Goal: Task Accomplishment & Management: Use online tool/utility

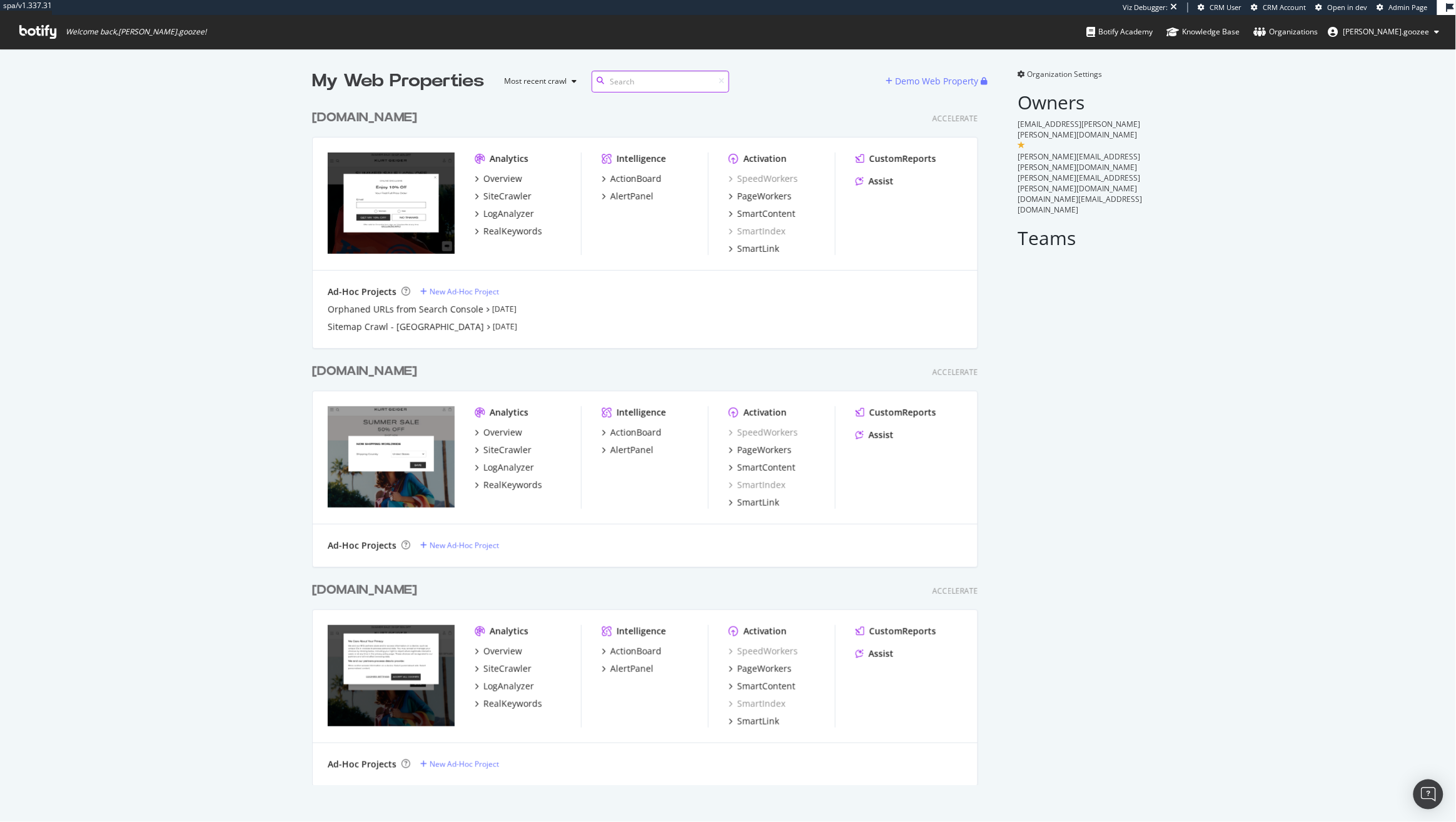
scroll to position [679, 664]
click at [759, 200] on div "PageWorkers" at bounding box center [764, 196] width 55 height 13
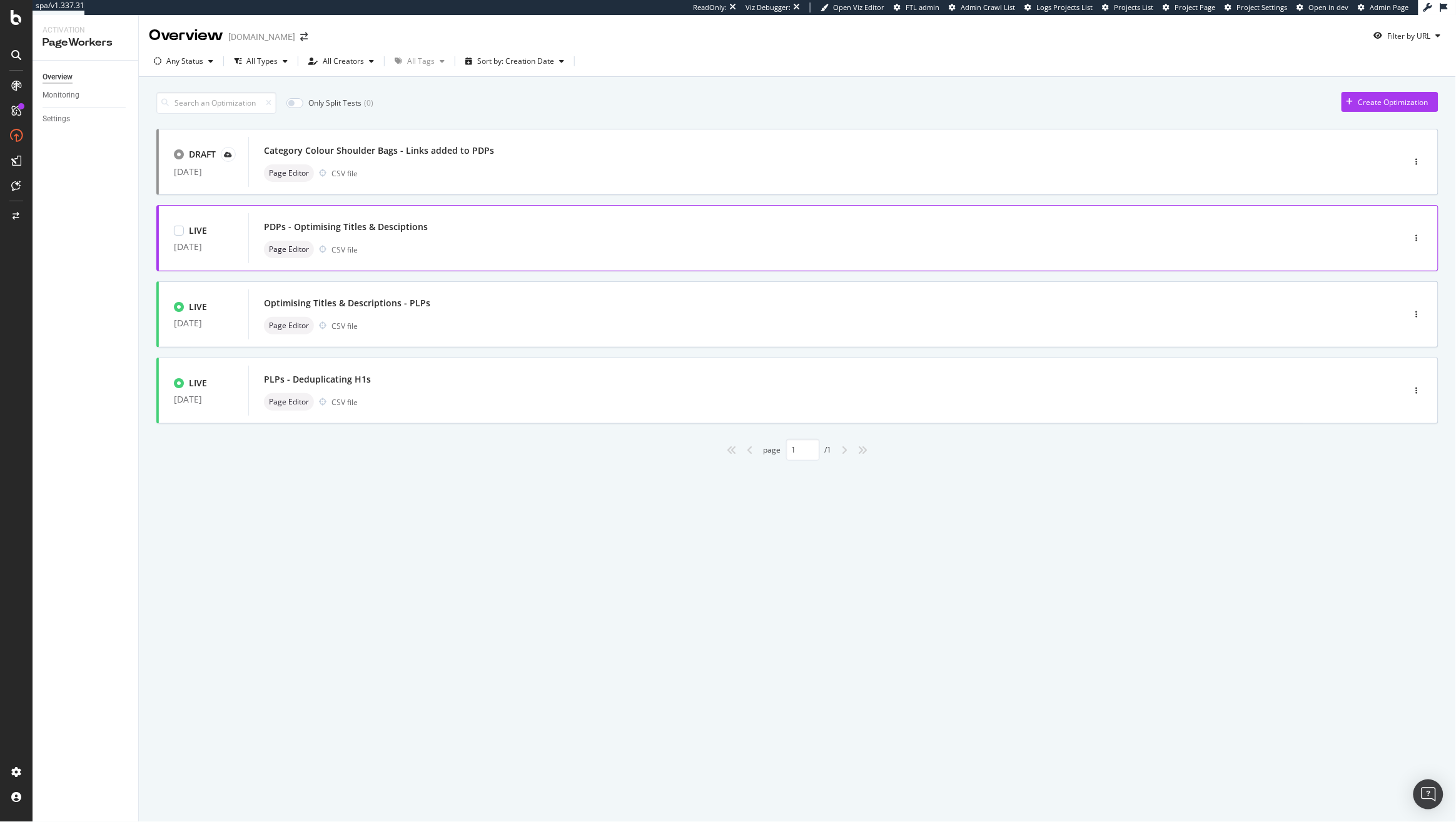
click at [573, 224] on div "PDPs - Optimising Titles & Desciptions" at bounding box center [807, 226] width 1087 height 17
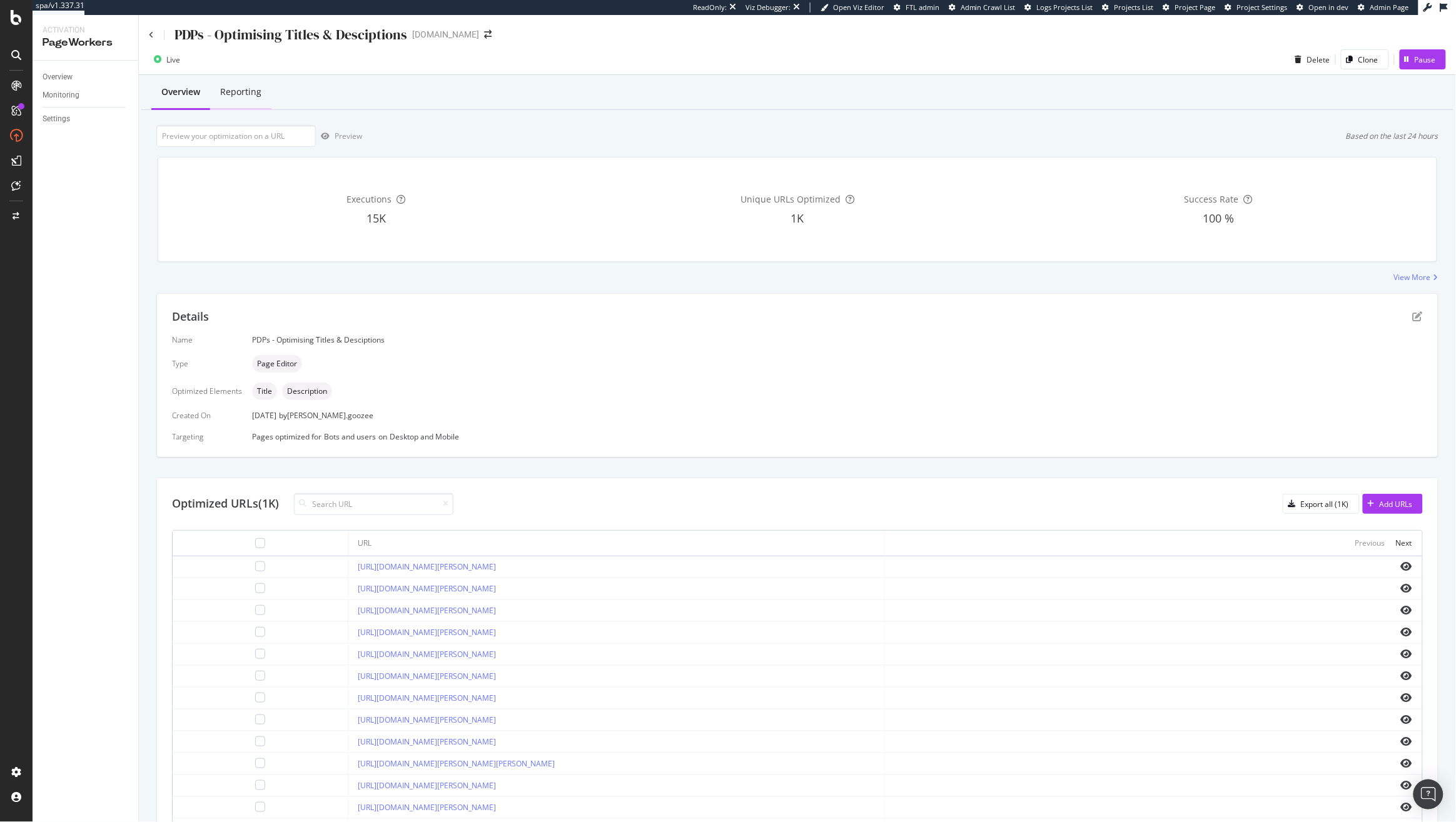
click at [242, 94] on div "Reporting" at bounding box center [241, 92] width 41 height 13
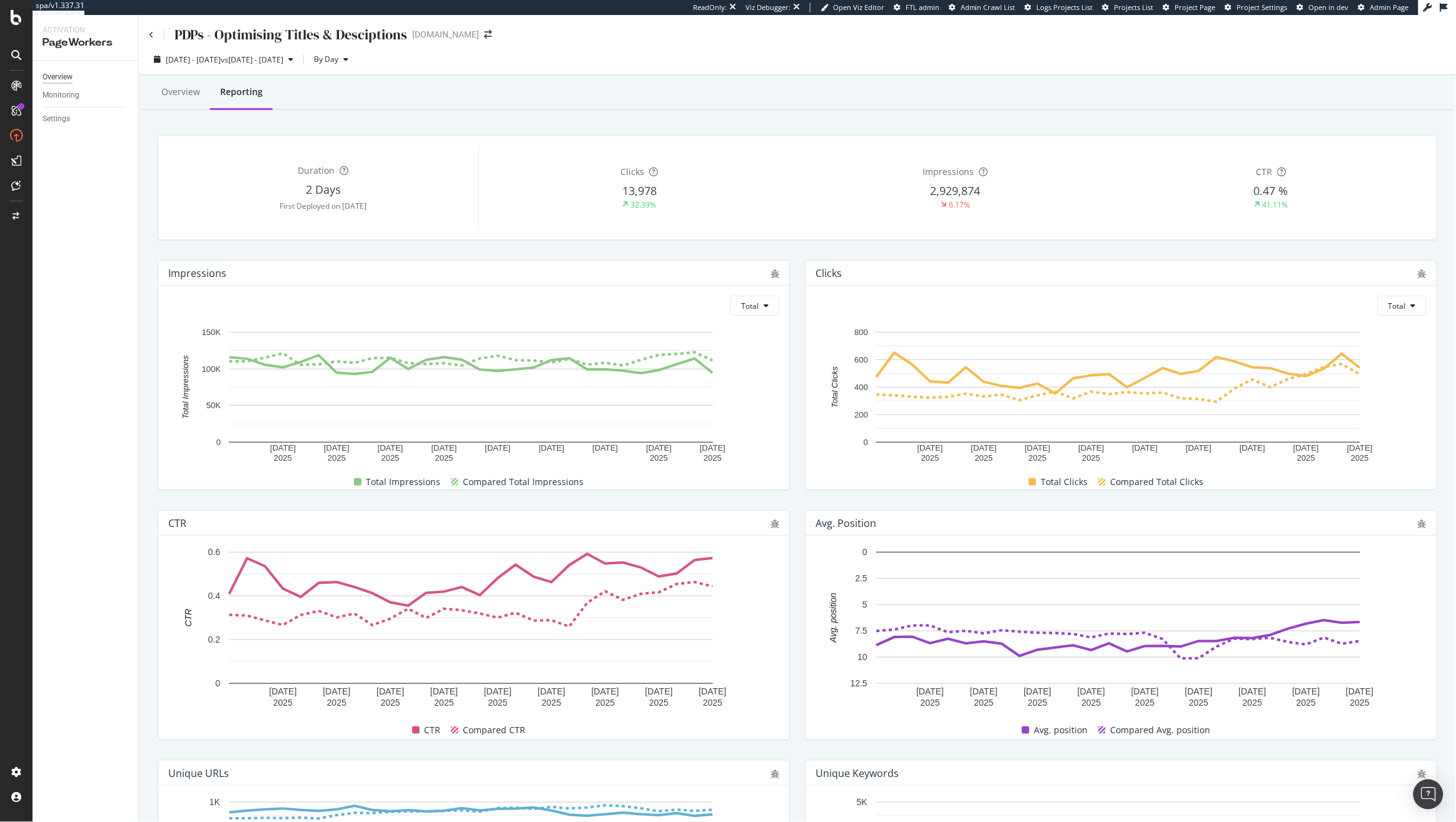
click at [54, 83] on div "Overview" at bounding box center [58, 77] width 30 height 13
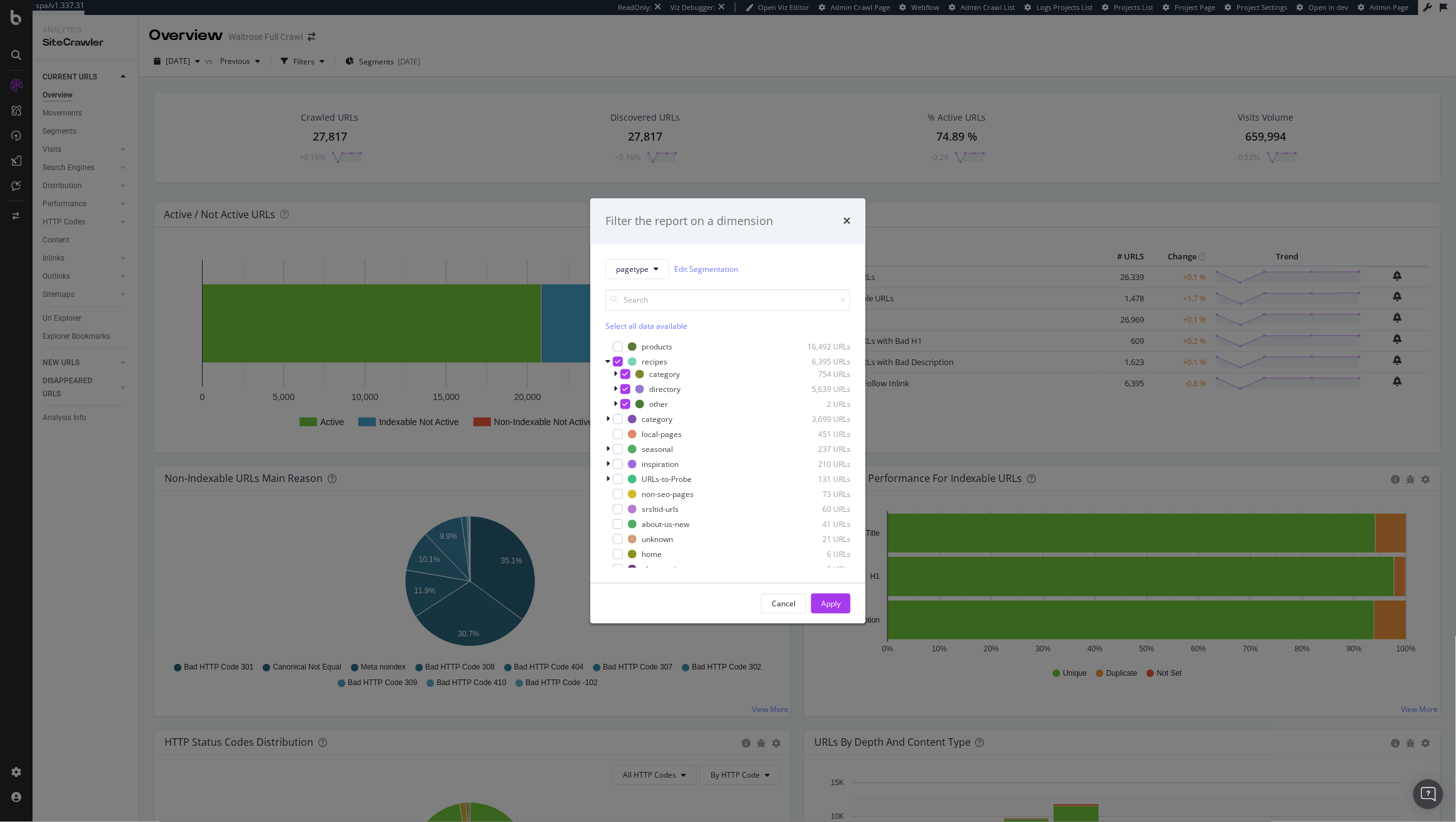
click at [850, 216] on div "Filter the report on a dimension" at bounding box center [727, 221] width 275 height 46
click at [848, 220] on icon "times" at bounding box center [846, 221] width 7 height 10
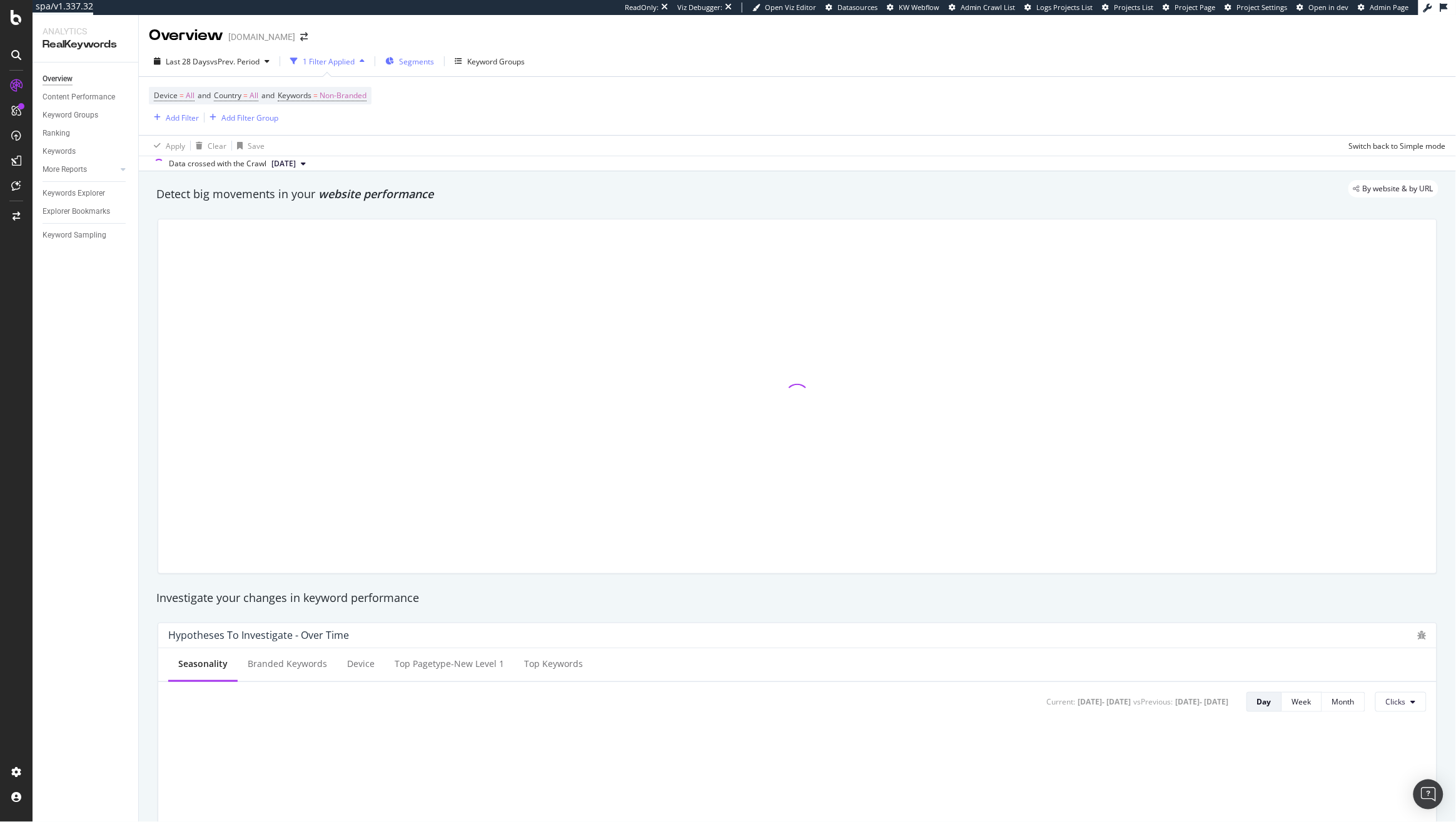
click at [429, 67] on div "Segments" at bounding box center [417, 61] width 35 height 10
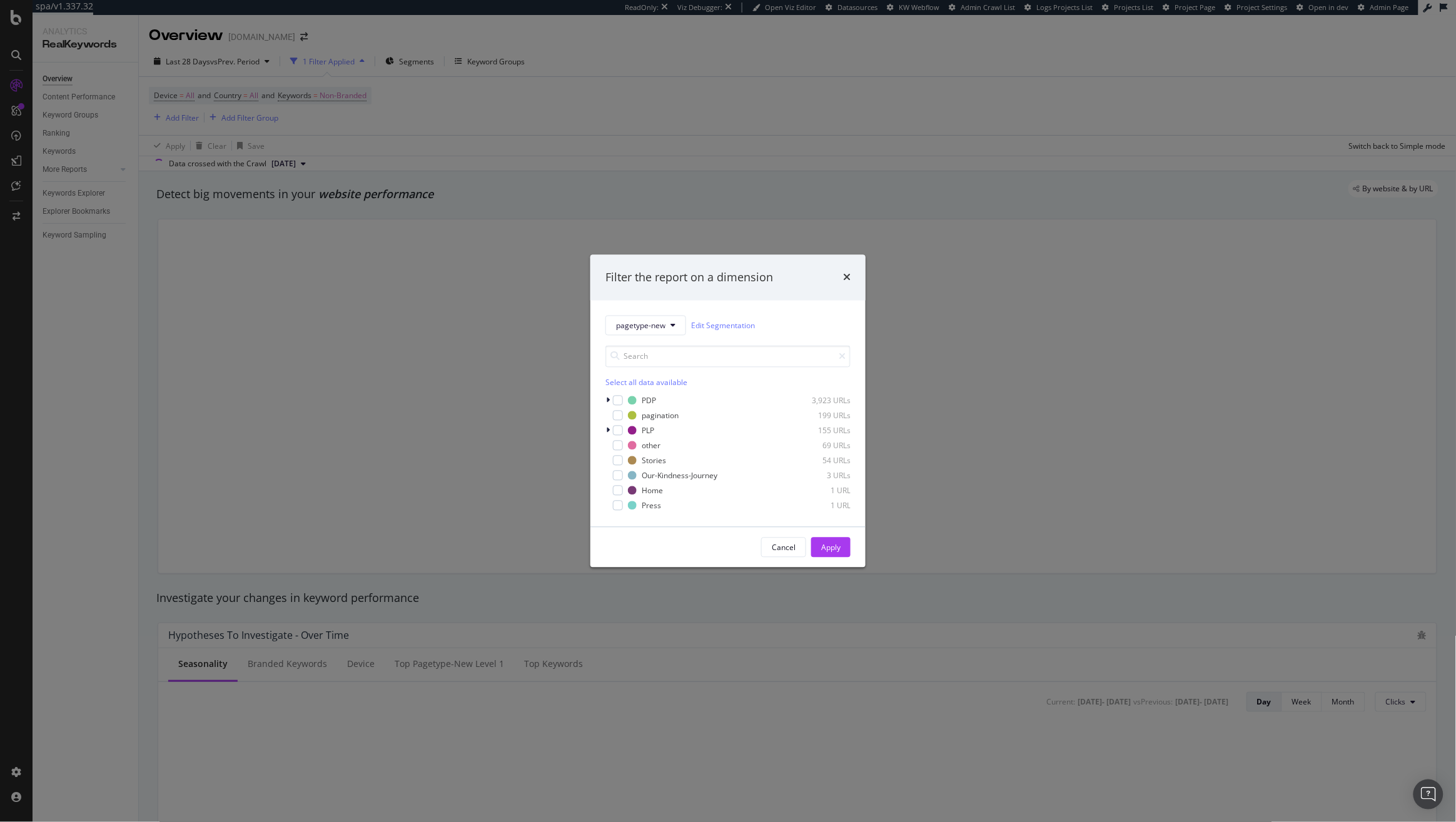
click at [673, 149] on div "Filter the report on a dimension pagetype-new Edit Segmentation Select all data…" at bounding box center [728, 411] width 1456 height 822
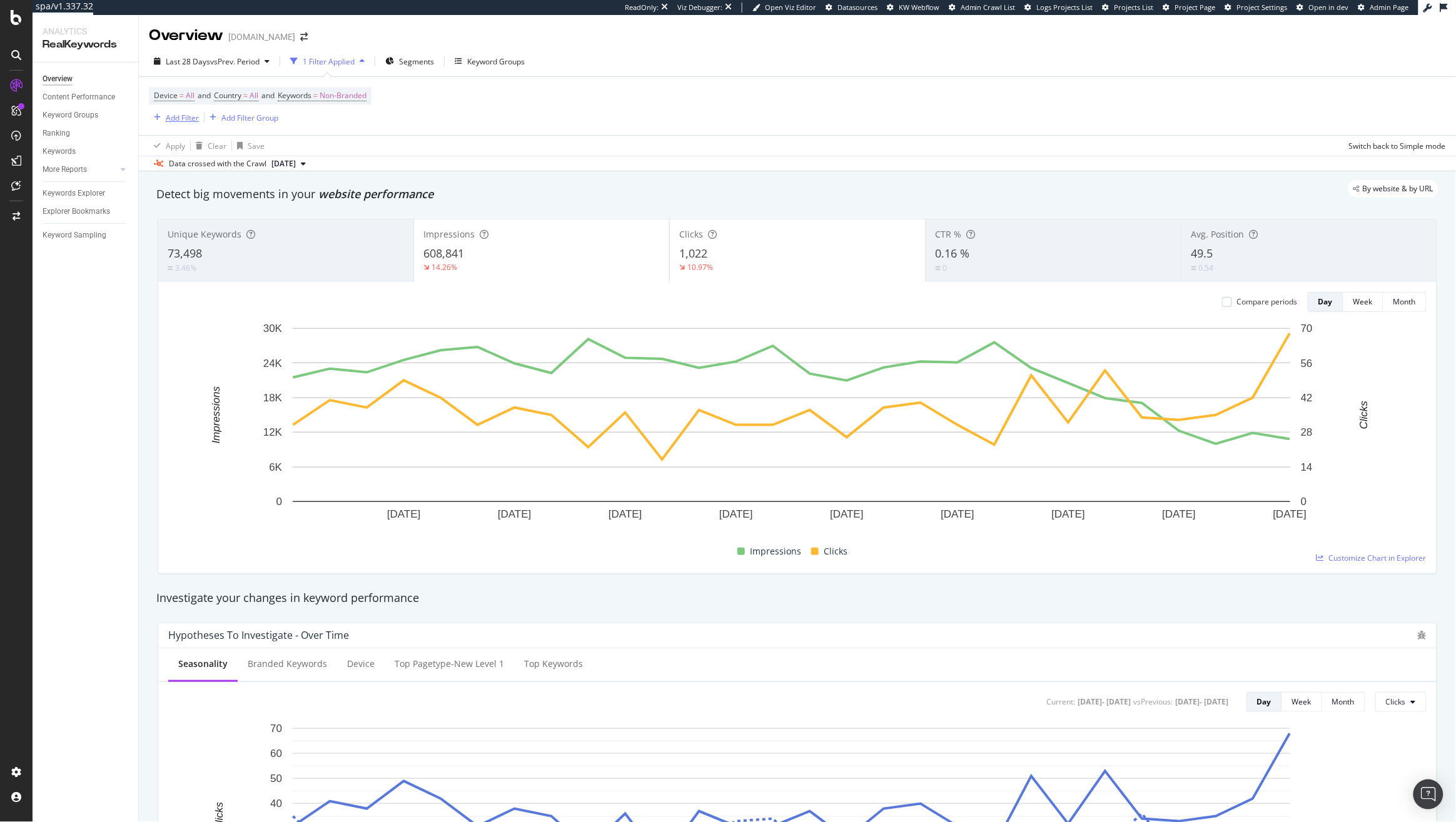
click at [182, 122] on div "Add Filter" at bounding box center [182, 117] width 33 height 10
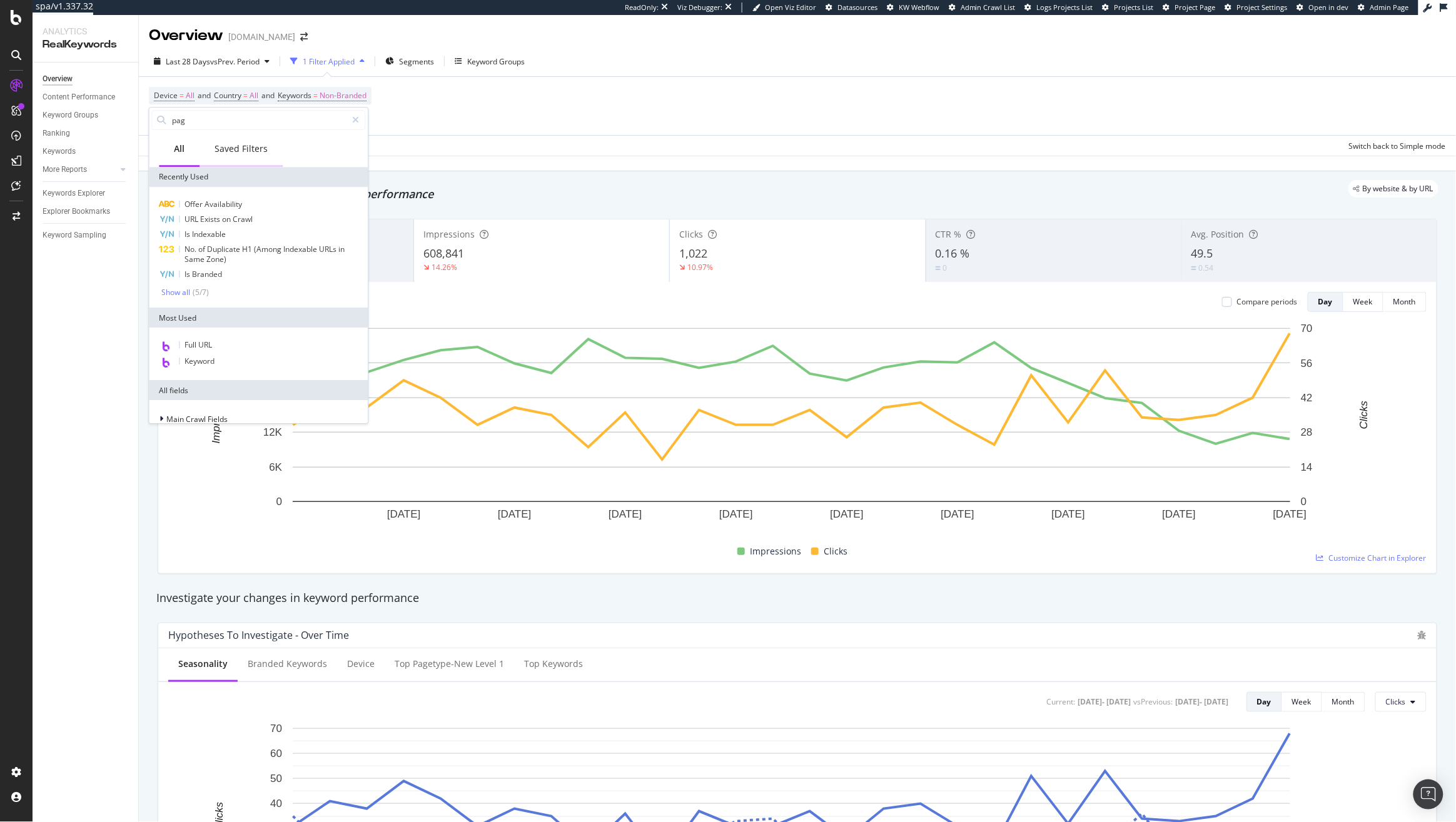
type input "page"
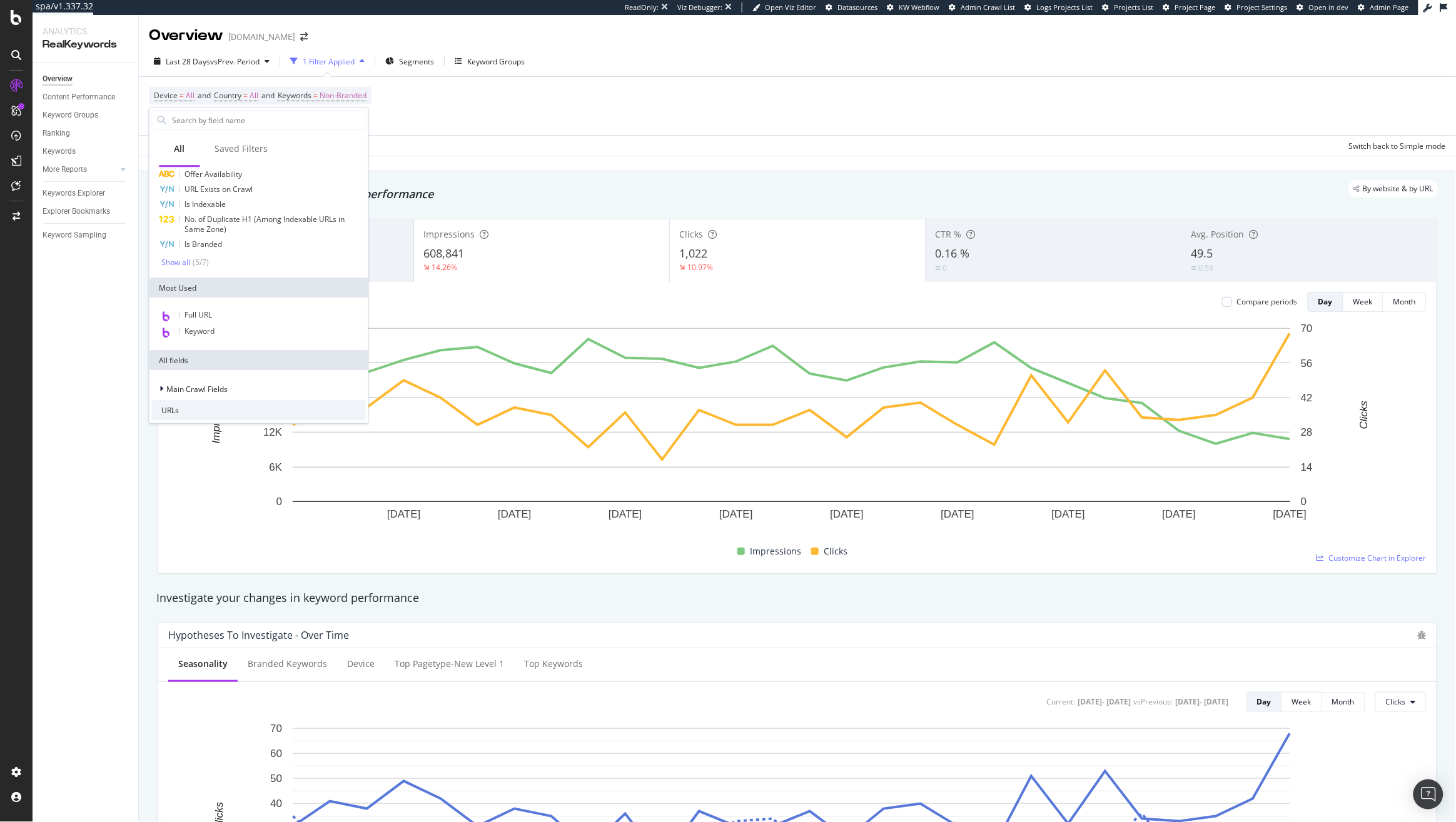
scroll to position [27, 0]
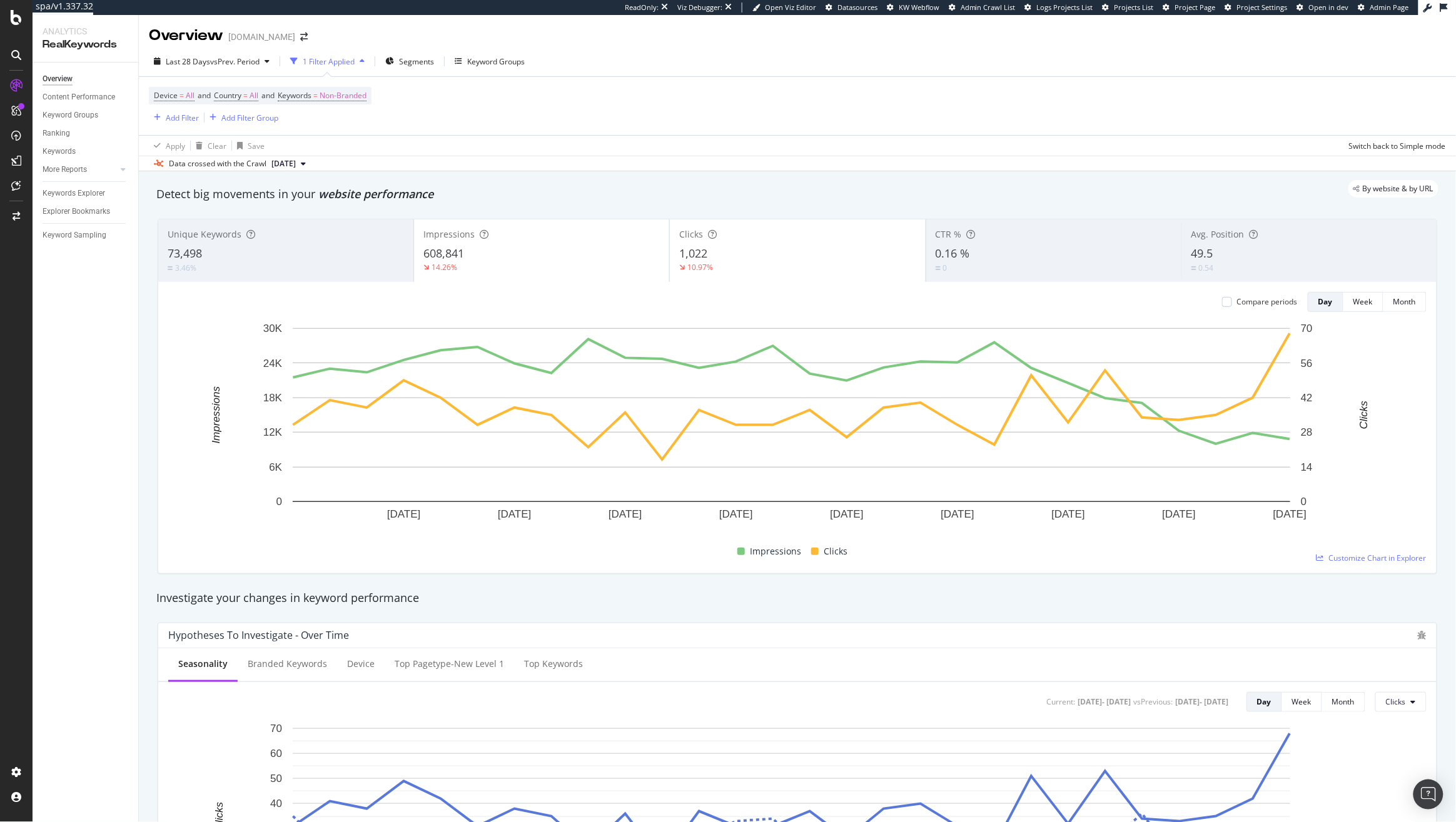
click at [571, 115] on div "Device = All and Country = All and Keywords = Non-Branded Add Filter Add Filter…" at bounding box center [797, 105] width 1297 height 58
click at [227, 61] on span "vs Prev. Period" at bounding box center [234, 61] width 49 height 10
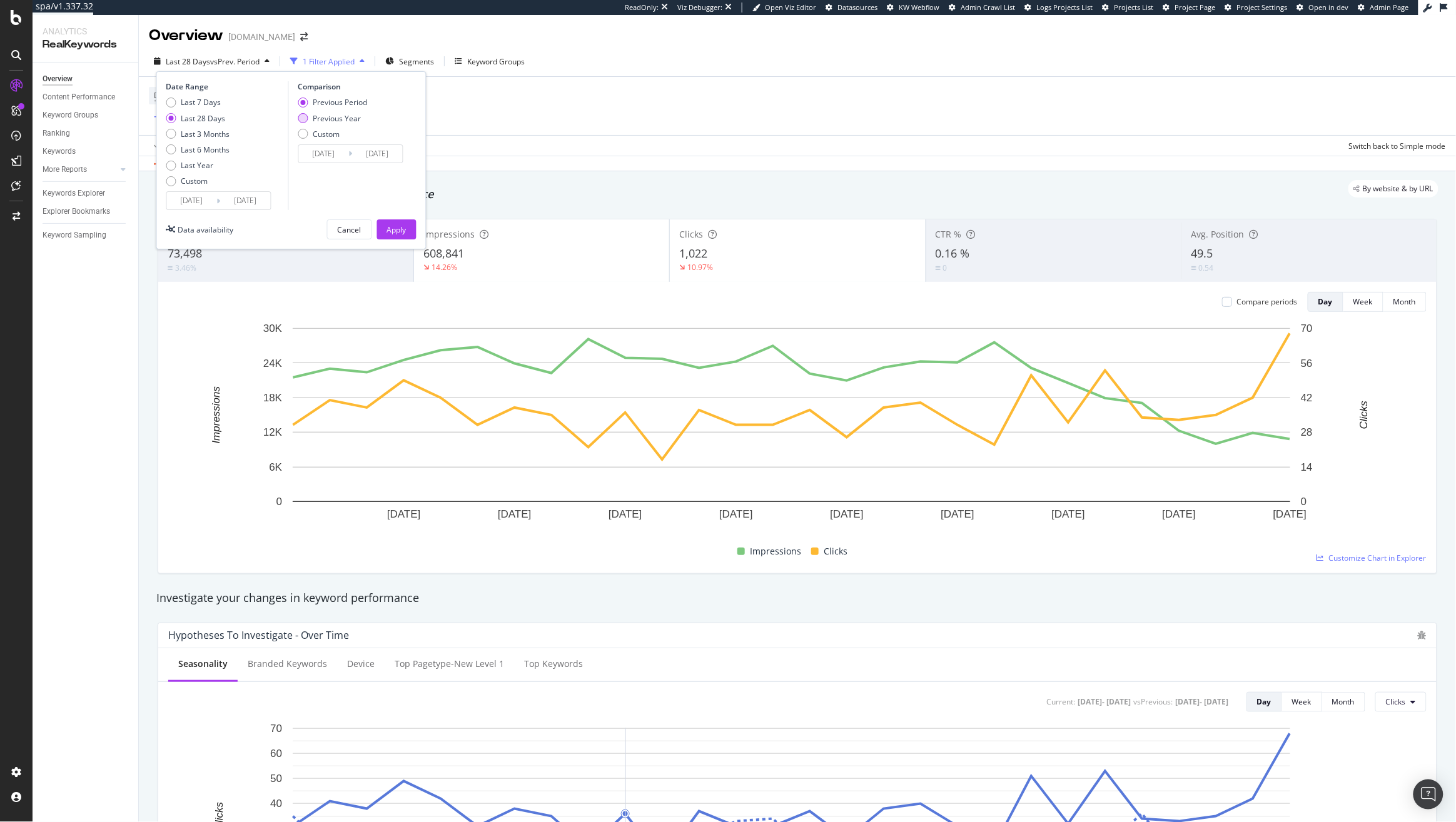
click at [330, 122] on div "Previous Year" at bounding box center [337, 118] width 48 height 10
type input "2024/08/20"
type input "2024/09/16"
click at [401, 229] on div "Apply" at bounding box center [397, 229] width 19 height 10
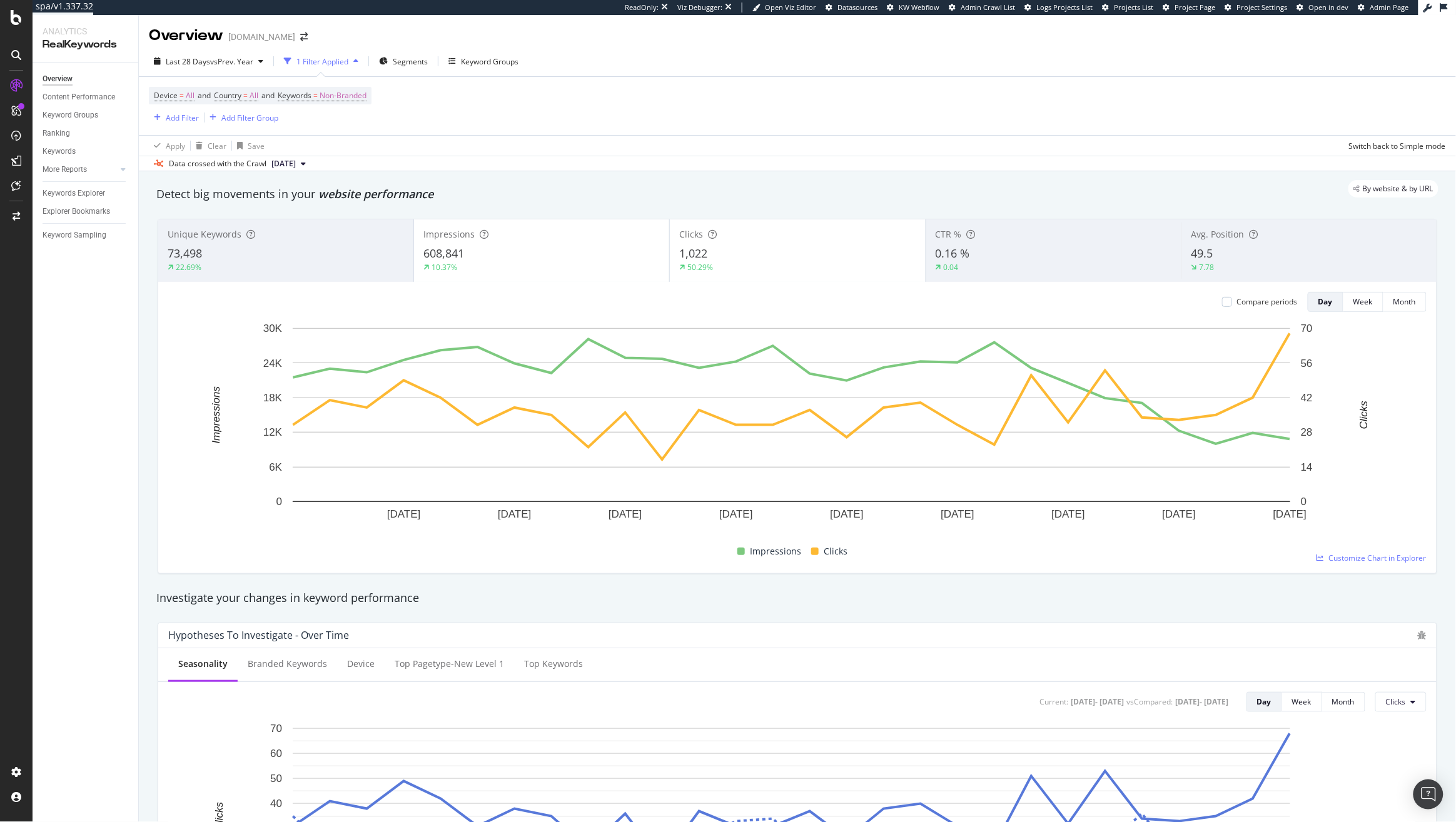
click at [1215, 261] on div "49.5" at bounding box center [1309, 253] width 236 height 17
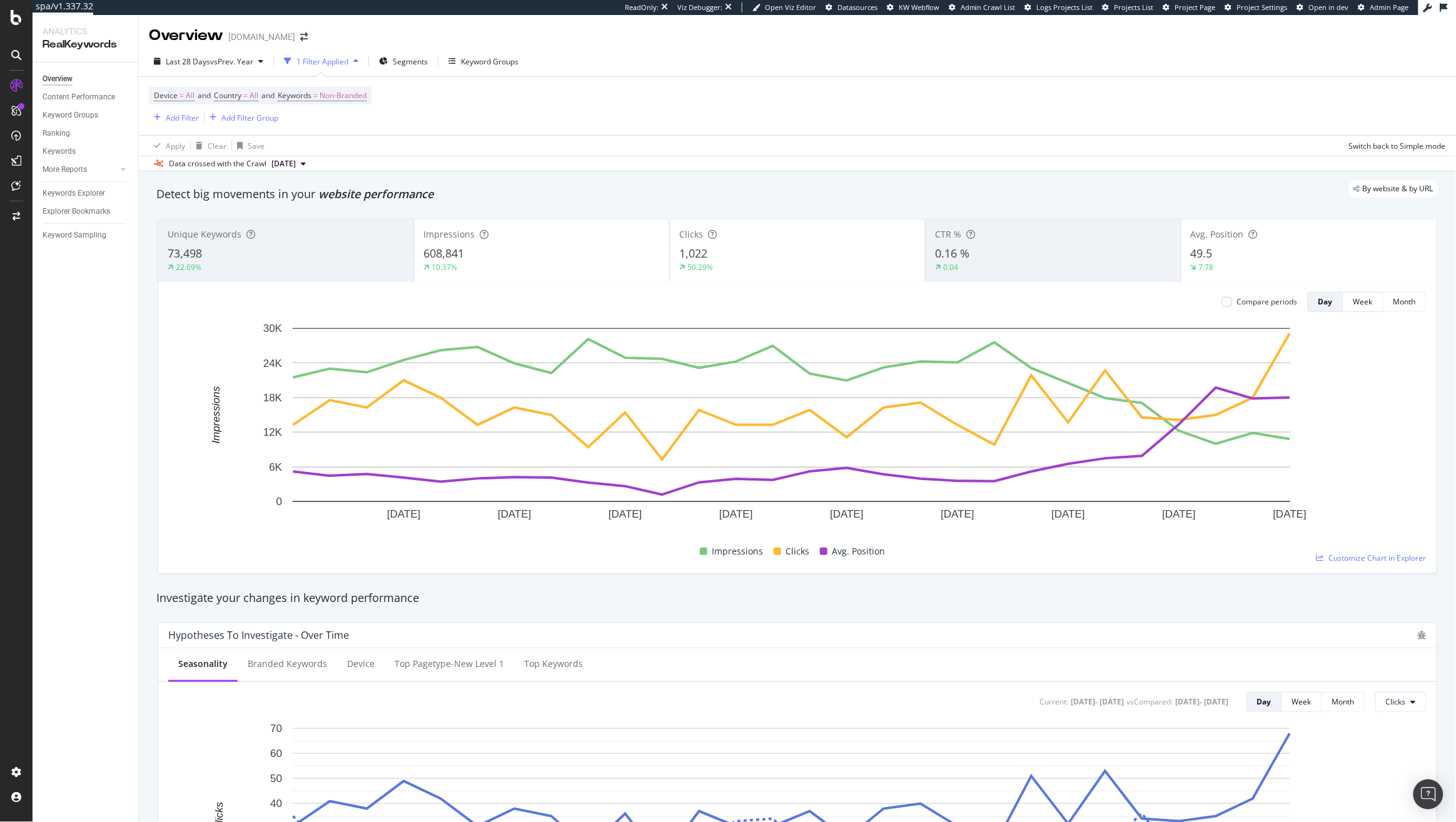
click at [570, 269] on div "10.37%" at bounding box center [541, 268] width 236 height 11
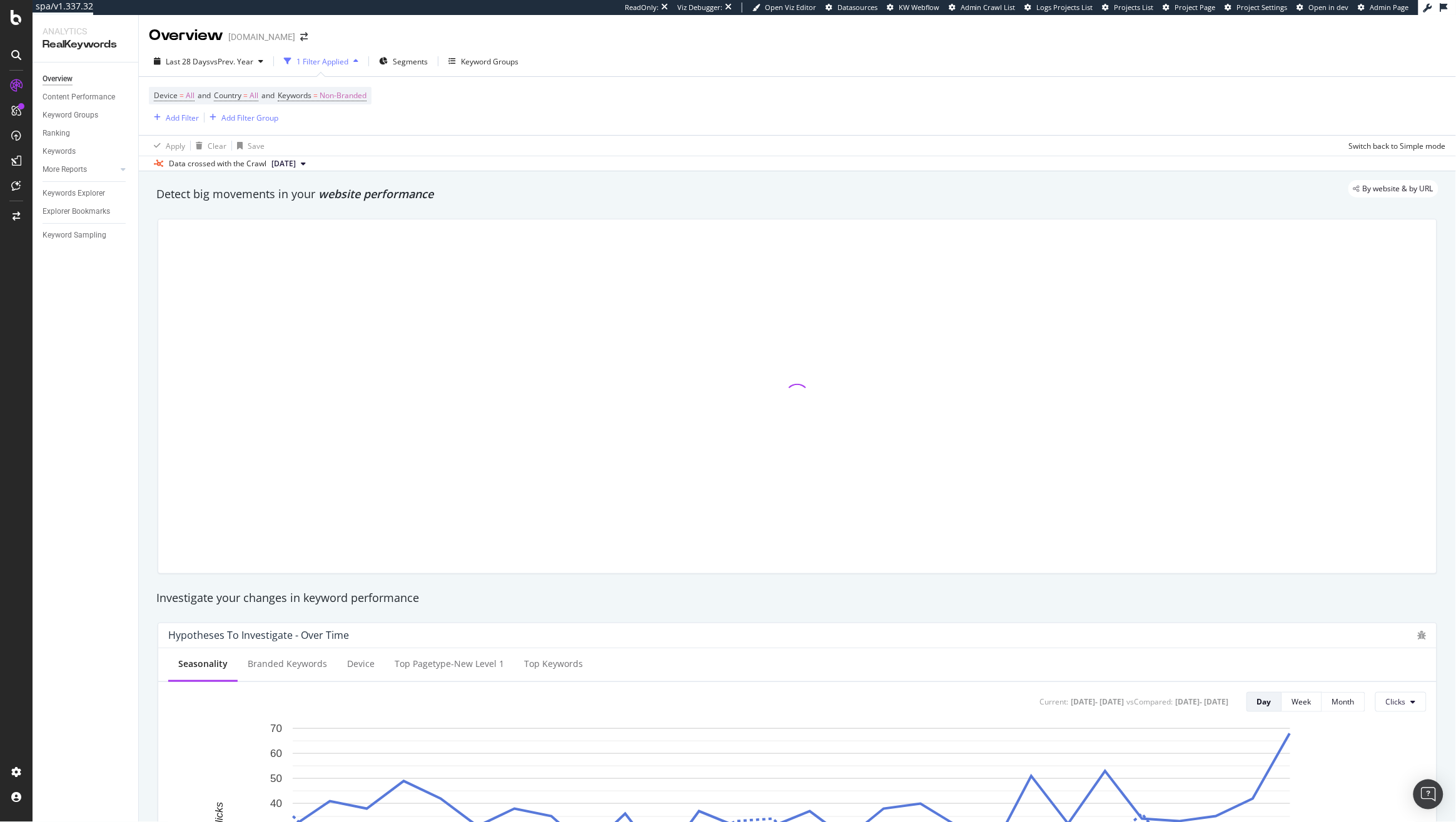
click at [721, 269] on div at bounding box center [797, 396] width 1278 height 354
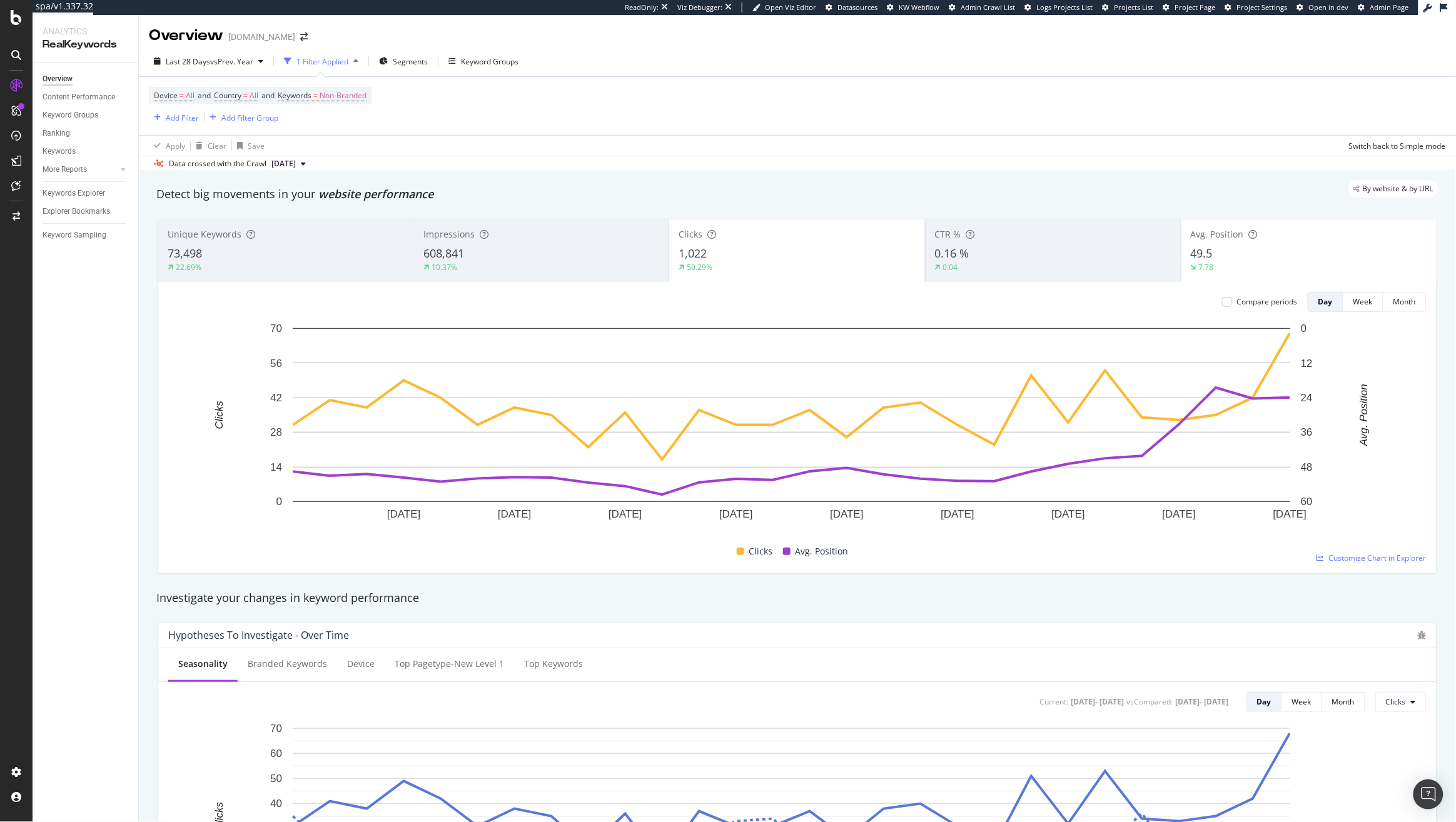
click at [757, 263] on div "50.29%" at bounding box center [796, 268] width 236 height 11
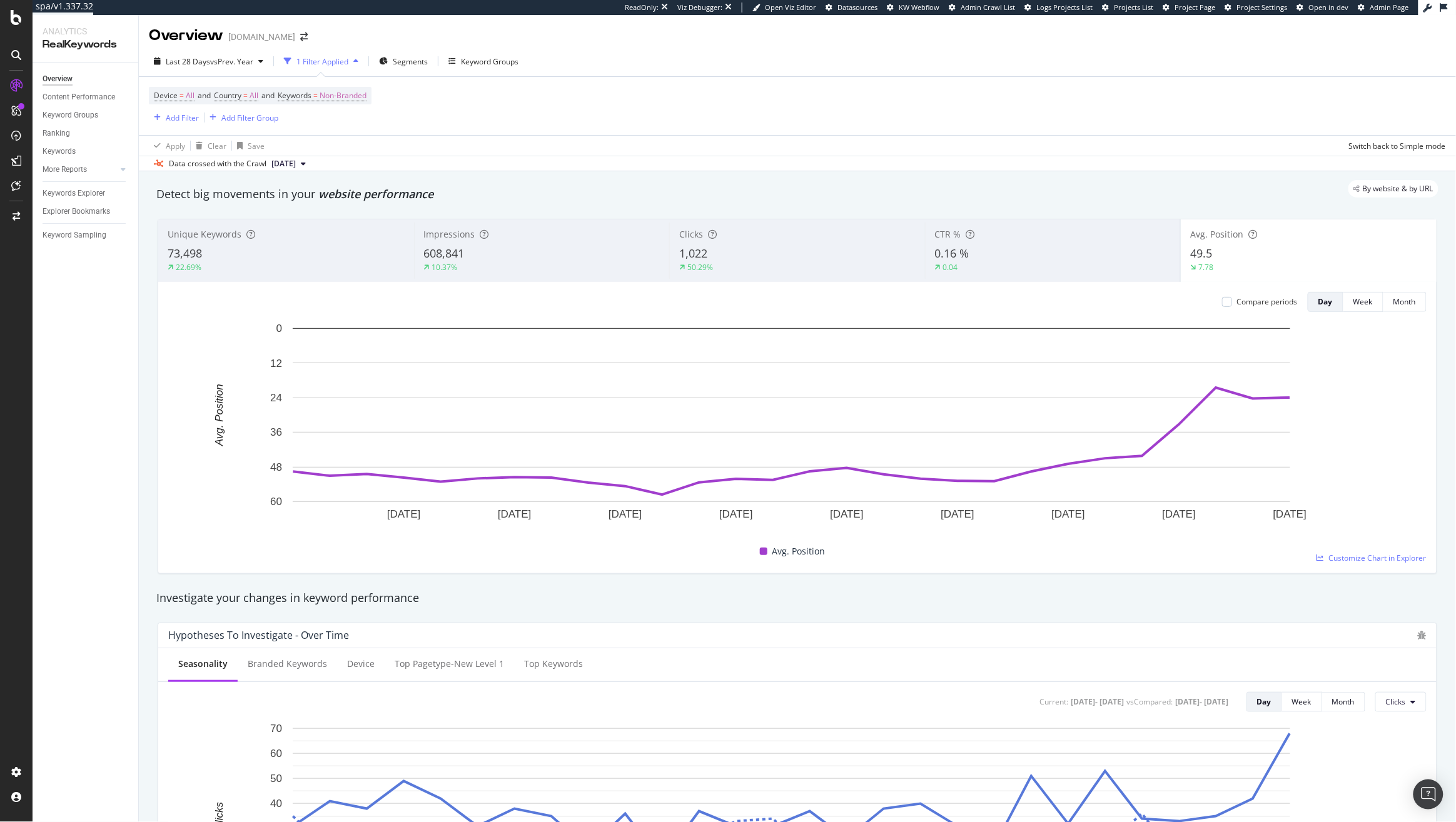
click at [546, 257] on div "608,841" at bounding box center [542, 253] width 236 height 17
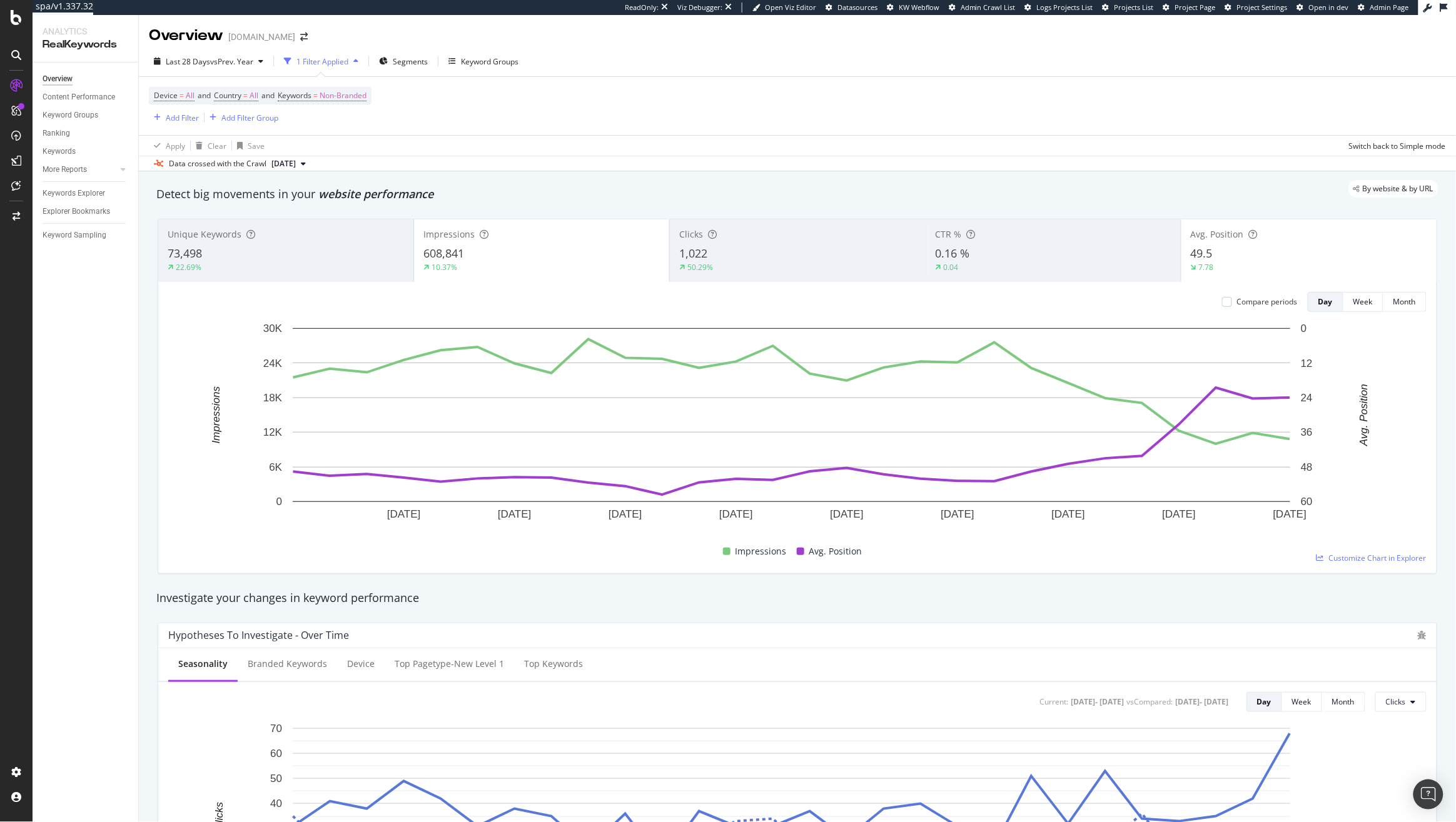
click at [1218, 260] on div "49.5" at bounding box center [1309, 253] width 236 height 17
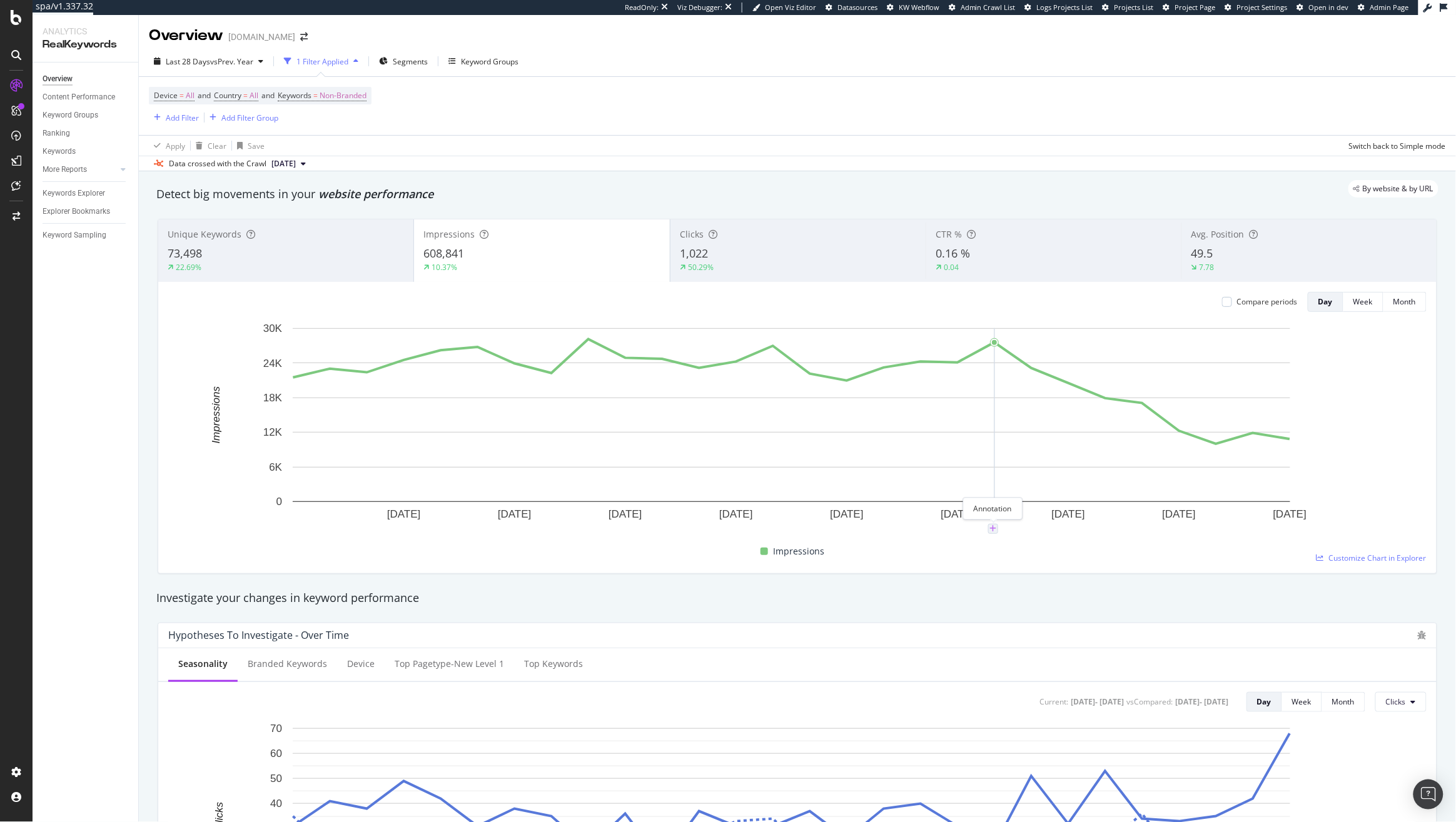
click at [996, 527] on icon "plus" at bounding box center [993, 528] width 7 height 7
click at [959, 468] on textarea at bounding box center [993, 454] width 111 height 39
paste textarea "&num=100"
click at [978, 449] on textarea "Google Upates &num=100 F" at bounding box center [993, 454] width 111 height 39
click at [986, 462] on textarea "Google Updates &num=100 F" at bounding box center [993, 454] width 111 height 39
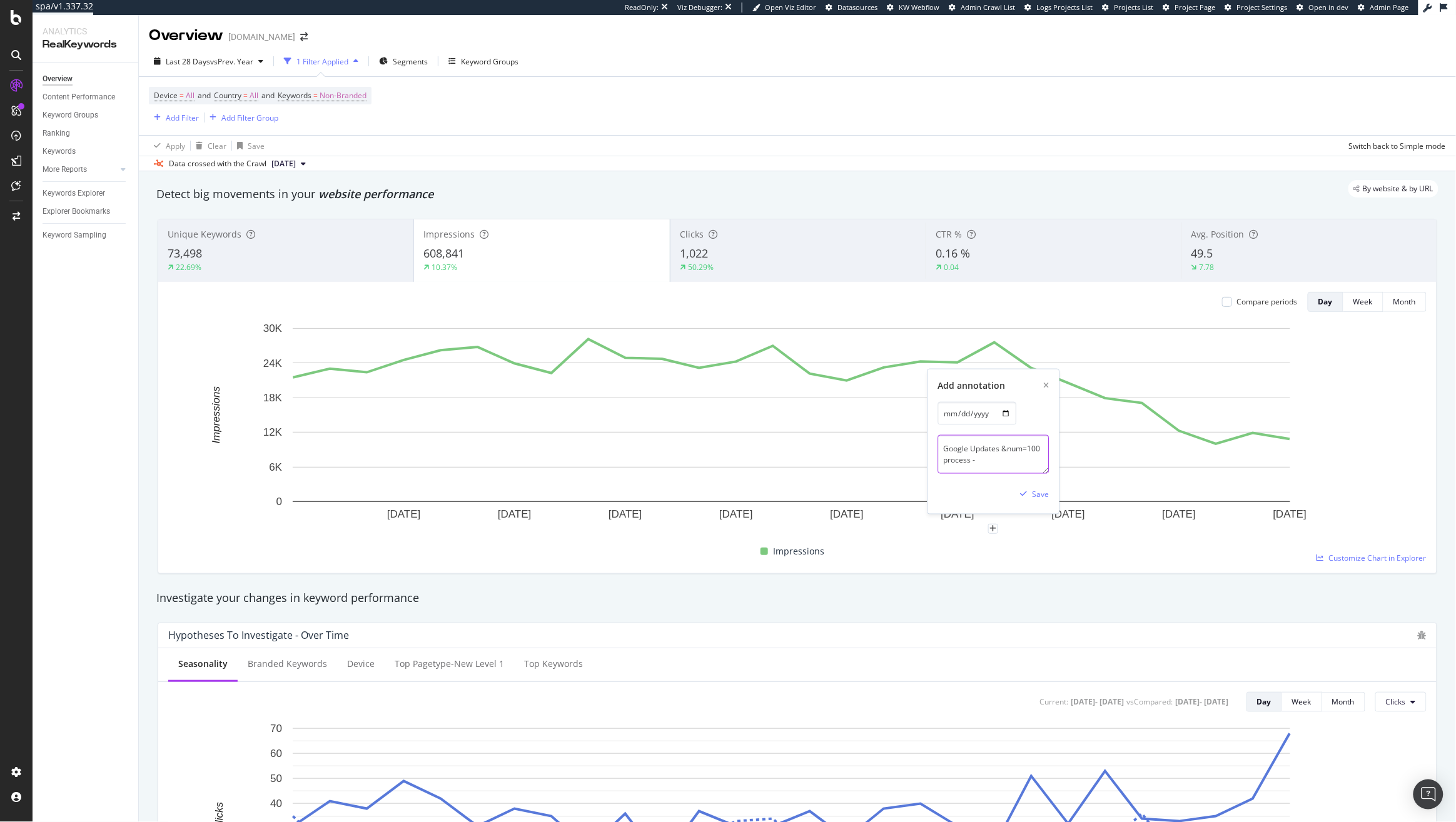
type textarea "Google Updates &num=100 process -"
click at [292, 211] on div "Unique Keywords 73,498 22.69% Impressions 608,841 10.37% Clicks 1,022 50.29% CT…" at bounding box center [797, 397] width 1294 height 375
click at [288, 227] on div "Unique Keywords 73,498 22.69%" at bounding box center [286, 250] width 255 height 56
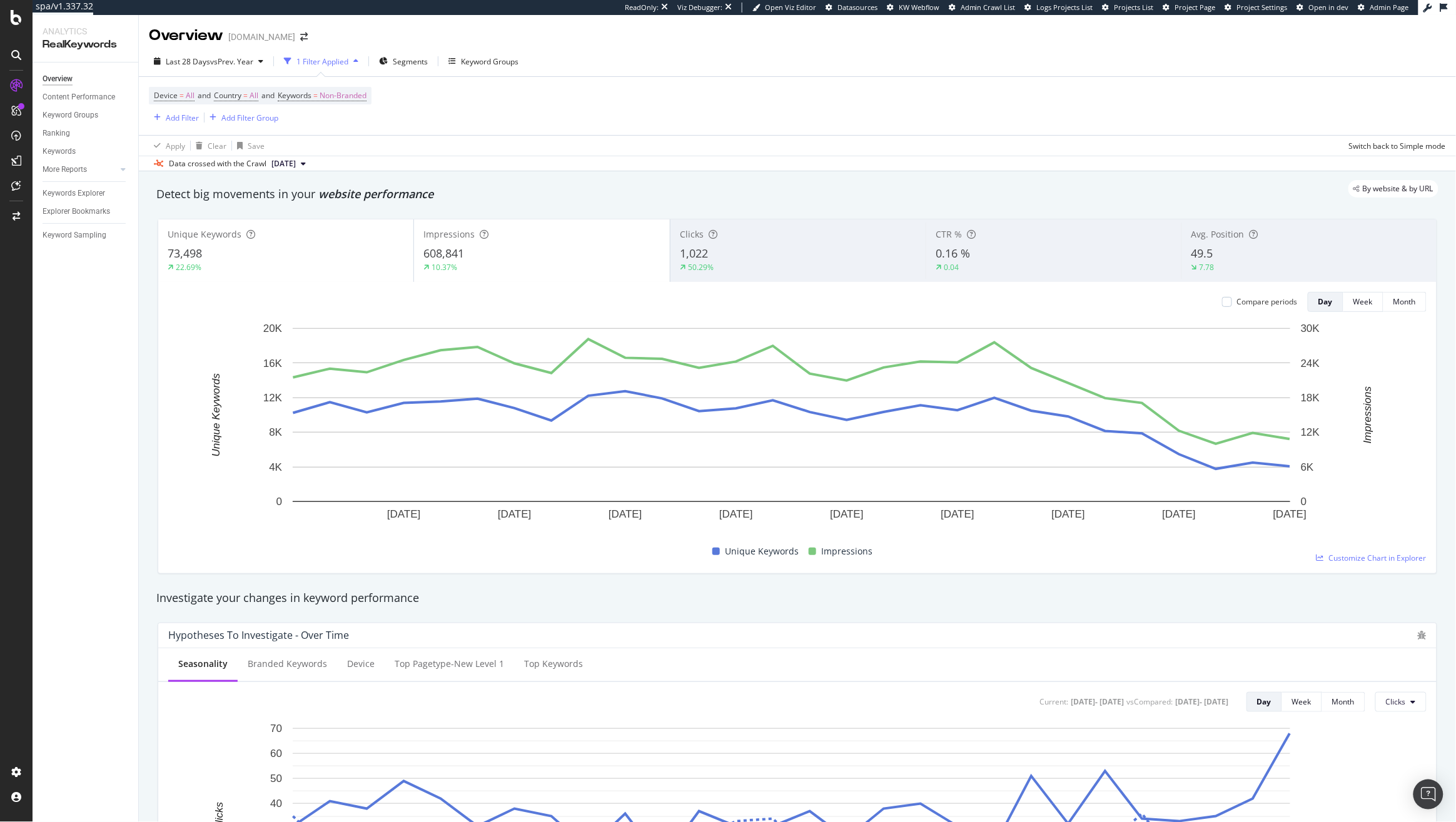
click at [526, 284] on div "Compare periods Day Week Month 22 Aug. 2025 25 Aug. 2025 28 Aug. 2025 31 Aug. 2…" at bounding box center [797, 428] width 1278 height 291
click at [536, 264] on div "10.37%" at bounding box center [541, 268] width 236 height 11
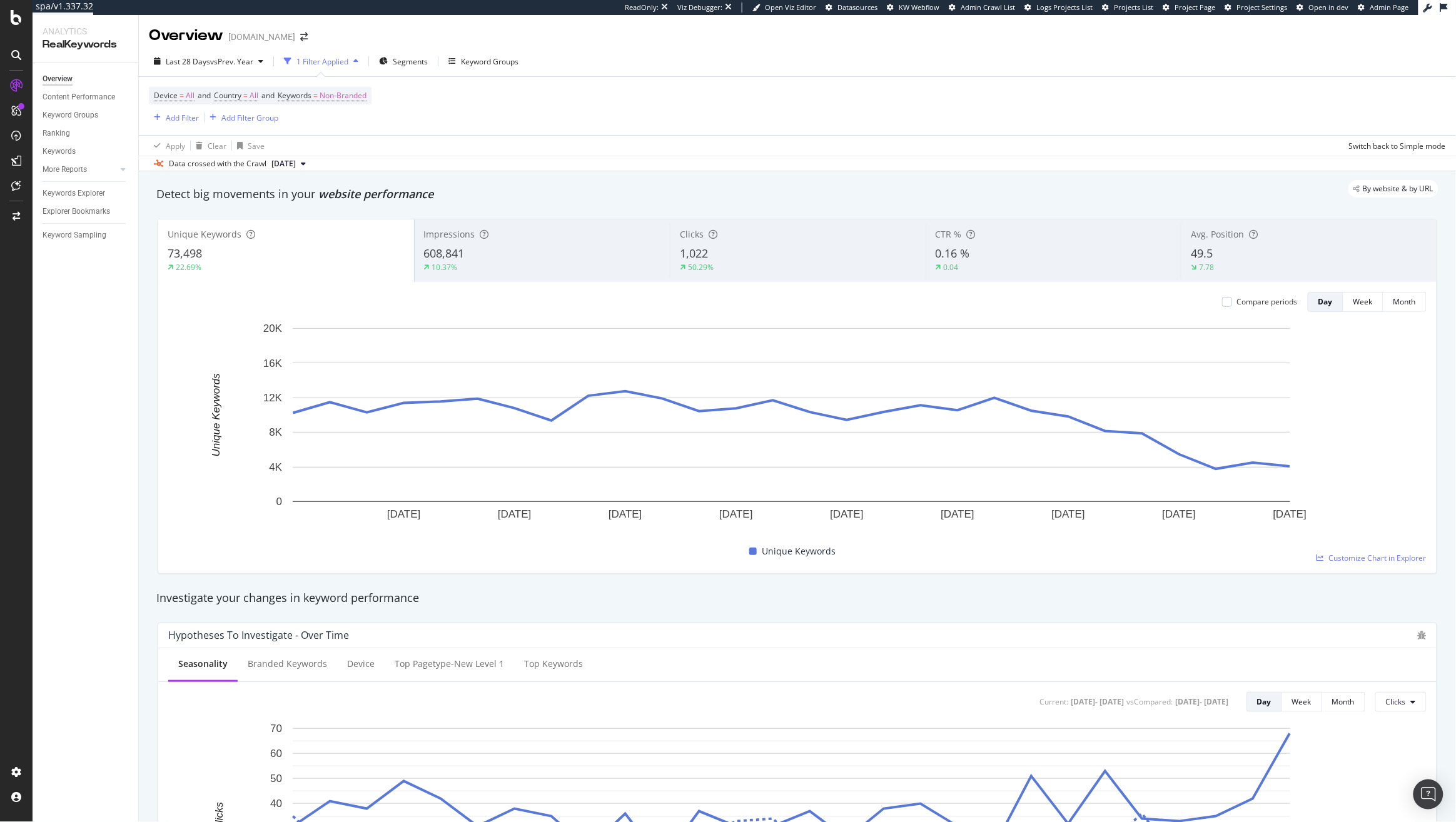
click at [502, 261] on div "608,841" at bounding box center [542, 253] width 237 height 17
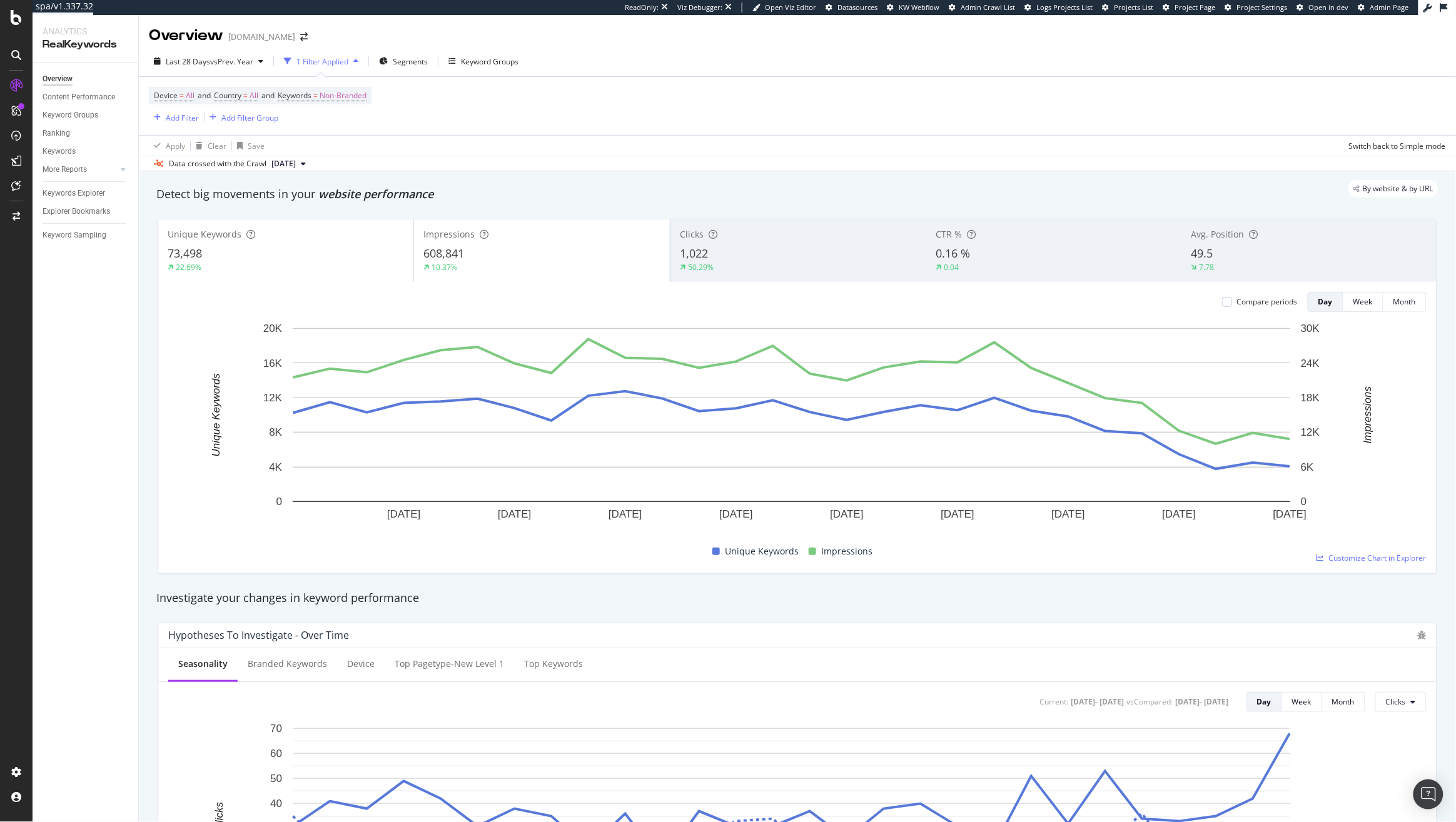
click at [955, 272] on div "0.04" at bounding box center [951, 268] width 31 height 11
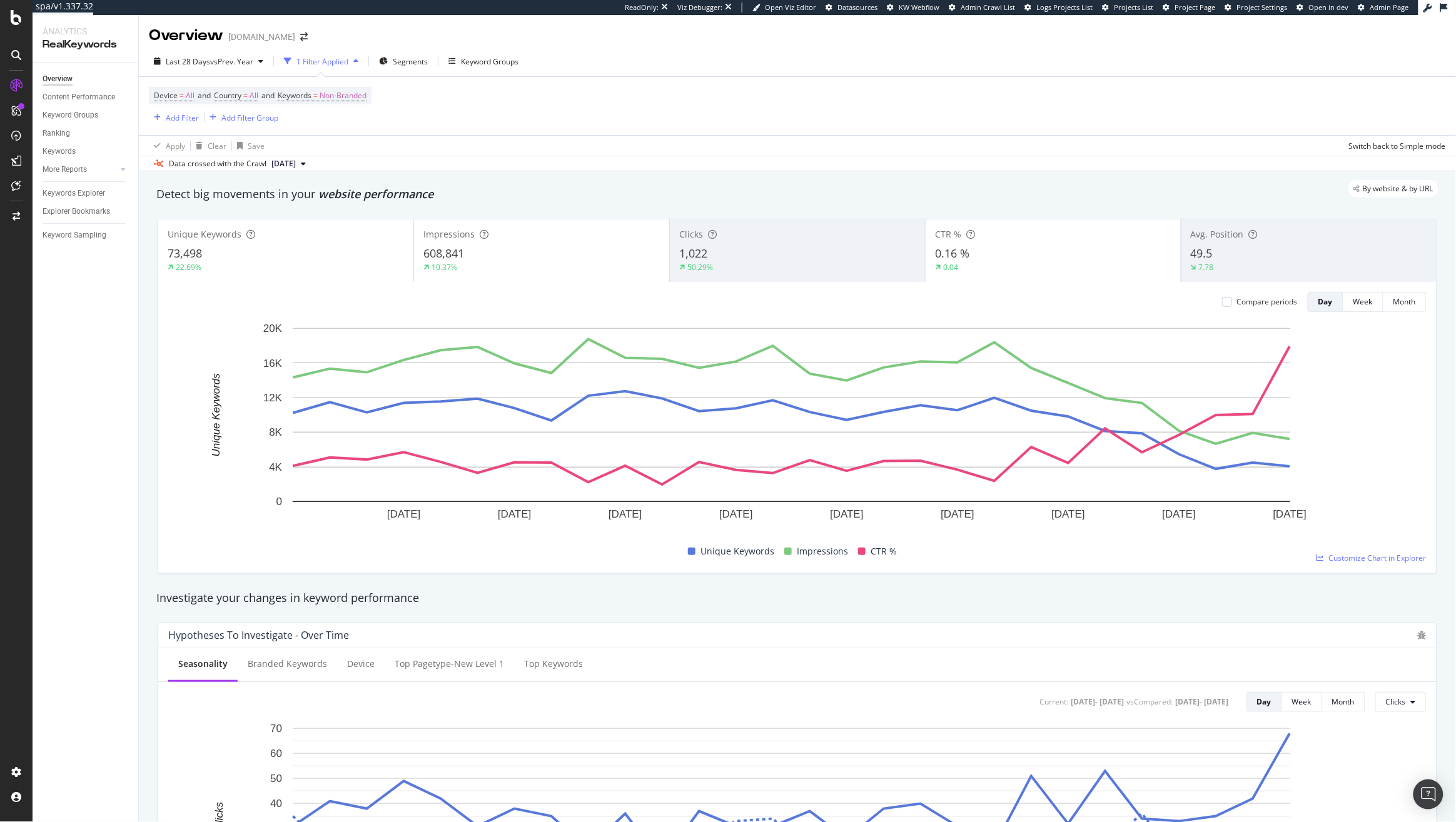
click at [978, 251] on div "0.16 %" at bounding box center [1053, 253] width 236 height 17
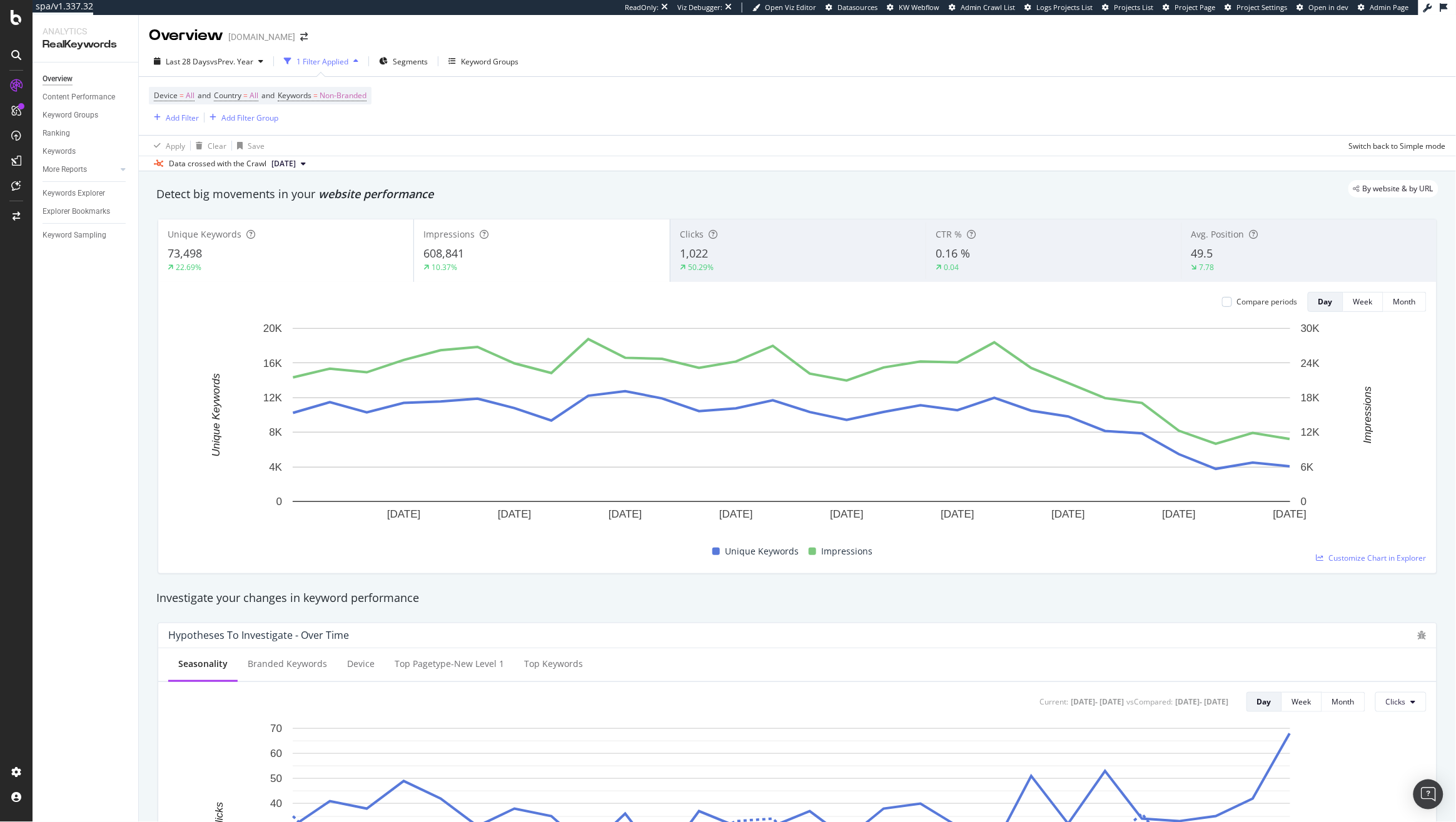
click at [1275, 246] on div "49.5" at bounding box center [1309, 253] width 236 height 17
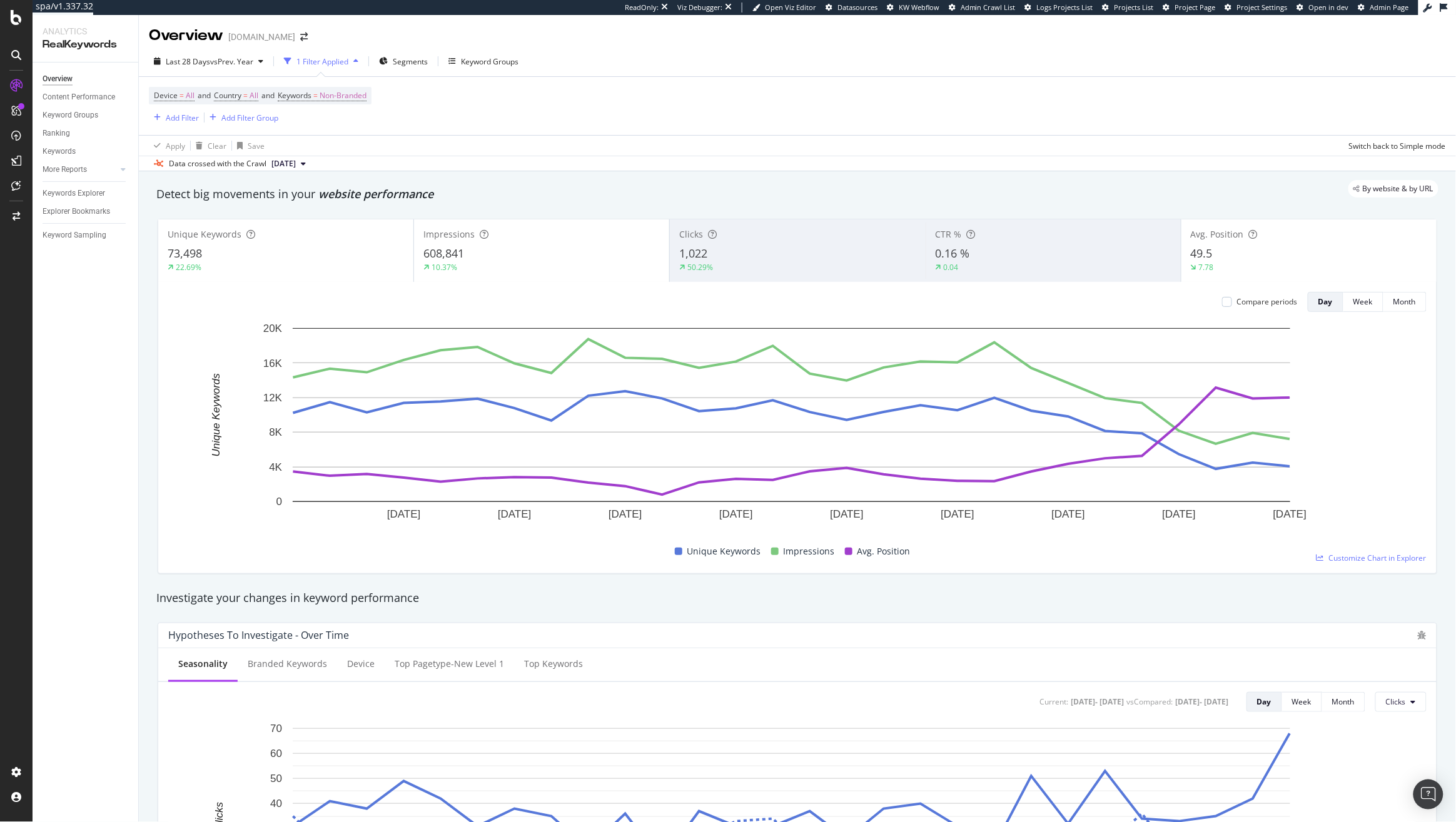
click at [1273, 261] on div "49.5" at bounding box center [1309, 253] width 236 height 17
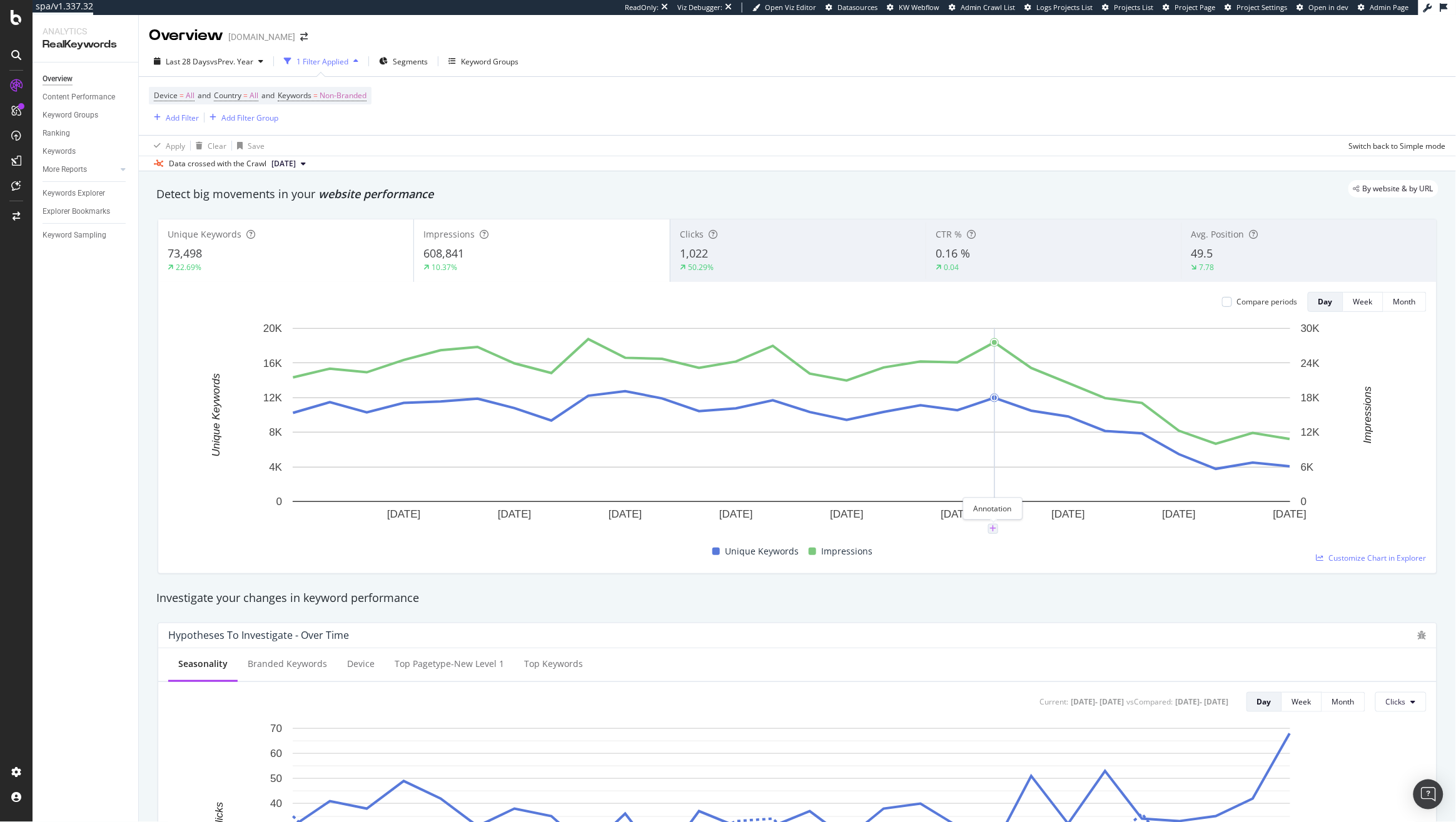
click at [993, 532] on icon "plus" at bounding box center [993, 528] width 7 height 7
click at [981, 455] on textarea at bounding box center [993, 454] width 111 height 39
paste textarea "&num=100"
type textarea "&num=100 Updates in Search Console Logic"
click at [1035, 490] on div "Save" at bounding box center [1040, 493] width 17 height 10
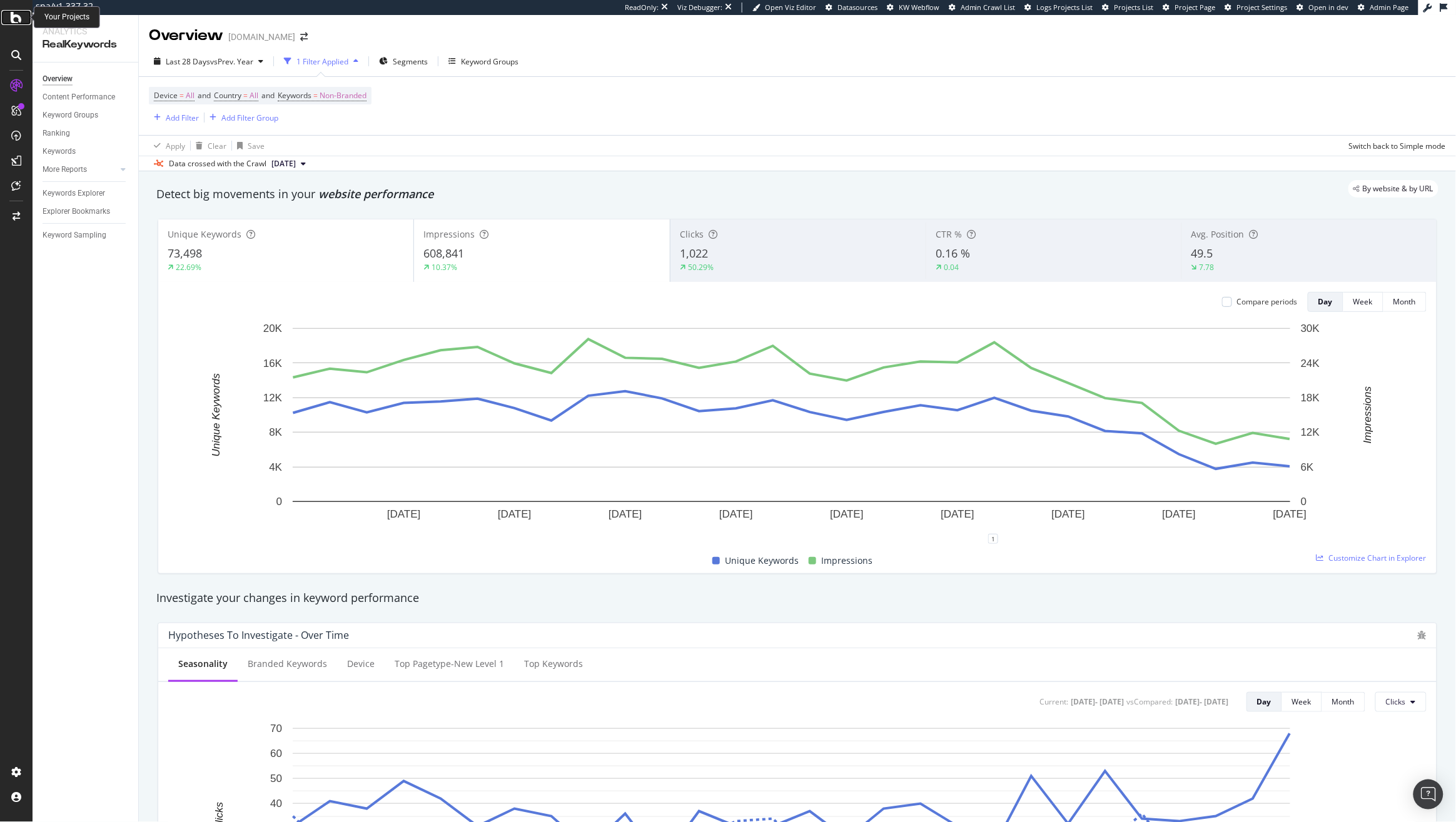
click at [25, 17] on div at bounding box center [17, 17] width 30 height 15
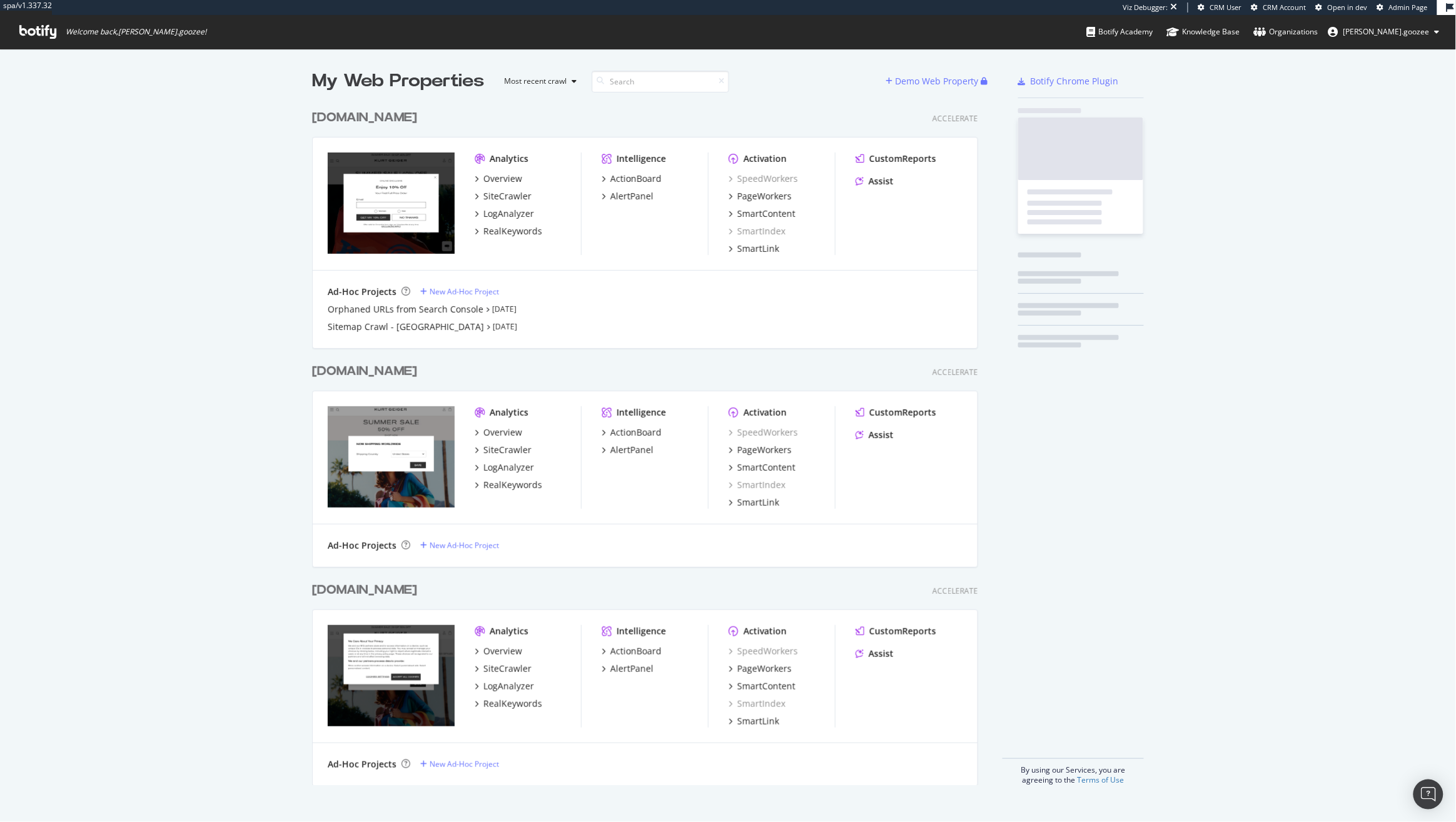
scroll to position [679, 664]
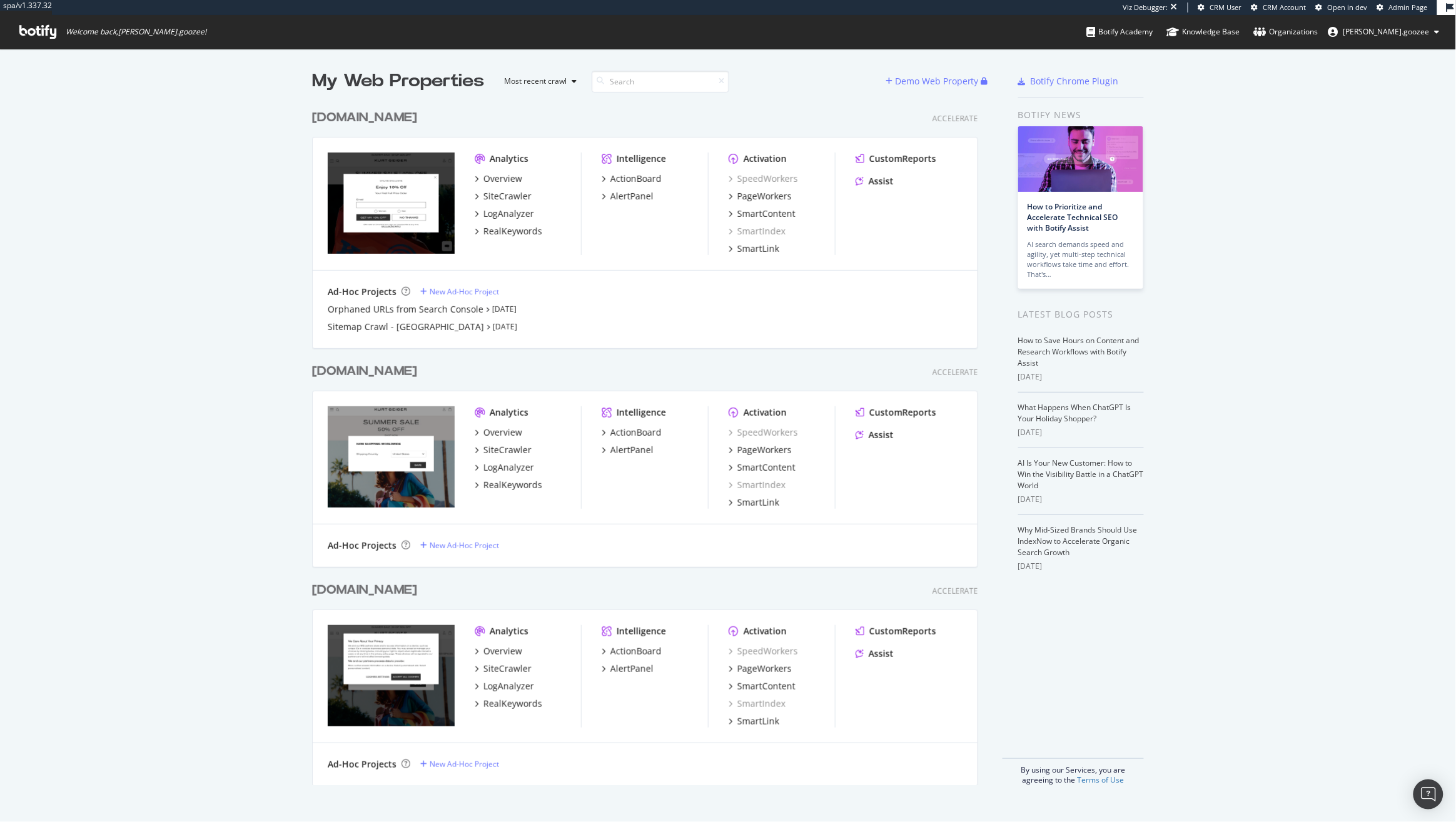
click at [422, 114] on div "[DOMAIN_NAME]" at bounding box center [367, 117] width 110 height 18
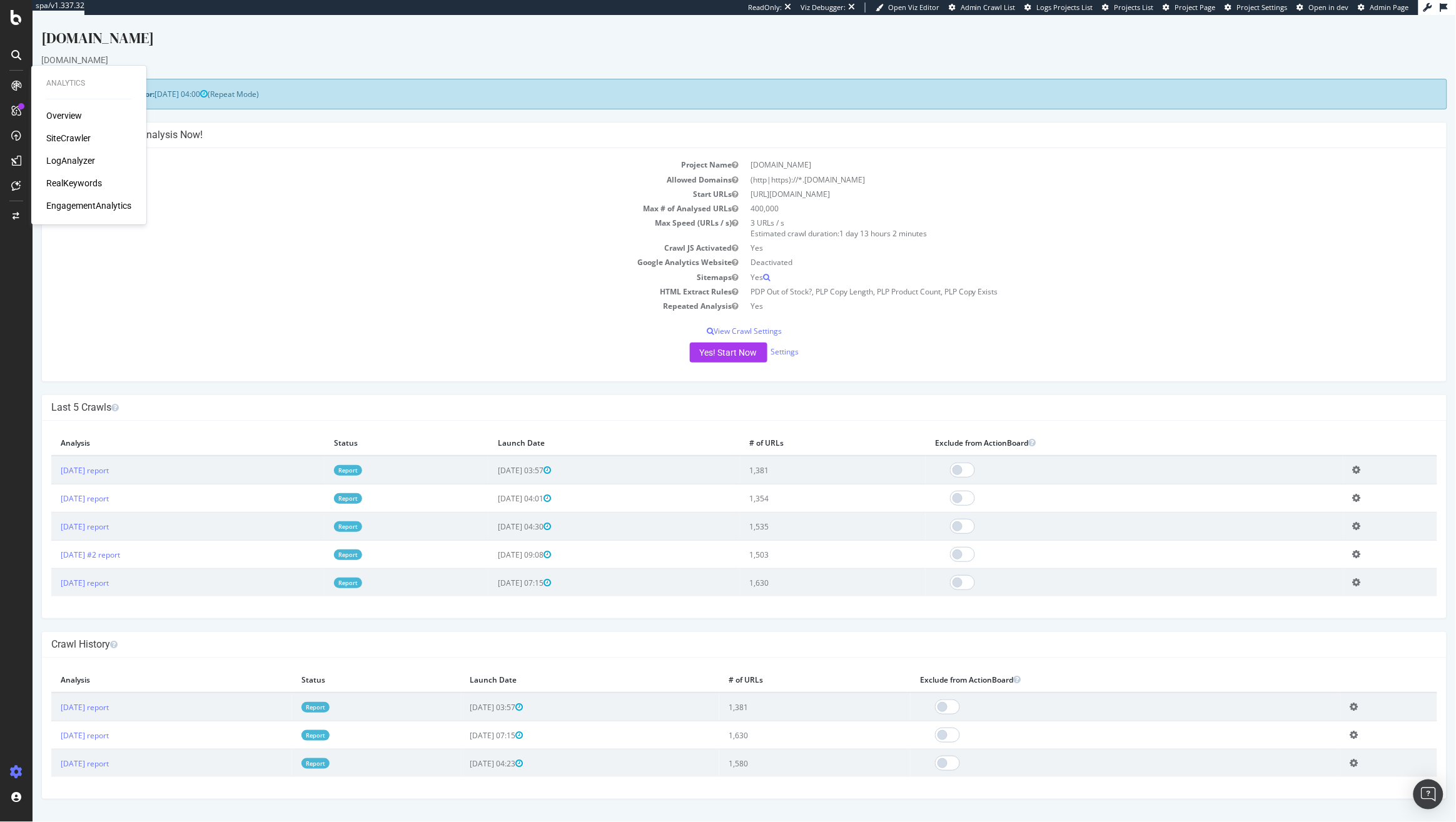
click at [82, 179] on div "RealKeywords" at bounding box center [74, 183] width 55 height 13
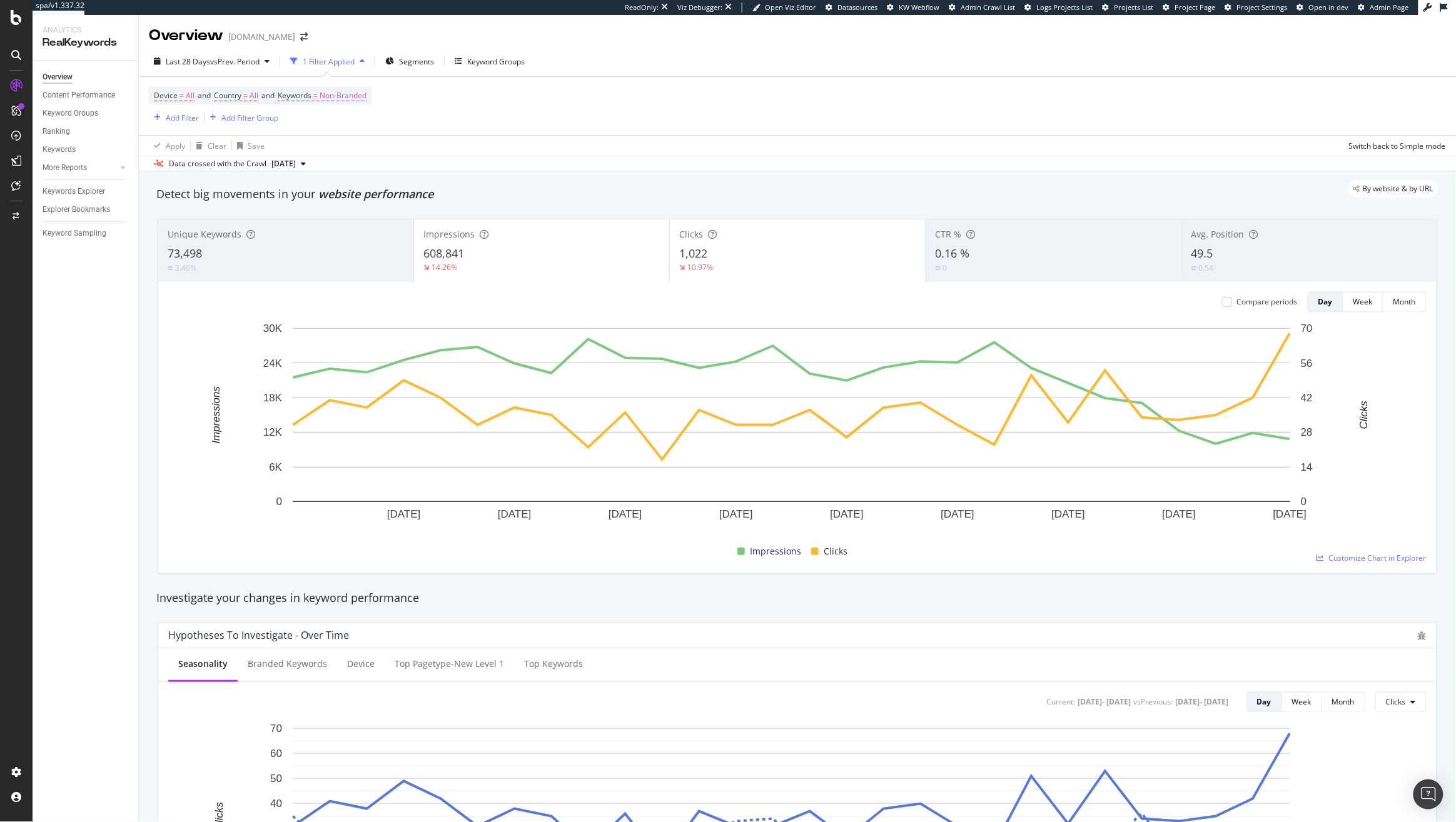
click at [753, 261] on div "1,022" at bounding box center [797, 253] width 236 height 17
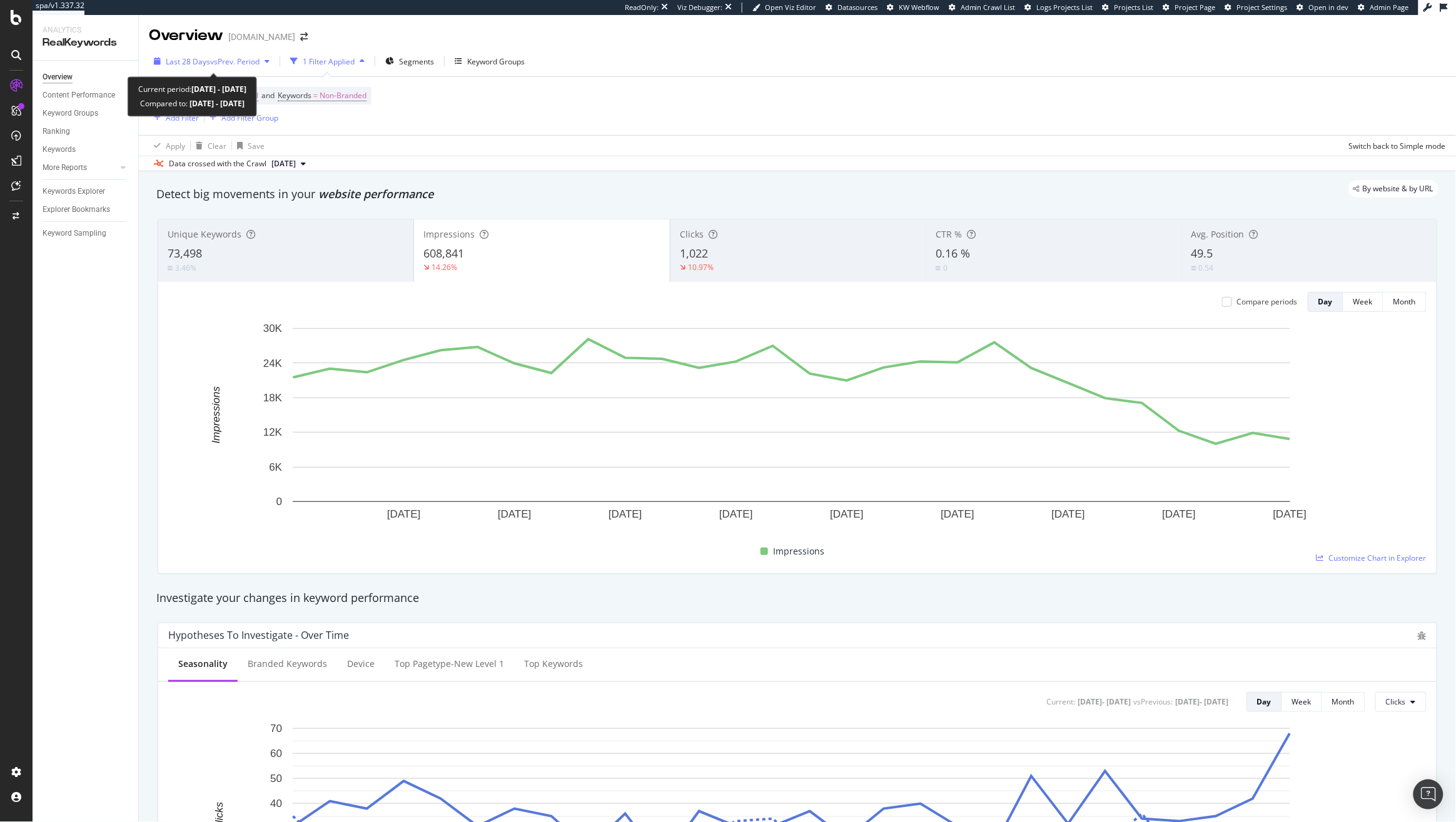
click at [242, 56] on span "vs Prev. Period" at bounding box center [234, 61] width 49 height 10
click at [1000, 532] on rect "A chart." at bounding box center [791, 431] width 1247 height 217
click at [993, 527] on icon "plus" at bounding box center [993, 528] width 7 height 7
click at [960, 442] on textarea at bounding box center [993, 454] width 111 height 39
paste textarea "&num=100"
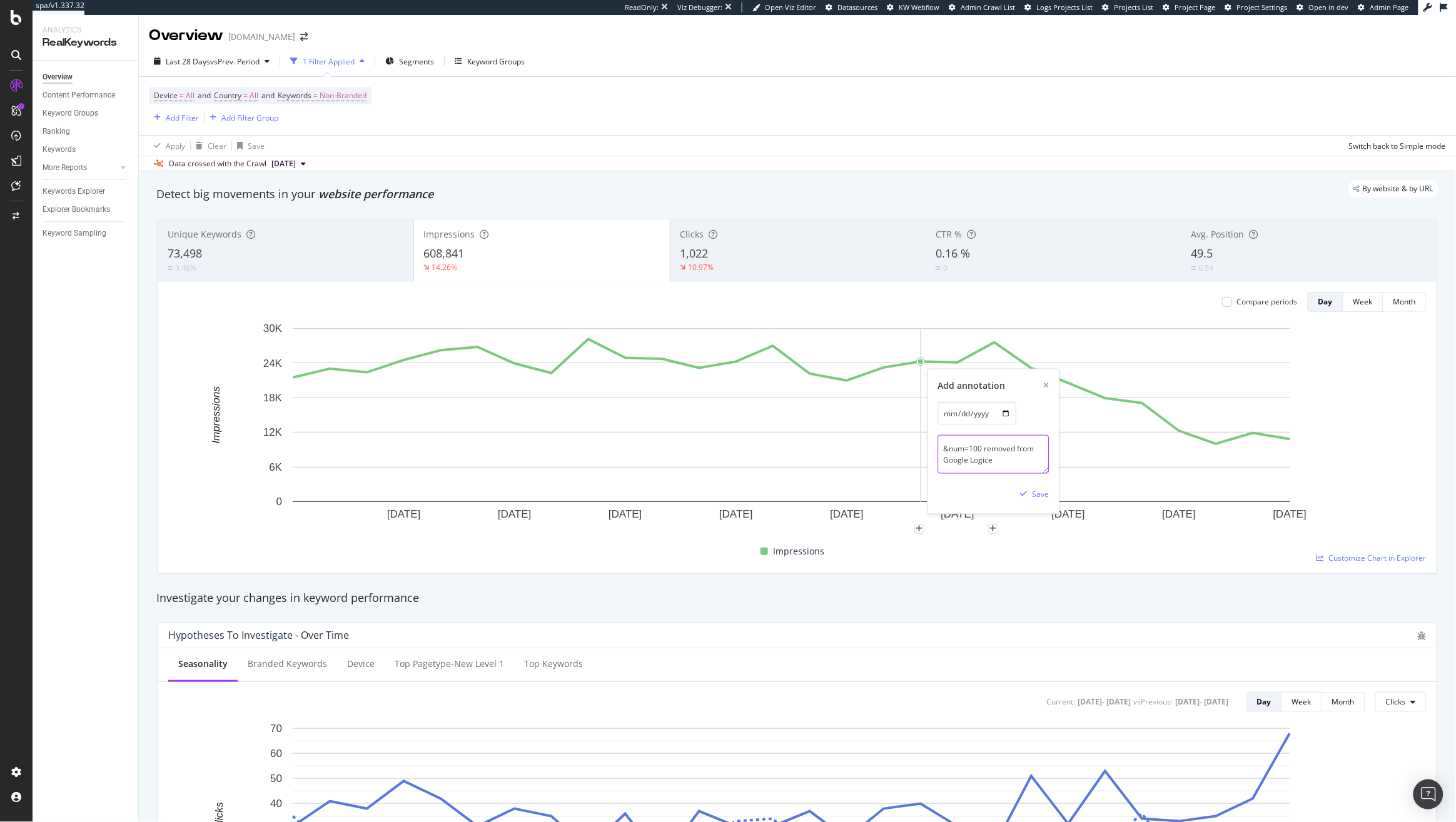
paste textarea "&num=100"
click at [1022, 477] on div "Add annotation 2025-09-07 &num=100 removed from Google Logice Save" at bounding box center [993, 441] width 131 height 144
click at [1011, 467] on textarea "&num=100 removed from Google Logice" at bounding box center [993, 454] width 111 height 39
drag, startPoint x: 1010, startPoint y: 462, endPoint x: 889, endPoint y: 386, distance: 142.9
click at [889, 386] on div "22 Aug. 2025 25 Aug. 2025 28 Aug. 2025 31 Aug. 2025 3 Sep. 2025 6 Sep. 2025 9 S…" at bounding box center [797, 431] width 1258 height 217
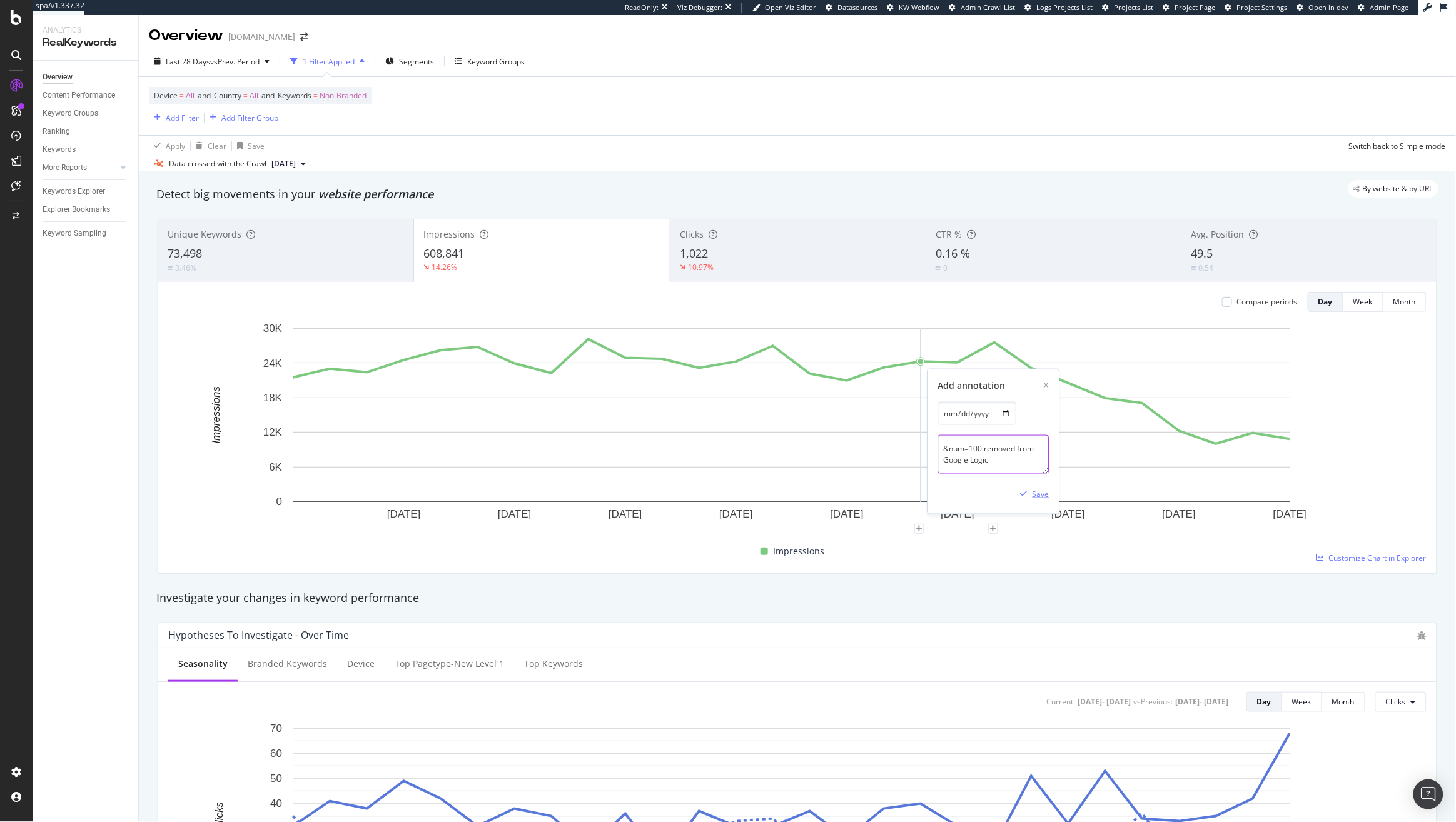
type textarea "&num=100 removed from Google Logic"
click at [1043, 497] on div "Save" at bounding box center [1040, 493] width 17 height 10
click at [275, 236] on div "Unique Keywords" at bounding box center [286, 234] width 236 height 13
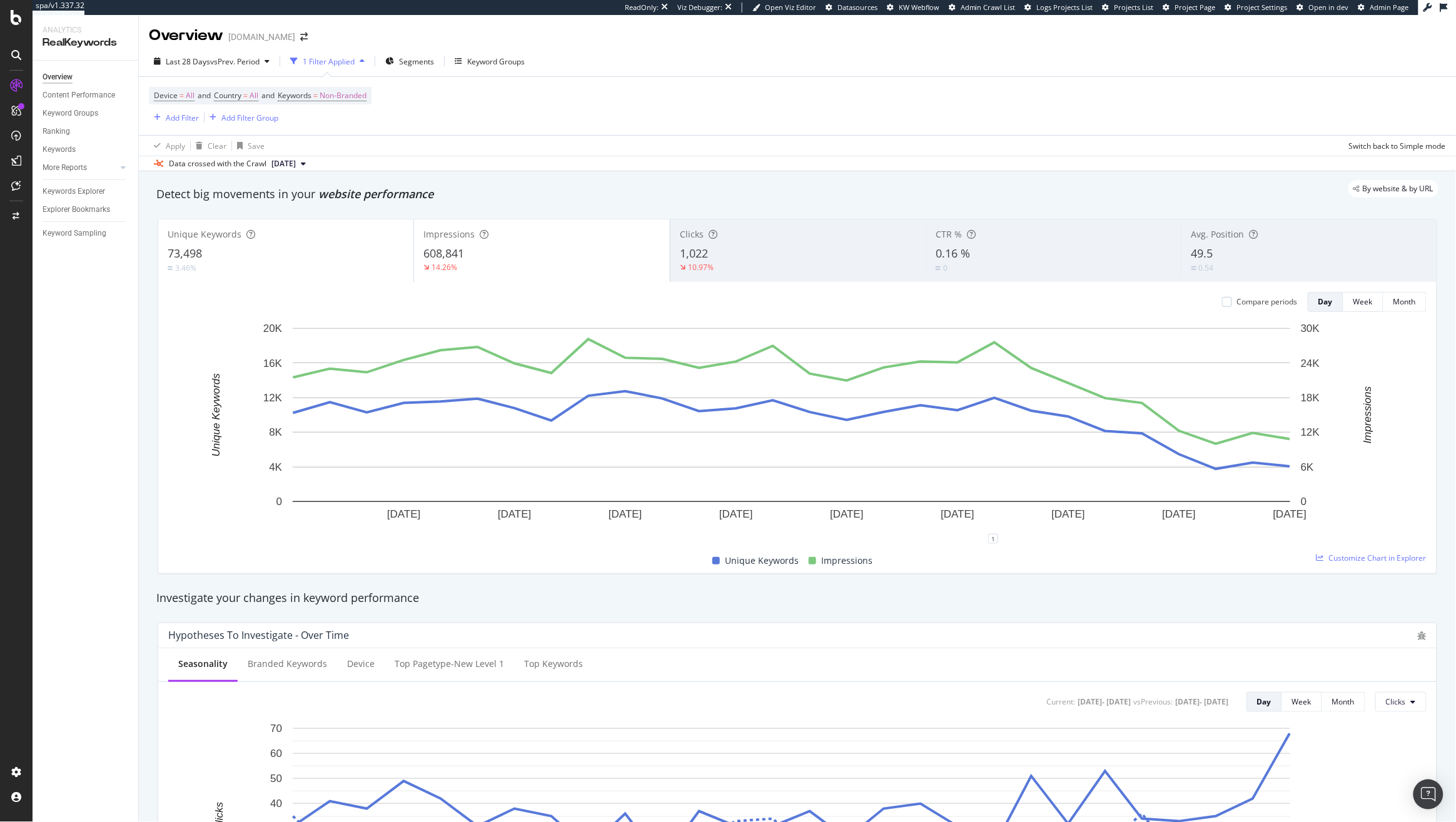
click at [771, 257] on div "1,022" at bounding box center [798, 253] width 236 height 17
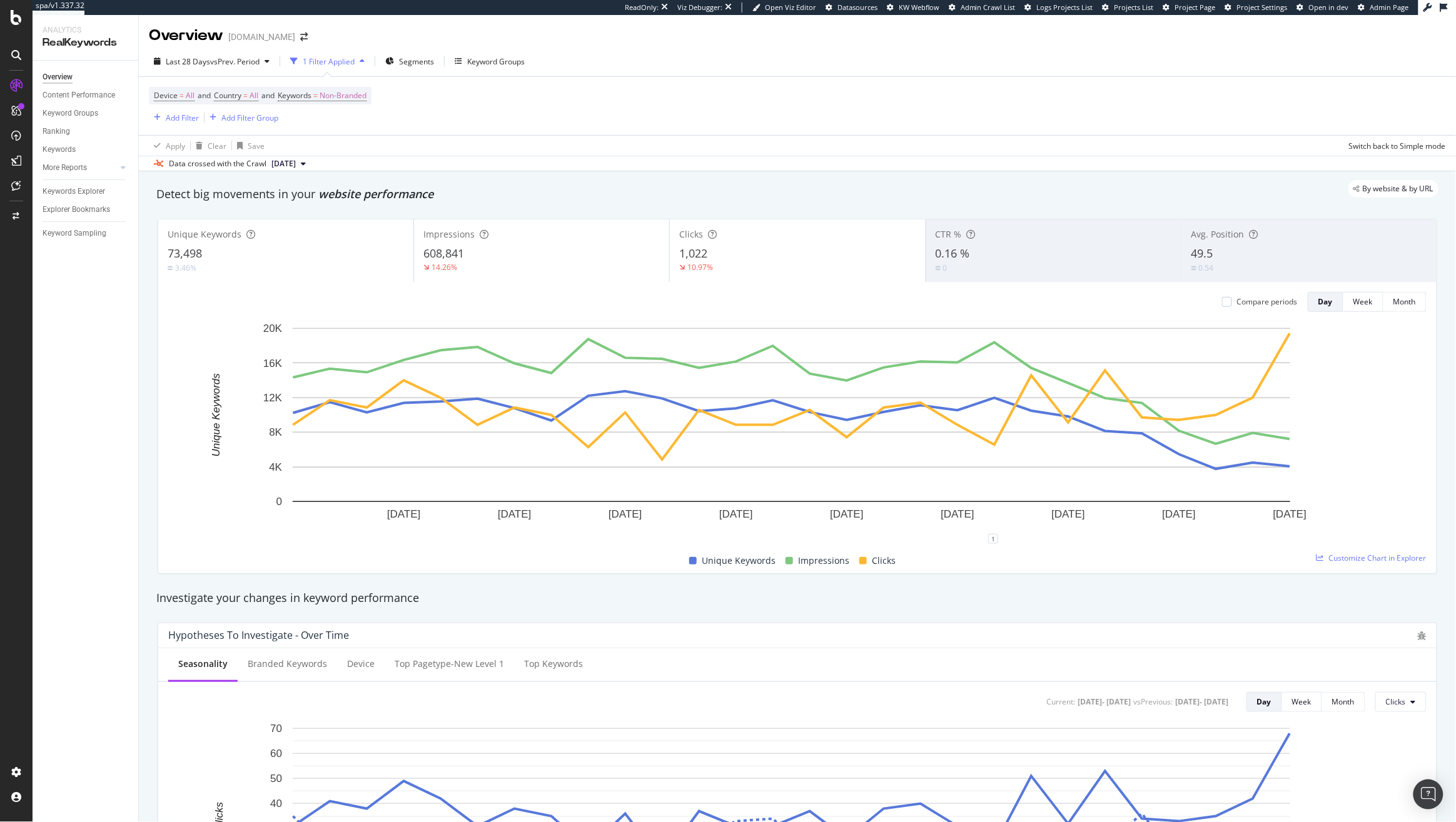
click at [476, 242] on div "Impressions 608,841 14.26%" at bounding box center [542, 250] width 255 height 56
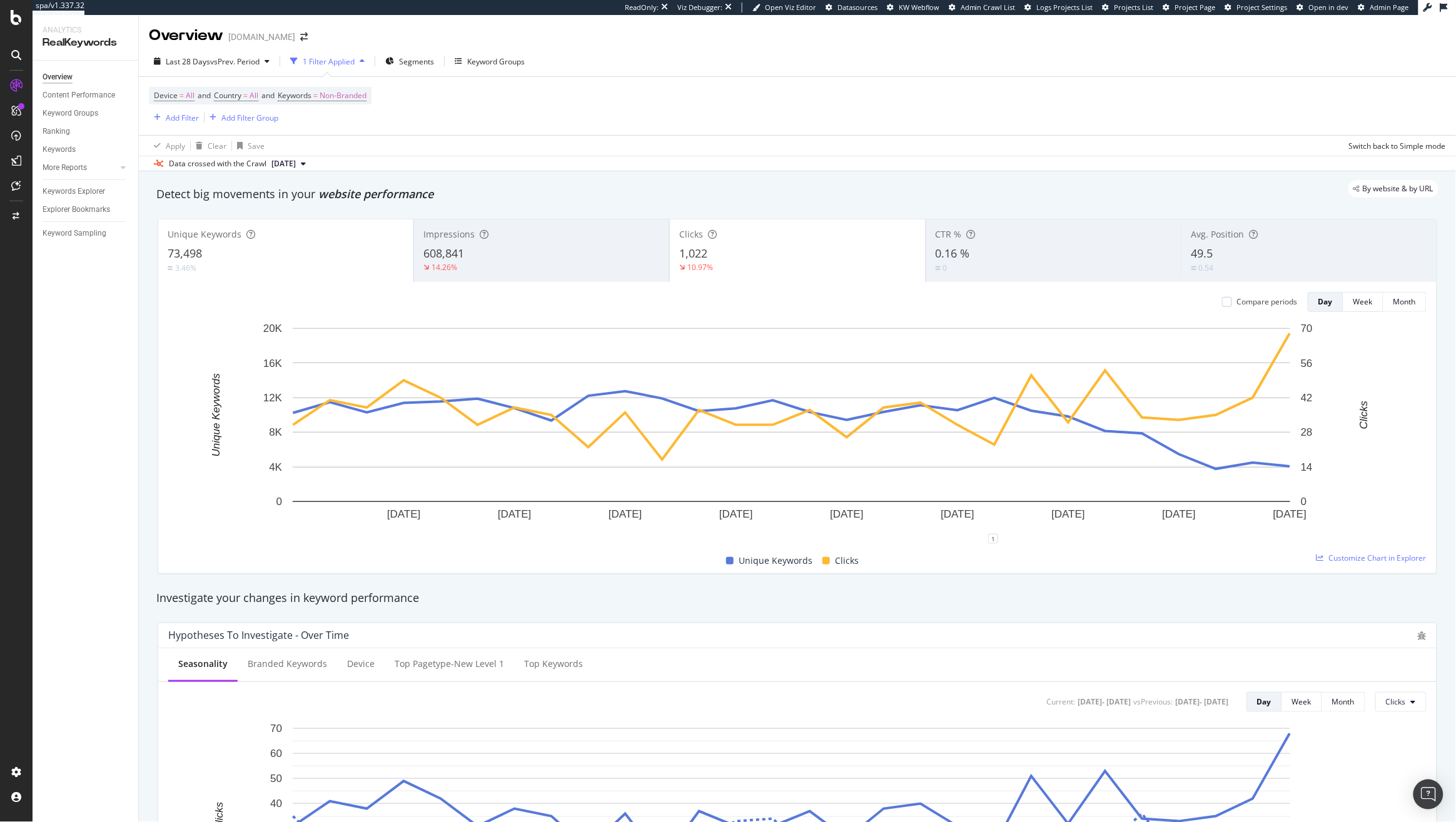
click at [335, 266] on div "3.46%" at bounding box center [286, 268] width 236 height 12
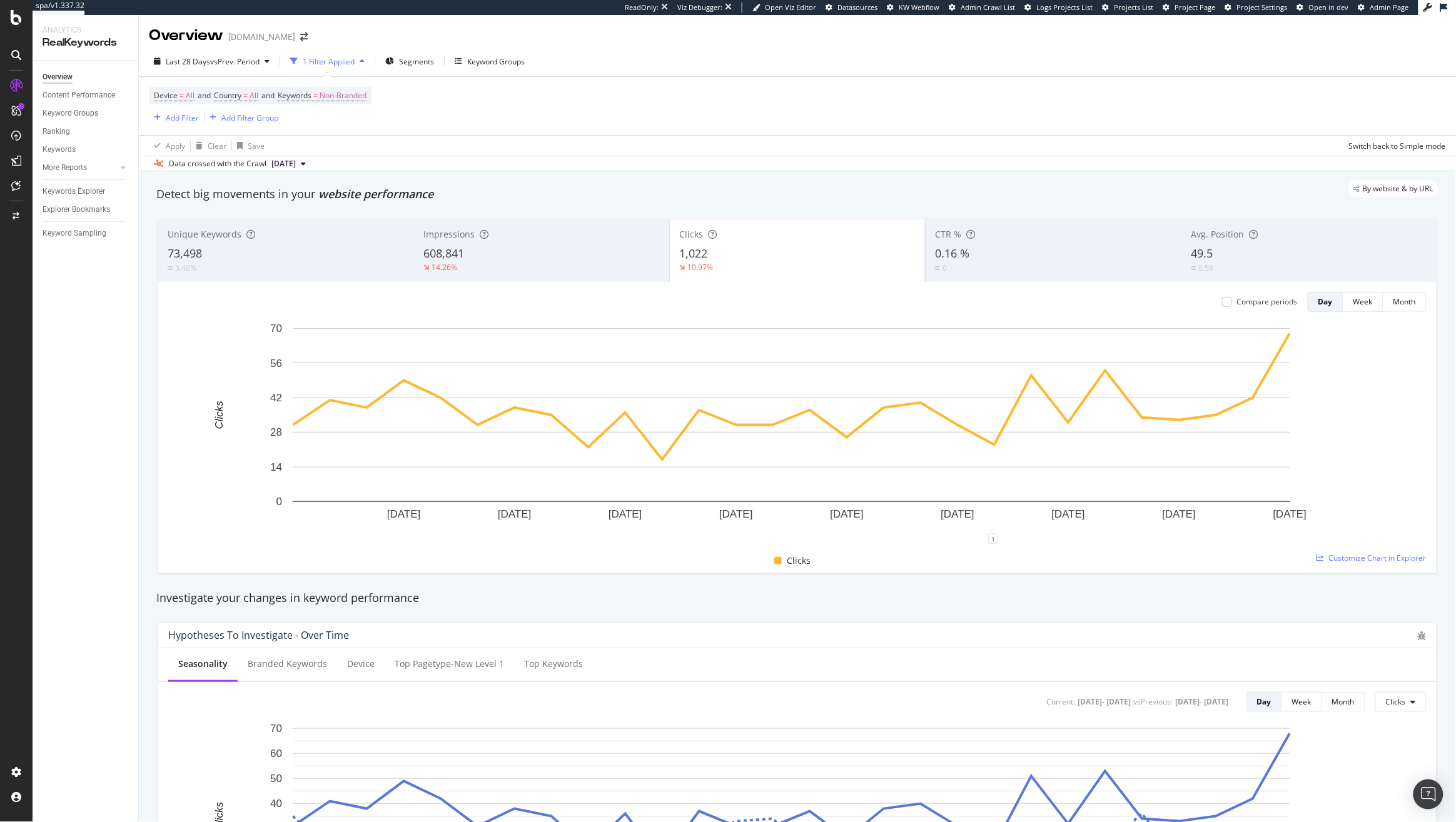
click at [497, 265] on div "14.26%" at bounding box center [541, 268] width 236 height 11
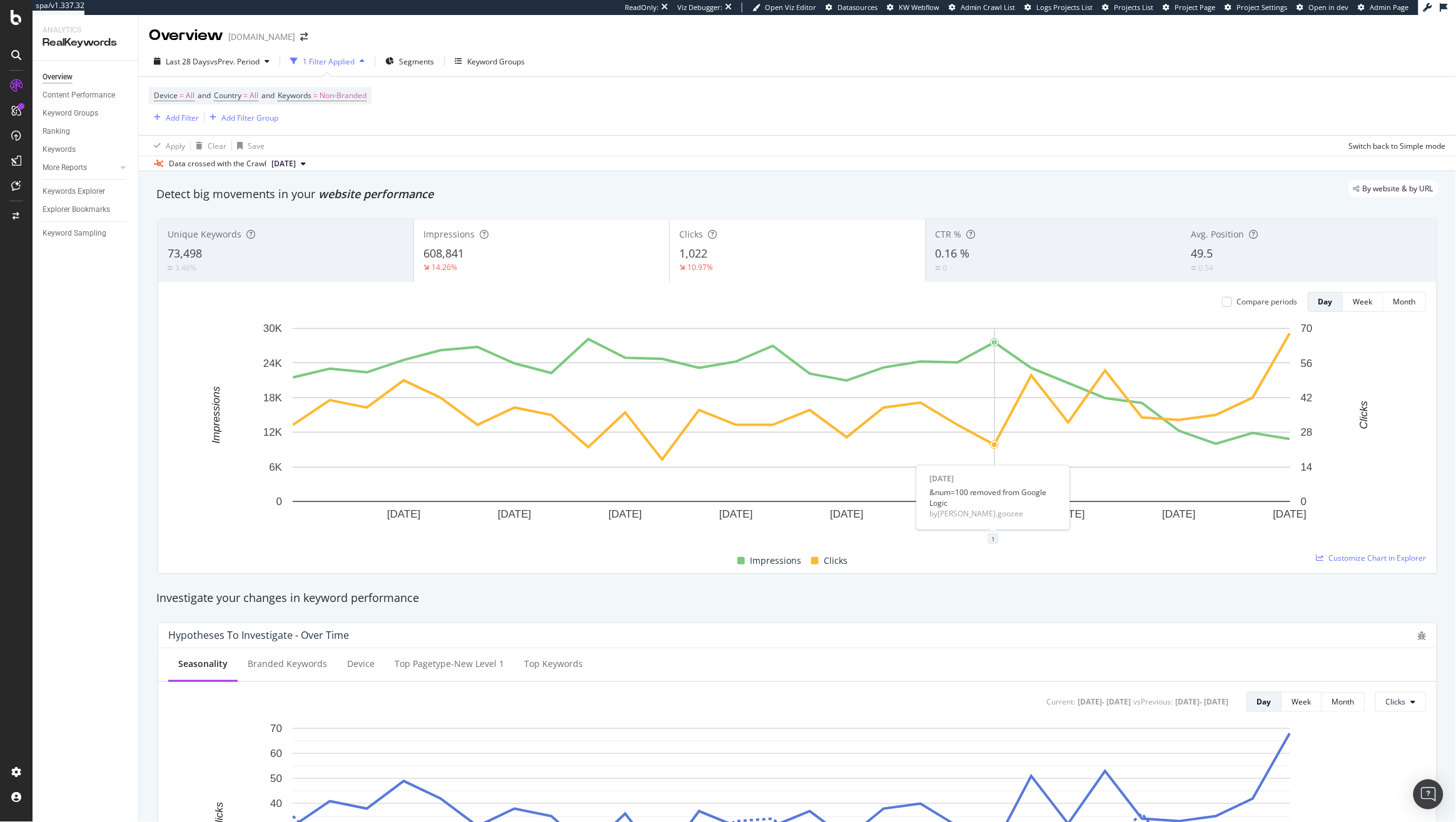
click at [993, 538] on div "1" at bounding box center [993, 538] width 10 height 10
drag, startPoint x: 981, startPoint y: 459, endPoint x: 940, endPoint y: 451, distance: 41.8
click at [940, 451] on div "&num=100 removed from Google Logic" at bounding box center [993, 445] width 111 height 21
copy div "&num=100 removed from Google Logic"
click at [1077, 631] on div "Hypotheses to Investigate - Over Time" at bounding box center [789, 635] width 1243 height 13
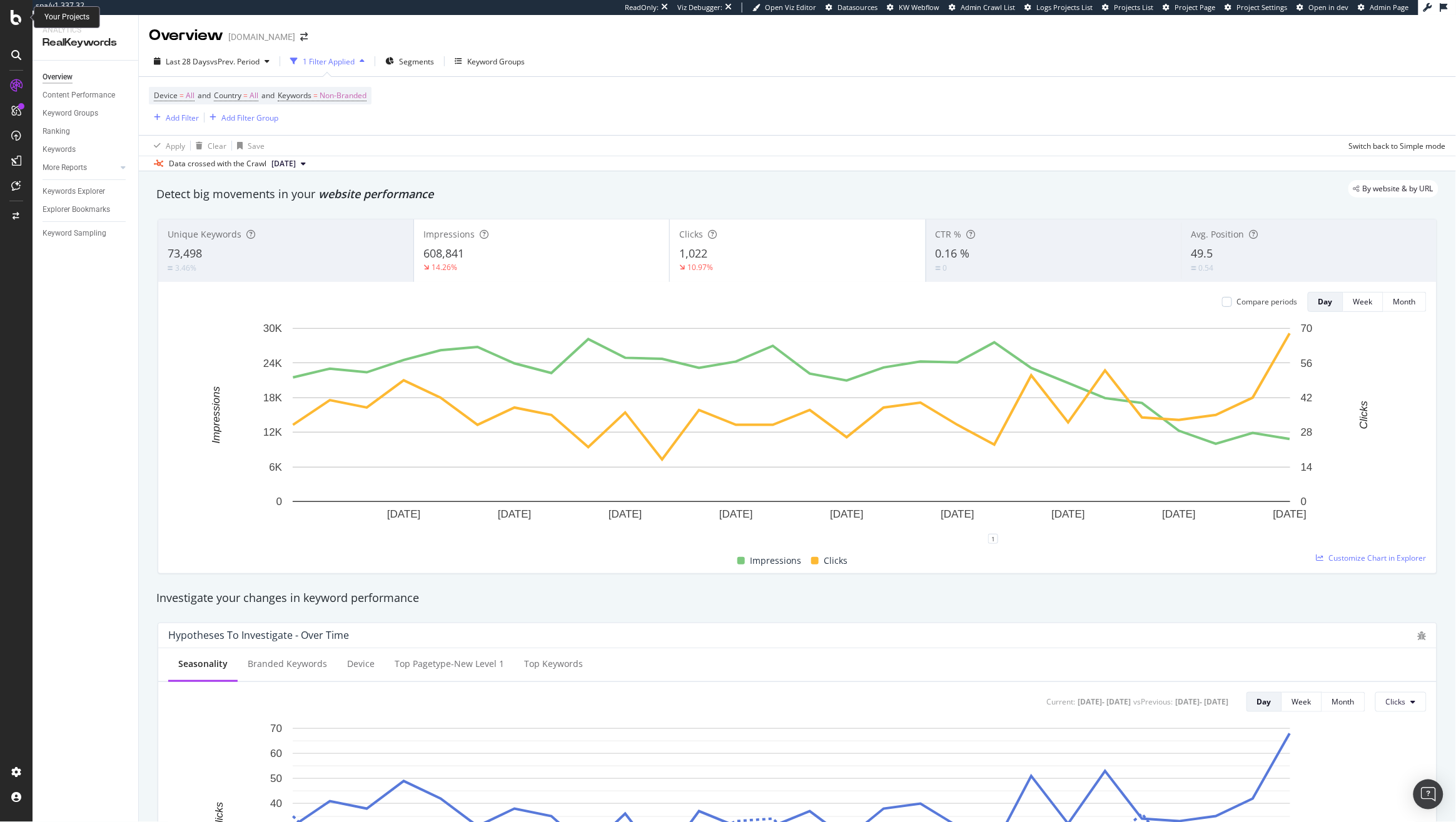
click at [10, 13] on icon at bounding box center [16, 17] width 11 height 15
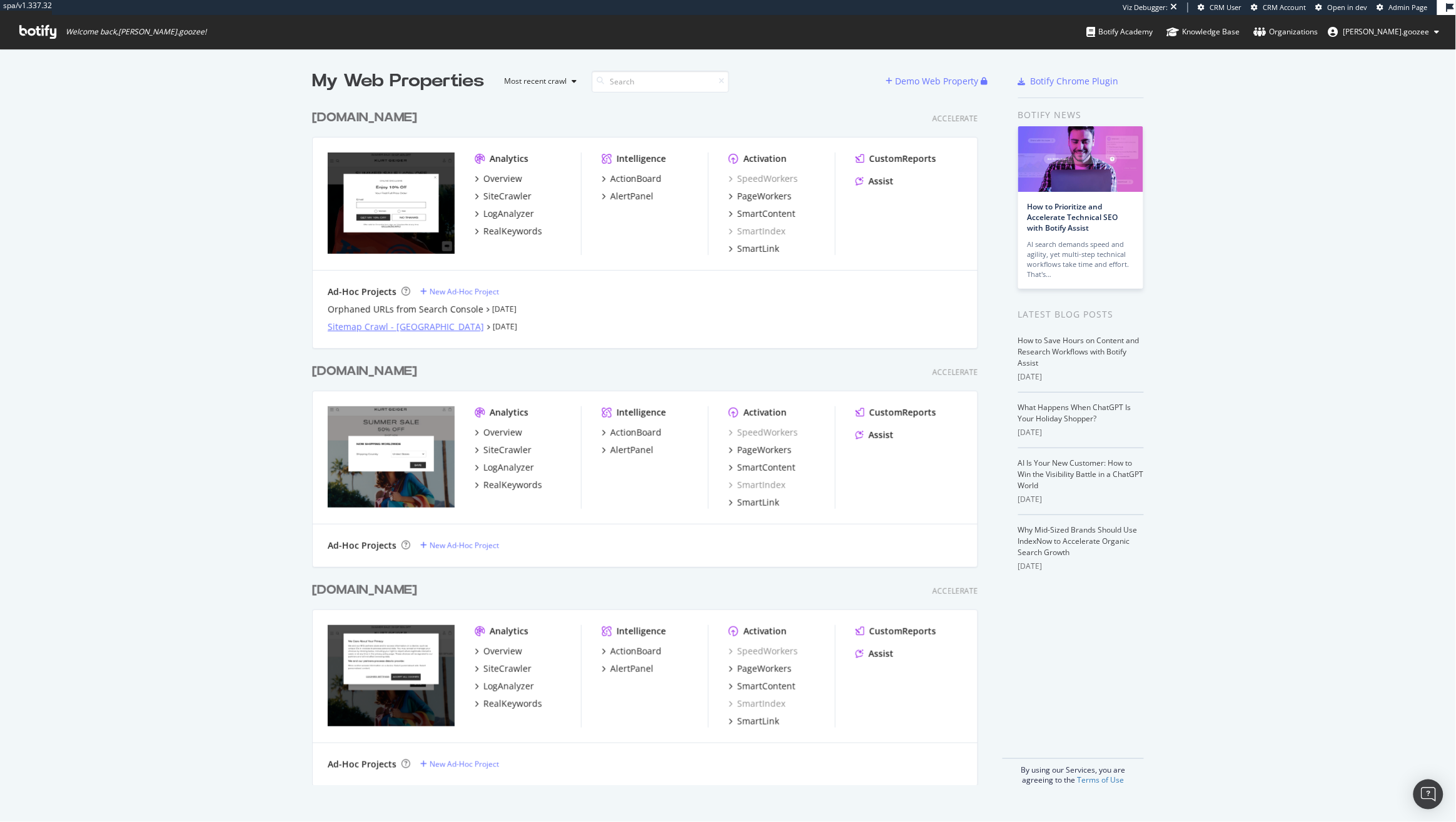
scroll to position [679, 664]
click at [399, 371] on div "kurtgeiger.mx" at bounding box center [367, 371] width 110 height 18
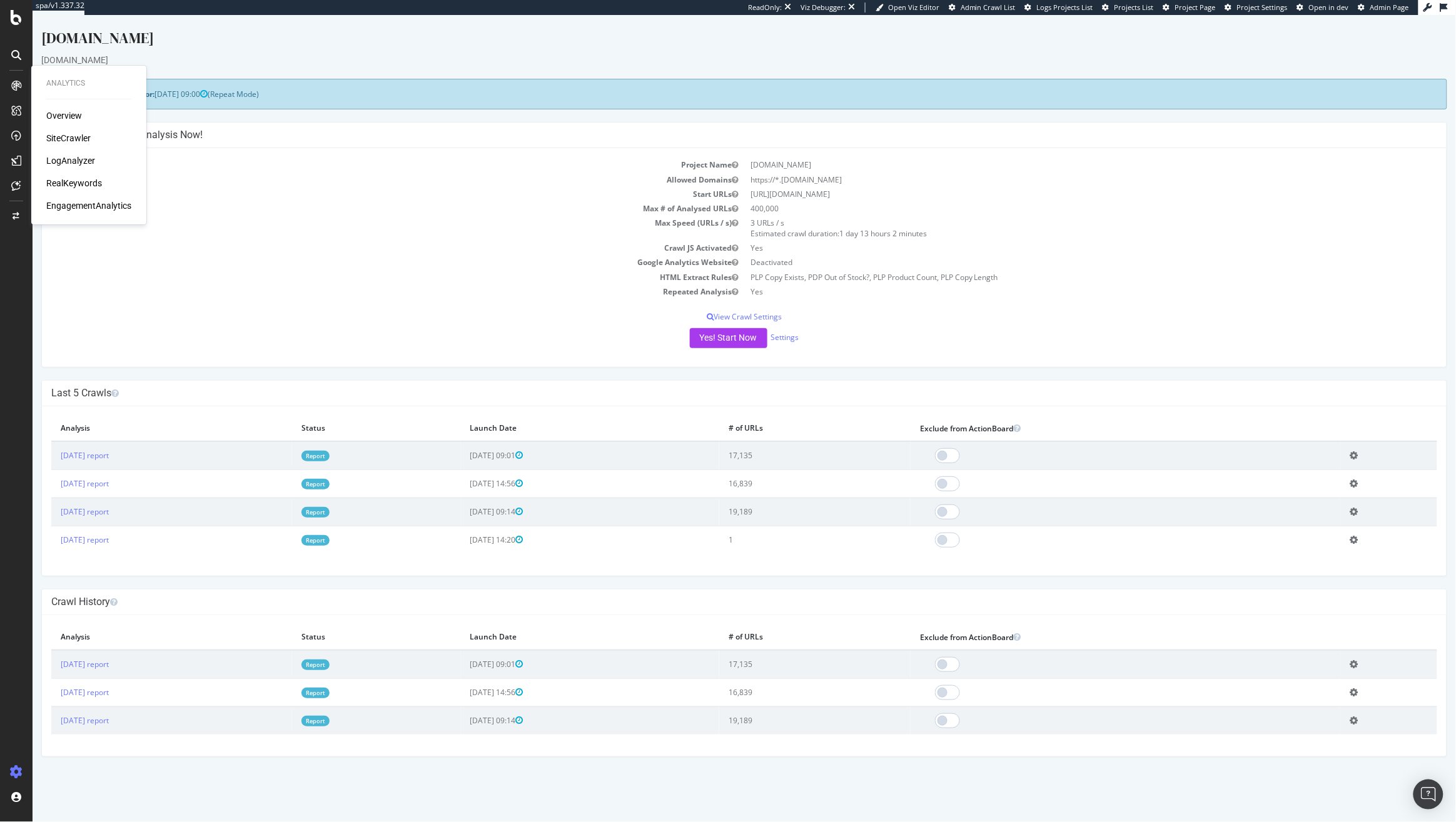
click at [78, 186] on div "RealKeywords" at bounding box center [74, 183] width 55 height 13
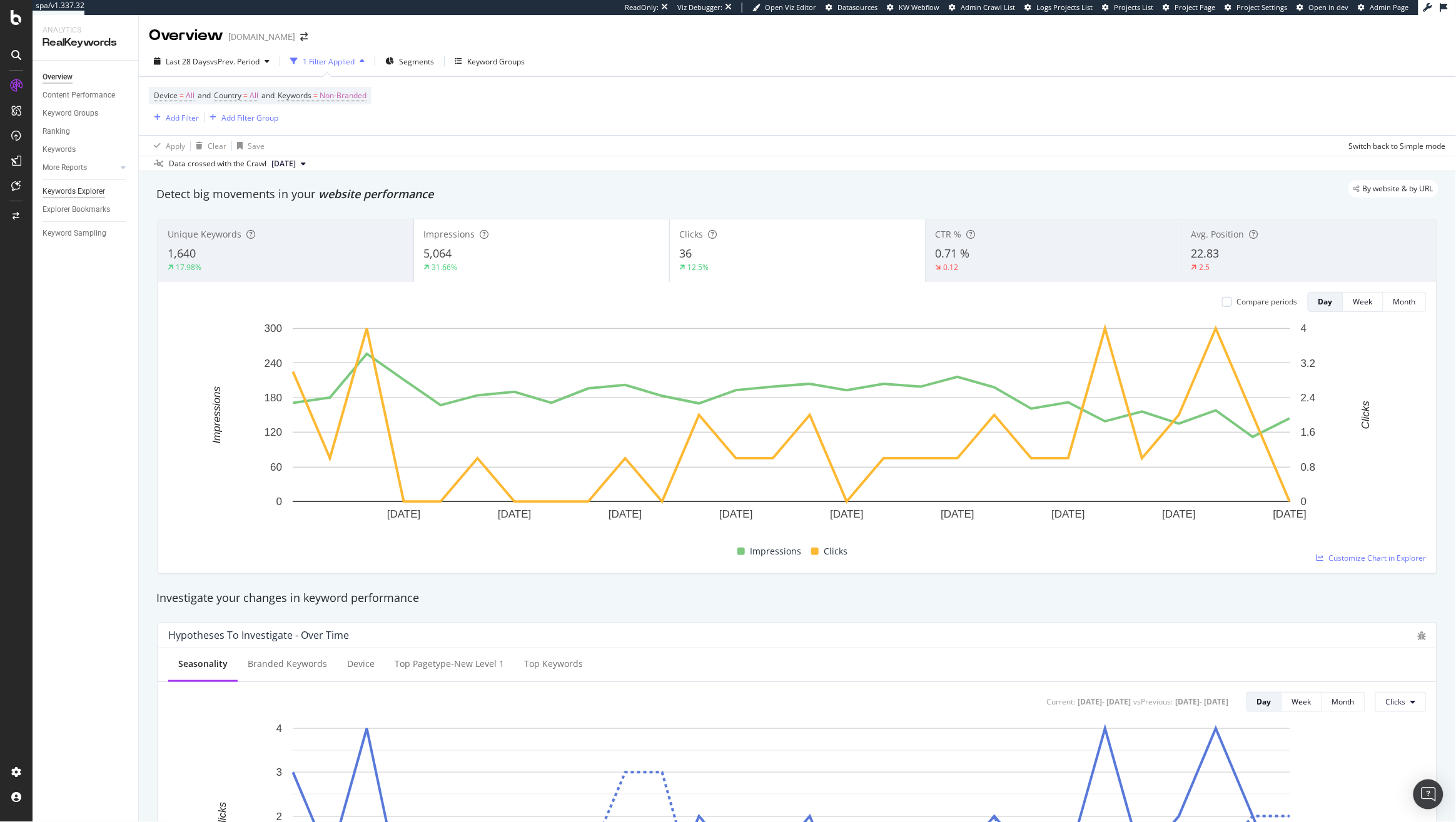
click at [75, 191] on div "Keywords Explorer" at bounding box center [74, 192] width 63 height 13
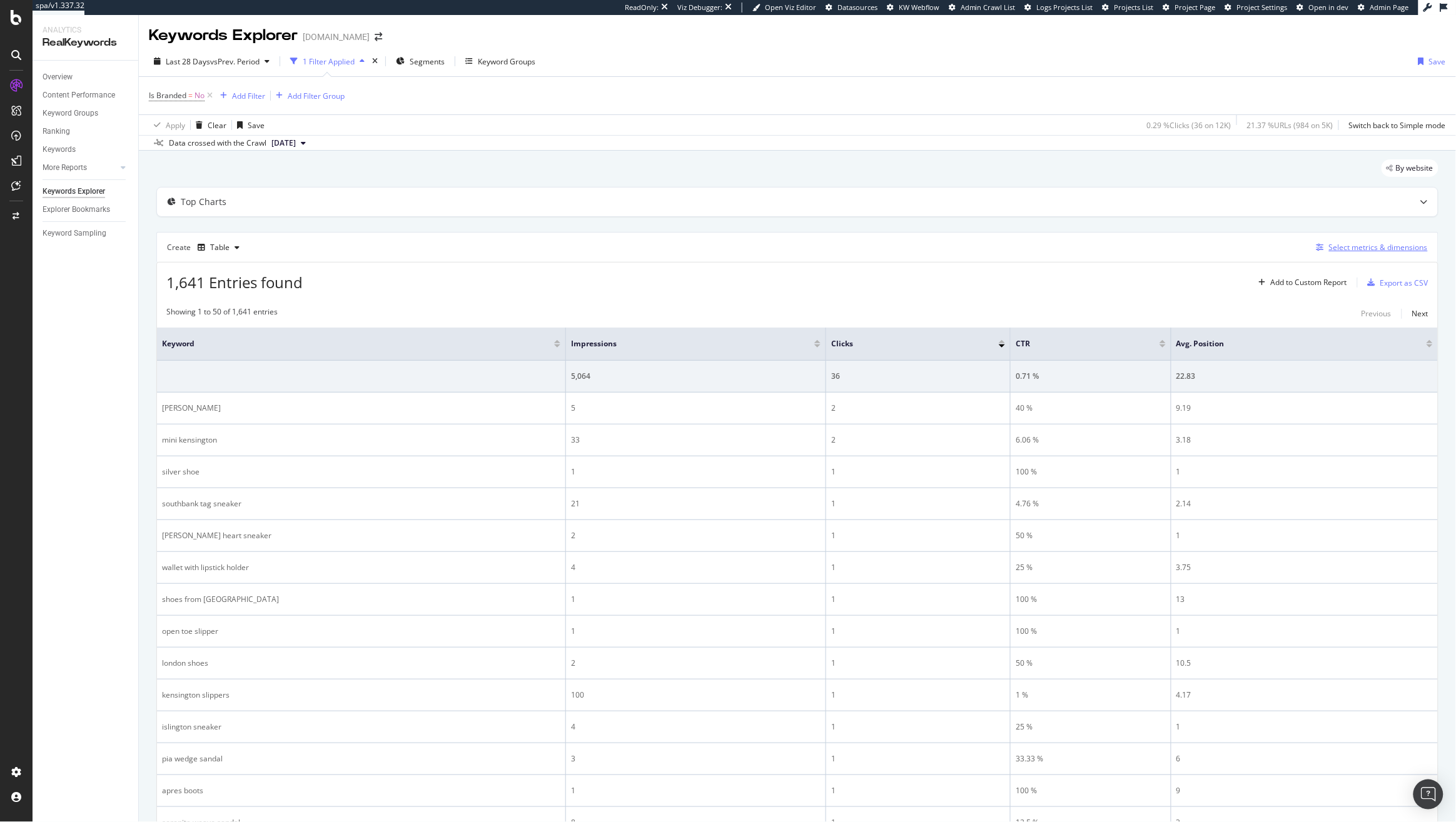
click at [1340, 247] on div "Select metrics & dimensions" at bounding box center [1378, 246] width 99 height 10
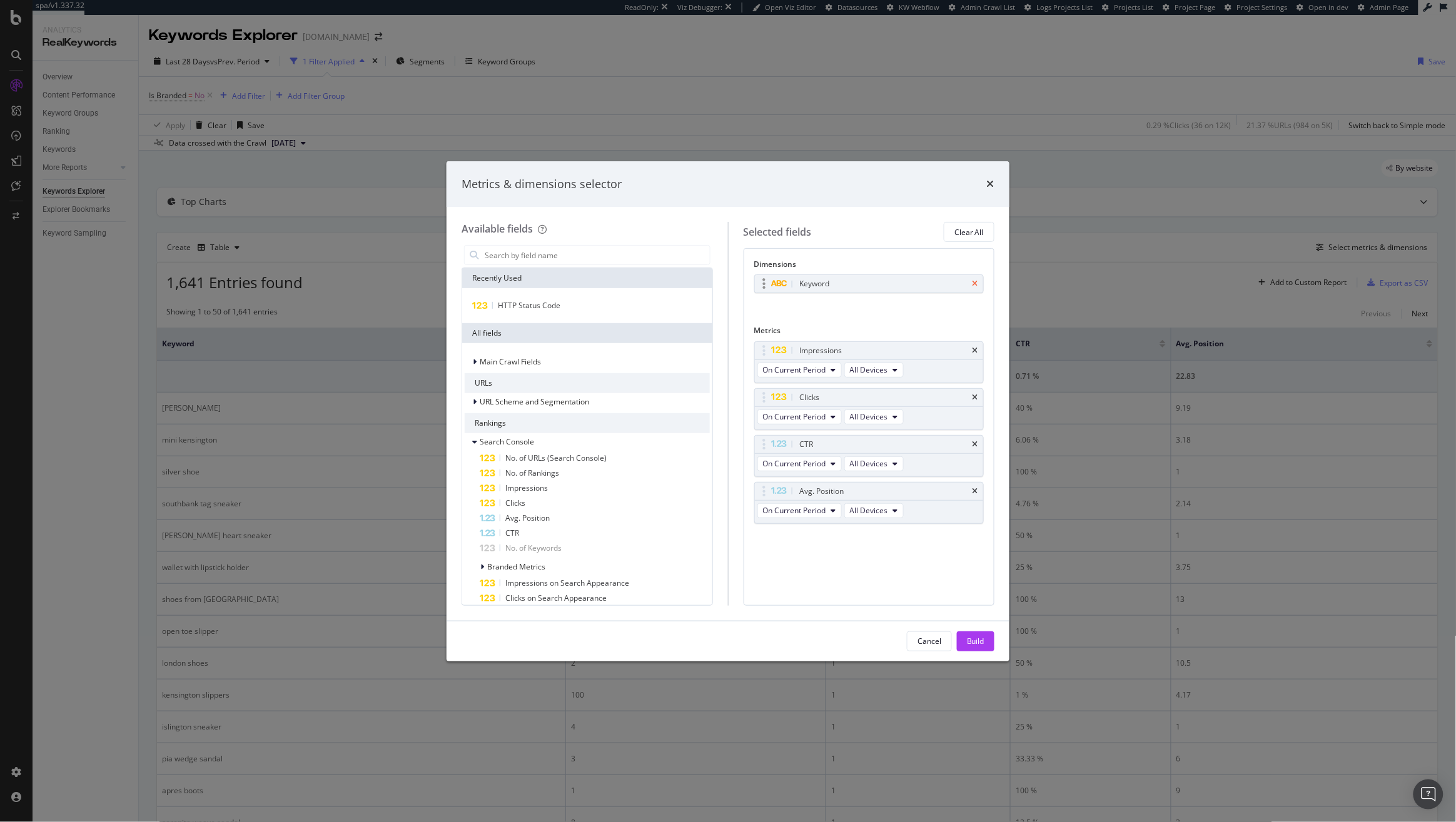
click at [977, 282] on icon "times" at bounding box center [974, 284] width 6 height 7
click at [620, 259] on input "modal" at bounding box center [597, 255] width 227 height 19
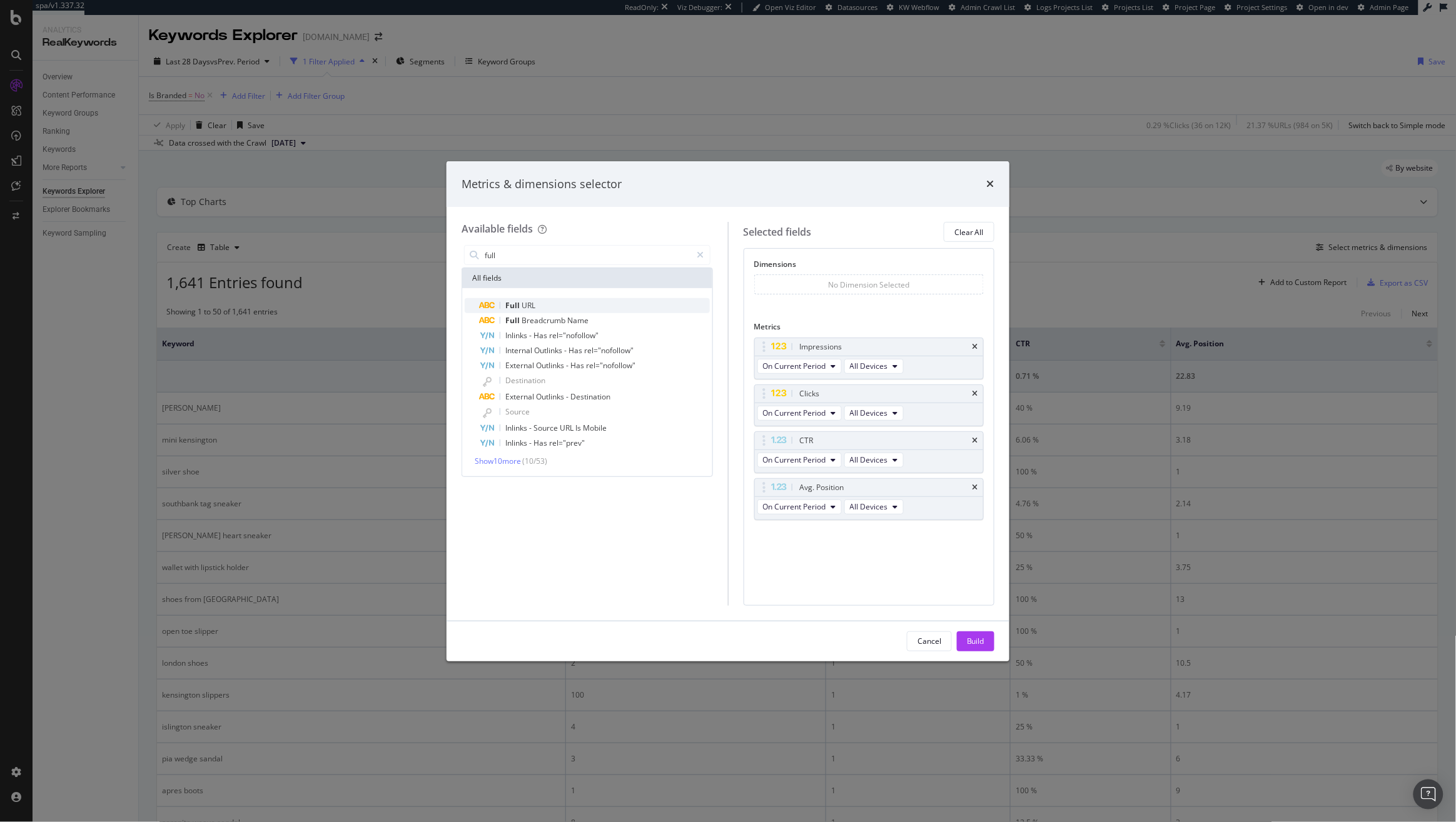
click at [570, 310] on div "Full URL" at bounding box center [594, 306] width 230 height 15
click at [508, 255] on input "full" at bounding box center [587, 255] width 208 height 19
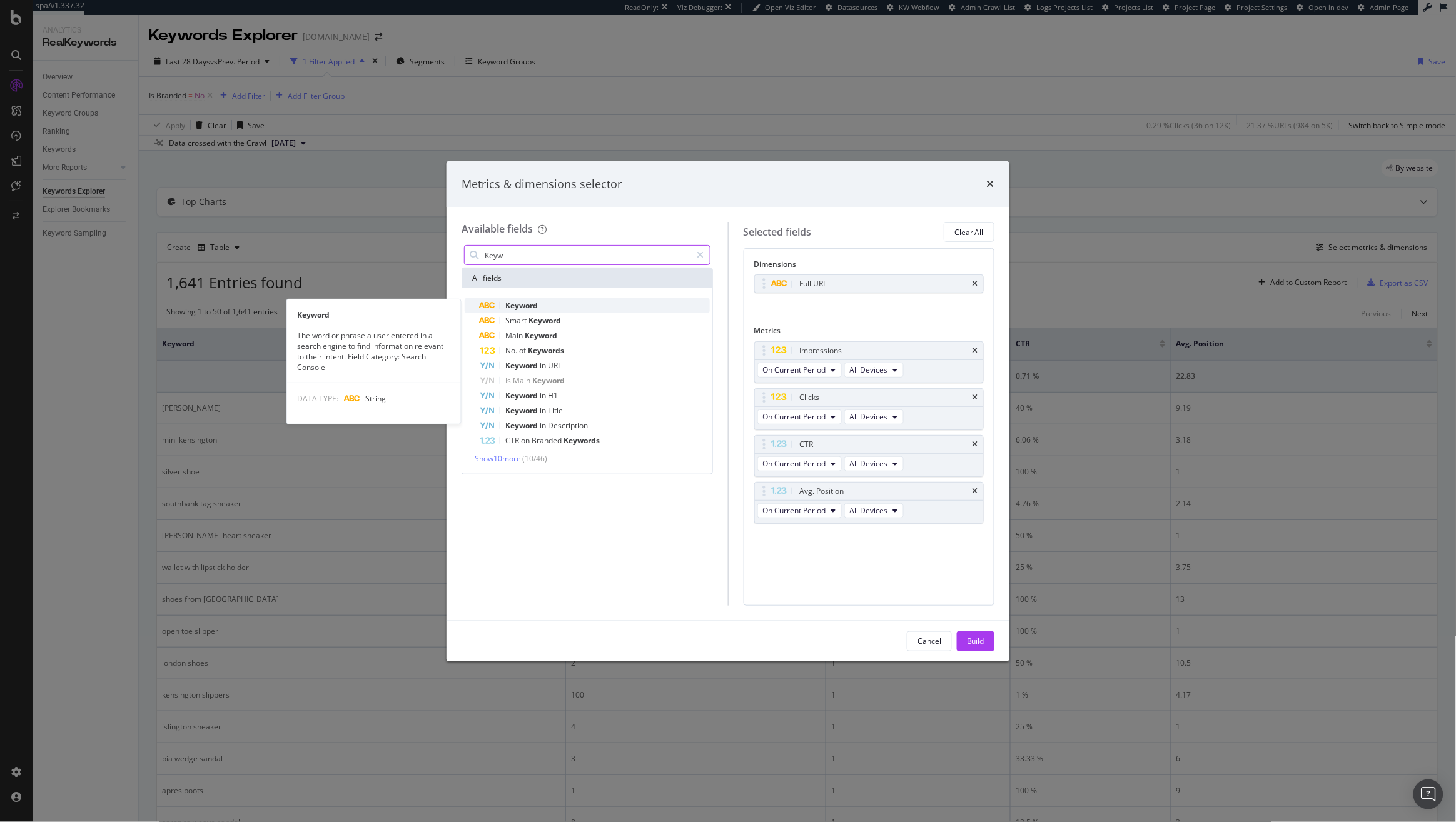
type input "Keyw"
click at [509, 301] on span "Keyword" at bounding box center [521, 305] width 32 height 10
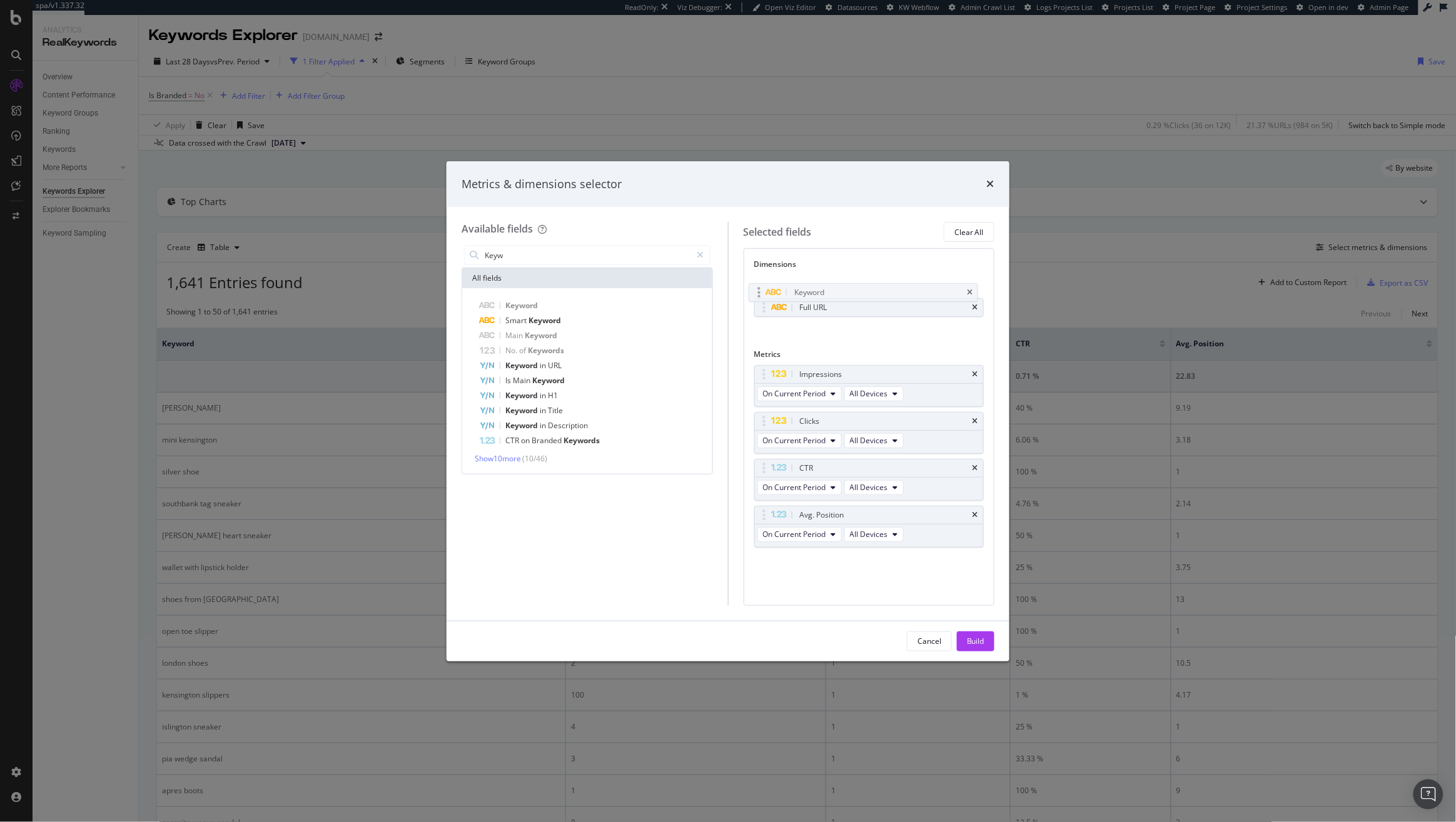
drag, startPoint x: 770, startPoint y: 309, endPoint x: 764, endPoint y: 287, distance: 22.8
click at [764, 287] on body "spa/v1.337.32 ReadOnly: Viz Debugger: Open Viz Editor Datasources KW Webflow Ad…" at bounding box center [728, 411] width 1456 height 822
click at [985, 649] on button "Build" at bounding box center [975, 641] width 37 height 20
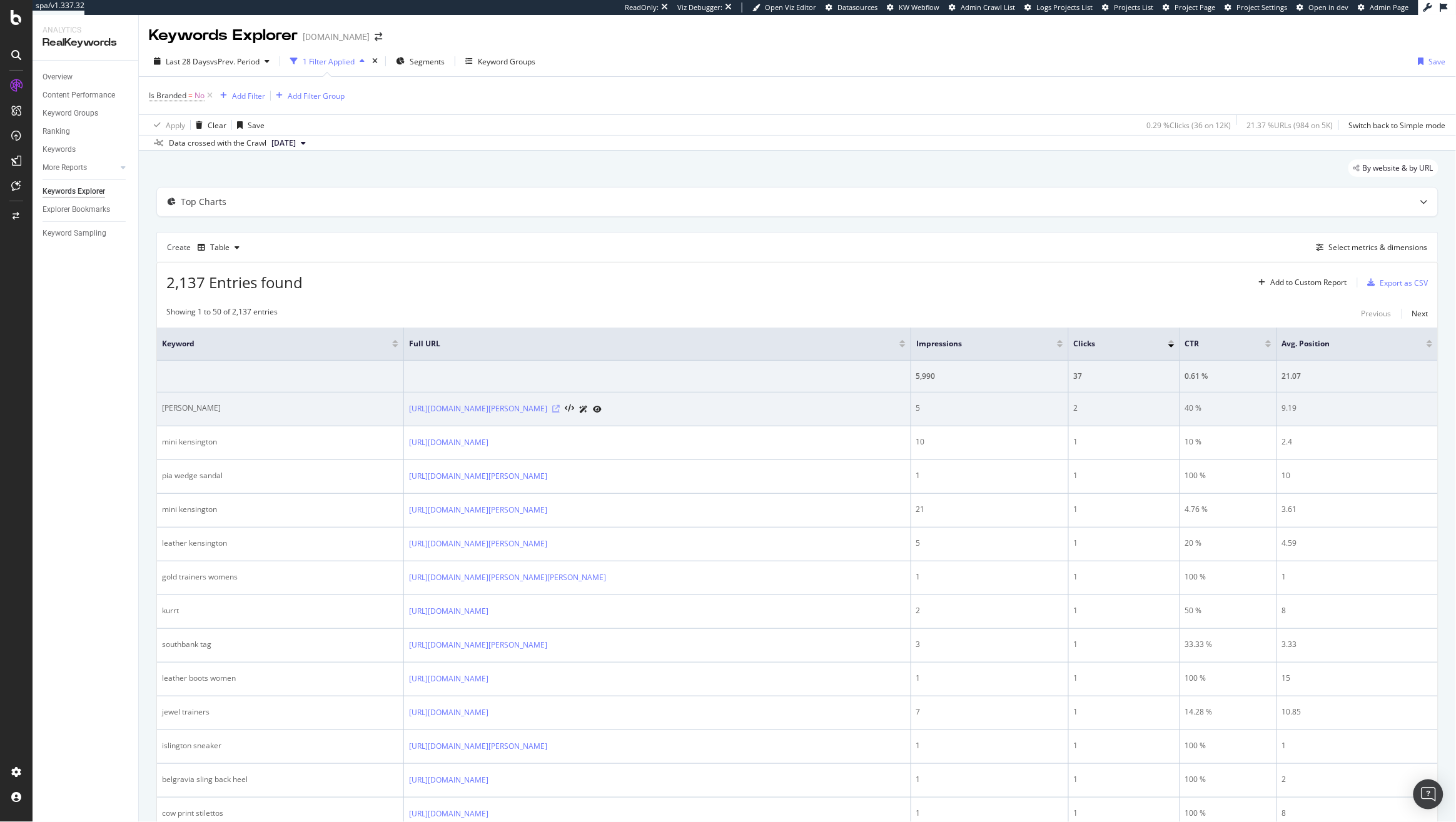
click at [559, 411] on icon at bounding box center [555, 408] width 7 height 7
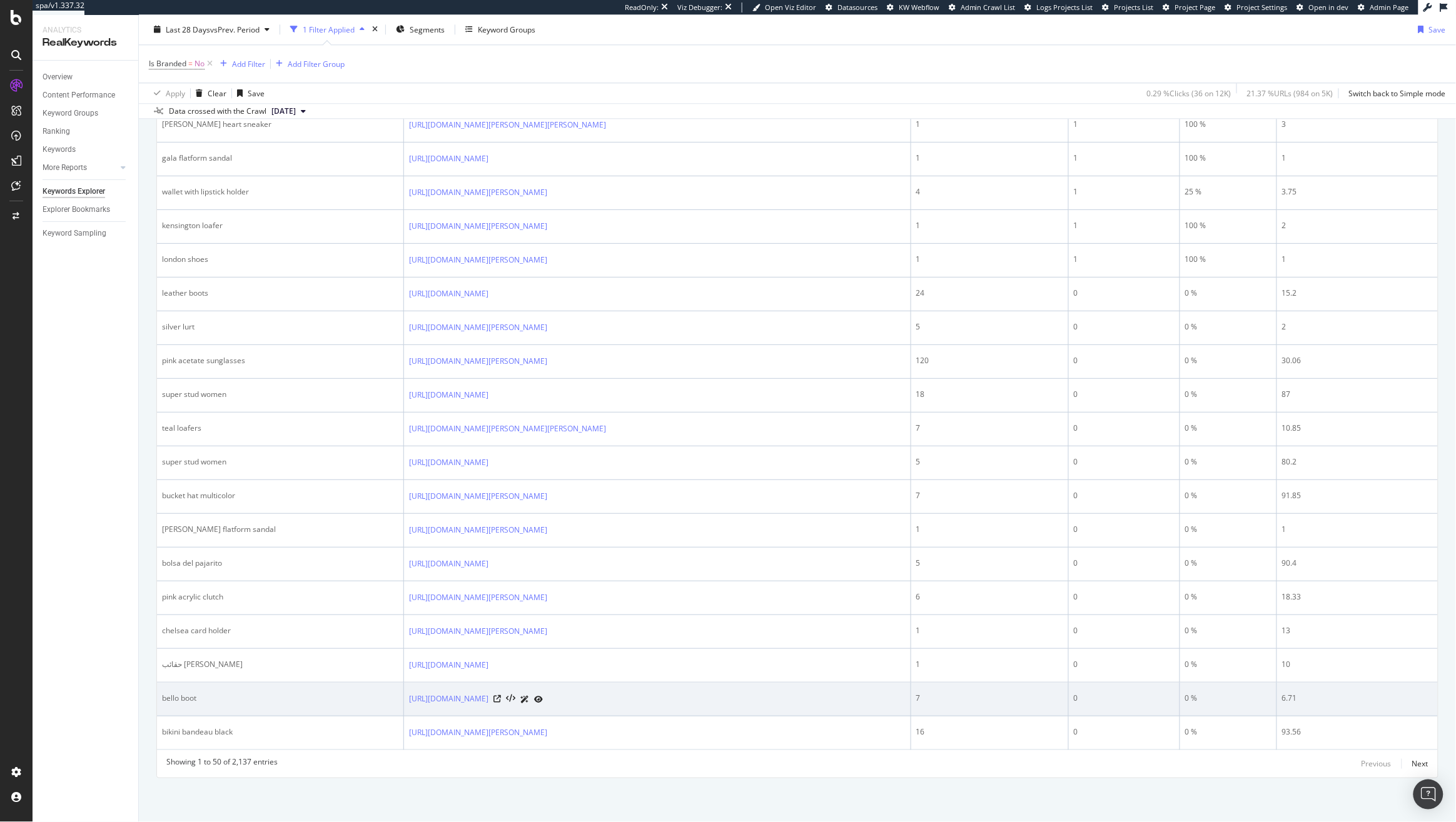
scroll to position [1347, 0]
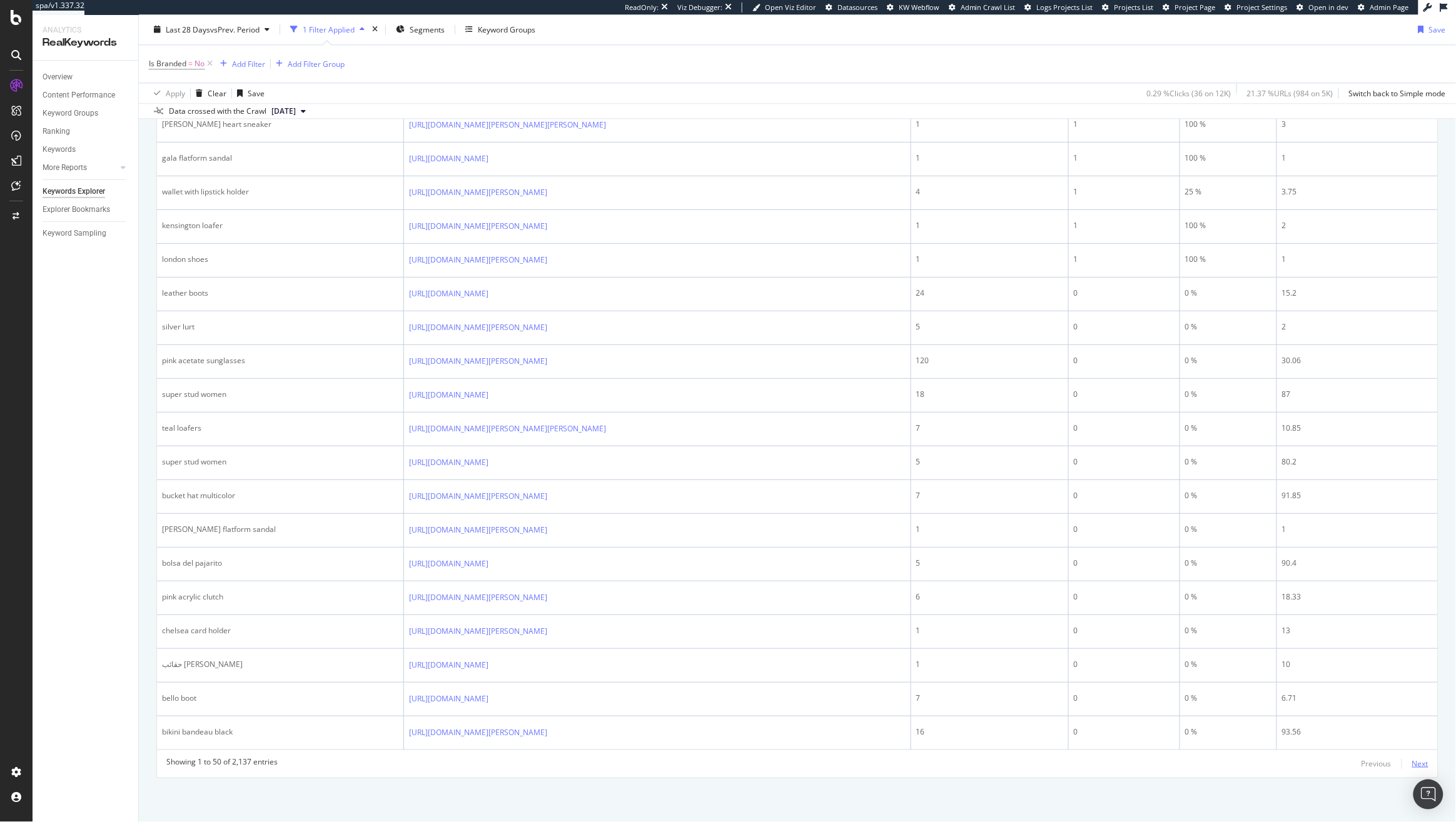
click at [1412, 769] on div "Next" at bounding box center [1420, 763] width 17 height 10
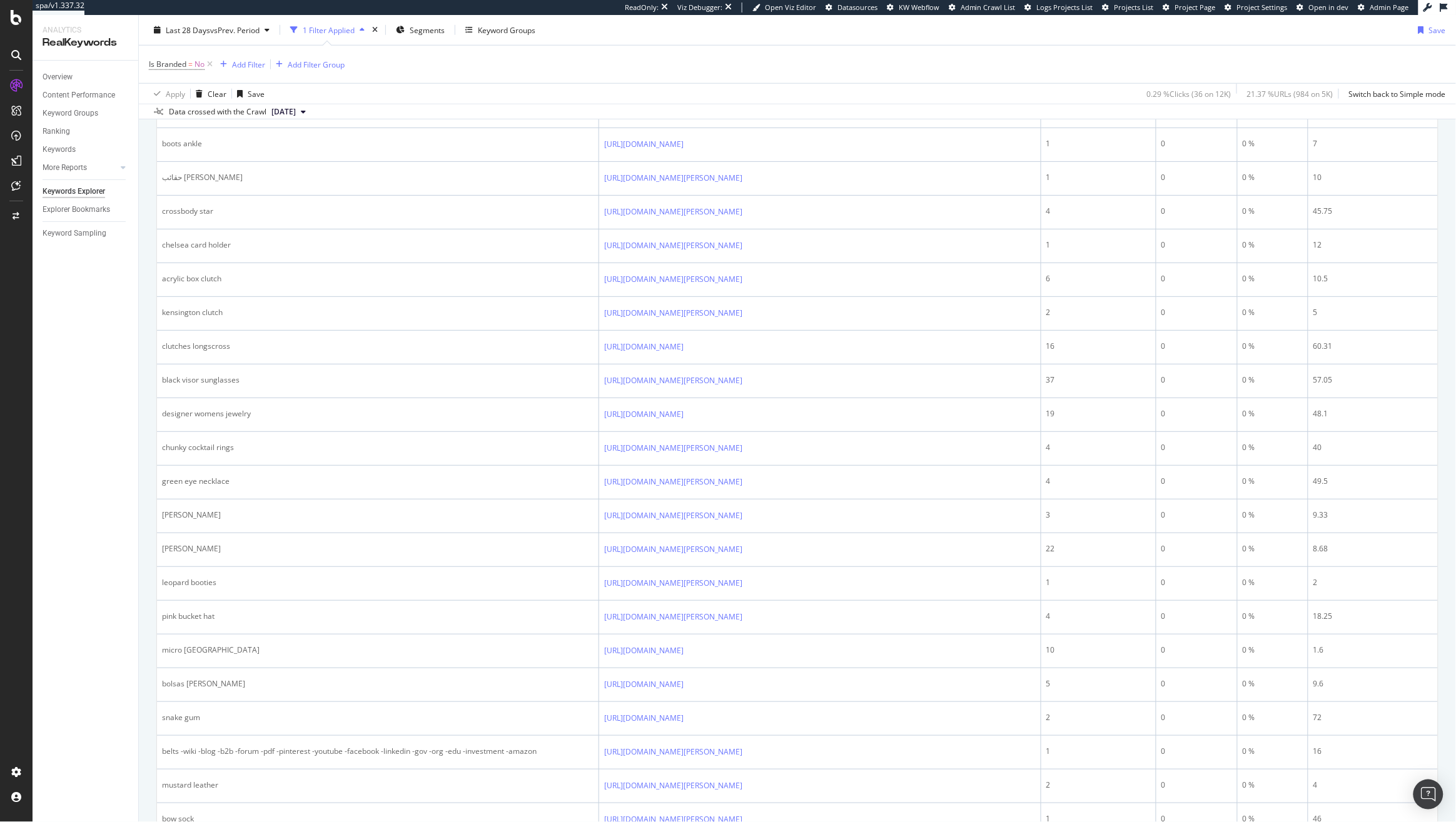
scroll to position [0, 0]
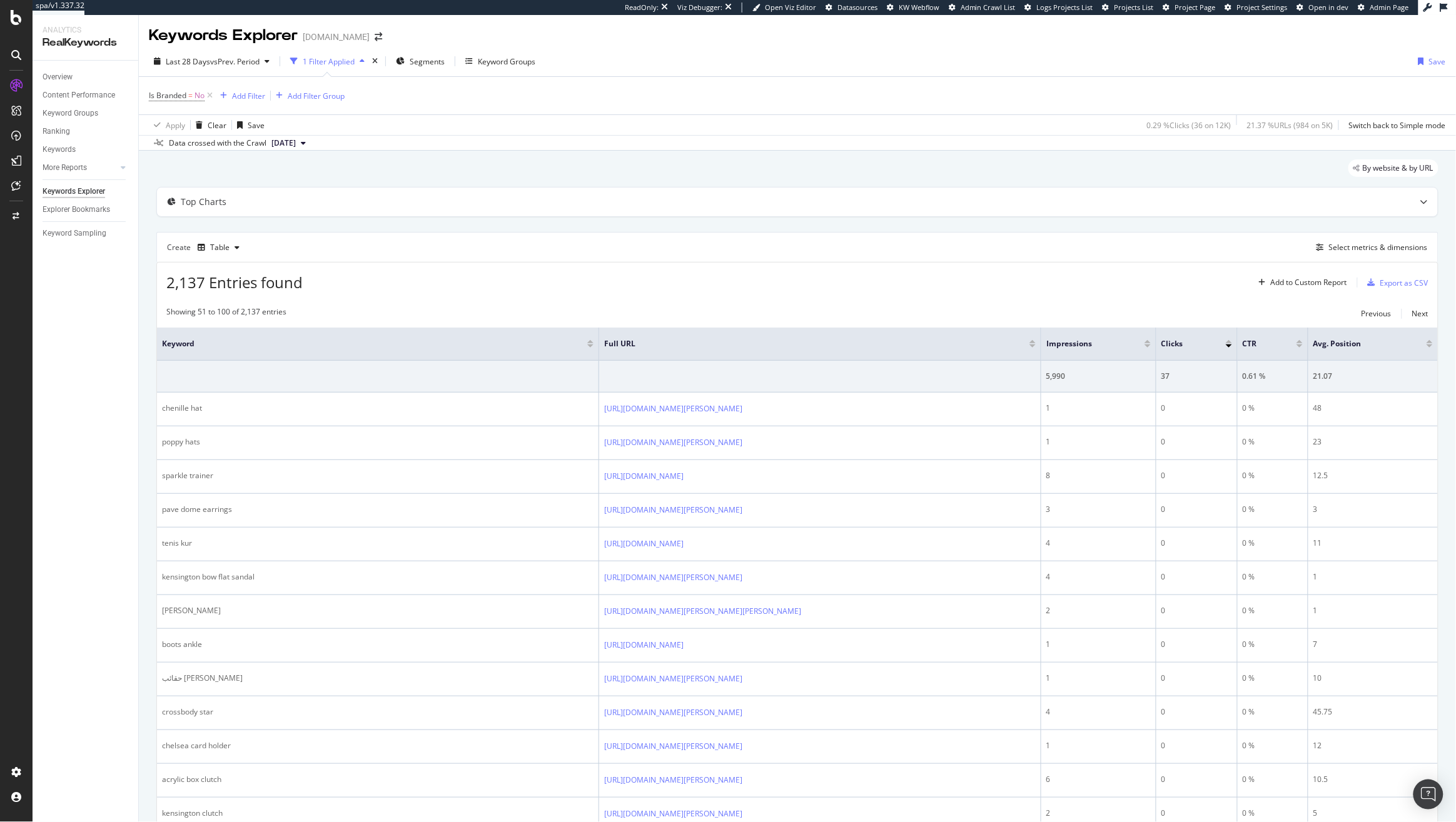
drag, startPoint x: 55, startPoint y: 82, endPoint x: 22, endPoint y: 103, distance: 39.1
click at [55, 82] on div "Overview" at bounding box center [58, 77] width 30 height 13
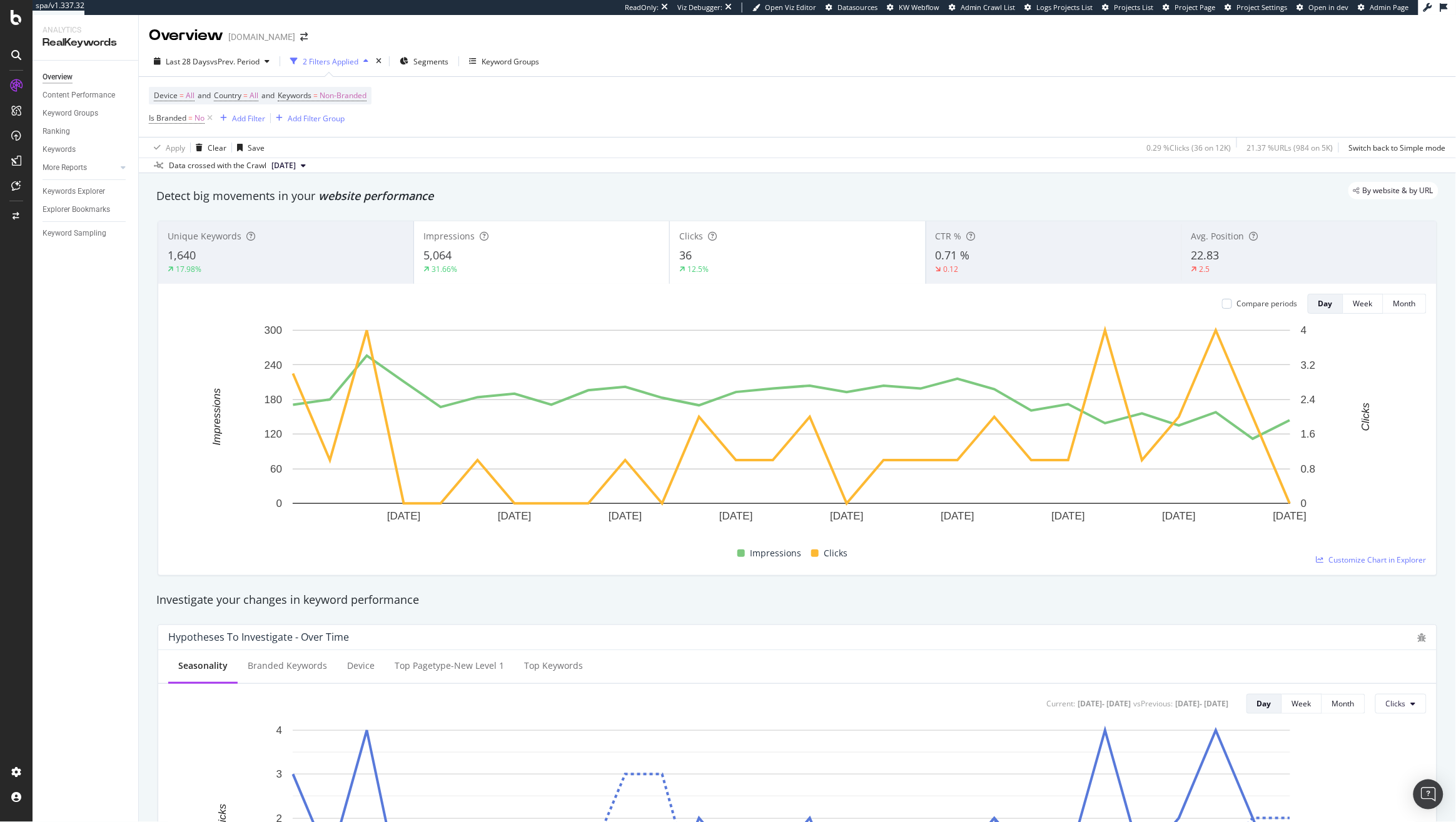
click at [25, 30] on div at bounding box center [16, 411] width 32 height 822
click at [16, 19] on icon at bounding box center [16, 17] width 11 height 15
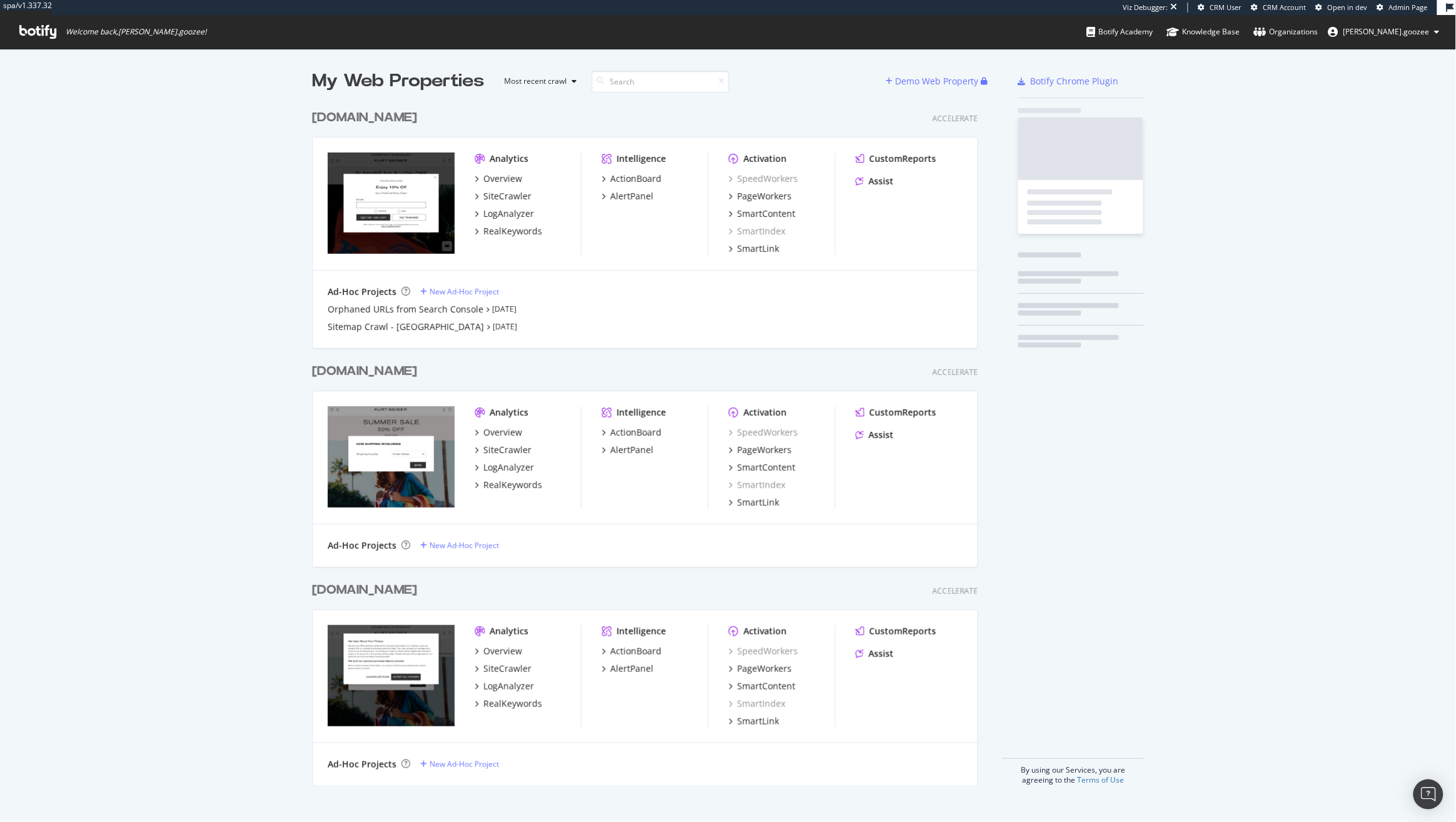
scroll to position [679, 664]
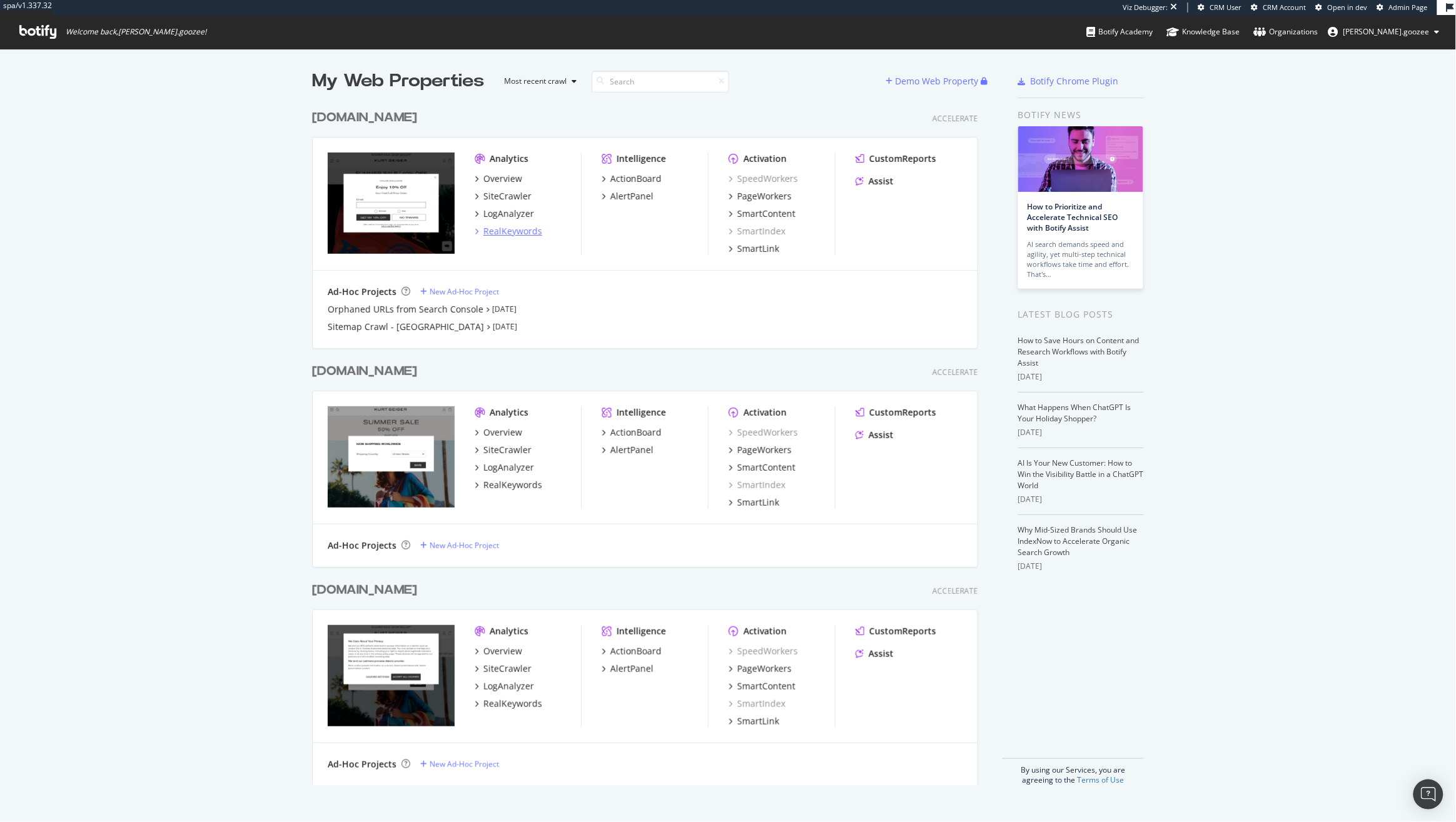
click at [503, 231] on div "RealKeywords" at bounding box center [513, 231] width 59 height 13
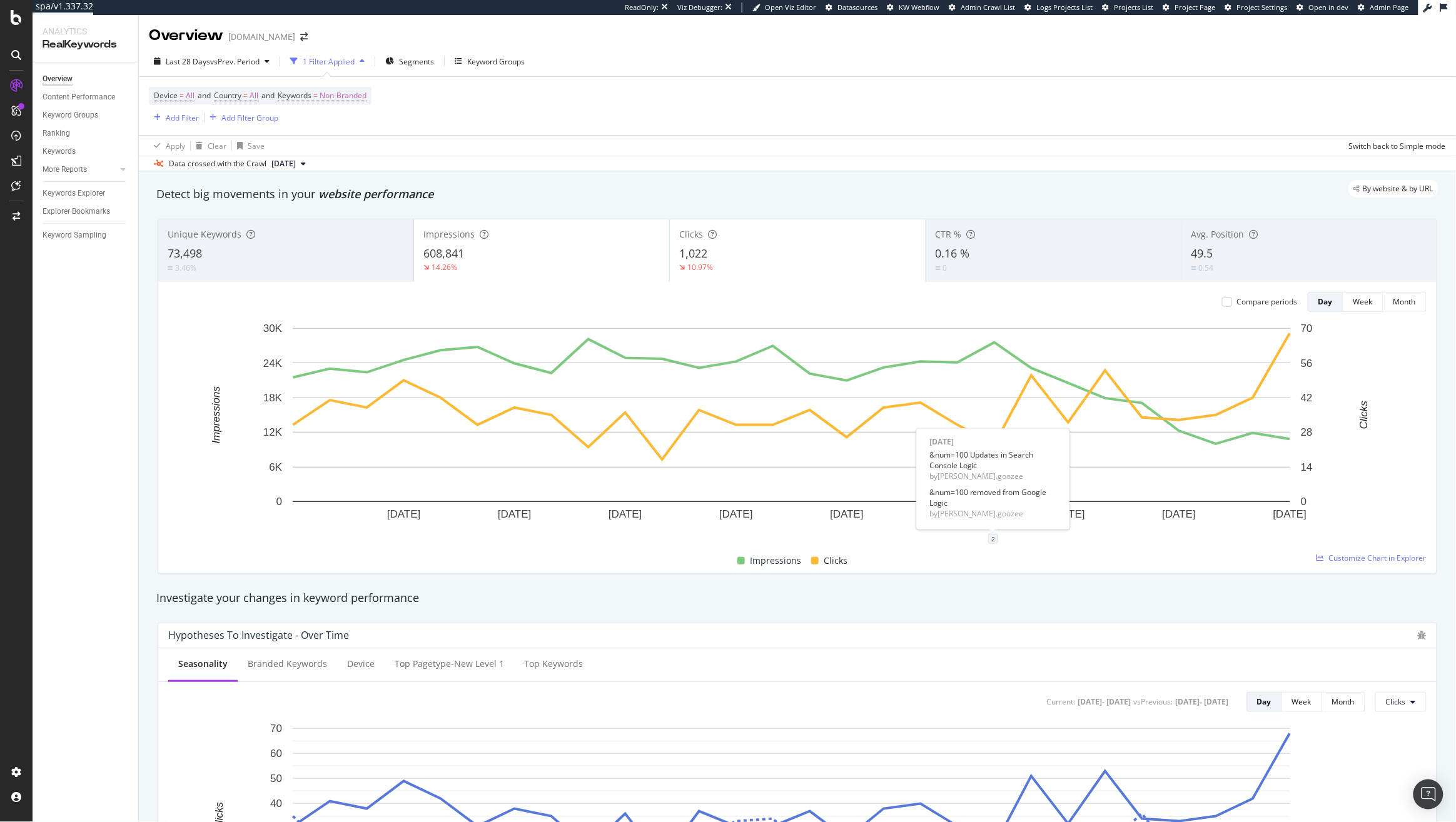
click at [993, 542] on div "2" at bounding box center [993, 538] width 10 height 10
click at [1049, 474] on icon "trash" at bounding box center [1045, 472] width 7 height 9
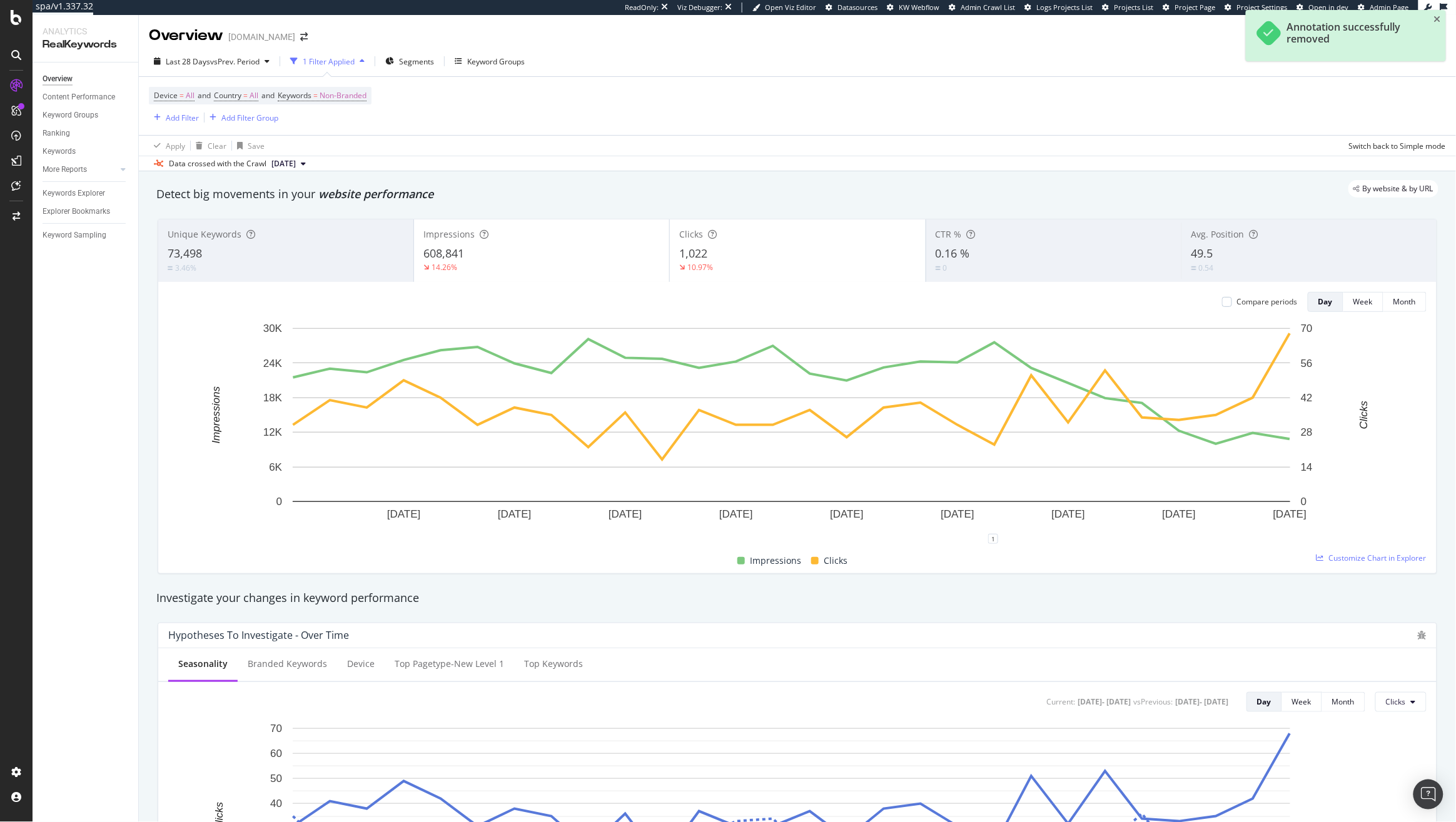
click at [192, 125] on div "Device = All and Country = All and Keywords = Non-Branded Add Filter Add Filter…" at bounding box center [797, 105] width 1297 height 58
click at [175, 120] on div "Add Filter" at bounding box center [182, 117] width 33 height 10
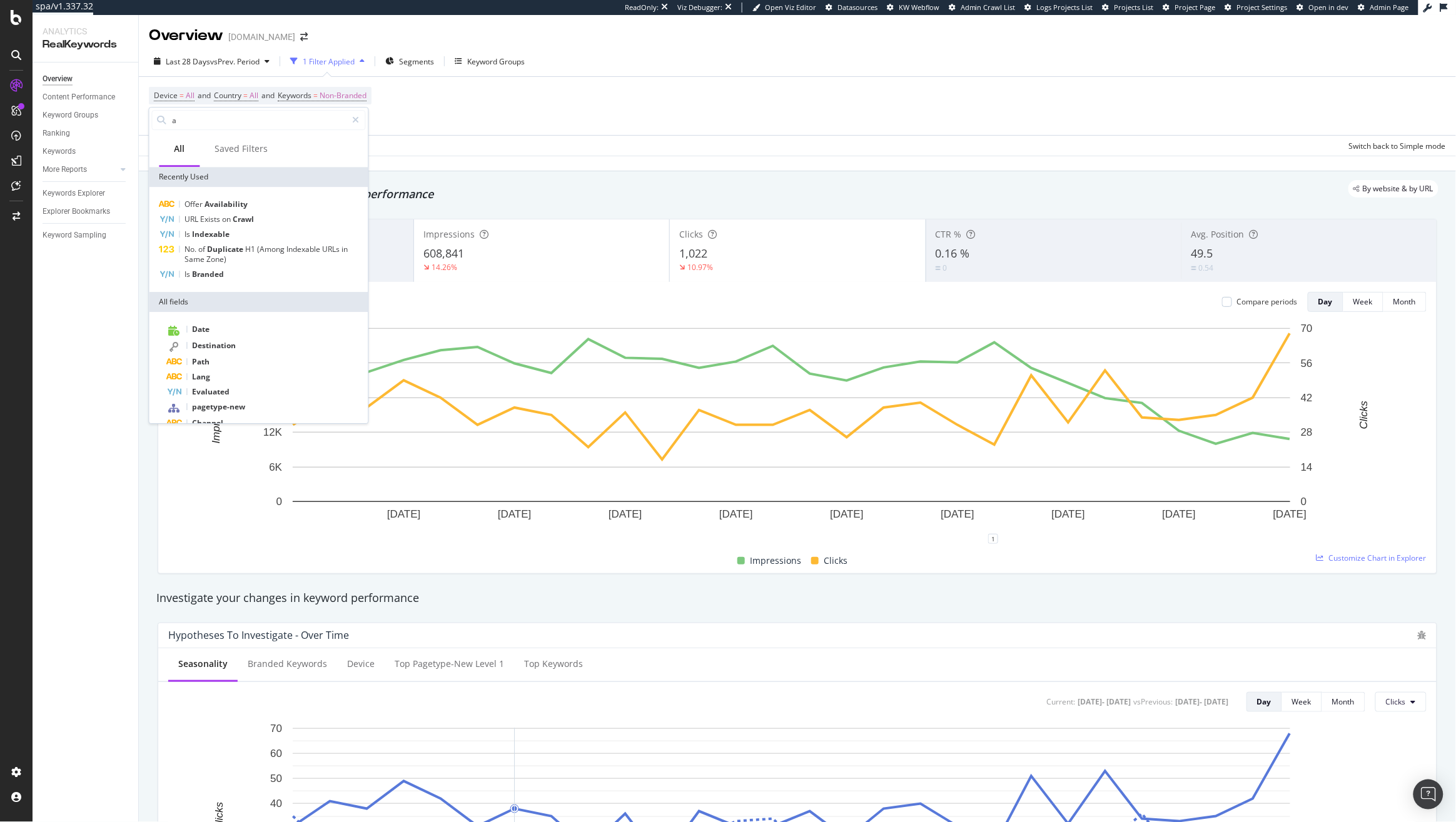
type input "a"
type input "o"
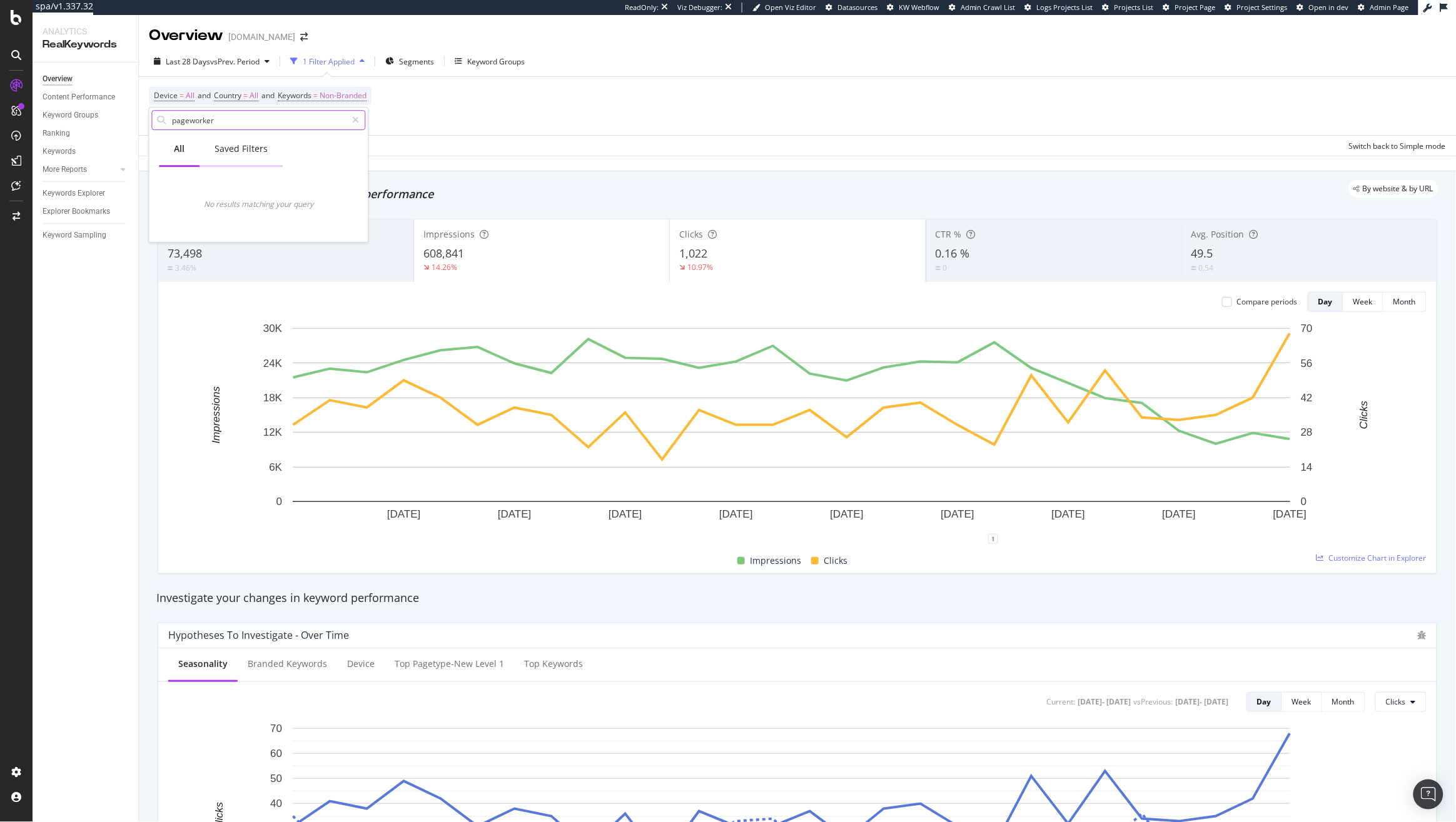
type input "pageworker"
click at [245, 141] on div "Saved Filters" at bounding box center [242, 149] width 83 height 34
click at [176, 152] on div "All" at bounding box center [179, 149] width 10 height 13
click at [202, 122] on input "pageworker" at bounding box center [259, 120] width 176 height 19
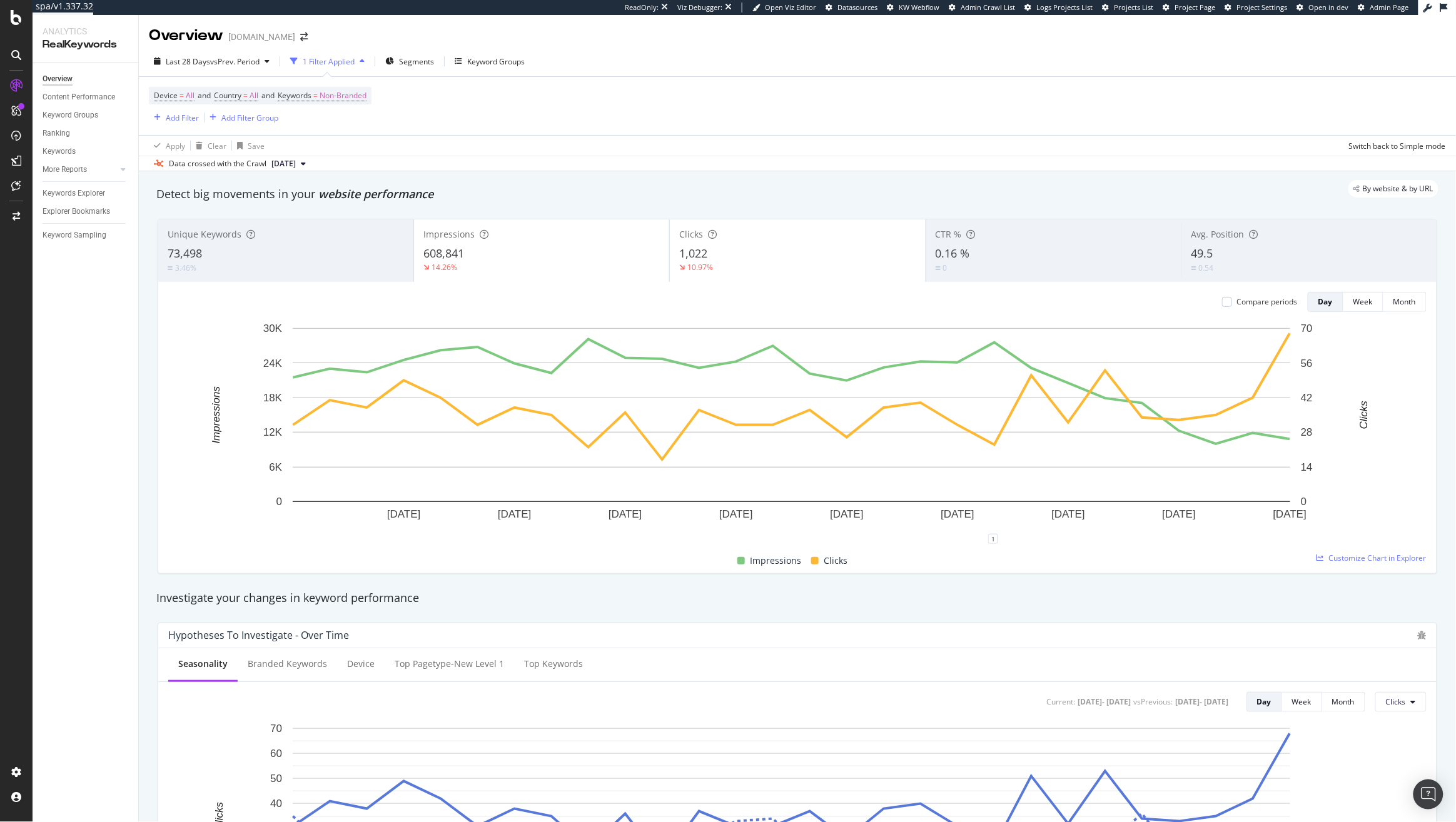
click at [471, 131] on div "Device = All and Country = All and Keywords = Non-Branded Add Filter Add Filter…" at bounding box center [797, 105] width 1297 height 58
click at [175, 116] on div "Add Filter" at bounding box center [182, 117] width 33 height 10
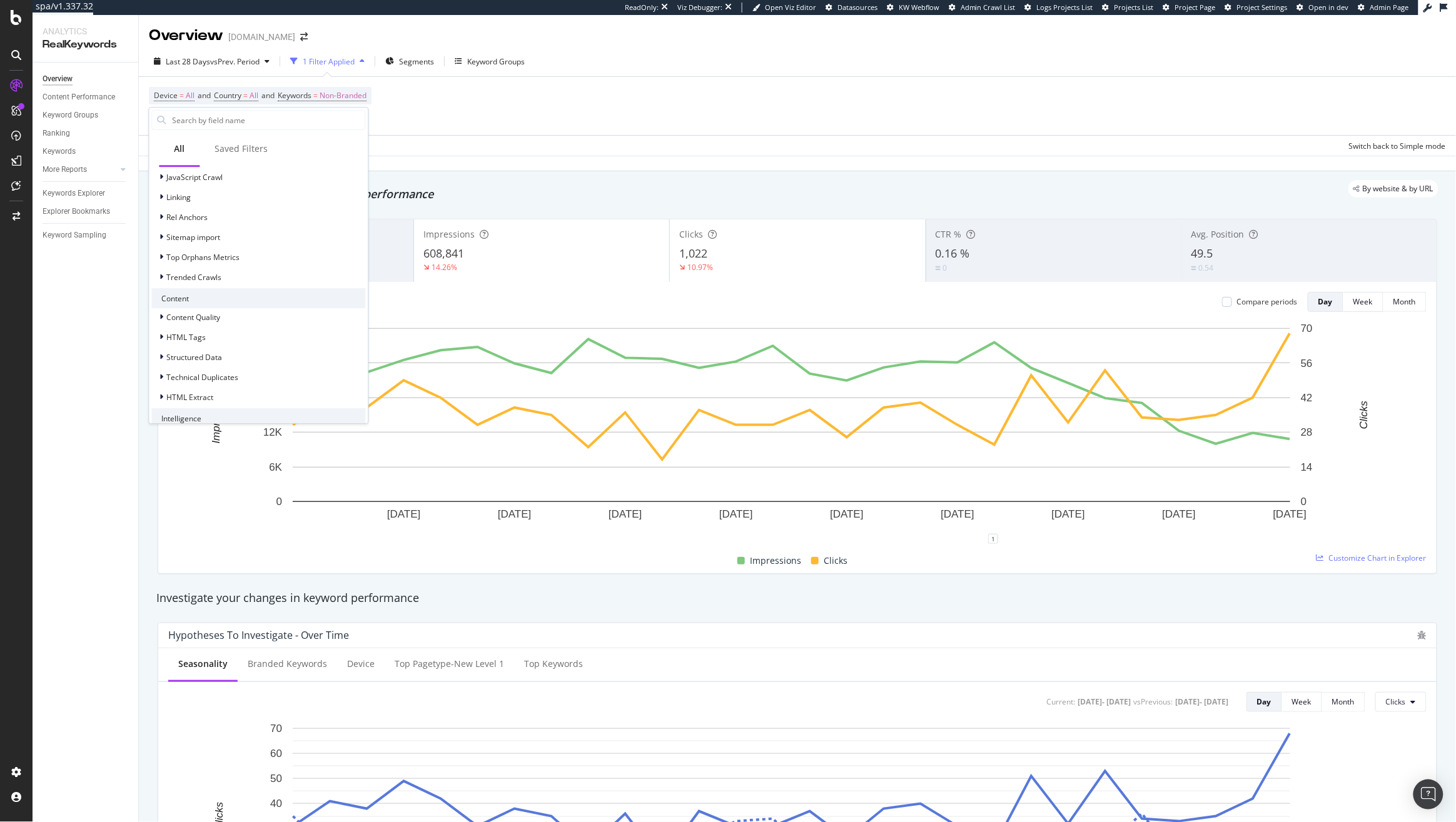
scroll to position [478, 0]
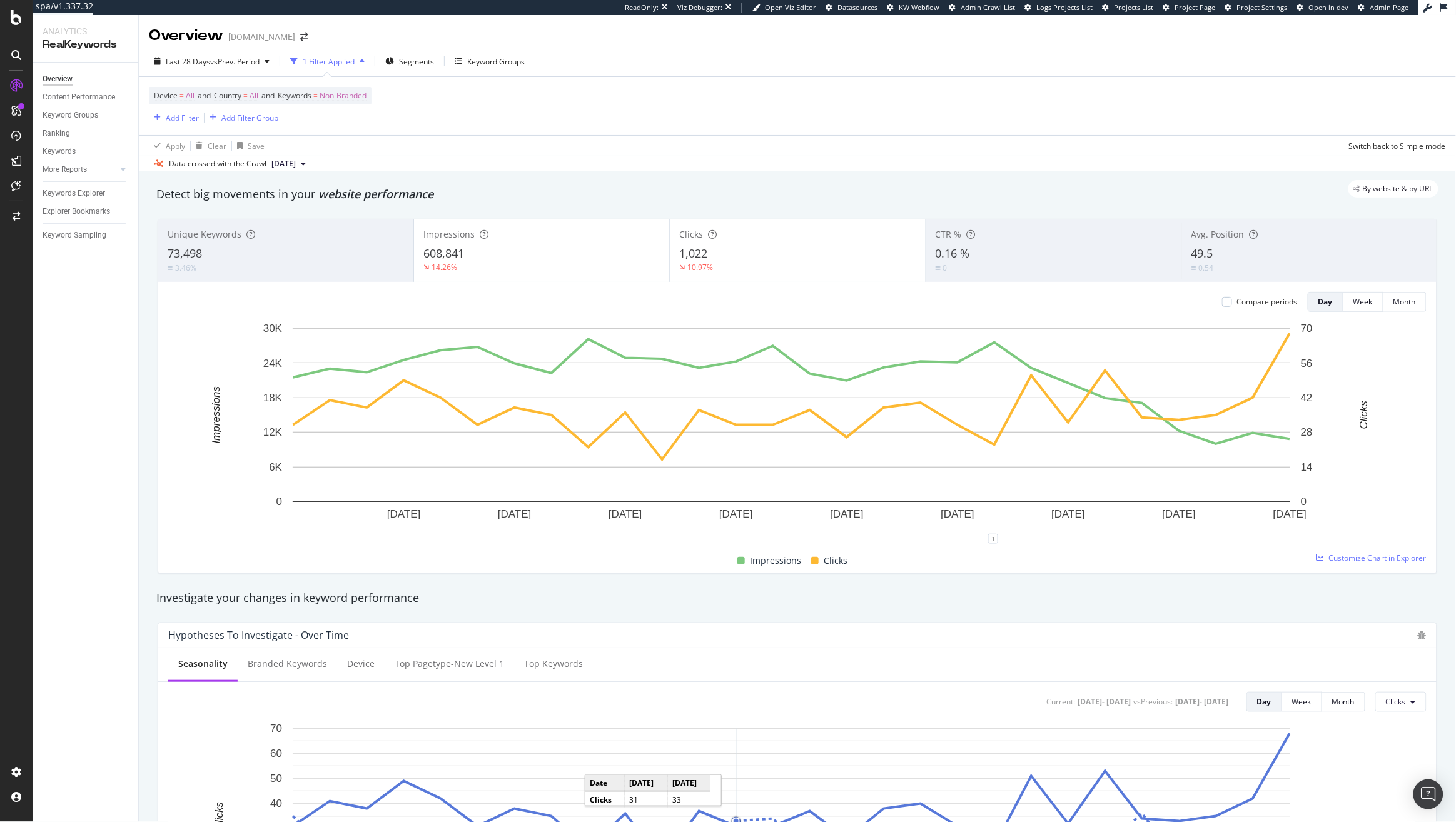
click at [585, 124] on div "Device = All and Country = All and Keywords = Non-Branded Add Filter Add Filter…" at bounding box center [797, 105] width 1297 height 58
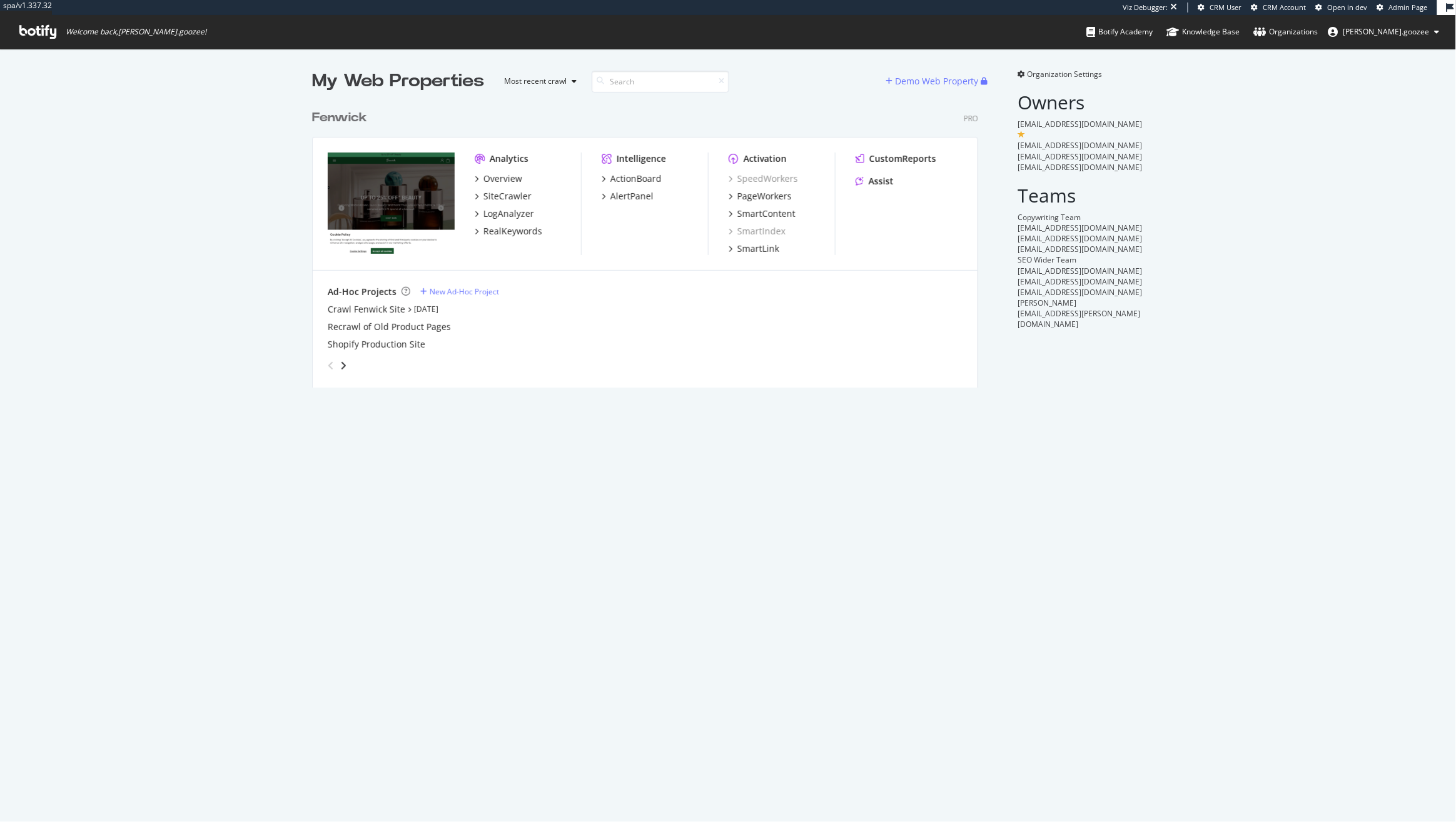
scroll to position [282, 664]
click at [512, 234] on div "RealKeywords" at bounding box center [513, 231] width 59 height 13
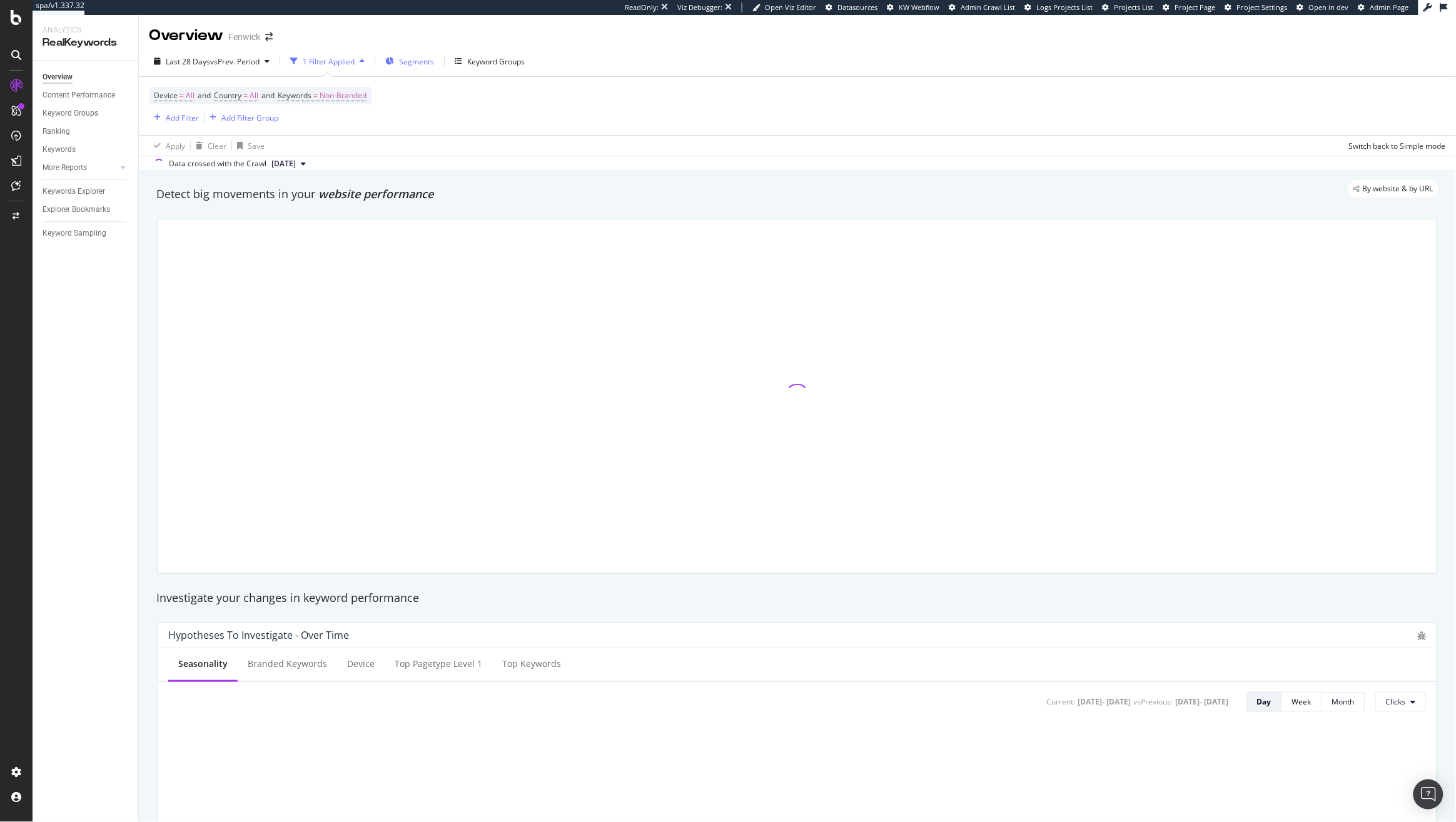
click at [425, 62] on span "Segments" at bounding box center [417, 61] width 35 height 10
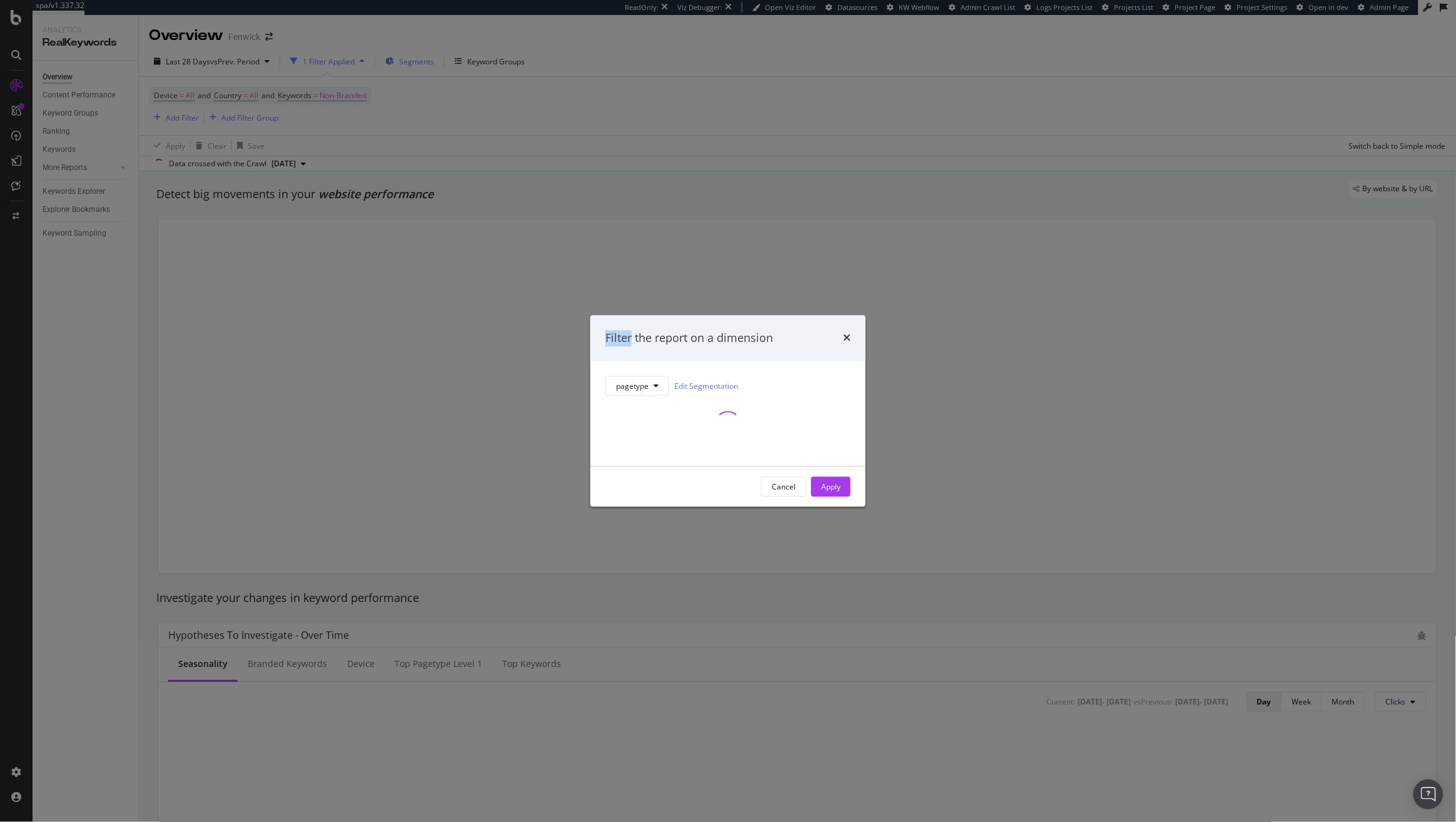
click at [425, 62] on div "Filter the report on a dimension pagetype Edit Segmentation Cancel Apply" at bounding box center [728, 411] width 1456 height 822
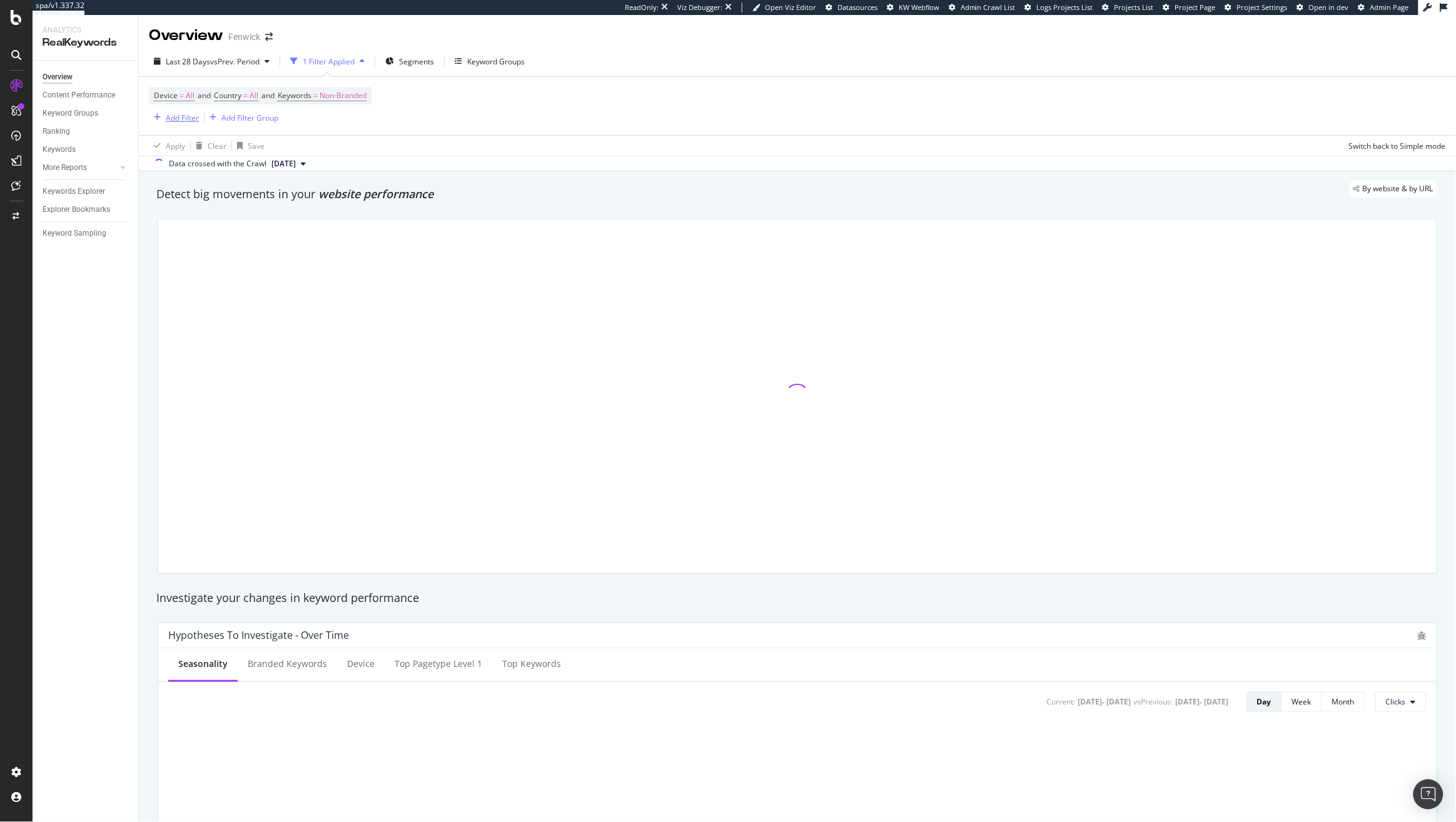
click at [154, 114] on icon "button" at bounding box center [157, 117] width 7 height 7
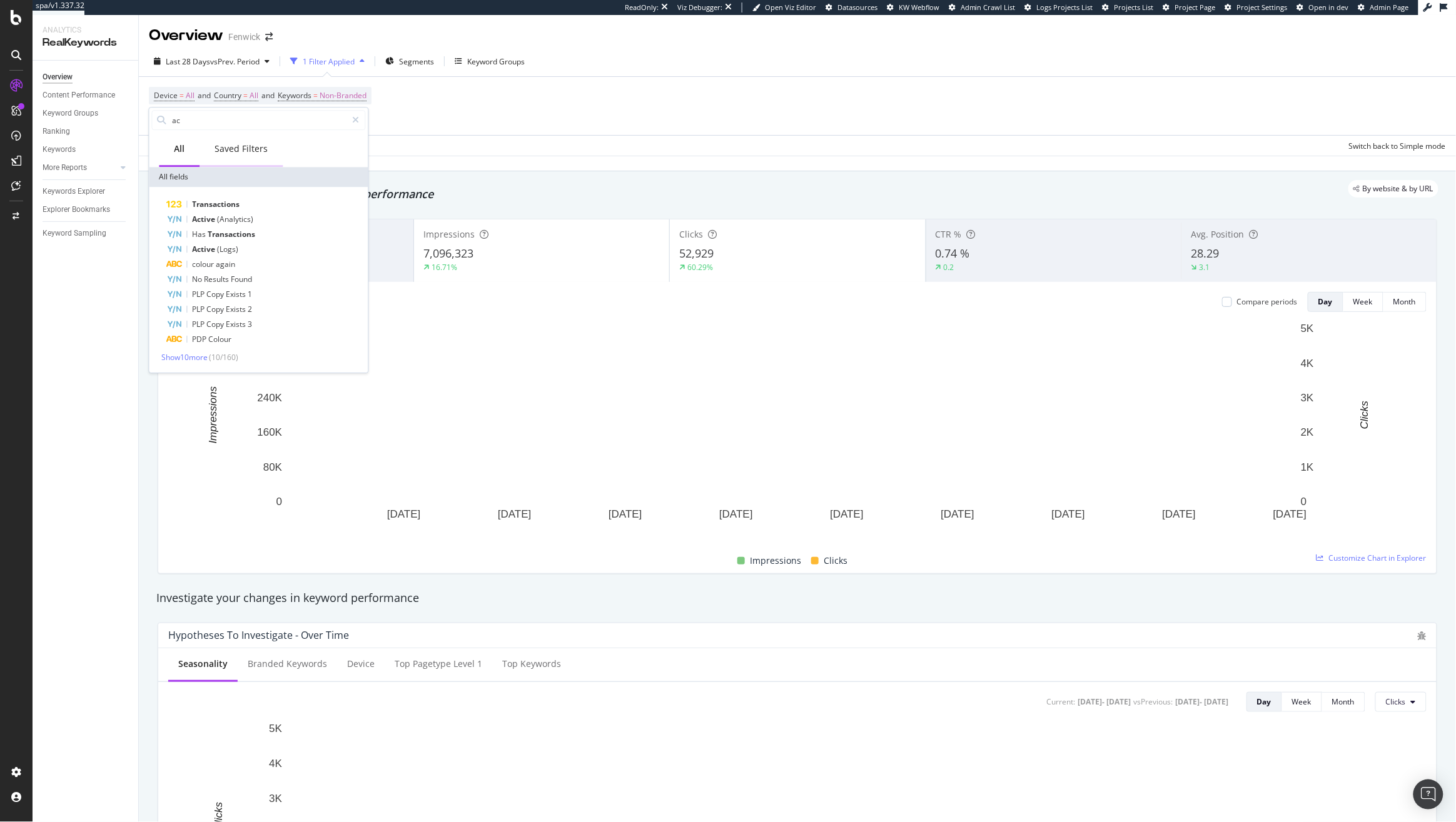
type input "a"
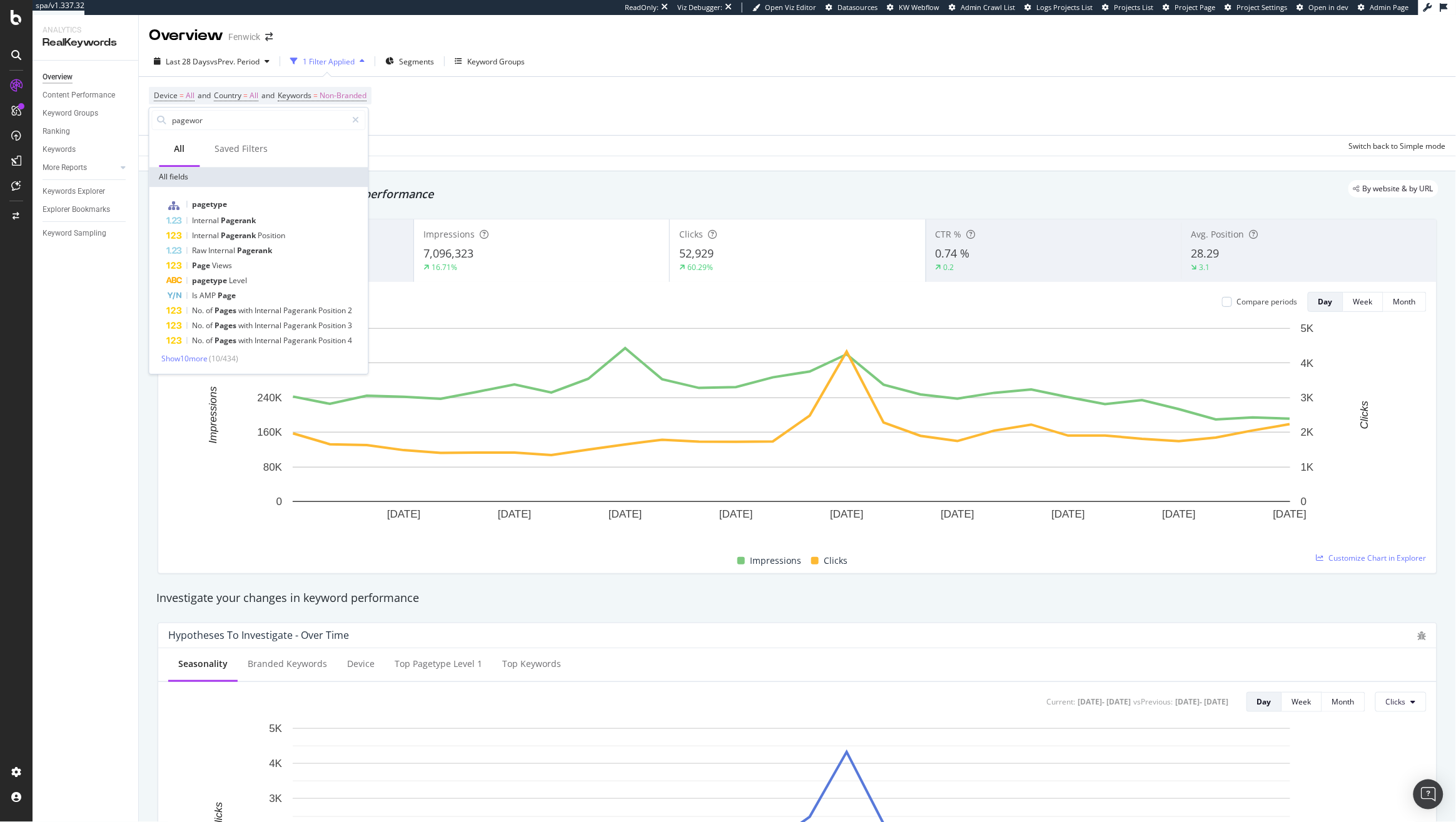
type input "pagework"
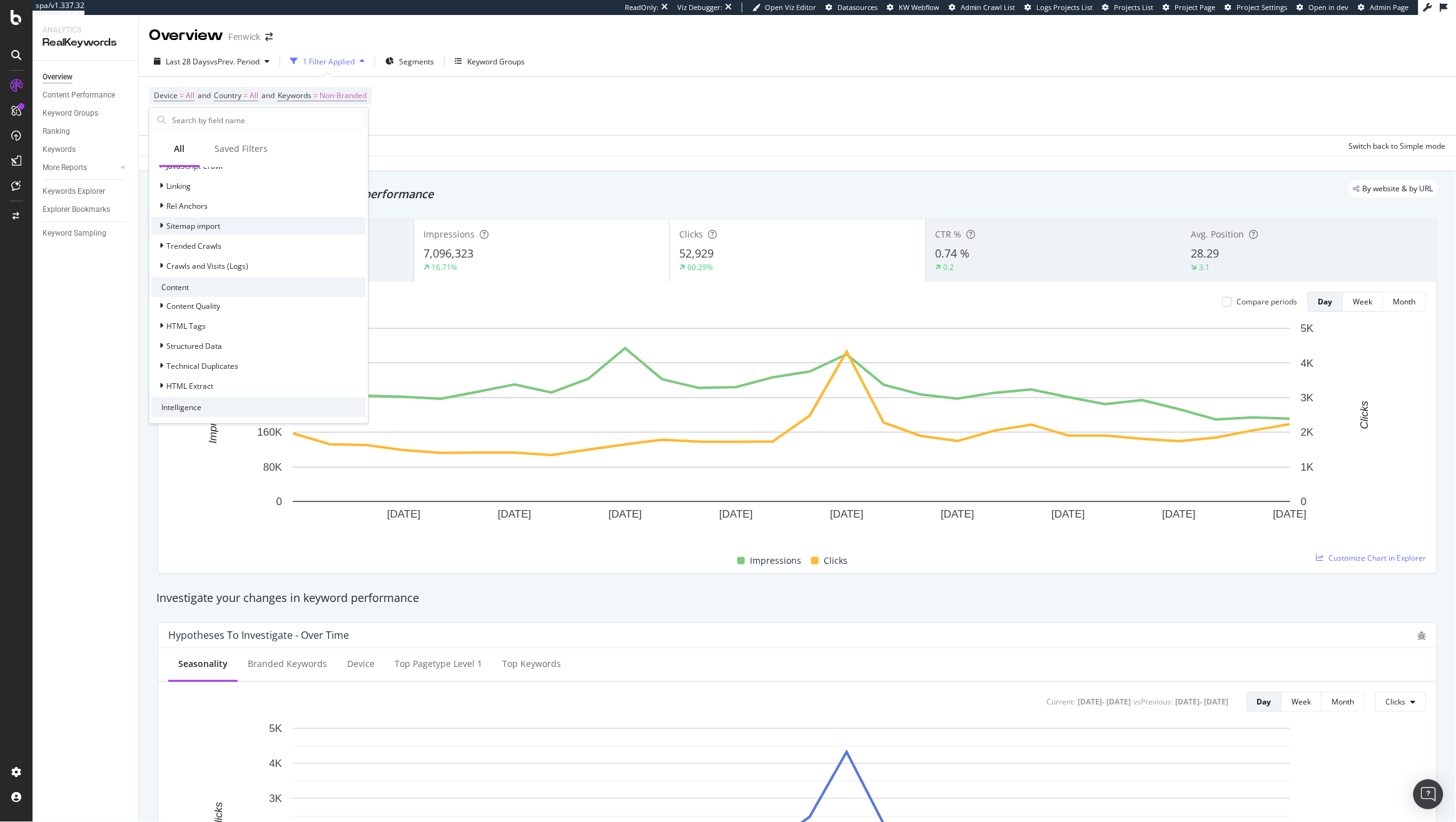
scroll to position [504, 0]
click at [158, 405] on div "ActionBoard" at bounding box center [181, 405] width 58 height 13
click at [162, 403] on icon at bounding box center [162, 405] width 5 height 7
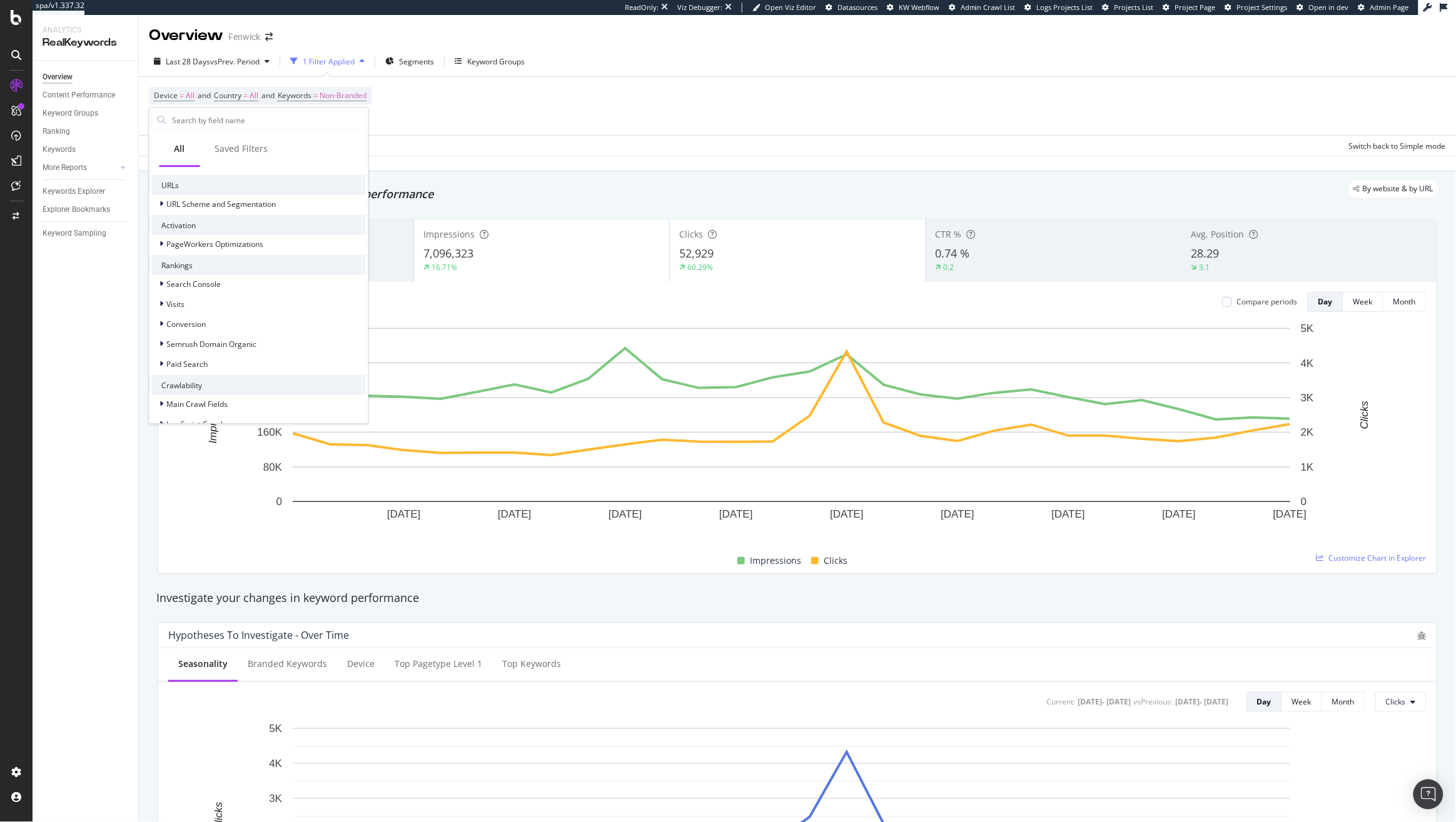
scroll to position [216, 0]
click at [162, 257] on div at bounding box center [162, 253] width 7 height 13
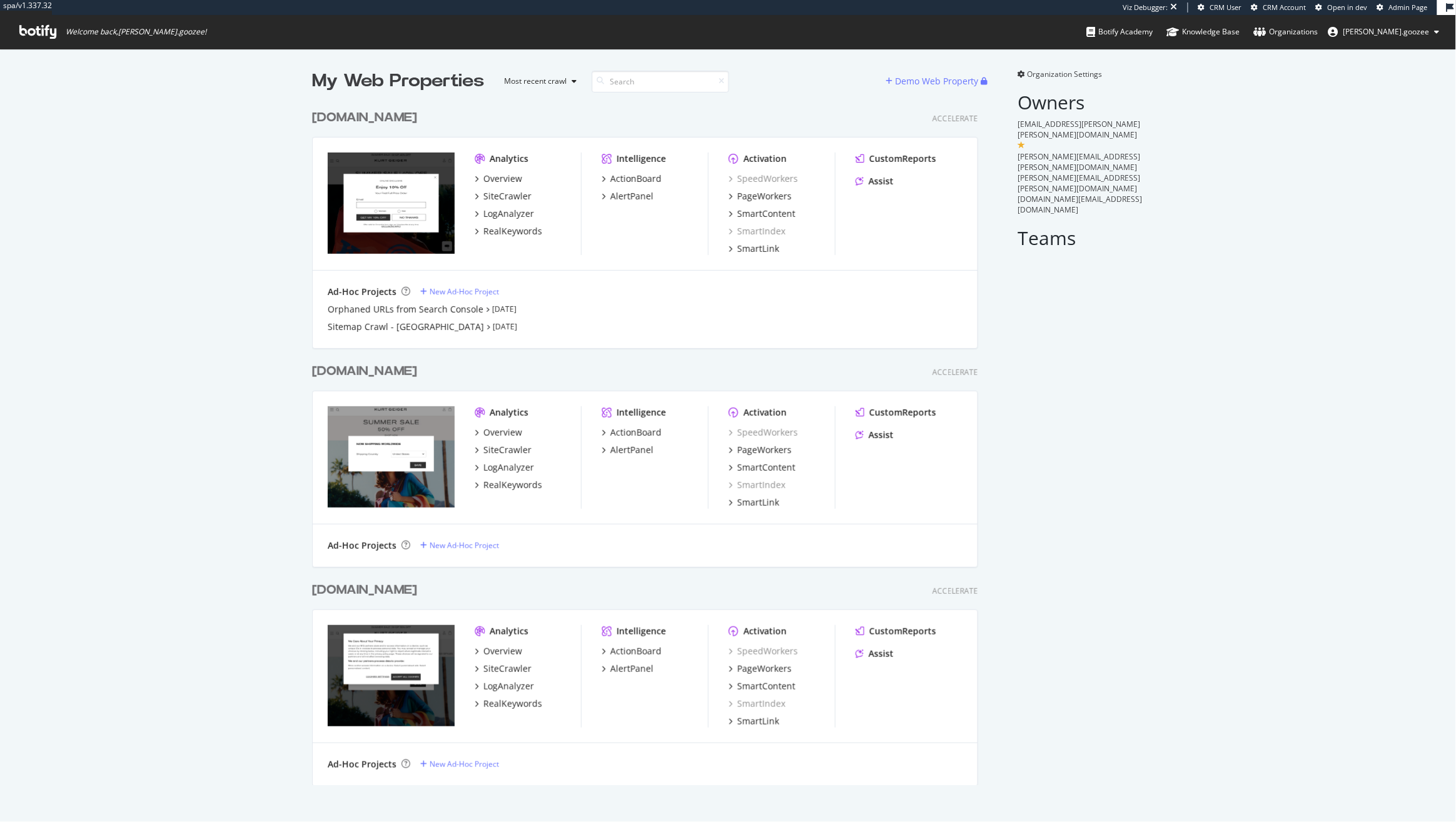
scroll to position [679, 664]
click at [517, 235] on div "RealKeywords" at bounding box center [513, 231] width 59 height 13
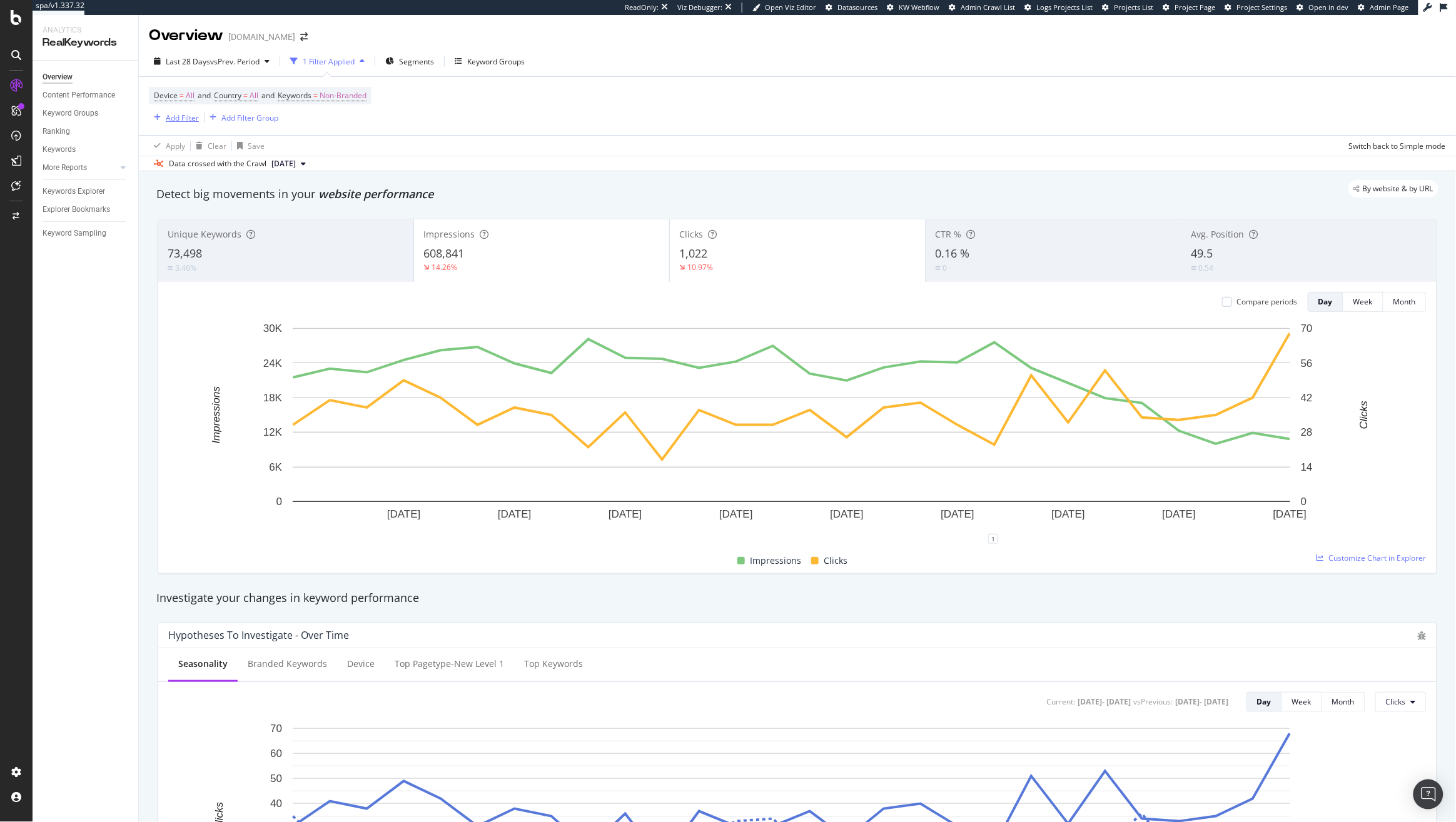
click at [177, 120] on div "Add Filter" at bounding box center [182, 117] width 33 height 10
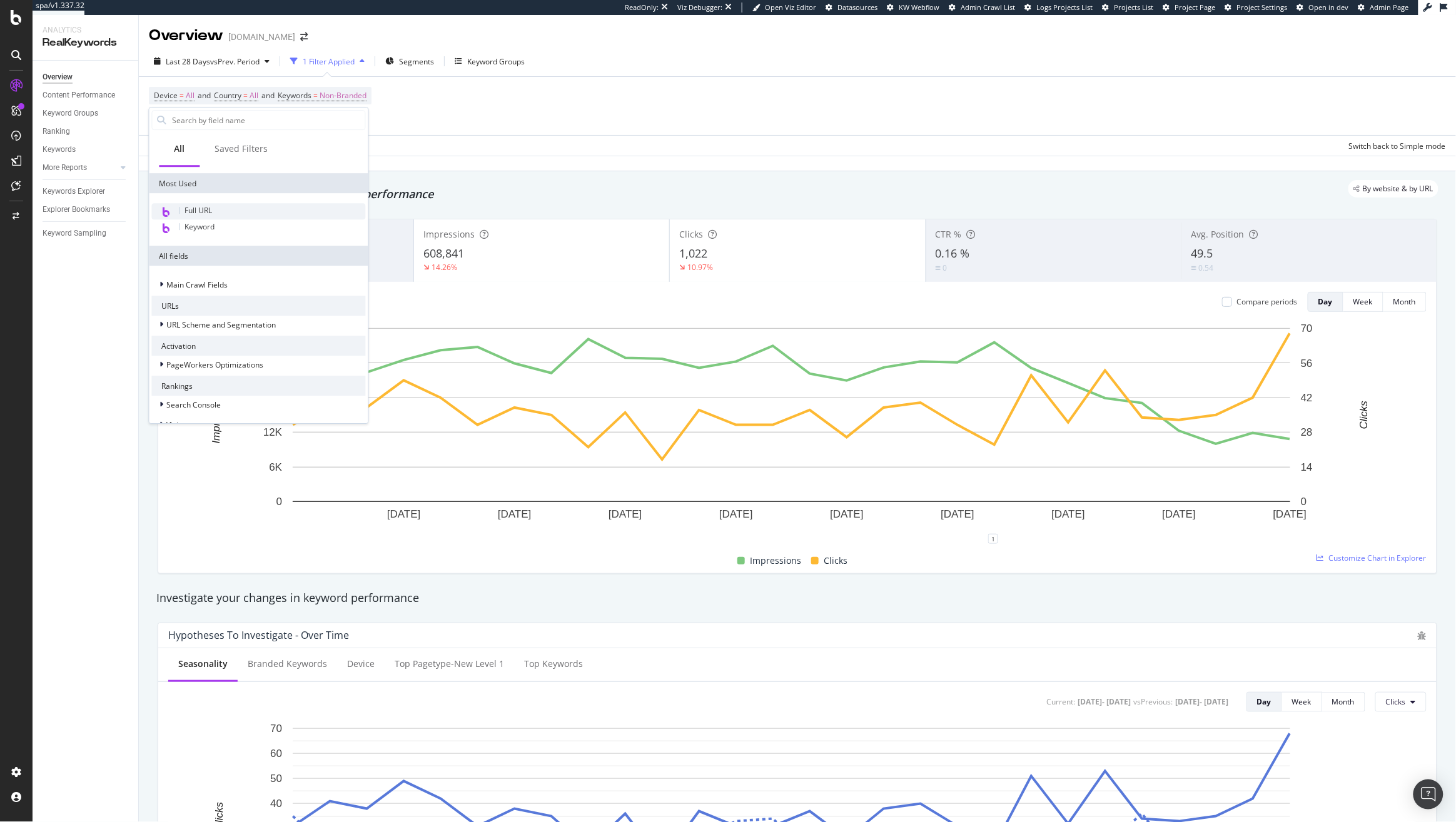
scroll to position [135, 0]
click at [163, 363] on icon at bounding box center [162, 363] width 4 height 7
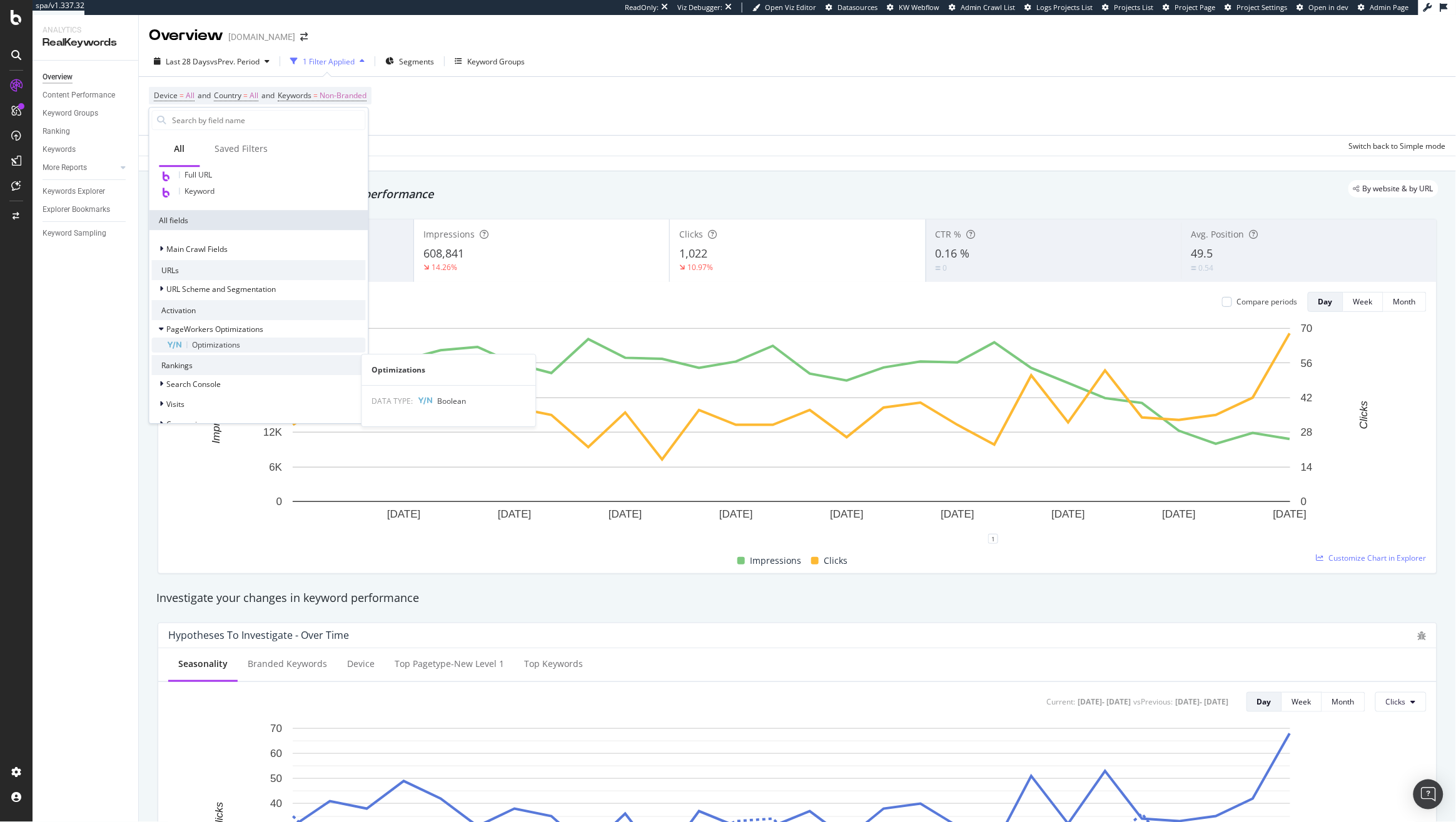
scroll to position [180, 0]
click at [213, 338] on span "Optimizations" at bounding box center [216, 334] width 48 height 10
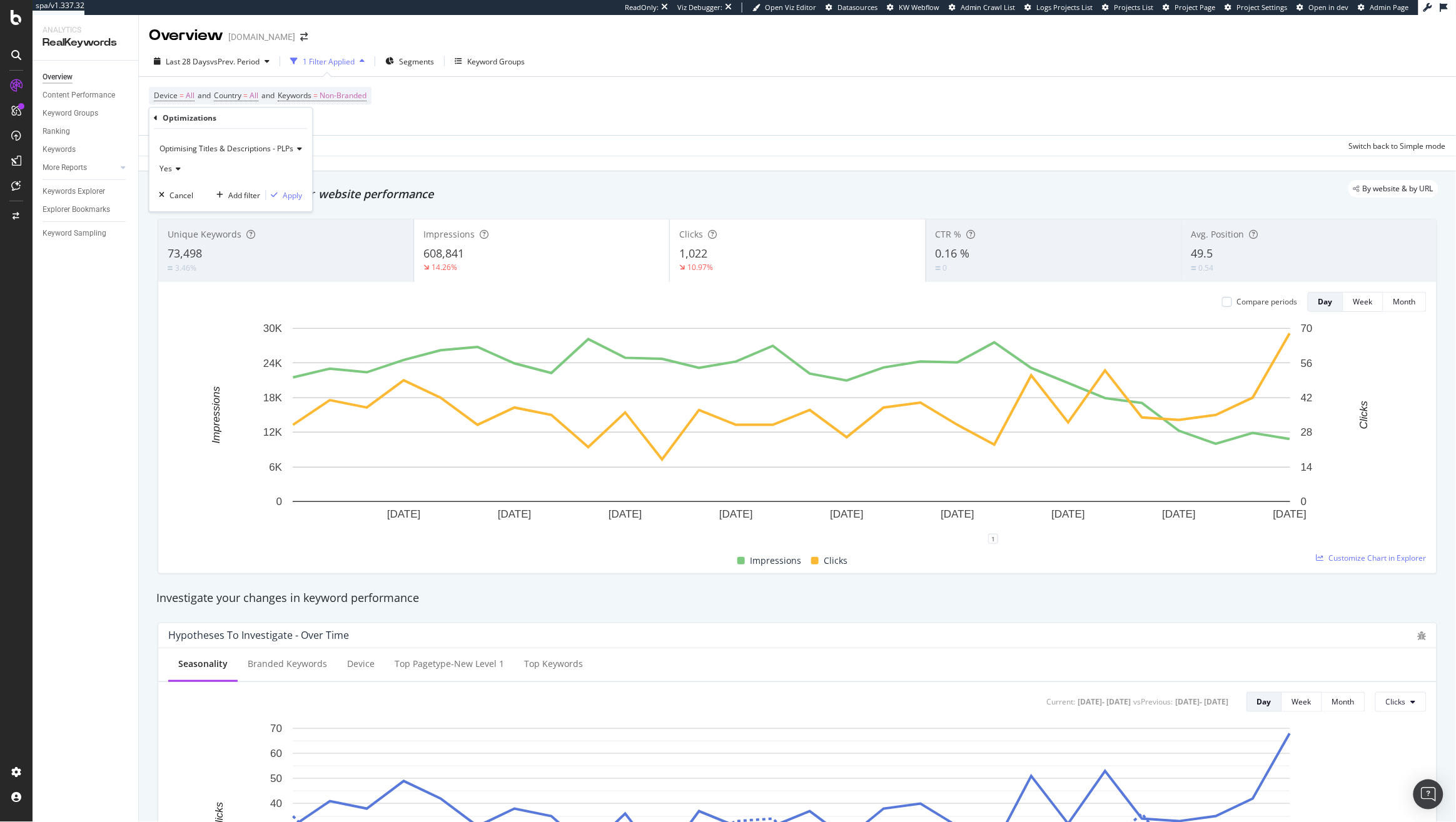
click at [206, 147] on span "Optimising Titles & Descriptions - PLPs" at bounding box center [227, 148] width 134 height 10
click at [227, 177] on span "Optimising Titles & Descriptions - PLPs" at bounding box center [238, 174] width 146 height 10
click at [299, 198] on div "Apply" at bounding box center [293, 195] width 19 height 10
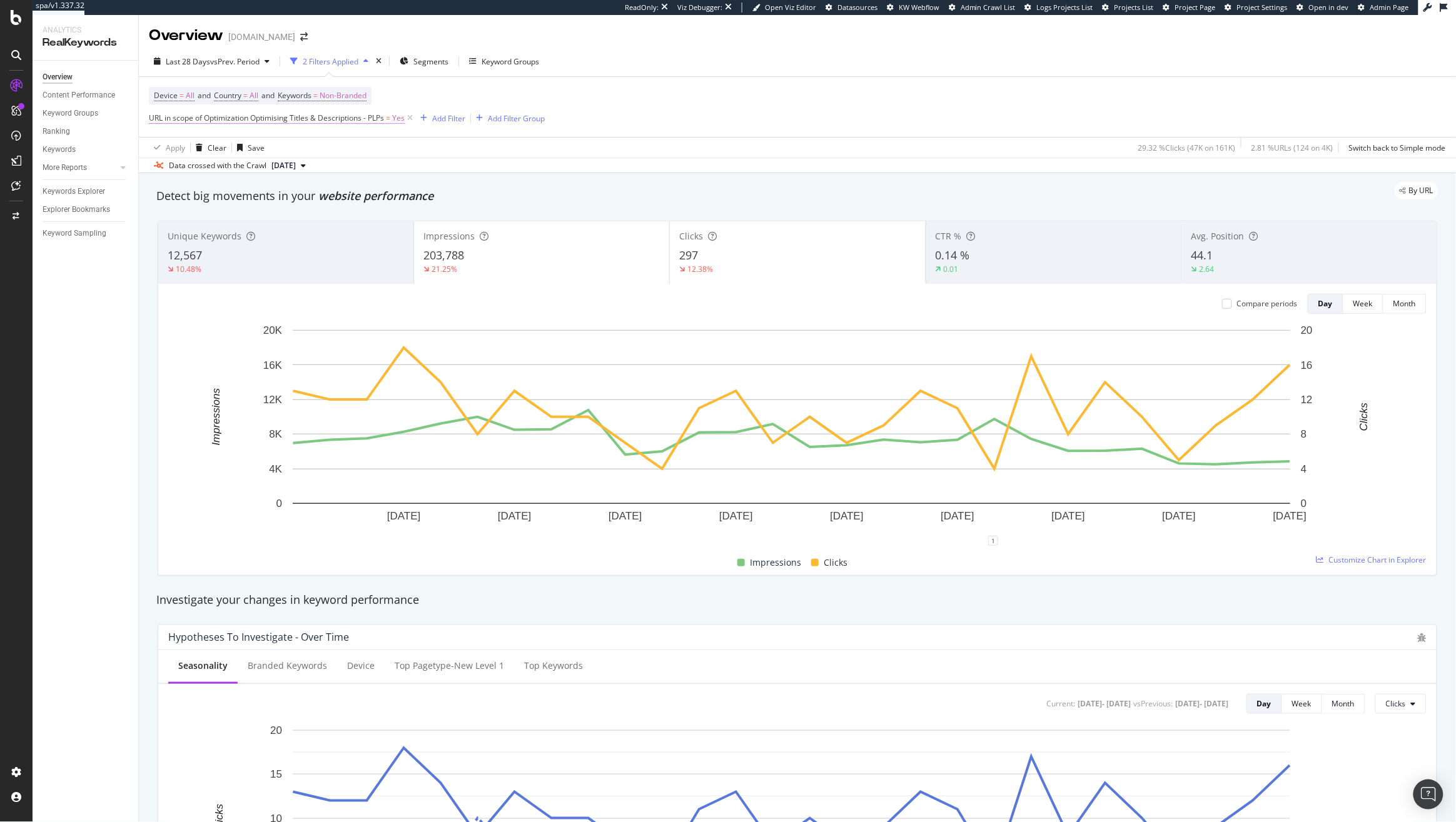
click at [341, 117] on span "URL in scope of Optimization Optimising Titles & Descriptions - PLPs" at bounding box center [266, 117] width 235 height 10
click at [173, 165] on icon at bounding box center [177, 167] width 9 height 7
click at [212, 147] on span "Optimising Titles & Descriptions - PLPs" at bounding box center [227, 147] width 134 height 10
click at [263, 185] on span "PDPs - Optimising Titles & Desciptions" at bounding box center [231, 188] width 132 height 10
click at [292, 196] on div "Apply" at bounding box center [292, 193] width 19 height 10
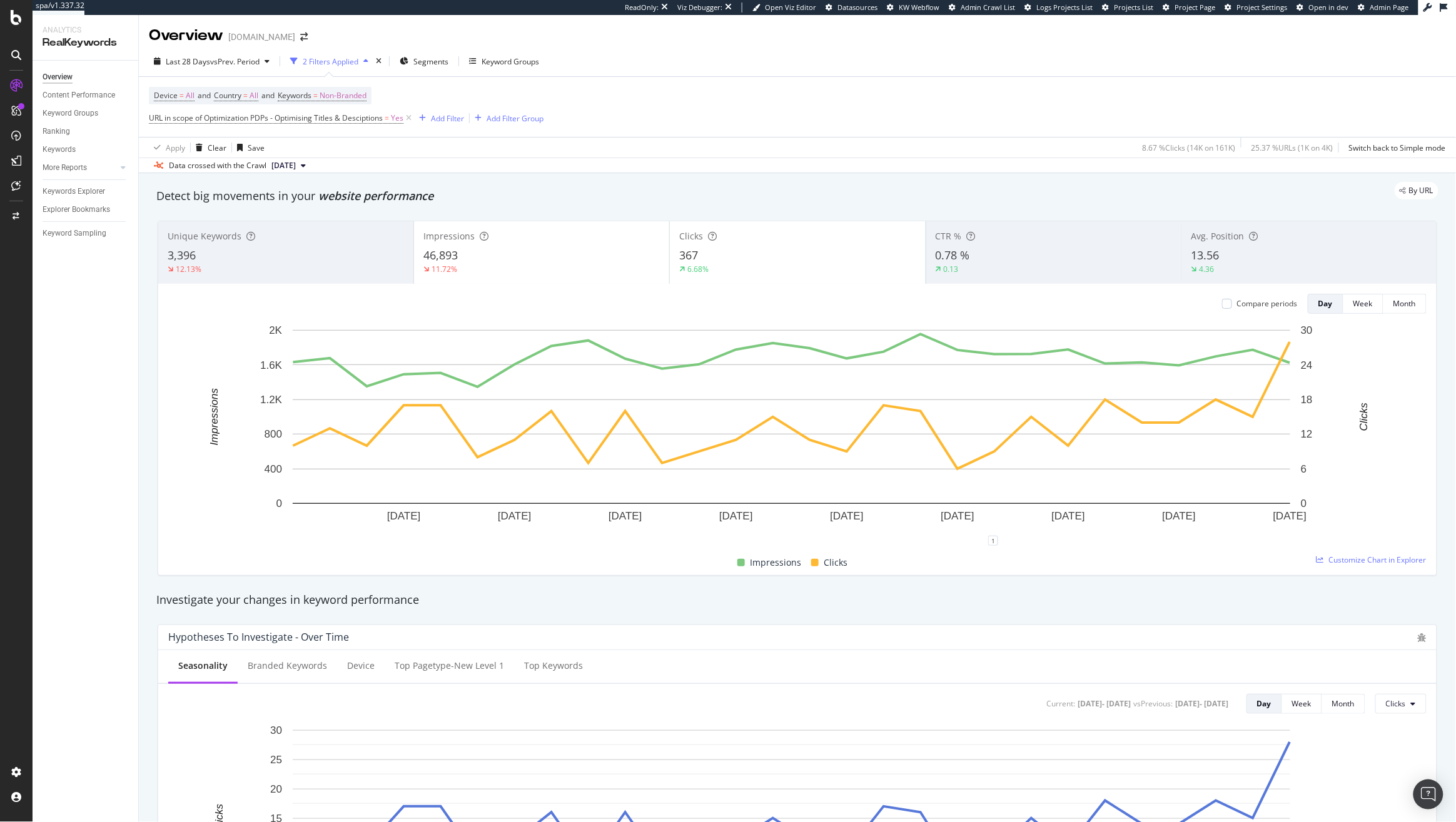
click at [1215, 544] on div "1" at bounding box center [797, 546] width 1258 height 10
click at [1214, 537] on icon "plus" at bounding box center [1214, 540] width 7 height 7
click at [1200, 452] on textarea at bounding box center [1214, 466] width 111 height 39
type textarea "P"
drag, startPoint x: 1204, startPoint y: 475, endPoint x: 1159, endPoint y: 480, distance: 45.3
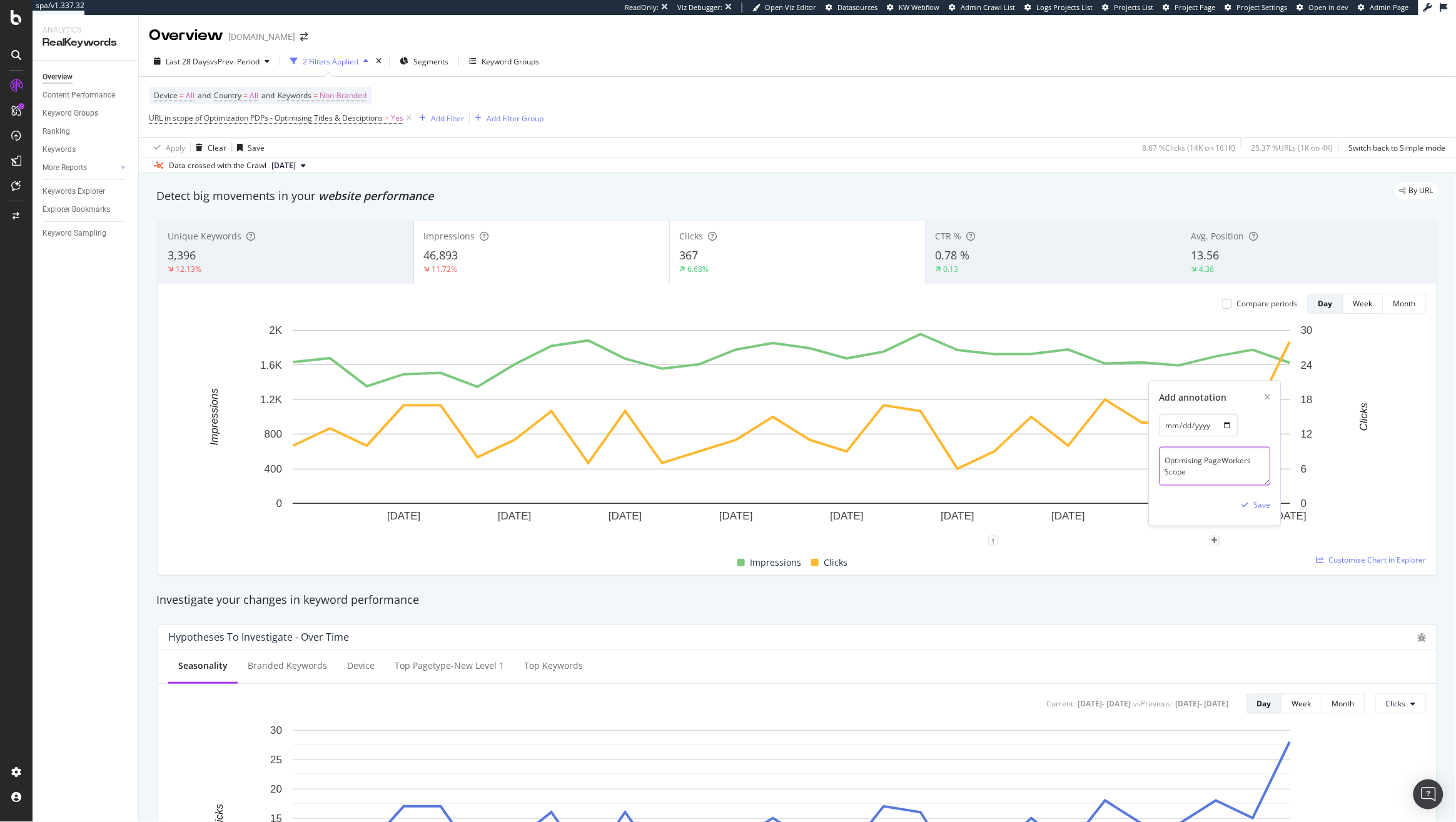
click at [1159, 480] on textarea "Optimising PageWorkers Scope" at bounding box center [1214, 466] width 111 height 39
drag, startPoint x: 1209, startPoint y: 474, endPoint x: 1206, endPoint y: 462, distance: 12.4
click at [1206, 462] on textarea "Optimising PageWorkers Scope" at bounding box center [1214, 466] width 111 height 39
type textarea "Optimising PDP Titles & Descriptions"
click at [1257, 503] on div "Save" at bounding box center [1262, 504] width 17 height 10
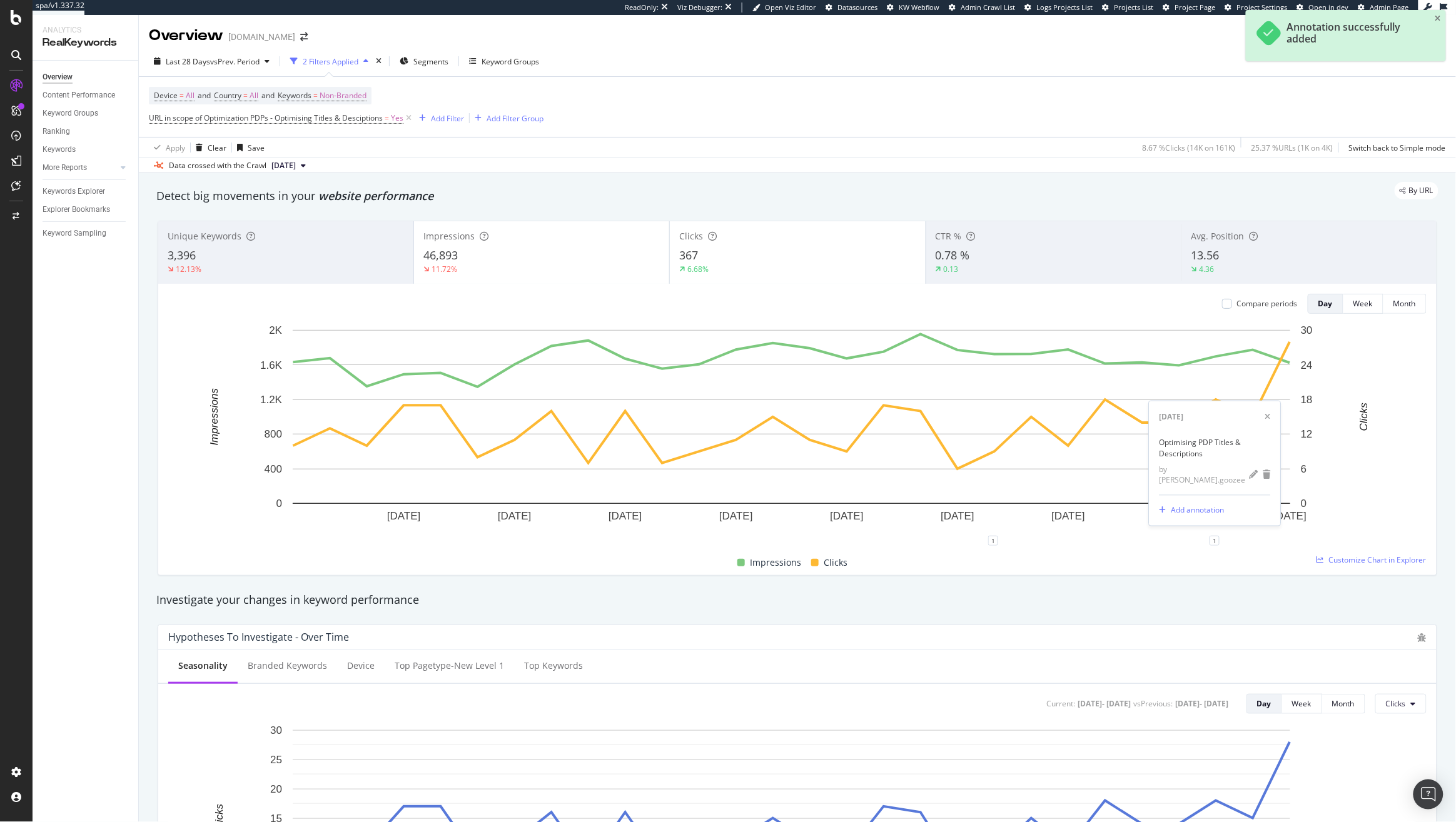
click at [969, 156] on div "Apply Clear Save 8.67 % Clicks ( 14K on 161K ) 25.37 % URLs ( 1K on 4K ) Switch…" at bounding box center [797, 147] width 1317 height 21
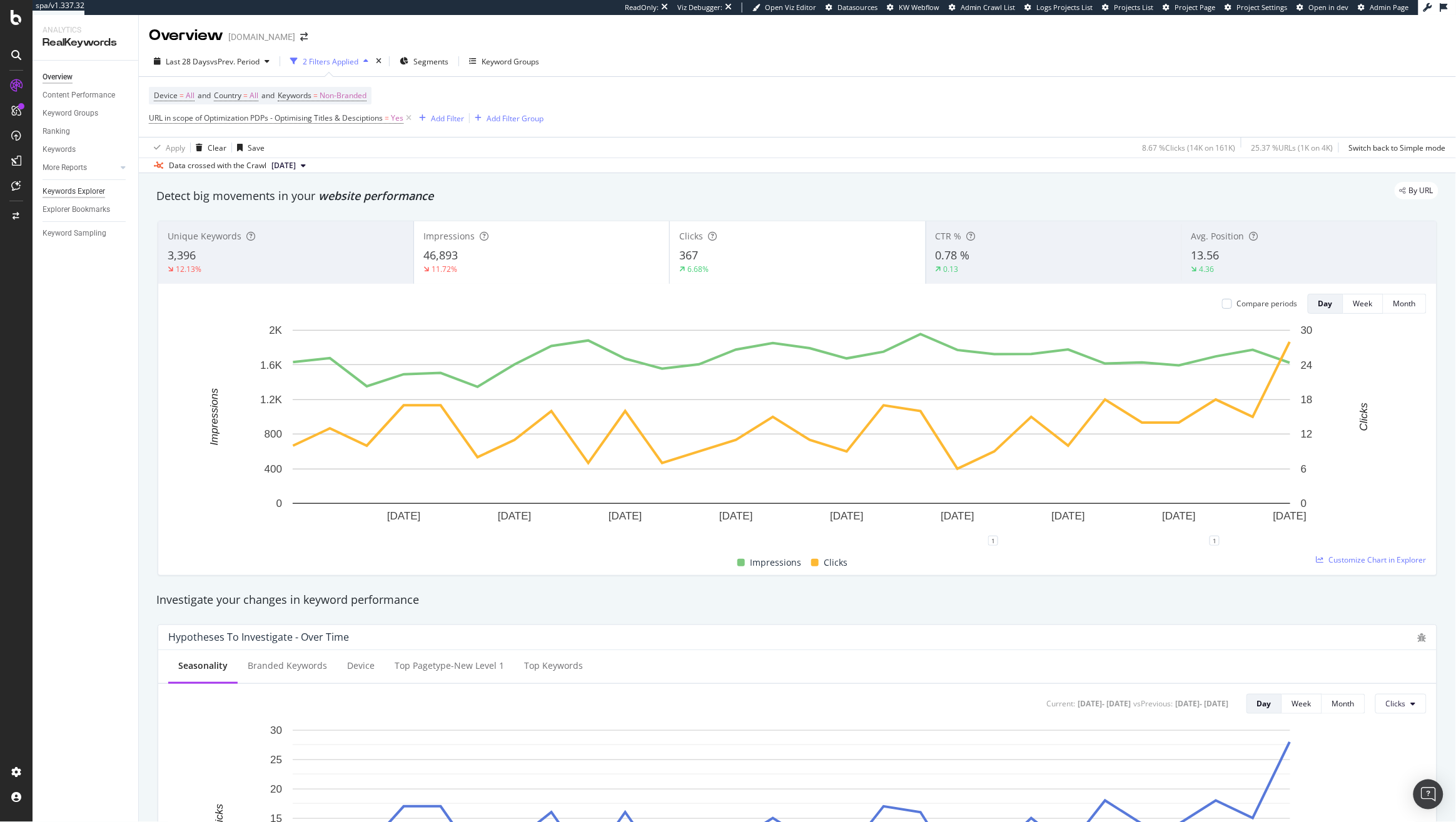
click at [63, 187] on div "Keywords Explorer" at bounding box center [74, 192] width 63 height 13
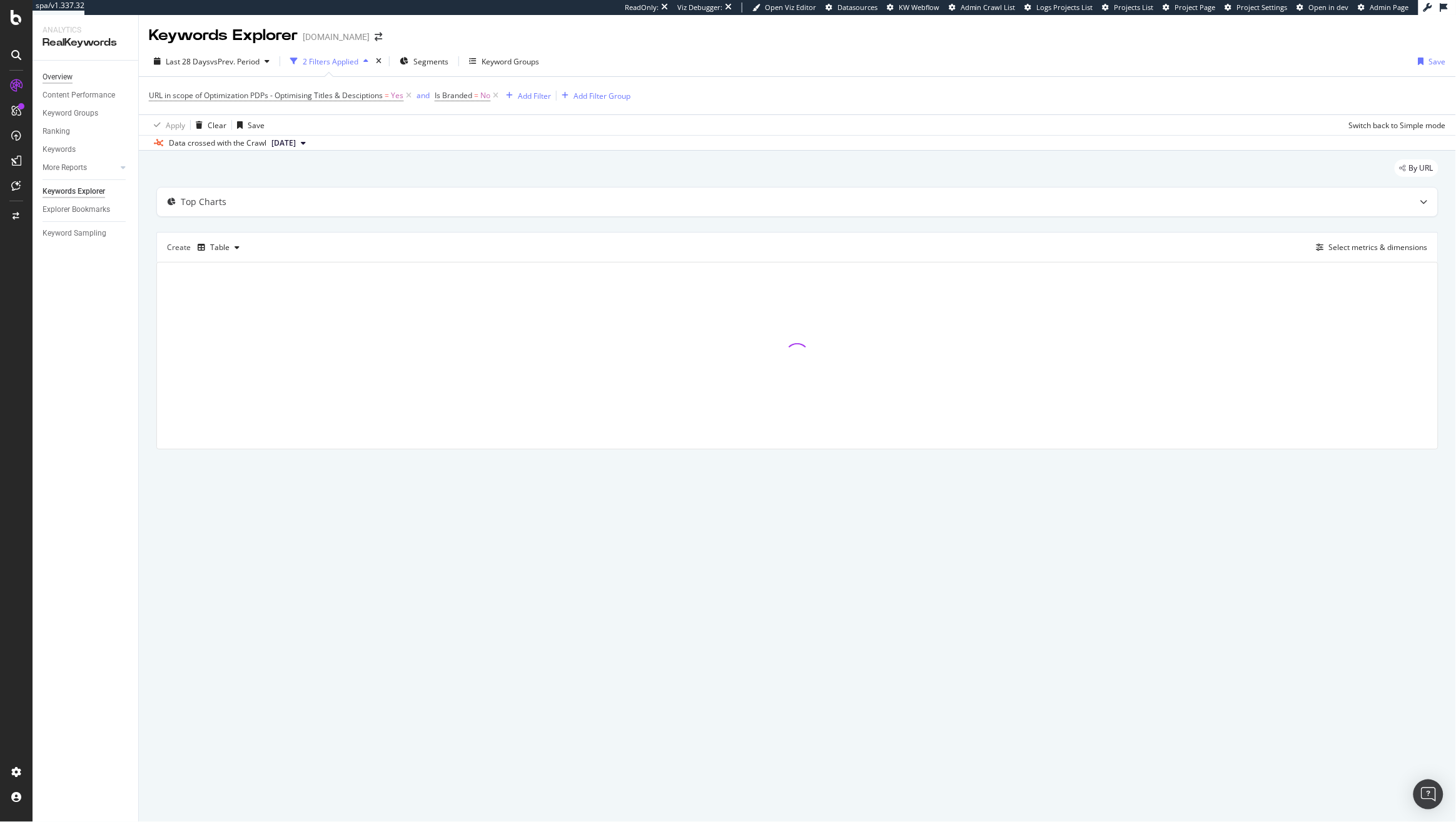
click at [51, 78] on div "Overview" at bounding box center [58, 77] width 30 height 13
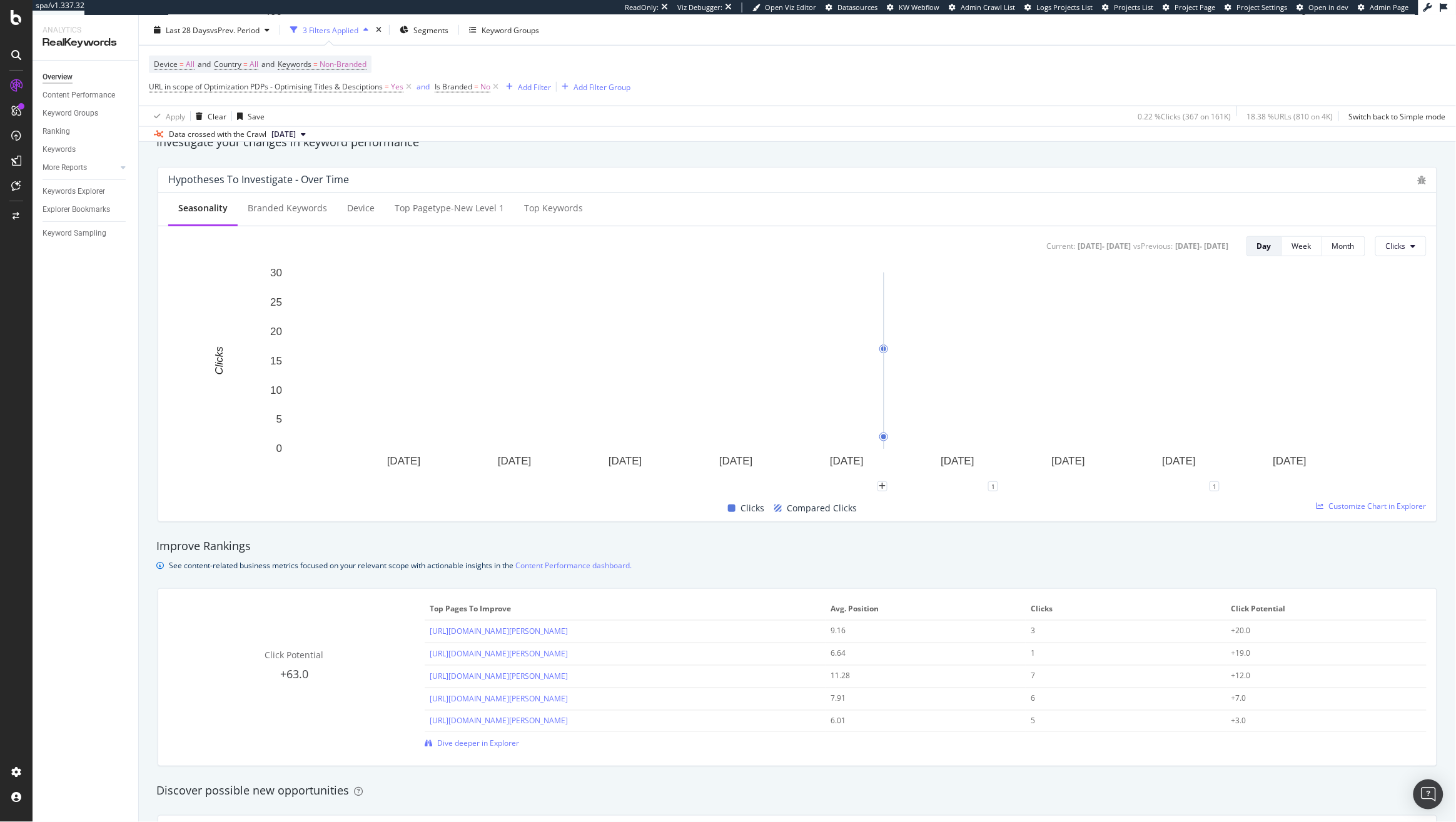
scroll to position [508, 0]
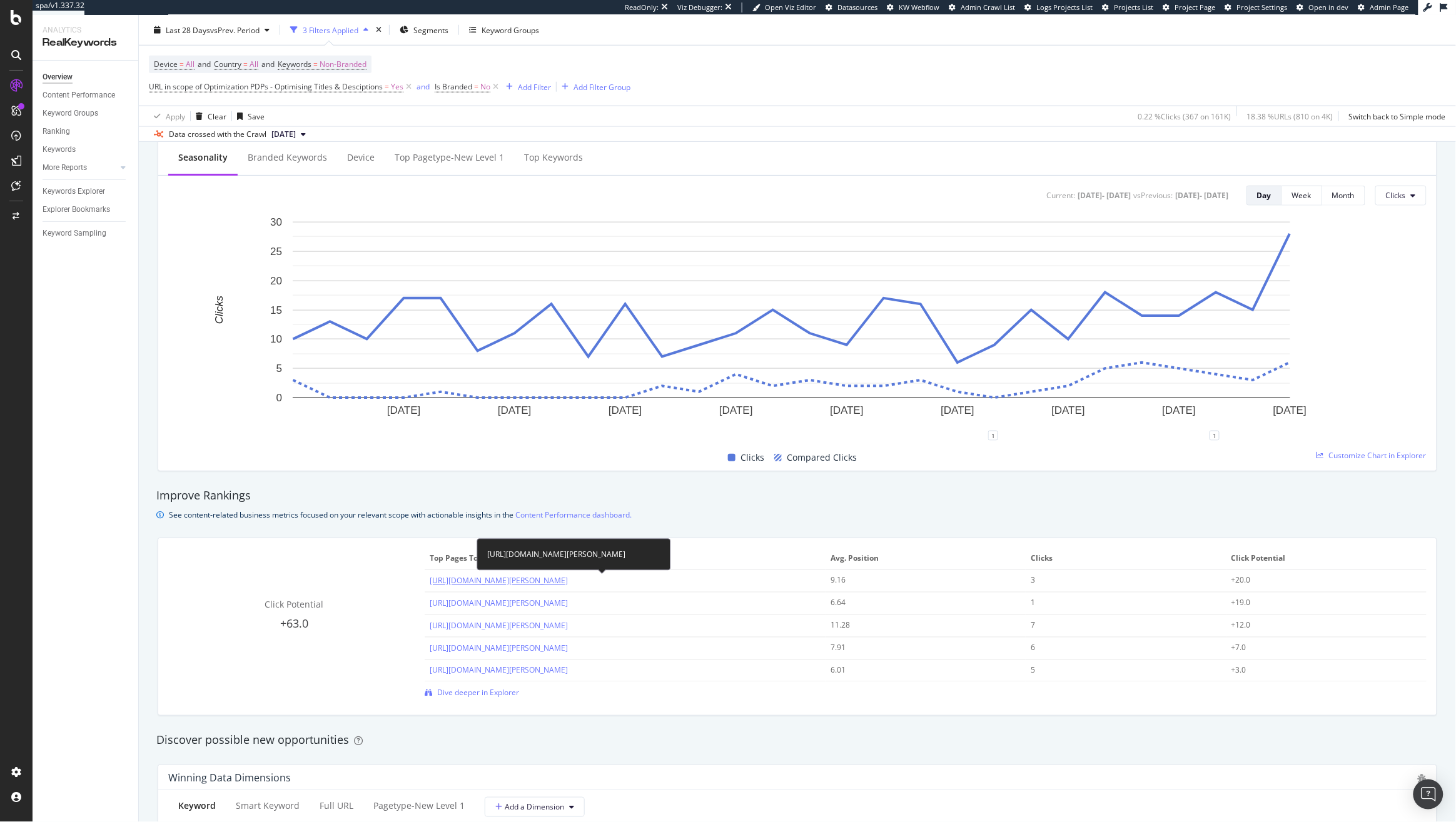
drag, startPoint x: 425, startPoint y: 583, endPoint x: 773, endPoint y: 583, distance: 348.0
click at [773, 583] on td "https://www.kurtgeiger.us/women/kensington-bucket-hat-black-grey-denim-kurt-gei…" at bounding box center [625, 581] width 401 height 22
copy link "https://www.kurtgeiger.us/women/kensington-bucket-hat-black-grey-denim-kurt-gei…"
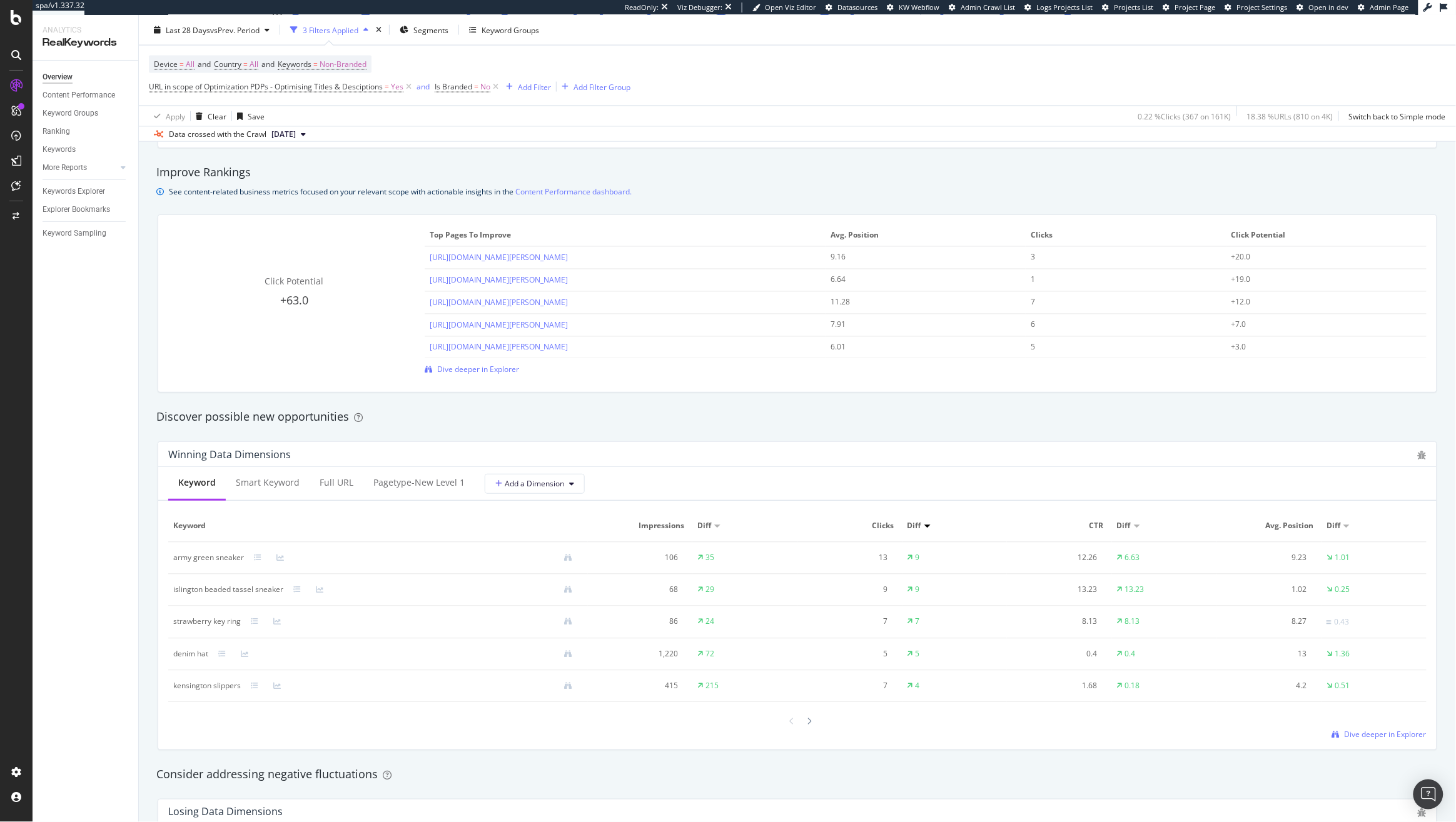
scroll to position [750, 0]
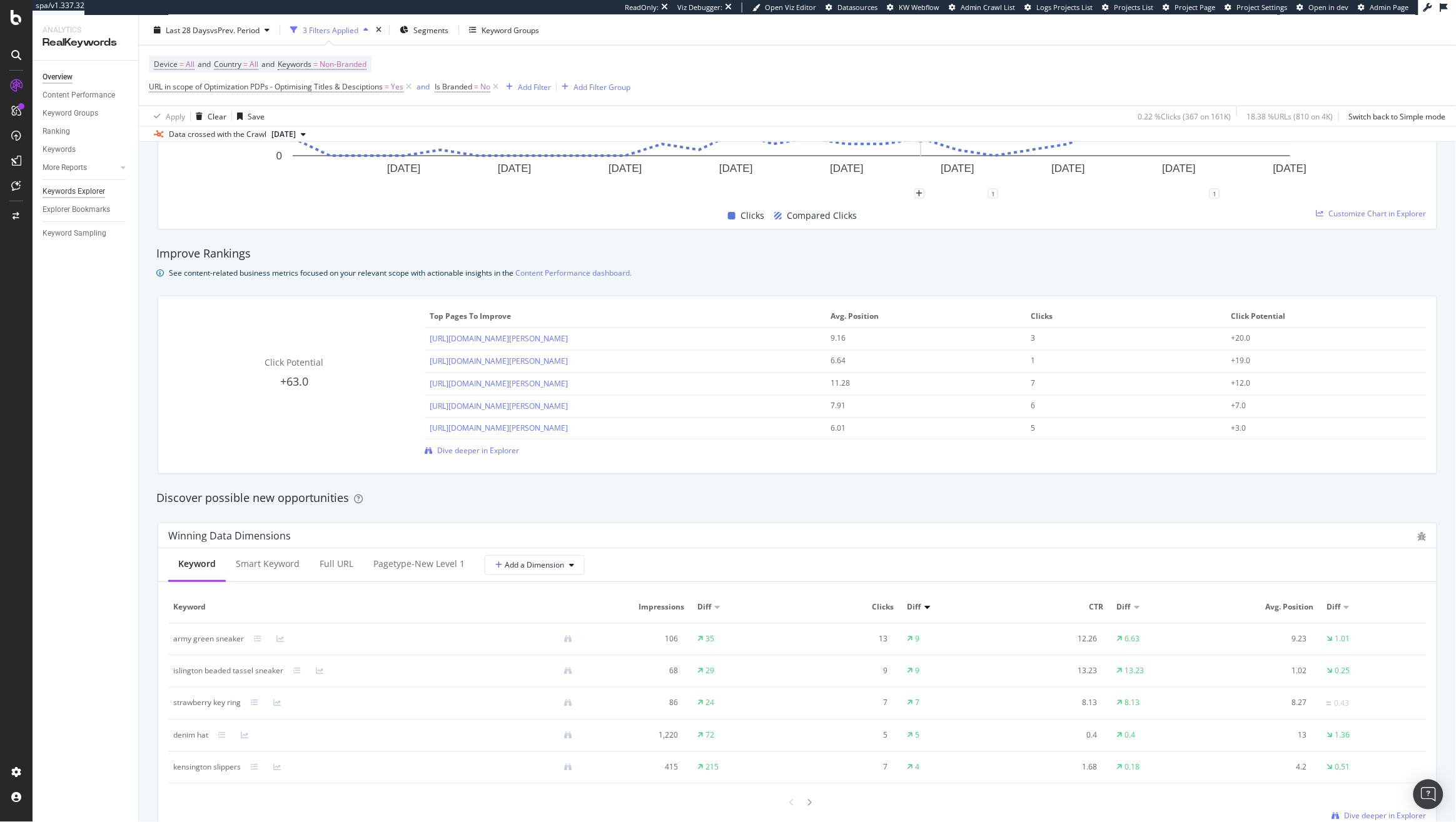
click at [72, 189] on div "Keywords Explorer" at bounding box center [74, 192] width 63 height 13
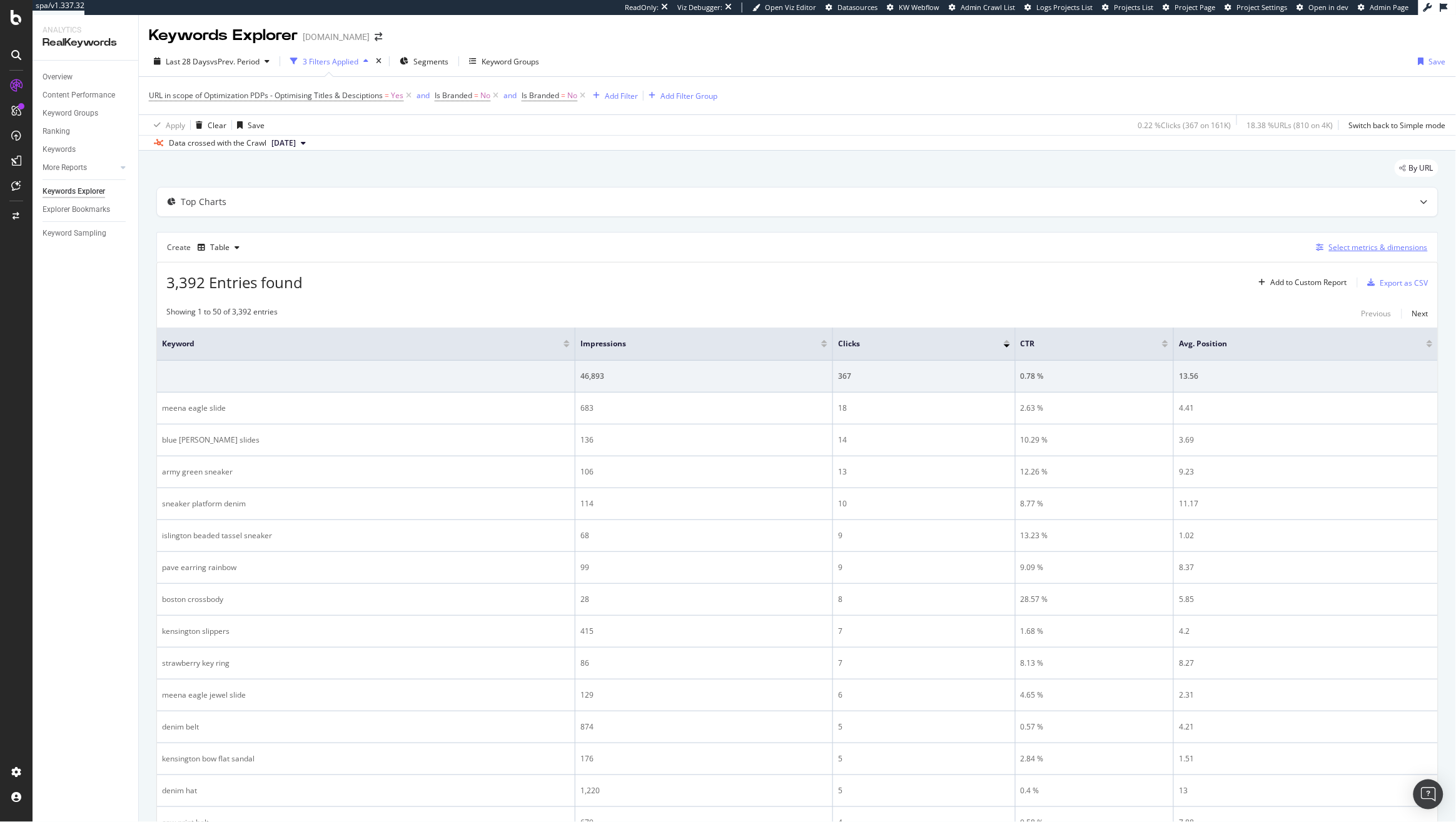
click at [1365, 253] on div "Select metrics & dimensions" at bounding box center [1378, 246] width 99 height 10
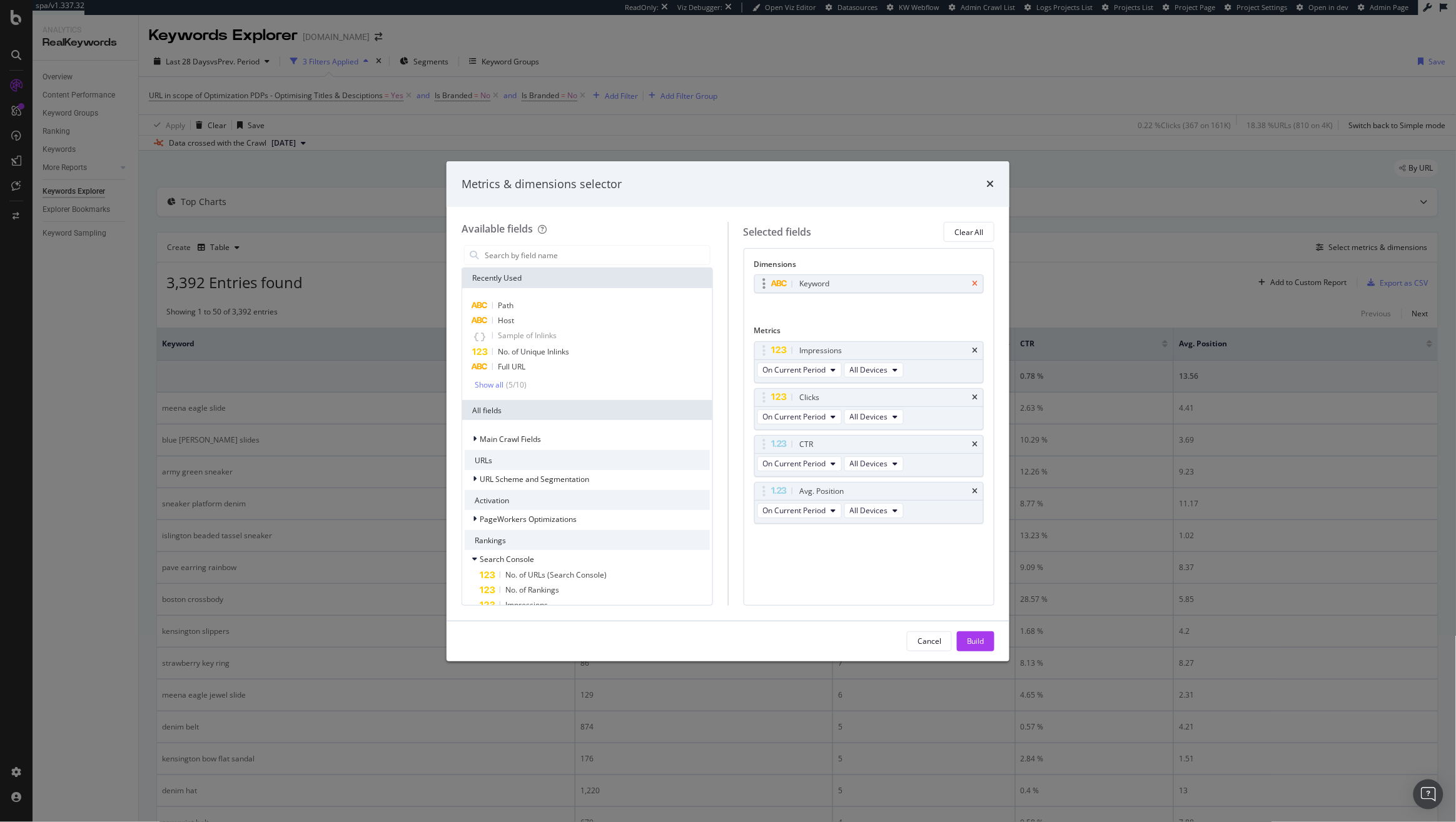
click at [972, 287] on icon "times" at bounding box center [974, 284] width 6 height 7
click at [536, 254] on input "modal" at bounding box center [597, 255] width 227 height 19
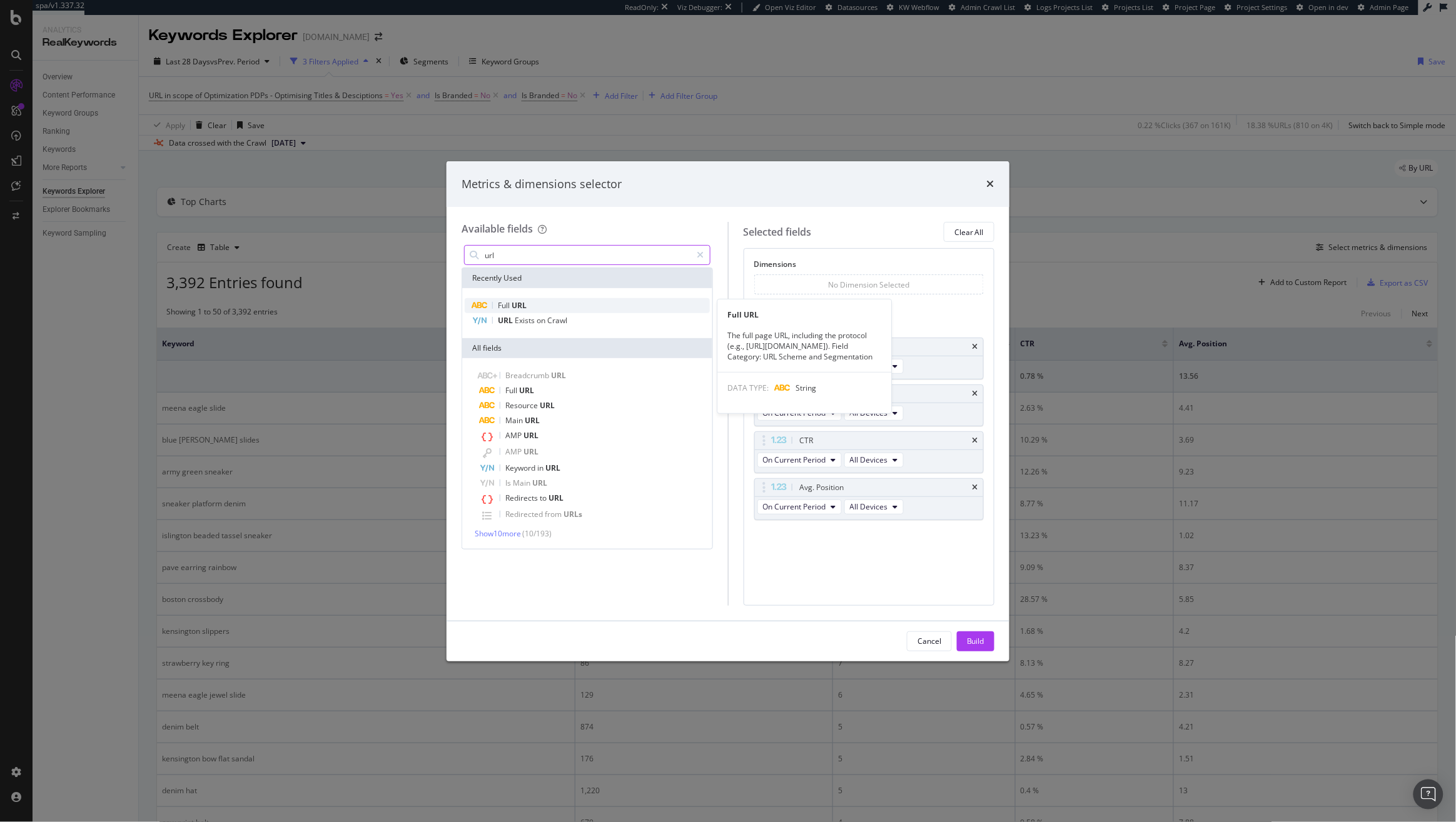
type input "url"
click at [533, 308] on div "Full URL" at bounding box center [586, 306] width 245 height 15
click at [976, 354] on icon "times" at bounding box center [974, 350] width 6 height 7
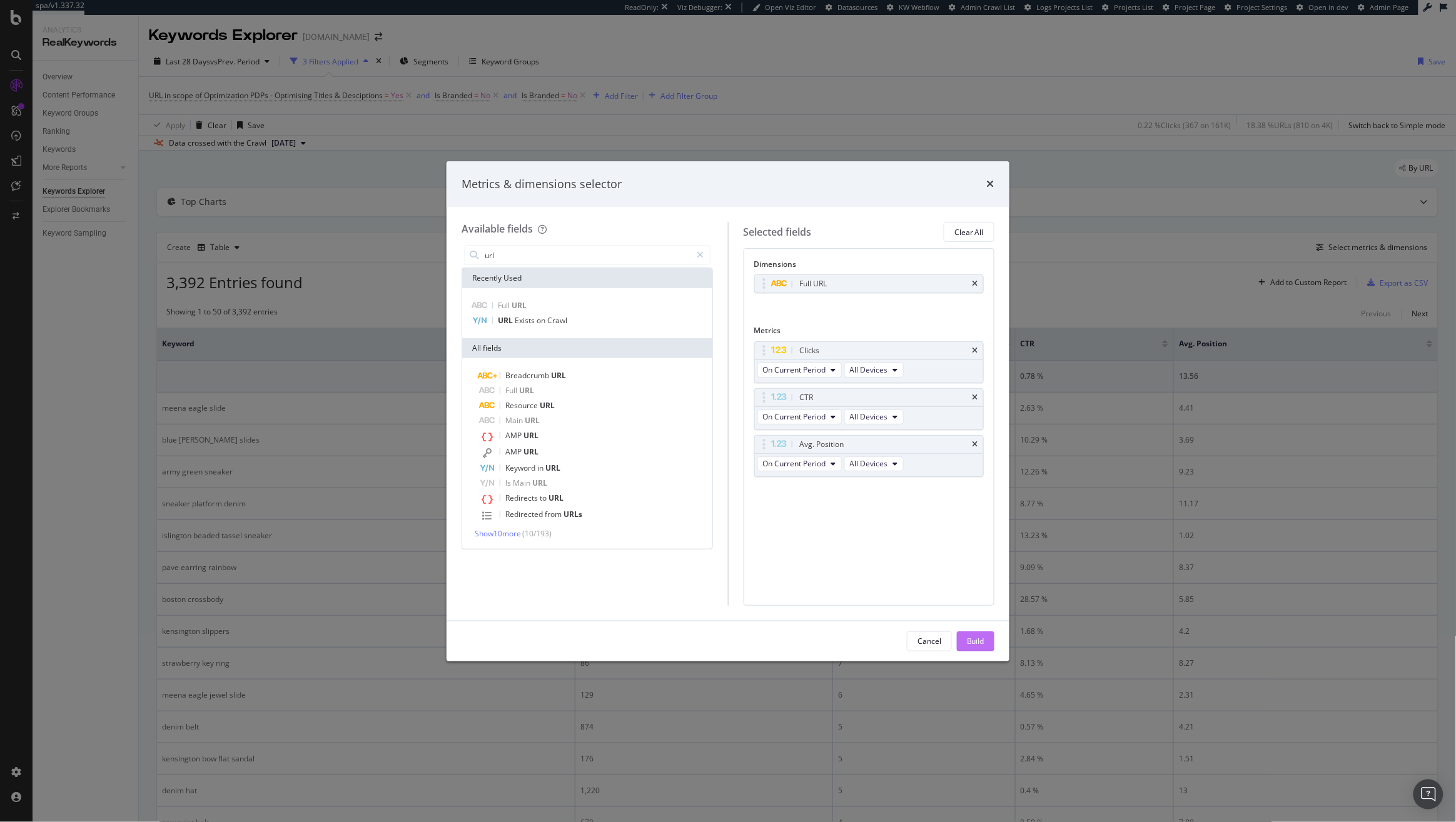
click at [981, 636] on div "Build" at bounding box center [975, 641] width 17 height 10
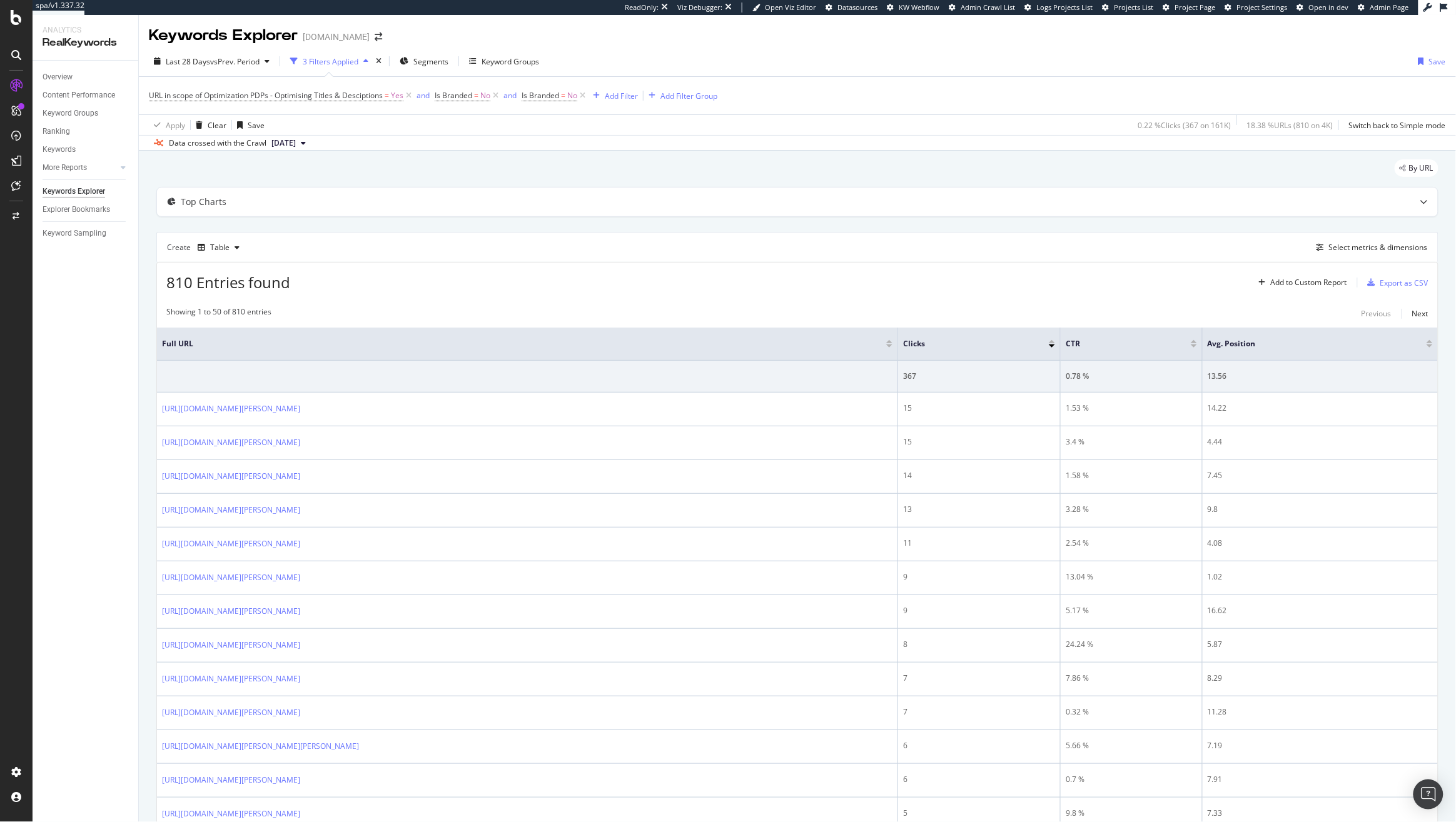
drag, startPoint x: 606, startPoint y: 413, endPoint x: 141, endPoint y: 381, distance: 466.1
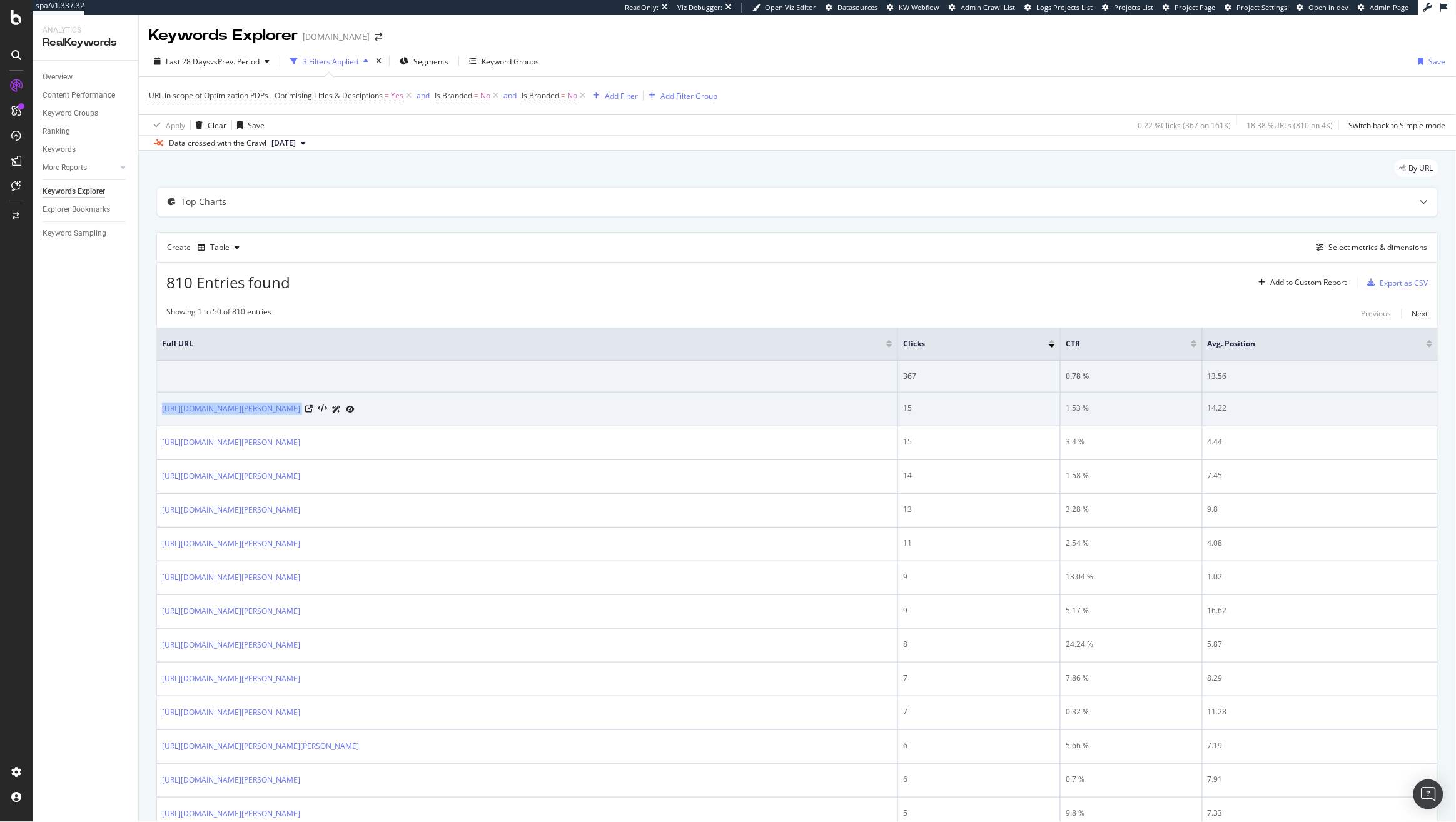
drag, startPoint x: 158, startPoint y: 411, endPoint x: 612, endPoint y: 420, distance: 454.1
click at [612, 420] on td "https://www.kurtgeiger.us/women/shoes/sneakers/southbank-tag-green-combination-…" at bounding box center [527, 409] width 741 height 34
copy div "https://www.kurtgeiger.us/women/shoes/sneakers/southbank-tag-green-combination-…"
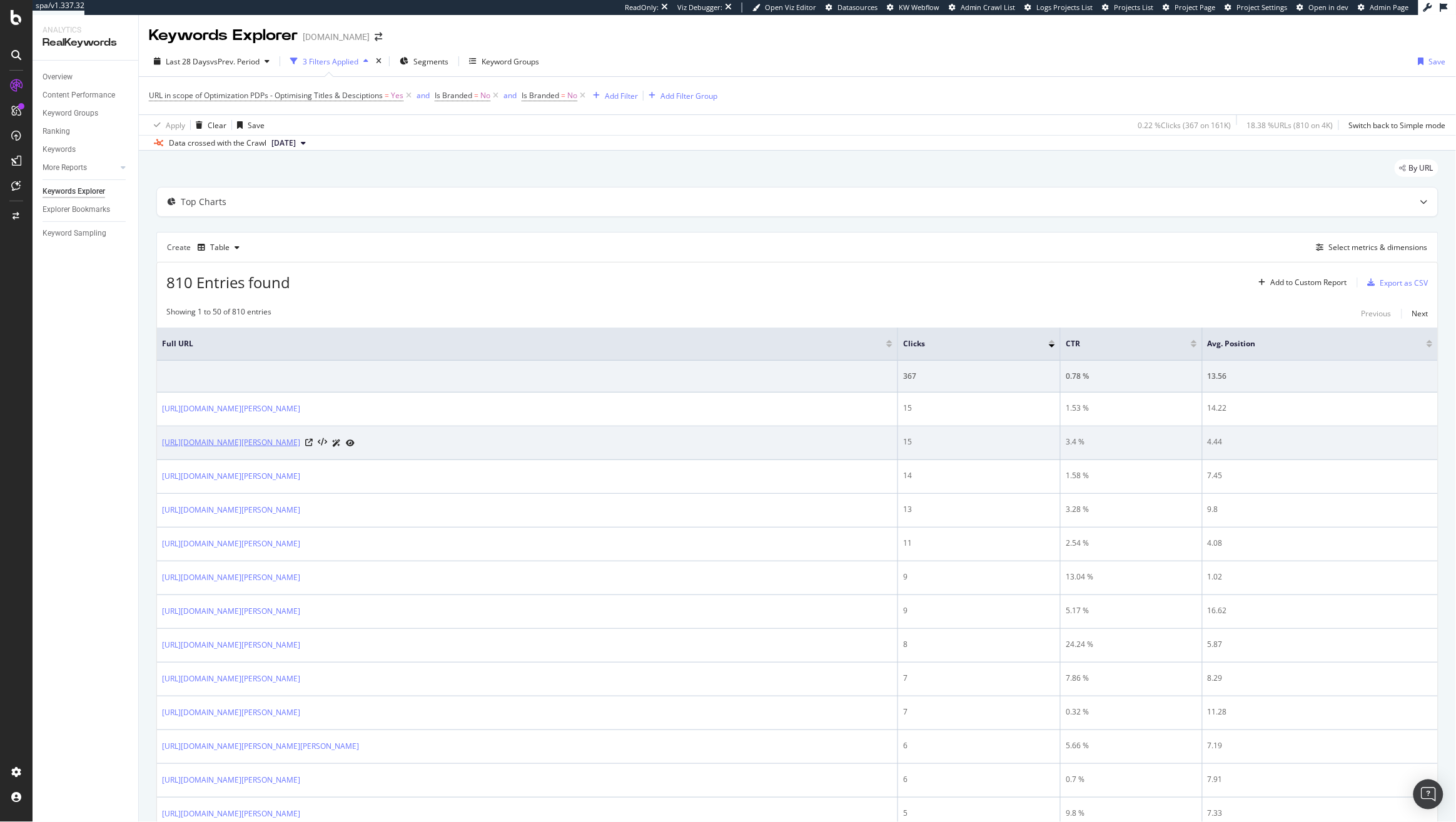
copy link "https://www.kurtgeiger.us/women/shoes/sandals/slides/meena-eagle-multiother-syn…"
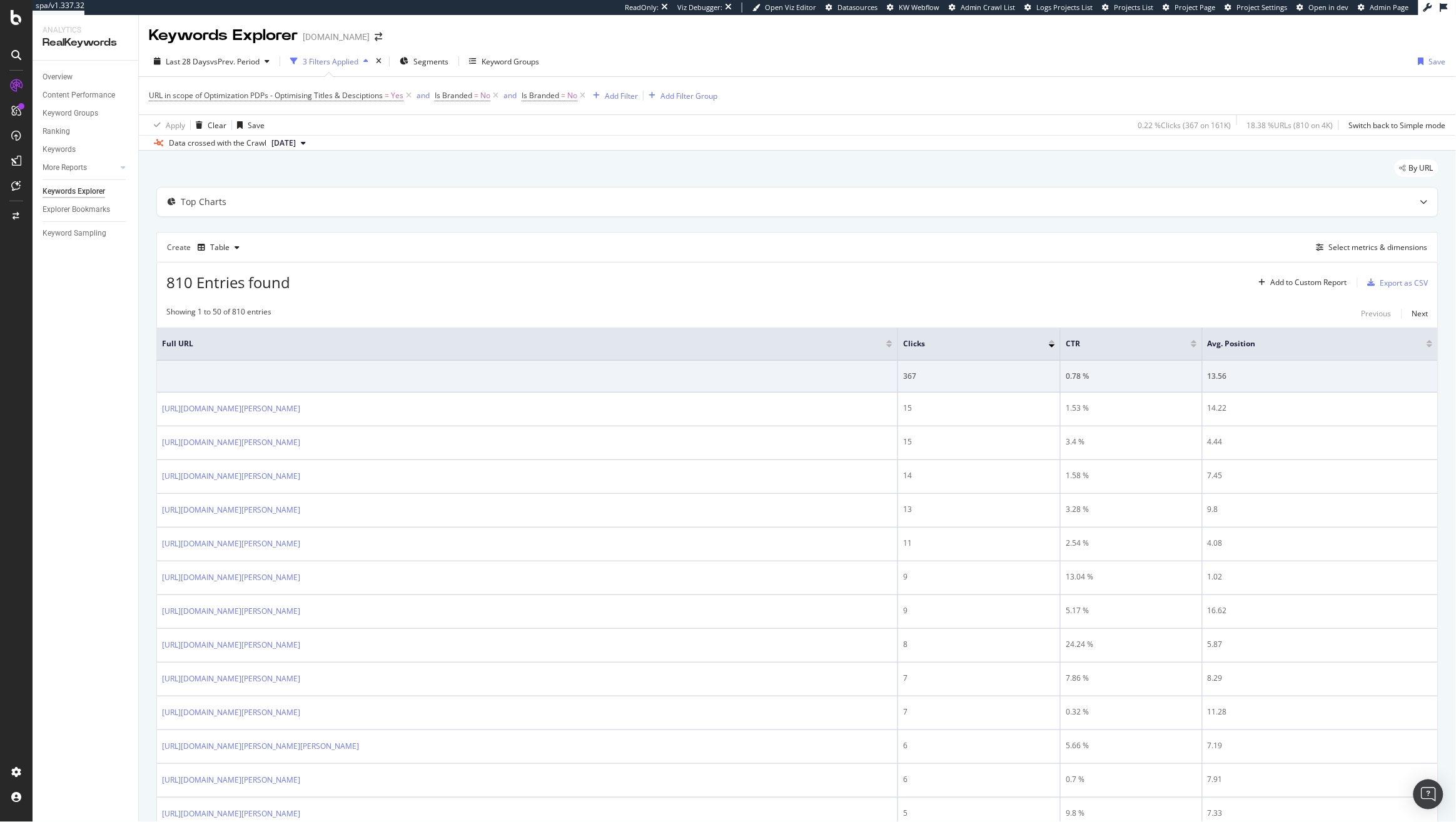
drag, startPoint x: 310, startPoint y: 447, endPoint x: 1127, endPoint y: 17, distance: 923.2
click at [0, 0] on div "spa/v1.337.32 ReadOnly: Viz Debugger: Open Viz Editor Datasources KW Webflow Ad…" at bounding box center [728, 411] width 1456 height 822
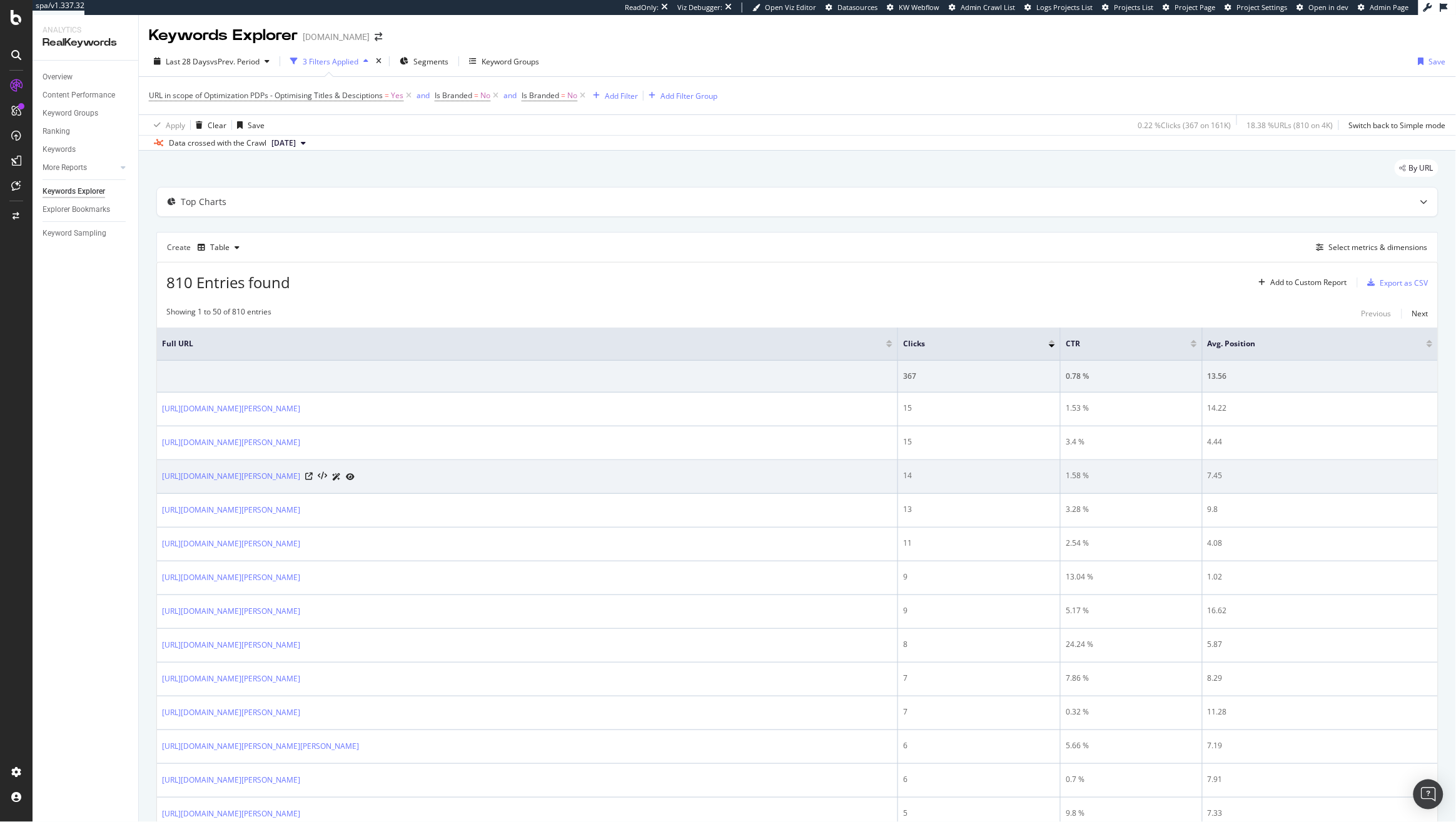
drag, startPoint x: 569, startPoint y: 476, endPoint x: 170, endPoint y: 462, distance: 399.2
click at [170, 462] on td "https://www.kurtgeiger.us/women/shoes/sandals/slides/meena-eagle-denim-denim-ku…" at bounding box center [527, 477] width 741 height 34
copy link "https://www.kurtgeiger.us/women/shoes/sandals/slides/meena-eagle-denim-denim-ku…"
click at [313, 475] on icon at bounding box center [308, 476] width 7 height 7
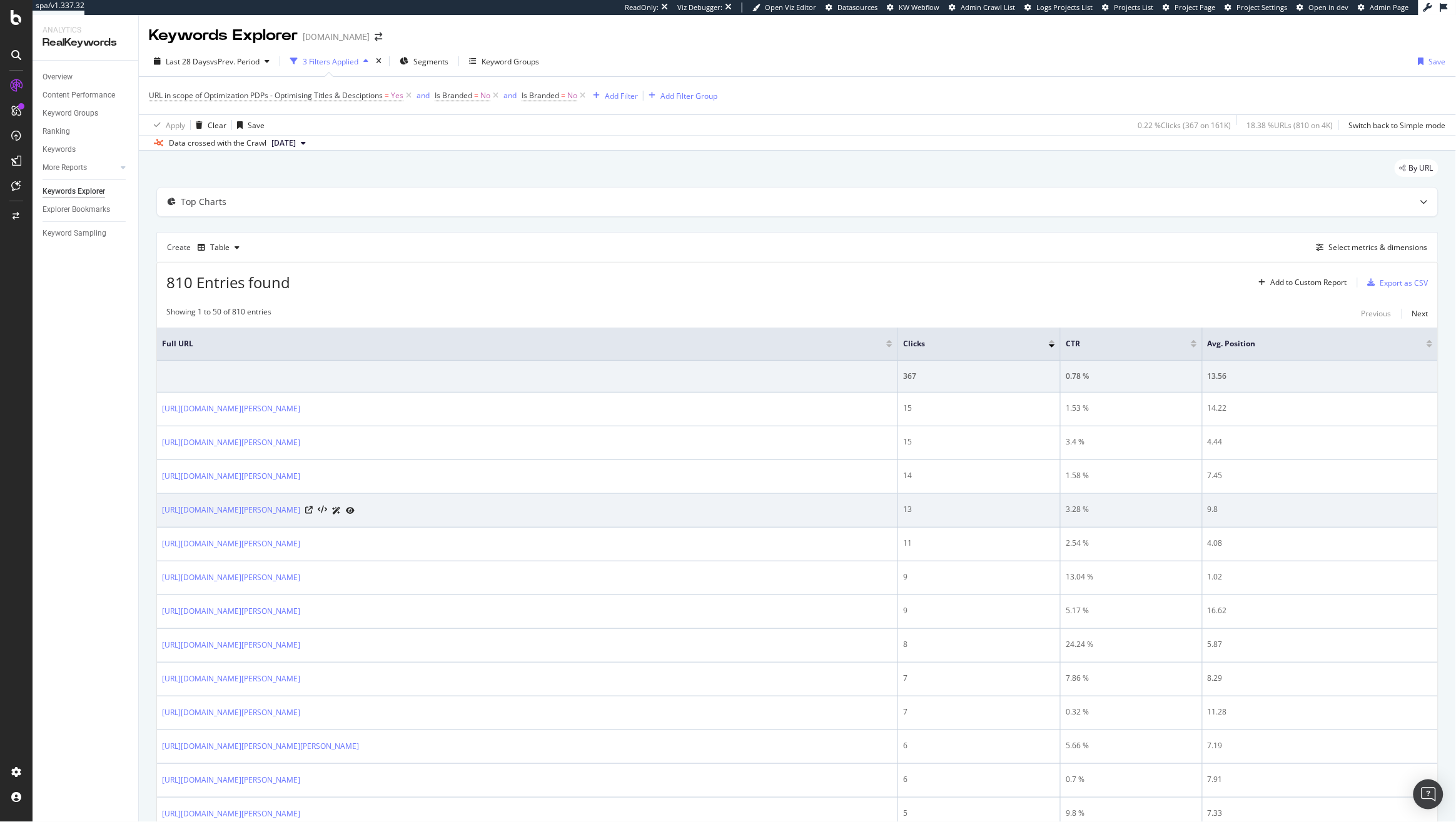
drag, startPoint x: 158, startPoint y: 512, endPoint x: 375, endPoint y: 519, distance: 217.1
click at [375, 519] on td "https://www.kurtgeiger.us/women/shoes/flats/kensington-slippers-pink-others-kur…" at bounding box center [527, 511] width 741 height 34
copy link "https://www.kurtgeiger.us/women/shoes/flats/kensington-slippers-pink-others-kur…"
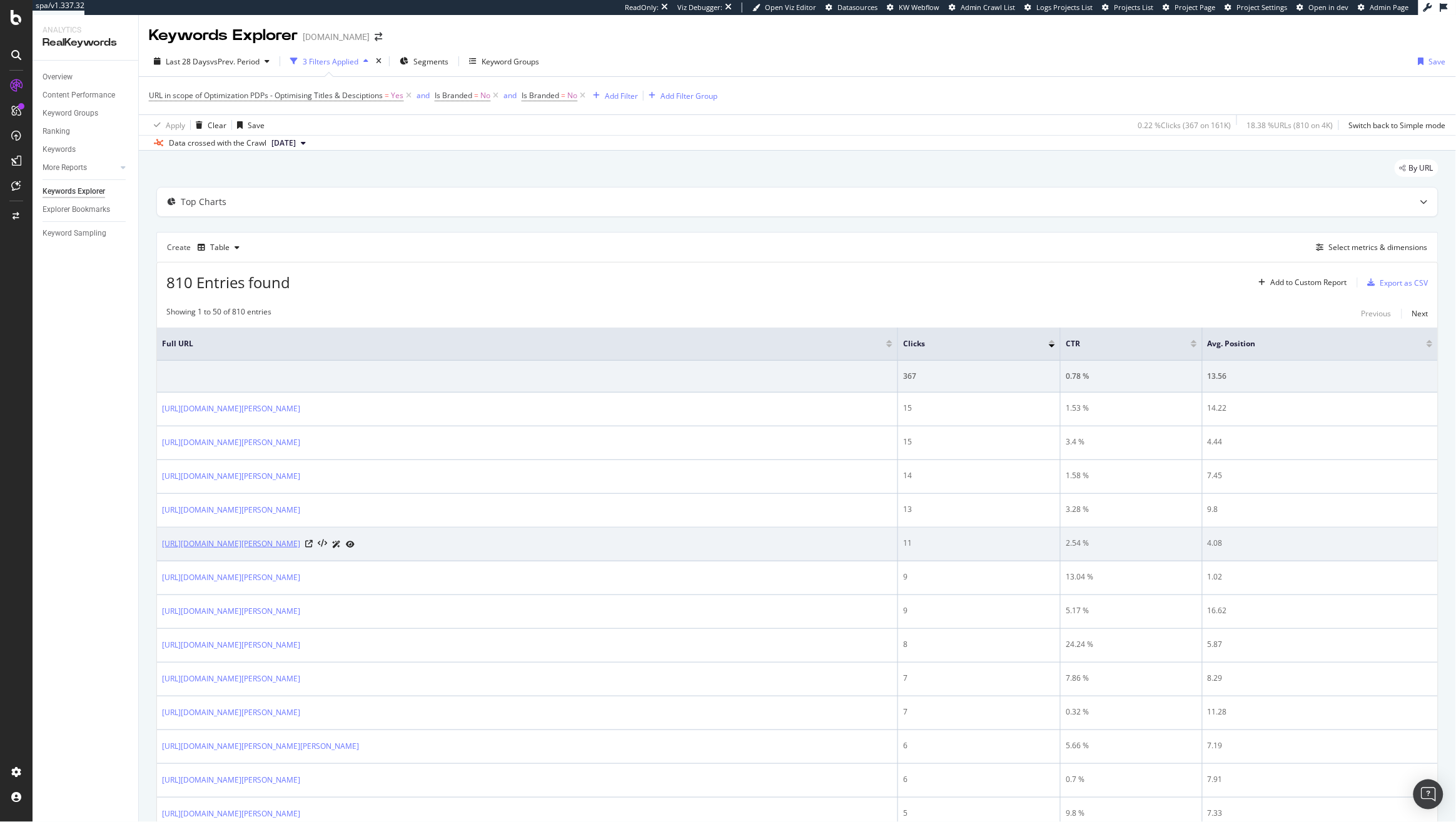
drag, startPoint x: 528, startPoint y: 546, endPoint x: 264, endPoint y: 542, distance: 264.0
click at [264, 542] on div "https://www.kurtgeiger.us/women/shoes/sandals/slides/meena-eagle-black-syntheti…" at bounding box center [527, 544] width 730 height 13
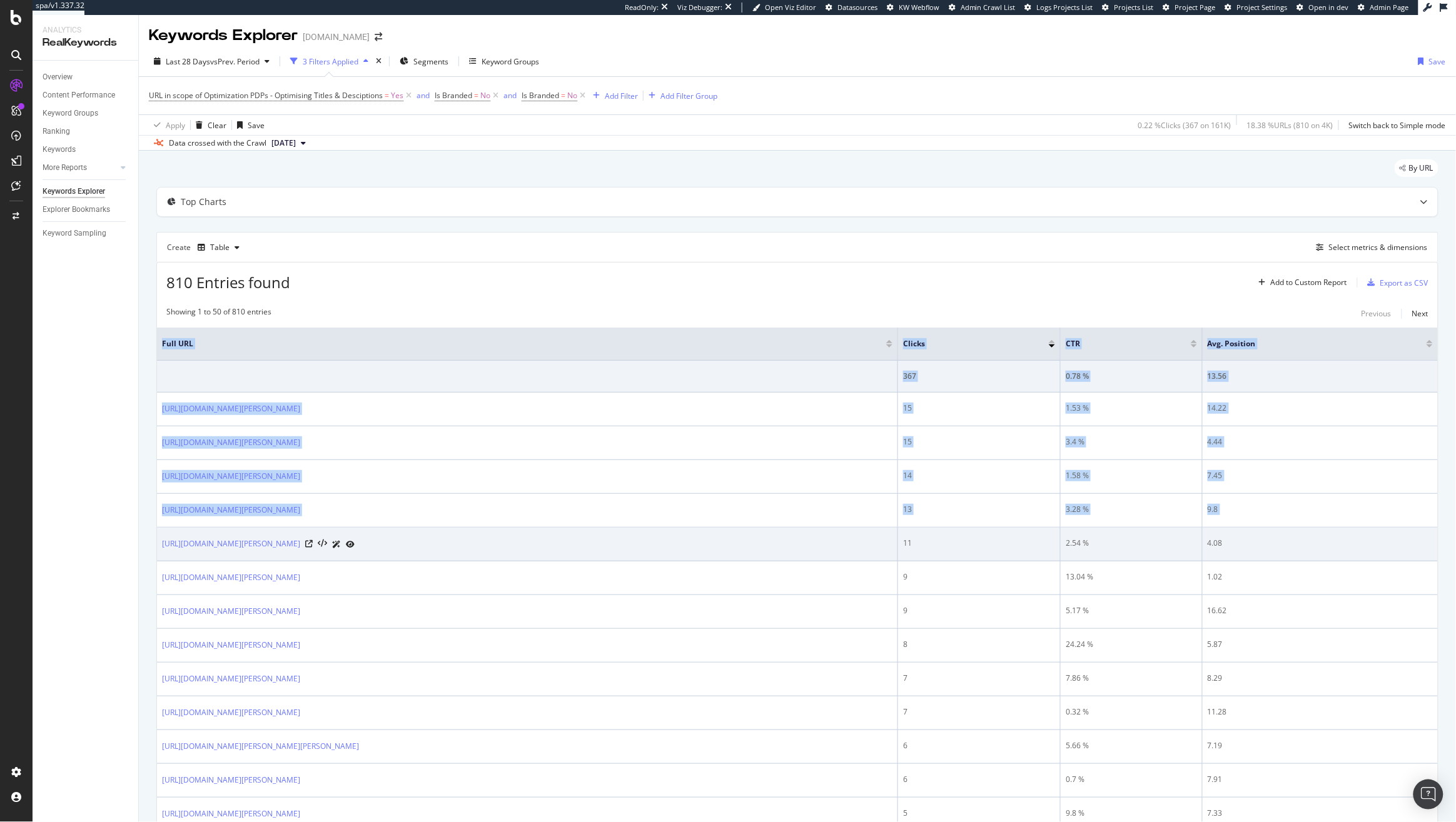
drag, startPoint x: 158, startPoint y: 545, endPoint x: 527, endPoint y: 535, distance: 369.1
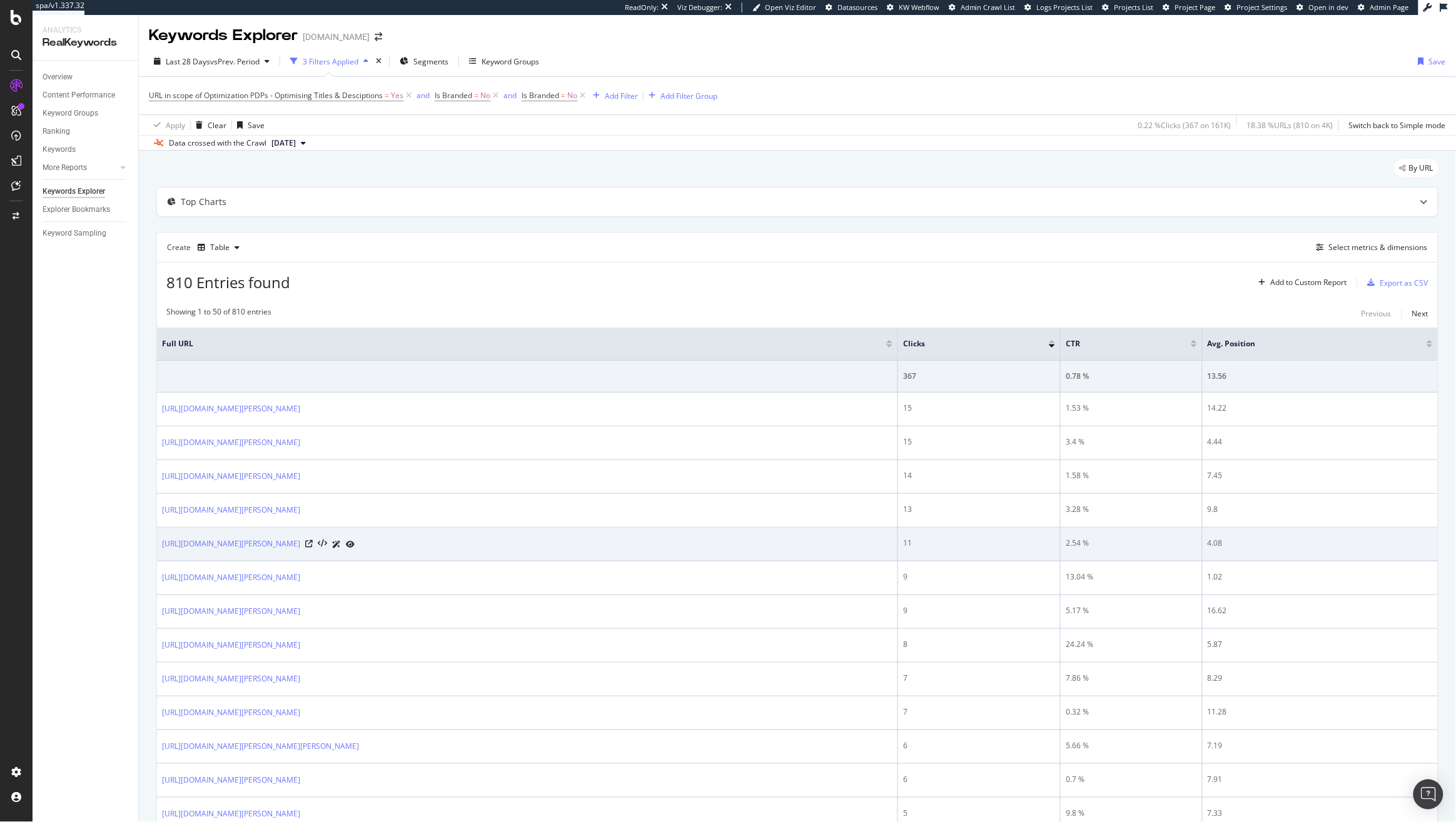
click at [433, 556] on td "https://www.kurtgeiger.us/women/shoes/sandals/slides/meena-eagle-black-syntheti…" at bounding box center [527, 544] width 741 height 34
copy link "https://www.kurtgeiger.us/women/shoes/sandals/slides/meena-eagle-black-syntheti…"
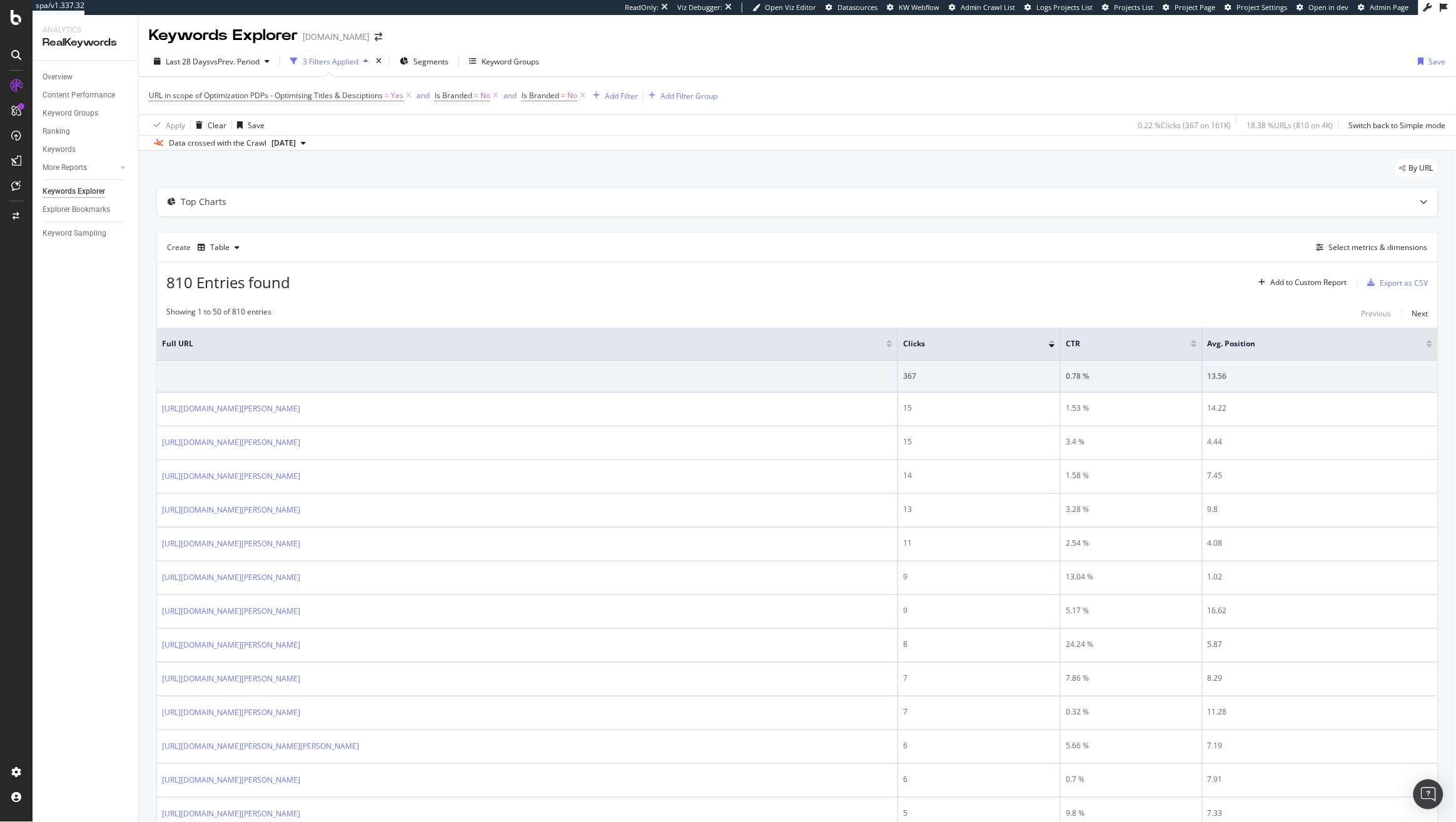
drag, startPoint x: 277, startPoint y: 543, endPoint x: 1055, endPoint y: 29, distance: 932.5
click at [0, 0] on div "spa/v1.337.32 ReadOnly: Viz Debugger: Open Viz Editor Datasources KW Webflow Ad…" at bounding box center [728, 411] width 1456 height 822
click at [364, 96] on span "URL in scope of Optimization PDPs - Optimising Titles & Desciptions" at bounding box center [265, 95] width 234 height 10
click at [200, 125] on span "PDPs - Optimising Titles & Desciptions" at bounding box center [226, 124] width 132 height 10
click at [187, 177] on div "Optimising Titles & Descriptions - PLPs PDPs - Optimising Titles & Desciptions …" at bounding box center [237, 167] width 156 height 65
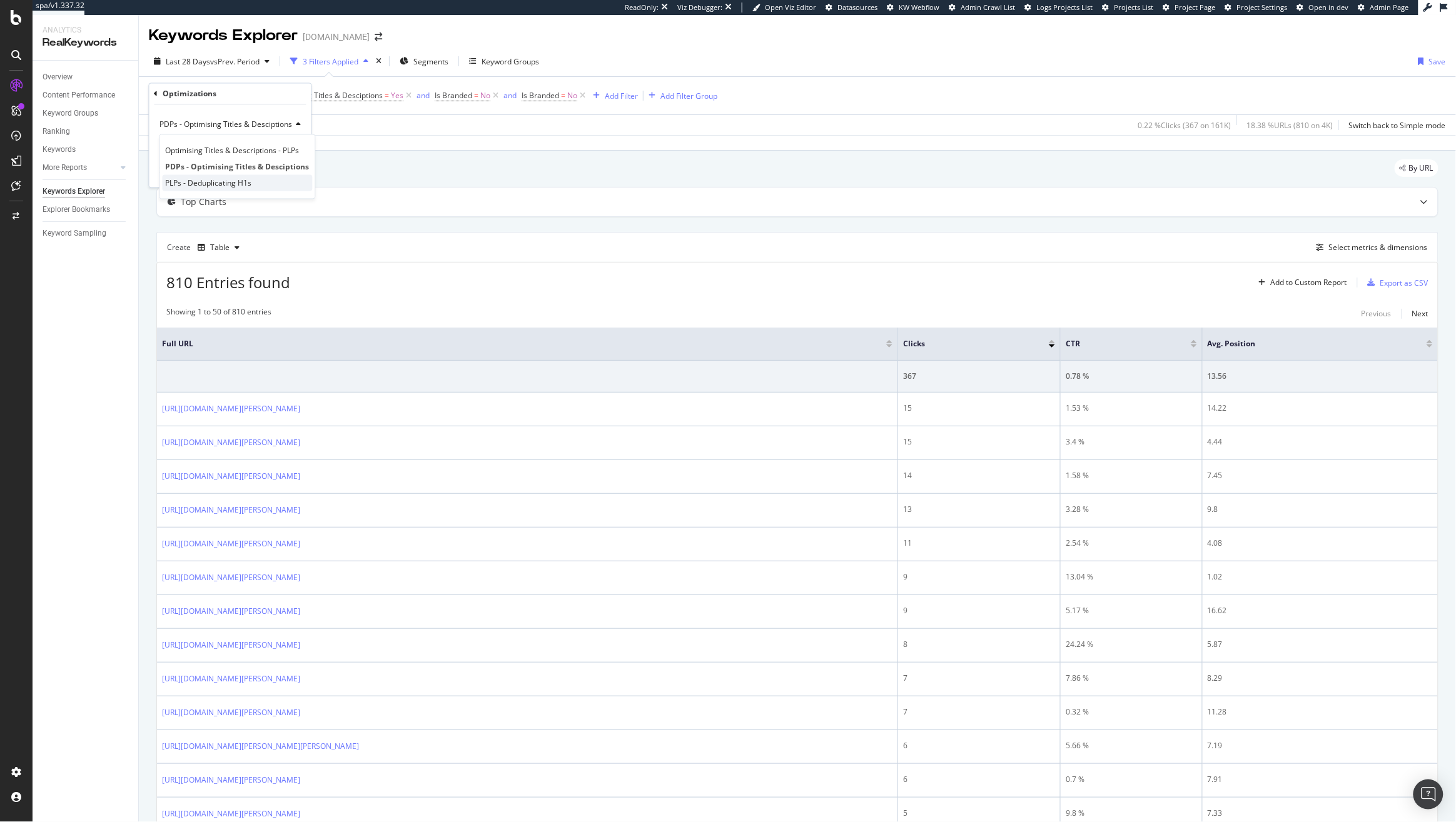
click at [187, 177] on span "PLPs - Deduplicating H1s" at bounding box center [208, 182] width 86 height 10
click at [204, 121] on span "PLPs - Deduplicating H1s" at bounding box center [203, 124] width 86 height 10
click at [227, 152] on span "Optimising Titles & Descriptions - PLPs" at bounding box center [232, 150] width 134 height 10
click at [294, 169] on div "Apply" at bounding box center [293, 170] width 19 height 10
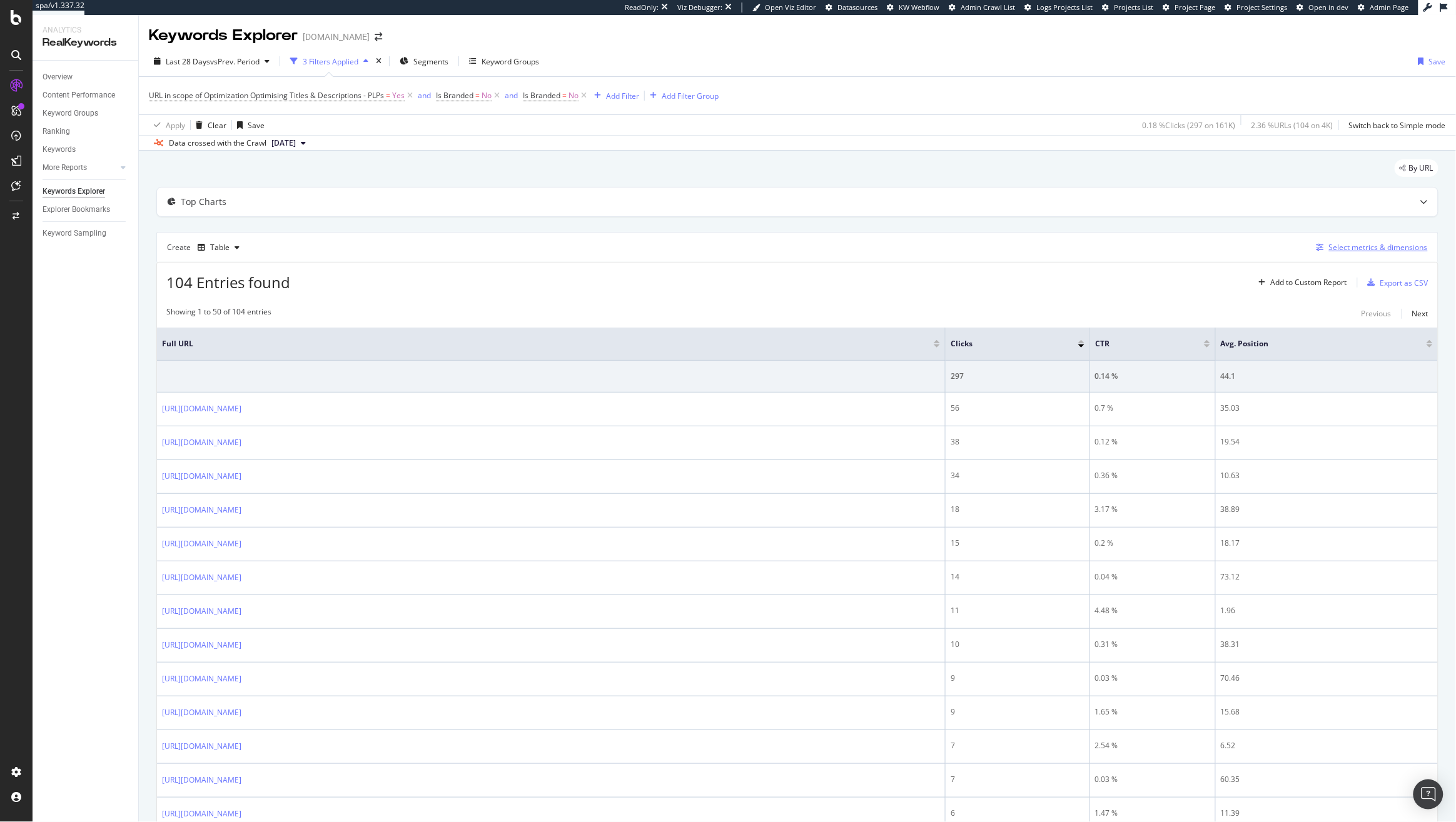
click at [1359, 242] on div "Select metrics & dimensions" at bounding box center [1378, 246] width 99 height 10
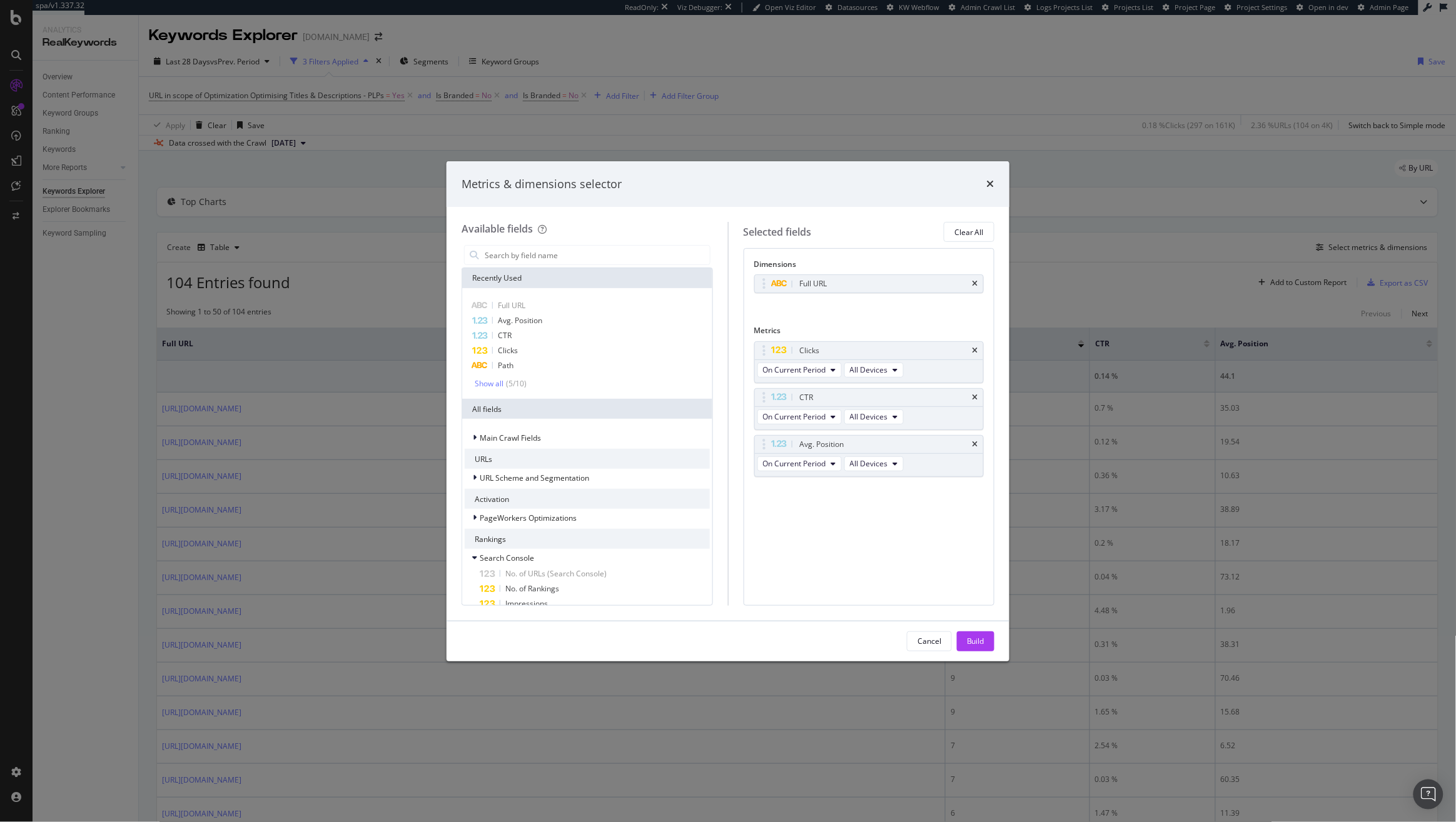
type input "O"
type input "Pl"
click at [990, 186] on icon "times" at bounding box center [990, 184] width 7 height 10
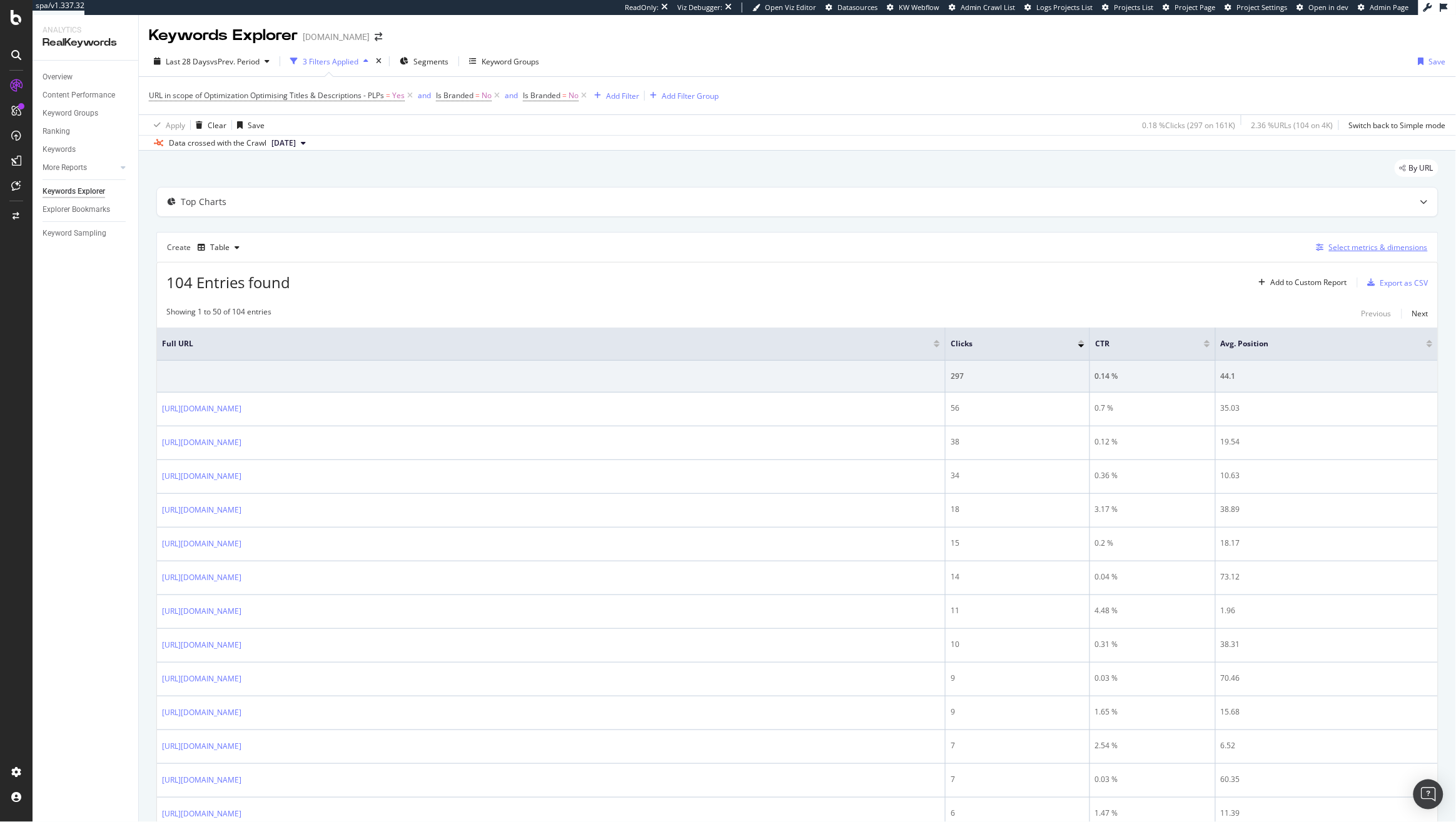
click at [1340, 249] on div "Select metrics & dimensions" at bounding box center [1378, 246] width 99 height 10
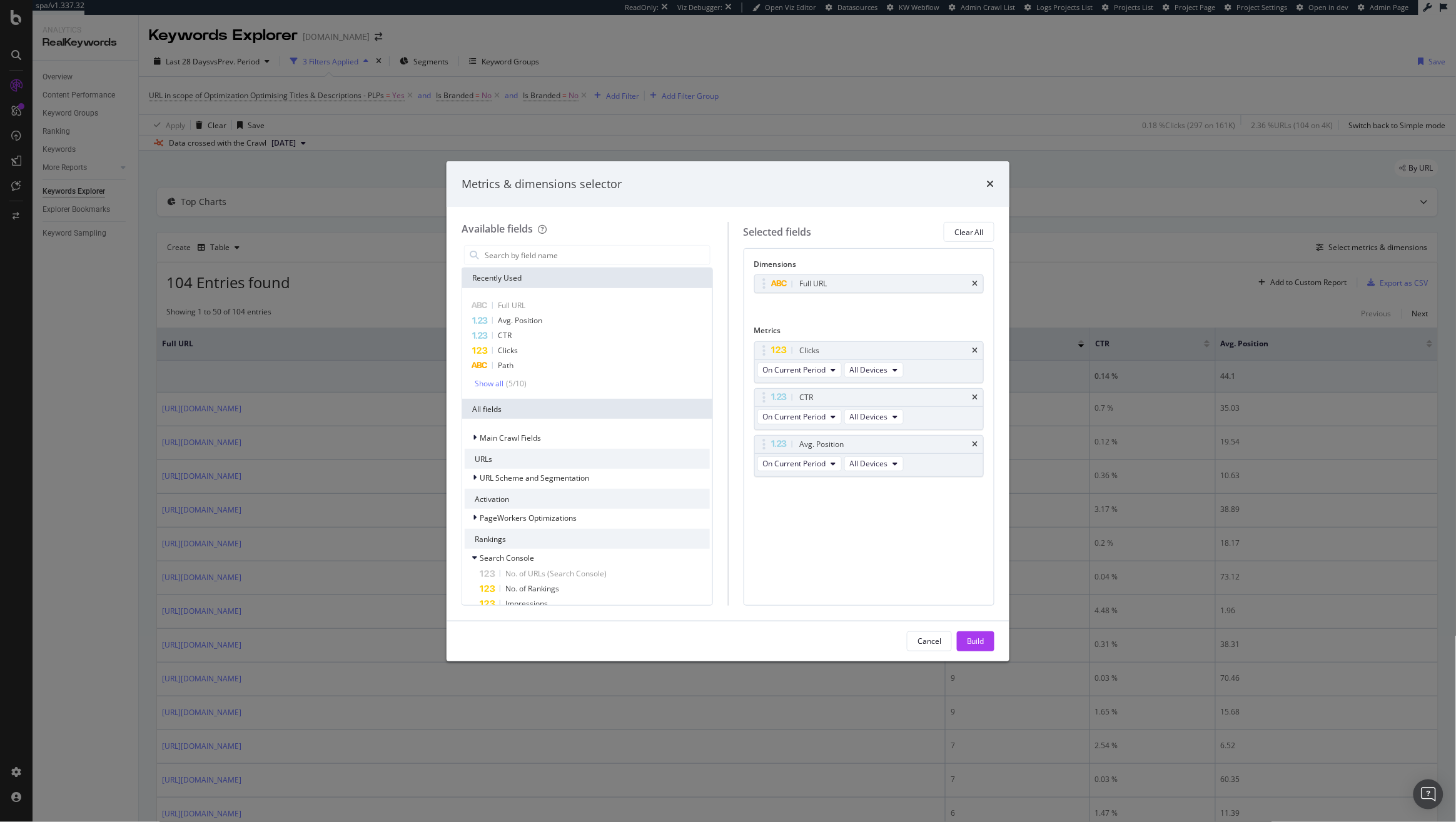
type input "P"
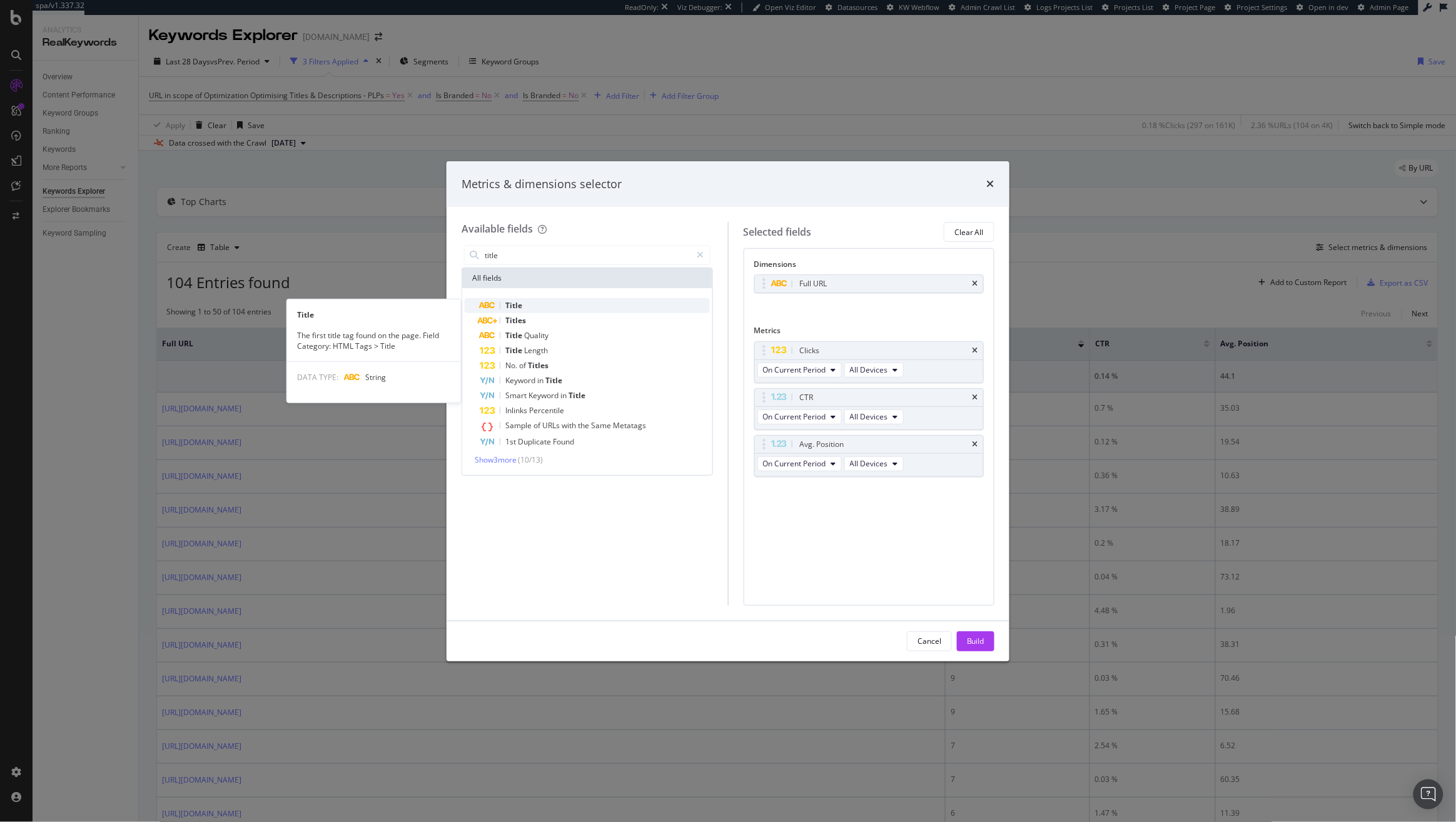
click at [574, 308] on div "Title" at bounding box center [594, 306] width 230 height 15
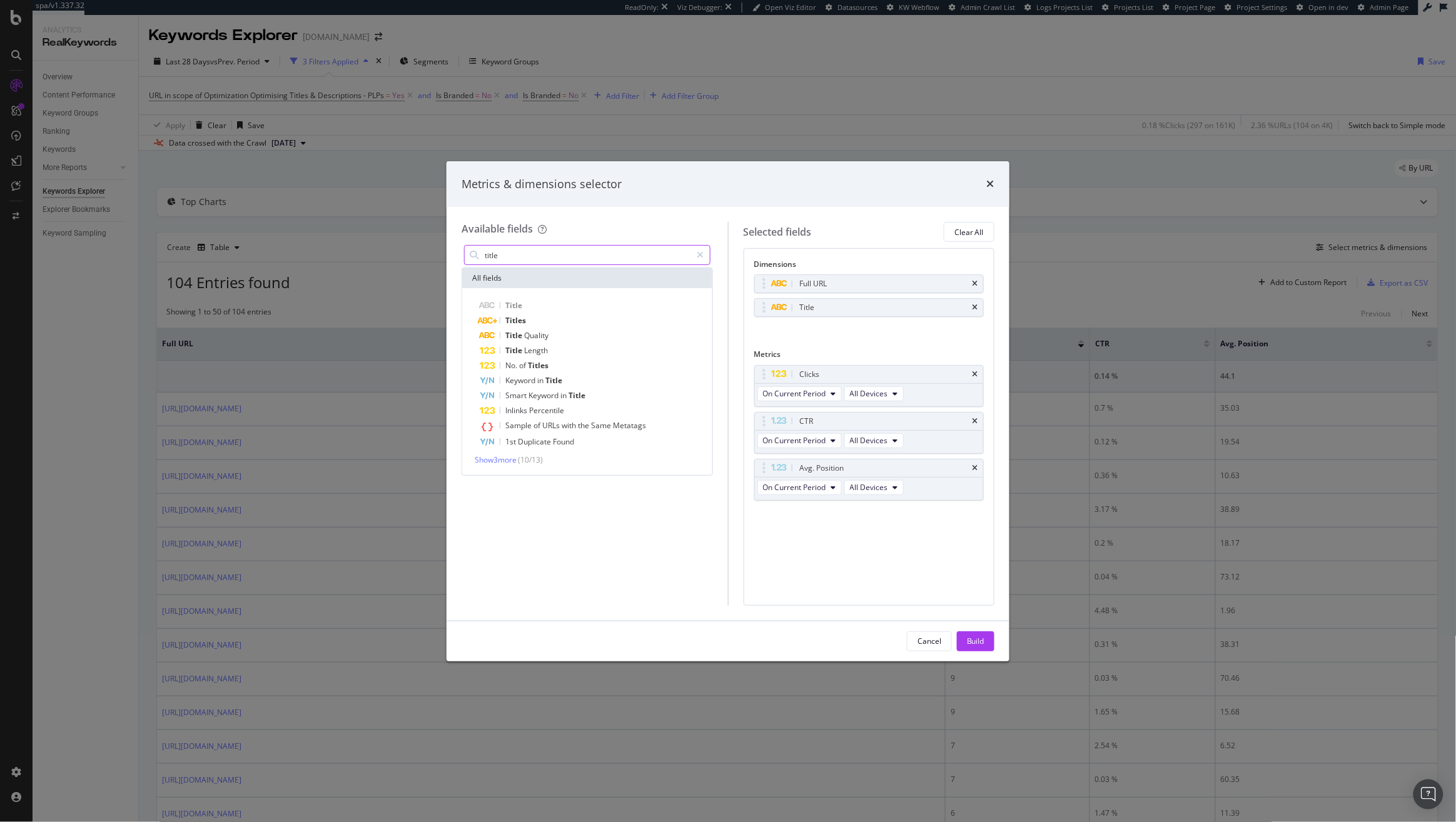
click at [519, 257] on input "title" at bounding box center [587, 255] width 208 height 19
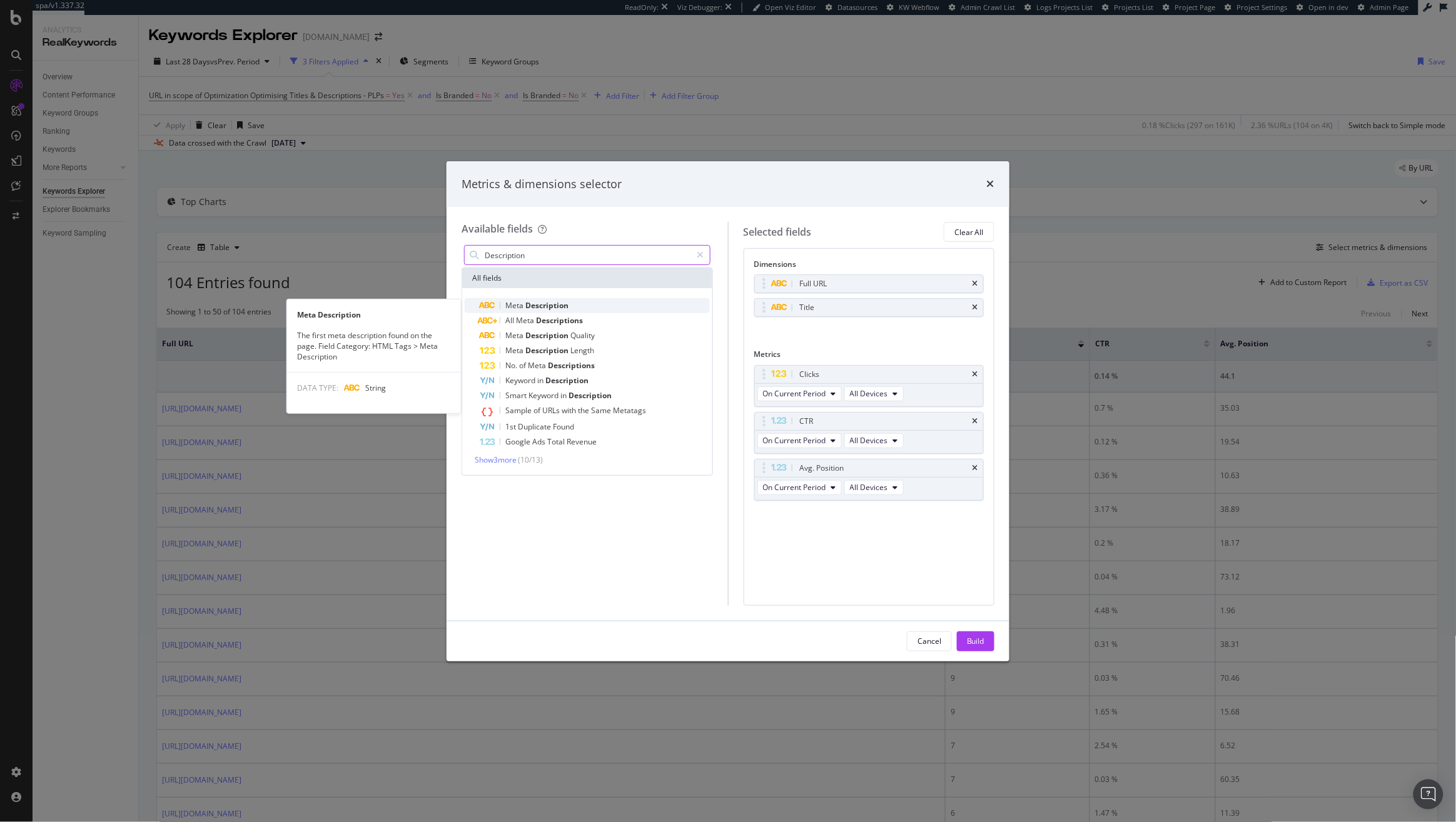
type input "Description"
click at [520, 304] on span "Meta" at bounding box center [515, 305] width 20 height 10
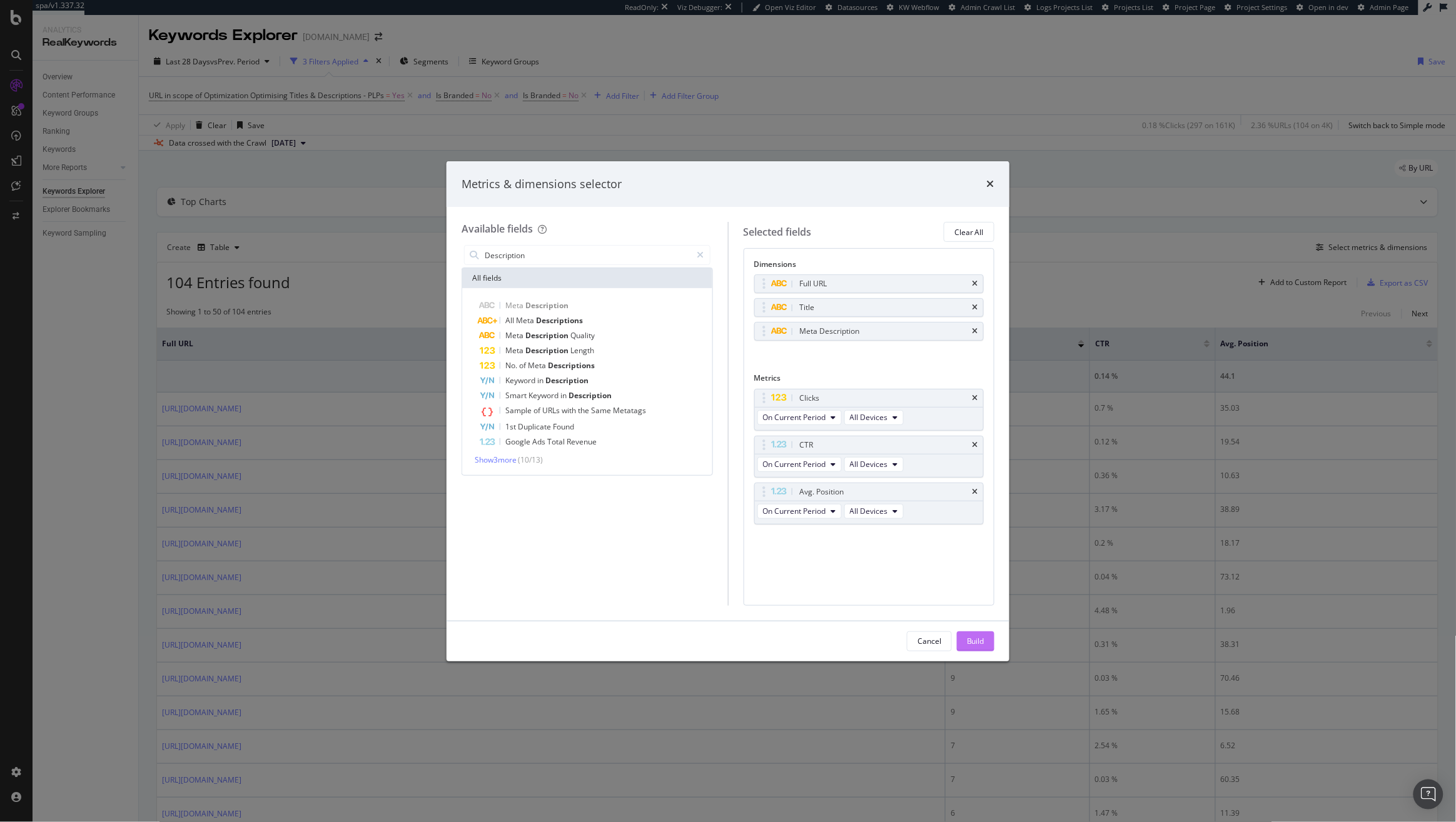
click at [968, 642] on div "Build" at bounding box center [975, 641] width 17 height 10
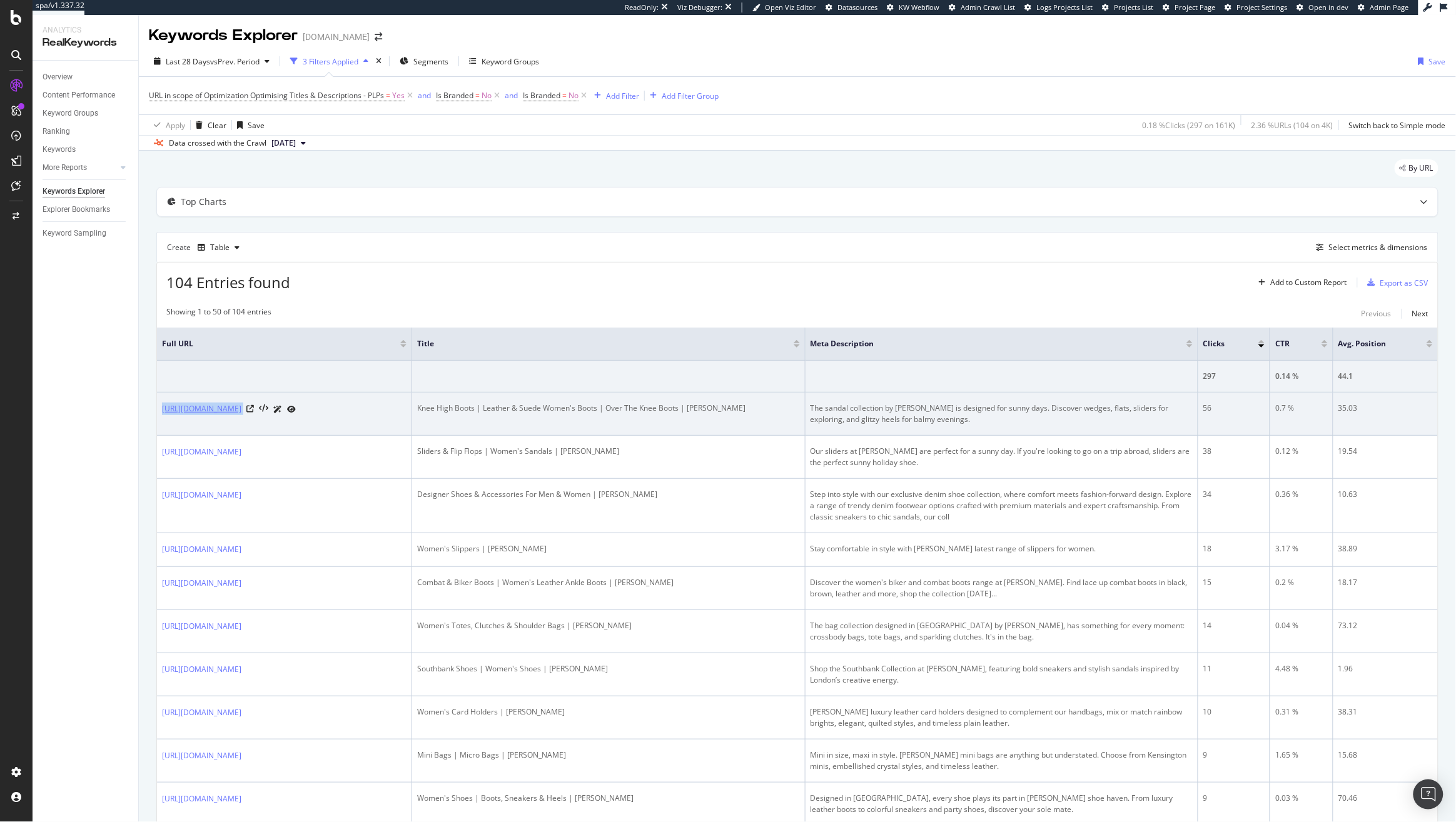
drag, startPoint x: 372, startPoint y: 412, endPoint x: 164, endPoint y: 414, distance: 208.0
click at [164, 414] on div "https://www.kurtgeiger.us/women/shoes/boots/knee-boots" at bounding box center [284, 409] width 245 height 13
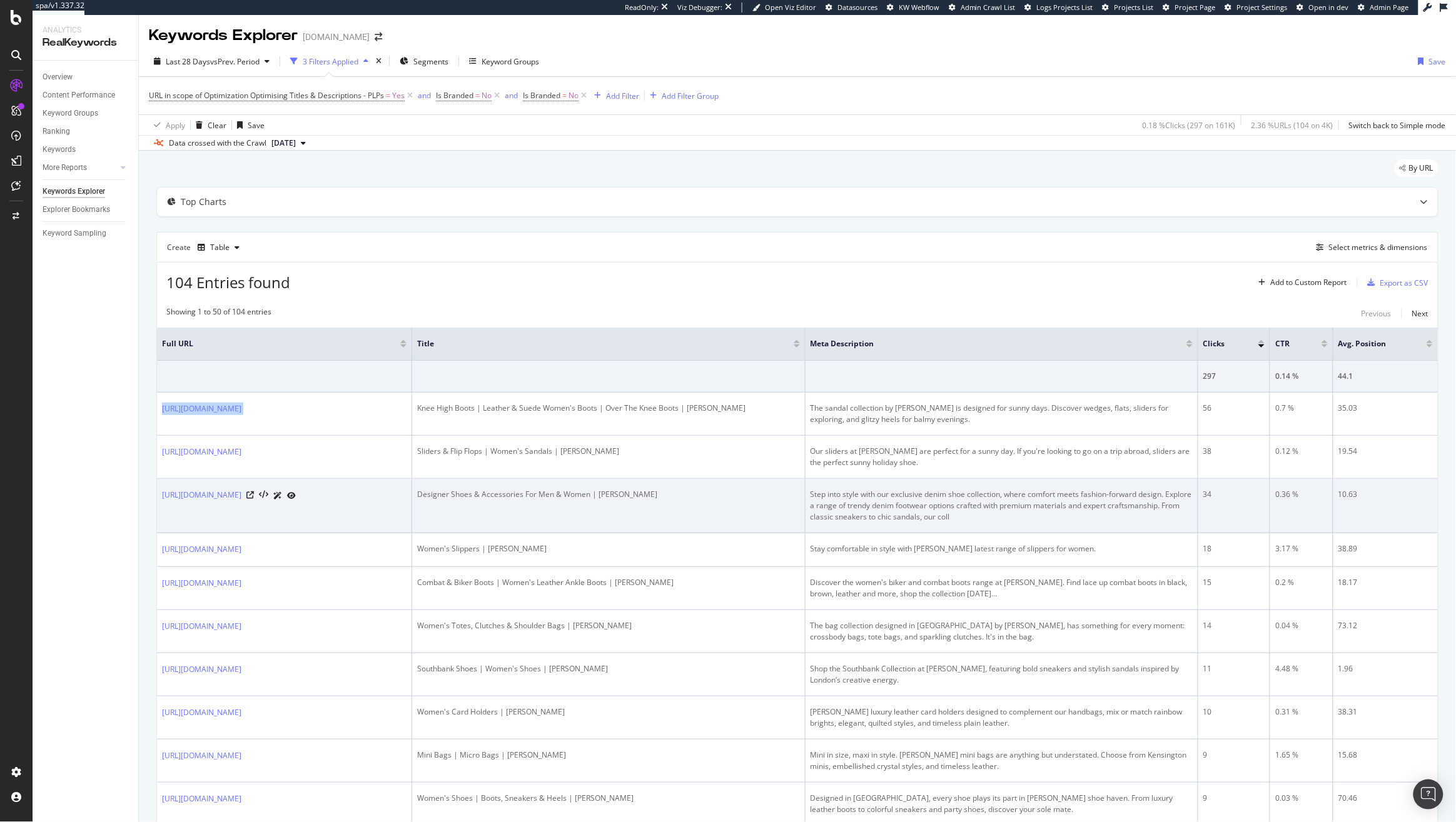
copy div "https://www.kurtgeiger.us/women/shoes/boots/knee-boots"
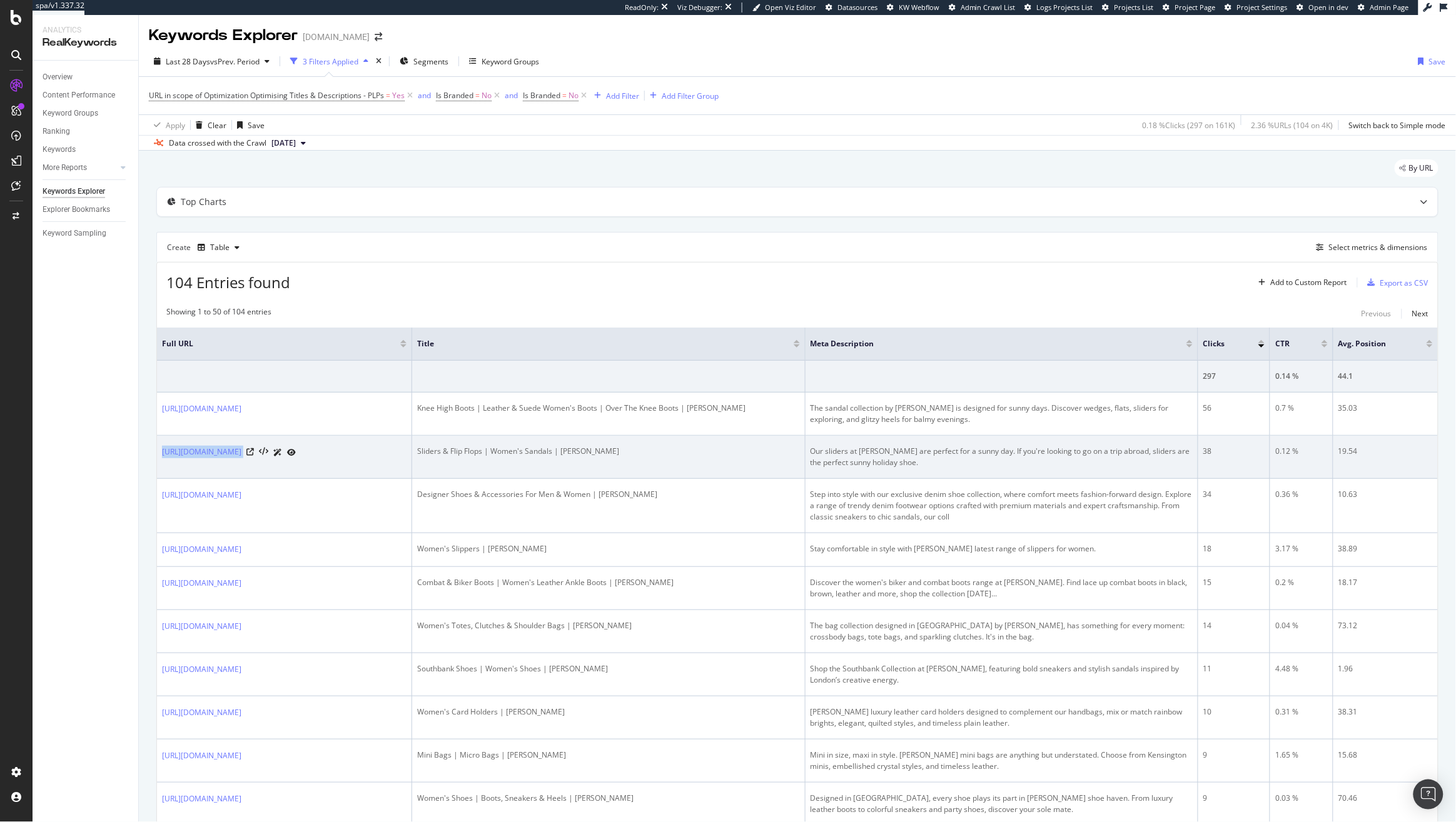
copy div "https://www.kurtgeiger.us/women/shoes/sandals/slides"
drag, startPoint x: 360, startPoint y: 456, endPoint x: 161, endPoint y: 455, distance: 199.0
click at [161, 455] on td "https://www.kurtgeiger.us/women/shoes/sandals/slides" at bounding box center [284, 457] width 255 height 43
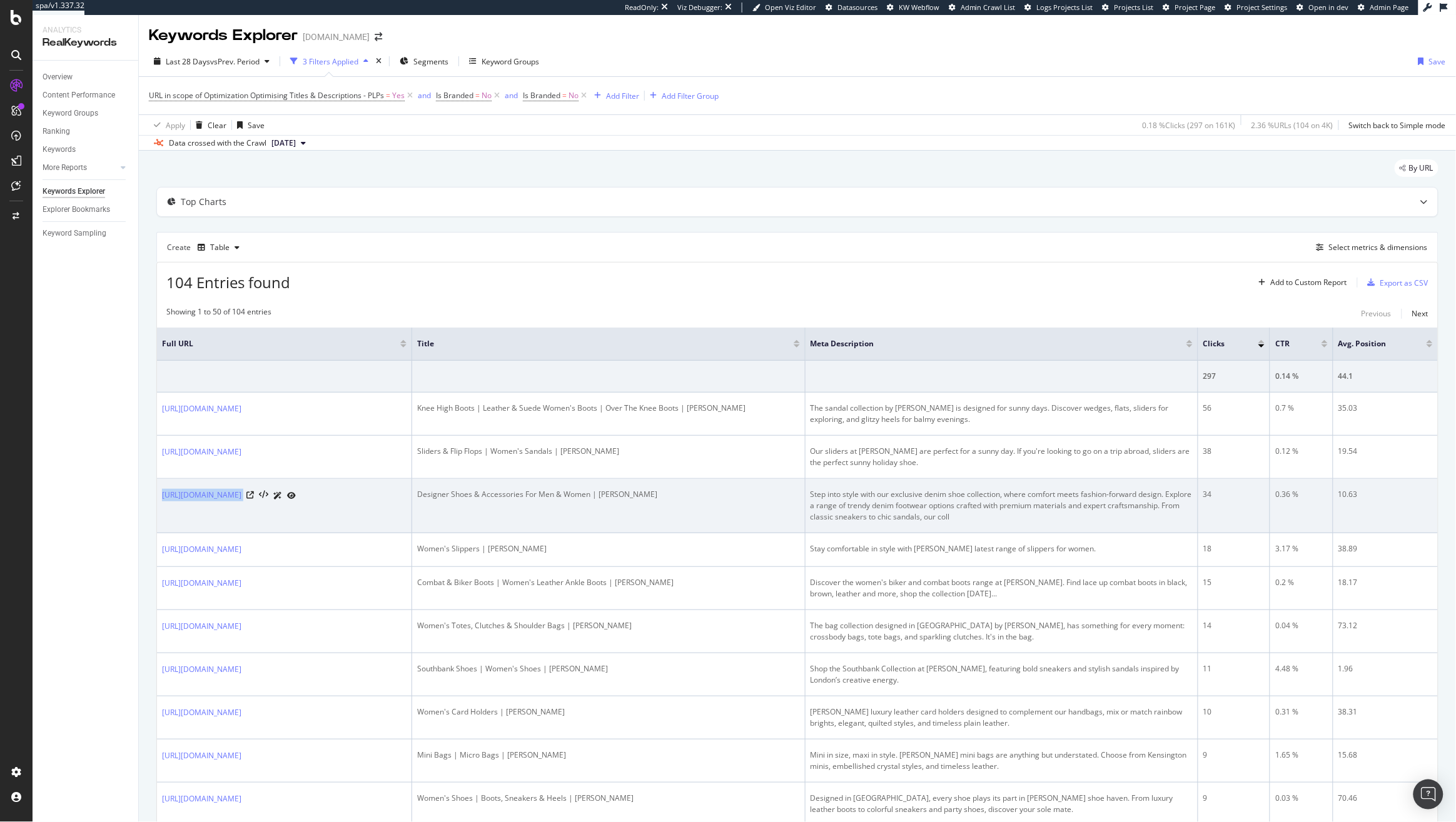
drag, startPoint x: 330, startPoint y: 500, endPoint x: 159, endPoint y: 496, distance: 171.0
click at [159, 496] on td "https://www.kurtgeiger.us/trends/denim/shoes" at bounding box center [284, 506] width 255 height 55
copy div "https://www.kurtgeiger.us/trends/denim/shoes"
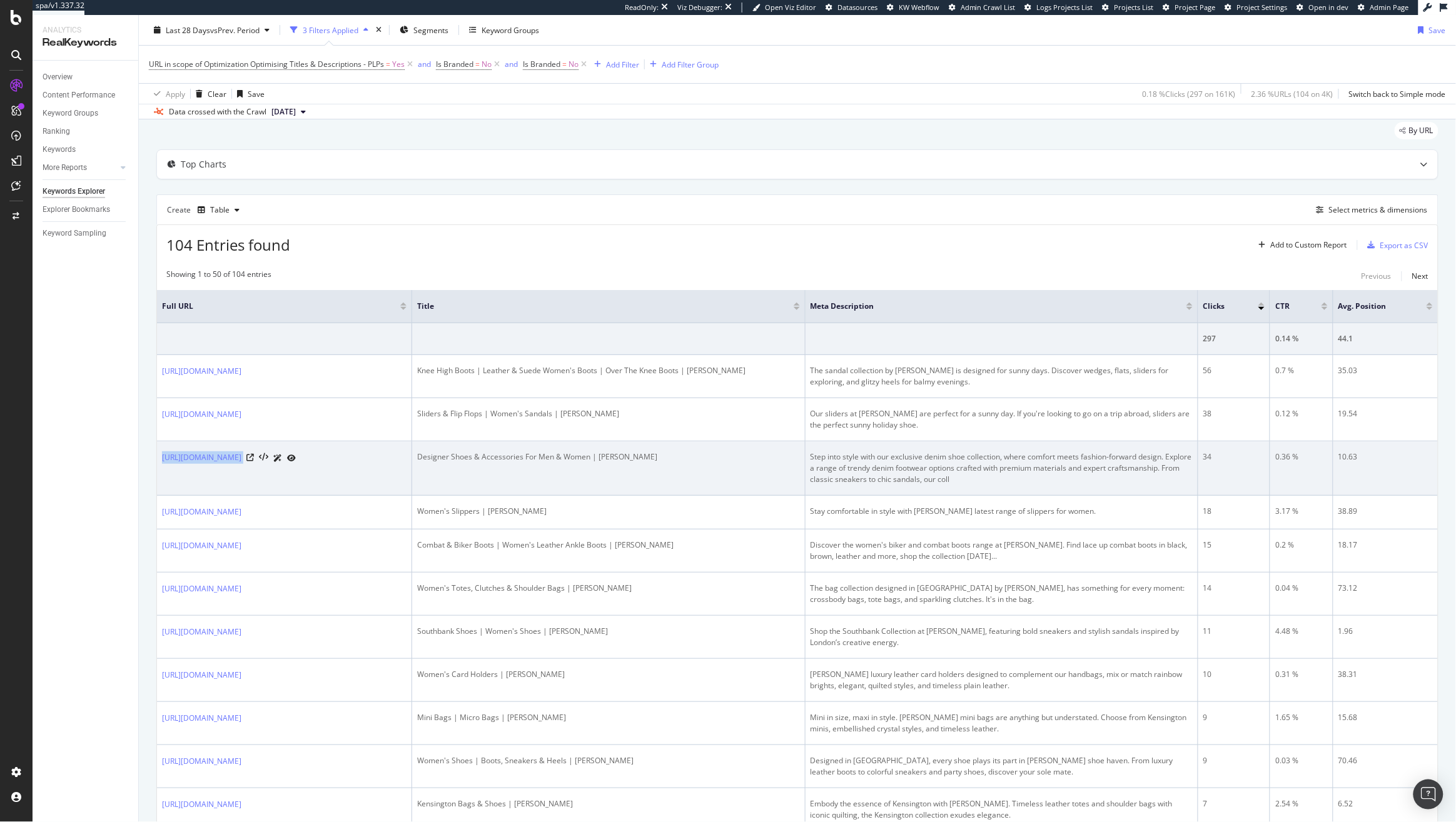
scroll to position [61, 0]
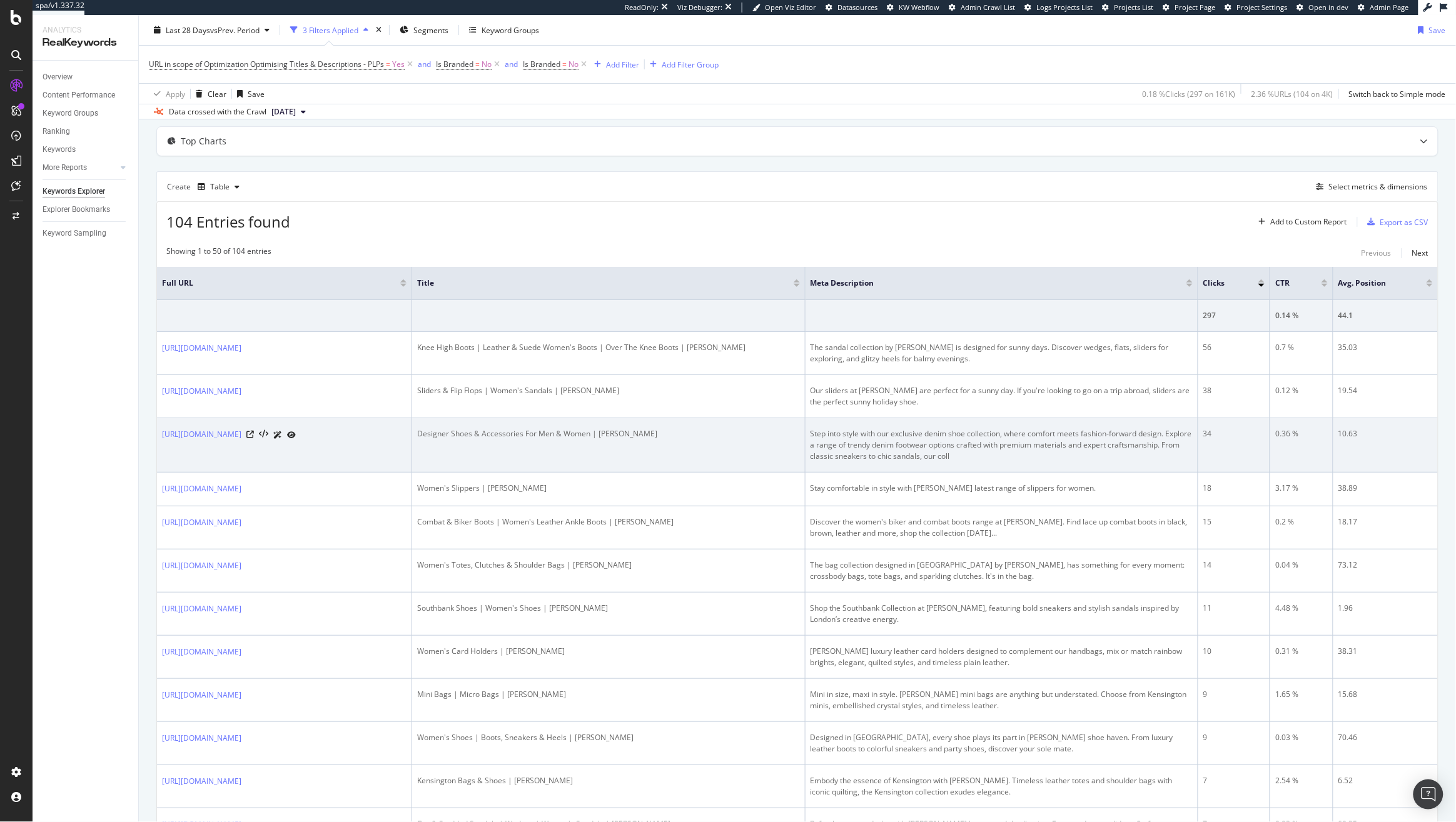
click at [620, 452] on td "Designer Shoes & Accessories For Men & Women | Kurt Geiger" at bounding box center [608, 445] width 393 height 55
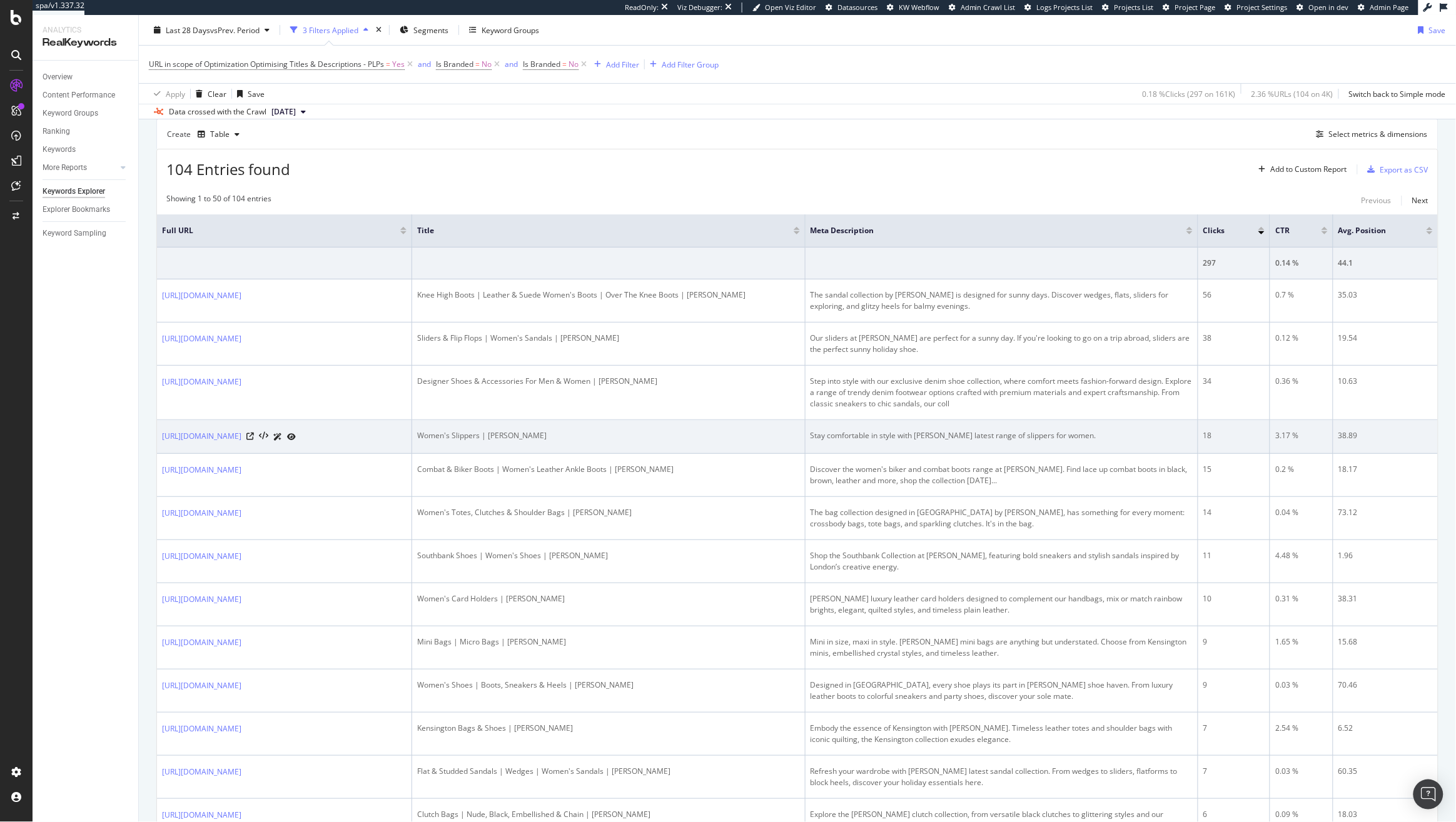
scroll to position [116, 0]
copy link "https://www.kurtgeiger.us/women/shoes/slippers"
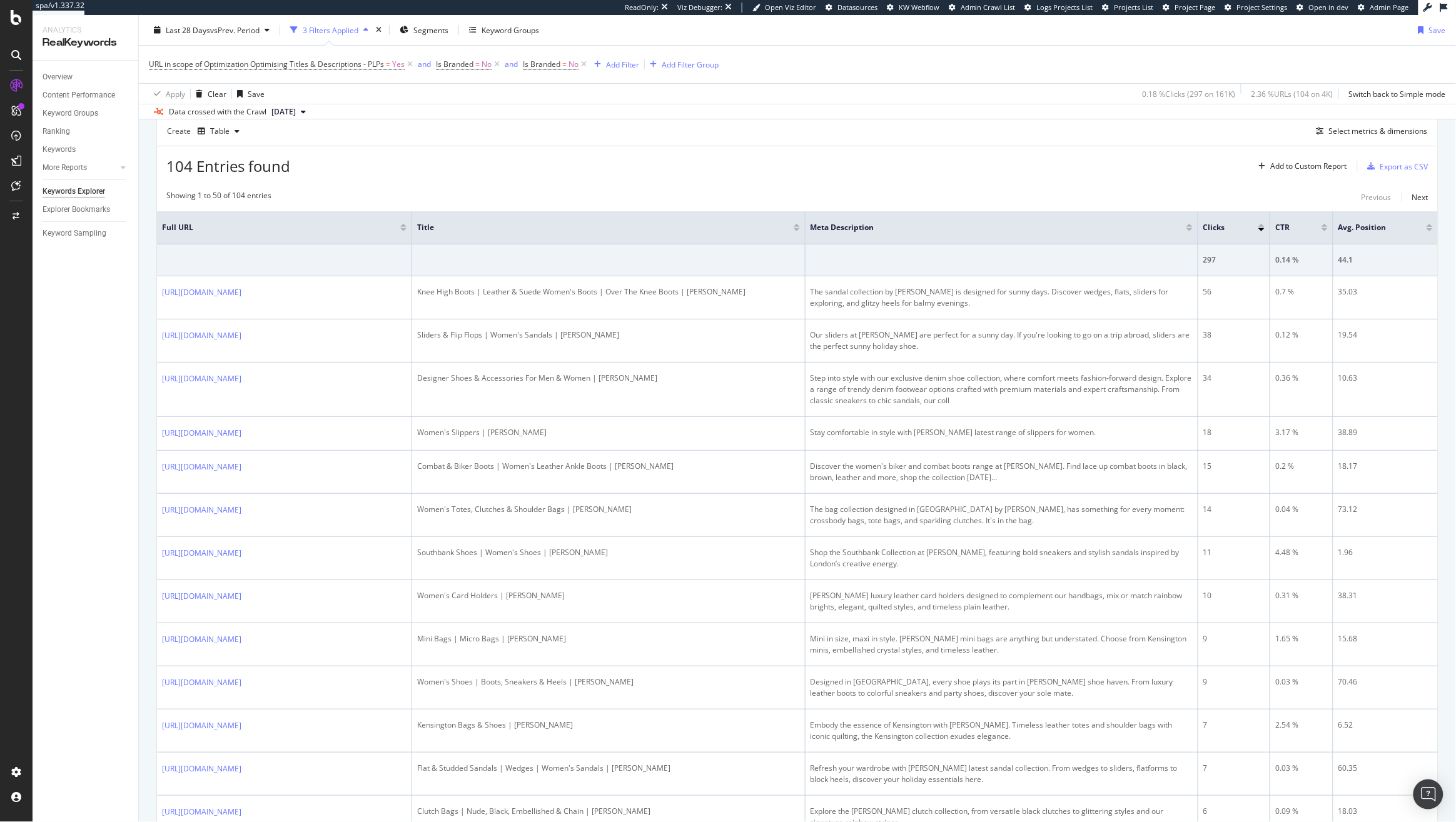
drag, startPoint x: 253, startPoint y: 438, endPoint x: 966, endPoint y: 44, distance: 814.6
click at [0, 0] on div "spa/v1.337.32 ReadOnly: Viz Debugger: Open Viz Editor Datasources KW Webflow Ad…" at bounding box center [728, 411] width 1456 height 822
click at [70, 129] on div "Overview SiteCrawler LogAnalyzer RealKeywords EngagementAnalytics" at bounding box center [88, 160] width 85 height 102
click at [69, 139] on div "SiteCrawler" at bounding box center [68, 139] width 44 height 13
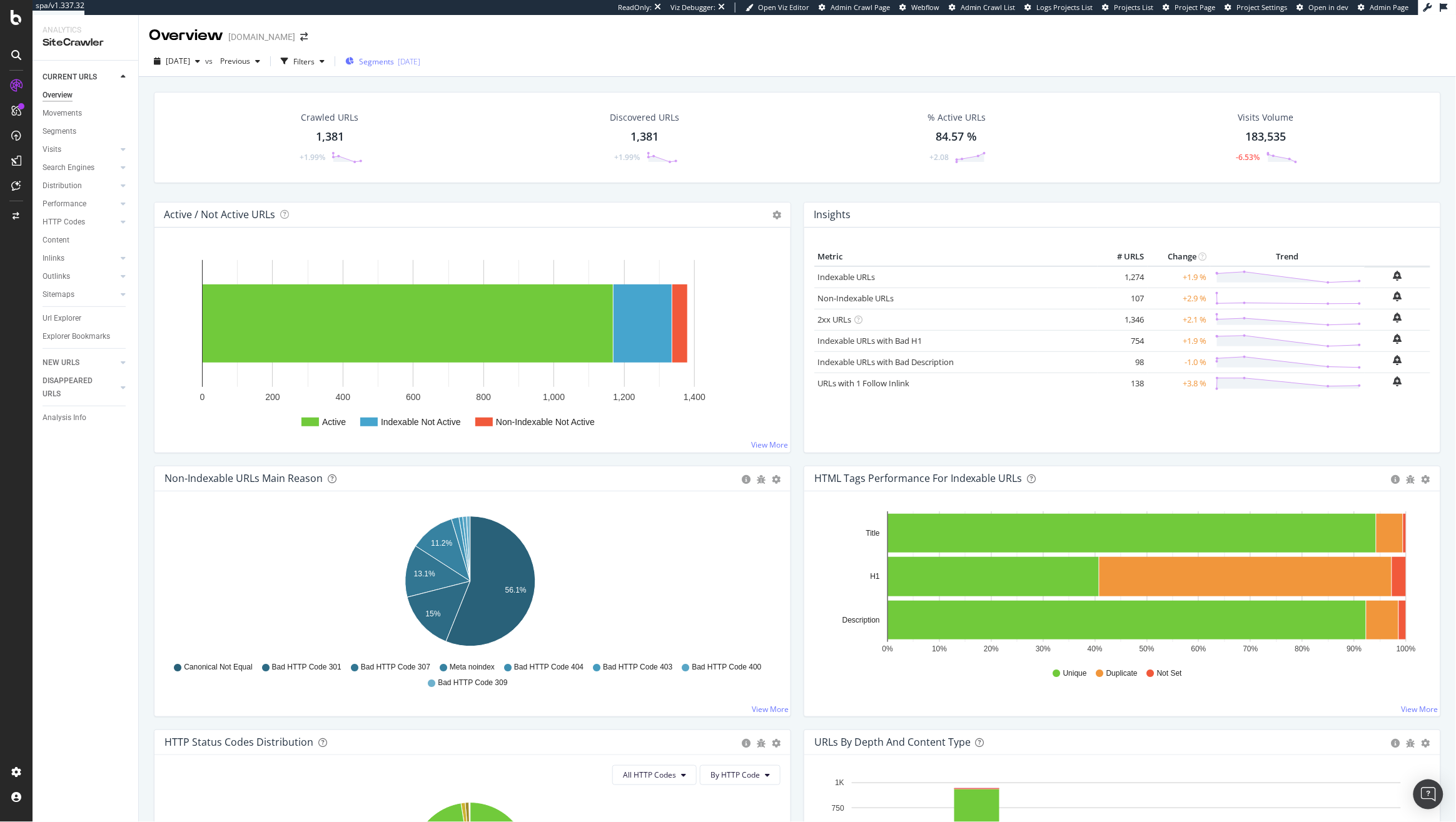
click at [420, 67] on div "[DATE]" at bounding box center [409, 61] width 22 height 10
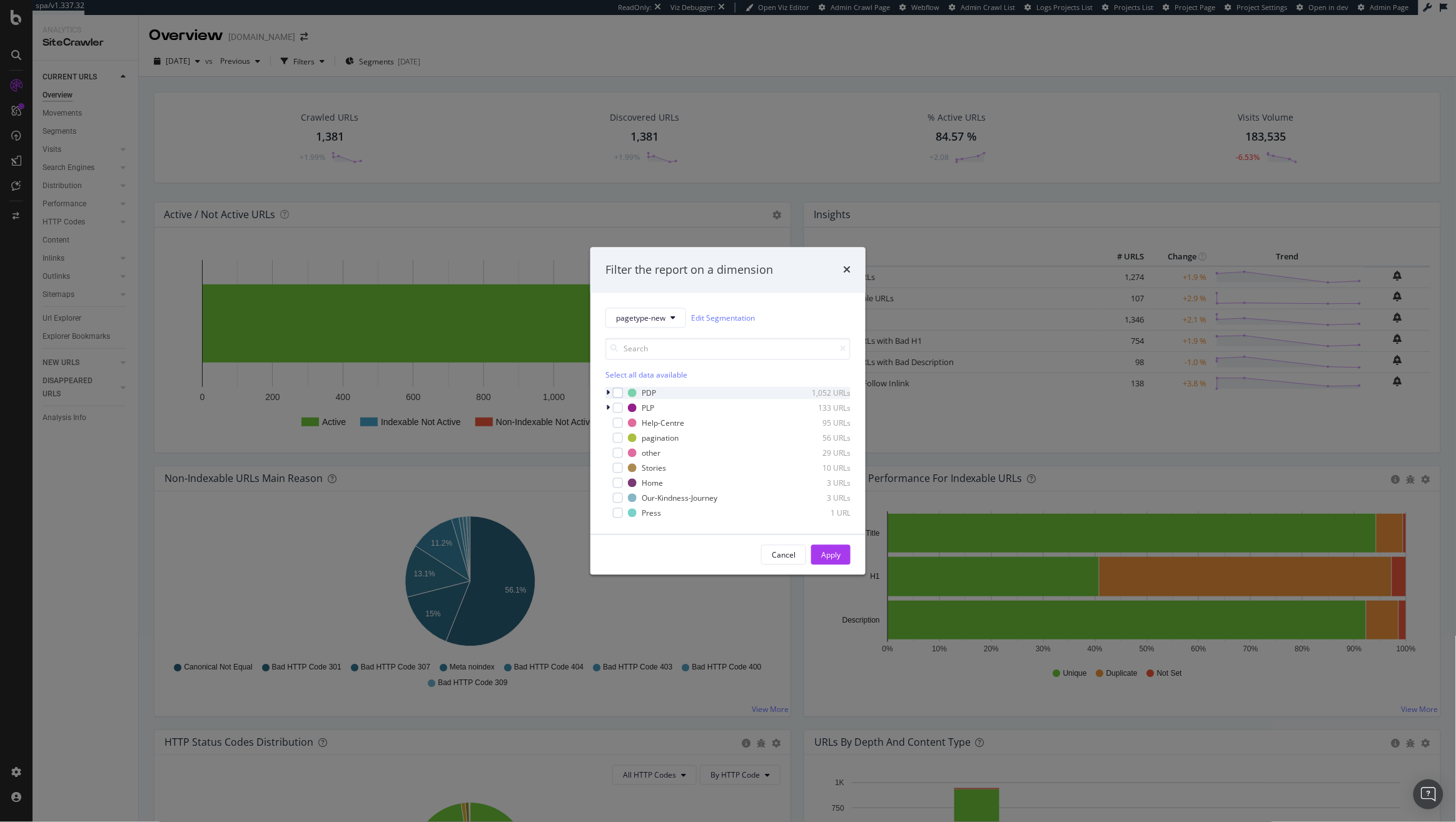
click at [610, 396] on div "modal" at bounding box center [608, 394] width 7 height 13
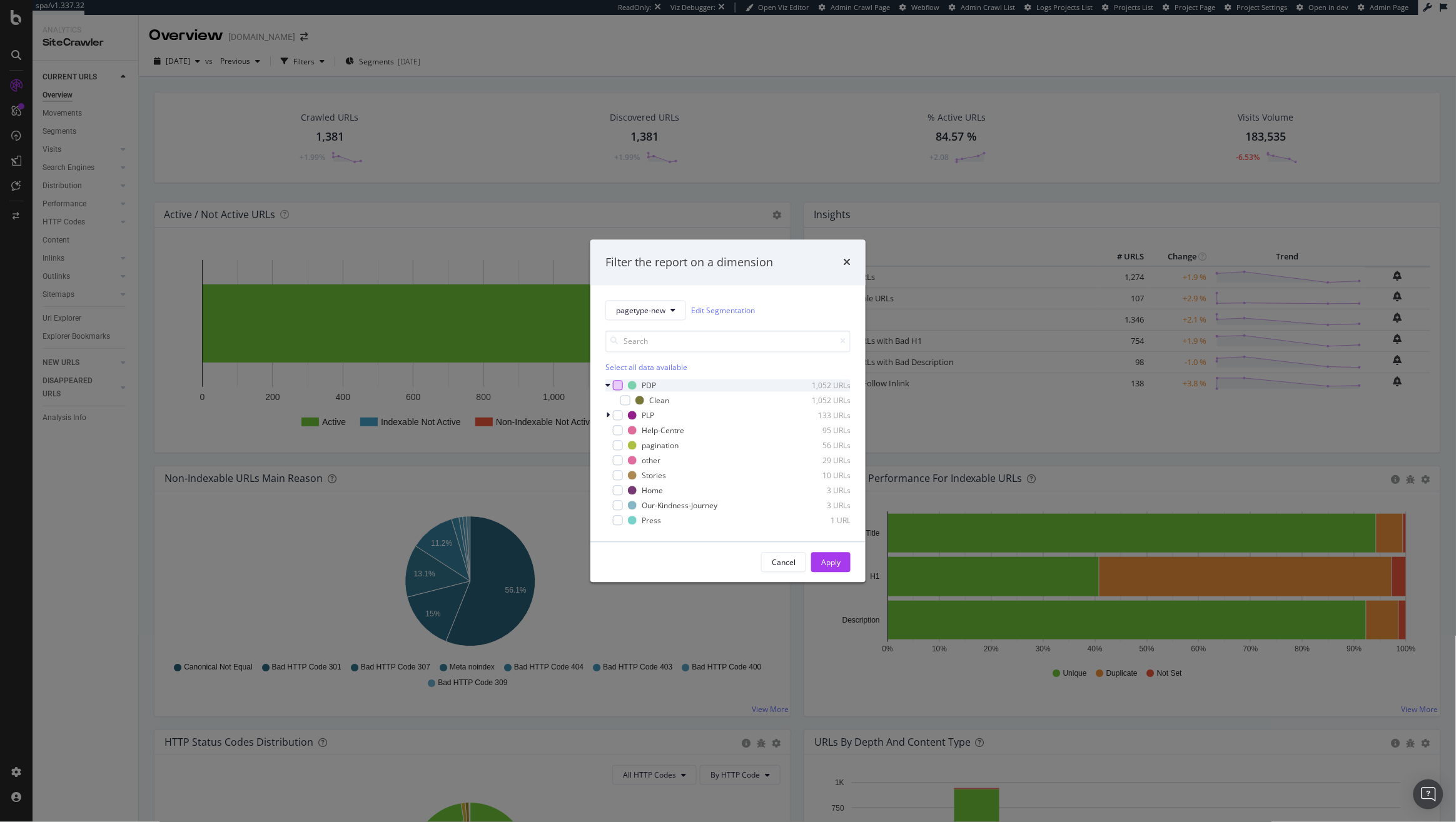
click at [619, 387] on div "modal" at bounding box center [618, 386] width 10 height 10
click at [825, 554] on div "Cancel Apply" at bounding box center [727, 562] width 275 height 40
click at [825, 554] on div "Apply" at bounding box center [830, 563] width 19 height 19
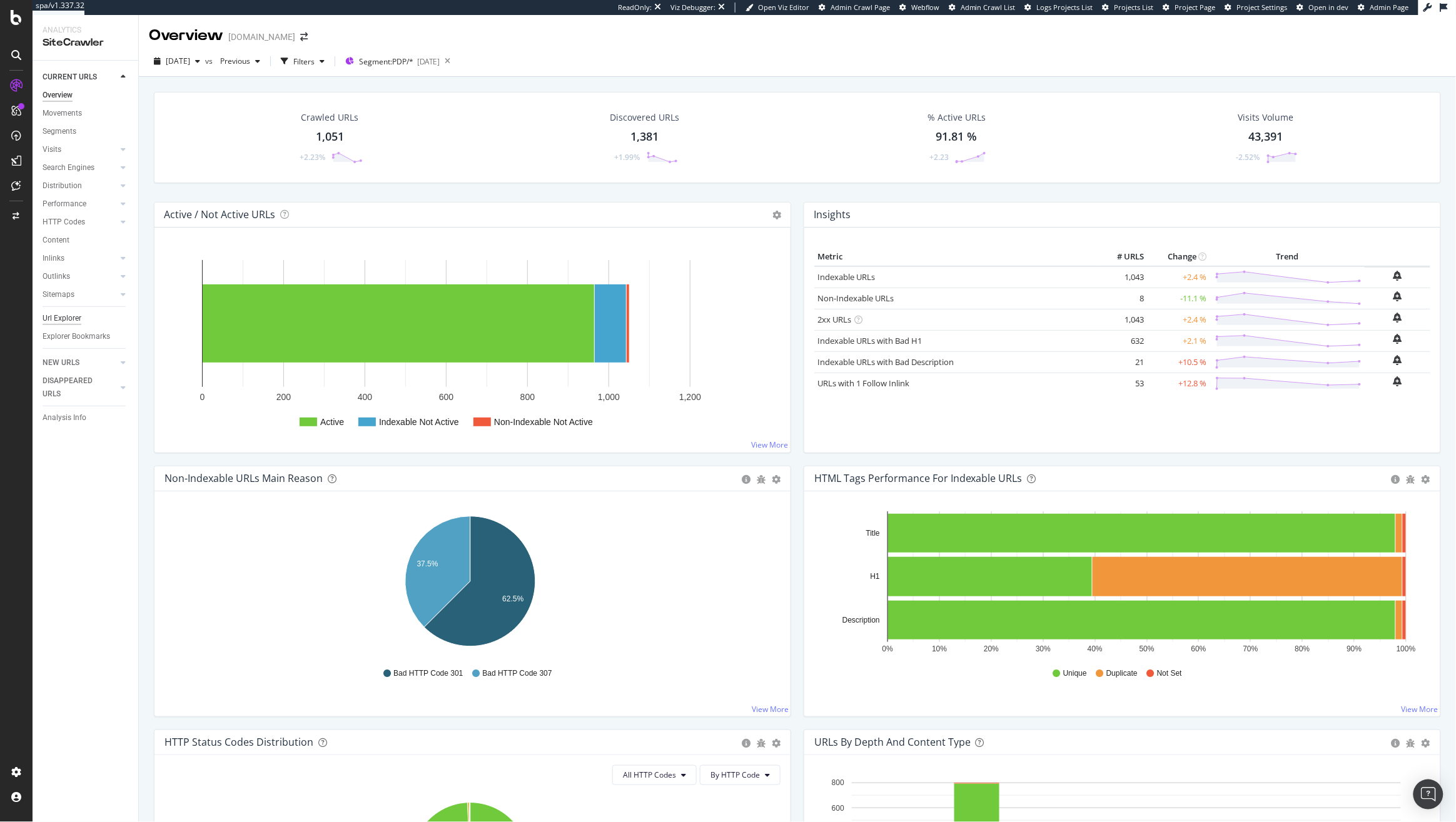
click at [67, 314] on div "Url Explorer" at bounding box center [62, 318] width 39 height 13
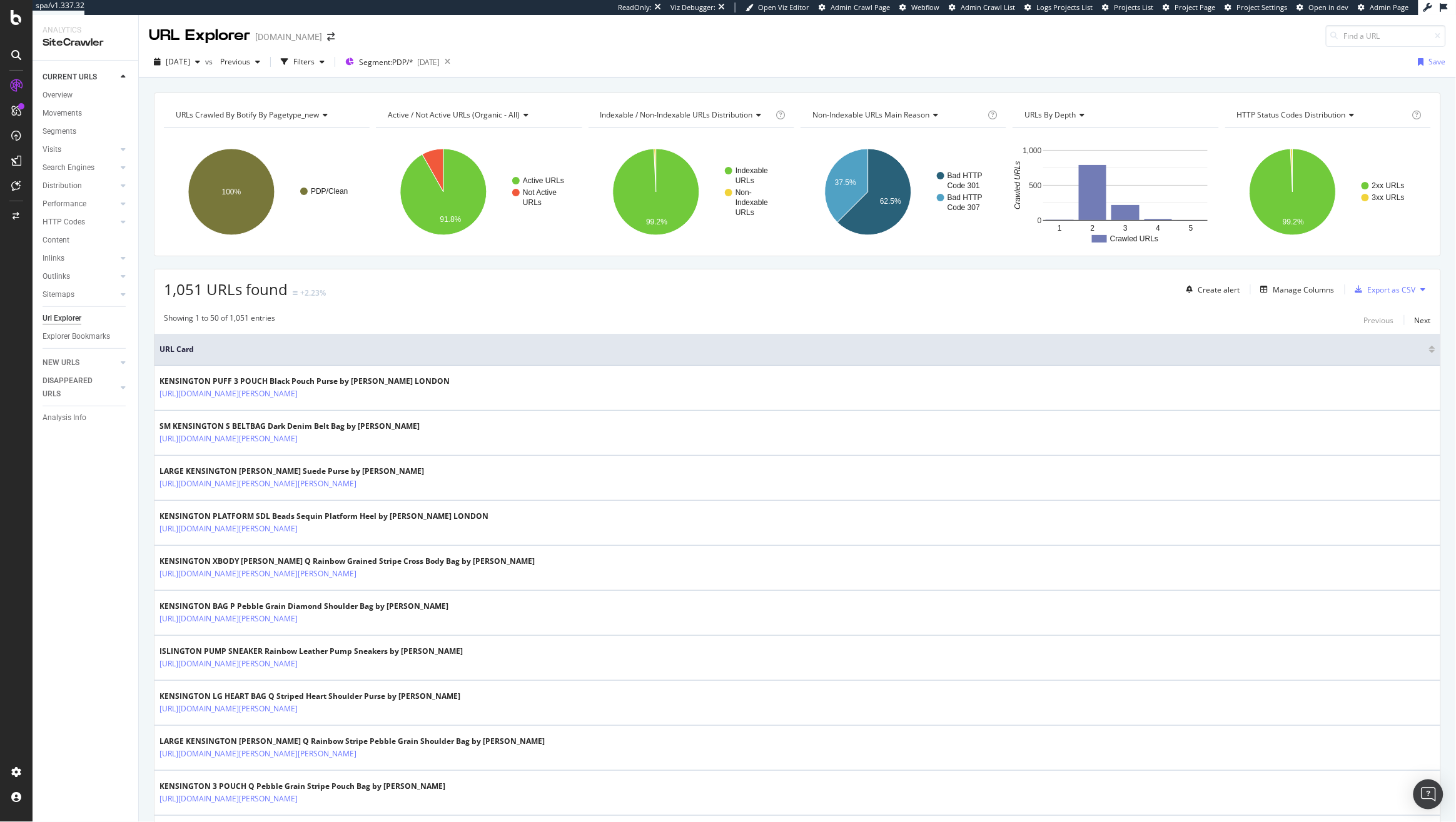
click at [1302, 299] on div "Create alert Manage Columns Export as CSV" at bounding box center [1305, 289] width 250 height 21
click at [1291, 296] on div "Manage Columns" at bounding box center [1294, 289] width 78 height 13
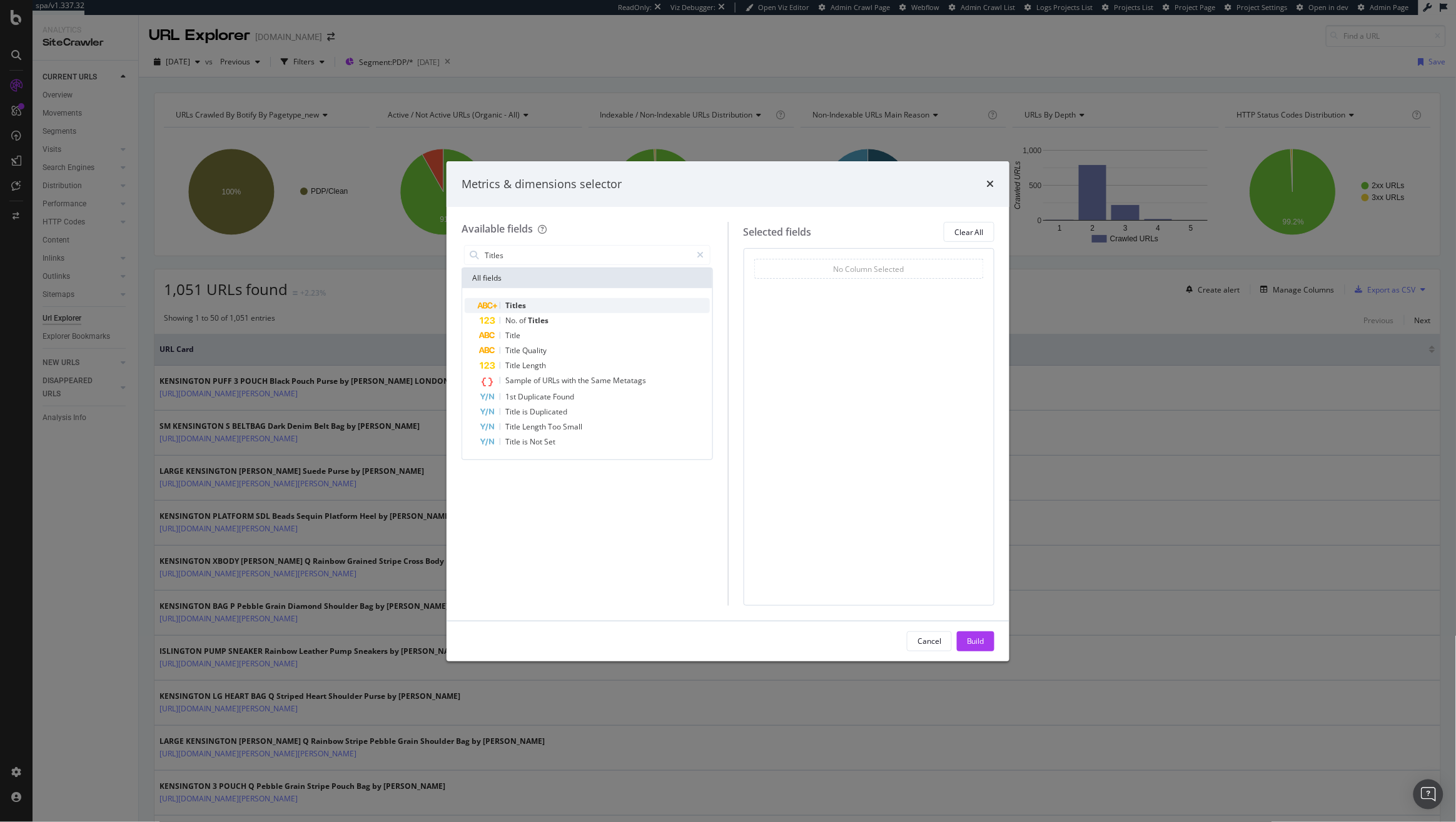
click at [610, 299] on div "Titles" at bounding box center [594, 306] width 230 height 15
click at [554, 264] on input "Titles" at bounding box center [587, 255] width 208 height 19
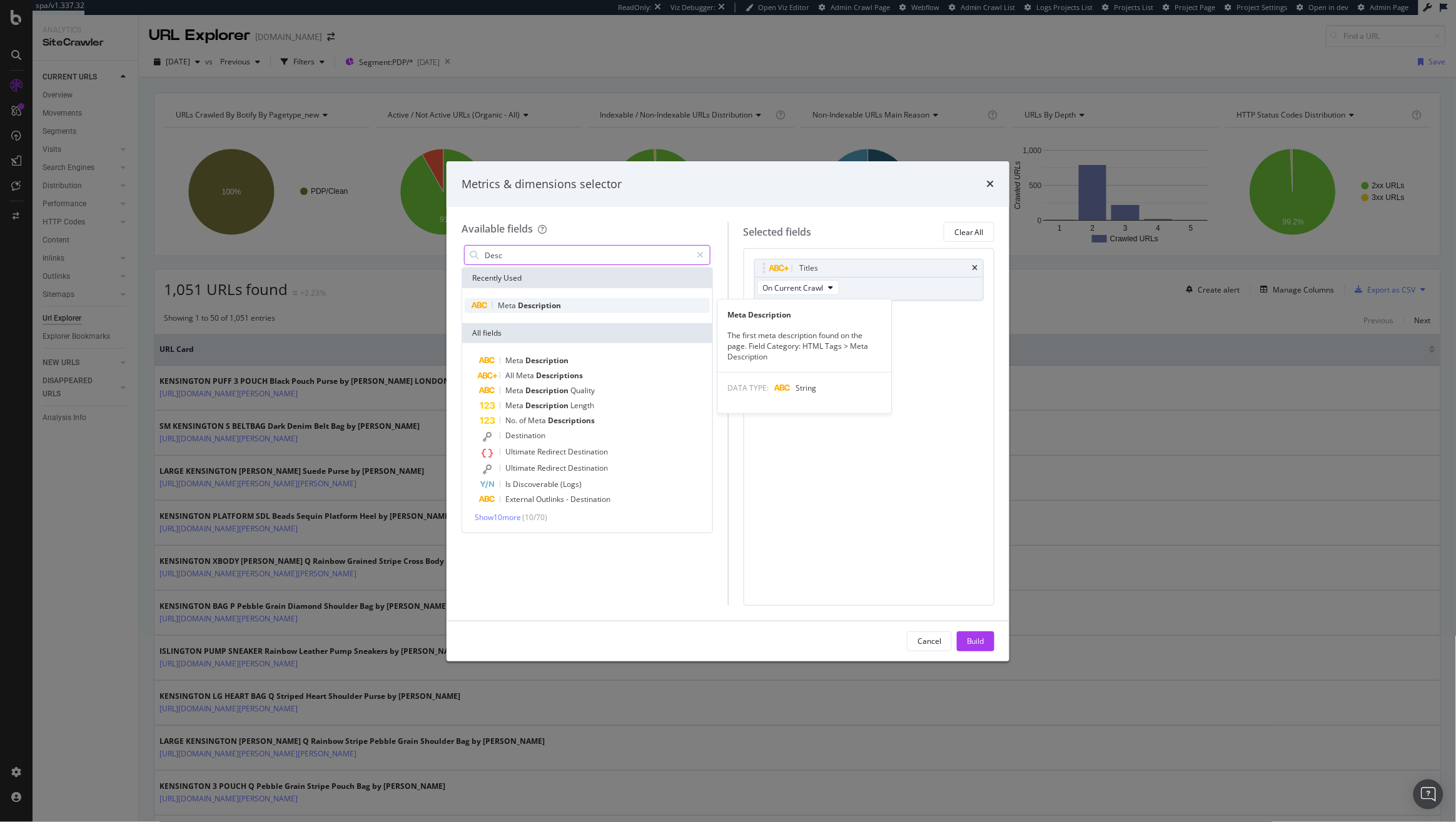
type input "Desc"
click at [536, 310] on span "Description" at bounding box center [539, 305] width 43 height 10
click at [984, 640] on div "Build" at bounding box center [975, 641] width 17 height 10
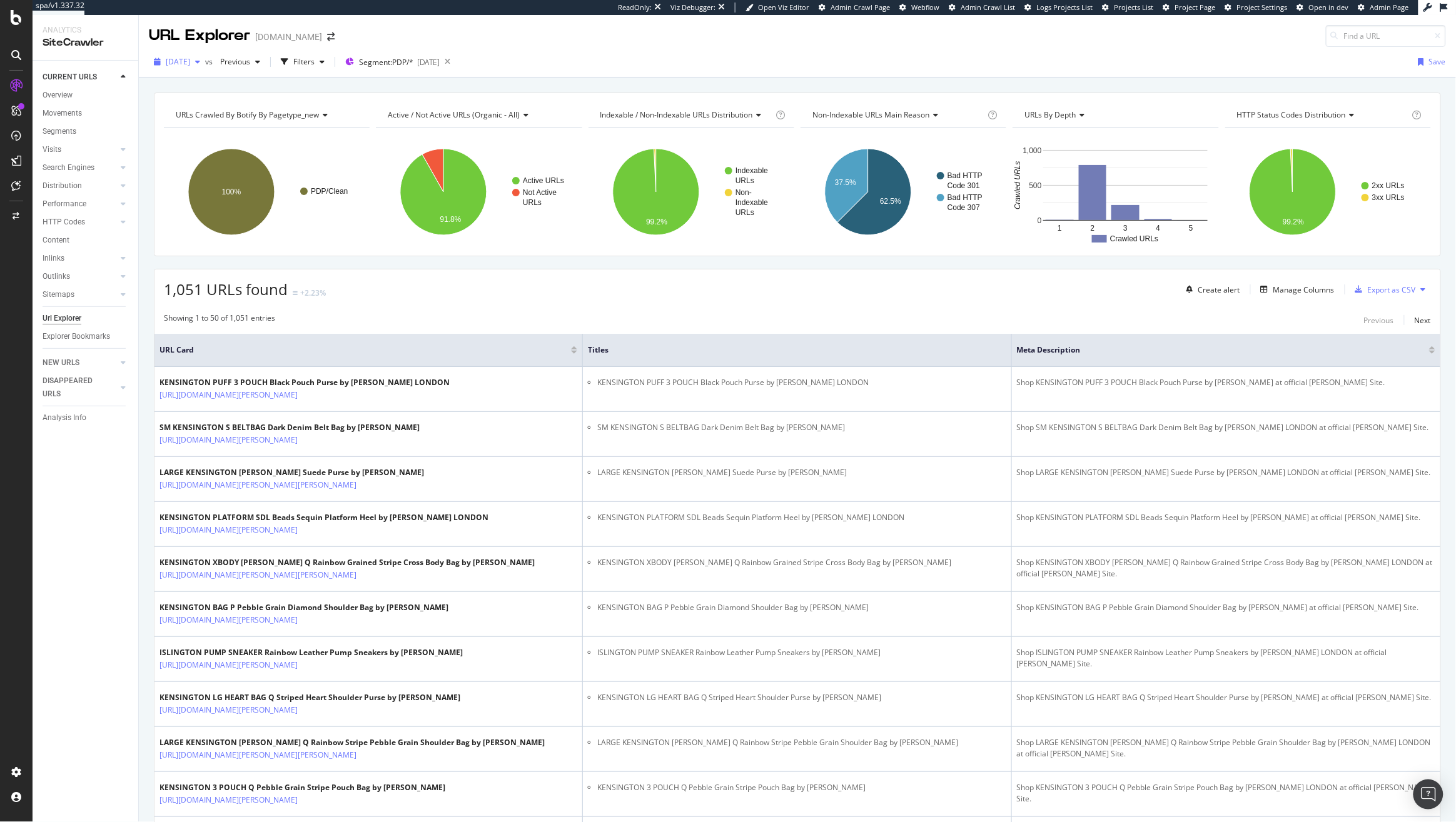
click at [190, 63] on span "[DATE]" at bounding box center [177, 61] width 25 height 10
click at [80, 710] on div "Project settings" at bounding box center [65, 715] width 52 height 10
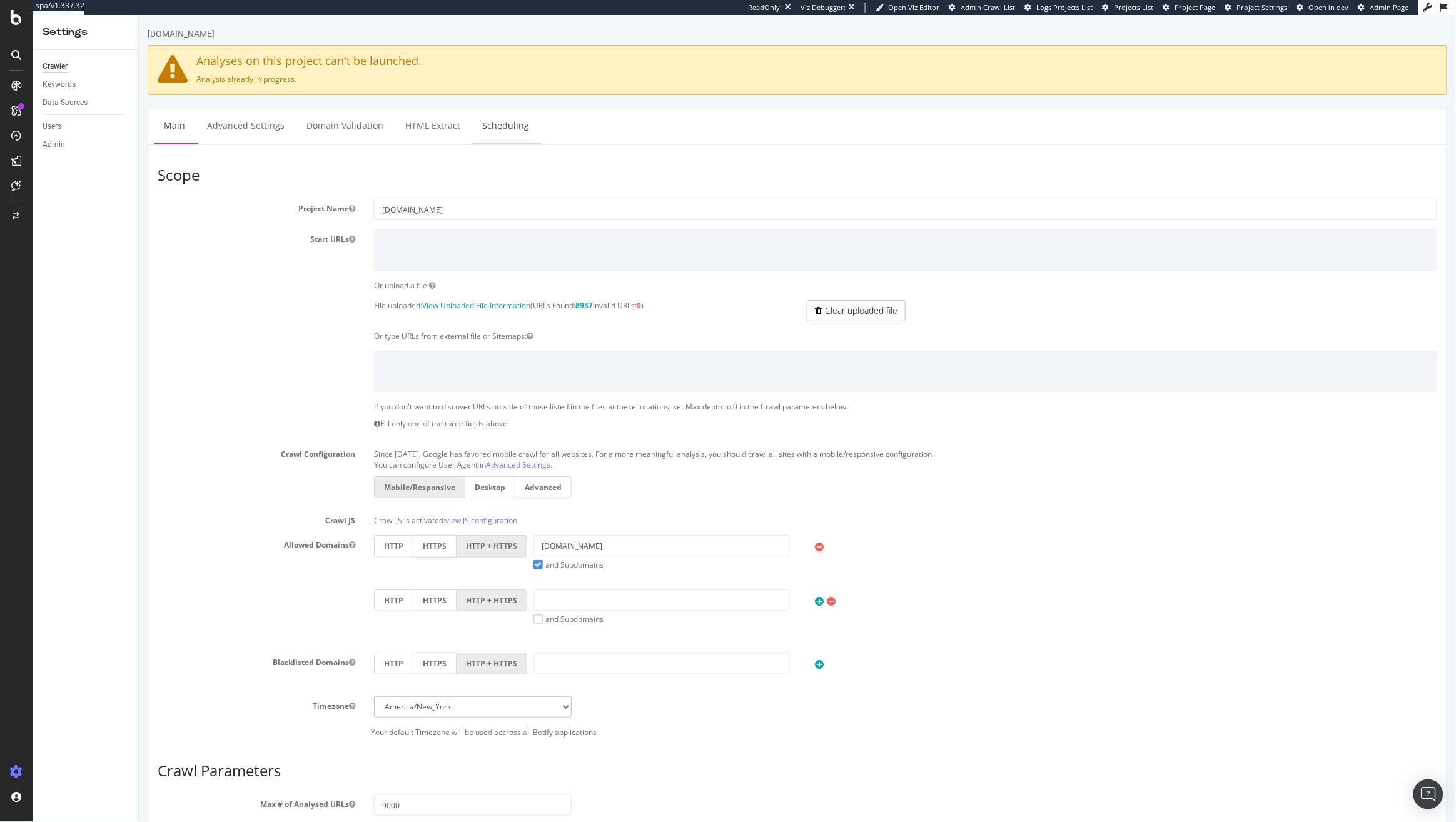
click at [503, 135] on link "Scheduling" at bounding box center [505, 125] width 66 height 34
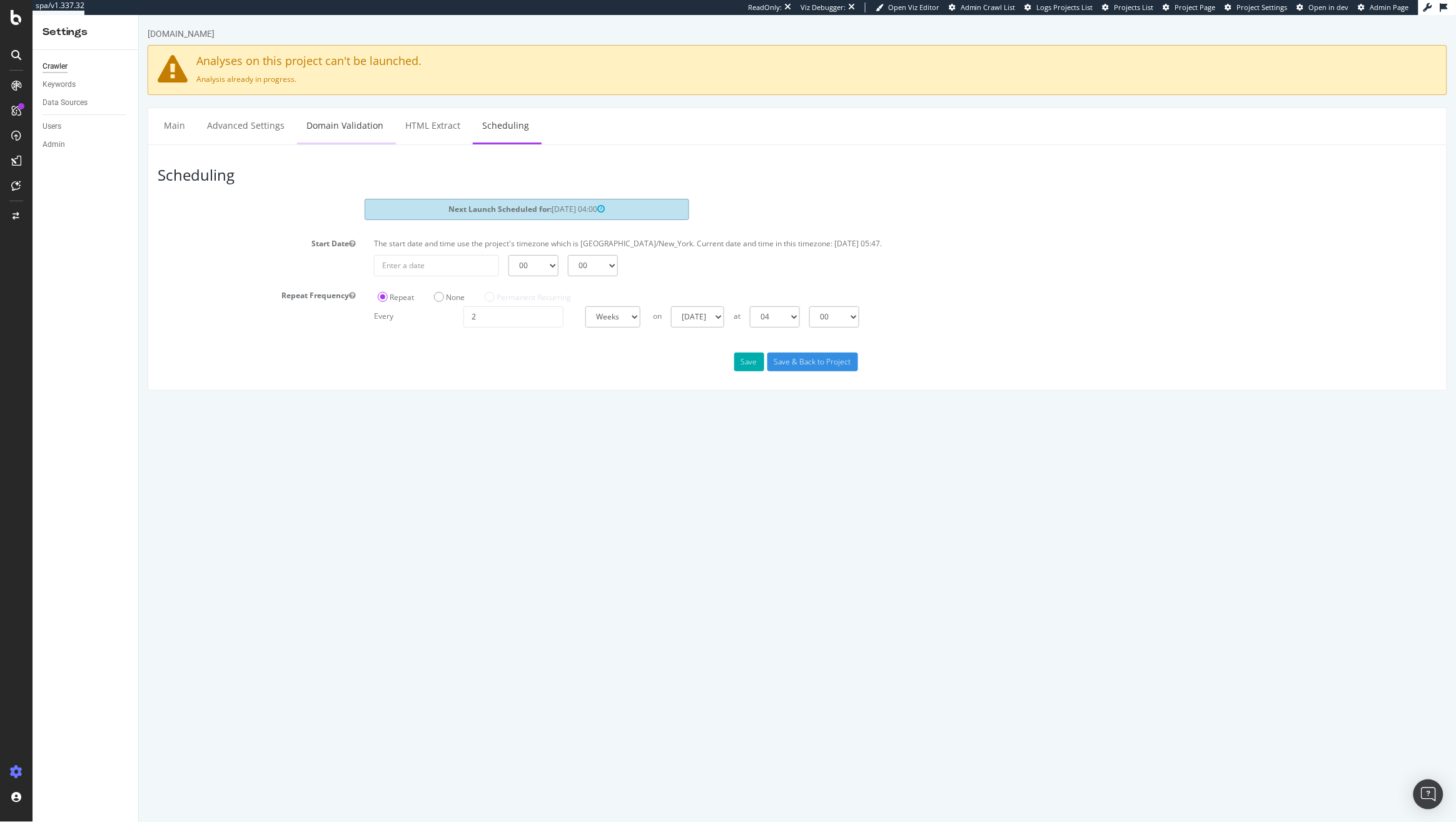
click at [356, 129] on link "Domain Validation" at bounding box center [344, 125] width 96 height 34
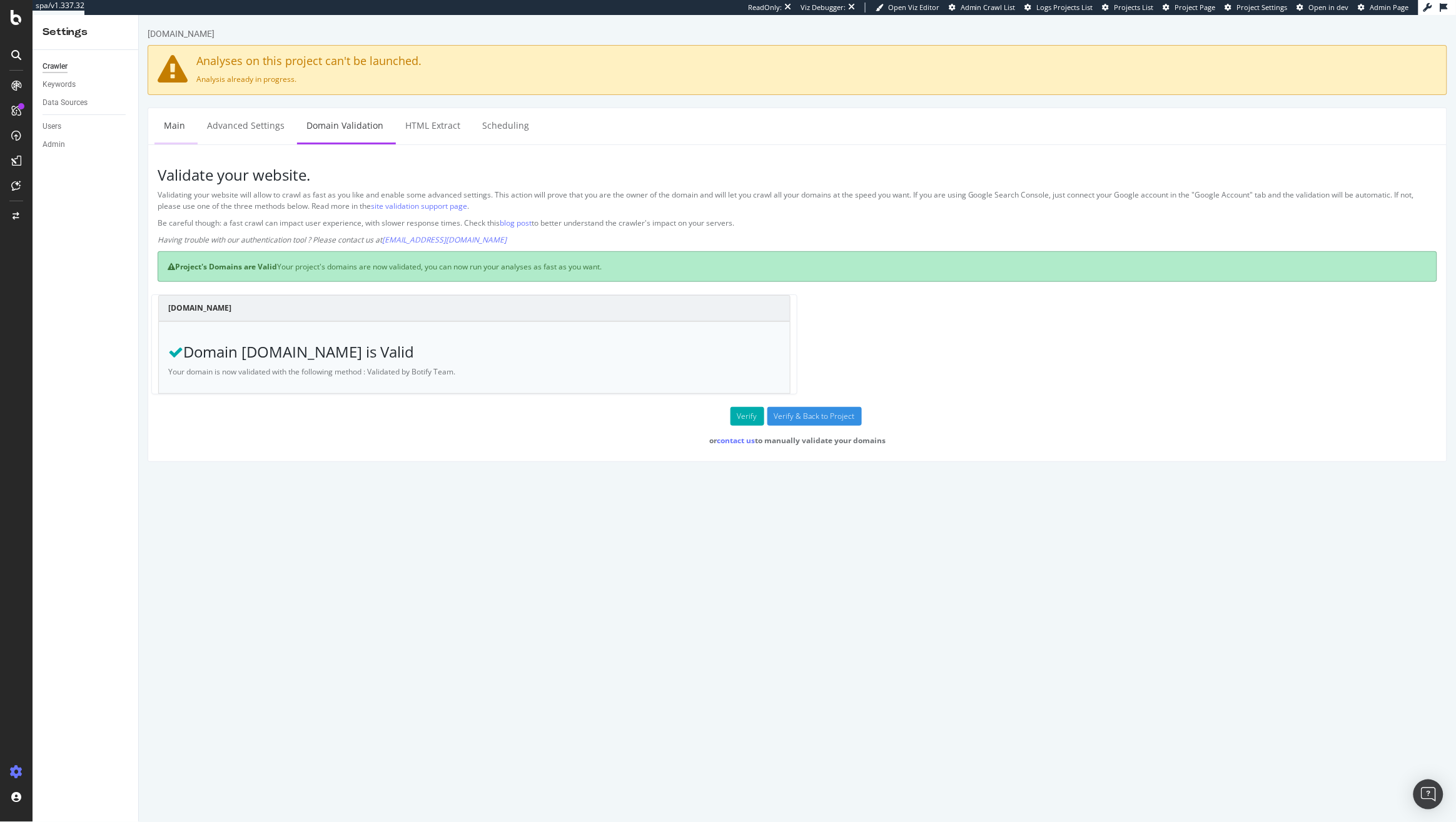
click at [188, 135] on link "Main" at bounding box center [173, 125] width 40 height 34
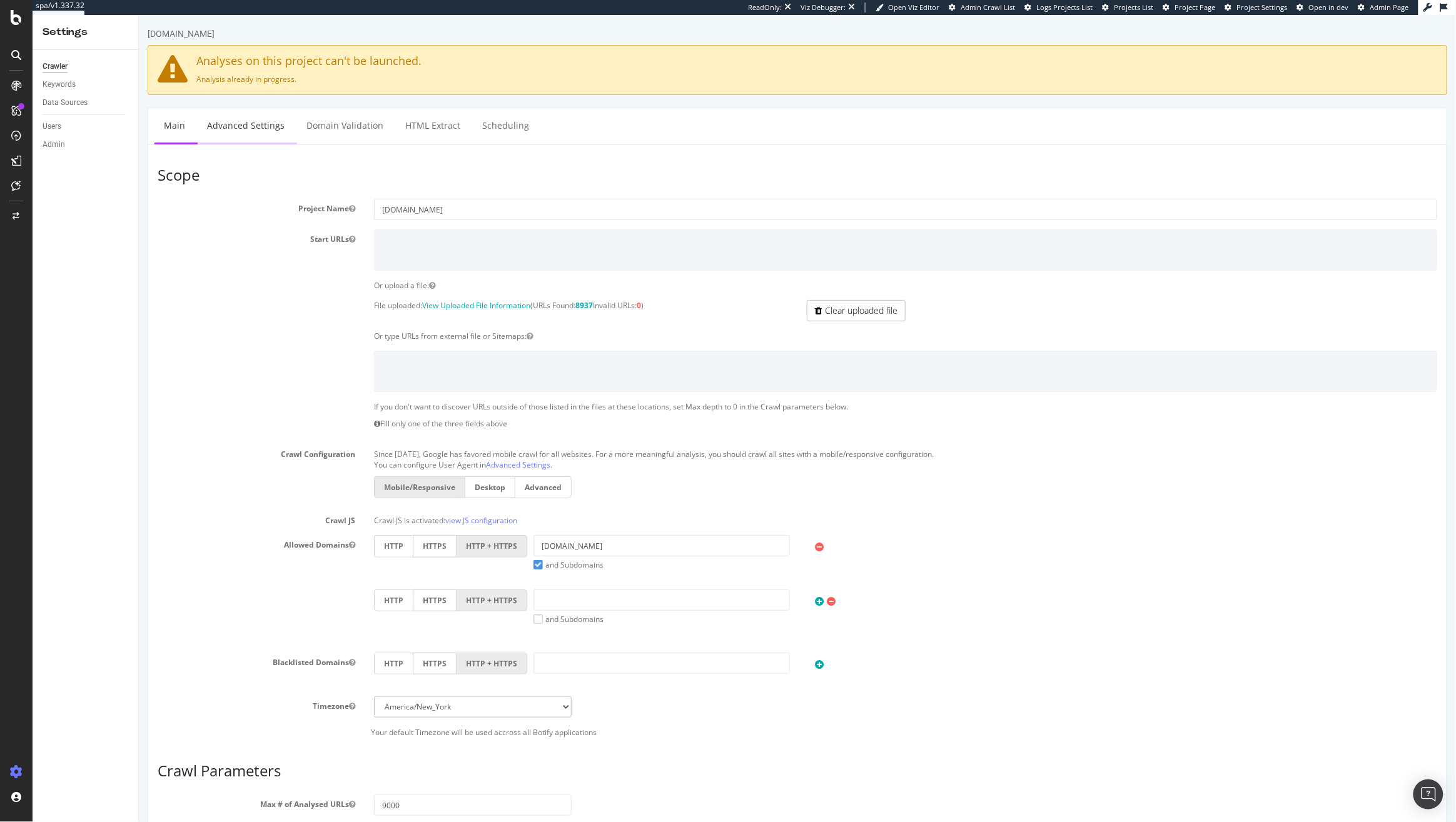
click at [250, 126] on link "Advanced Settings" at bounding box center [246, 125] width 97 height 34
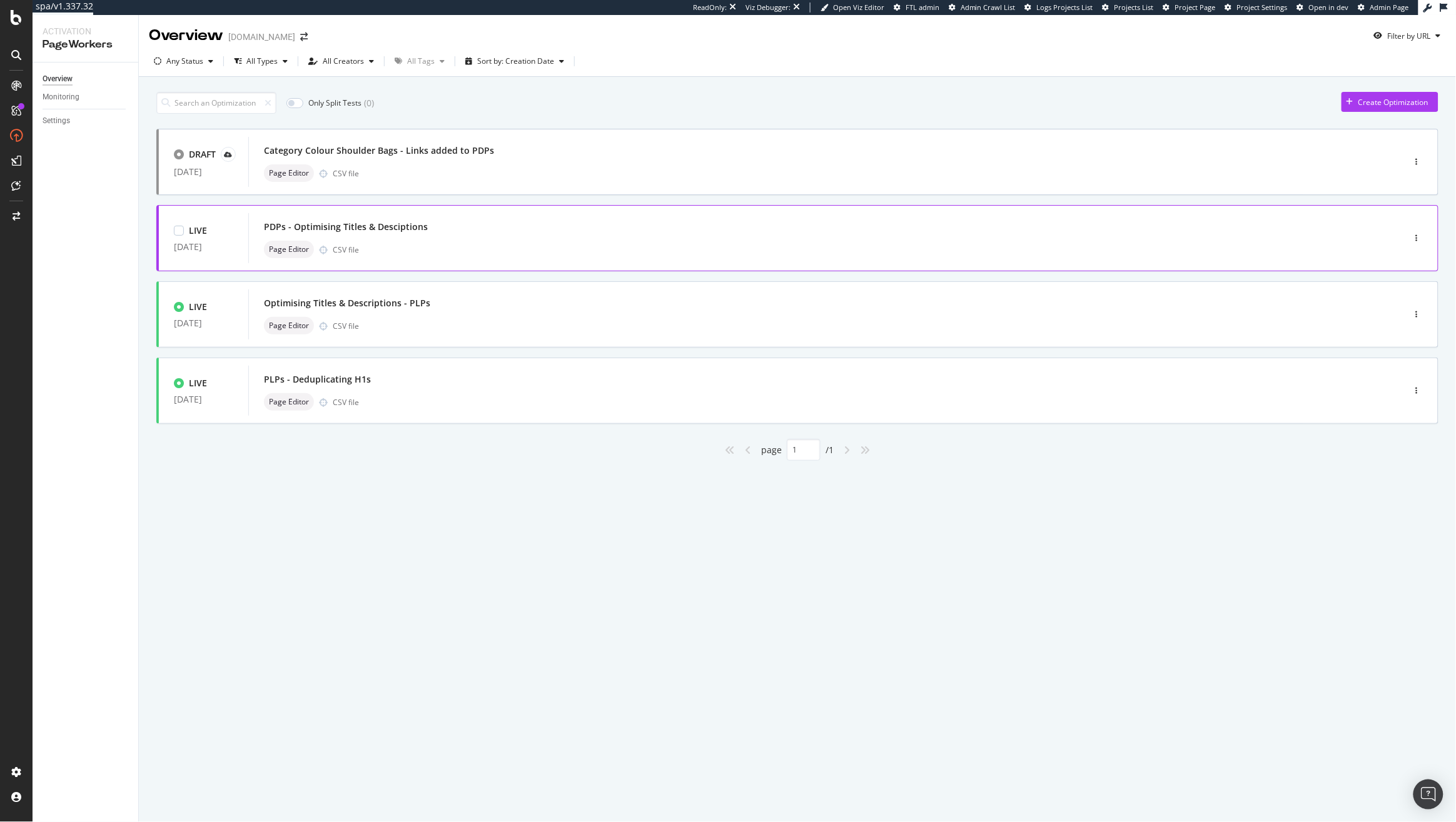
click at [657, 228] on div "PDPs - Optimising Titles & Desciptions" at bounding box center [807, 226] width 1087 height 17
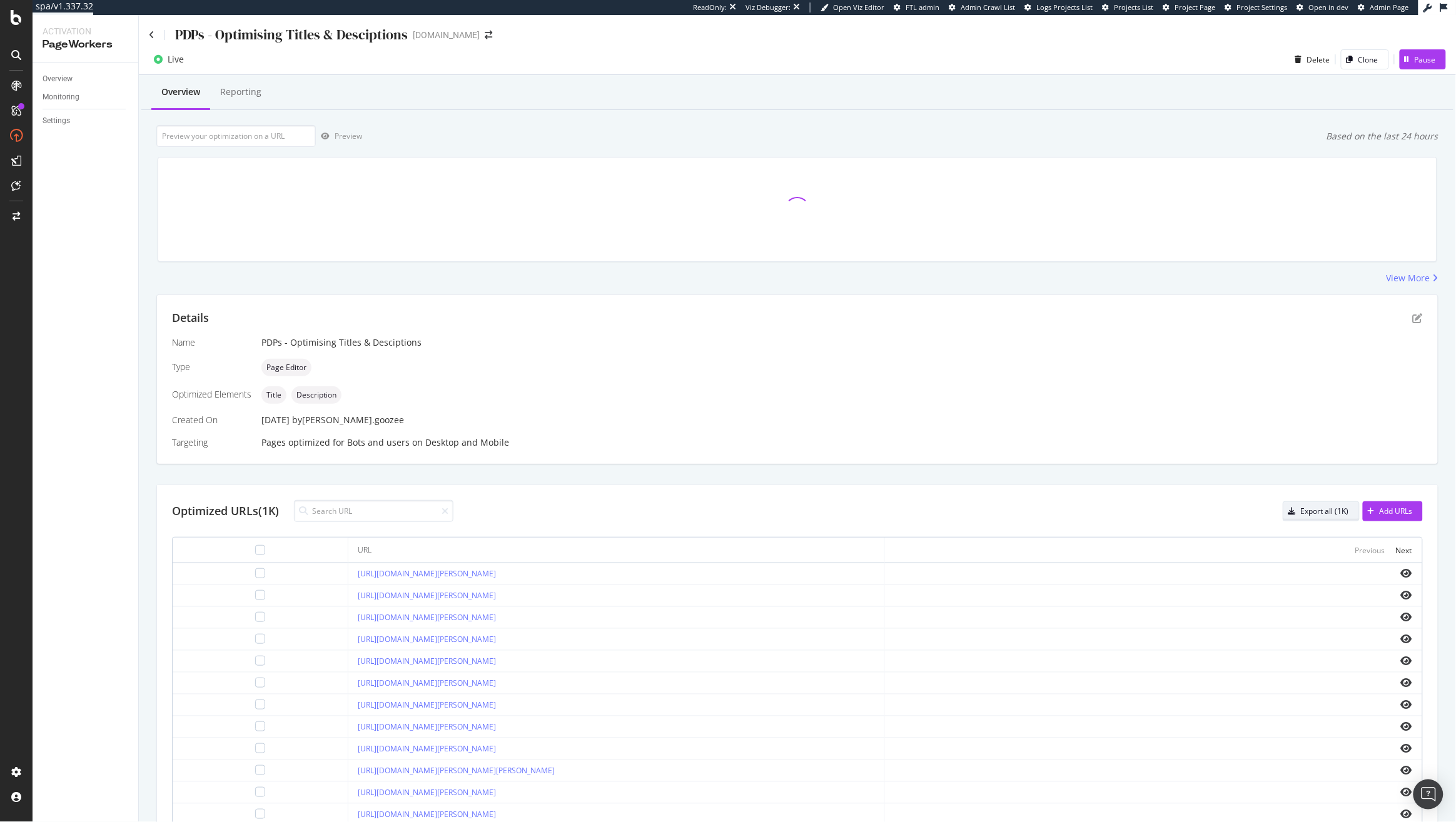
click at [1328, 512] on div "Export all (1K)" at bounding box center [1325, 511] width 48 height 10
drag, startPoint x: 646, startPoint y: 615, endPoint x: 336, endPoint y: 612, distance: 310.0
click at [349, 612] on td "[URL][DOMAIN_NAME][PERSON_NAME]" at bounding box center [617, 618] width 537 height 22
copy link "[URL][DOMAIN_NAME][PERSON_NAME]"
drag, startPoint x: 639, startPoint y: 643, endPoint x: 290, endPoint y: 639, distance: 349.0
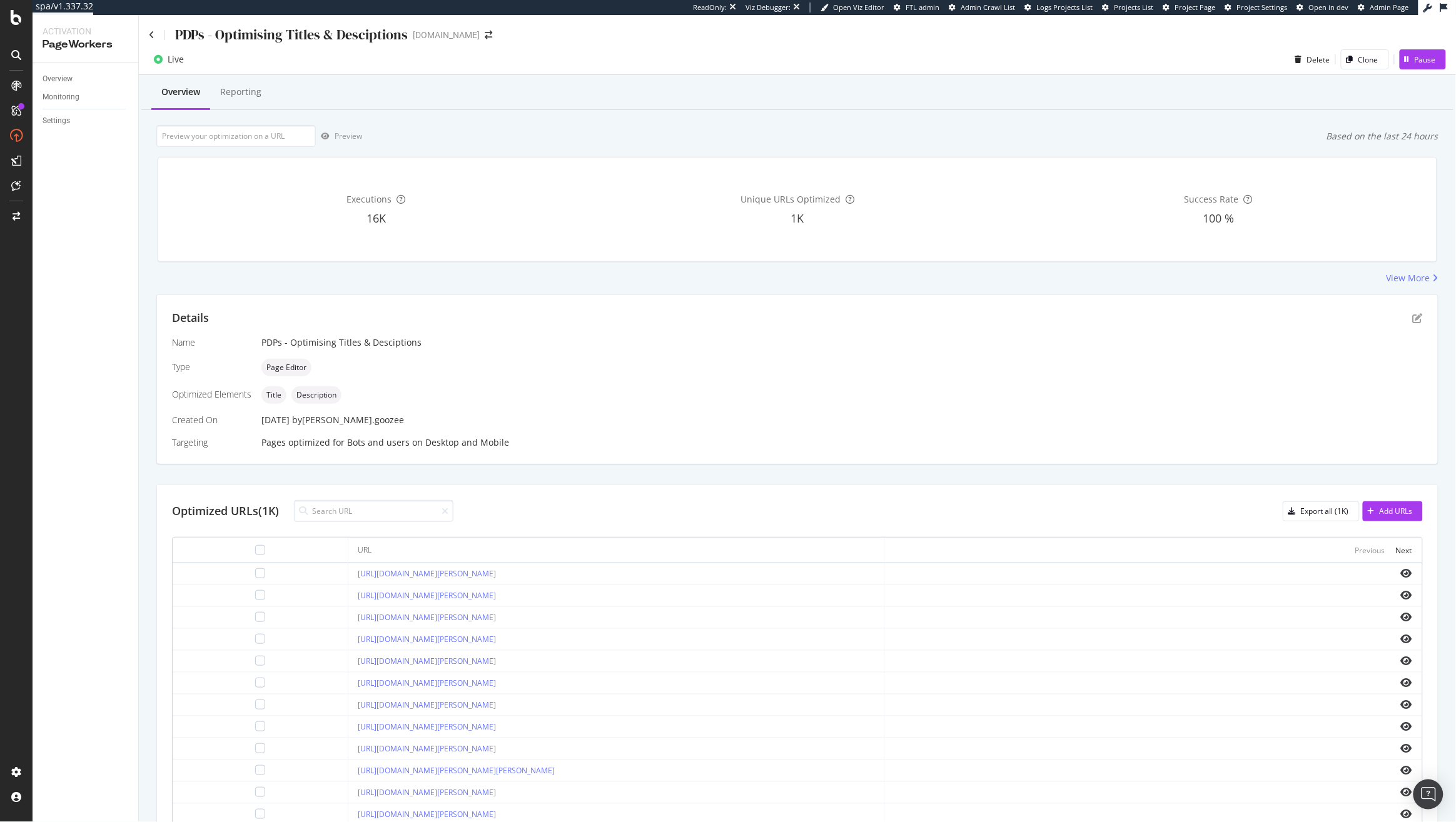
click at [349, 639] on td "[URL][DOMAIN_NAME][PERSON_NAME]" at bounding box center [617, 640] width 537 height 22
copy link "[URL][DOMAIN_NAME][PERSON_NAME]"
click at [153, 35] on icon at bounding box center [151, 35] width 6 height 9
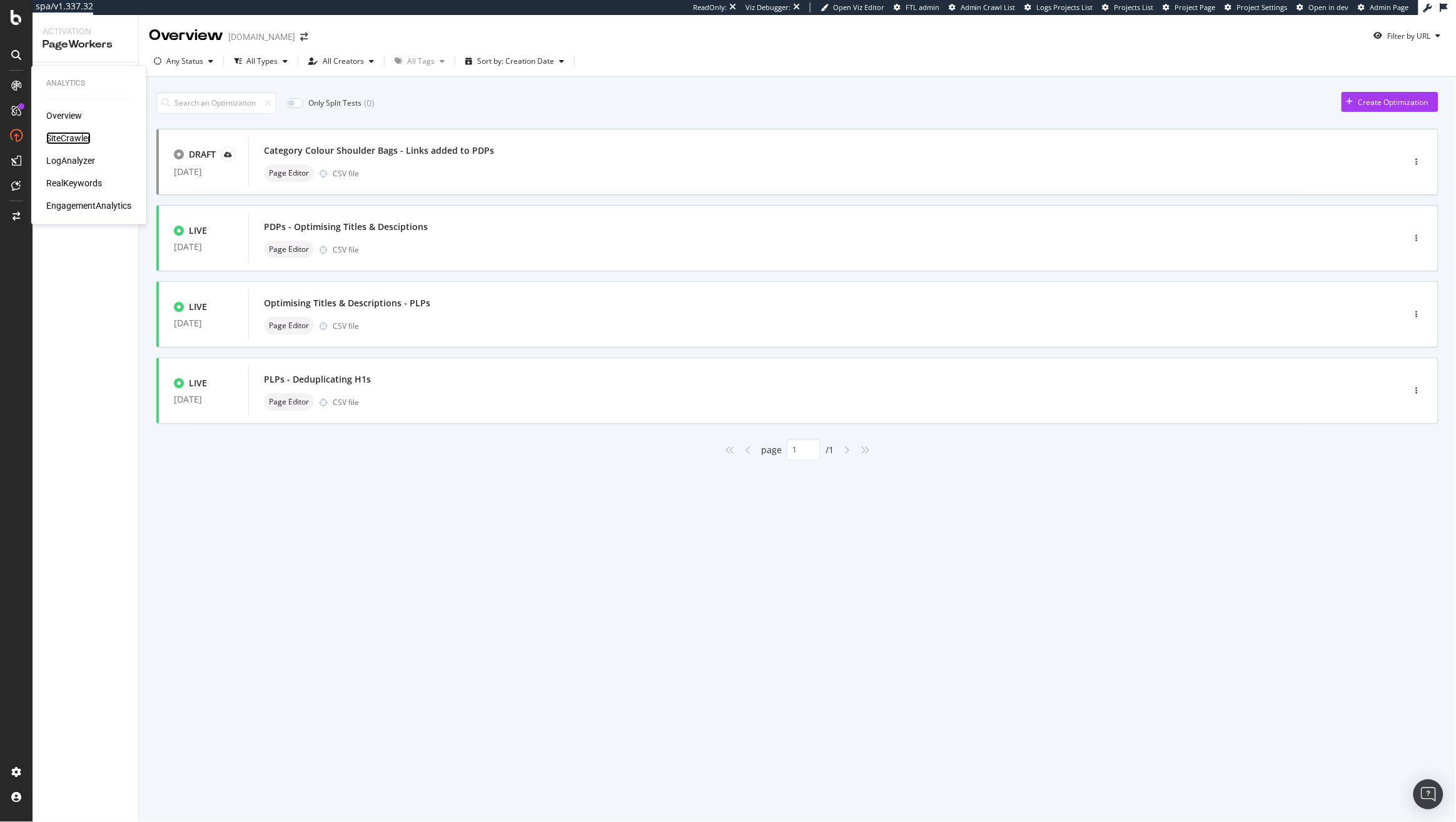
click at [55, 135] on div "SiteCrawler" at bounding box center [68, 139] width 44 height 13
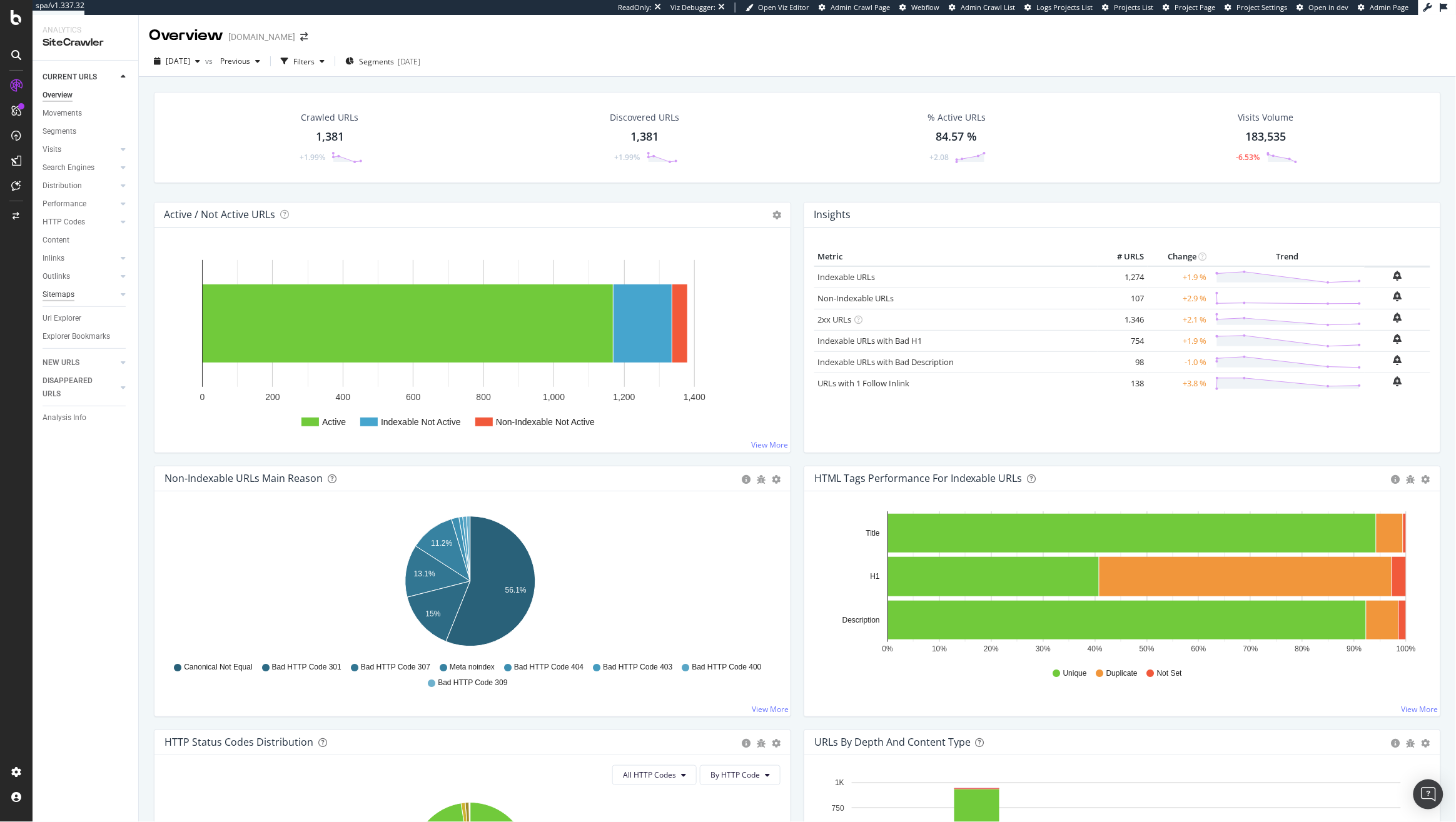
click at [63, 295] on div "Sitemaps" at bounding box center [59, 295] width 32 height 13
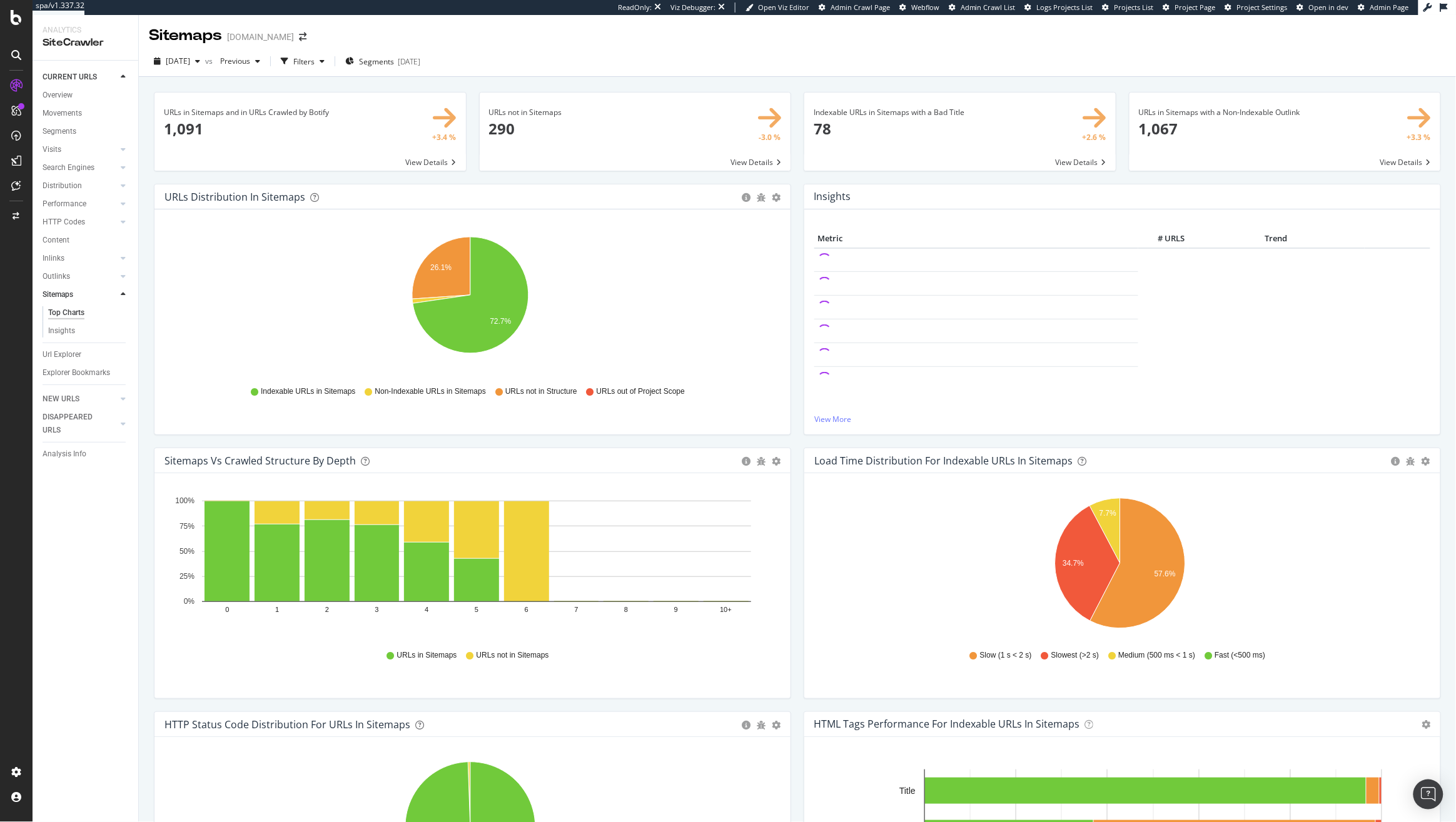
click at [776, 197] on div "URLs Distribution in Sitemaps Pie Table Export as CSV Add to Custom Report" at bounding box center [472, 197] width 636 height 25
click at [772, 197] on icon "gear" at bounding box center [776, 197] width 9 height 9
click at [737, 251] on span "Table" at bounding box center [733, 244] width 114 height 17
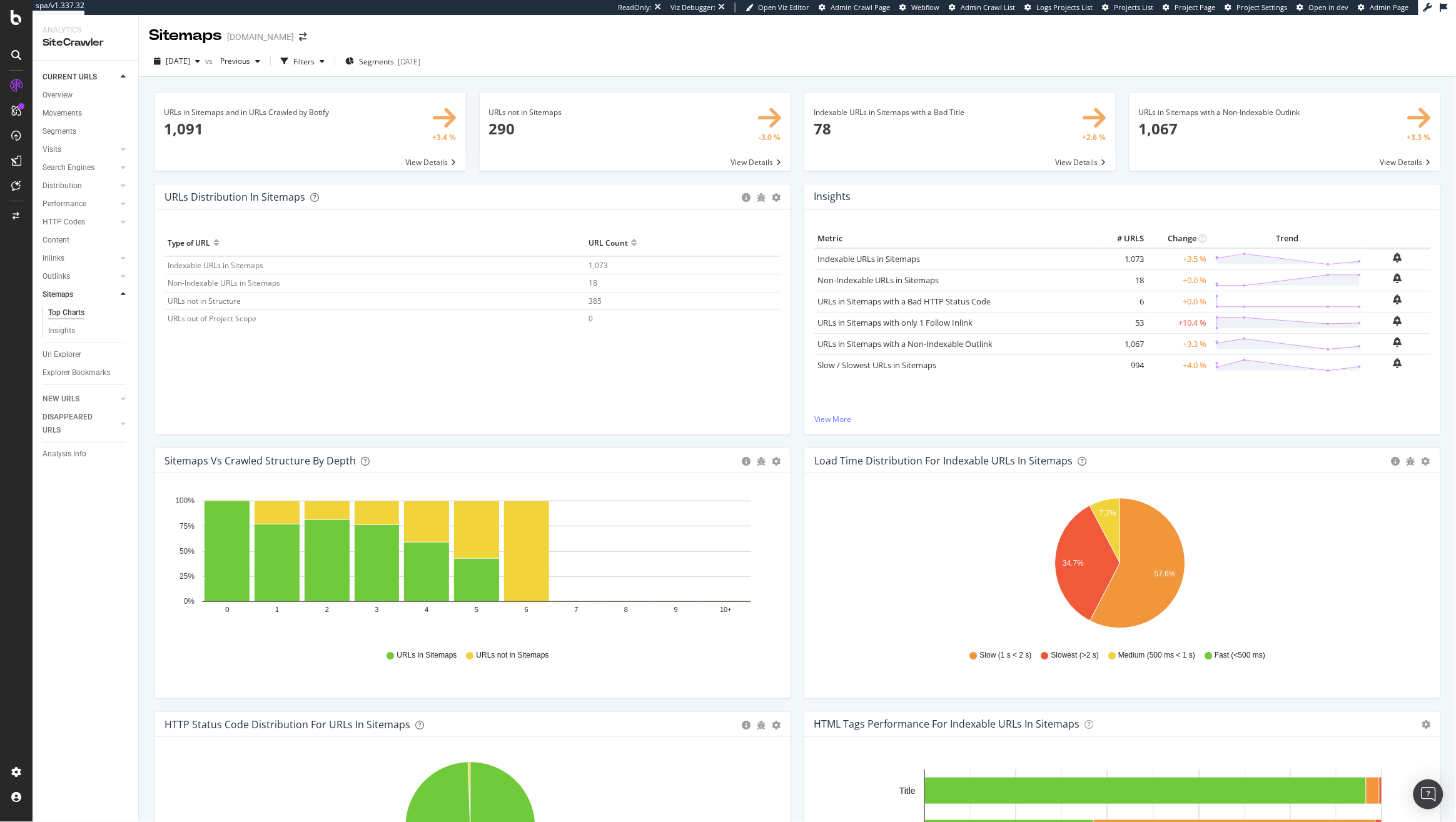
click at [597, 301] on span "385" at bounding box center [595, 300] width 13 height 10
click at [203, 299] on span "URLs not in Structure" at bounding box center [204, 300] width 73 height 10
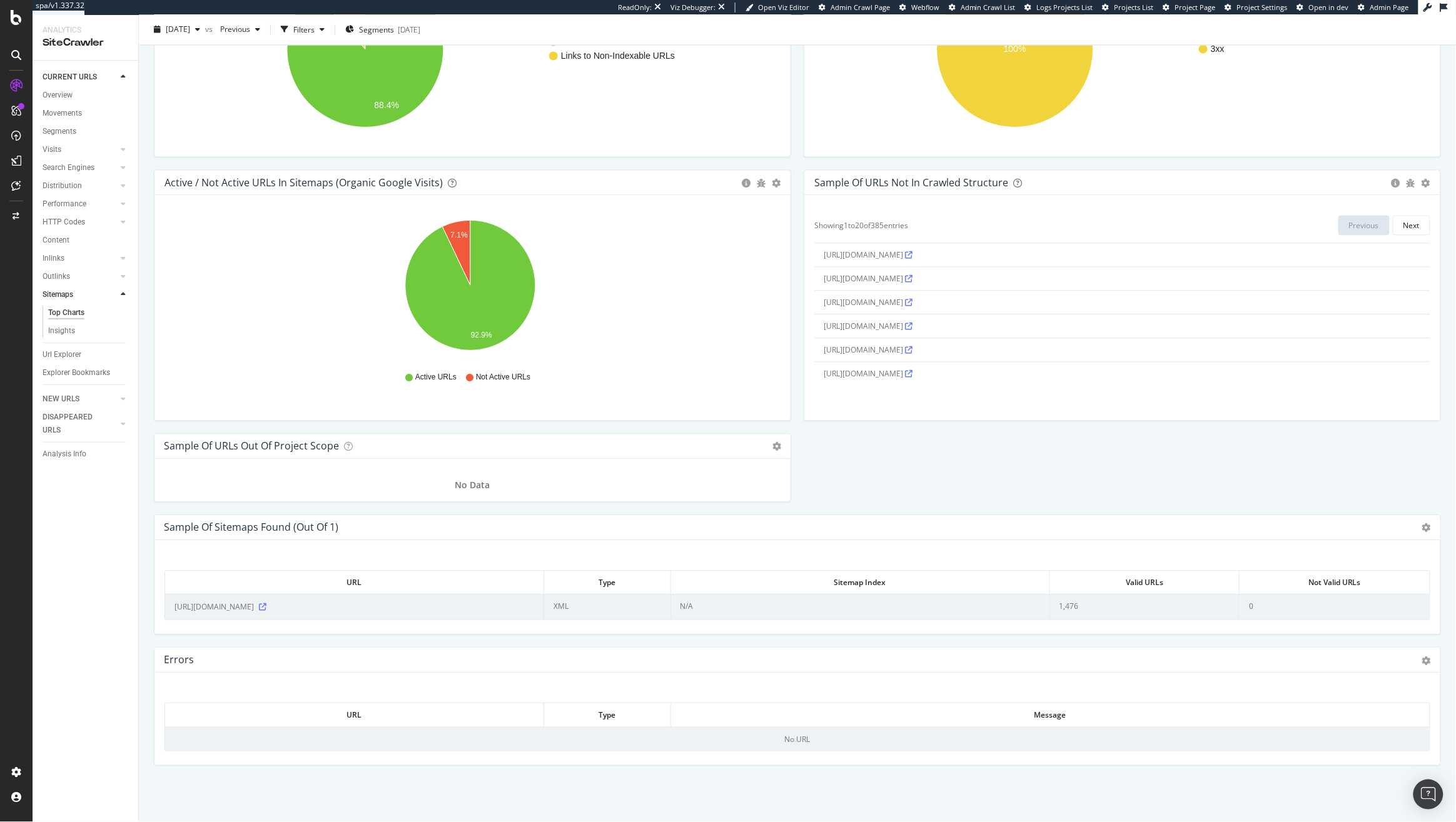
scroll to position [367, 0]
click at [59, 216] on div "DataExports" at bounding box center [71, 213] width 49 height 13
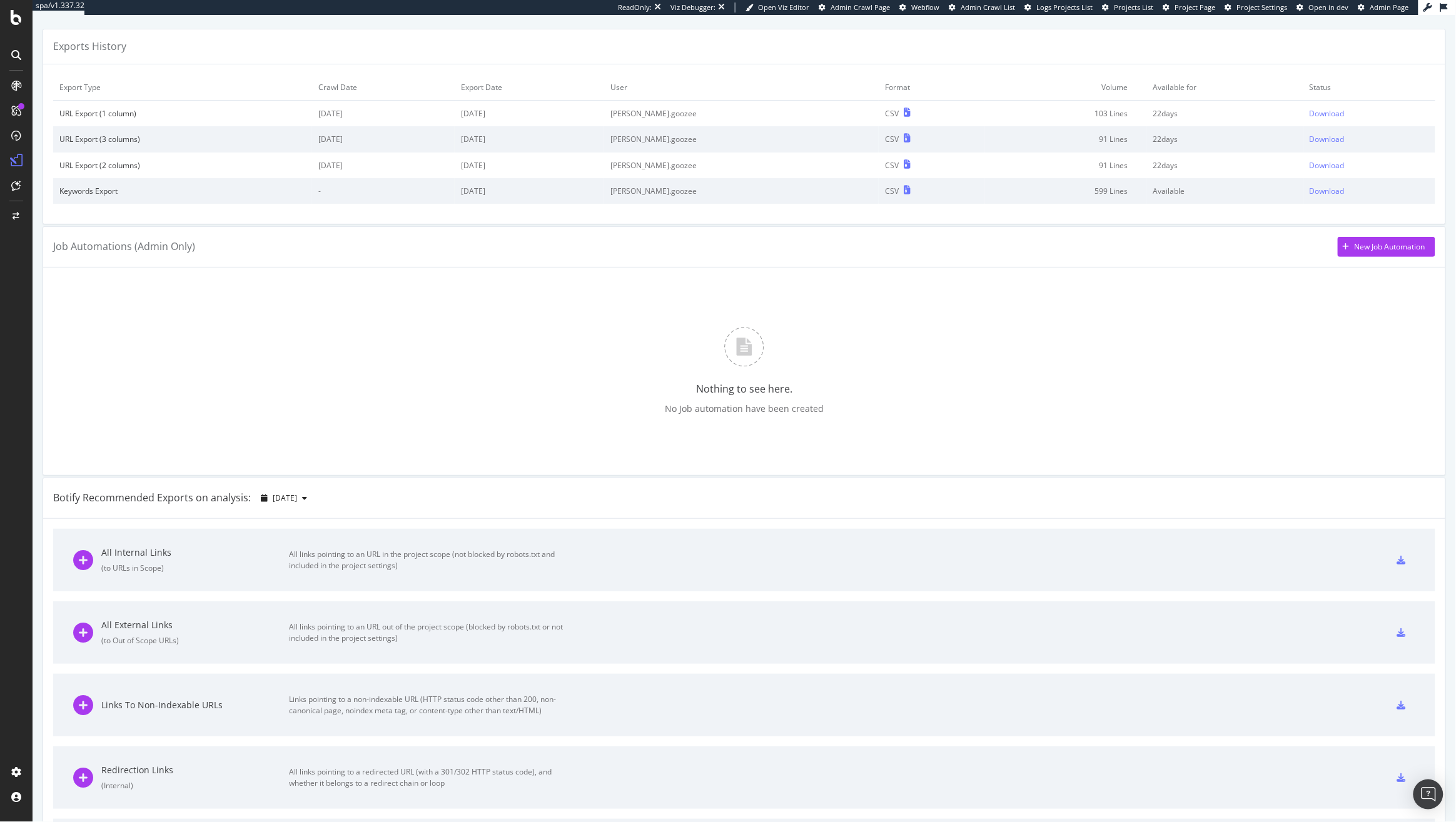
scroll to position [560, 0]
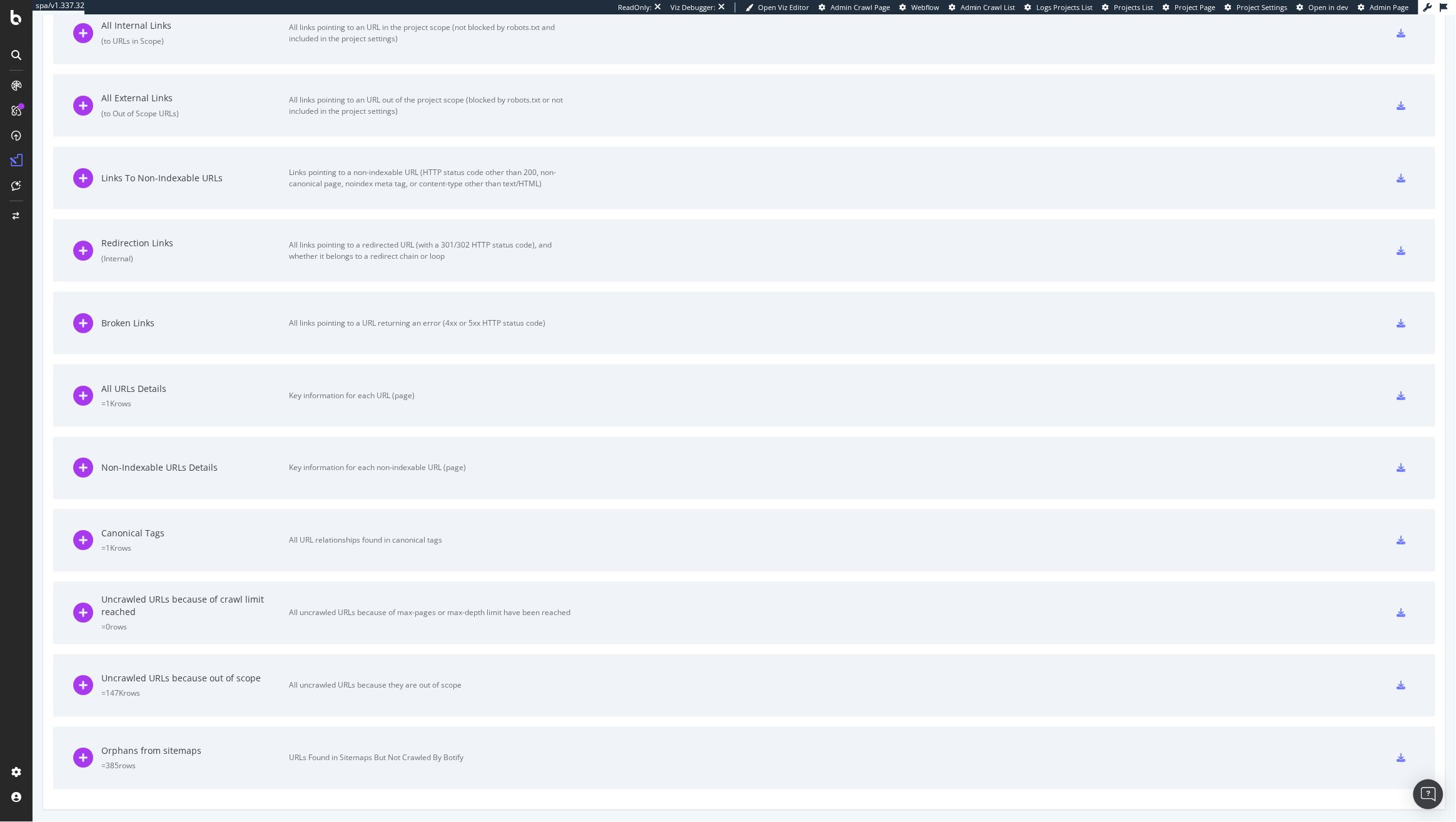
click at [154, 752] on div "Orphans from sitemaps" at bounding box center [195, 752] width 188 height 13
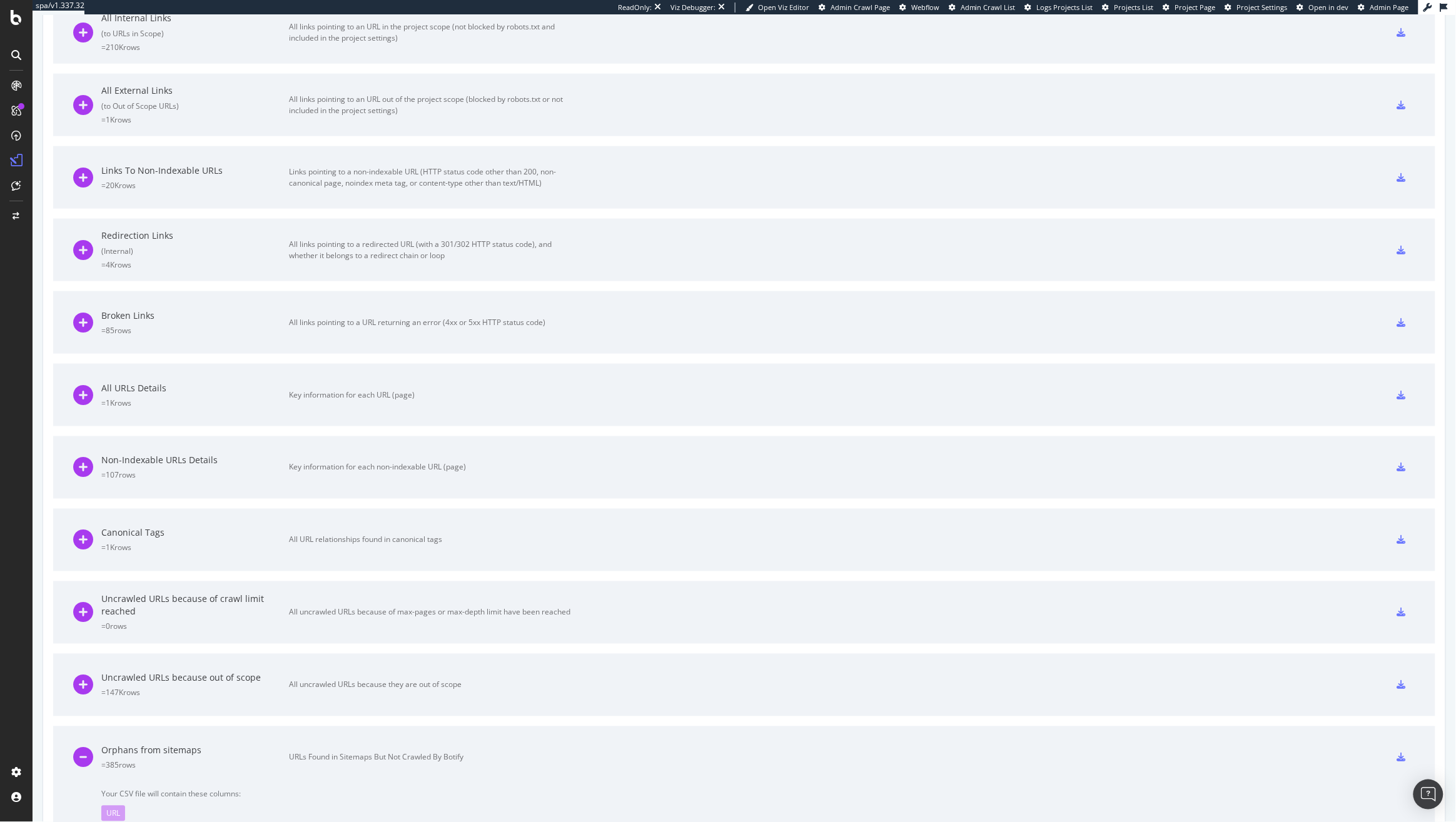
scroll to position [613, 0]
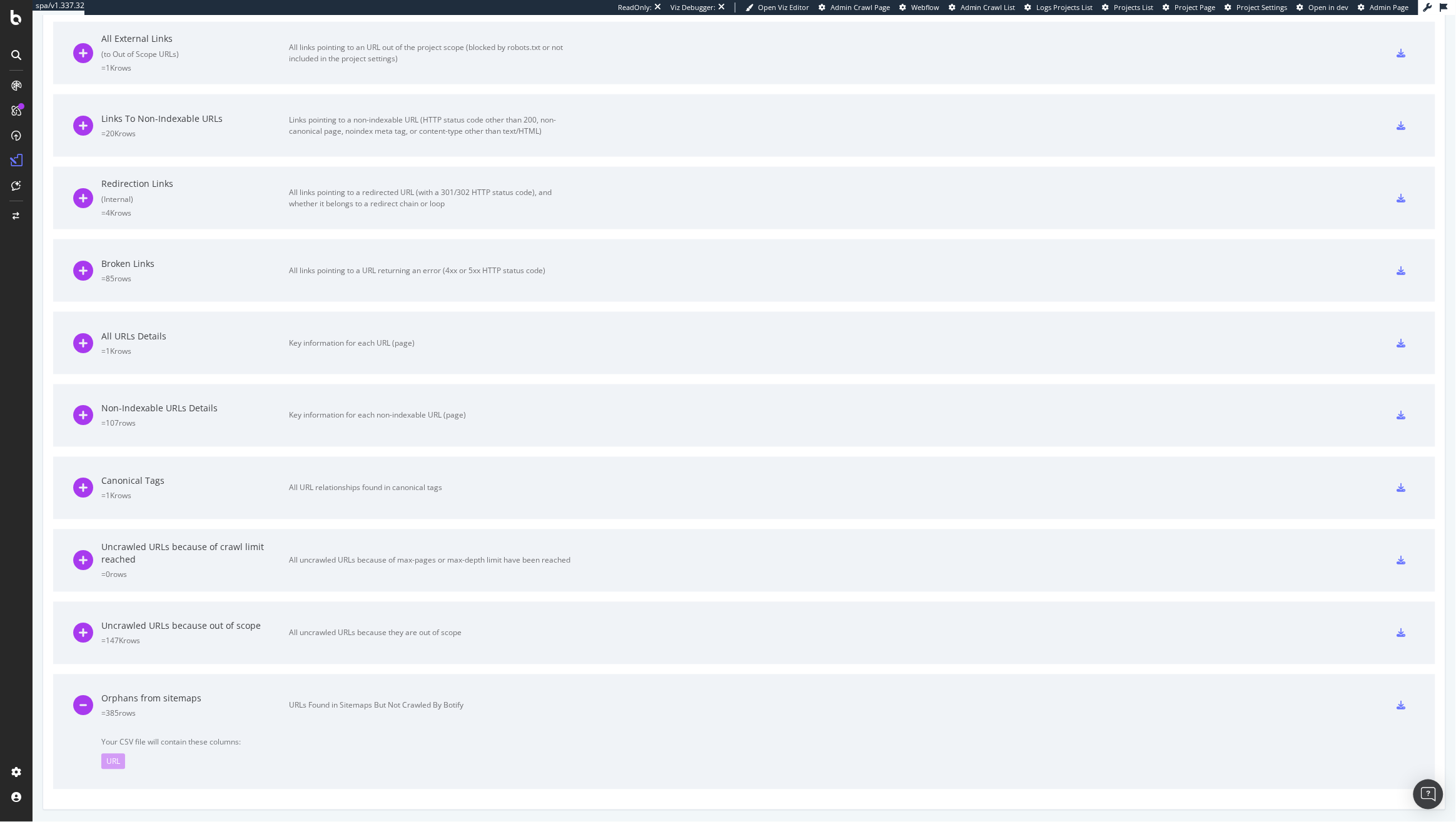
click at [1397, 702] on icon at bounding box center [1401, 706] width 9 height 9
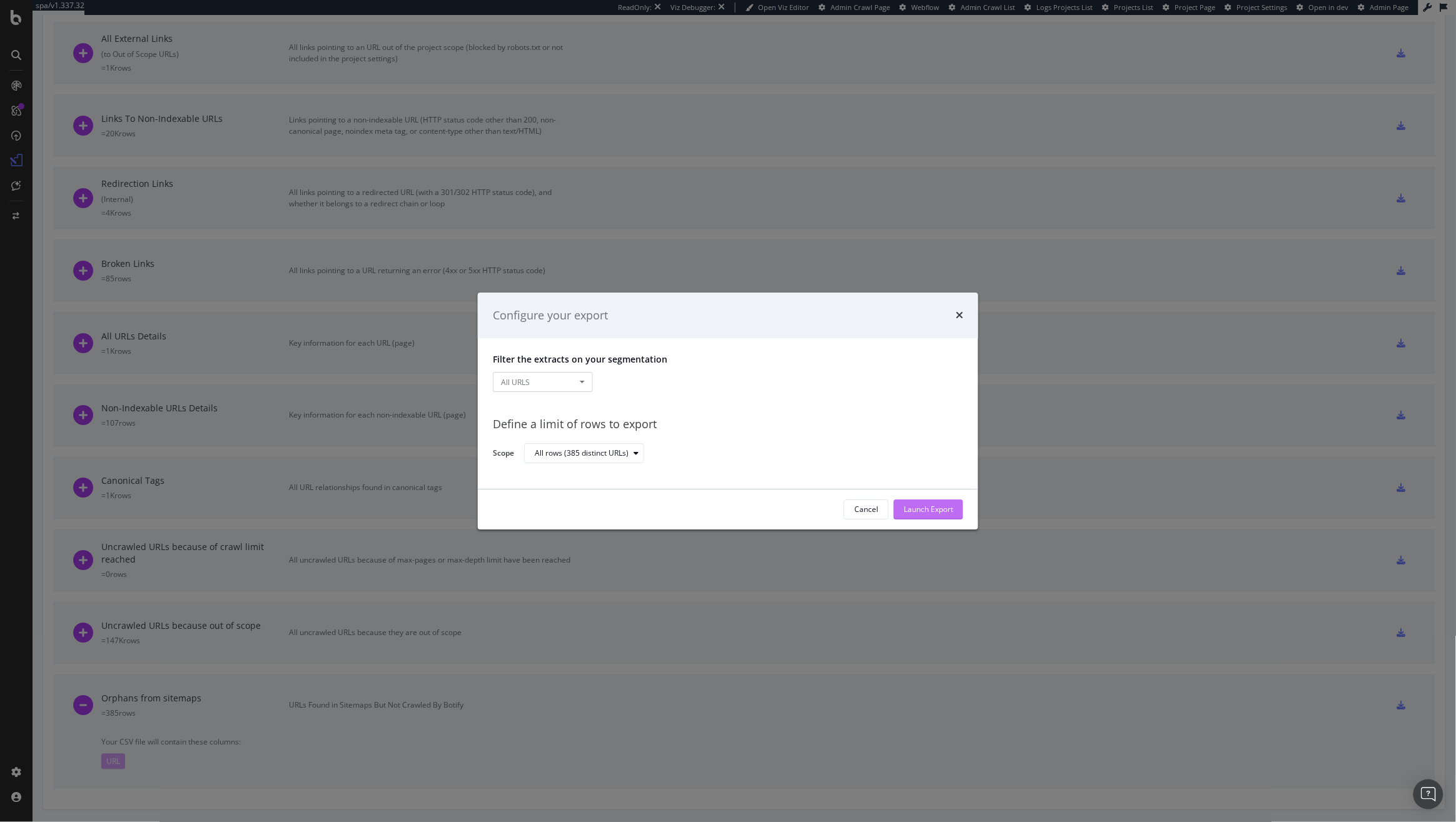
click at [933, 513] on div "Launch Export" at bounding box center [928, 509] width 49 height 10
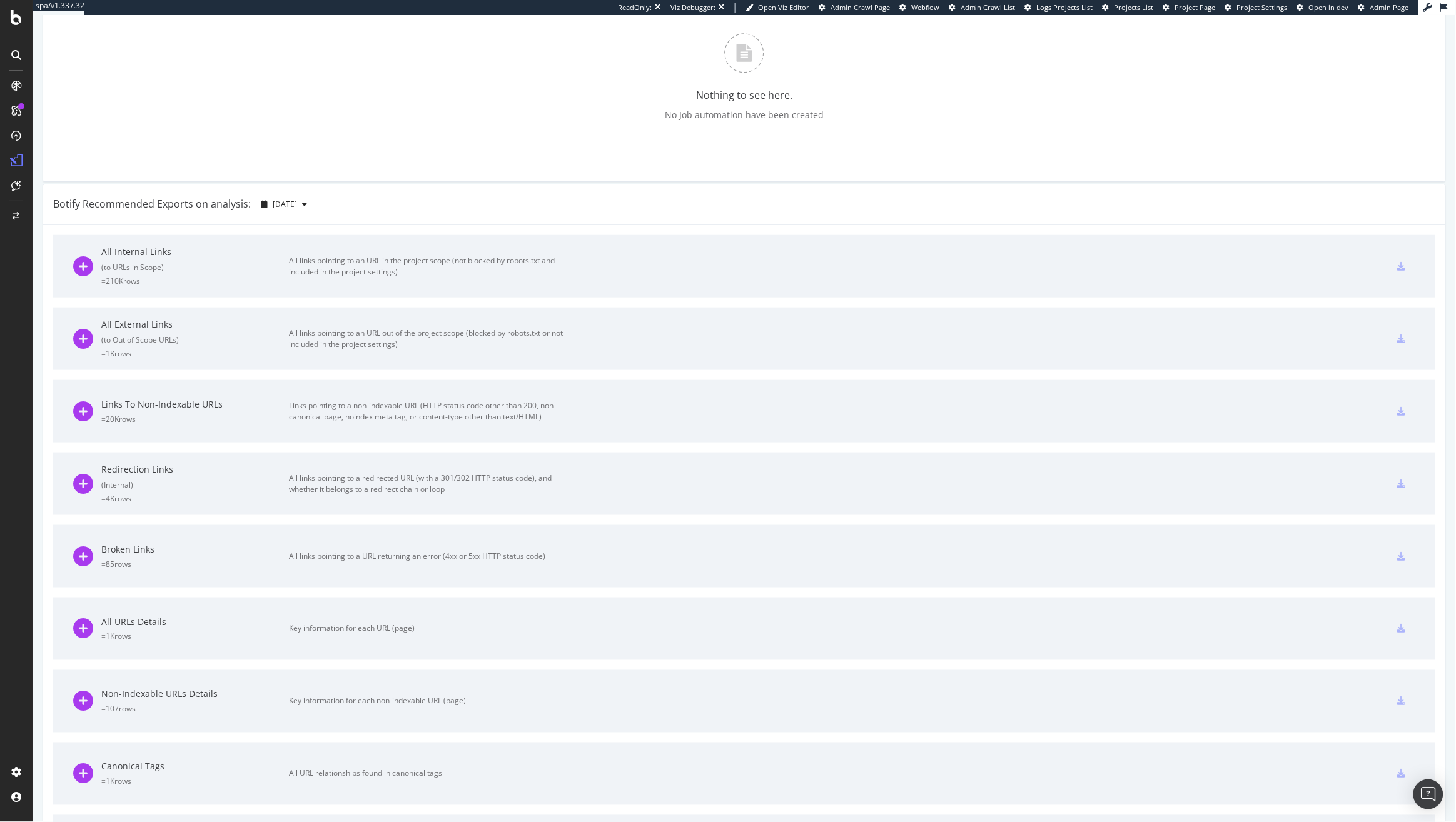
scroll to position [0, 0]
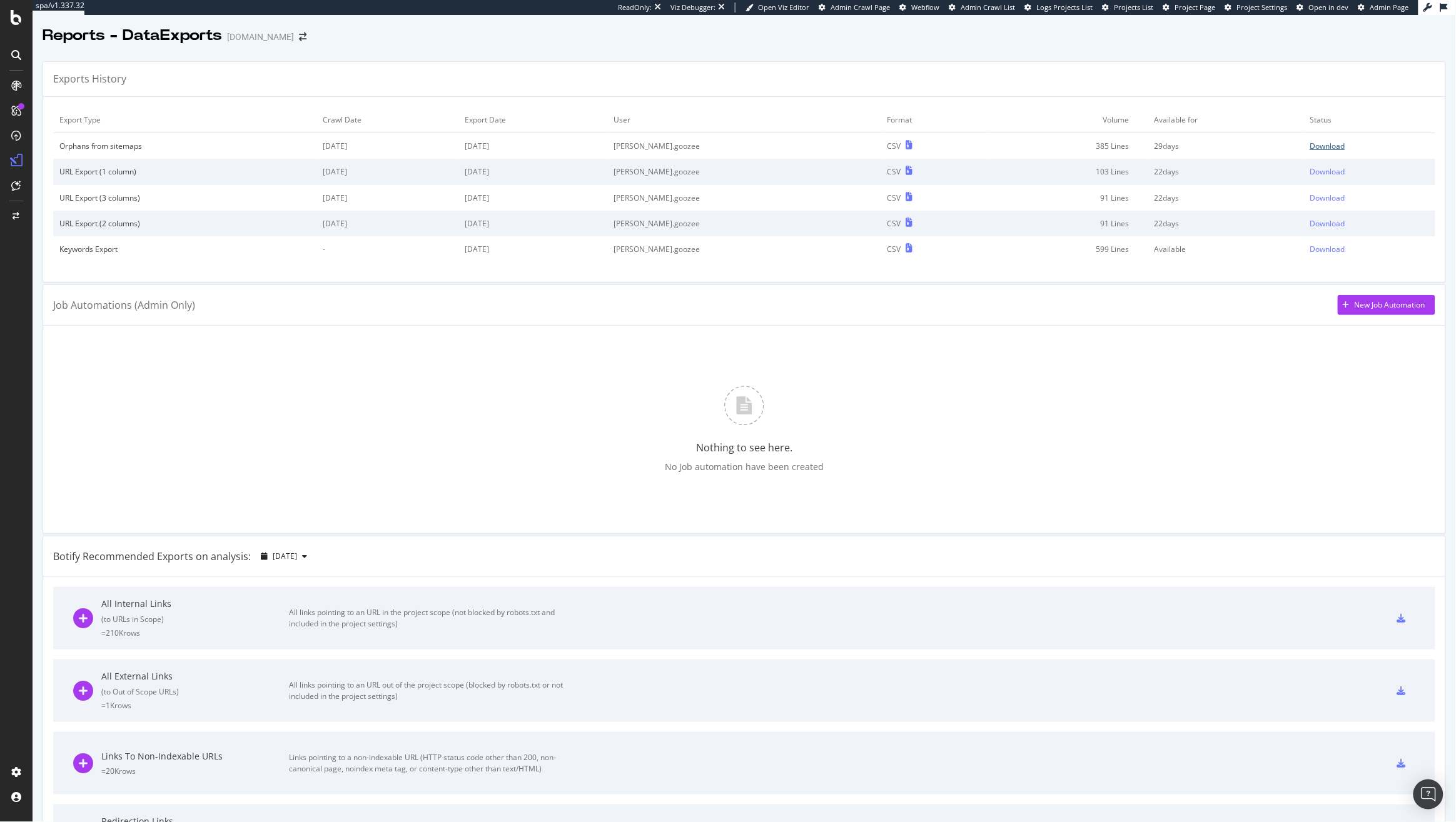
click at [1309, 141] on div "Download" at bounding box center [1327, 146] width 35 height 10
click at [71, 141] on div "SiteCrawler" at bounding box center [68, 139] width 44 height 13
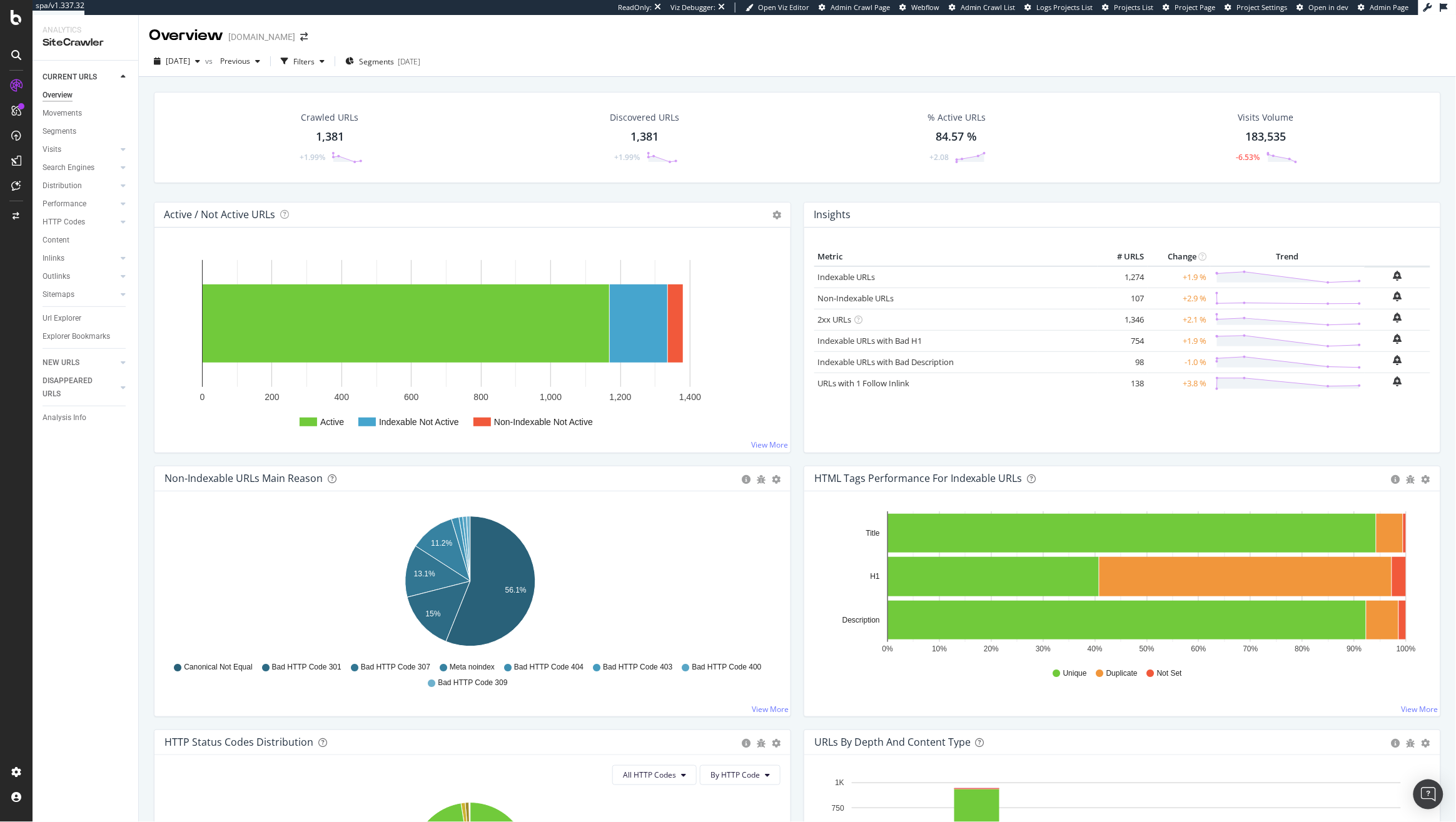
click at [87, 166] on div "Search Engines" at bounding box center [69, 168] width 52 height 13
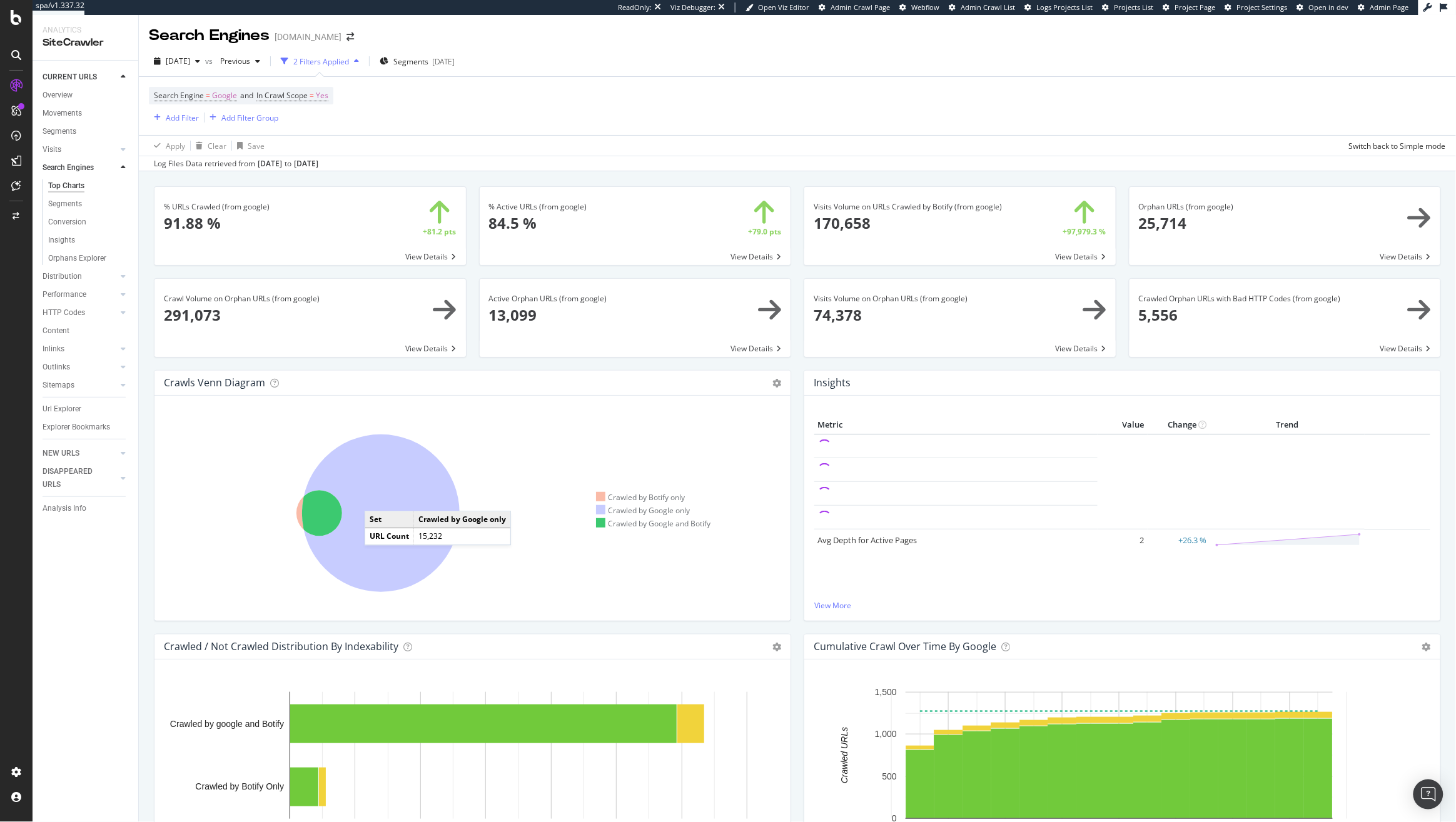
click at [377, 500] on icon at bounding box center [380, 513] width 158 height 158
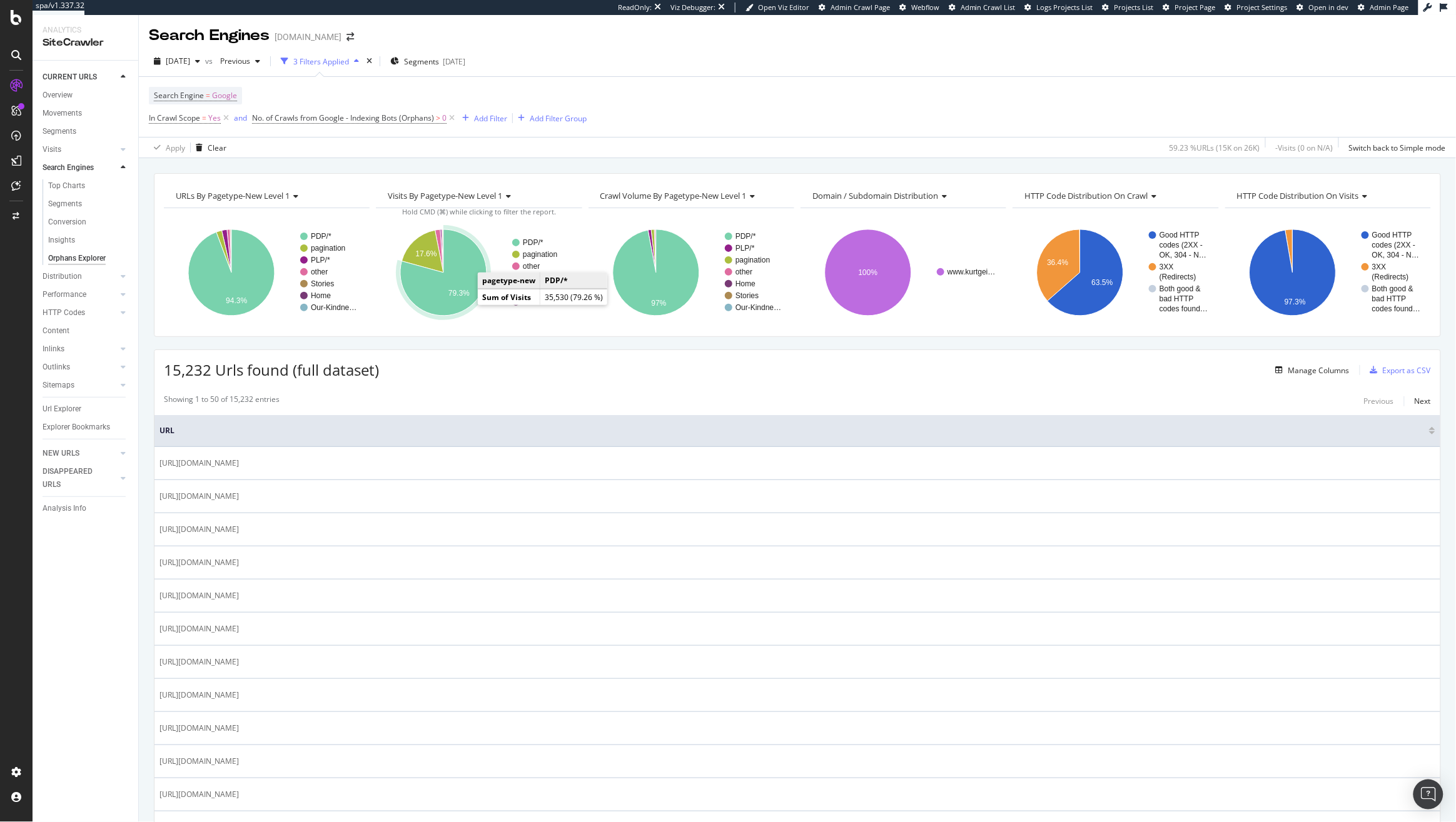
click at [463, 299] on icon "A chart." at bounding box center [443, 272] width 86 height 86
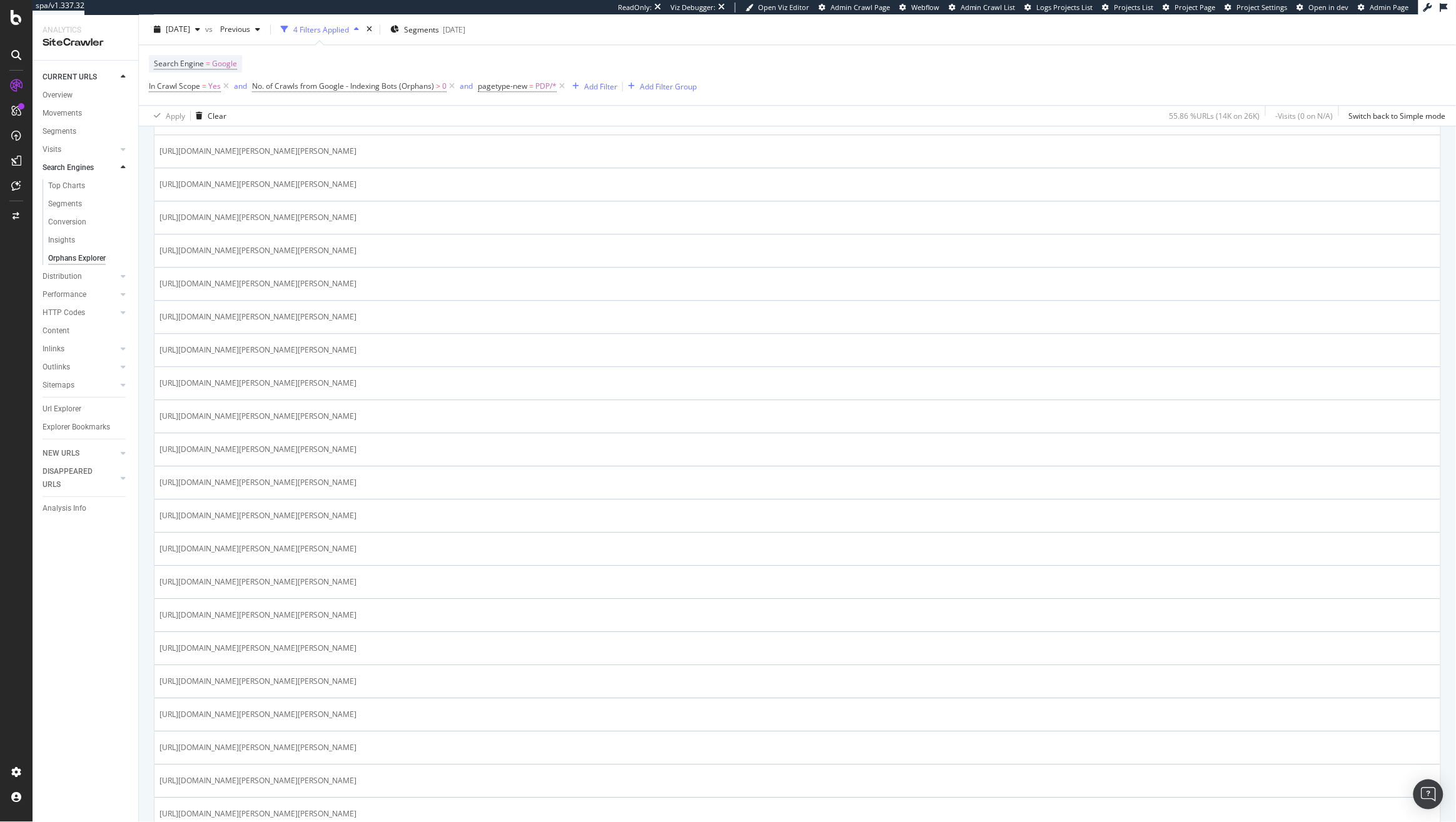
scroll to position [1228, 0]
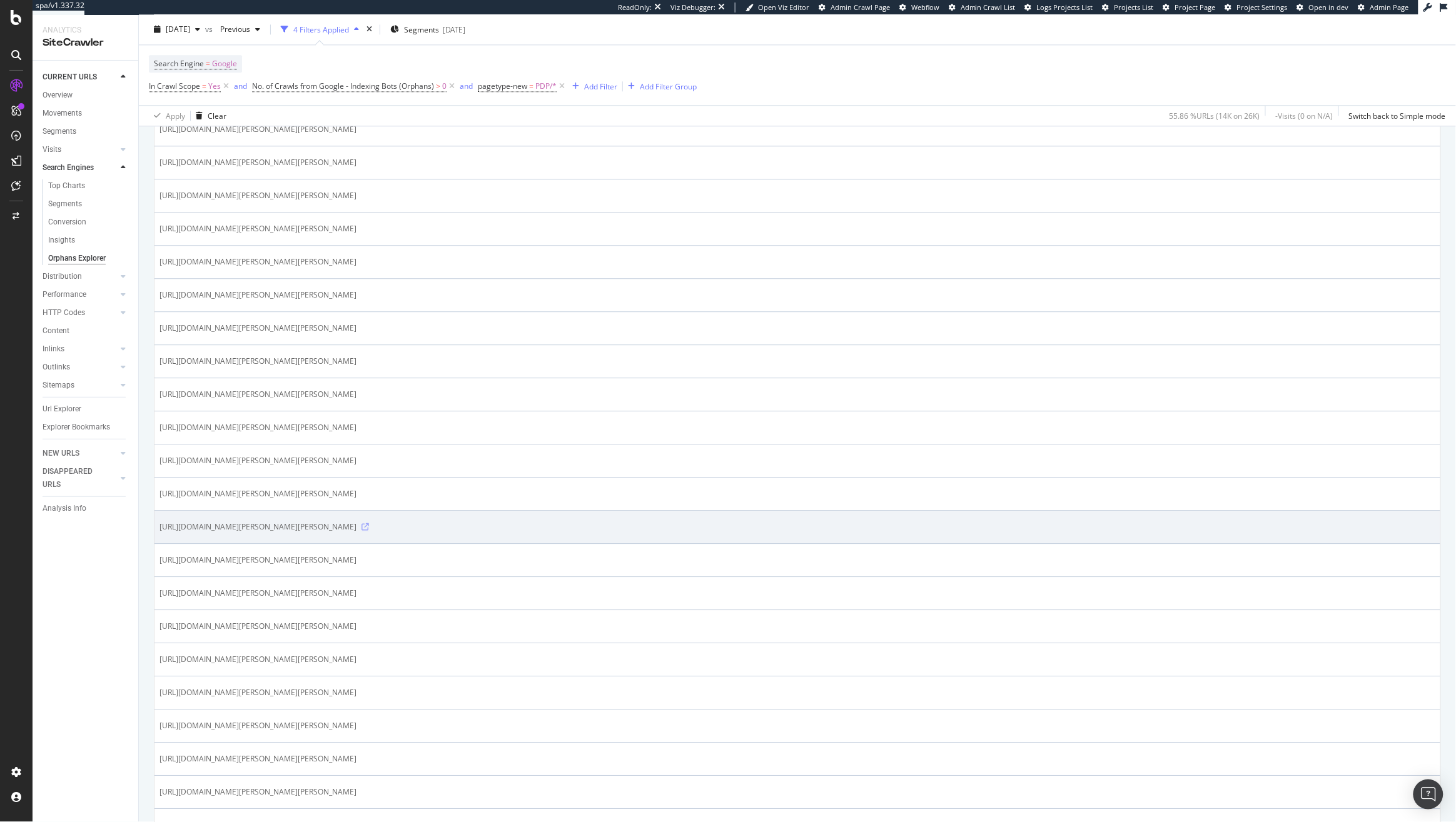
click at [369, 531] on icon at bounding box center [364, 527] width 7 height 7
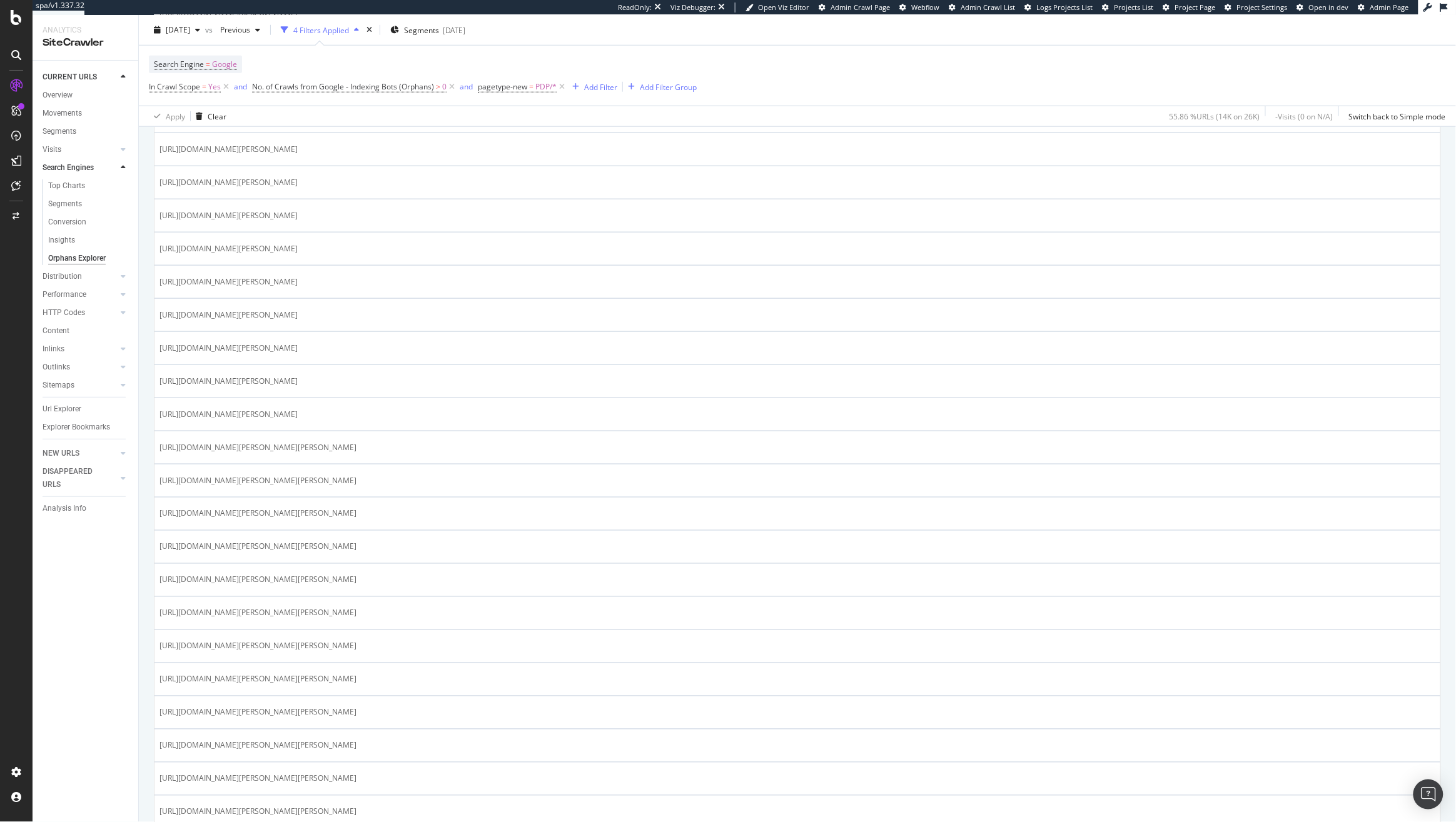
scroll to position [474, 0]
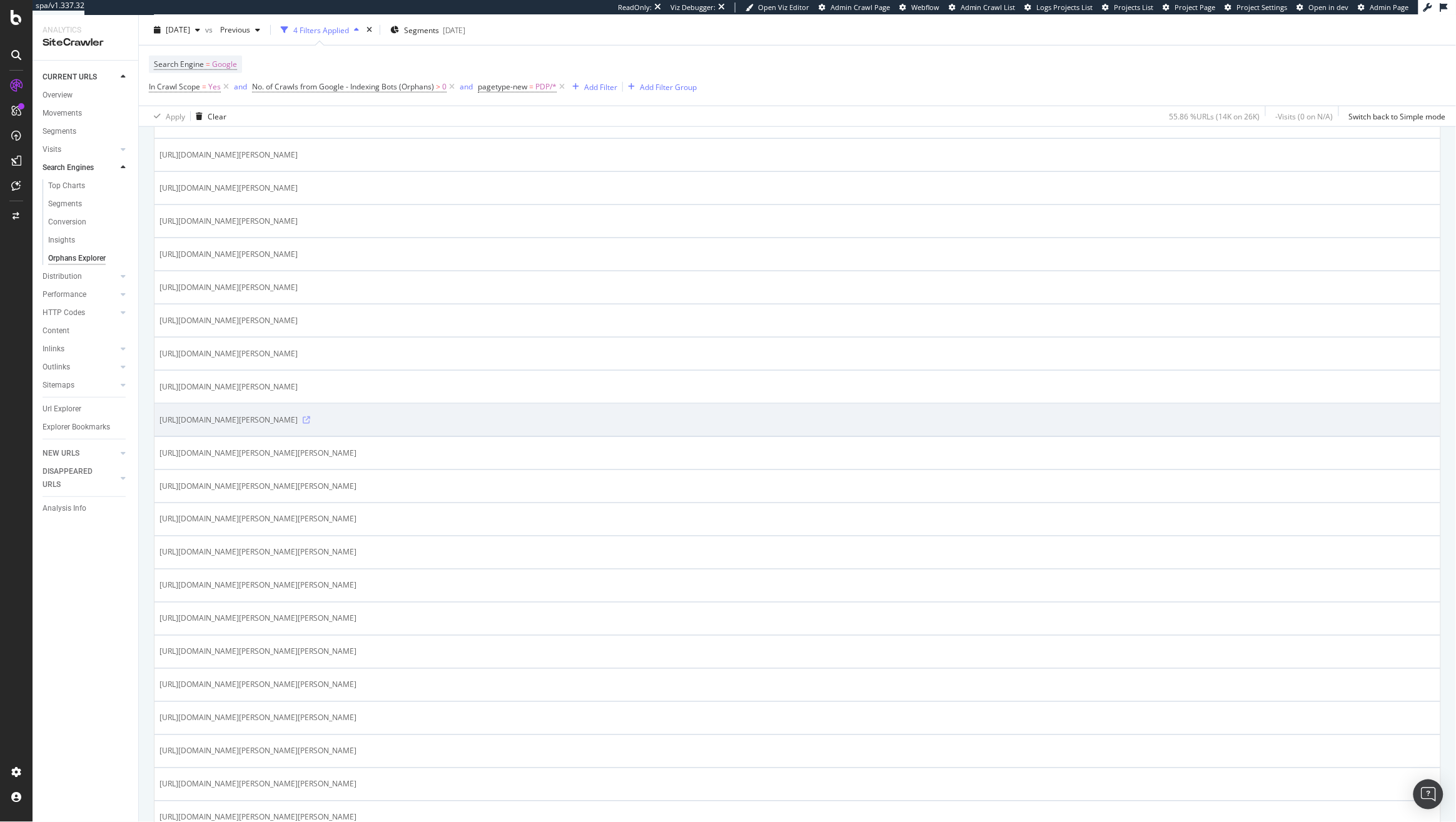
click at [311, 424] on icon at bounding box center [306, 420] width 7 height 7
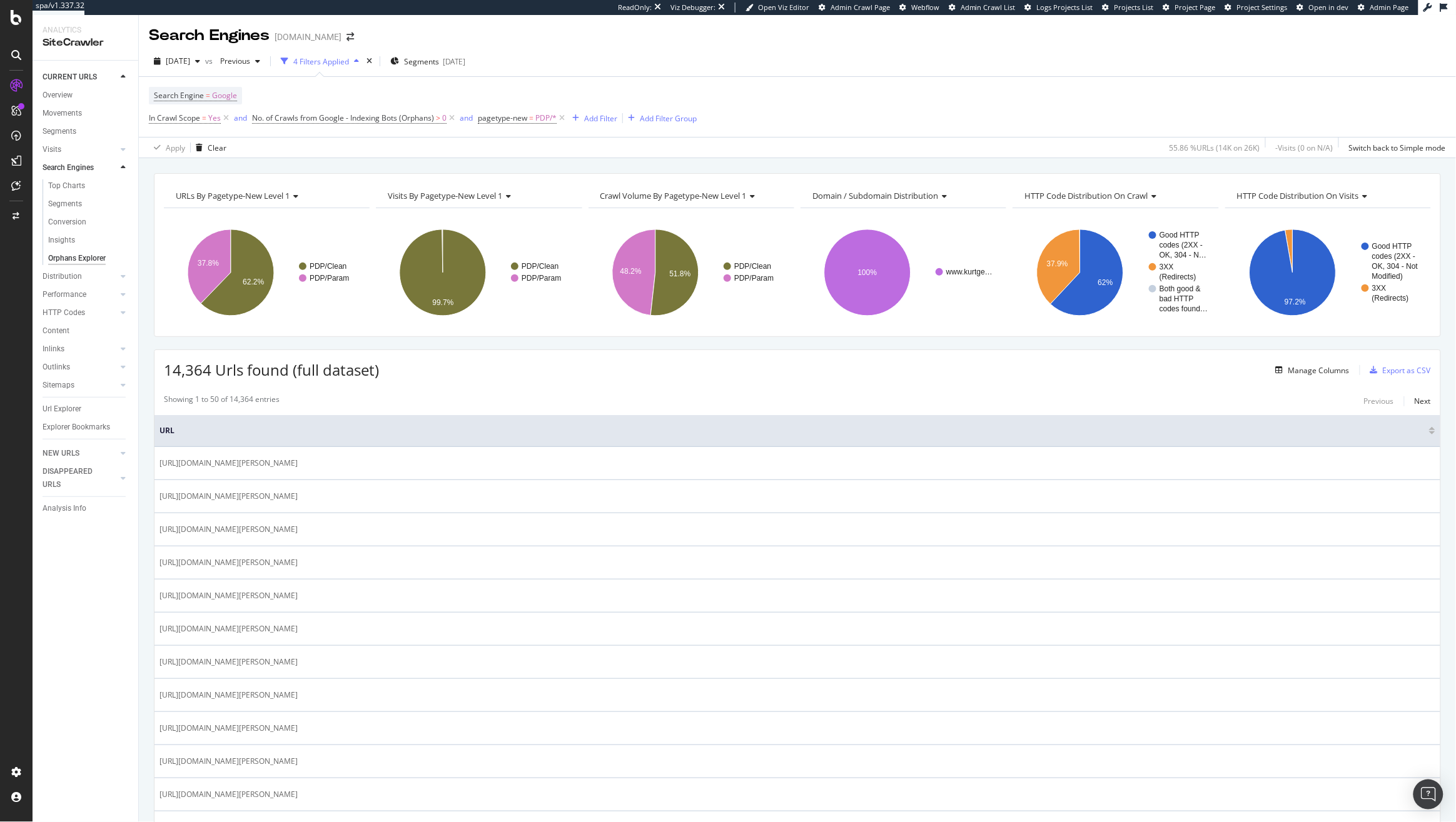
scroll to position [31, 0]
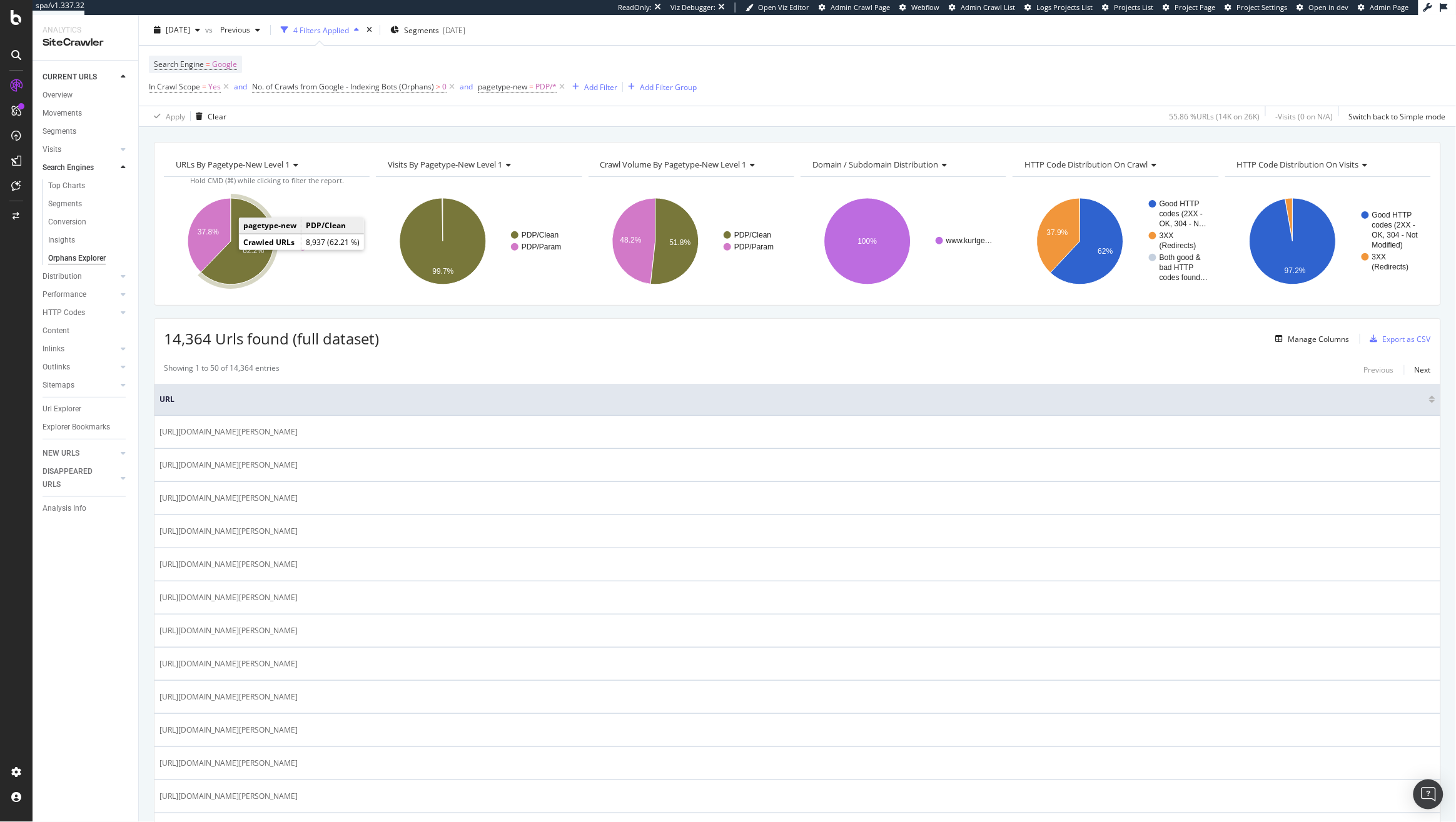
click at [228, 254] on icon "A chart." at bounding box center [237, 241] width 73 height 86
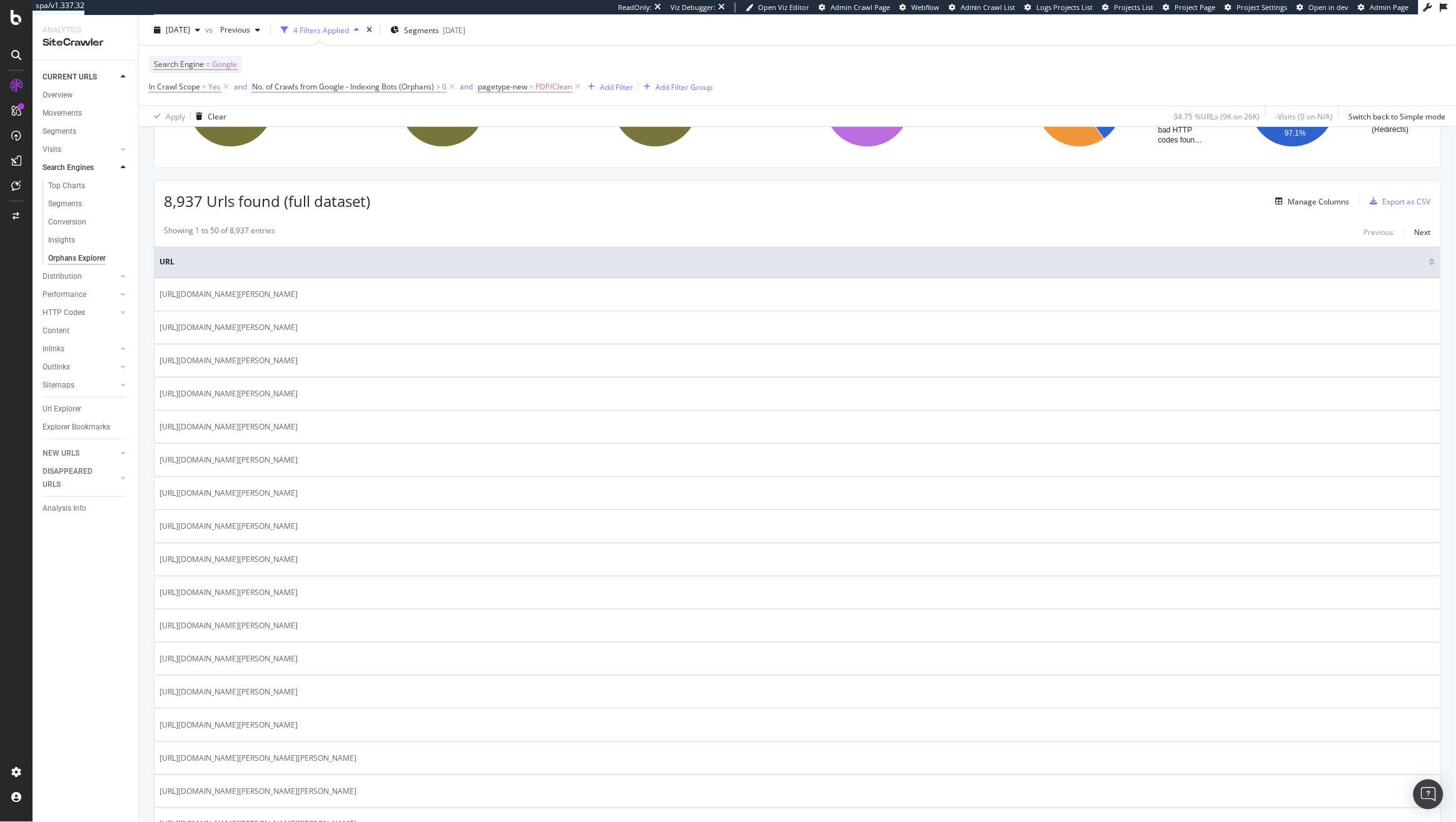
scroll to position [183, 0]
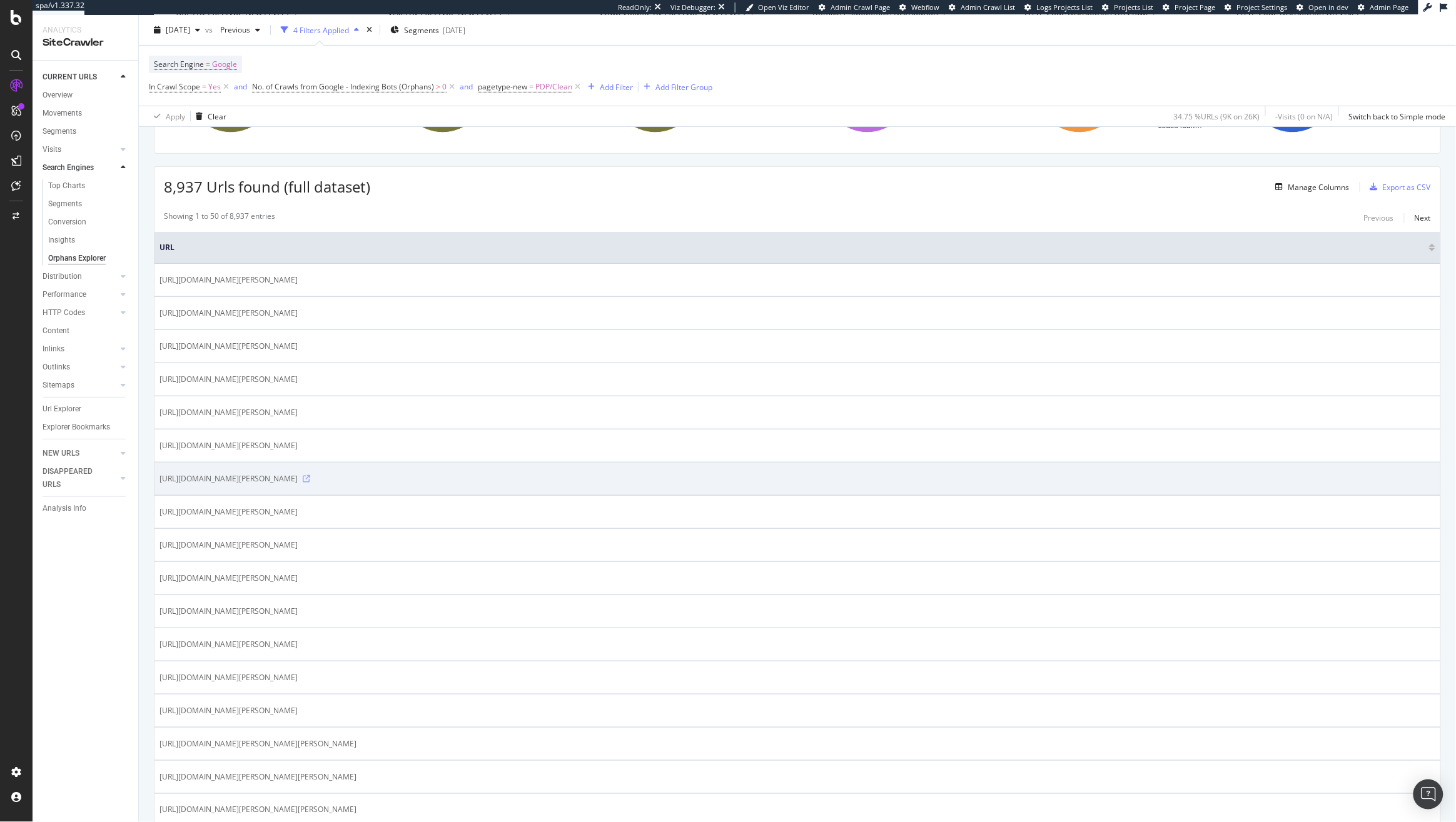
click at [311, 480] on icon at bounding box center [306, 478] width 7 height 7
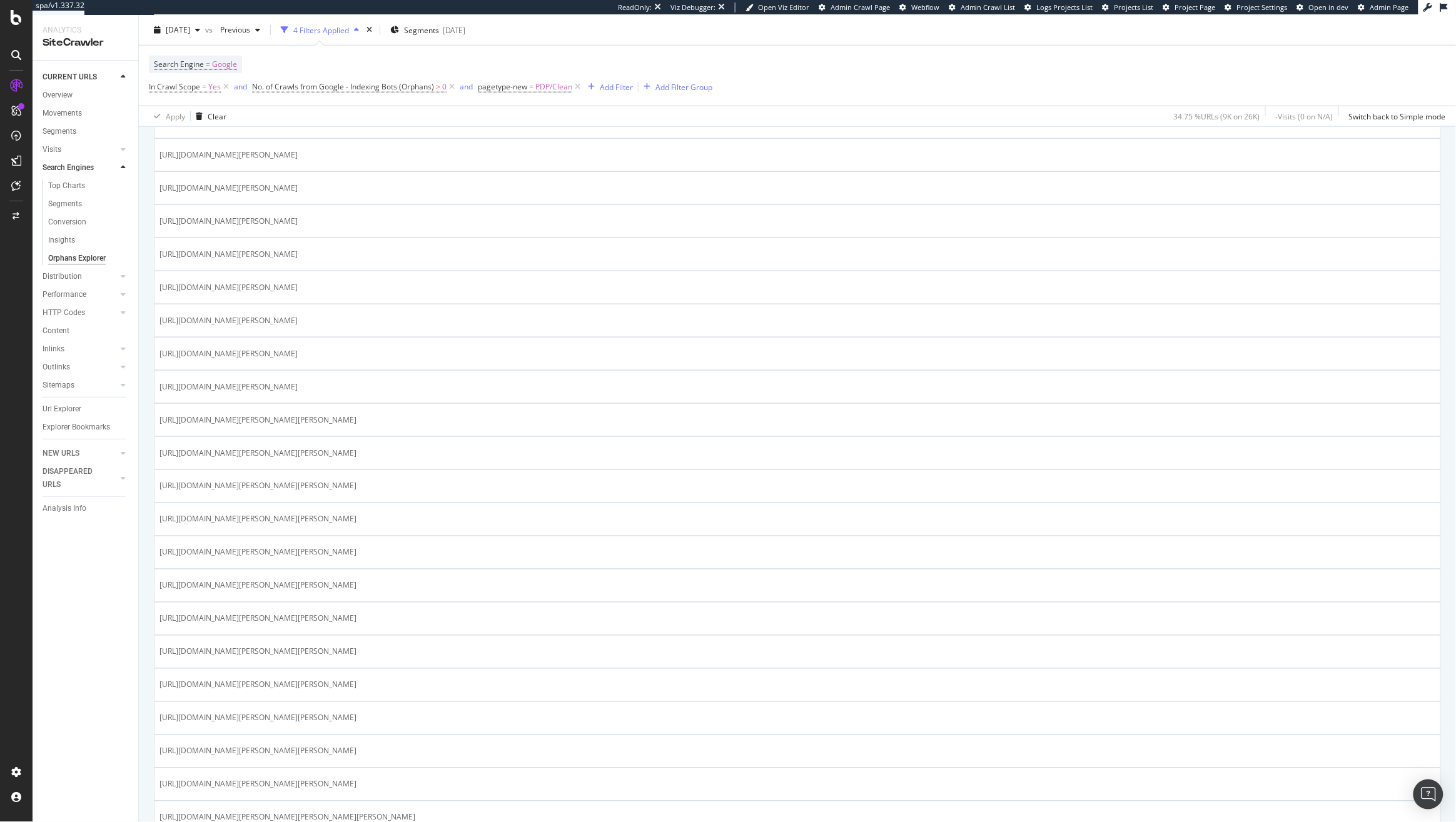
scroll to position [139, 0]
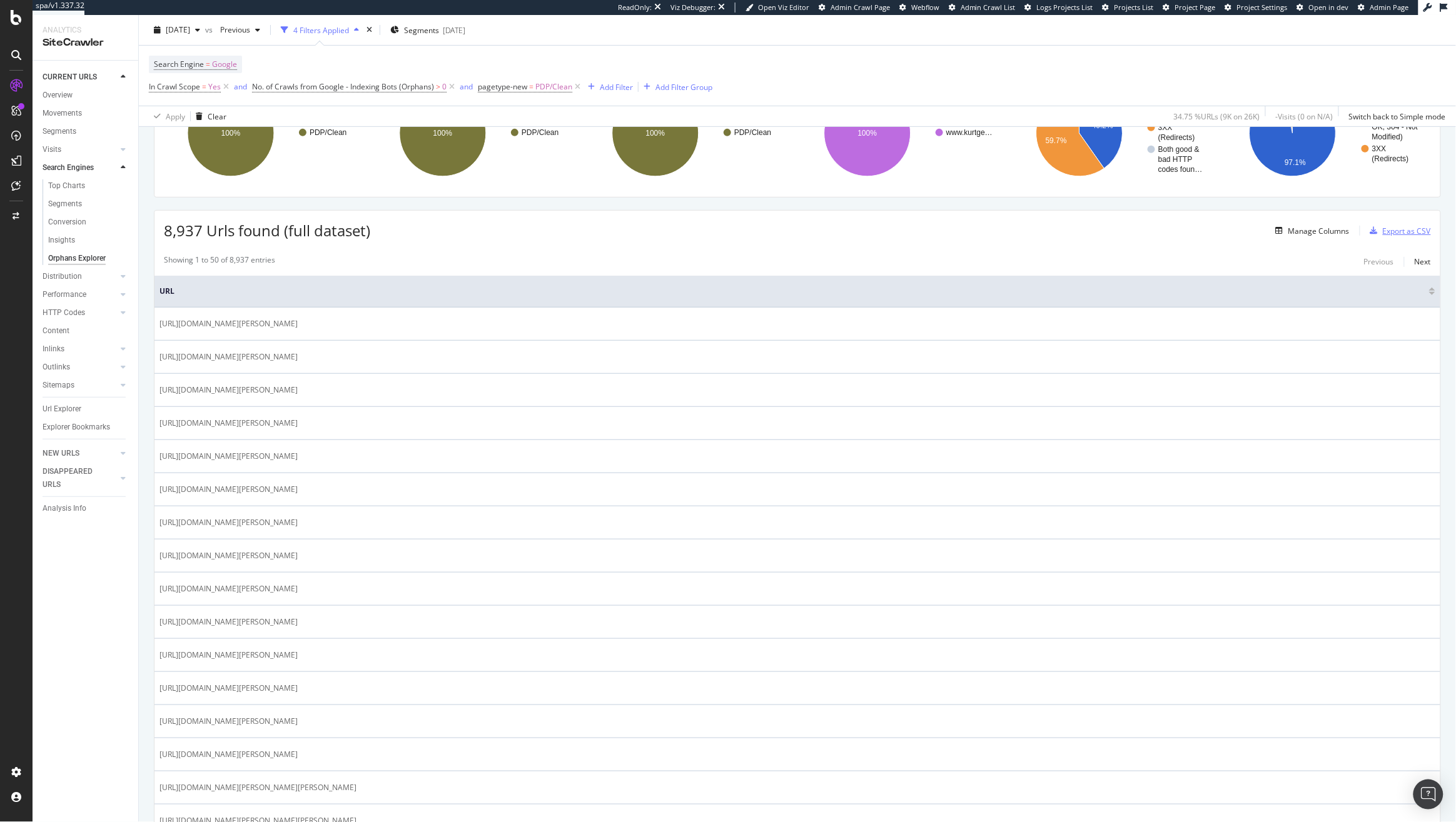
click at [1382, 233] on div "Export as CSV" at bounding box center [1406, 230] width 48 height 10
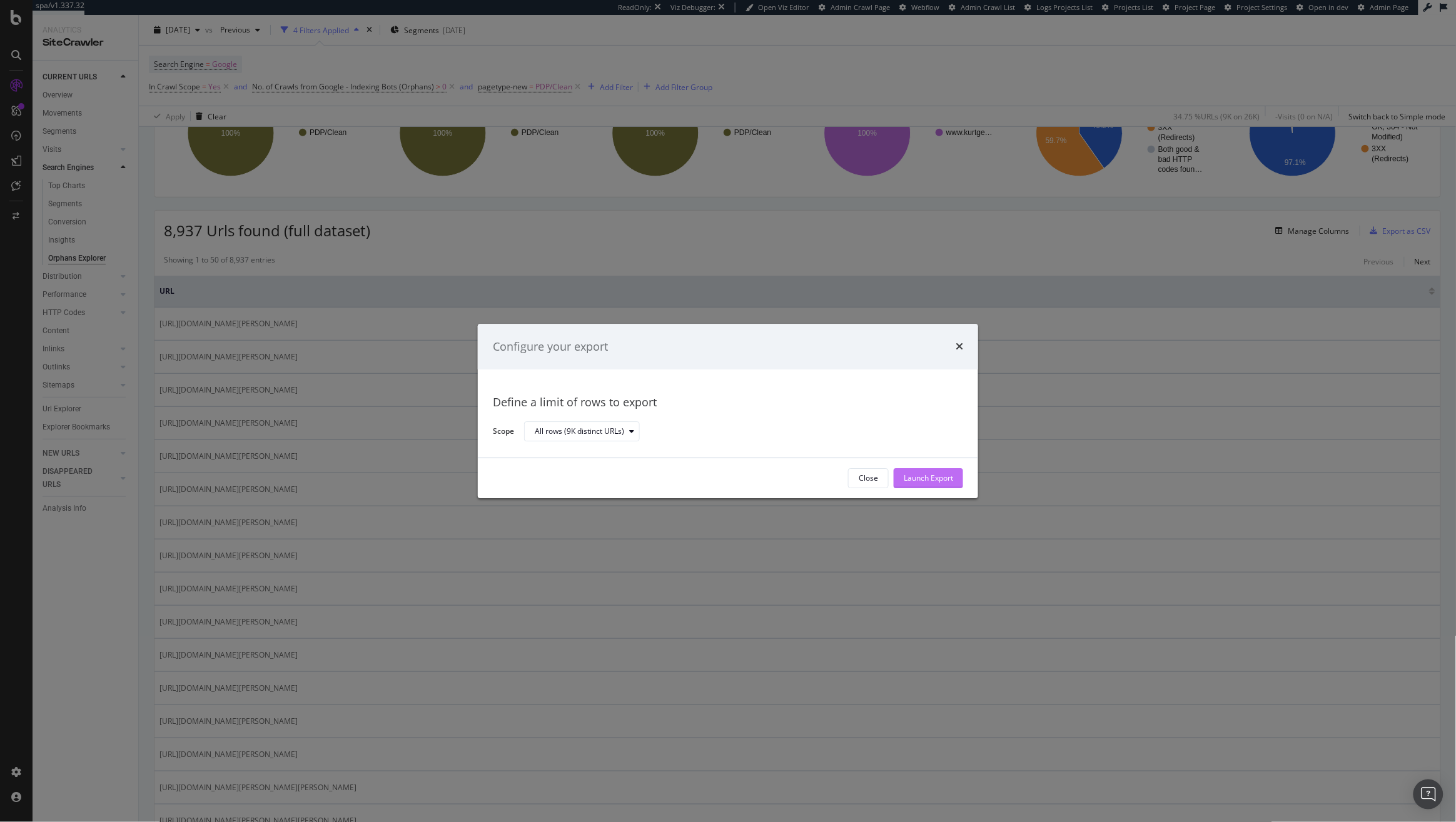
click at [917, 476] on div "Launch Export" at bounding box center [928, 478] width 49 height 10
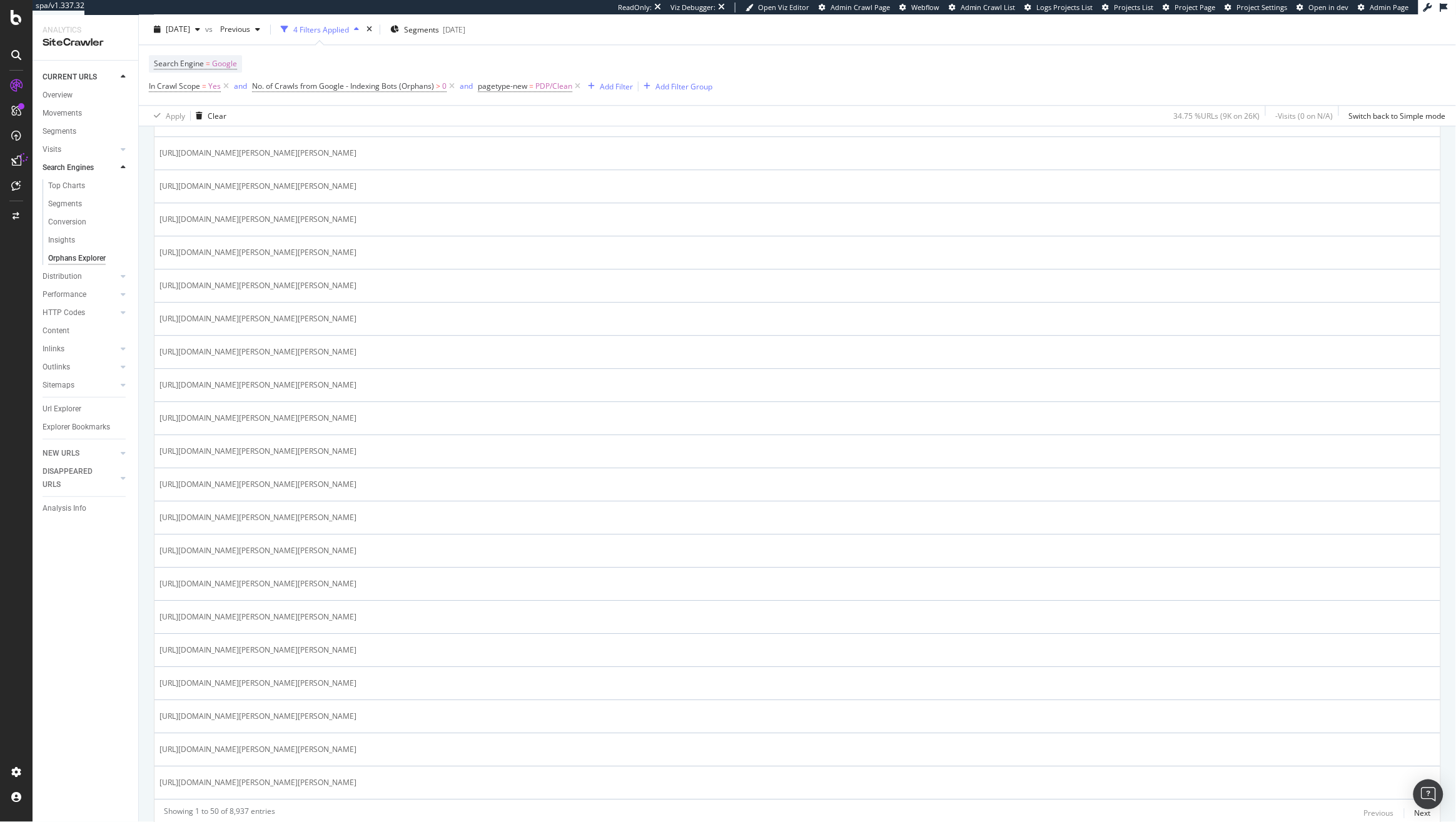
scroll to position [1361, 0]
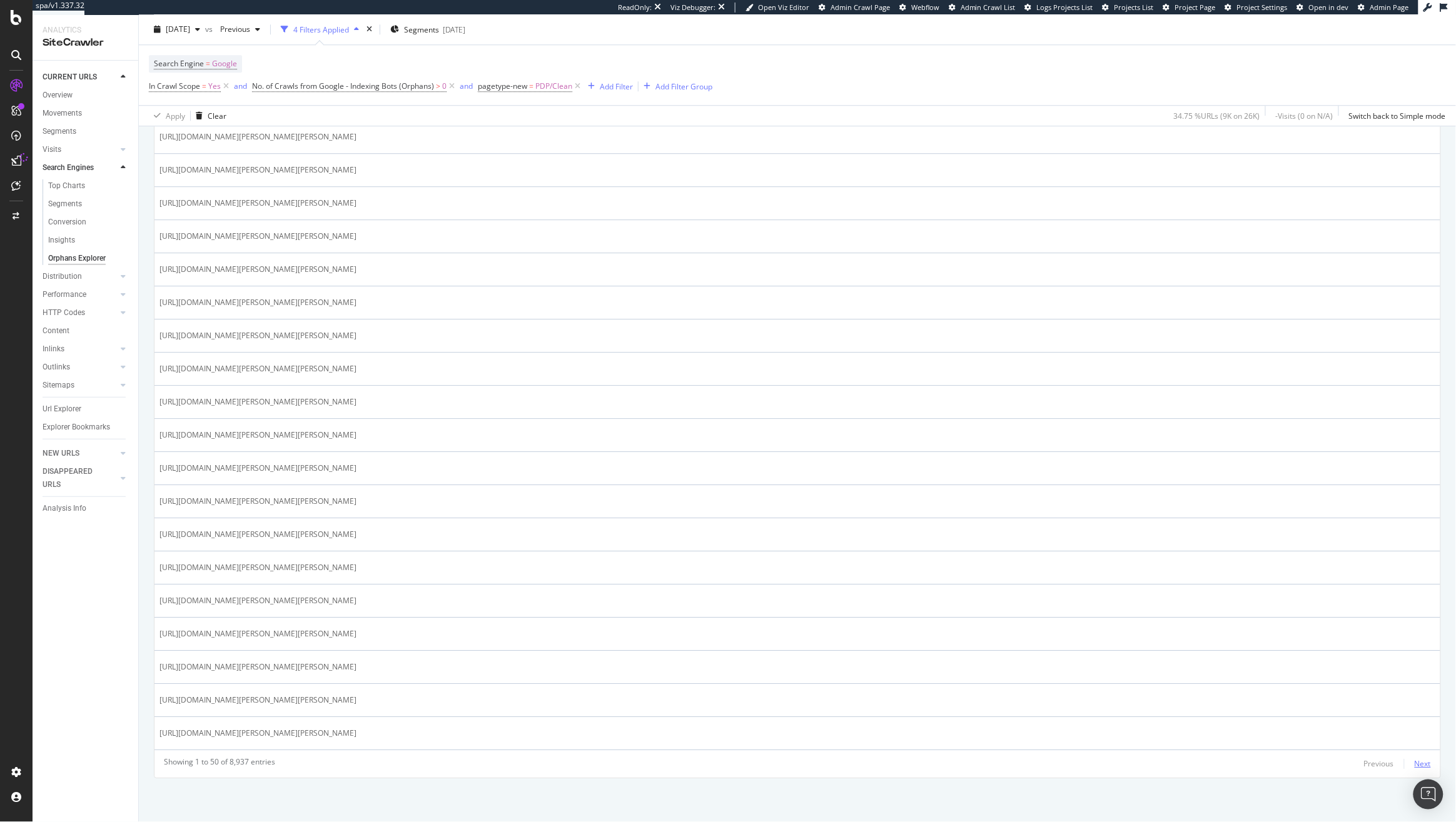
click at [1416, 764] on div "Next" at bounding box center [1422, 763] width 17 height 10
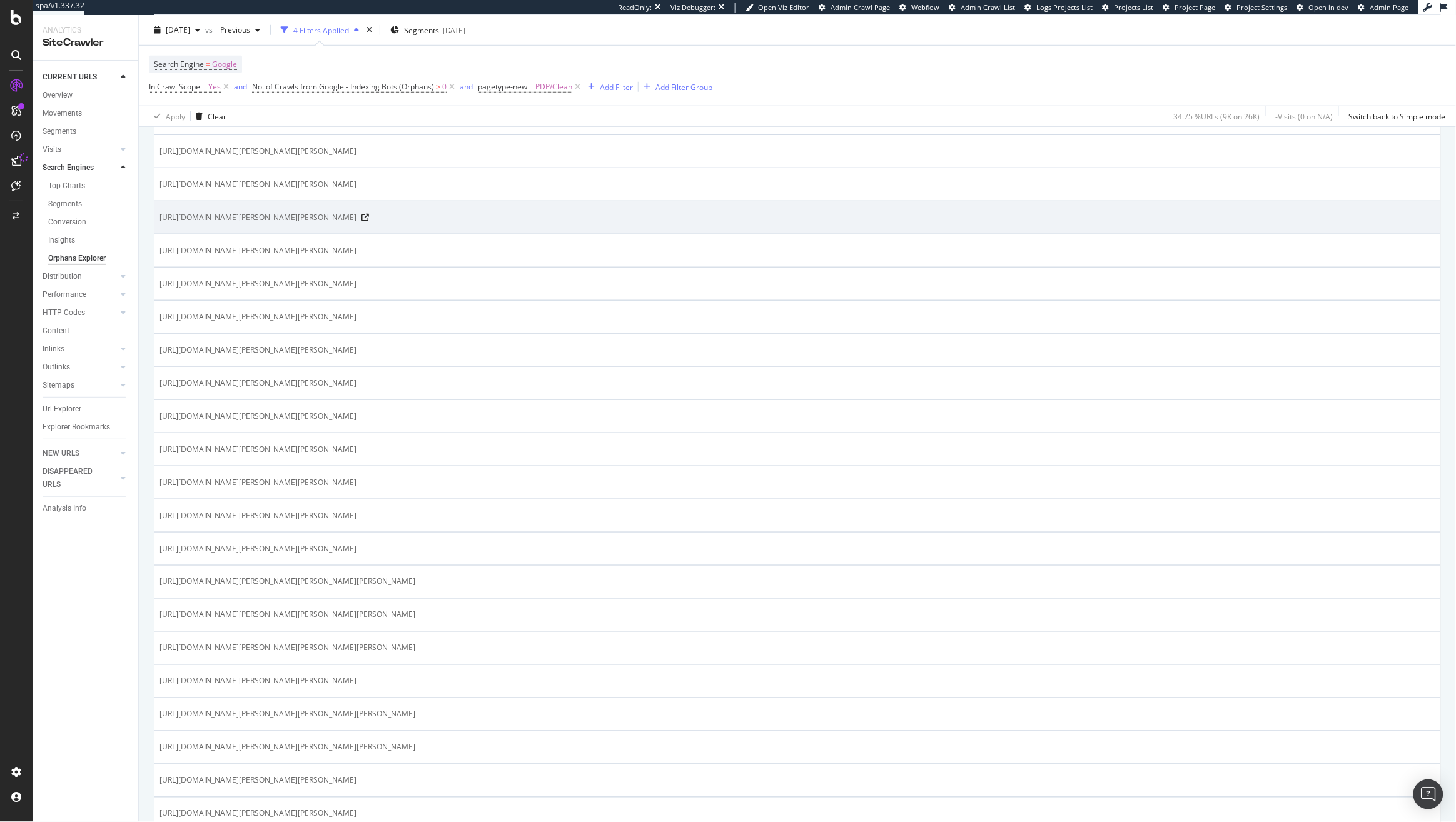
scroll to position [0, 0]
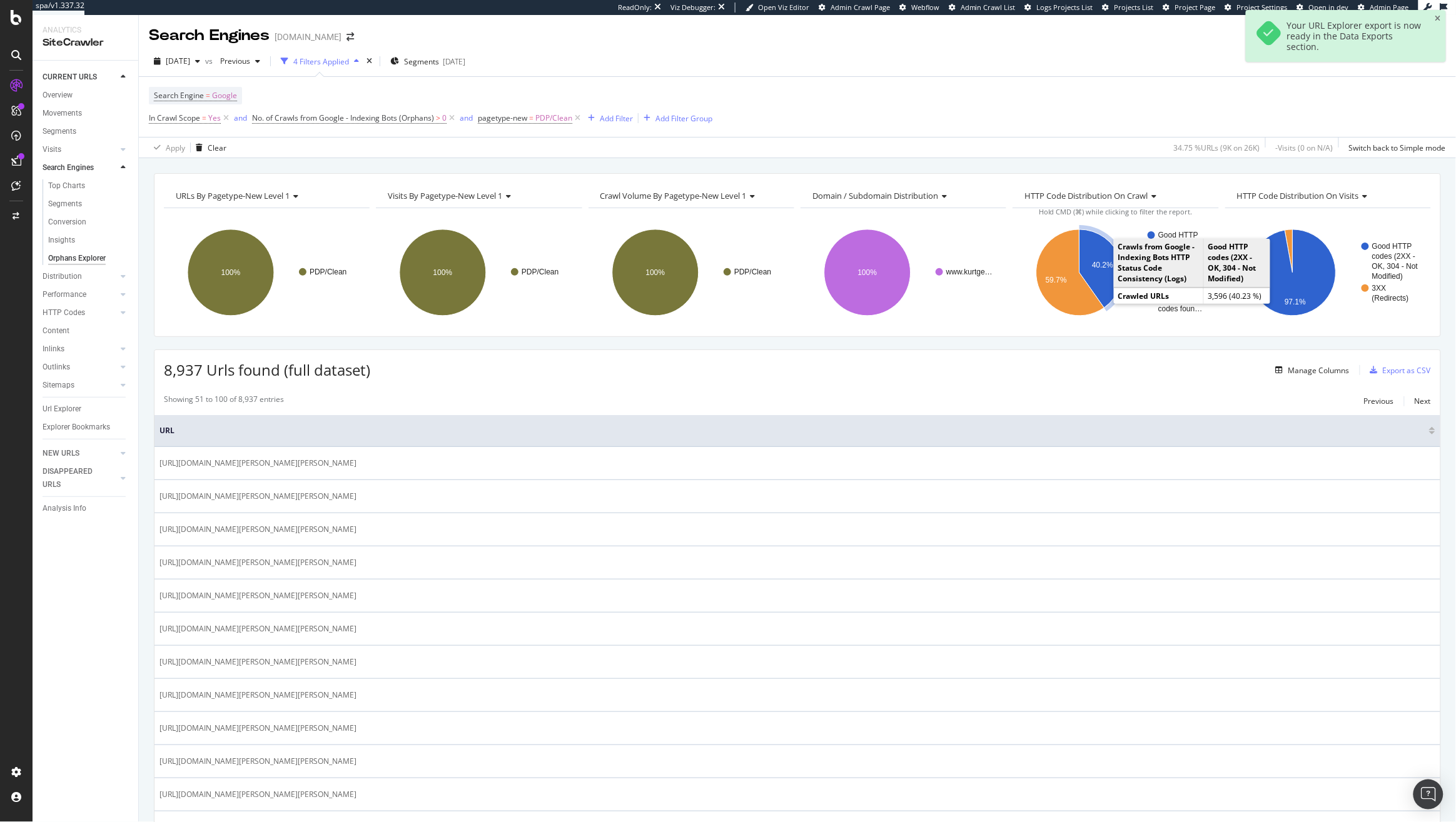
click at [1082, 267] on icon "A chart." at bounding box center [1100, 268] width 43 height 78
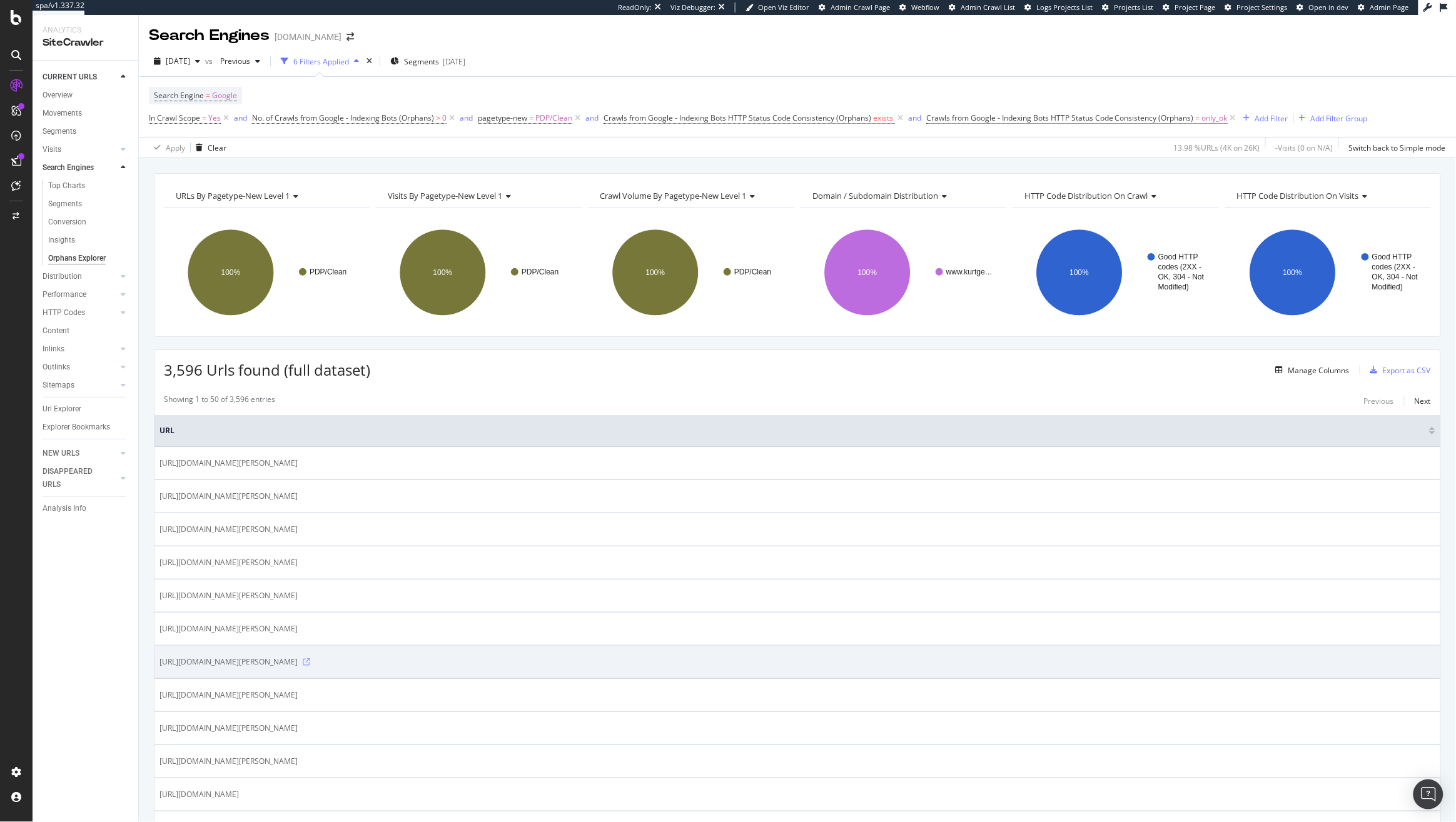
click at [311, 666] on icon at bounding box center [306, 661] width 7 height 7
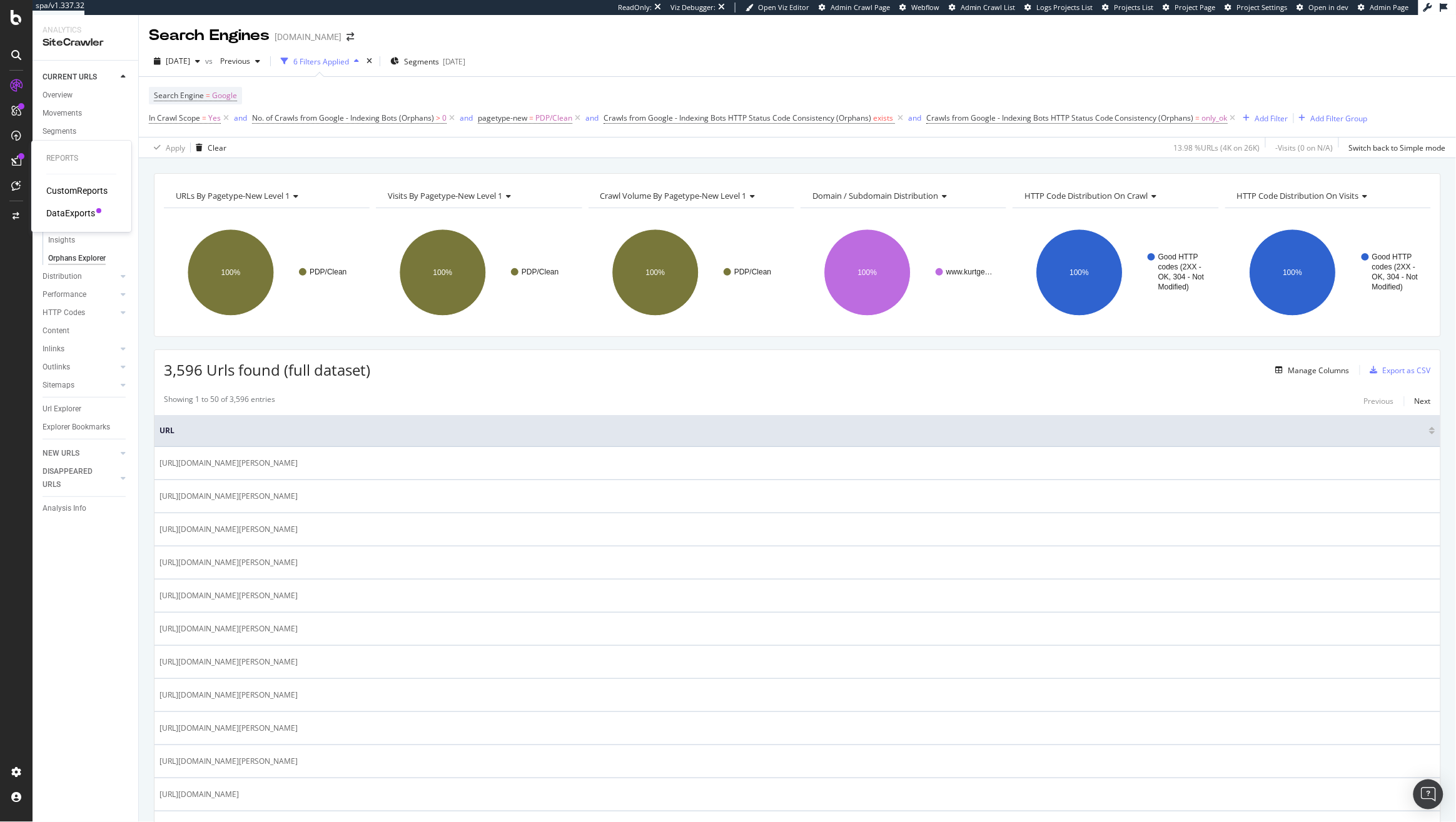
click at [66, 206] on div "CustomReports DataExports" at bounding box center [81, 202] width 70 height 35
click at [64, 215] on div "DataExports" at bounding box center [71, 213] width 49 height 13
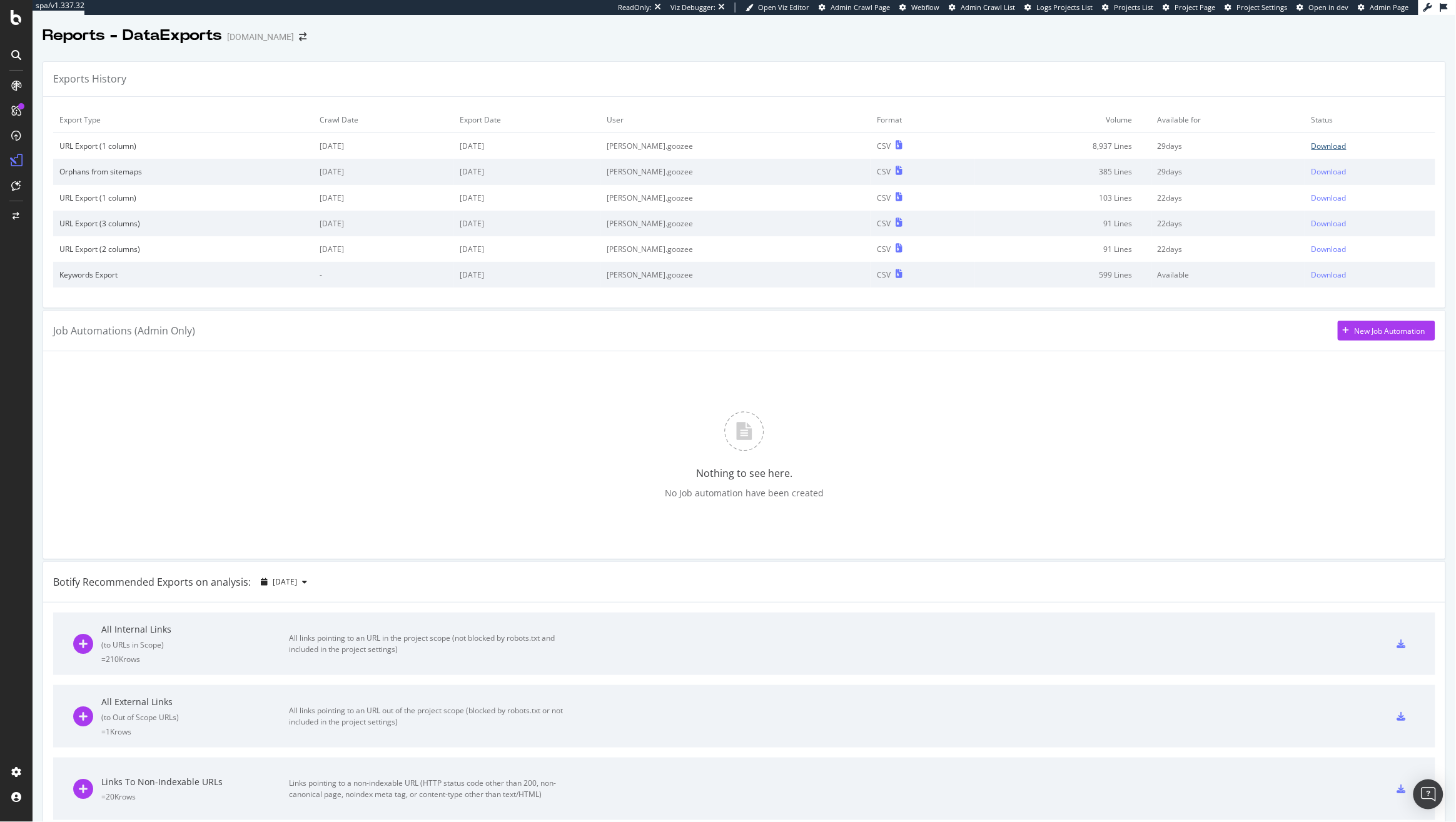
click at [1313, 144] on div "Download" at bounding box center [1328, 146] width 35 height 10
click at [63, 719] on div "Project settings" at bounding box center [65, 715] width 52 height 10
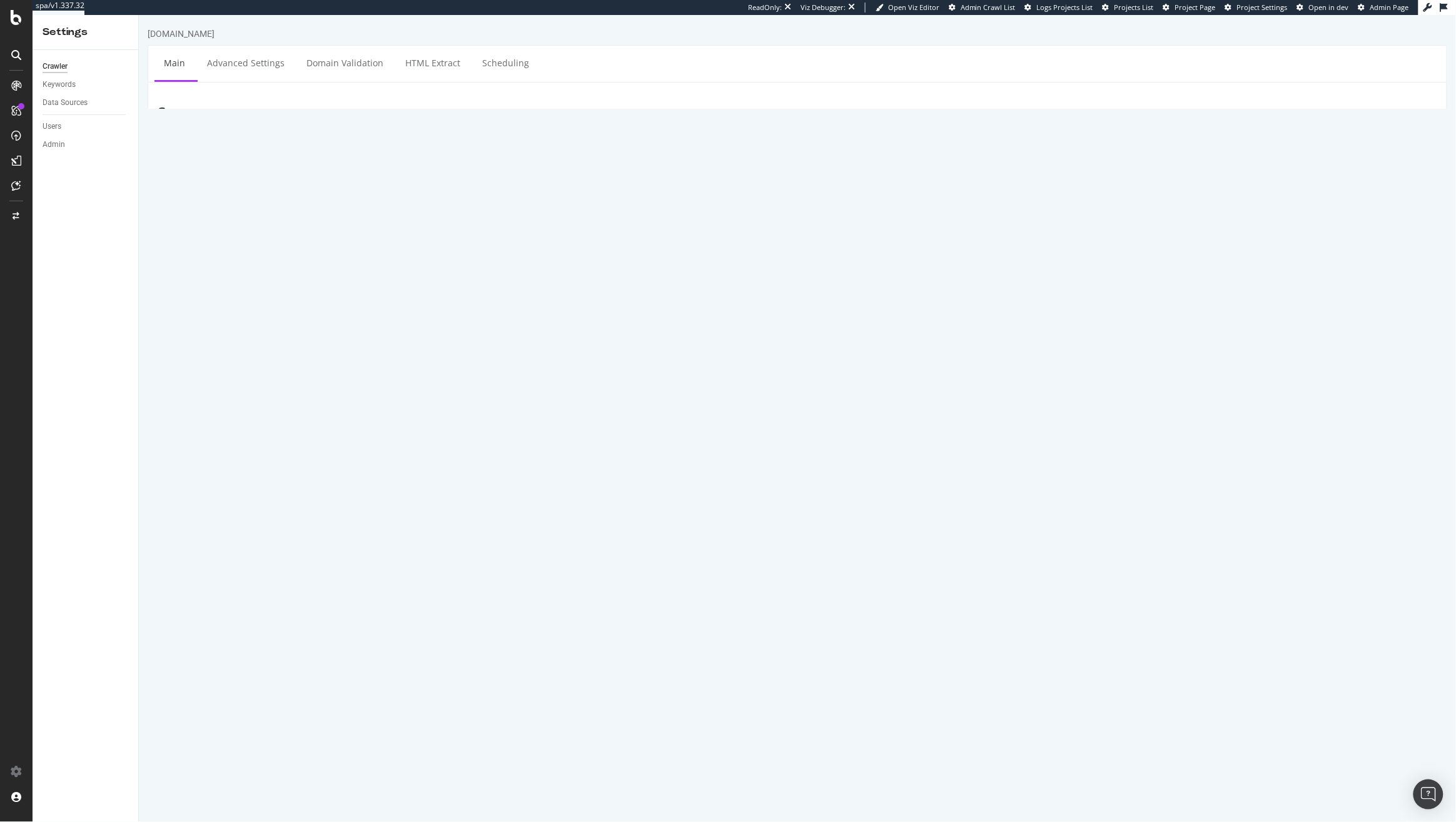
drag, startPoint x: 571, startPoint y: 178, endPoint x: 319, endPoint y: 147, distance: 253.9
click at [324, 149] on section "Project Name www.kurtgeiger.us Start URLs https://www.kurtgeiger.us/ Or upload …" at bounding box center [796, 405] width 1279 height 538
click at [414, 252] on input "file" at bounding box center [796, 248] width 847 height 21
type input "C:\fakepath\Orphans Products found in Logs.txt"
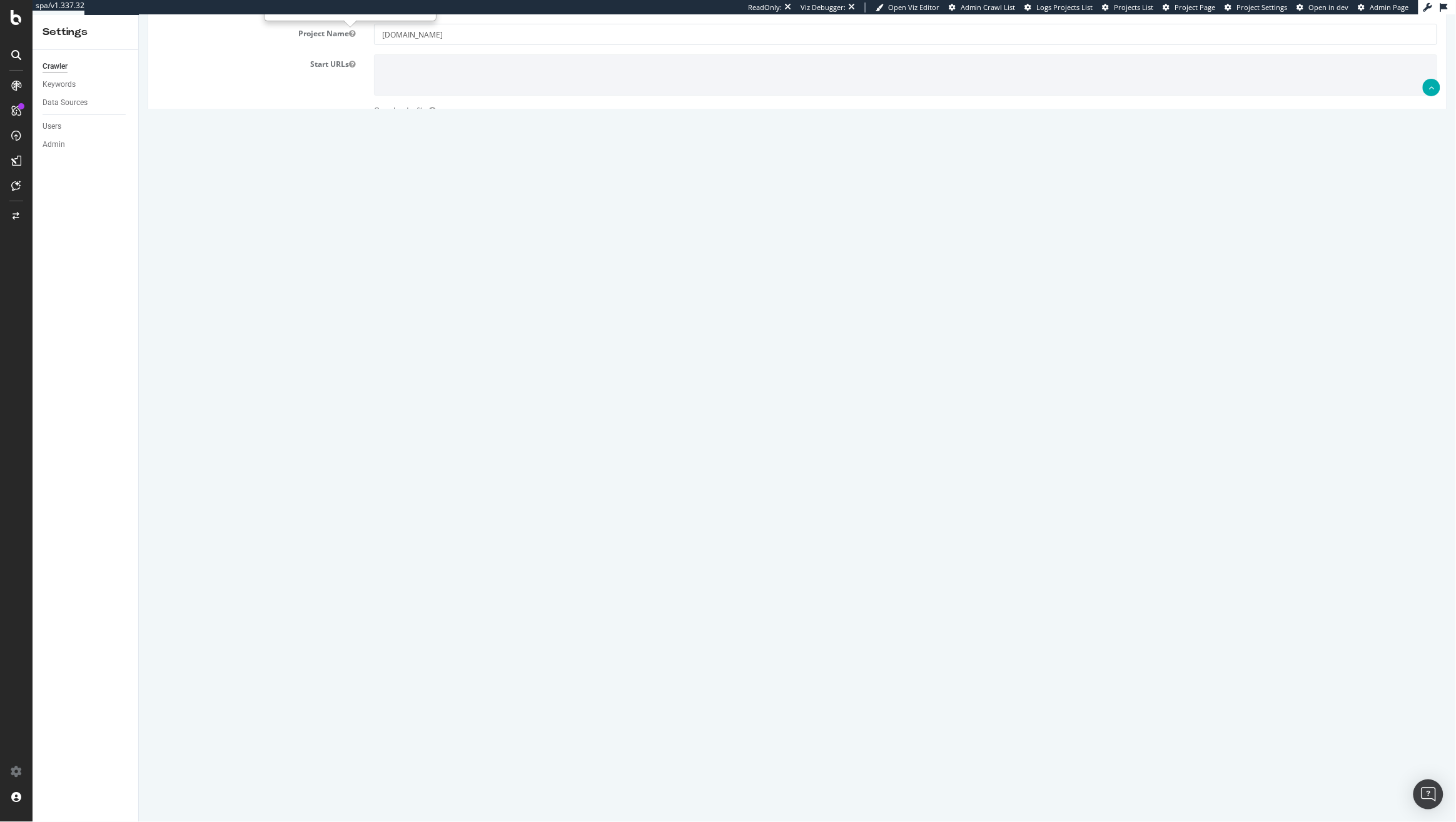
scroll to position [218, 0]
click at [422, 592] on input "number" at bounding box center [471, 586] width 197 height 21
type input "0"
drag, startPoint x: 435, startPoint y: 530, endPoint x: 279, endPoint y: 518, distance: 156.5
click at [280, 518] on div "Max # of Analysed URLs 400000" at bounding box center [796, 525] width 1298 height 21
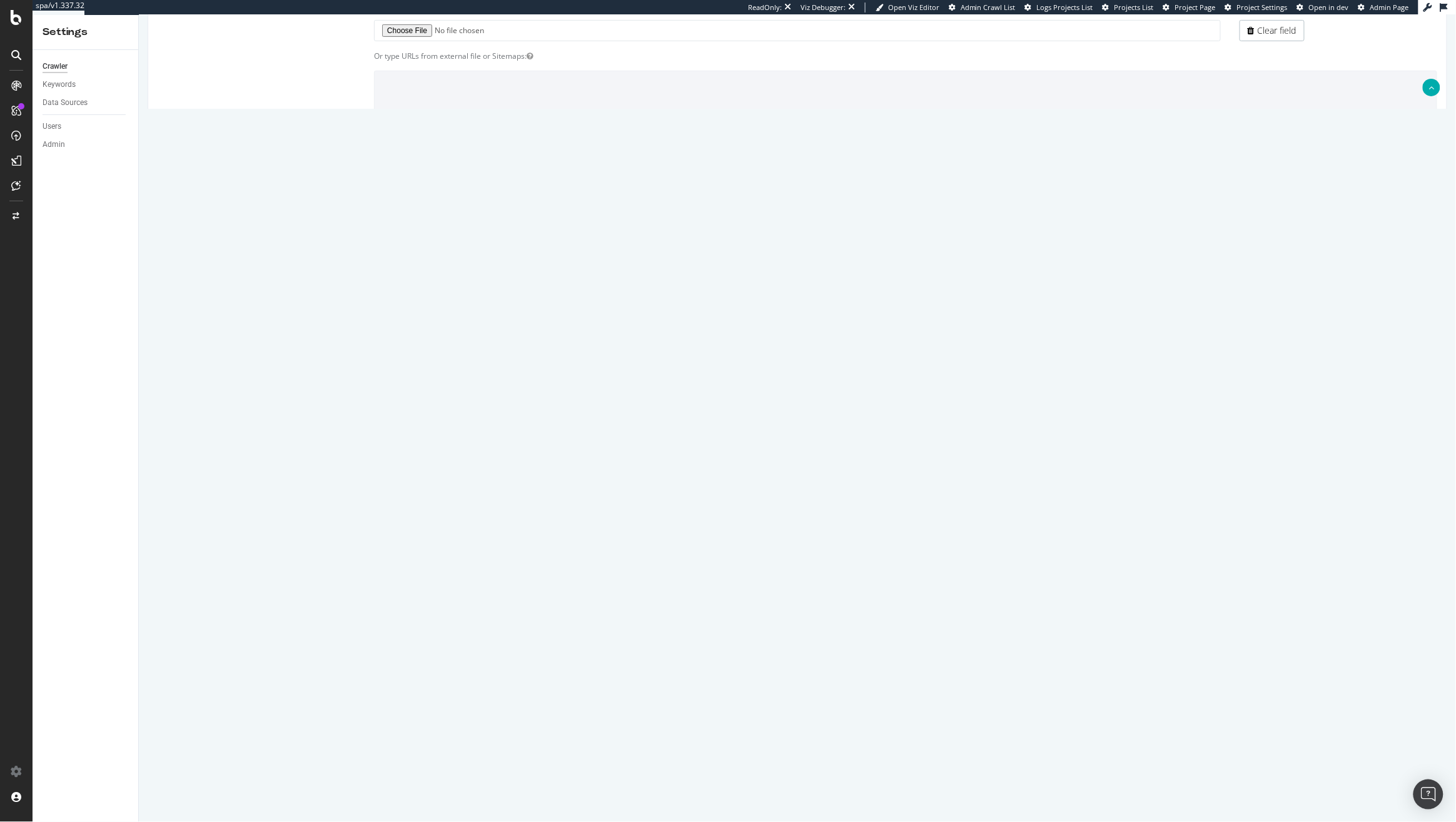
type input "10000"
click at [818, 591] on div "Max Depth 0" at bounding box center [796, 586] width 1298 height 21
click at [414, 552] on input "3" at bounding box center [471, 555] width 197 height 21
type input "5"
click at [911, 565] on div "Max Speed (URLs / s) 5 Estimated crawl duration: 33 minutes" at bounding box center [796, 555] width 1298 height 21
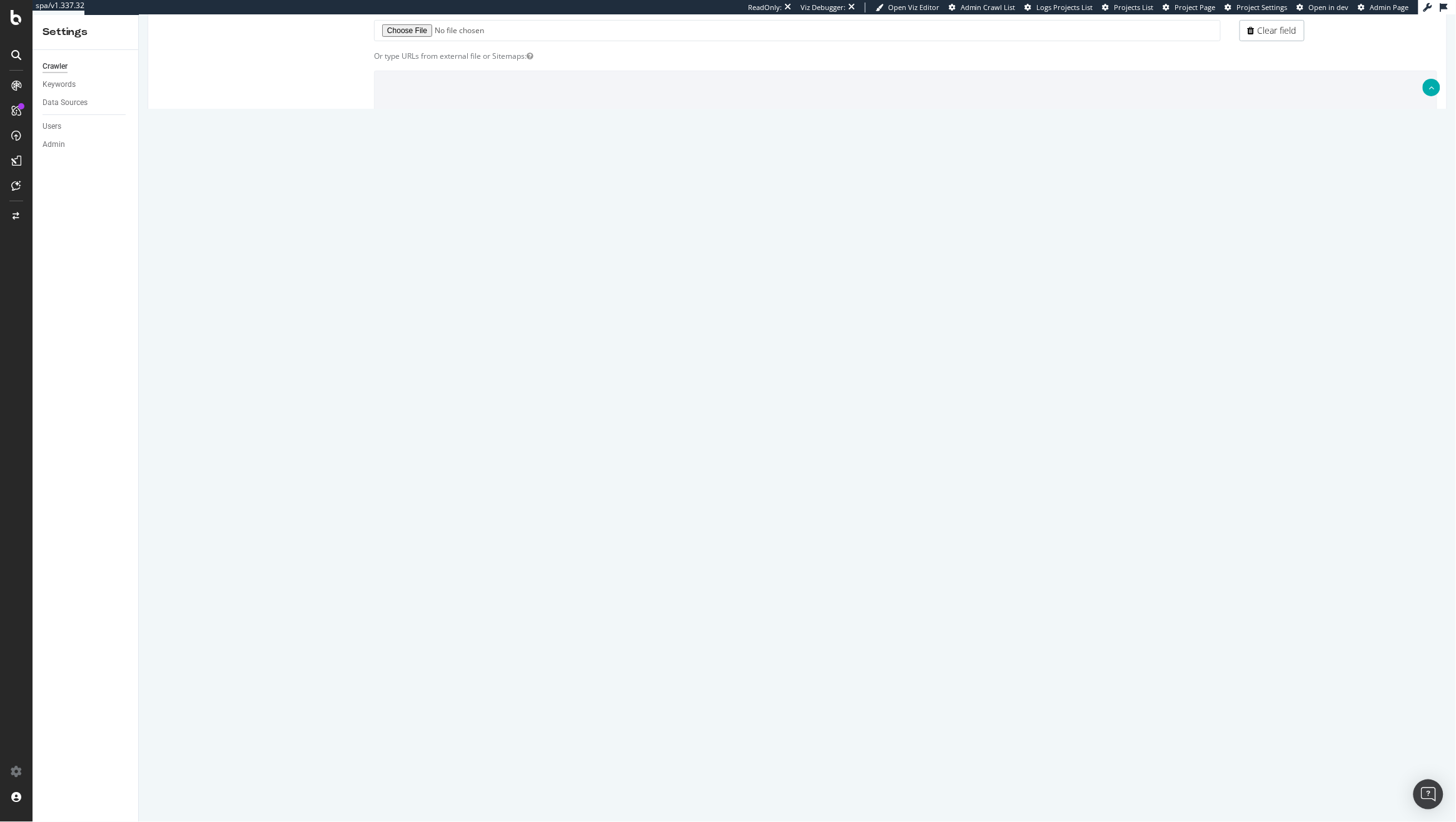
click at [749, 778] on button "Save" at bounding box center [749, 779] width 30 height 19
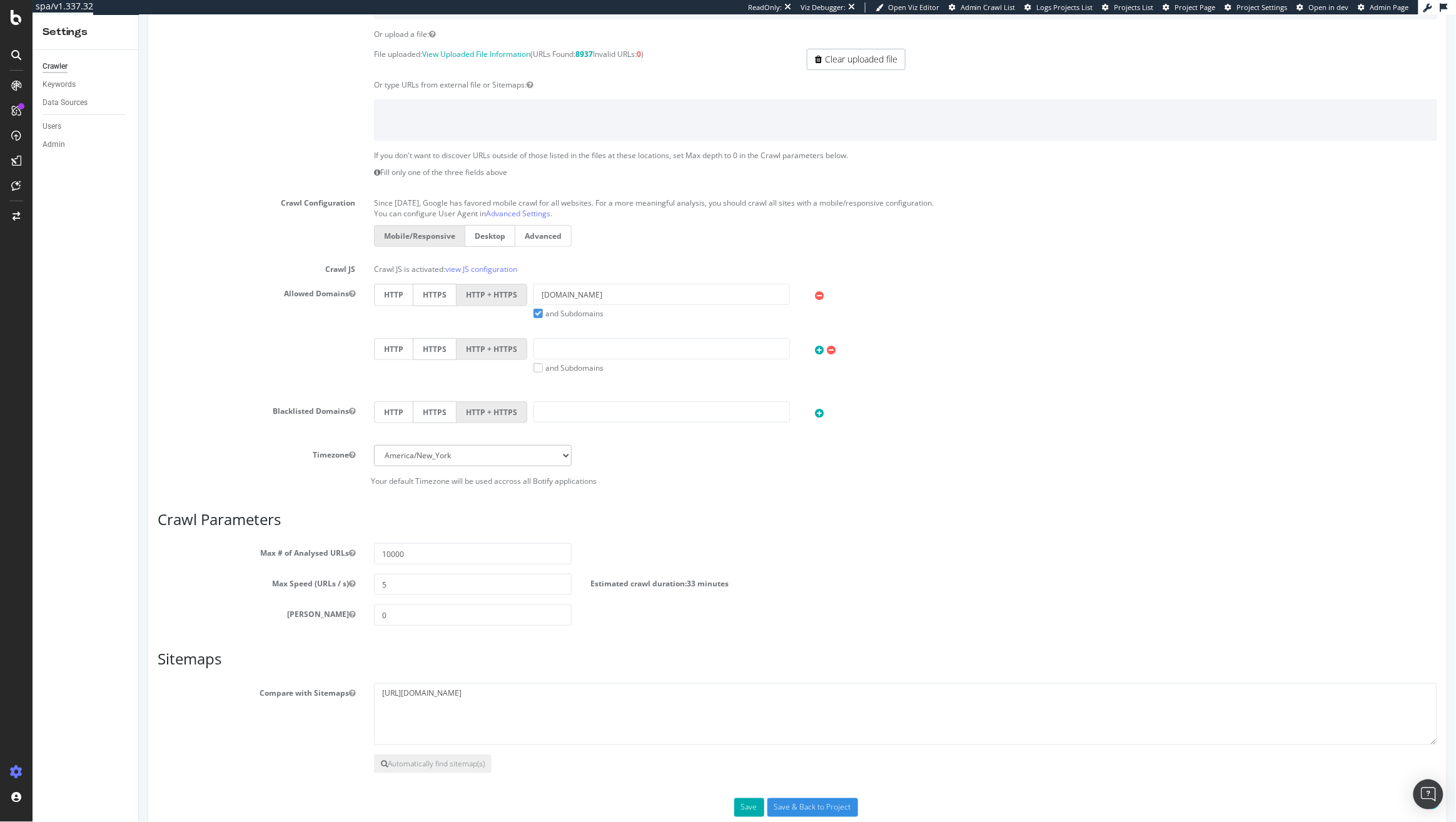
scroll to position [218, 0]
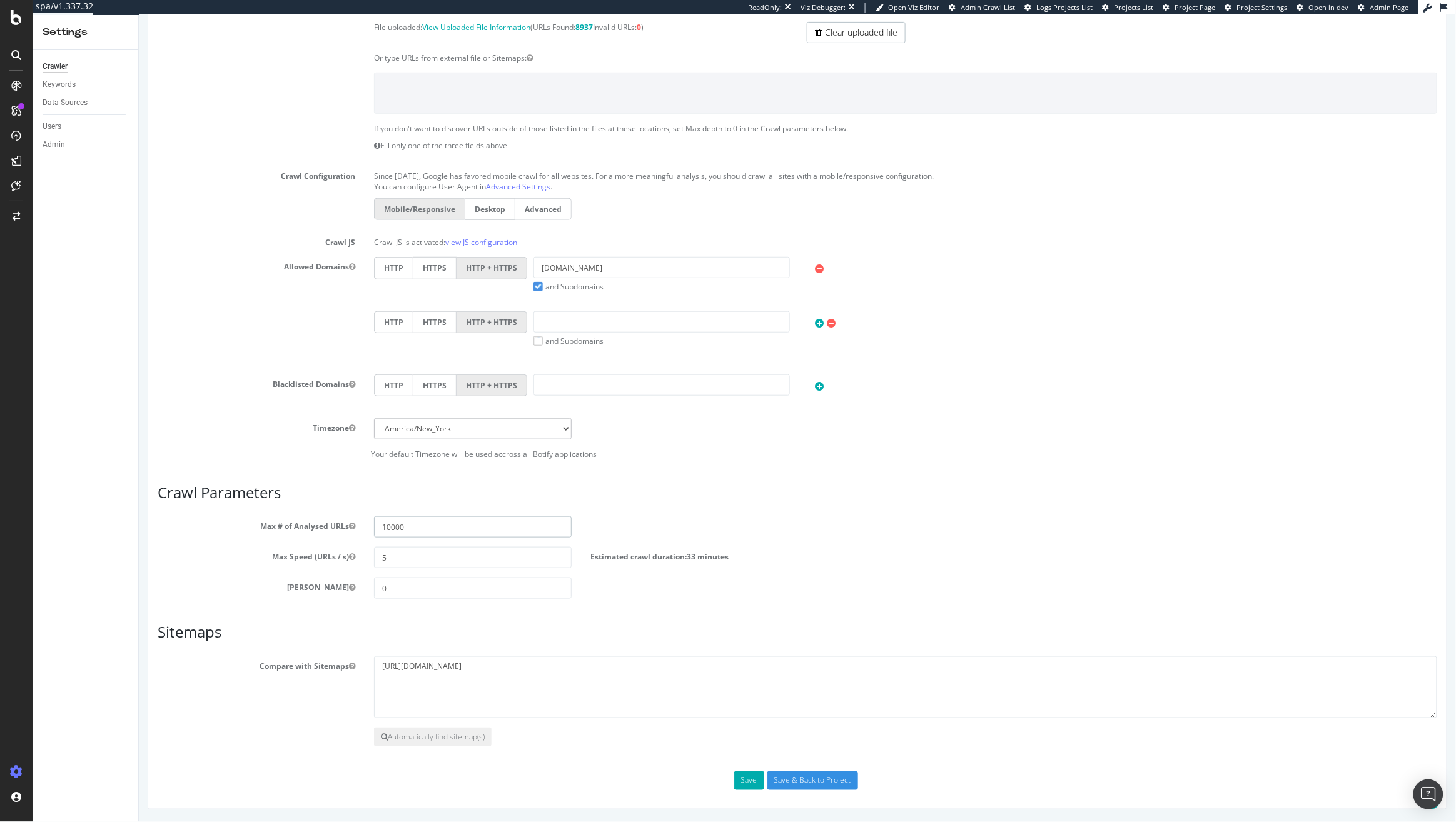
click at [382, 526] on input "10000" at bounding box center [471, 527] width 197 height 21
type input "9000"
click at [734, 782] on button "Save" at bounding box center [749, 781] width 30 height 19
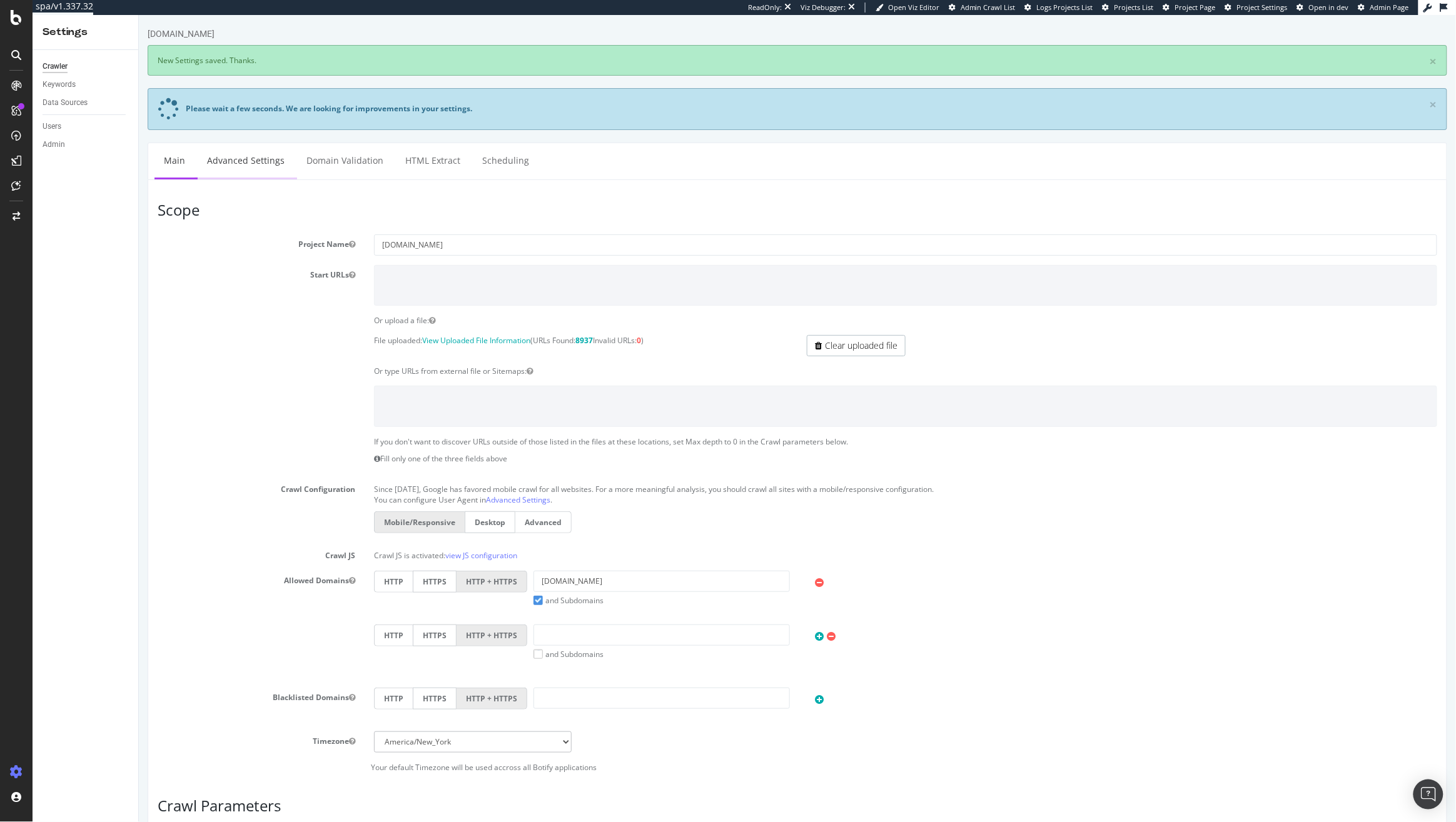
click at [258, 173] on link "Advanced Settings" at bounding box center [246, 160] width 97 height 34
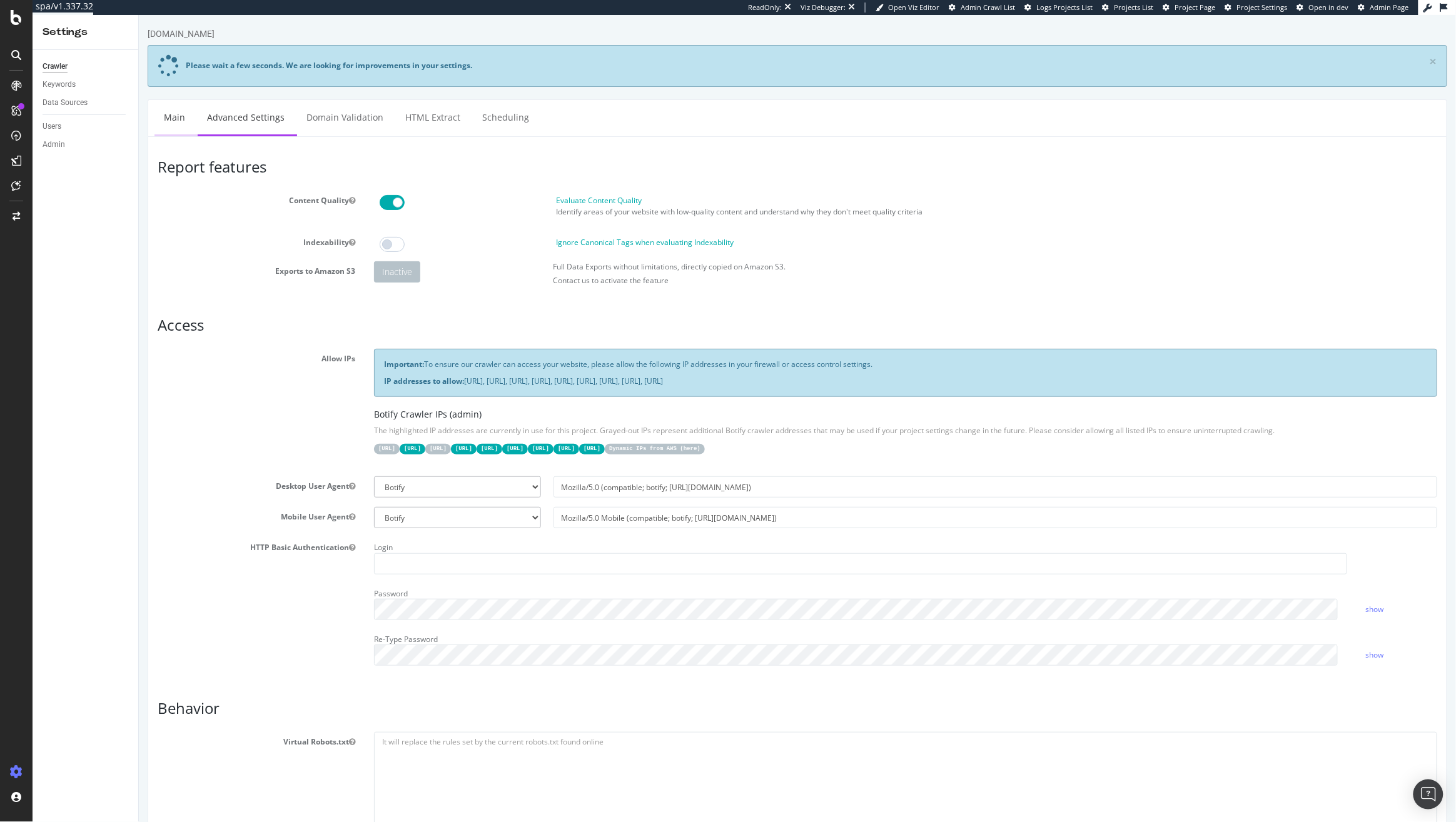
click at [176, 122] on link "Main" at bounding box center [173, 116] width 40 height 34
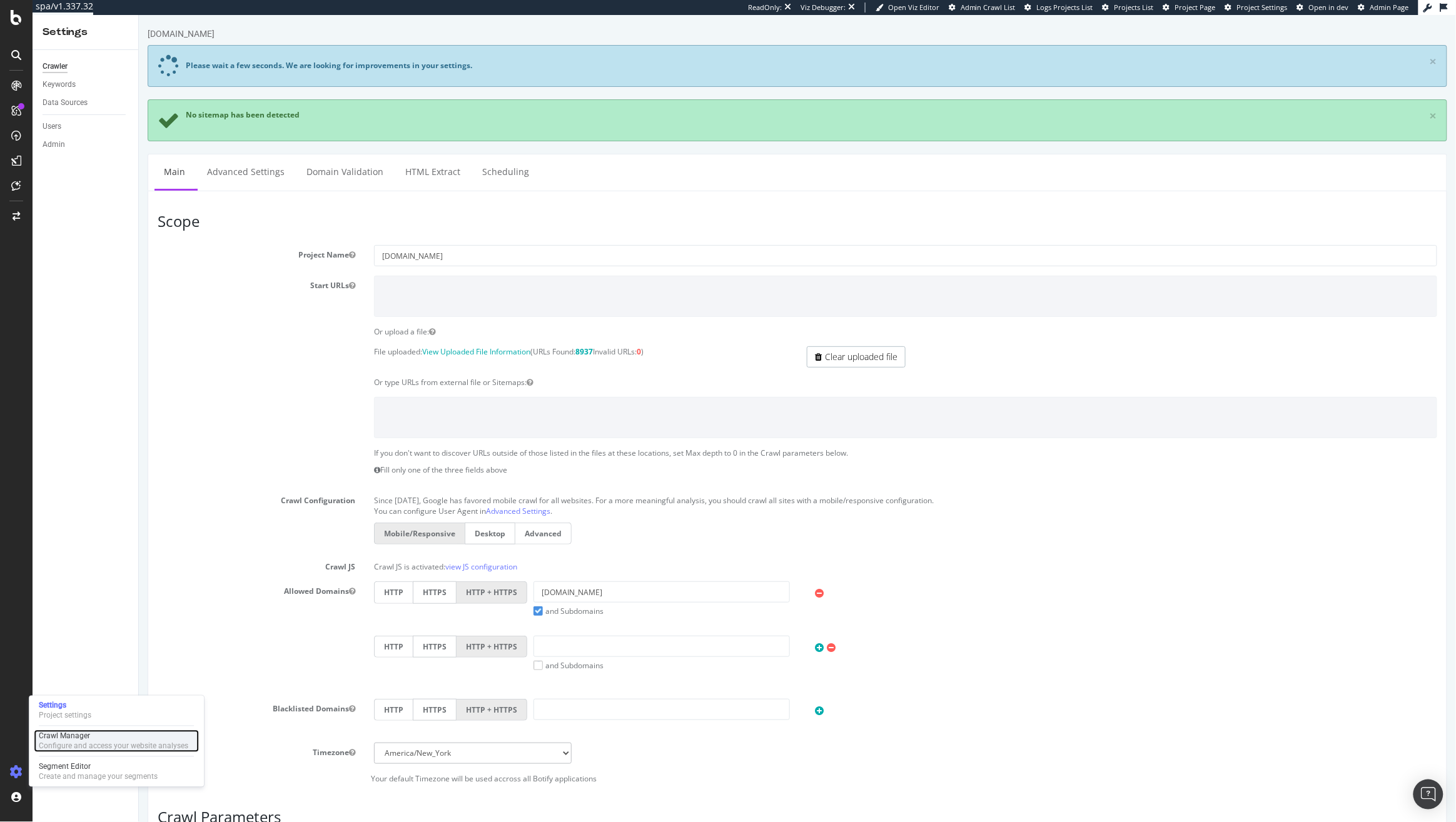
click at [72, 733] on div "Crawl Manager" at bounding box center [113, 736] width 150 height 10
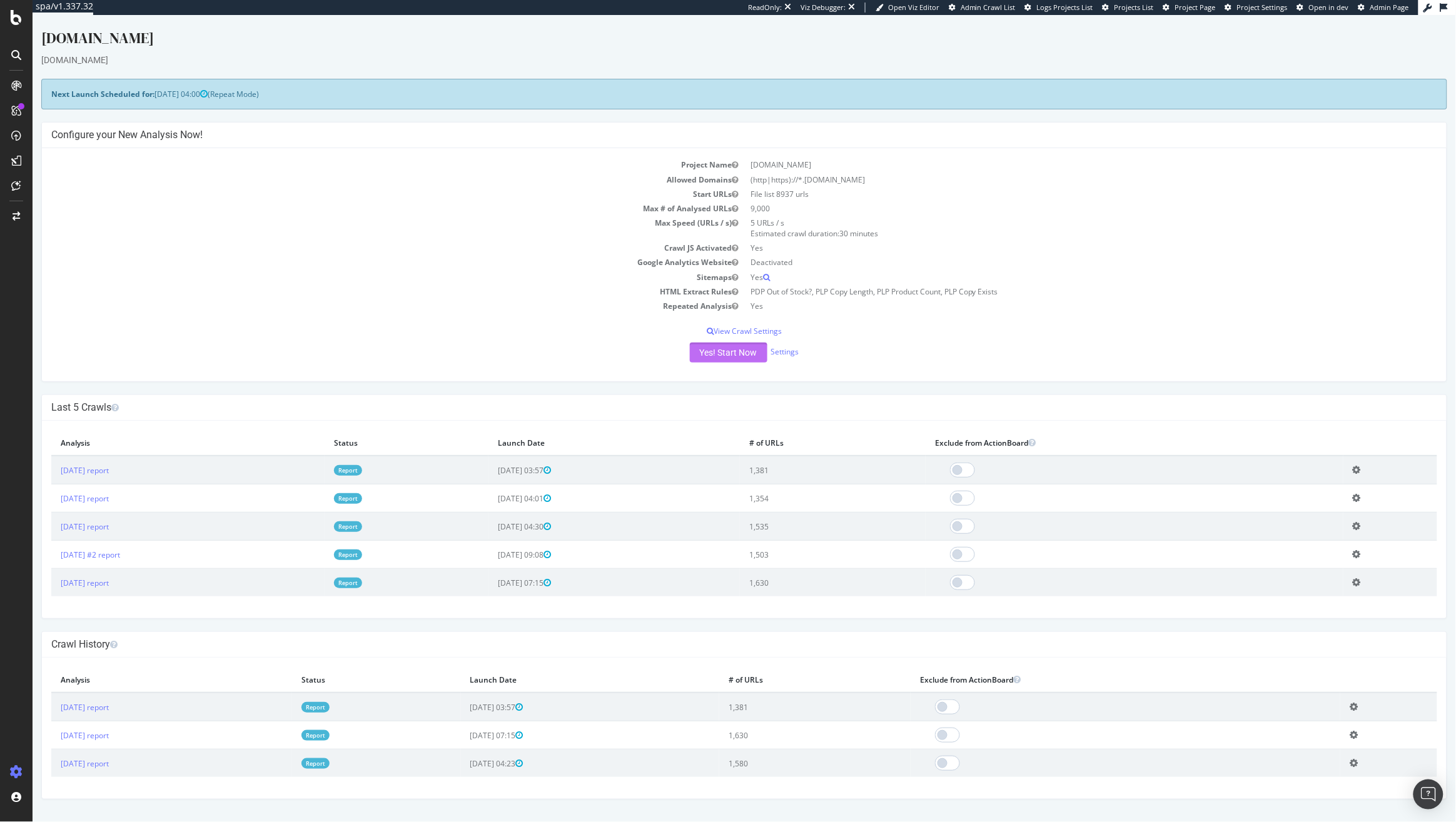
click at [734, 356] on button "Yes! Start Now" at bounding box center [728, 352] width 78 height 20
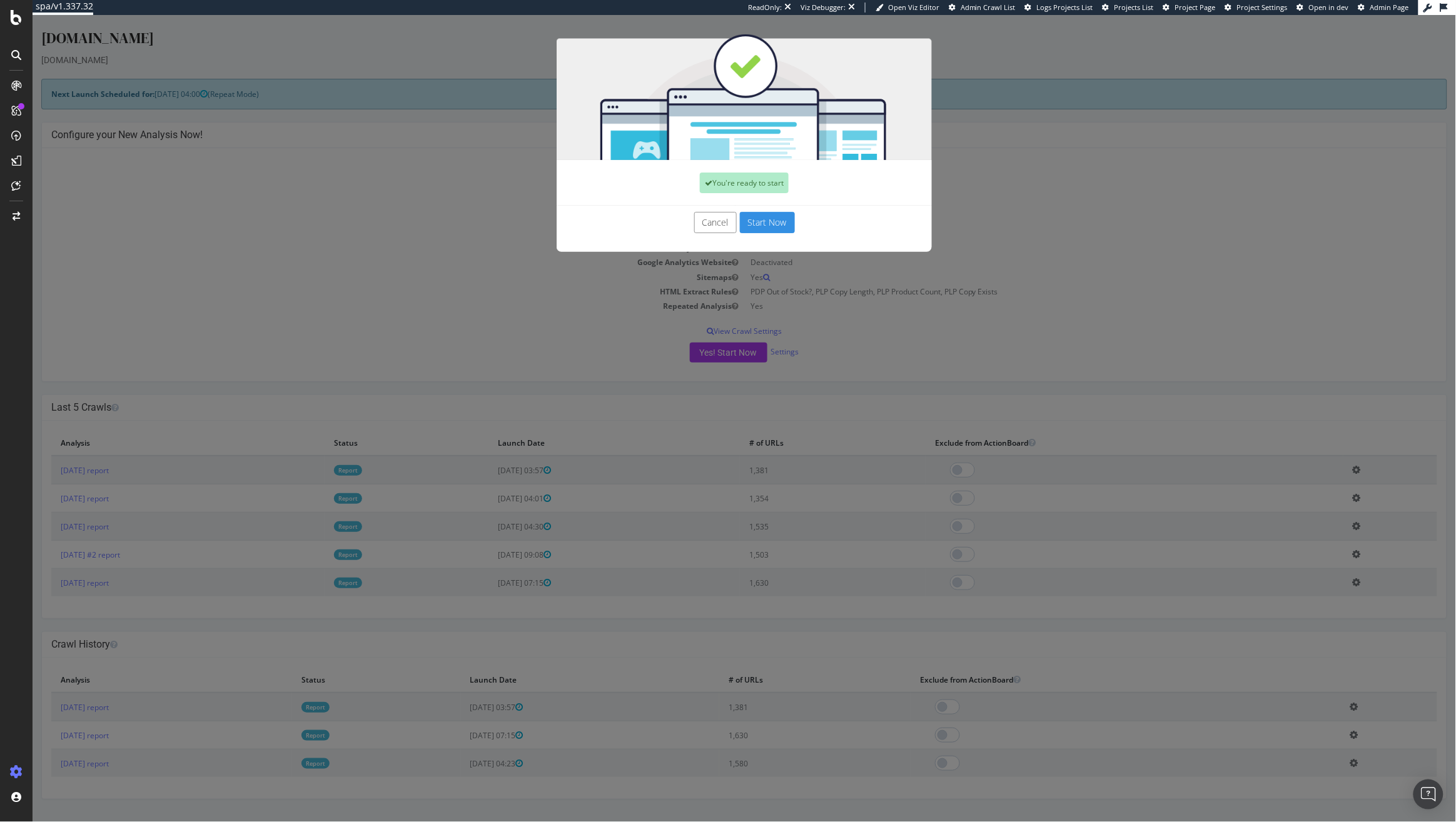
click at [764, 225] on button "Start Now" at bounding box center [766, 223] width 55 height 21
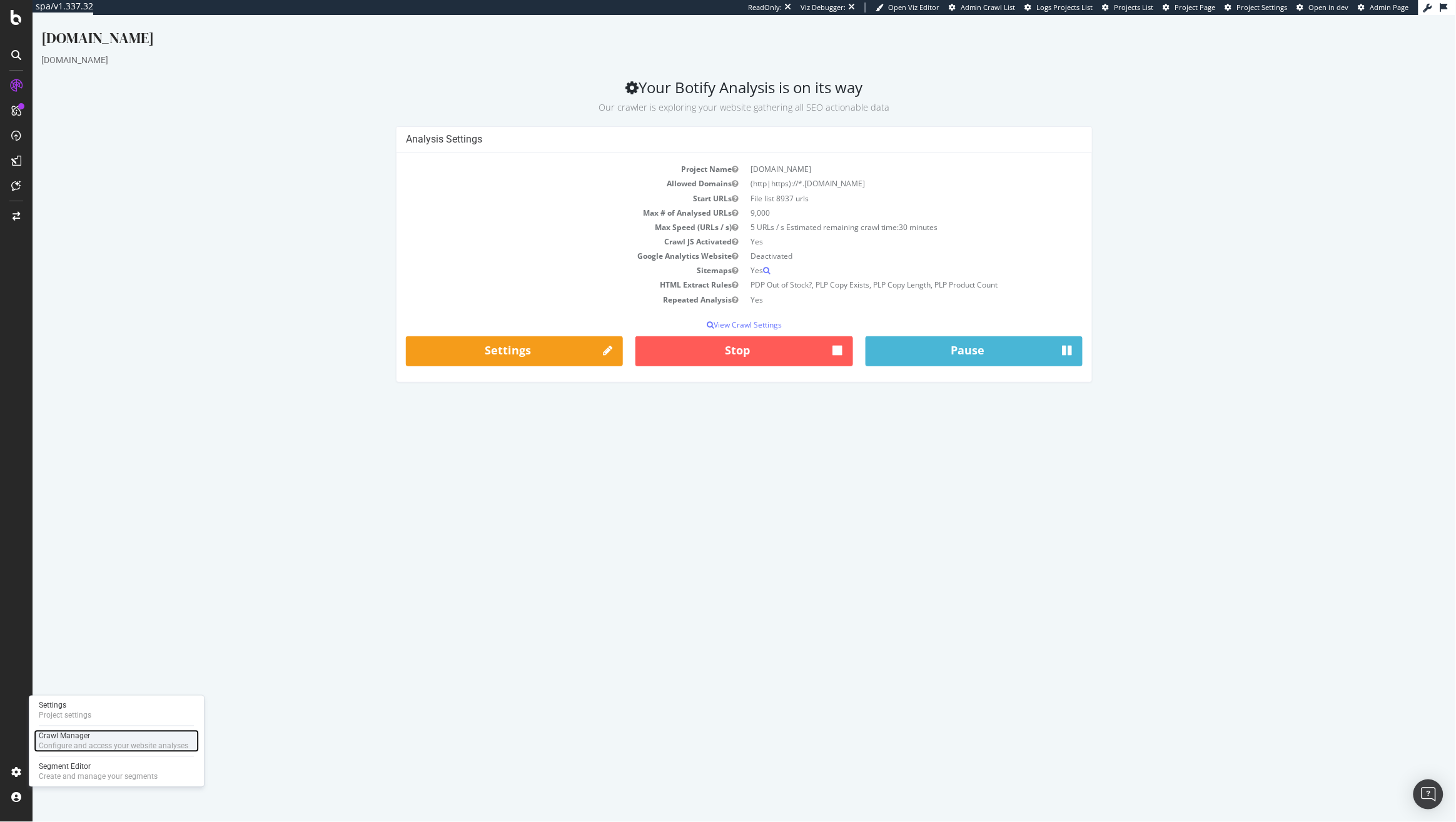
click at [63, 746] on div "Configure and access your website analyses" at bounding box center [113, 746] width 150 height 10
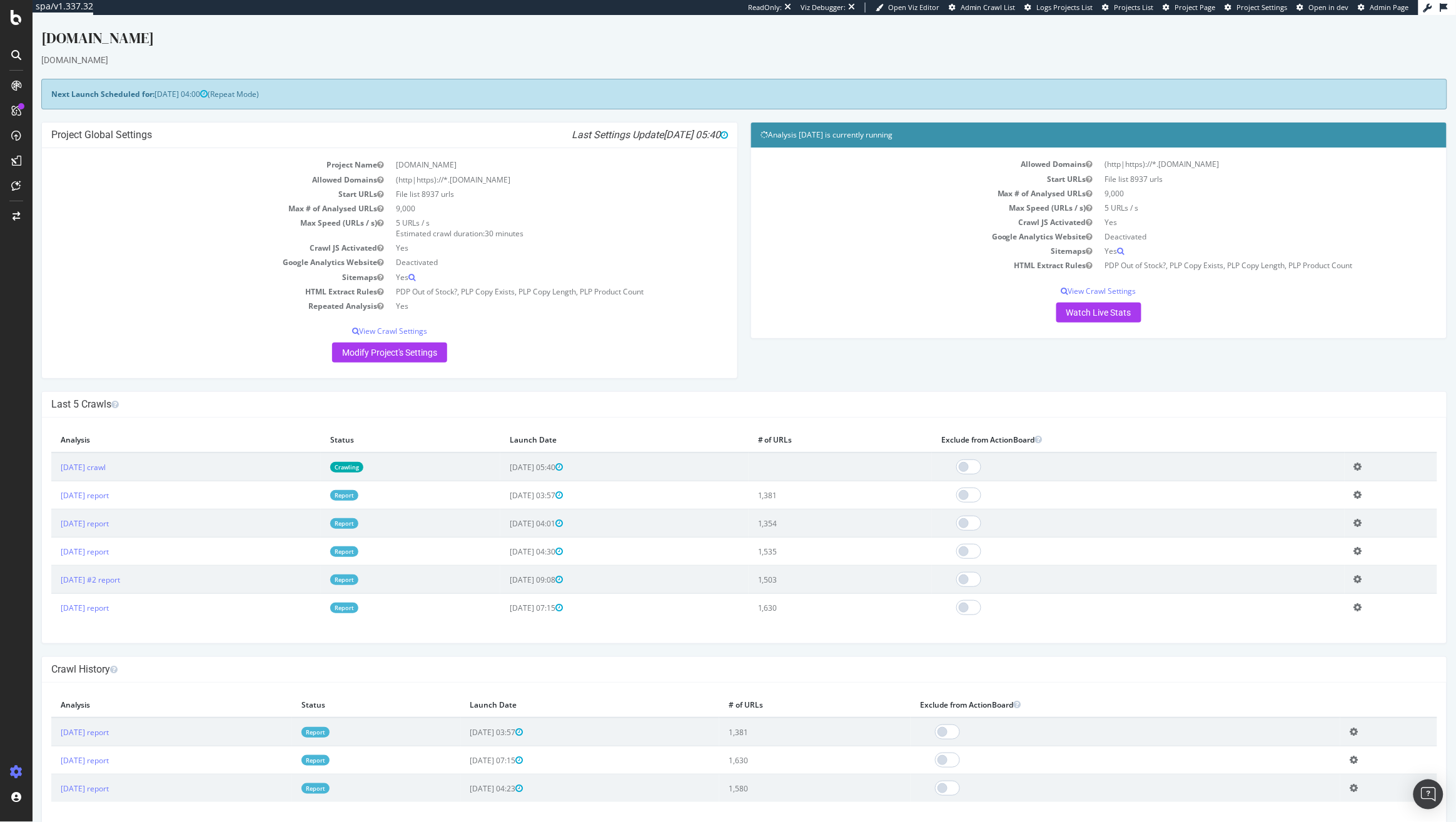
scroll to position [11, 0]
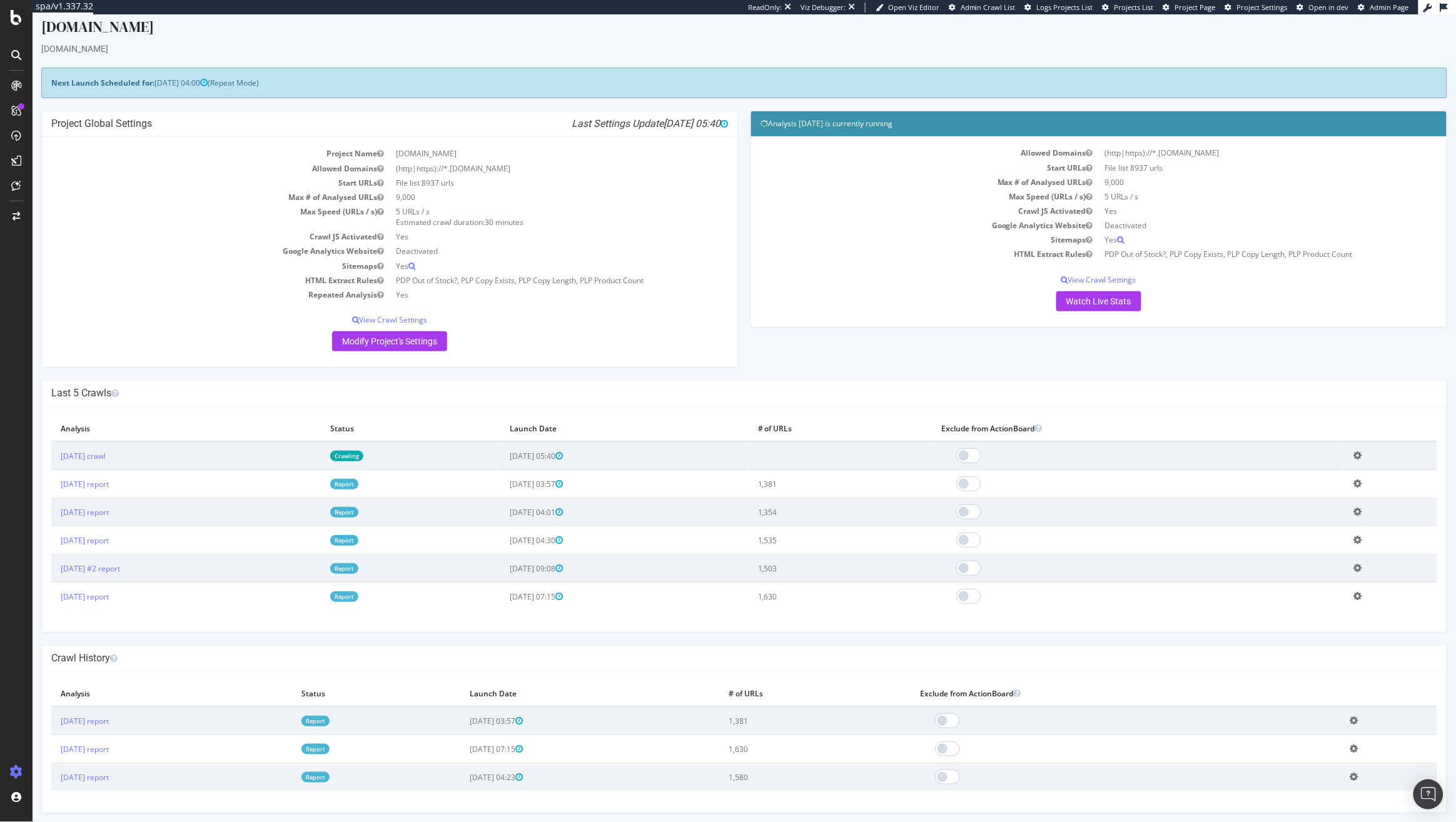
click at [1355, 455] on icon at bounding box center [1357, 455] width 8 height 10
click at [1319, 474] on link "Add name" at bounding box center [1311, 474] width 100 height 17
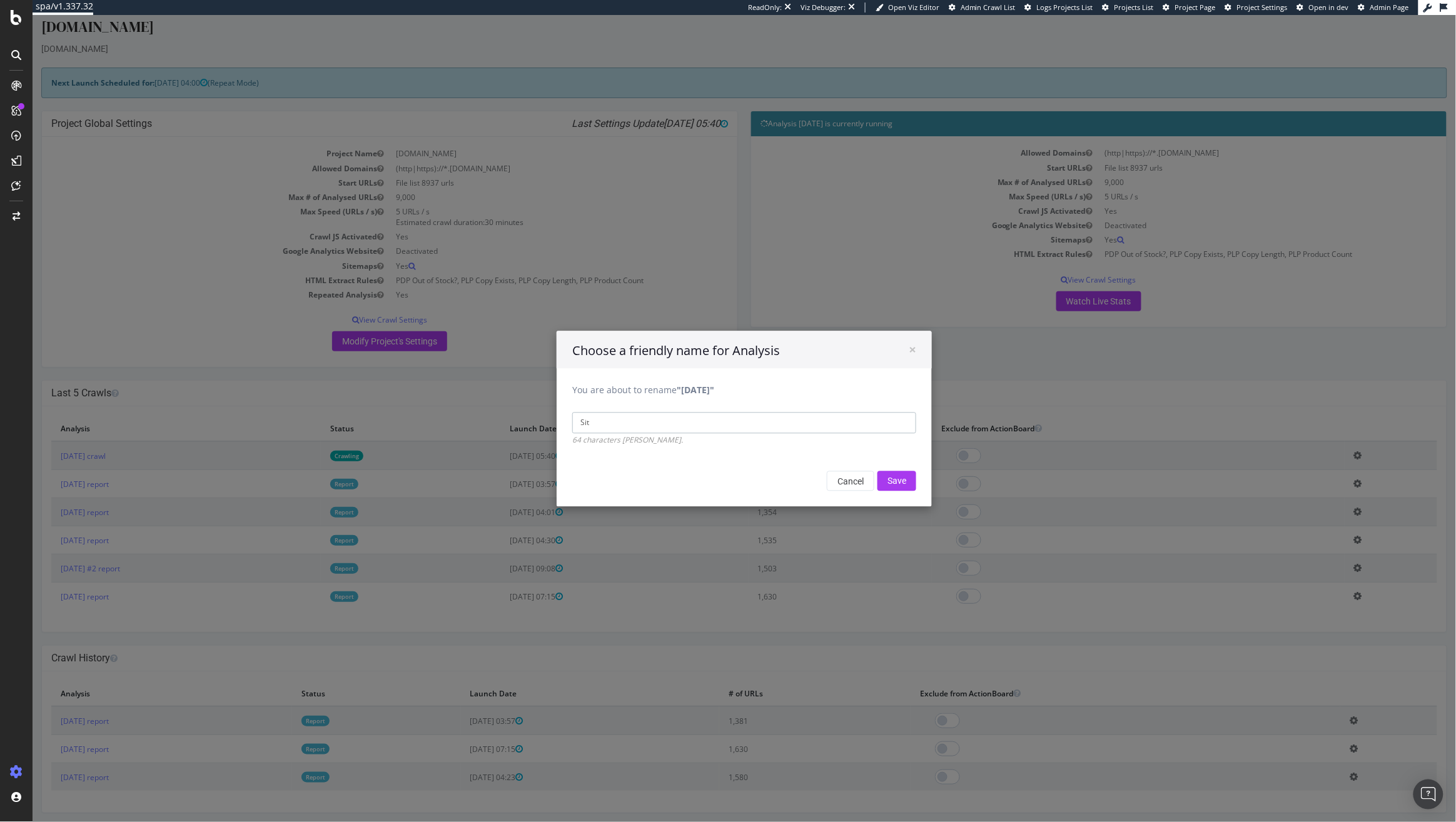
type input "Site"
type input "Orphan PDPs from Logs"
click at [889, 485] on input "Save" at bounding box center [896, 480] width 39 height 20
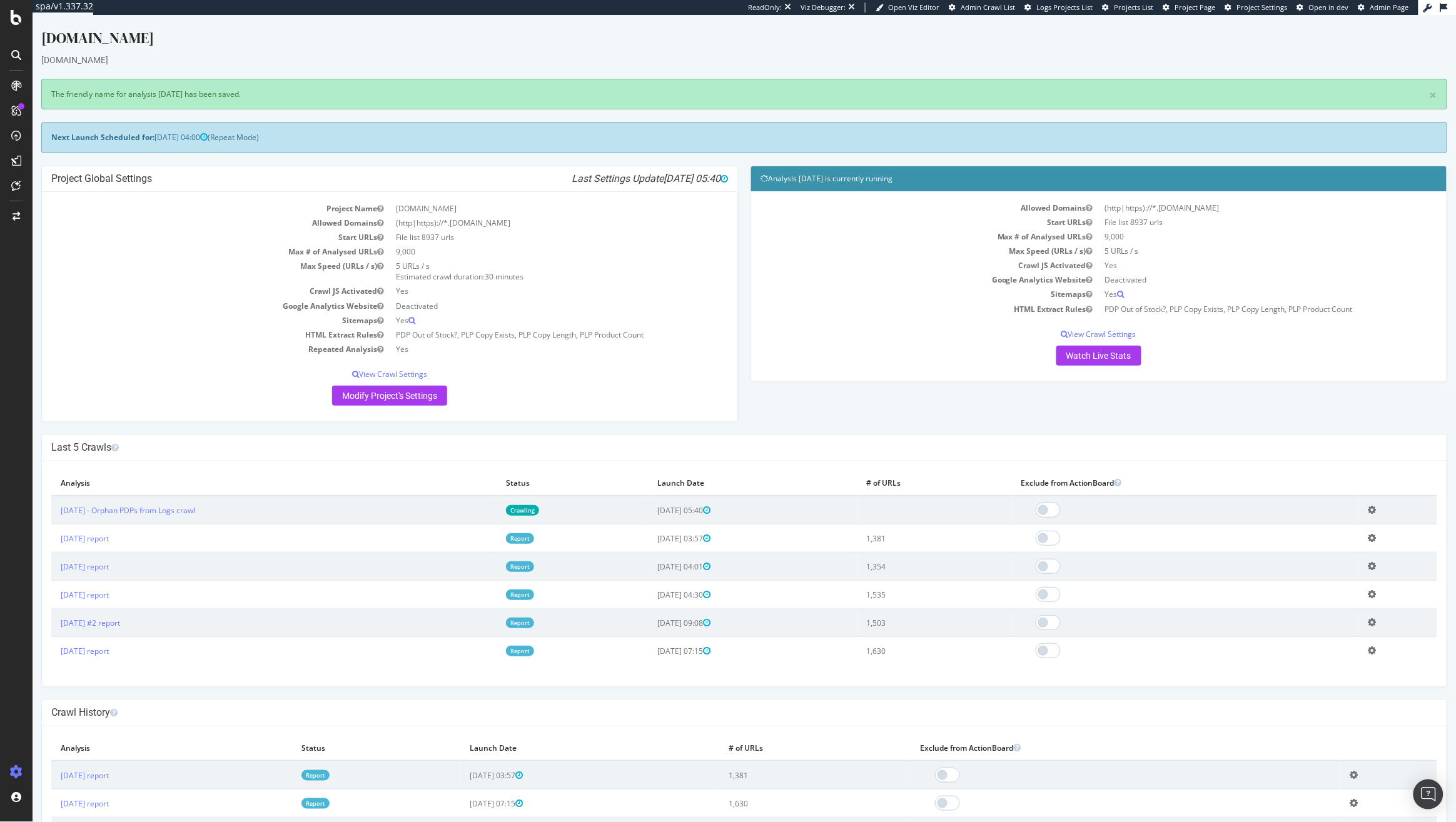
scroll to position [0, 0]
click at [58, 129] on div "Overview SiteCrawler LogAnalyzer RealKeywords EngagementAnalytics" at bounding box center [88, 160] width 85 height 102
click at [55, 139] on div "SiteCrawler" at bounding box center [68, 139] width 44 height 13
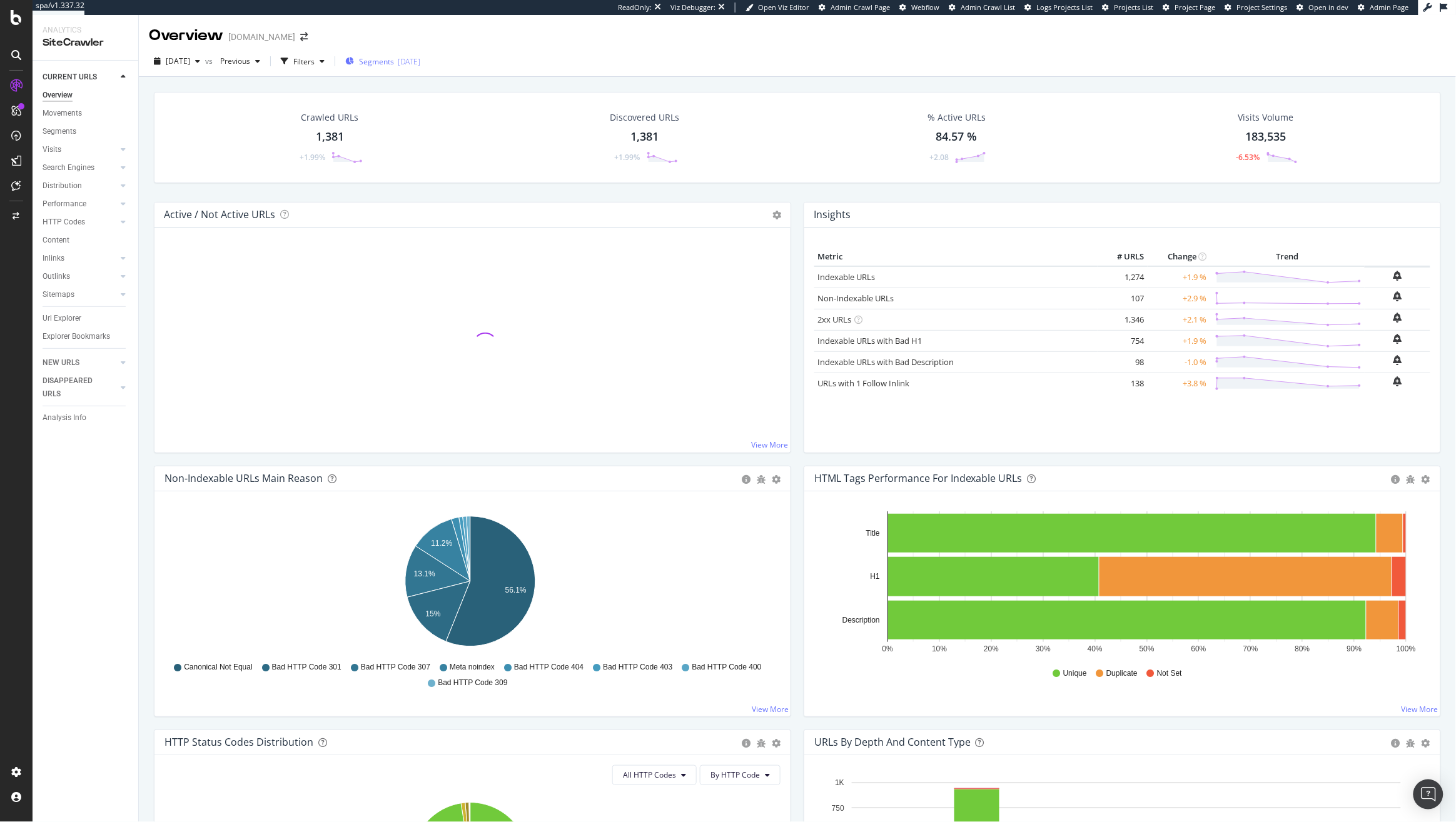
click at [394, 67] on span "Segments" at bounding box center [376, 61] width 35 height 10
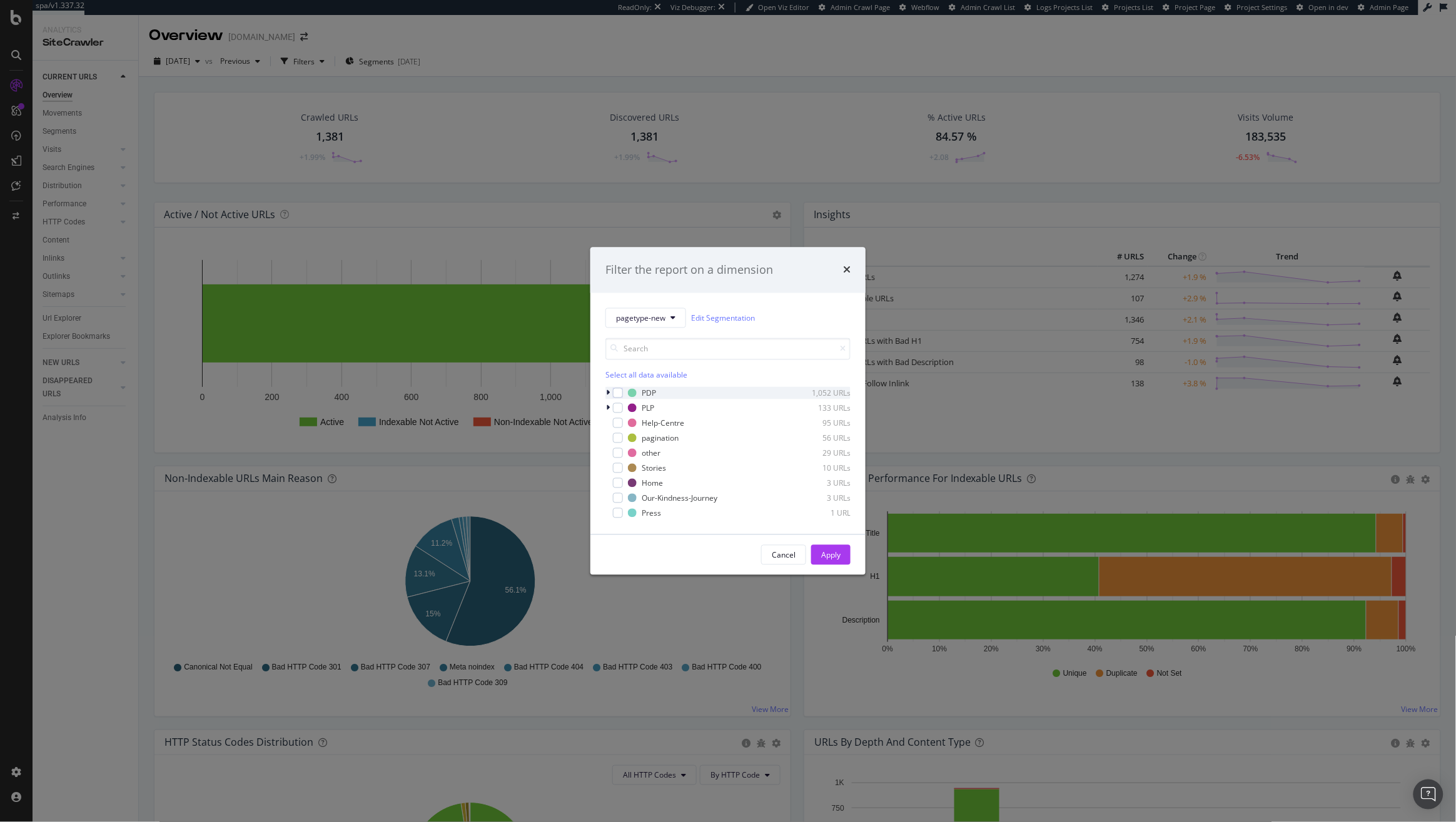
click at [608, 390] on icon "modal" at bounding box center [608, 393] width 4 height 7
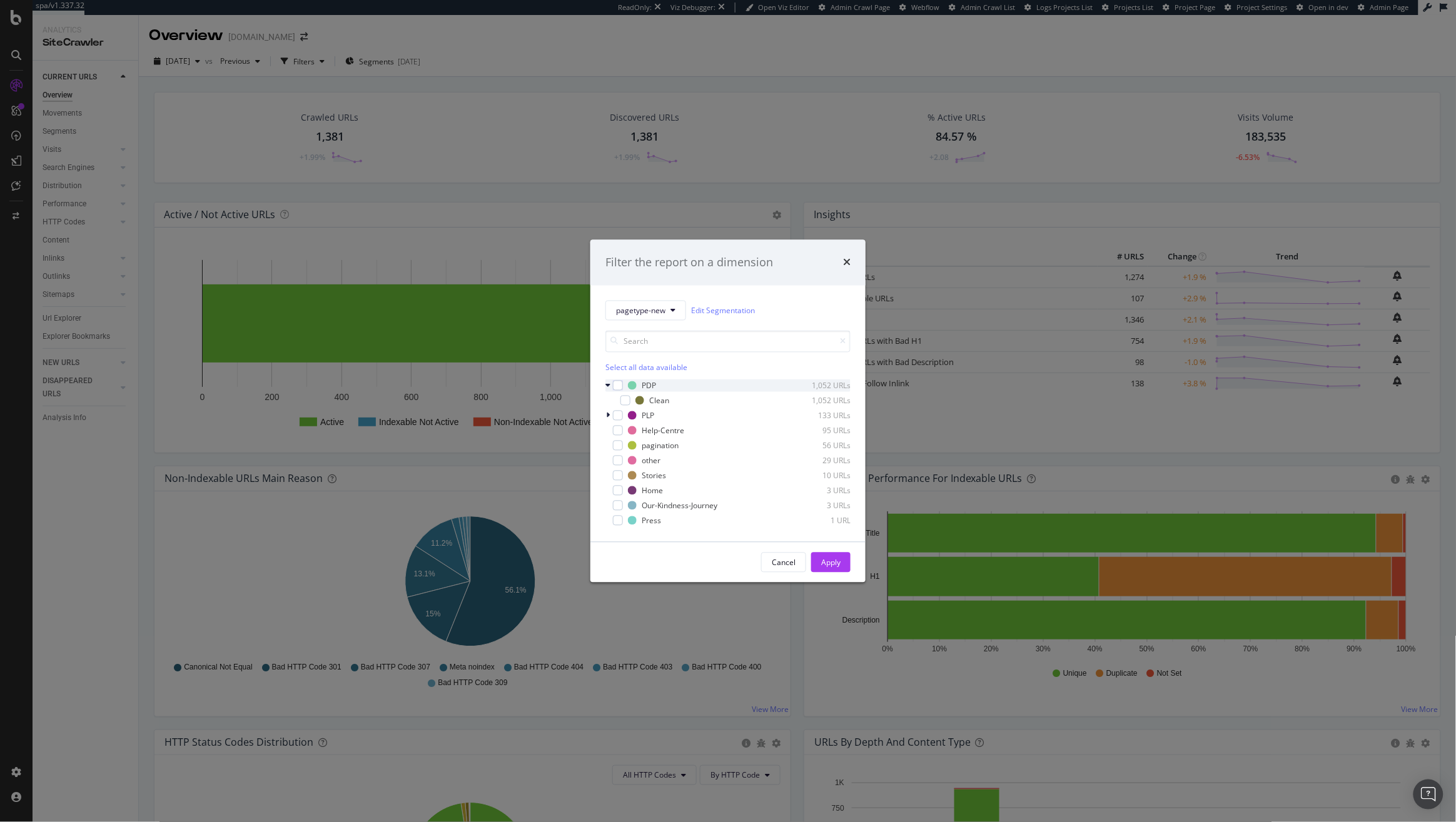
click at [608, 387] on icon "modal" at bounding box center [608, 385] width 5 height 7
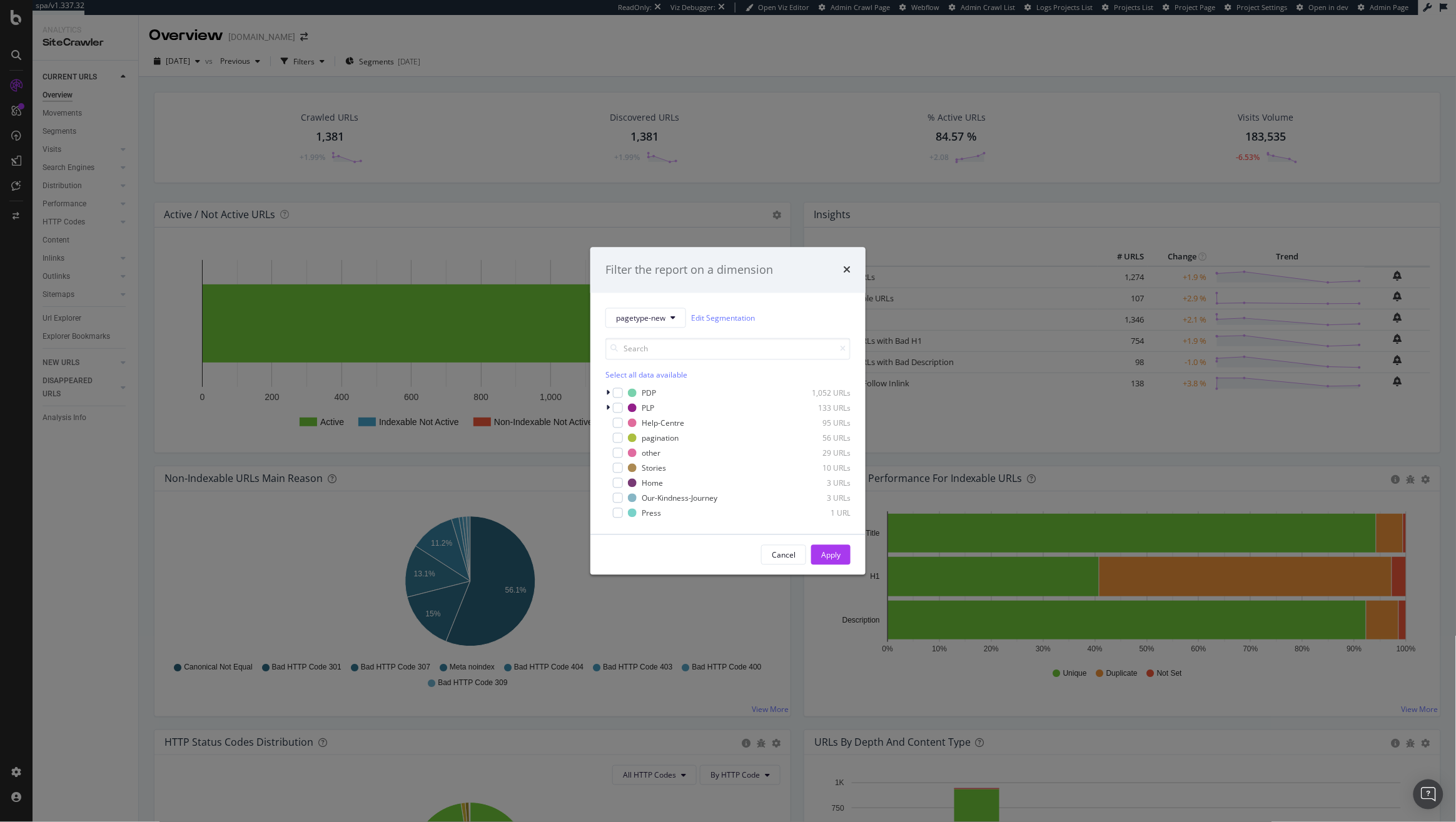
click at [841, 263] on div "Filter the report on a dimension" at bounding box center [727, 270] width 245 height 17
click at [850, 271] on icon "times" at bounding box center [846, 270] width 7 height 10
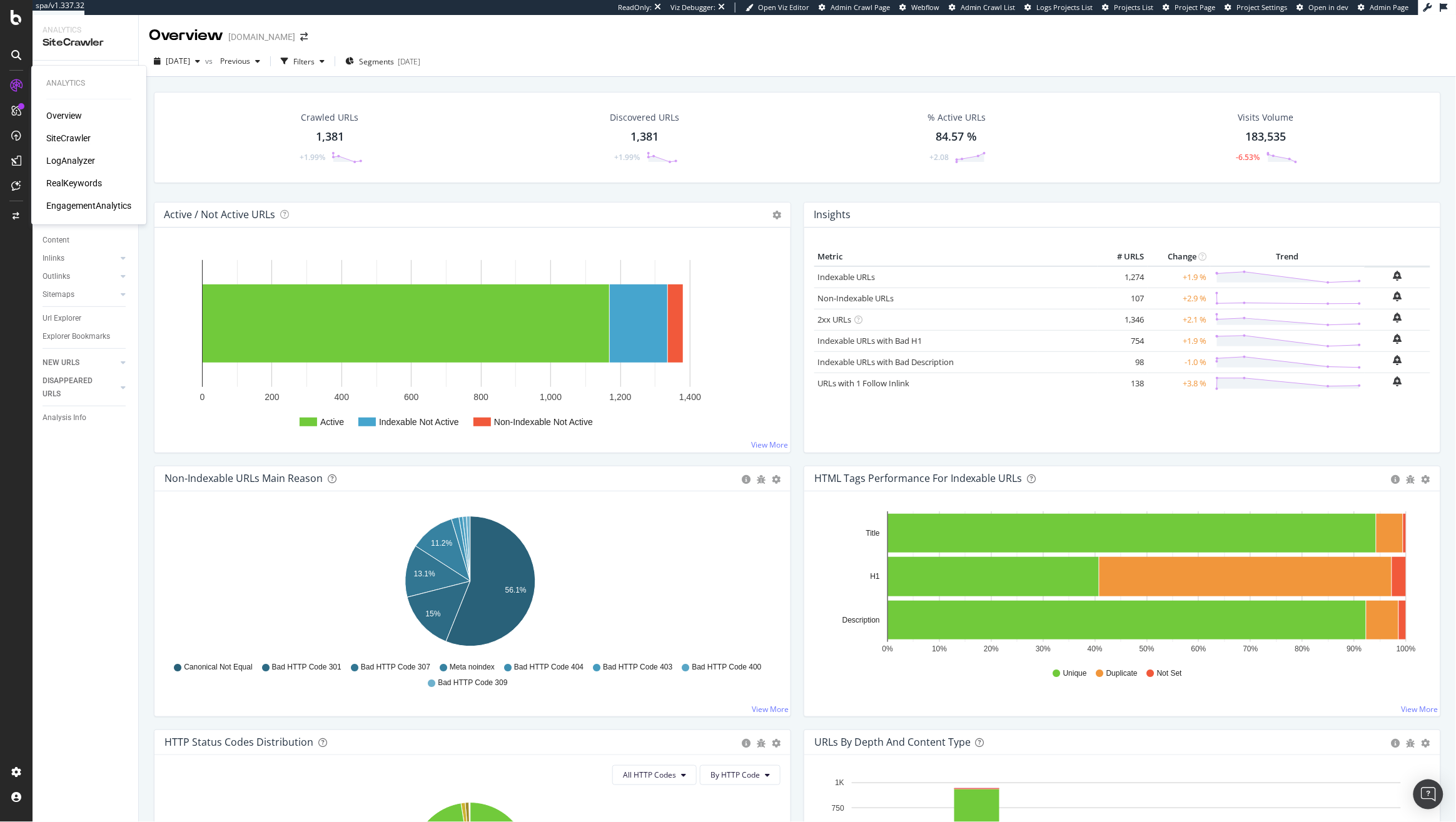
click at [82, 161] on div "LogAnalyzer" at bounding box center [71, 161] width 49 height 13
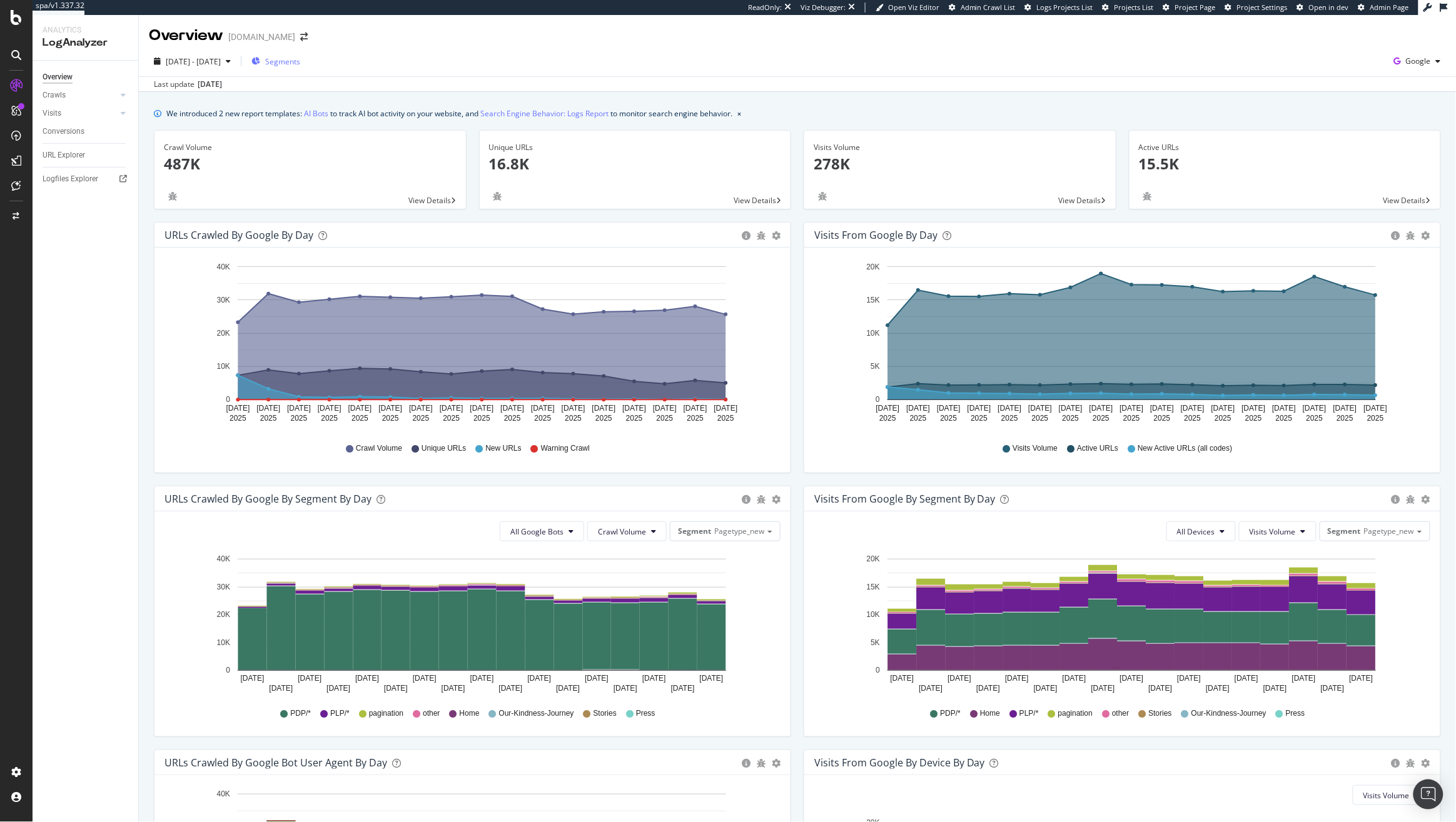
click at [296, 57] on div "Segments" at bounding box center [276, 61] width 49 height 10
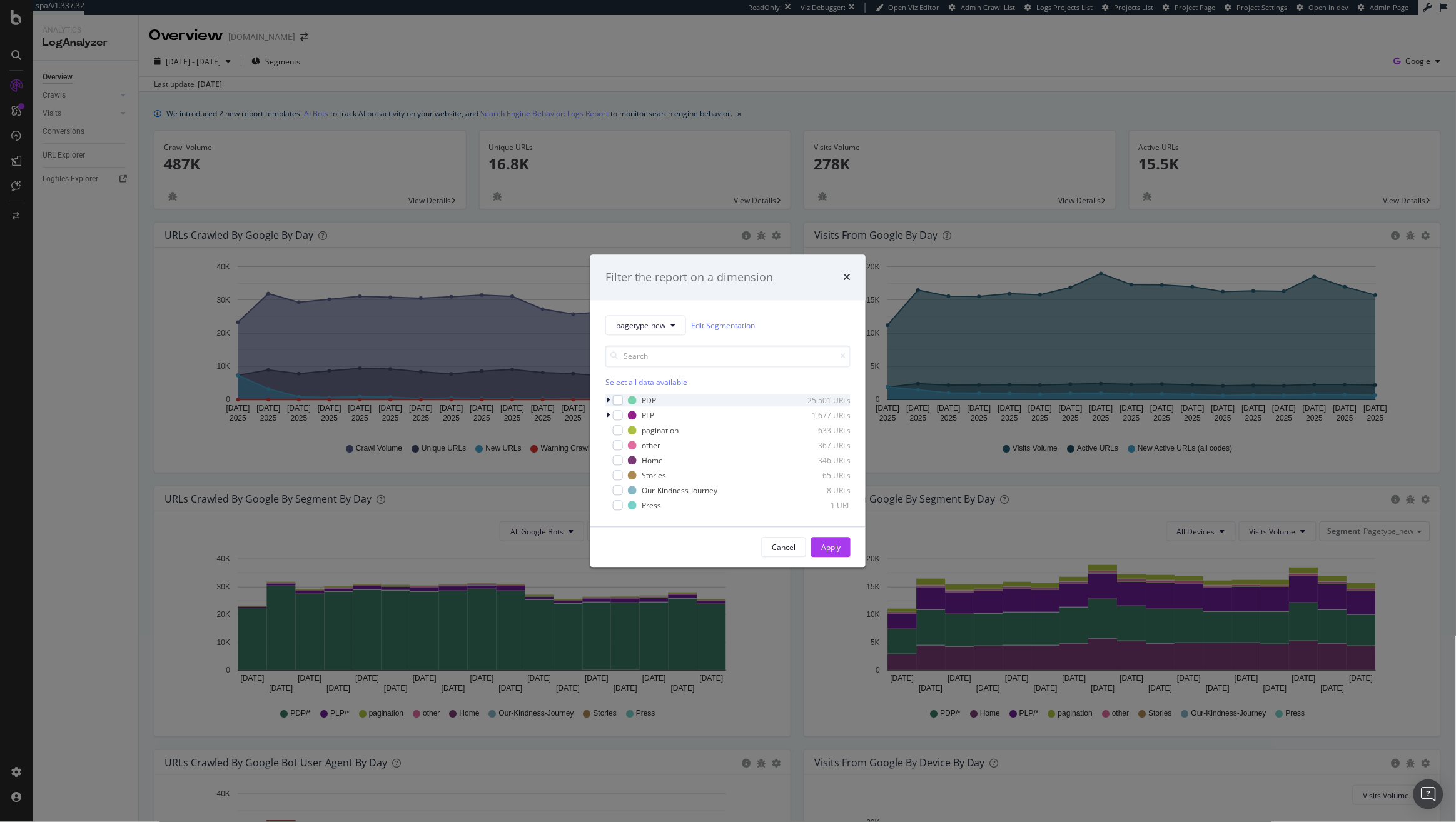
click at [606, 404] on icon "modal" at bounding box center [608, 400] width 4 height 7
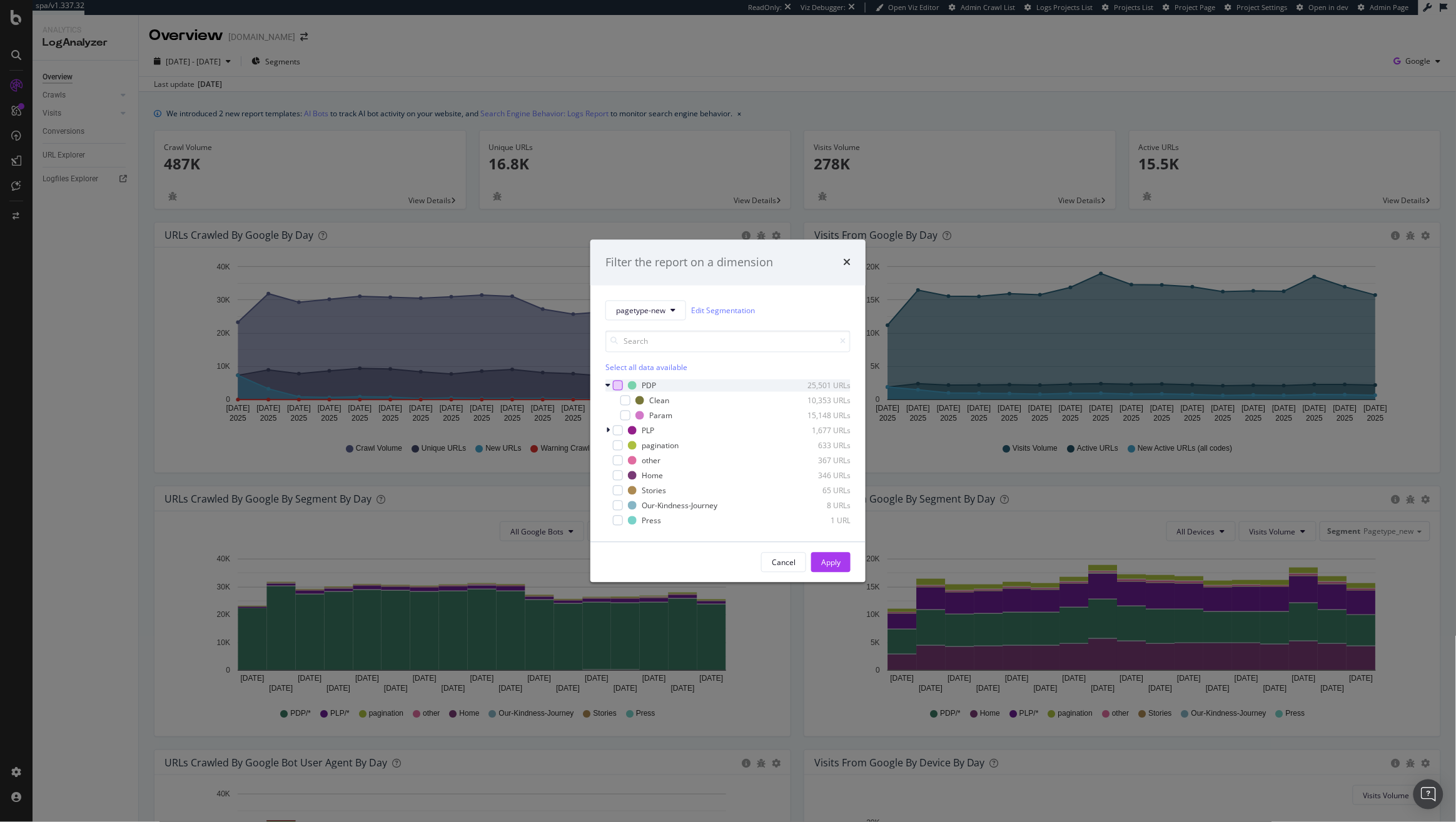
click at [616, 385] on div "modal" at bounding box center [618, 386] width 10 height 10
click at [841, 564] on button "Apply" at bounding box center [831, 562] width 40 height 20
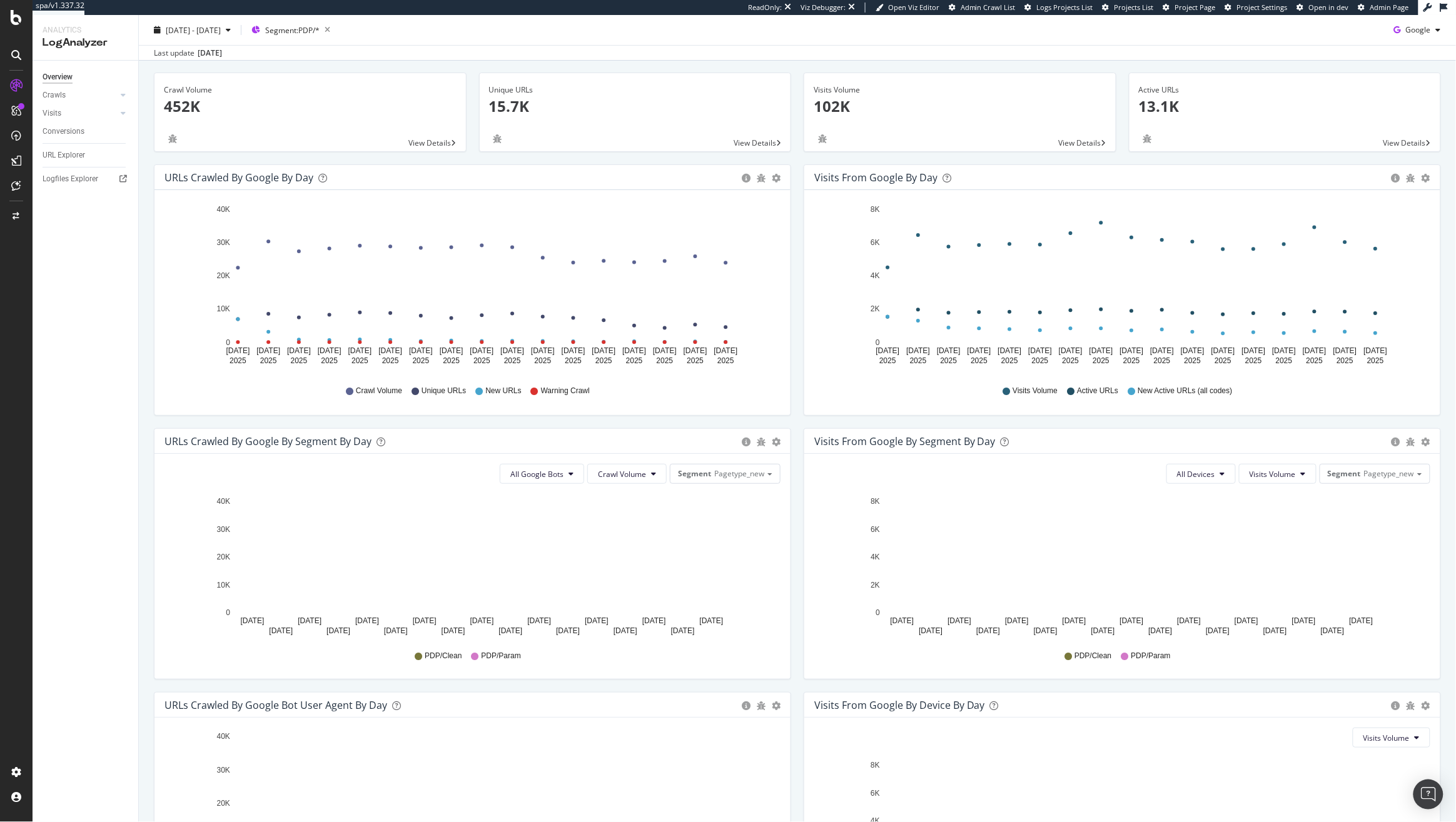
scroll to position [61, 0]
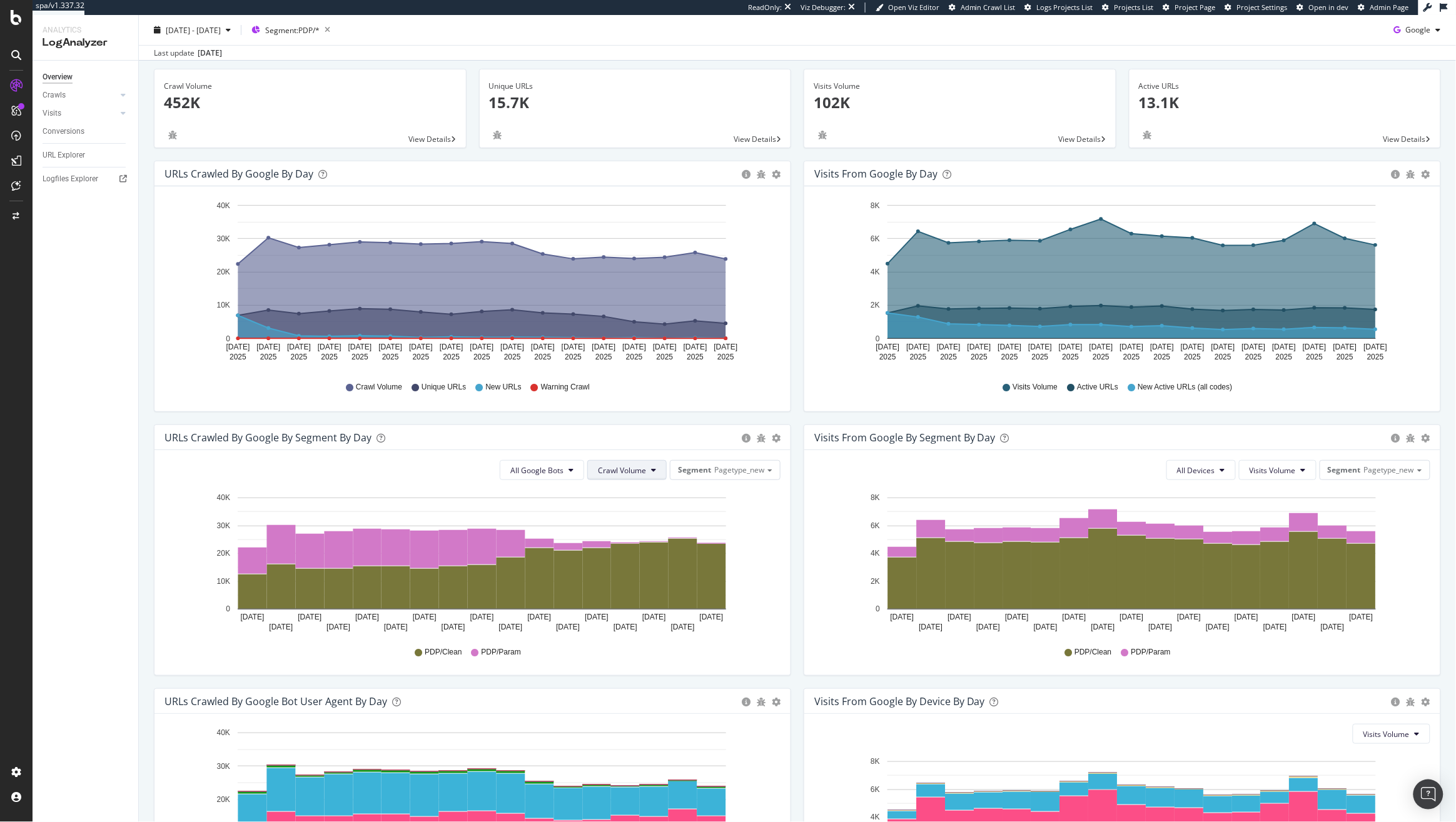
click at [607, 474] on span "Crawl Volume" at bounding box center [622, 470] width 48 height 10
click at [610, 522] on span "Unique URLs" at bounding box center [616, 518] width 49 height 11
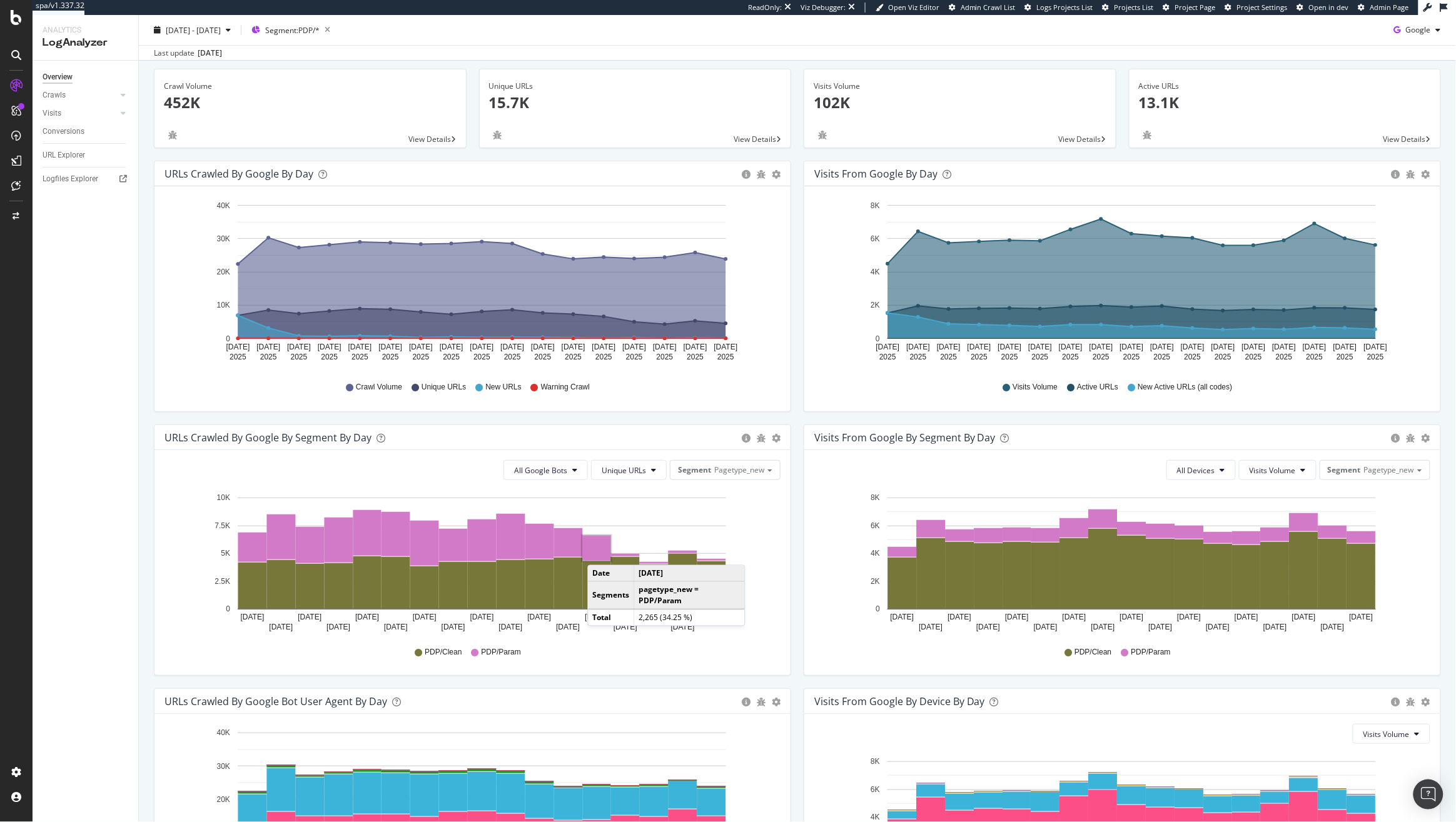
click at [600, 553] on rect "A chart." at bounding box center [597, 548] width 29 height 25
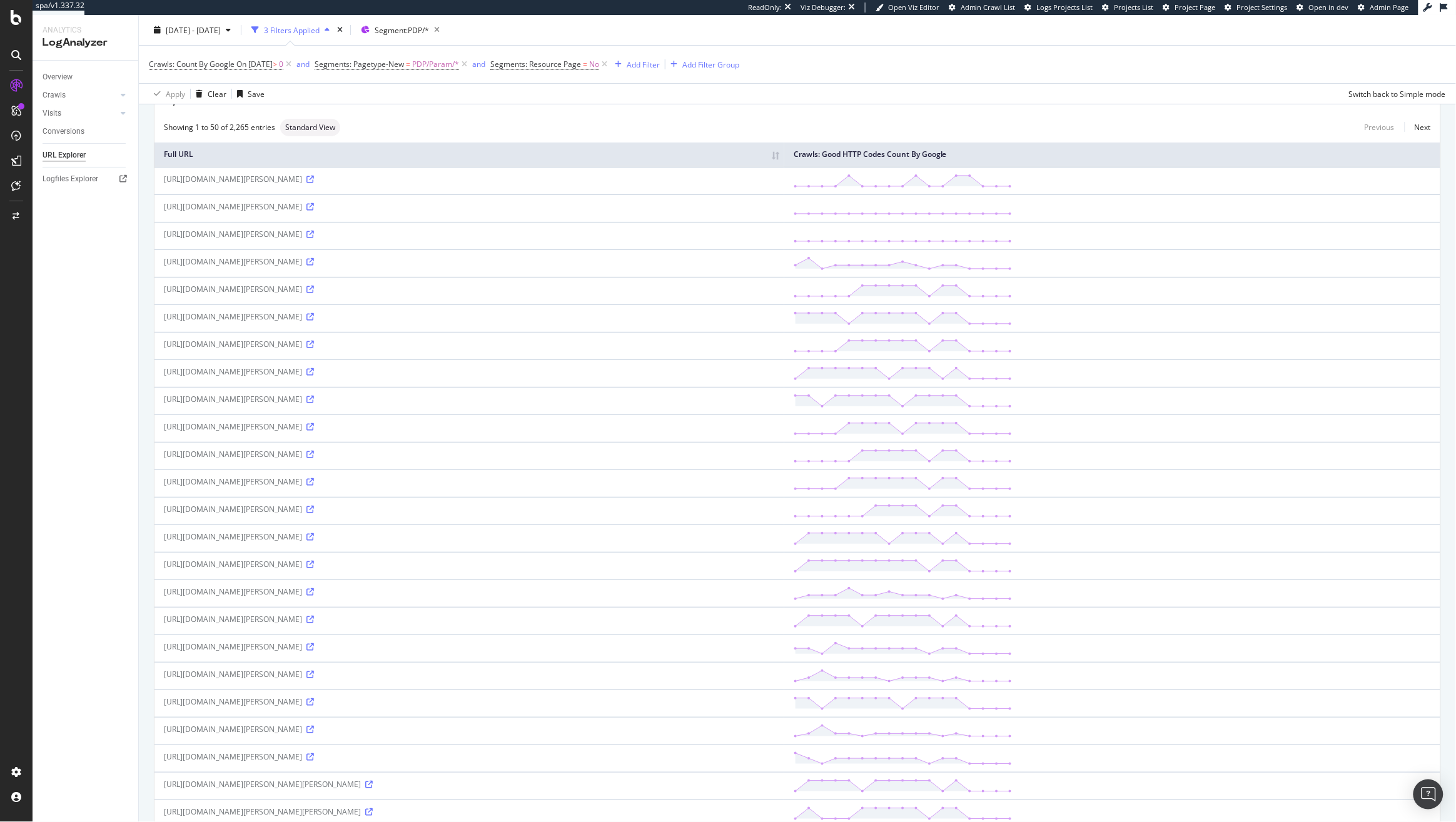
scroll to position [131, 0]
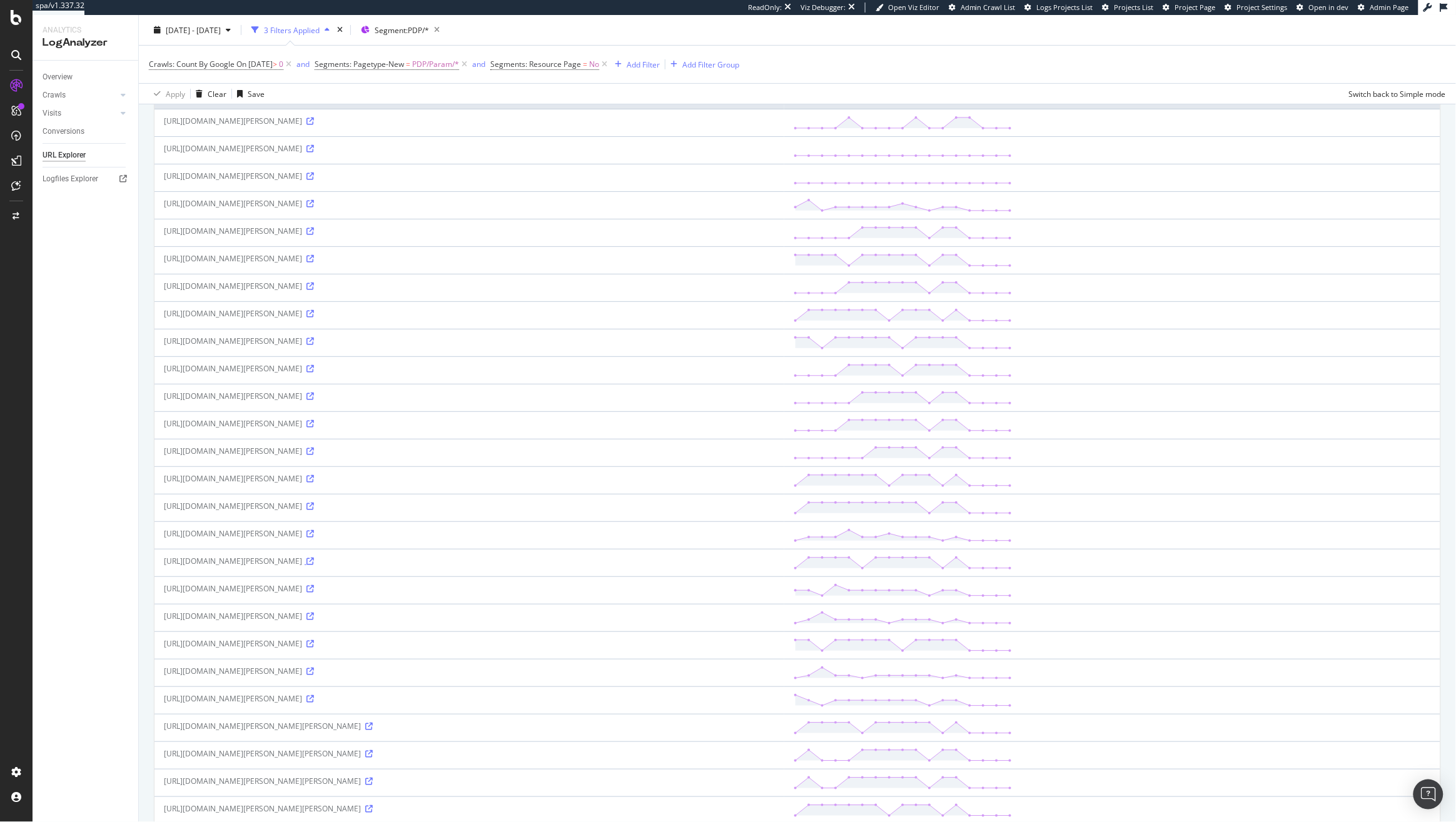
click at [314, 565] on icon at bounding box center [310, 561] width 7 height 7
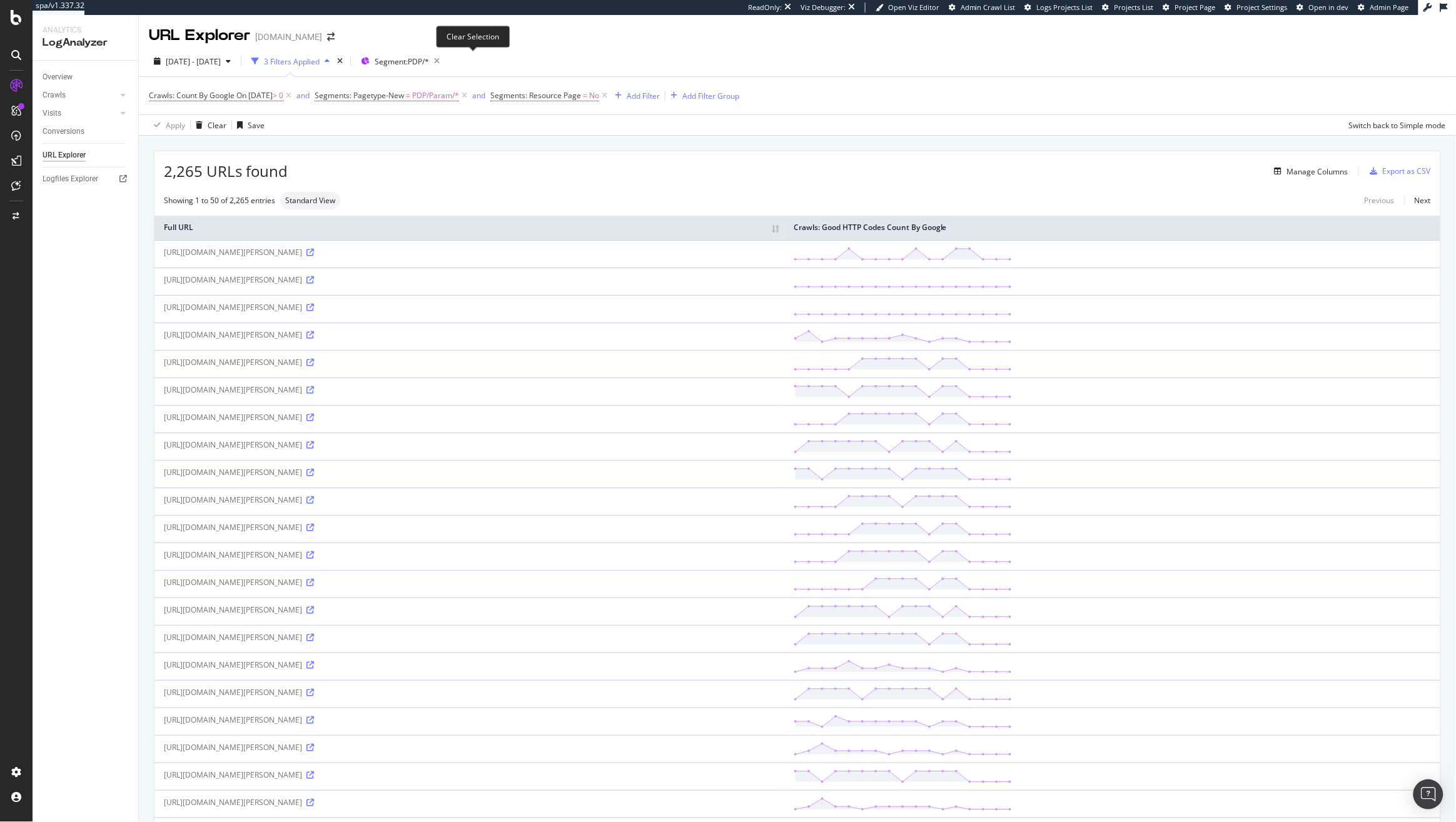
click at [444, 59] on icon "button" at bounding box center [436, 61] width 16 height 17
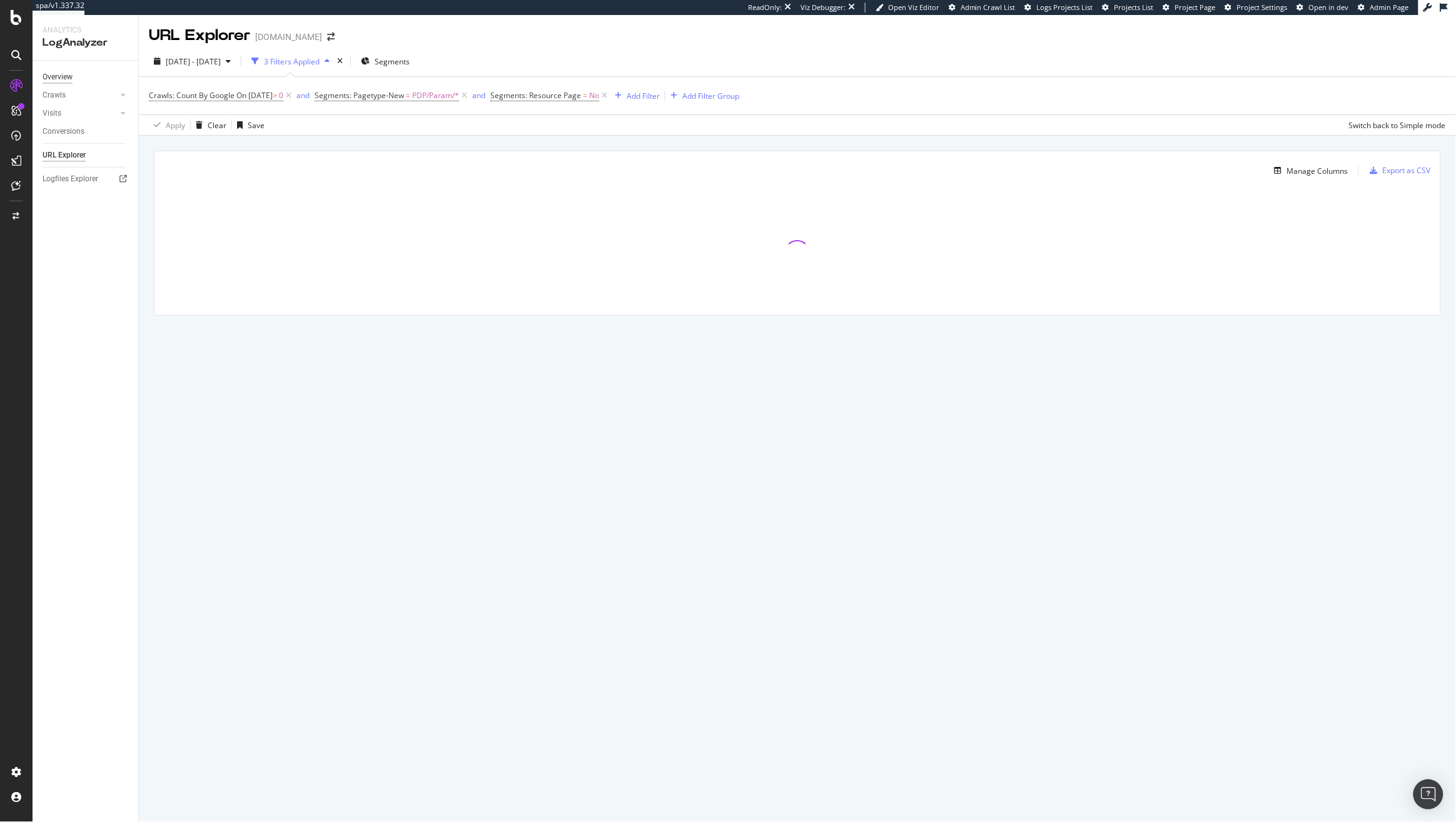
click at [63, 77] on div "Overview" at bounding box center [58, 77] width 30 height 13
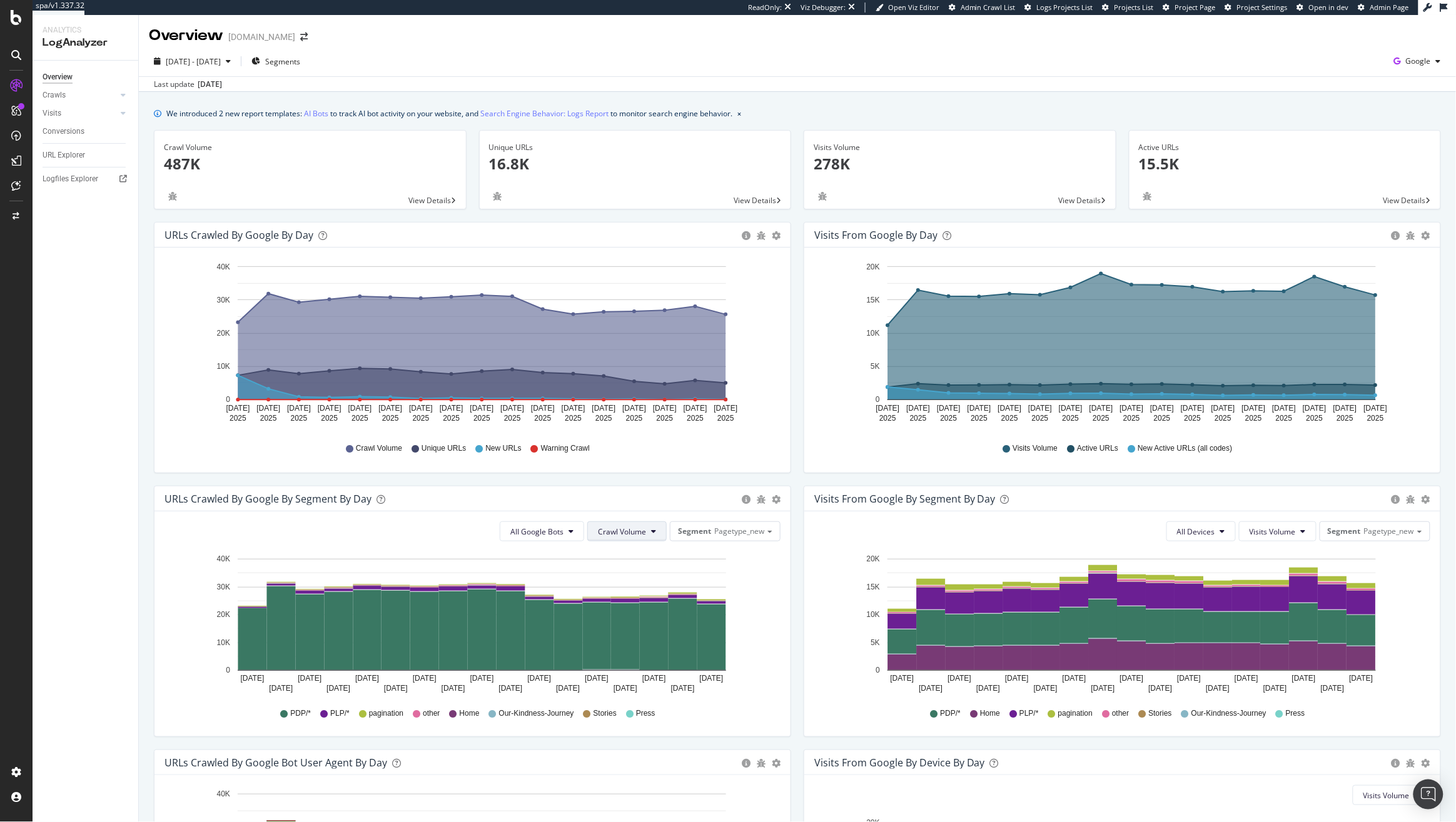
click at [623, 538] on button "Crawl Volume" at bounding box center [627, 531] width 79 height 20
click at [633, 580] on span "Unique URLs" at bounding box center [616, 580] width 49 height 11
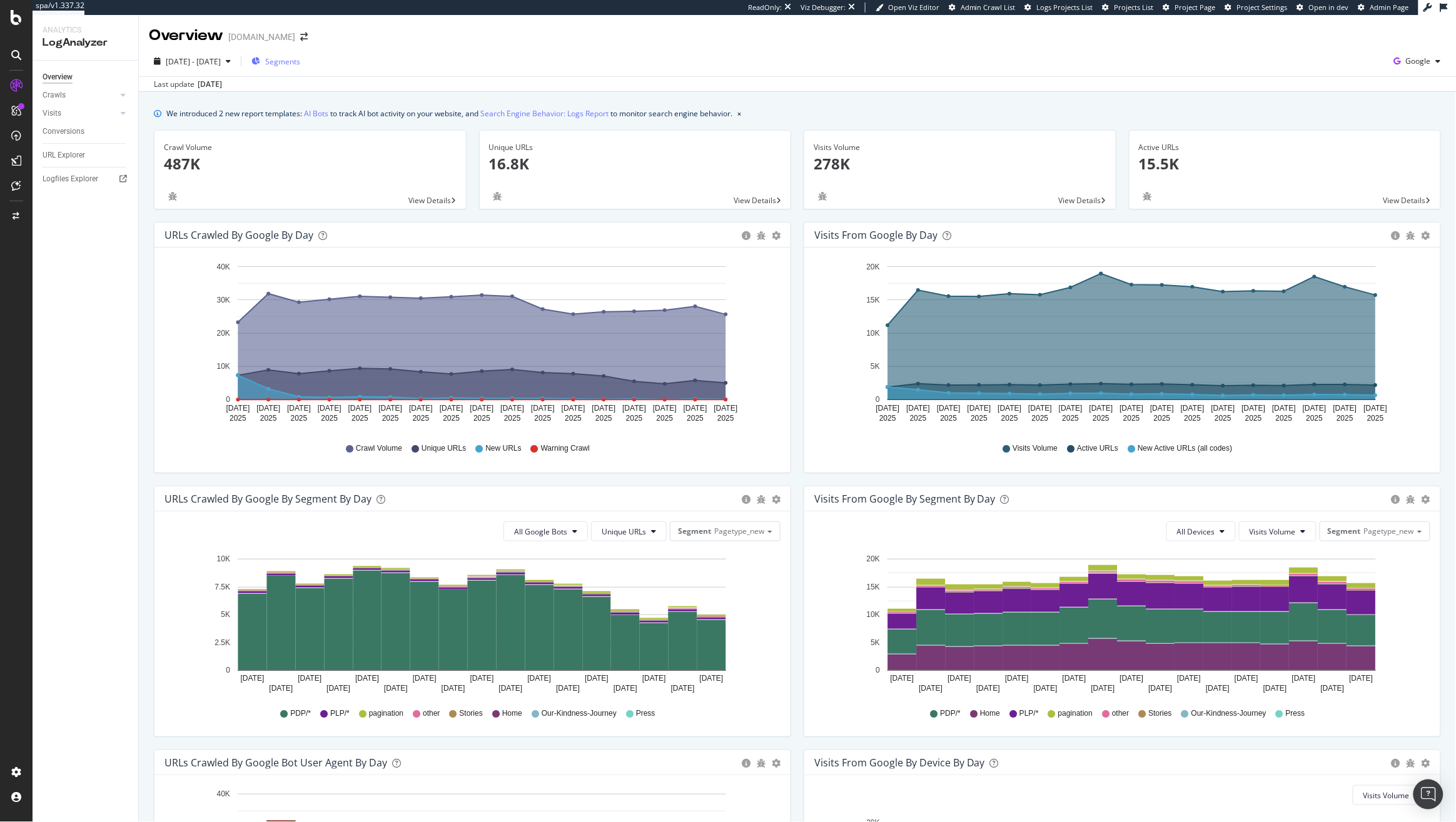
click at [300, 63] on span "Segments" at bounding box center [283, 61] width 35 height 10
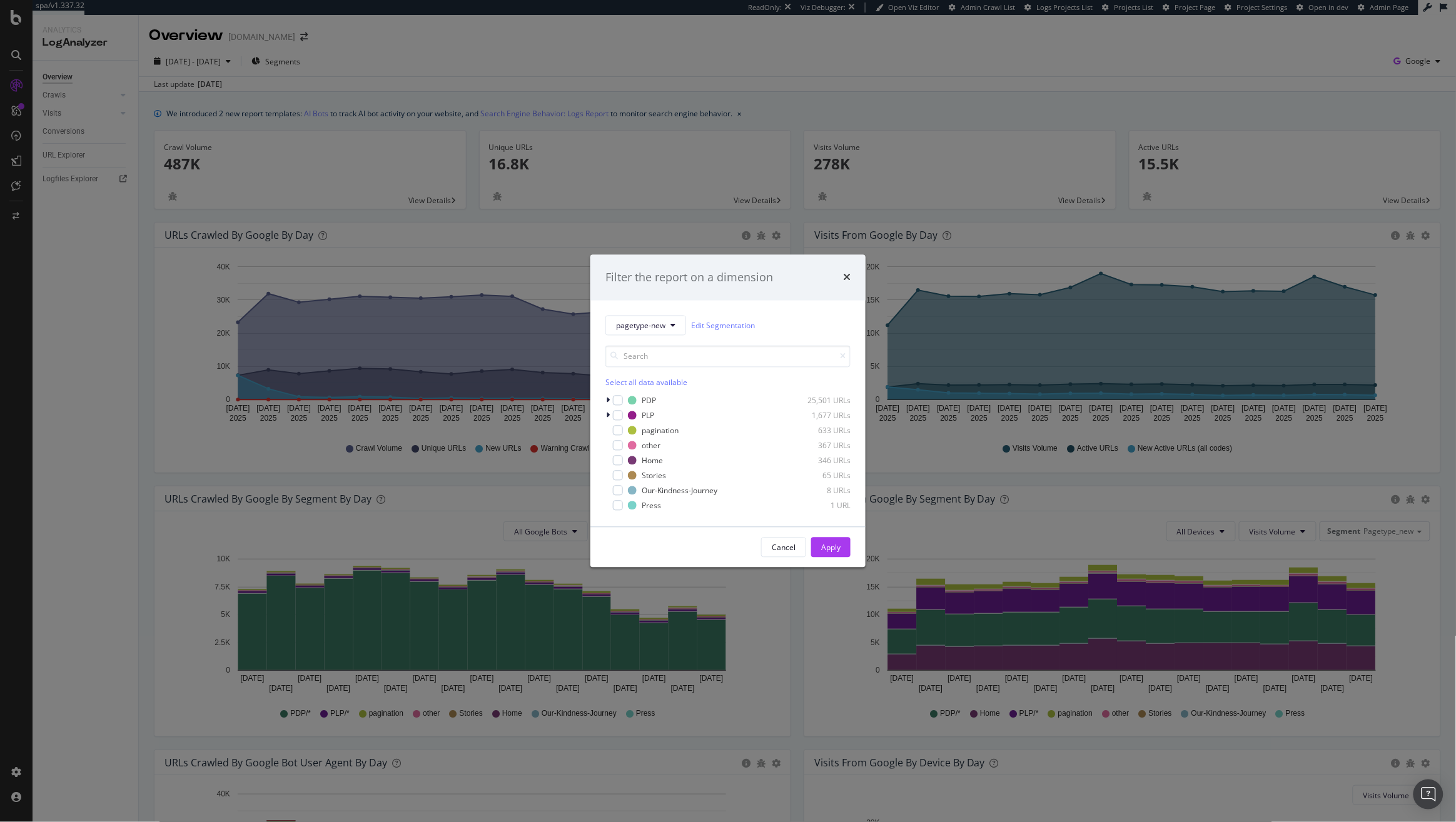
click at [776, 653] on div "Filter the report on a dimension pagetype-new Edit Segmentation Select all data…" at bounding box center [728, 411] width 1456 height 822
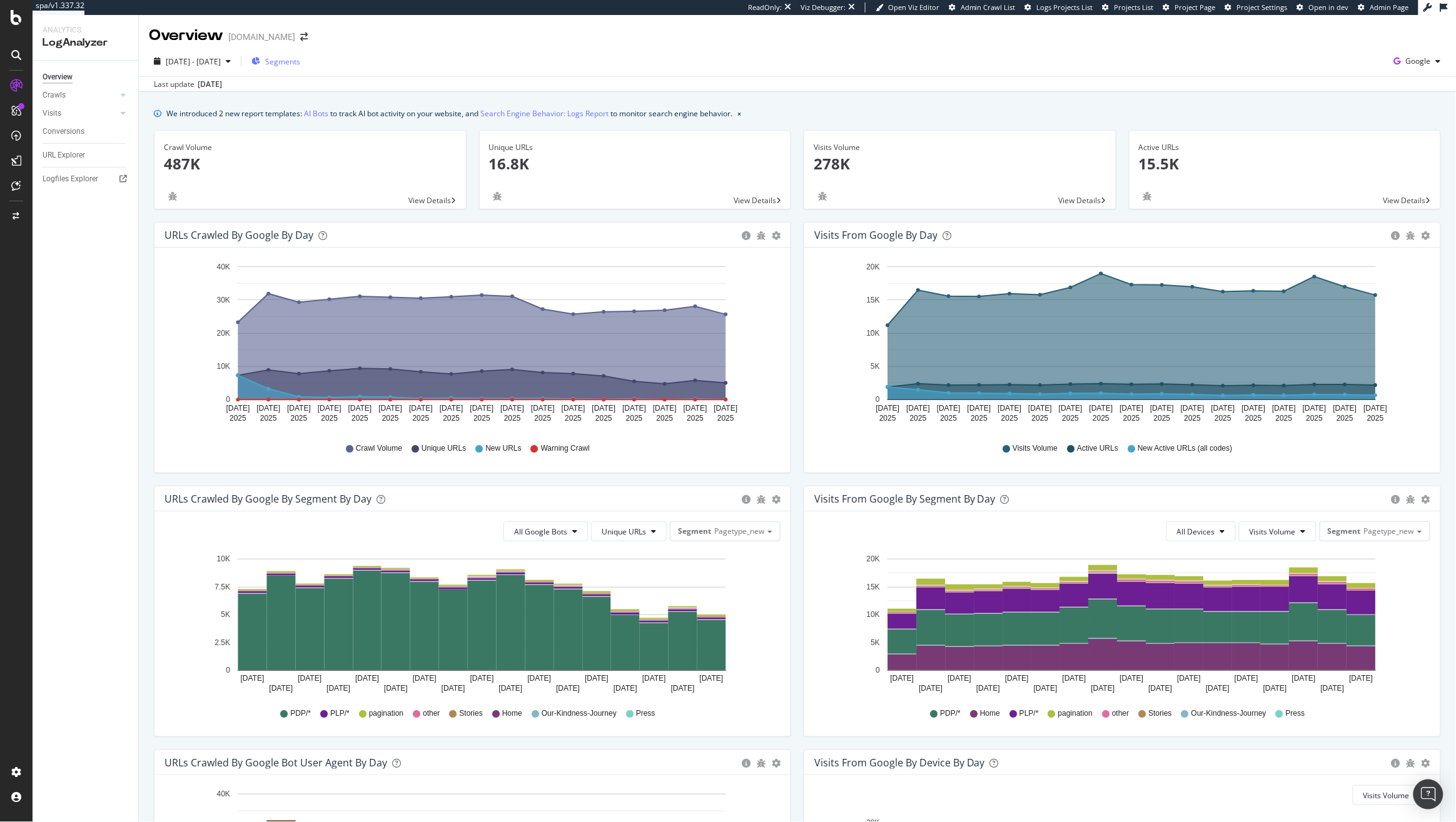
click at [305, 51] on button "Segments" at bounding box center [276, 61] width 59 height 20
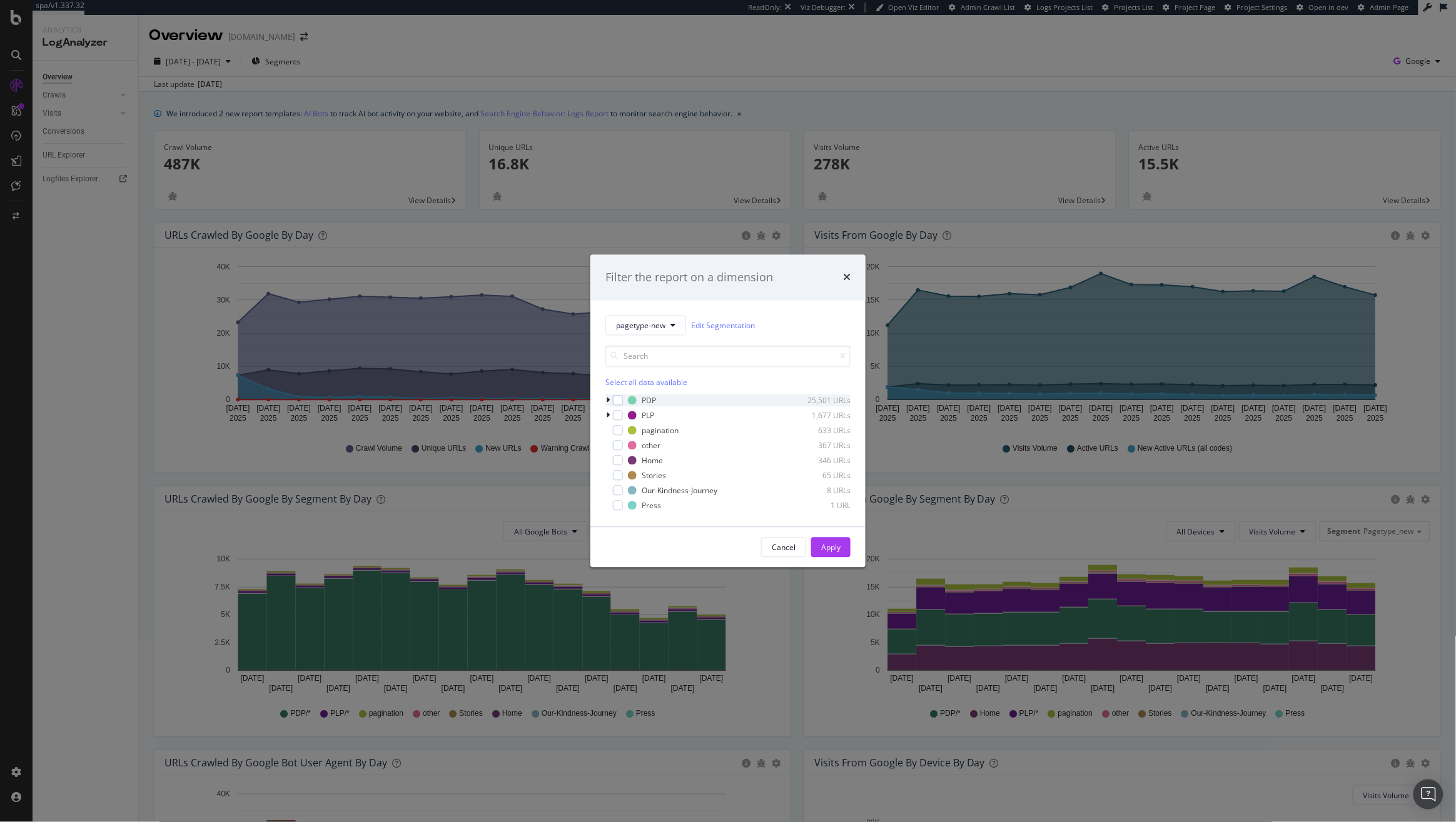
click at [605, 399] on div "modal" at bounding box center [608, 401] width 7 height 13
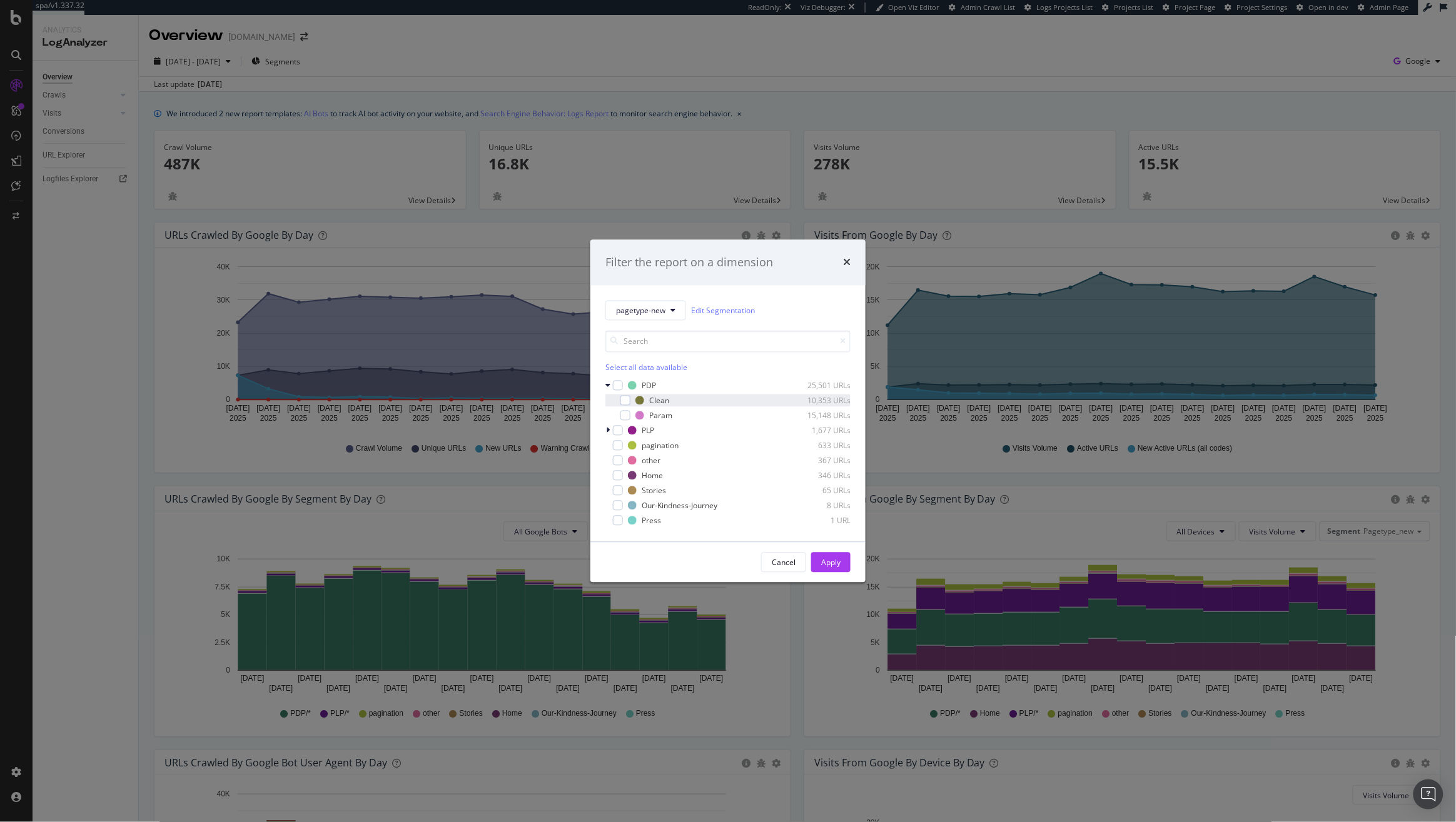
click at [619, 399] on div "modal" at bounding box center [616, 401] width 7 height 13
click at [829, 562] on div "Apply" at bounding box center [830, 561] width 19 height 10
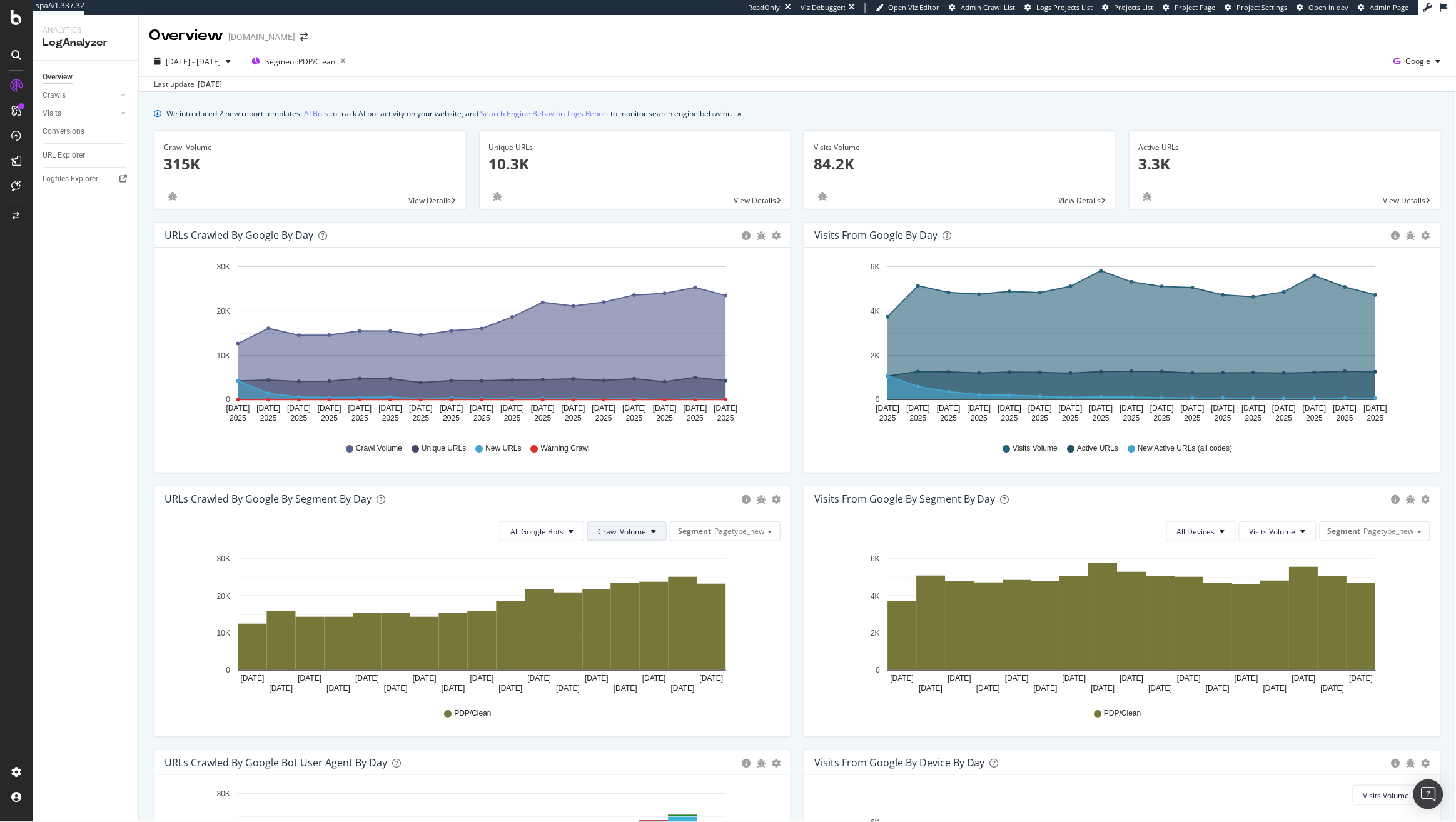
click at [630, 531] on span "Crawl Volume" at bounding box center [622, 531] width 48 height 10
click at [633, 585] on span "Unique URLs" at bounding box center [616, 580] width 49 height 11
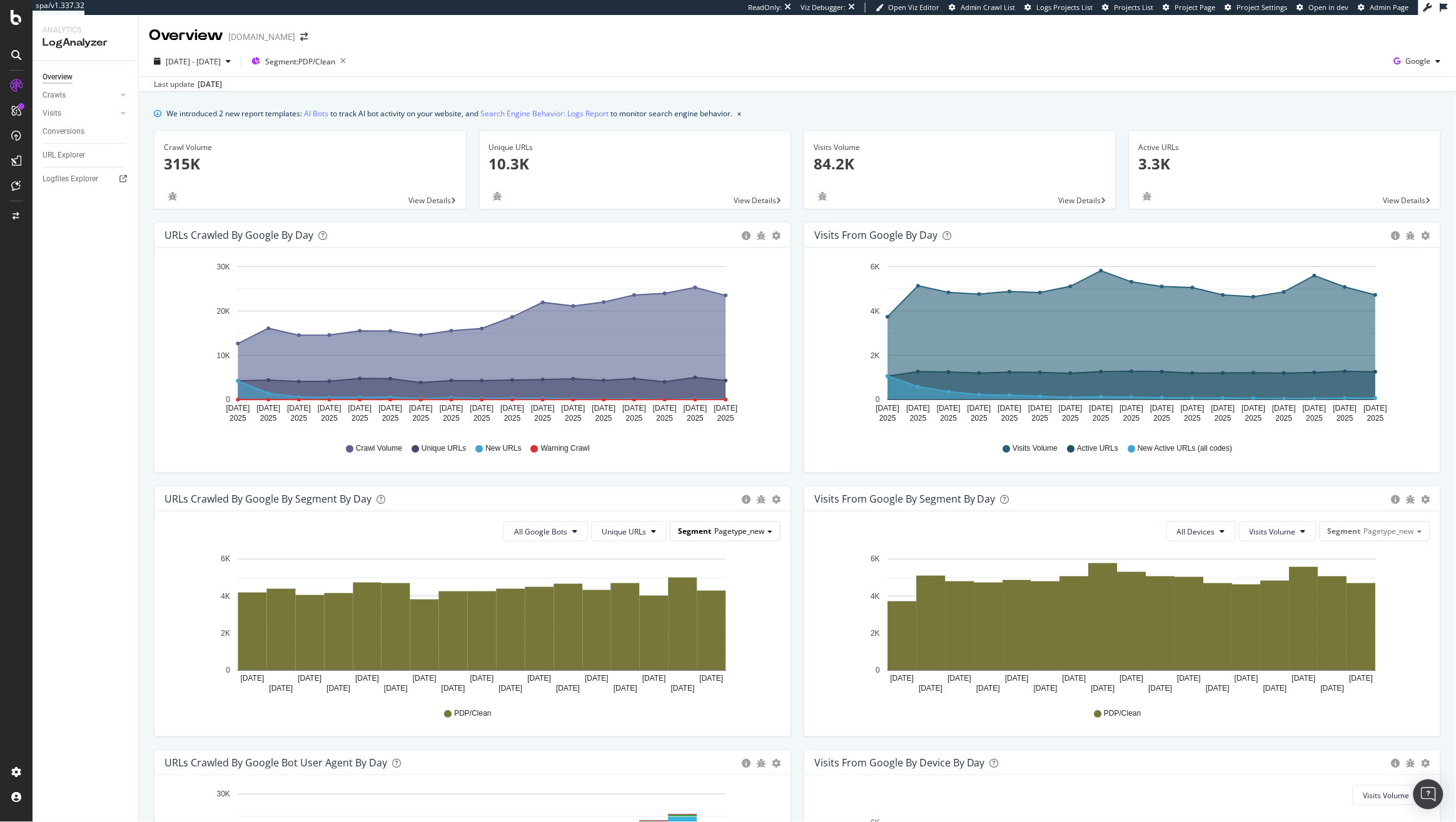
click at [714, 535] on span "Pagetype_new" at bounding box center [738, 531] width 50 height 10
click at [342, 70] on div "Segment: PDP/Clean" at bounding box center [301, 61] width 100 height 17
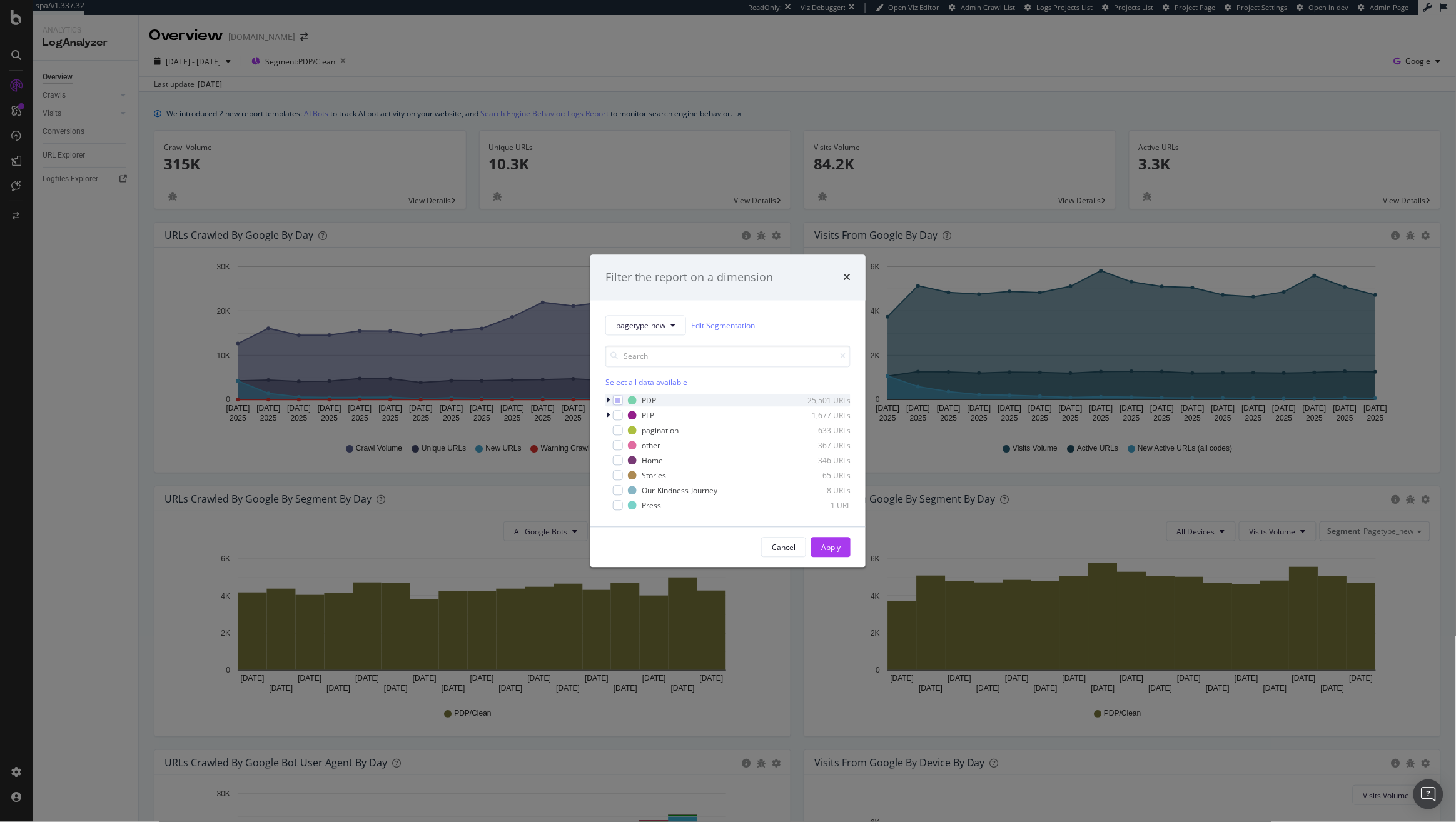
click at [607, 405] on div "modal" at bounding box center [608, 401] width 7 height 13
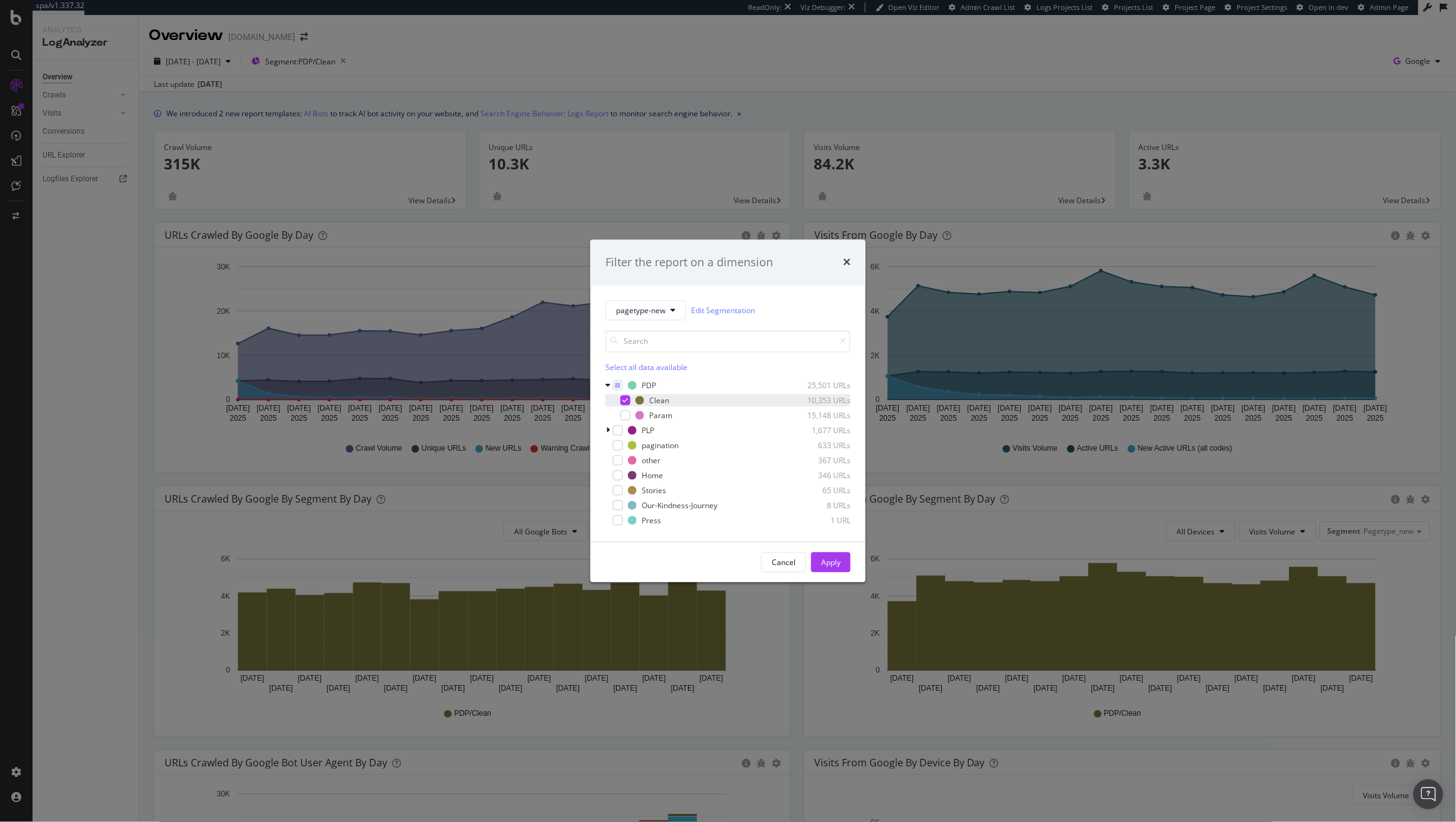
click at [621, 401] on div "modal" at bounding box center [625, 401] width 10 height 10
click at [606, 431] on icon "modal" at bounding box center [608, 430] width 4 height 7
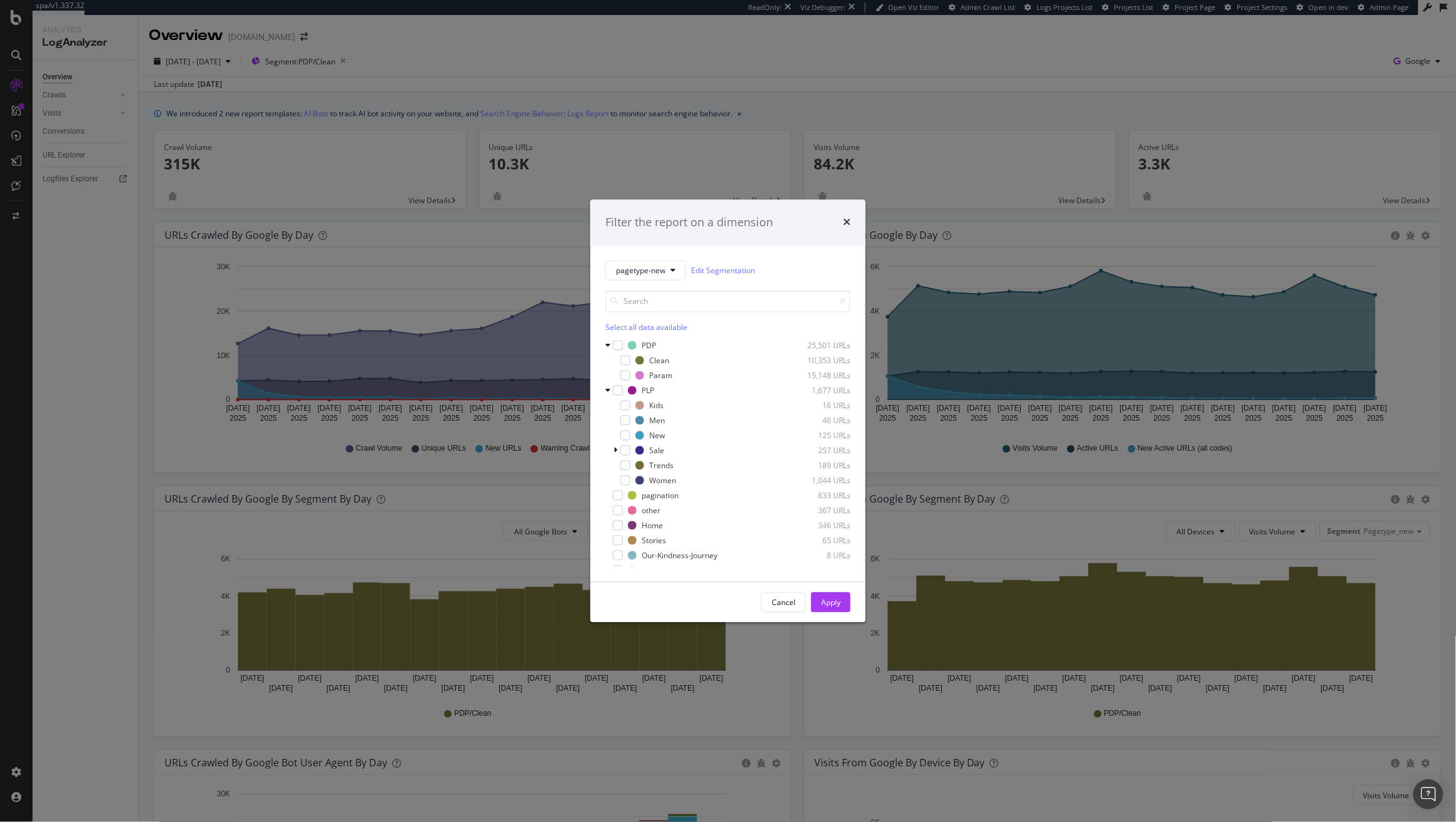
click at [613, 397] on div "PLP 1,677 URLs Kids 16 URLs Men 46 URLs New 125 URLs Sale 257 URLs Trends 189 U…" at bounding box center [727, 435] width 245 height 102
click at [618, 388] on div "modal" at bounding box center [618, 390] width 10 height 10
click at [831, 601] on div "Apply" at bounding box center [830, 602] width 19 height 10
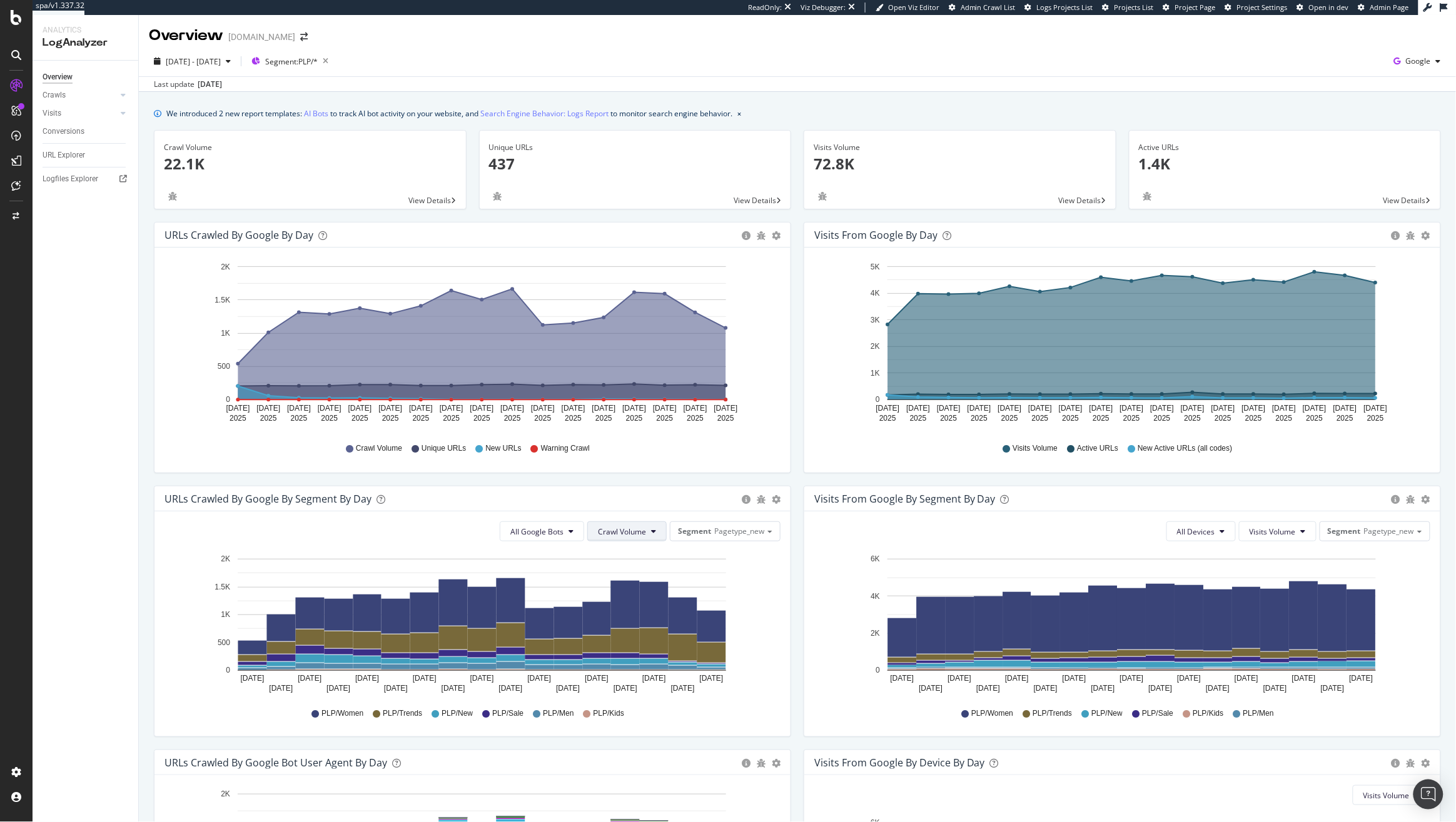
click at [630, 534] on span "Crawl Volume" at bounding box center [622, 531] width 48 height 10
click at [631, 577] on span "Unique URLs" at bounding box center [616, 580] width 49 height 11
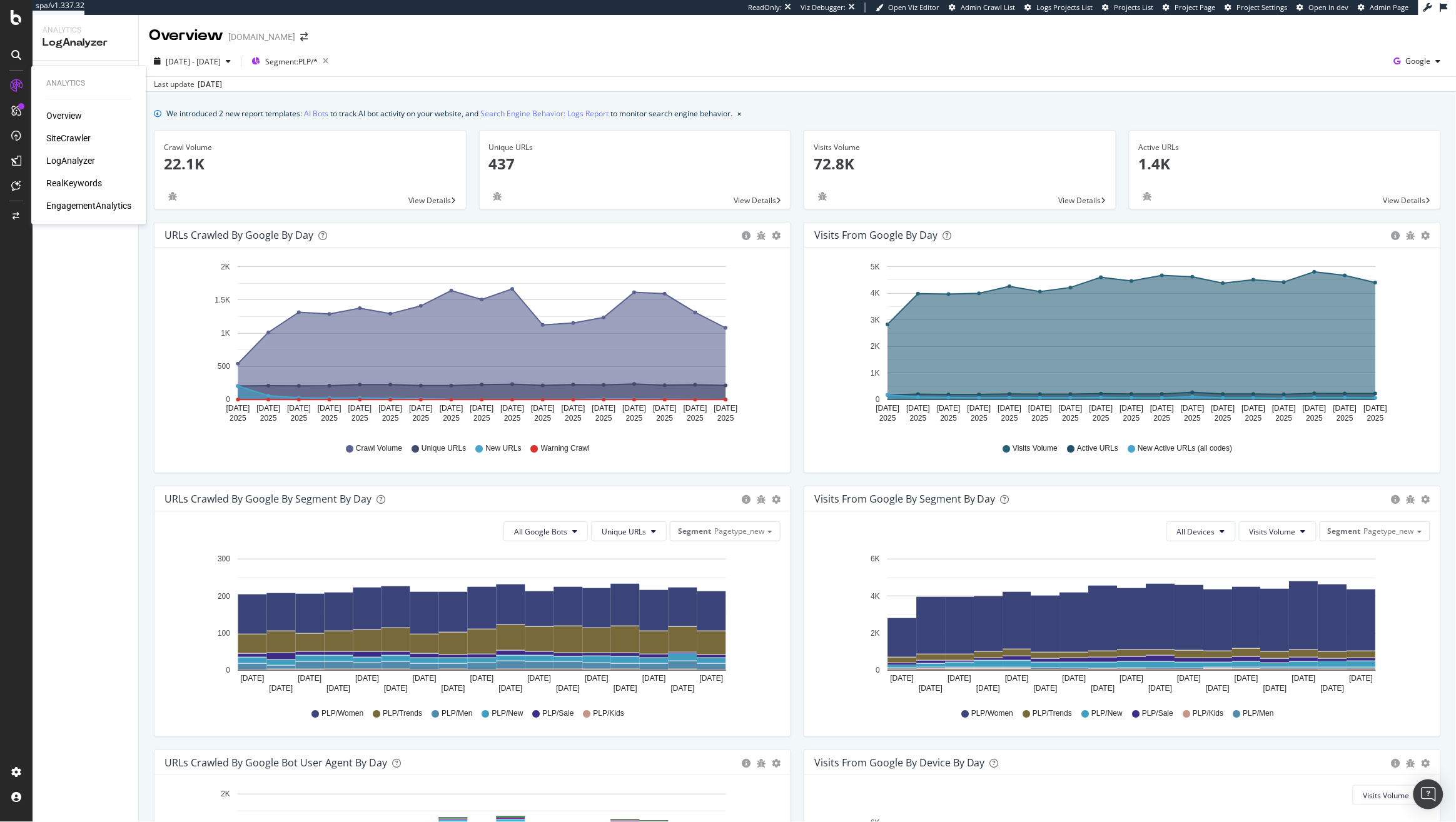
click at [74, 138] on div "SiteCrawler" at bounding box center [68, 139] width 44 height 13
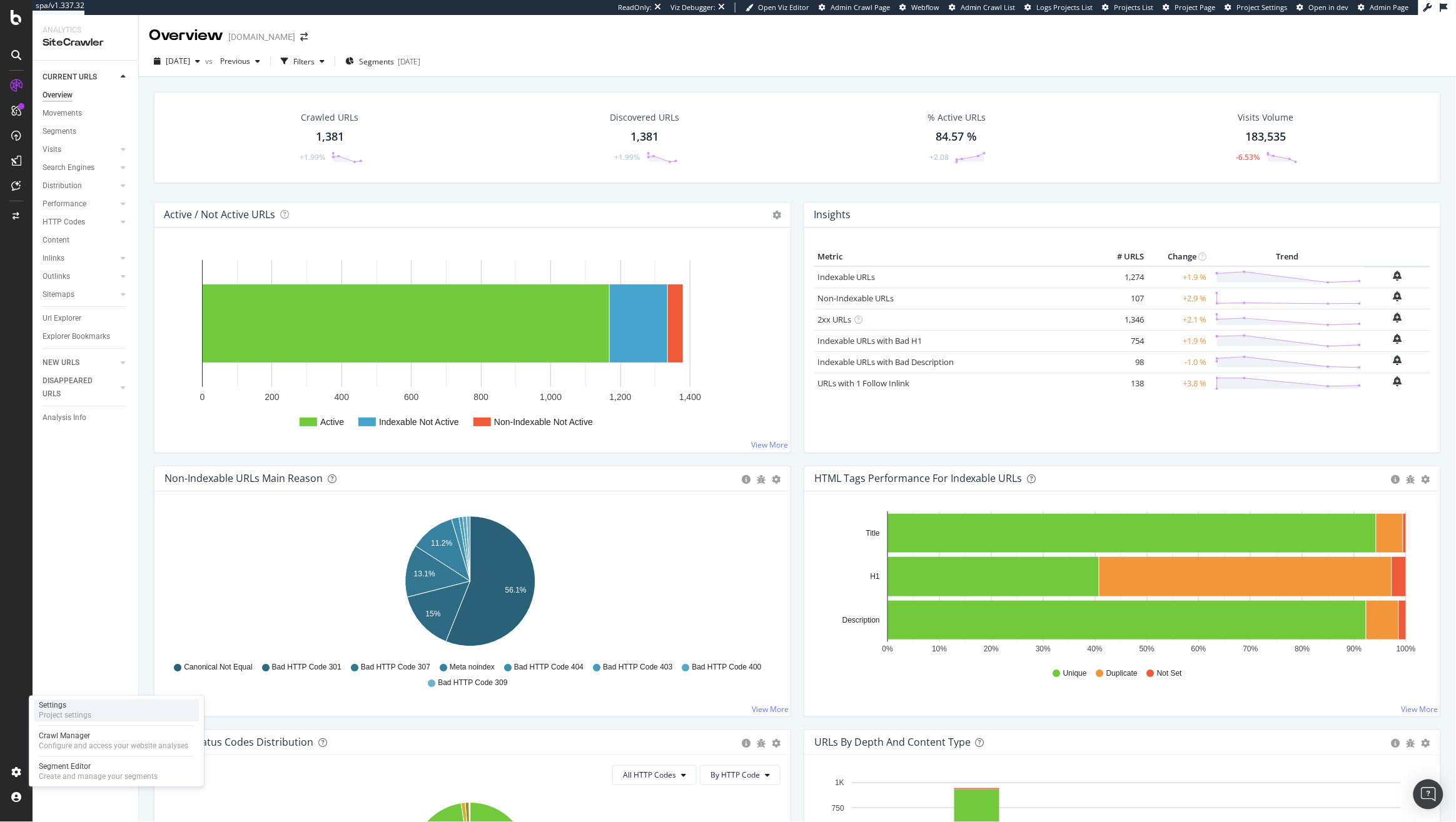
click at [70, 712] on div "Project settings" at bounding box center [65, 715] width 52 height 10
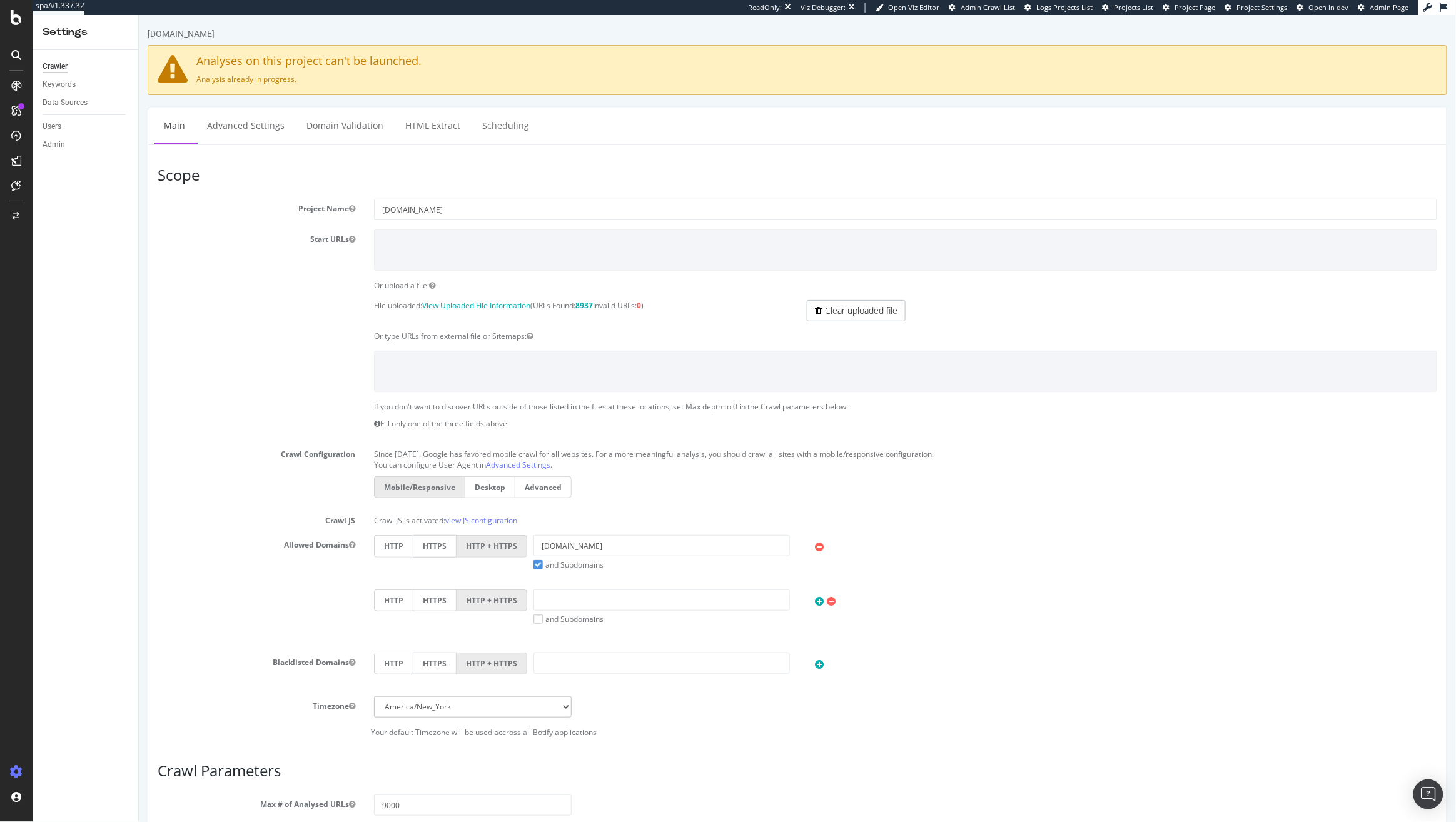
click at [246, 108] on ul "Main Advanced Settings Domain Validation HTML Extract Scheduling" at bounding box center [796, 126] width 1299 height 37
click at [242, 129] on link "Advanced Settings" at bounding box center [246, 125] width 97 height 34
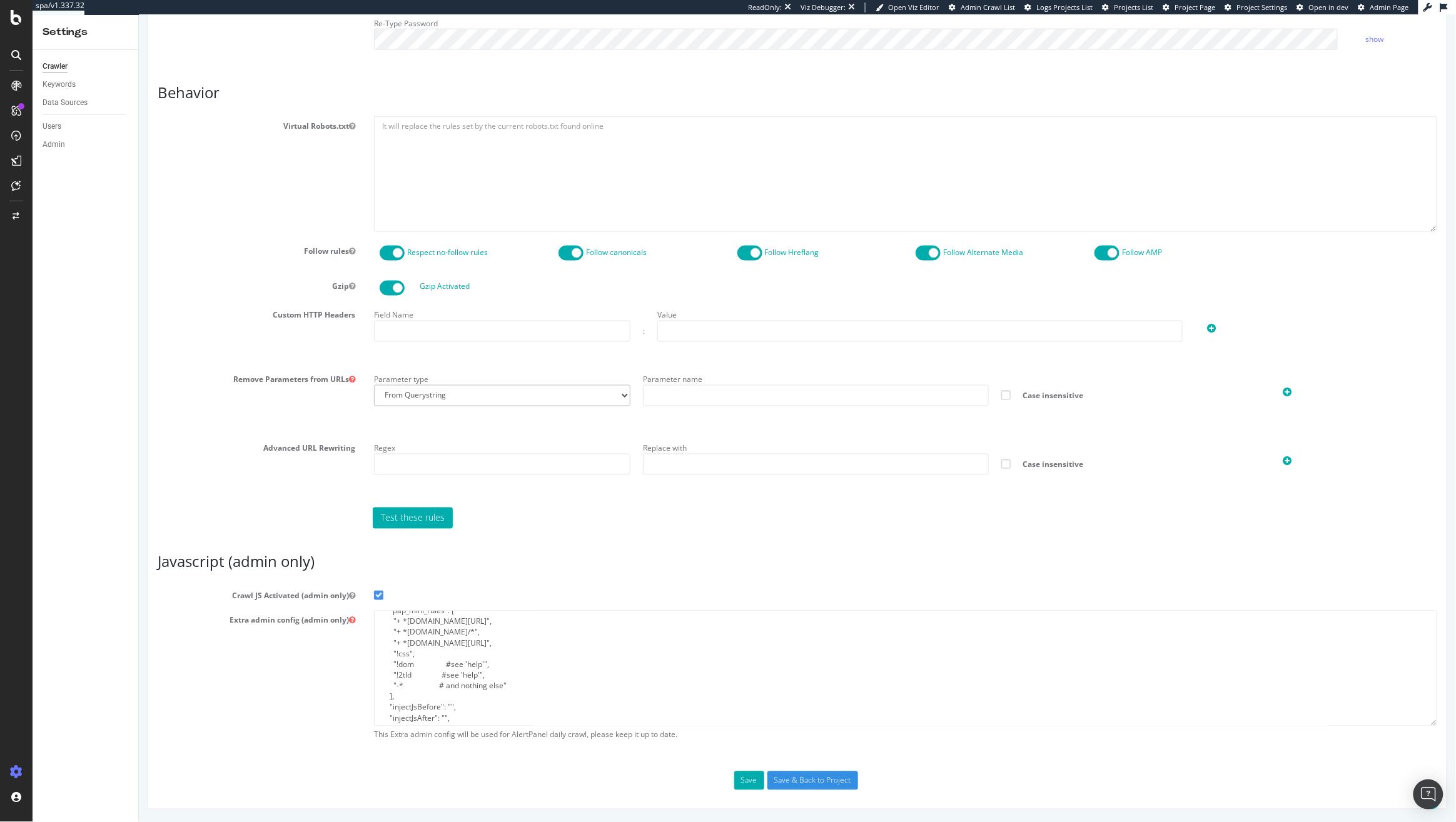
scroll to position [107, 0]
click at [530, 642] on textarea "{ "google_robotstxt": { "what is this": "robots.txt parsers comparison, no beha…" at bounding box center [905, 668] width 1063 height 116
paste textarea ""+ *googletagmanager.com/*","
click at [383, 649] on textarea "{ "google_robotstxt": { "what is this": "robots.txt parsers comparison, no beha…" at bounding box center [905, 668] width 1063 height 116
click at [387, 648] on textarea "{ "google_robotstxt": { "what is this": "robots.txt parsers comparison, no beha…" at bounding box center [905, 668] width 1063 height 116
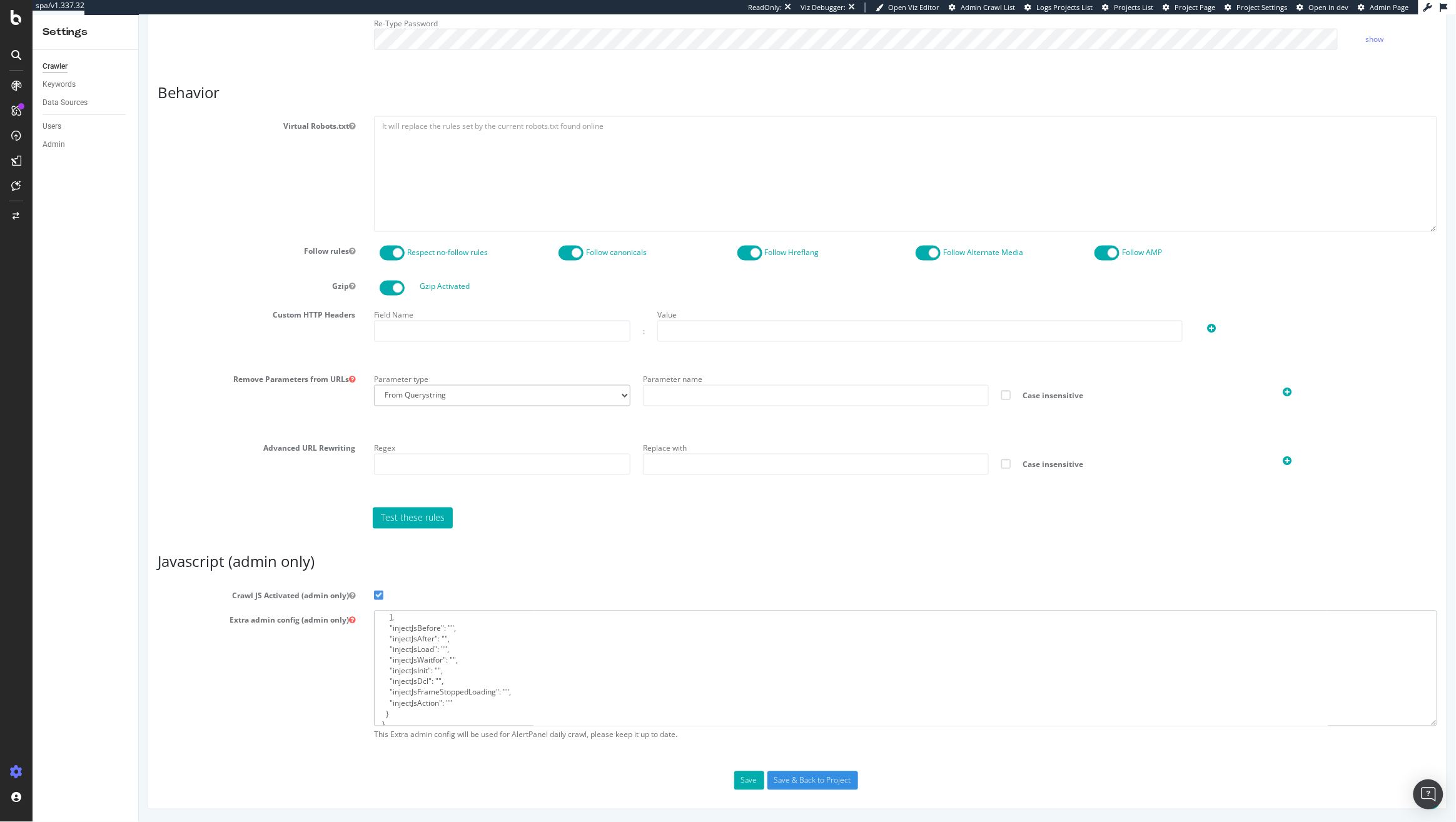
scroll to position [224, 0]
type textarea "{ "google_robotstxt": { "what is this": "robots.txt parsers comparison, no beha…"
click at [745, 775] on button "Save" at bounding box center [749, 781] width 30 height 19
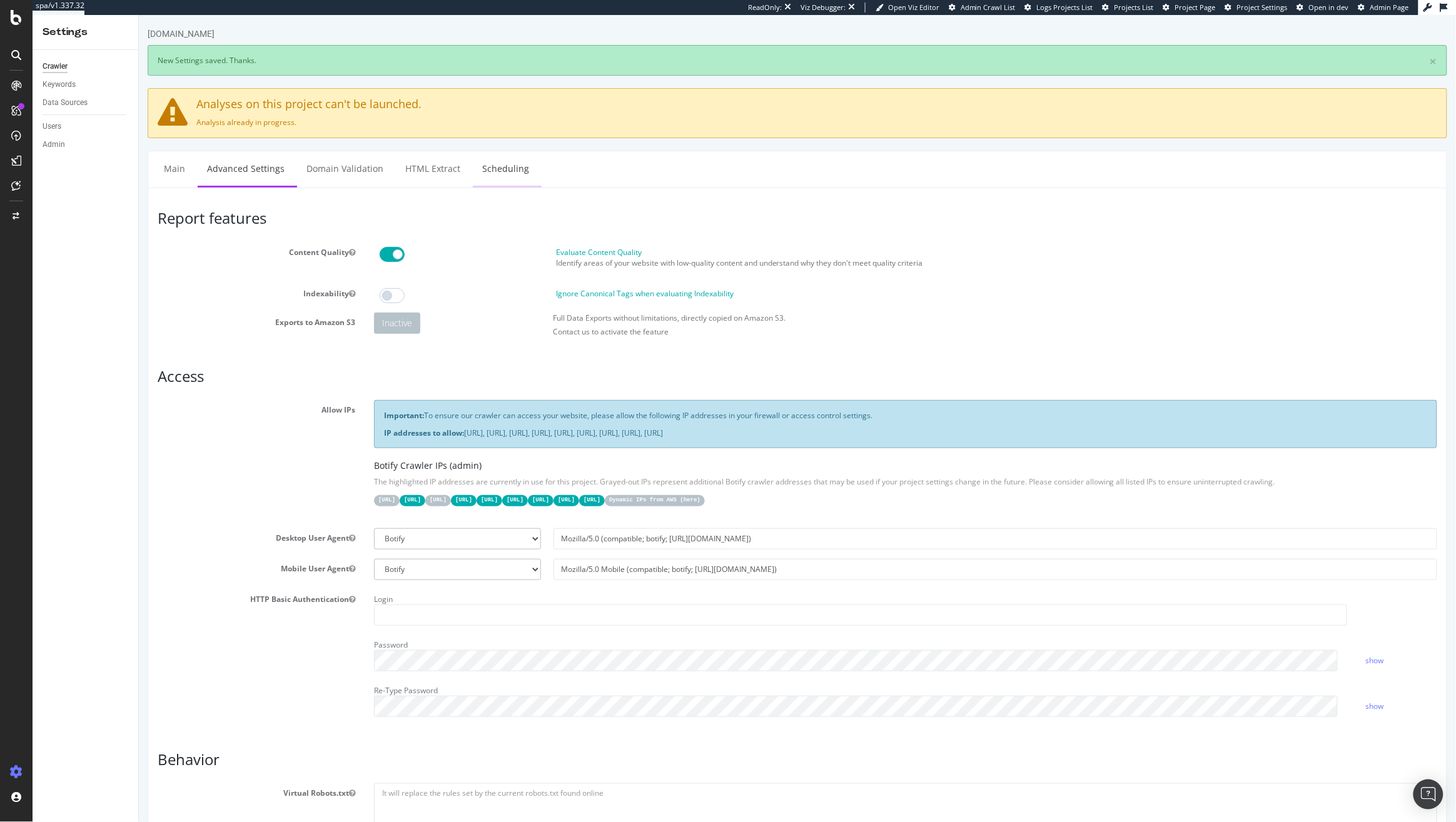
scroll to position [0, 0]
click at [7, 23] on div at bounding box center [17, 17] width 30 height 15
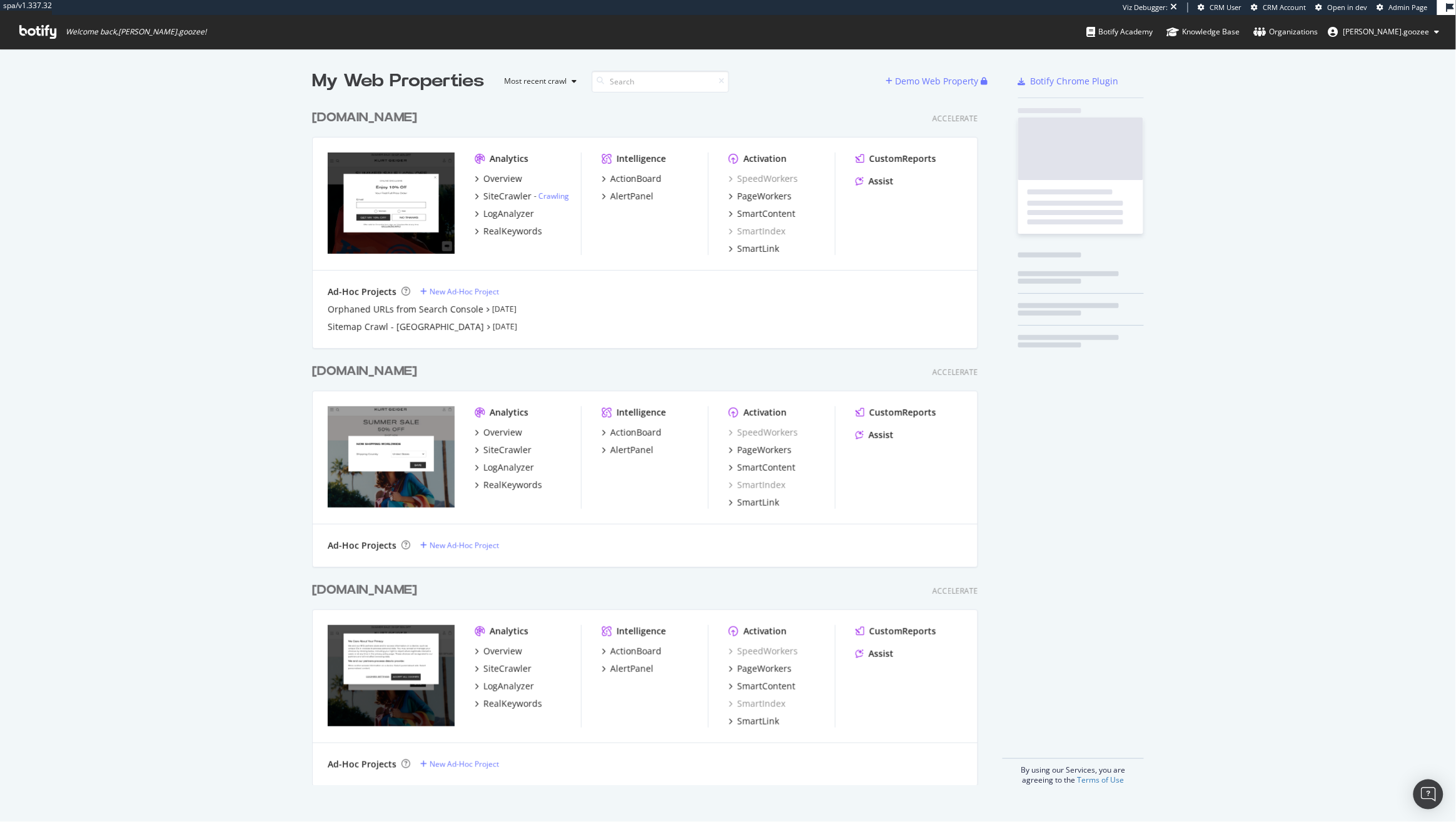
scroll to position [679, 664]
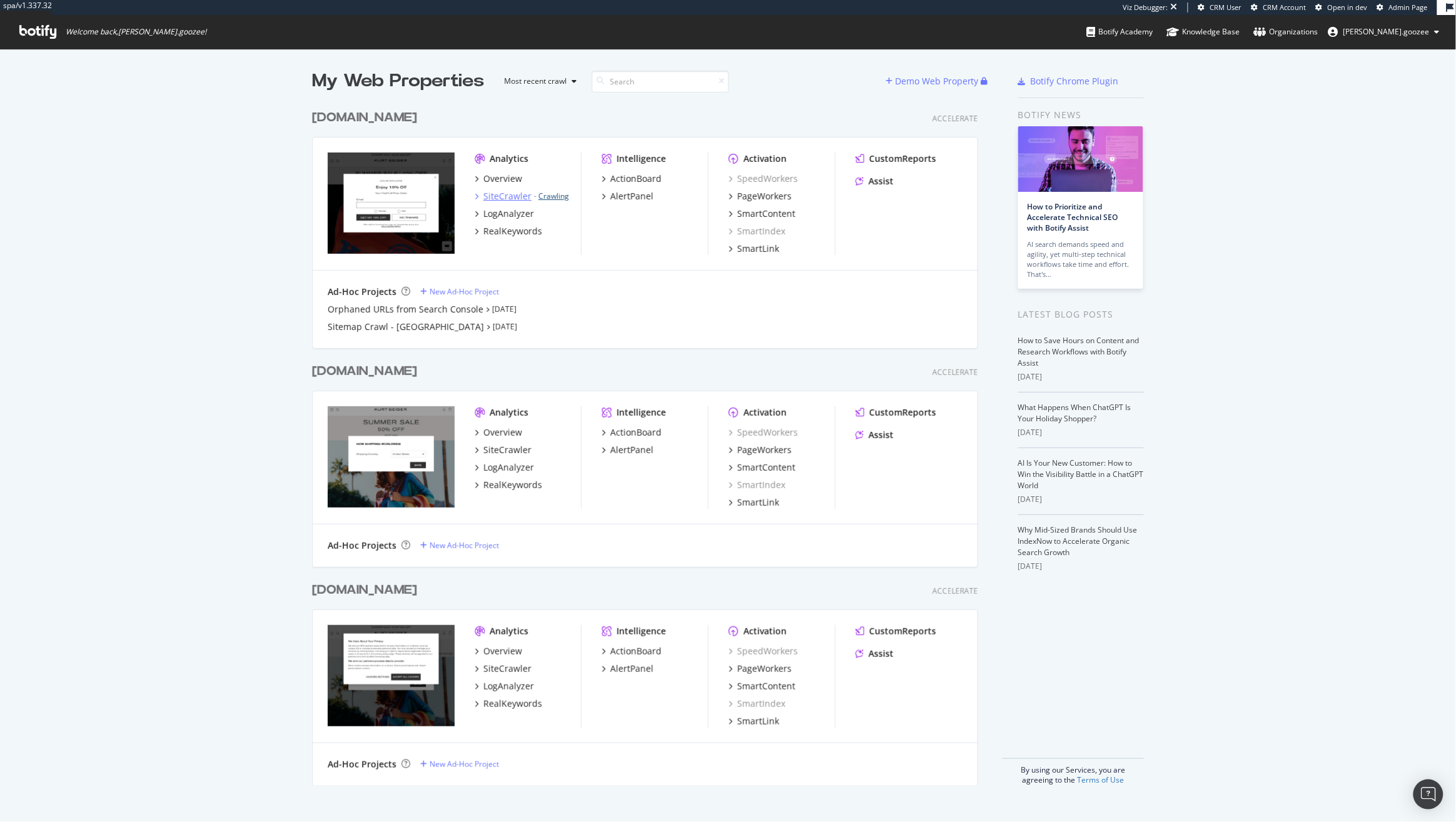
click at [549, 196] on link "Crawling" at bounding box center [554, 196] width 31 height 10
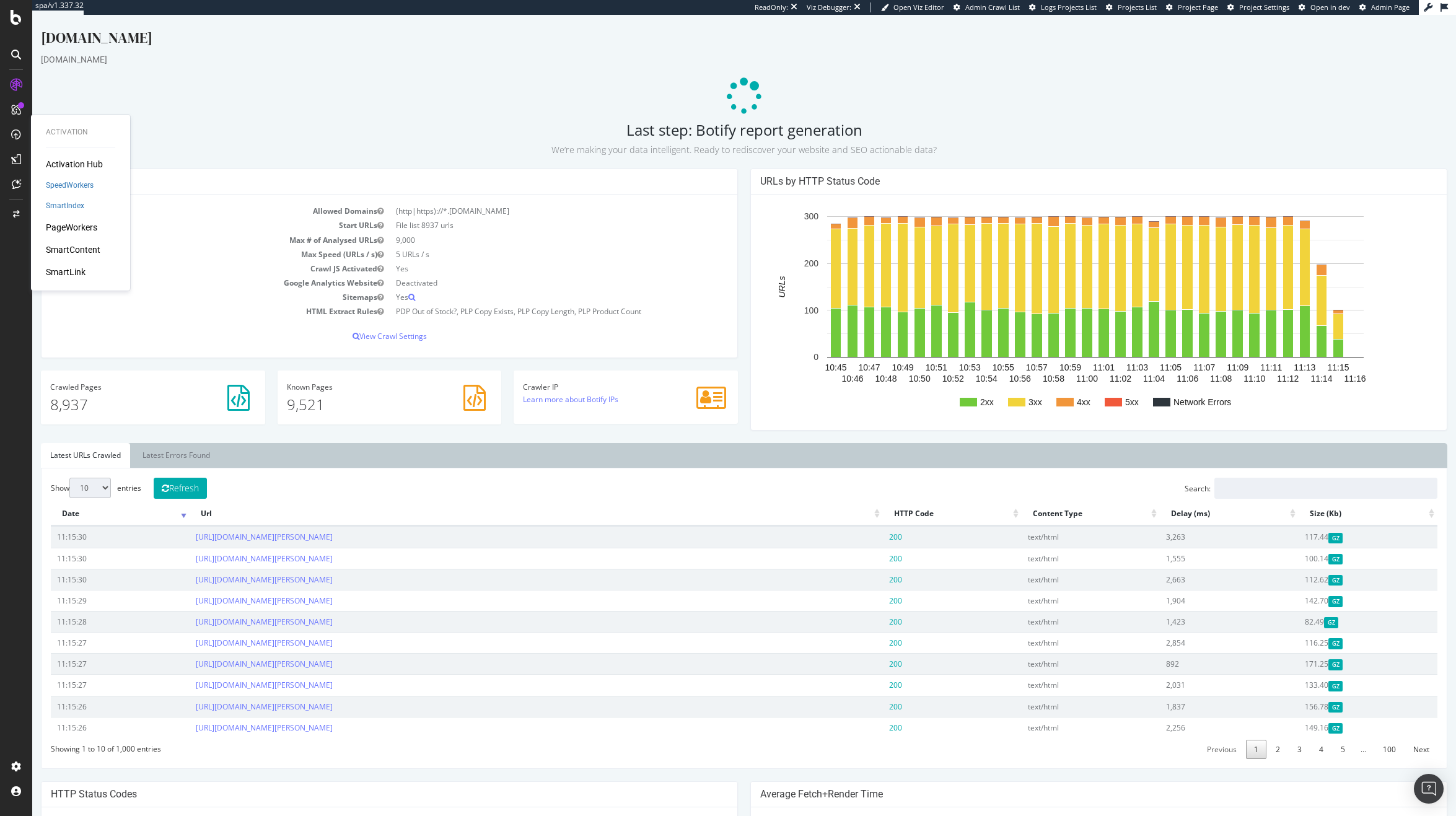
click at [70, 224] on div "PageWorkers" at bounding box center [71, 228] width 52 height 13
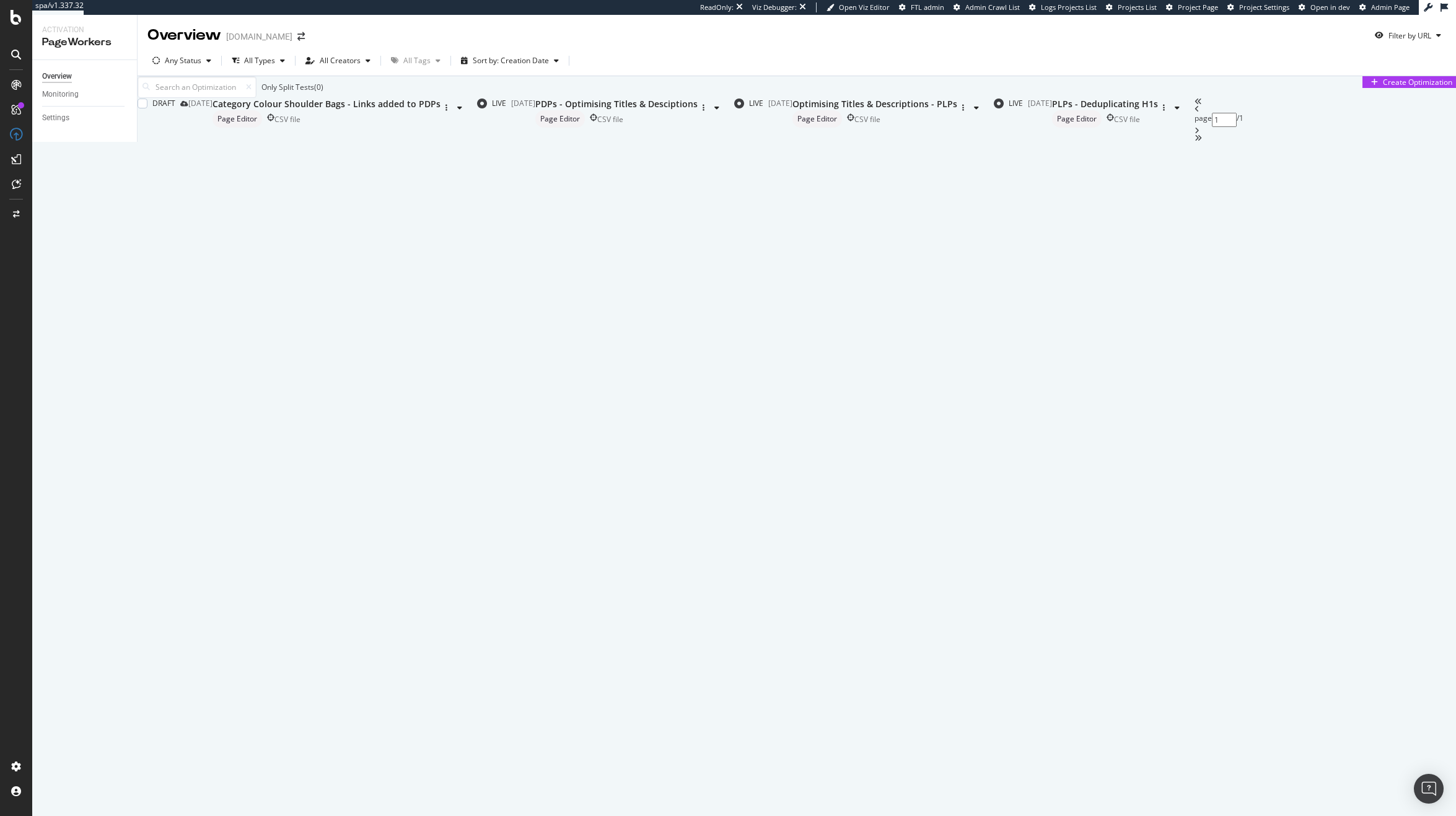
click at [440, 110] on div "Category Colour Shoulder Bags - Links added to PDPs" at bounding box center [327, 104] width 228 height 13
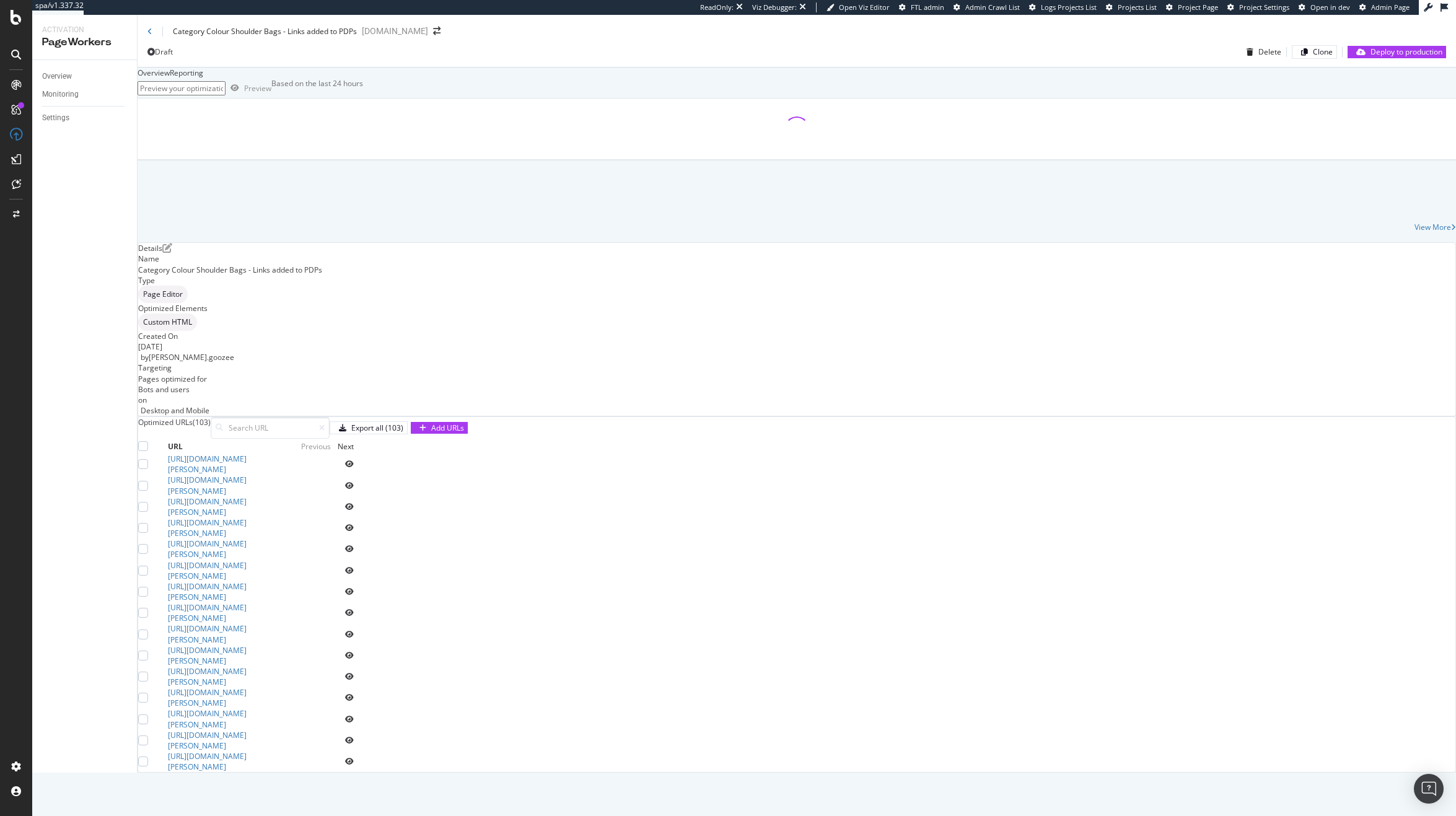
scroll to position [122, 0]
click at [354, 566] on icon "eye" at bounding box center [349, 570] width 9 height 7
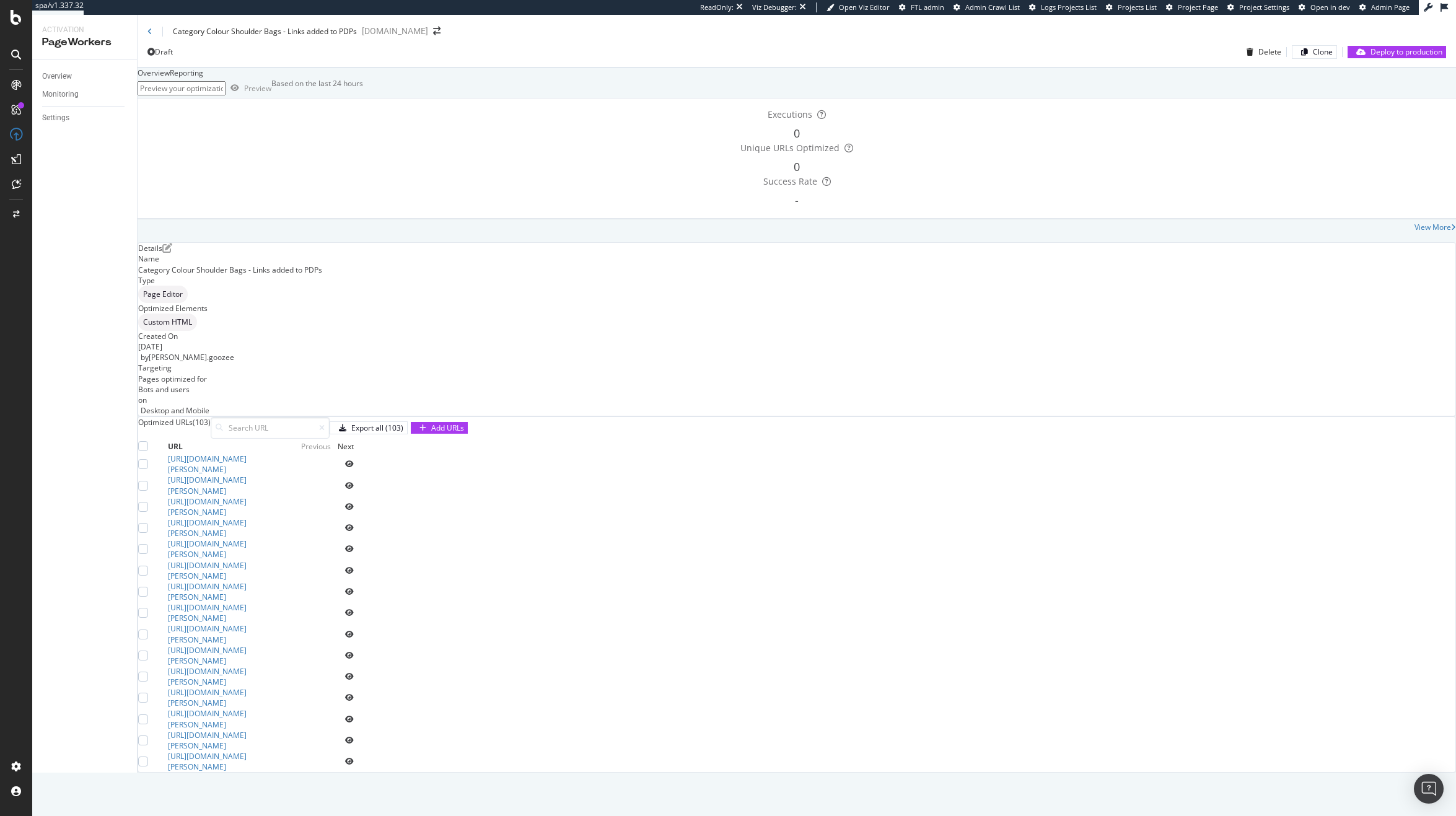
scroll to position [0, 0]
click at [154, 35] on div "Category Colour Shoulder Bags - Links added to PDPs" at bounding box center [252, 31] width 210 height 10
click at [148, 30] on icon at bounding box center [150, 31] width 5 height 7
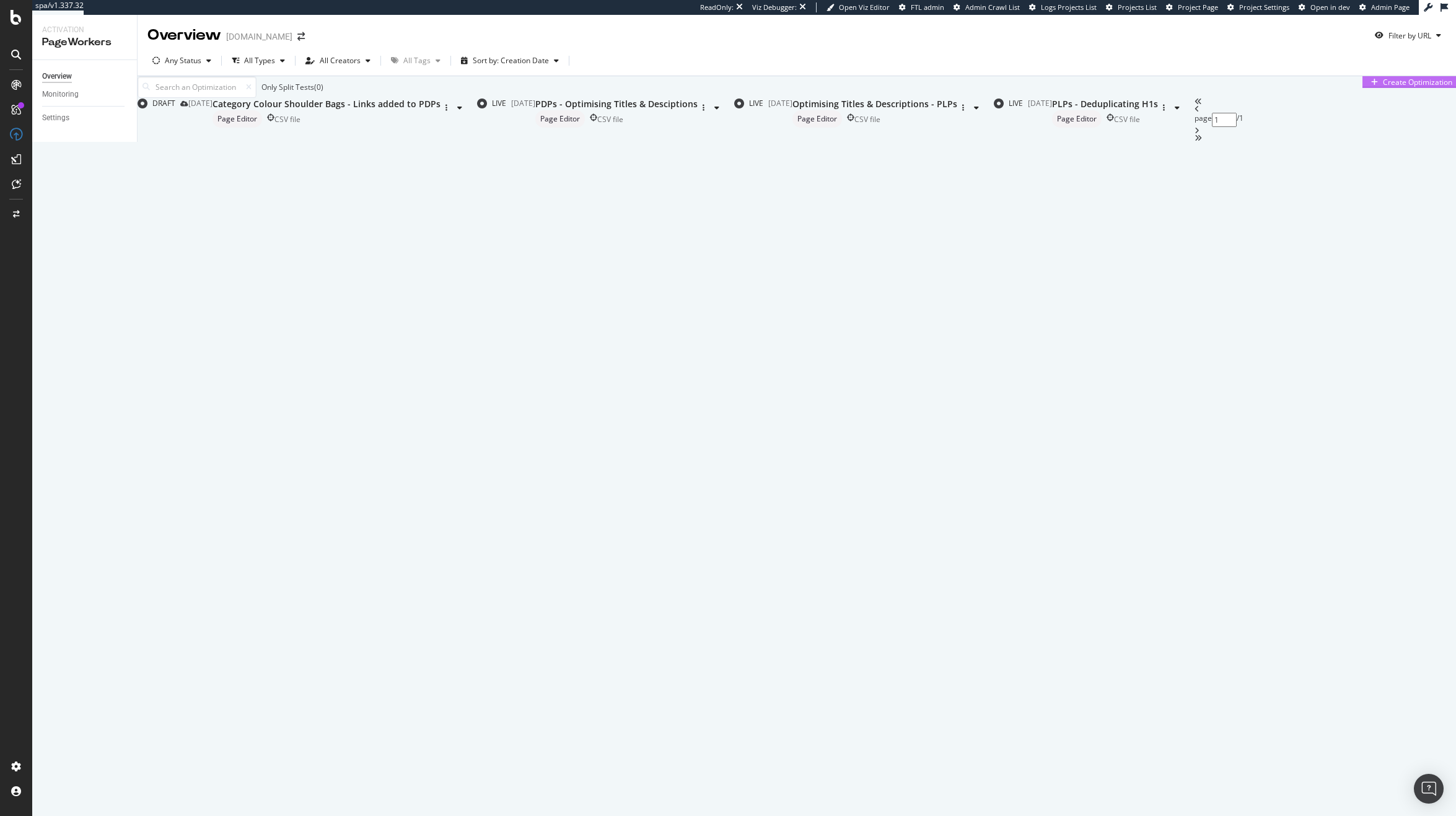
click at [1407, 87] on div "Create Optimization" at bounding box center [1418, 82] width 69 height 10
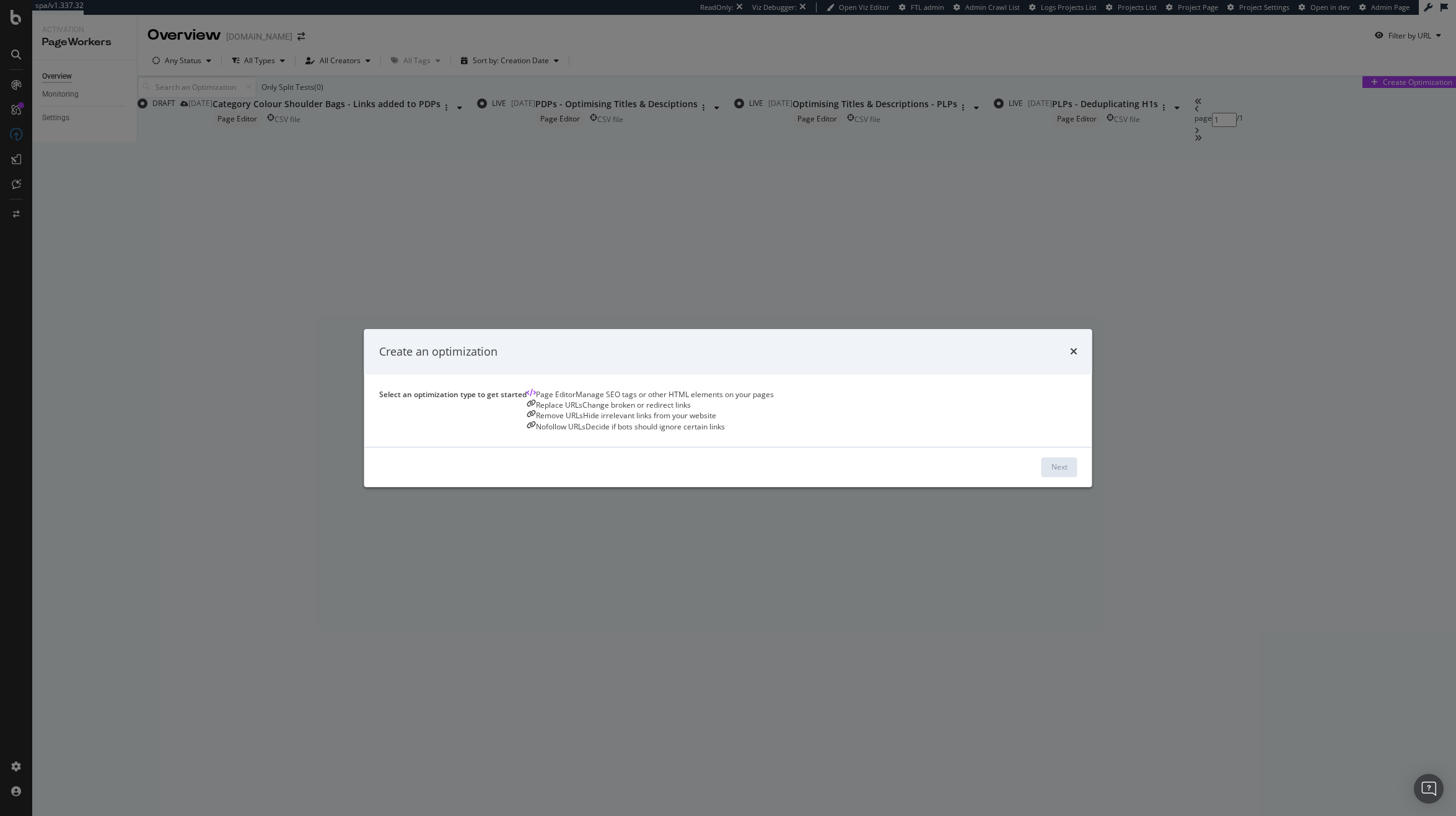
click at [575, 400] on div "Manage SEO tags or other HTML elements on your pages" at bounding box center [674, 394] width 199 height 10
click at [1051, 472] on div "Next" at bounding box center [1059, 467] width 16 height 10
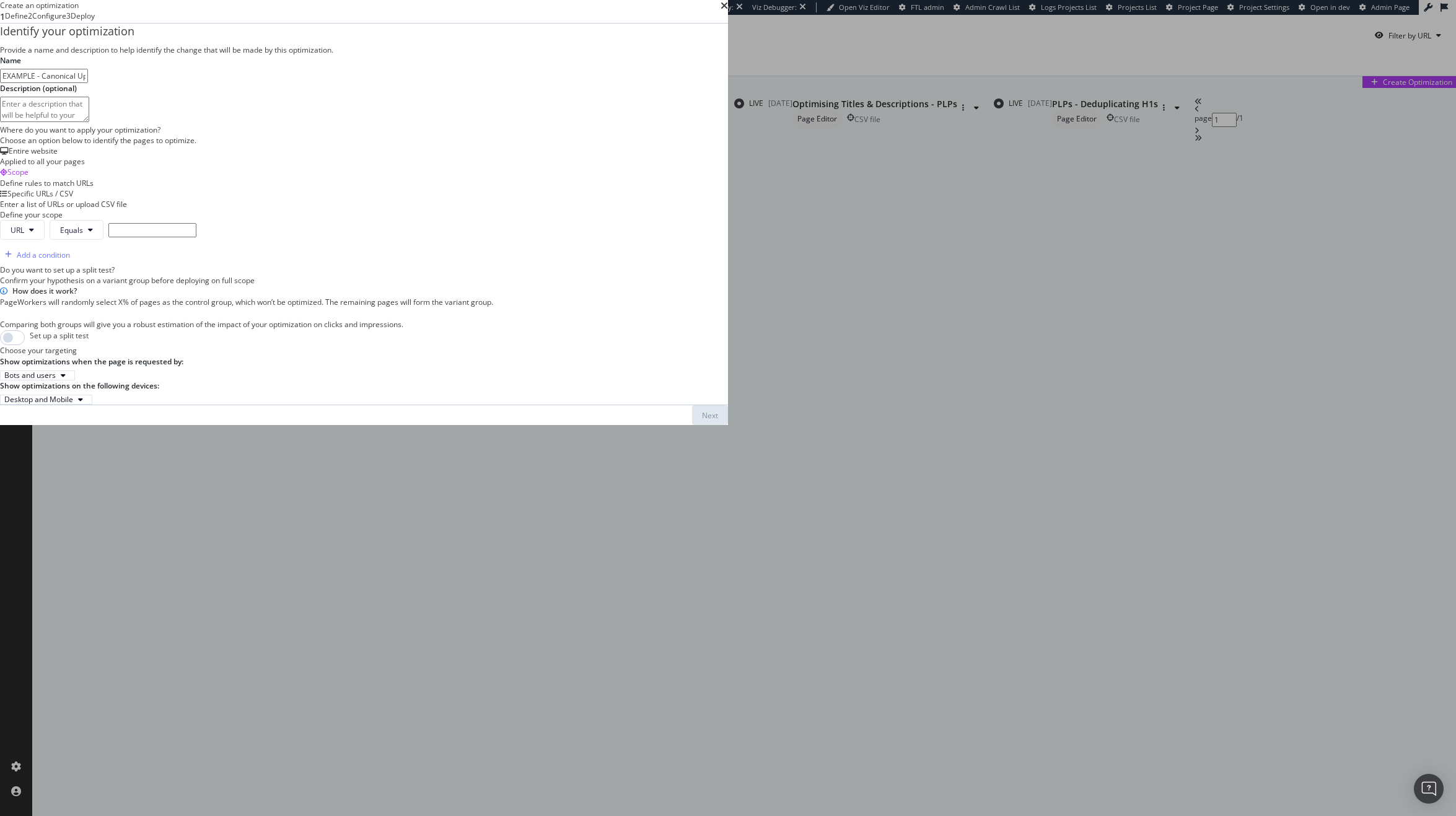
type input "EXAMPLE - Canonical Updated"
click at [560, 188] on div "Define rules to match URLs" at bounding box center [363, 183] width 728 height 10
click at [677, 209] on div "Enter a list of URLs or upload CSV file" at bounding box center [363, 203] width 728 height 10
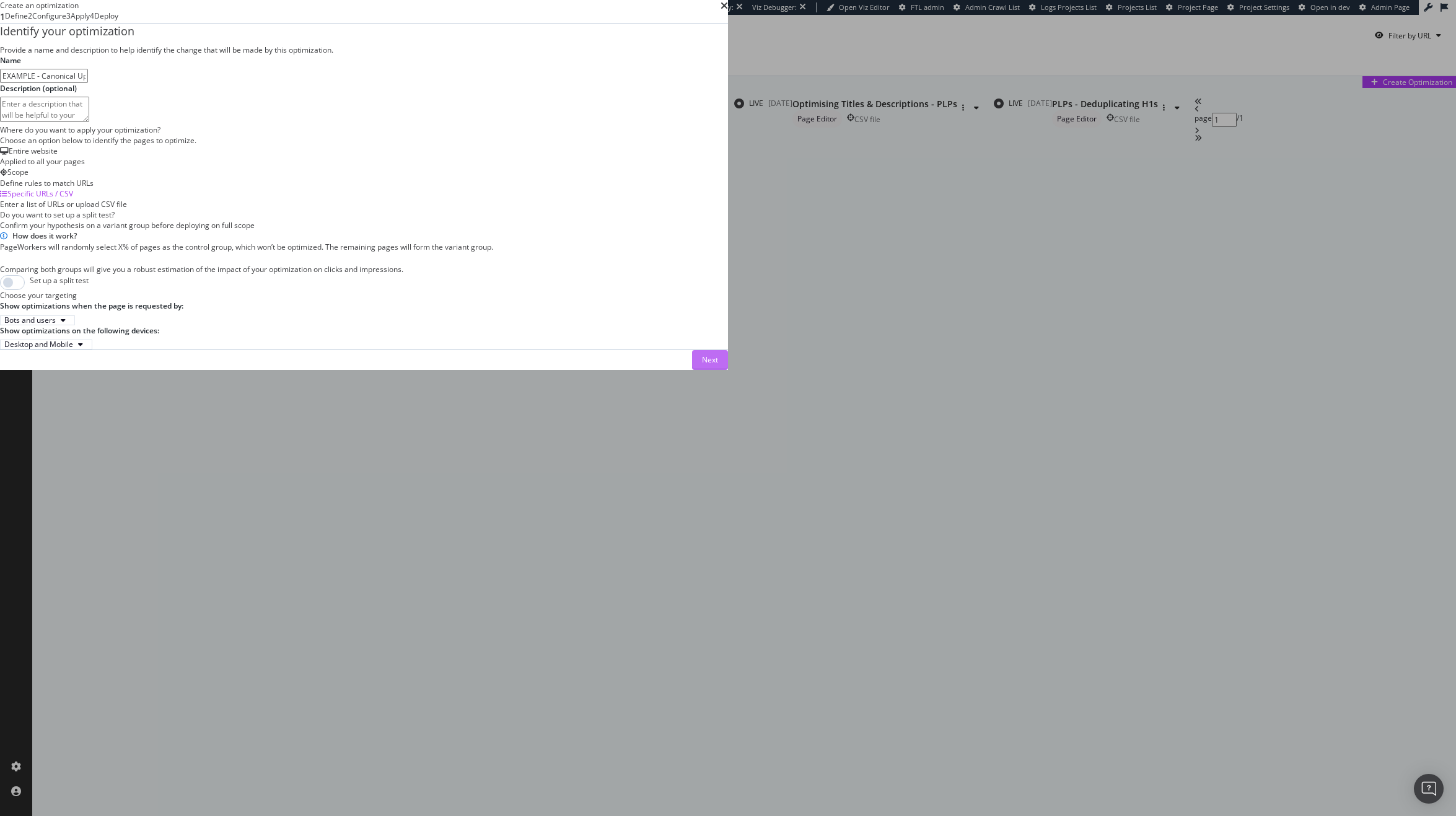
click at [718, 369] on div "Next" at bounding box center [710, 360] width 16 height 19
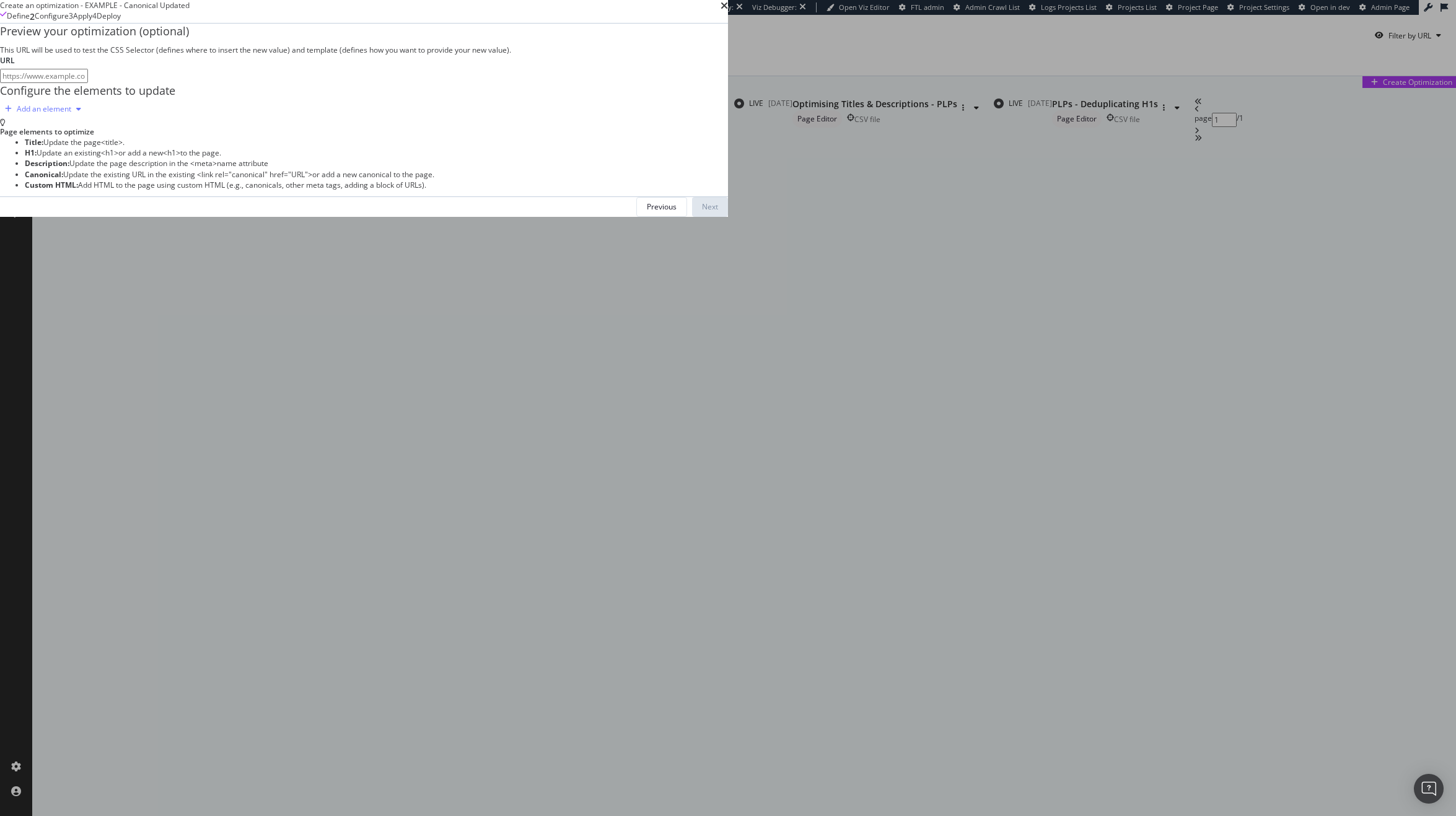
click at [71, 113] on div "Add an element" at bounding box center [43, 108] width 54 height 7
click at [419, 315] on div "Canonical" at bounding box center [403, 314] width 34 height 10
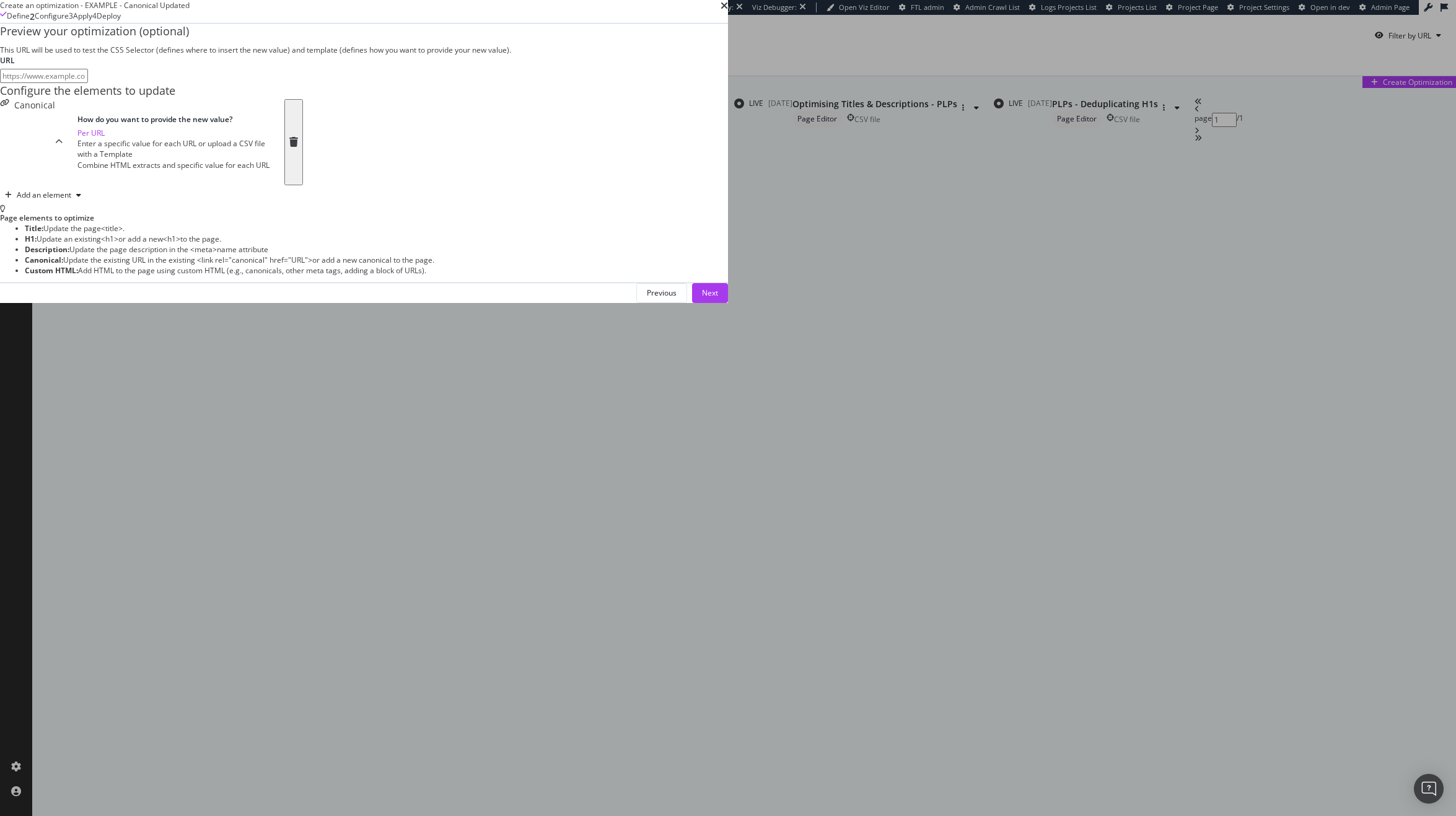
click at [269, 170] on div "Combine HTML extracts and specific value for each URL" at bounding box center [173, 165] width 192 height 10
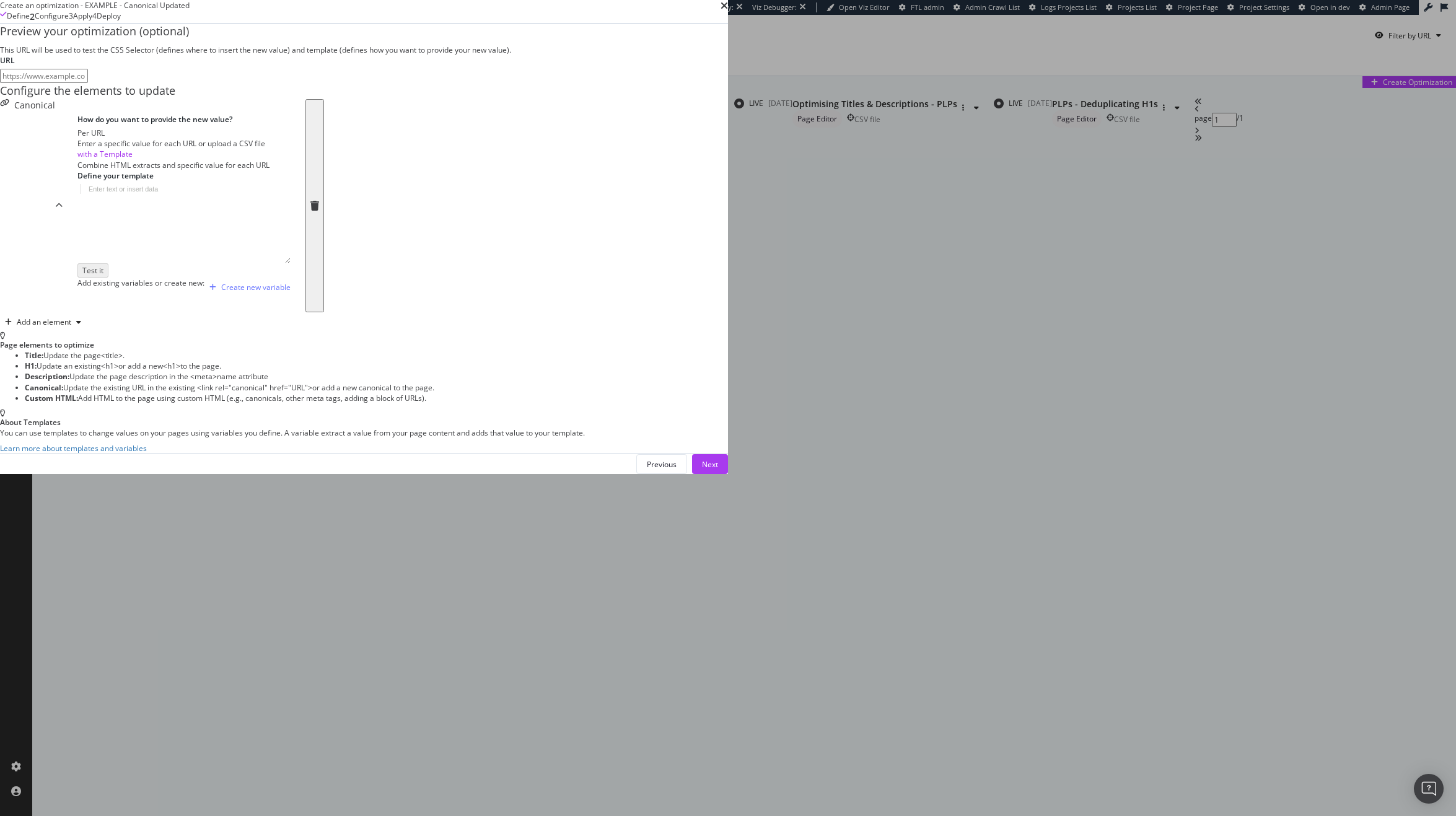
click at [338, 281] on div "modal" at bounding box center [208, 232] width 261 height 97
paste textarea "{{ $currentUrl }}"
type textarea "{{ $currentUrl }}"
click at [324, 312] on div "Canonical How do you want to provide the new value? Per URL Enter a specific va…" at bounding box center [162, 206] width 324 height 213
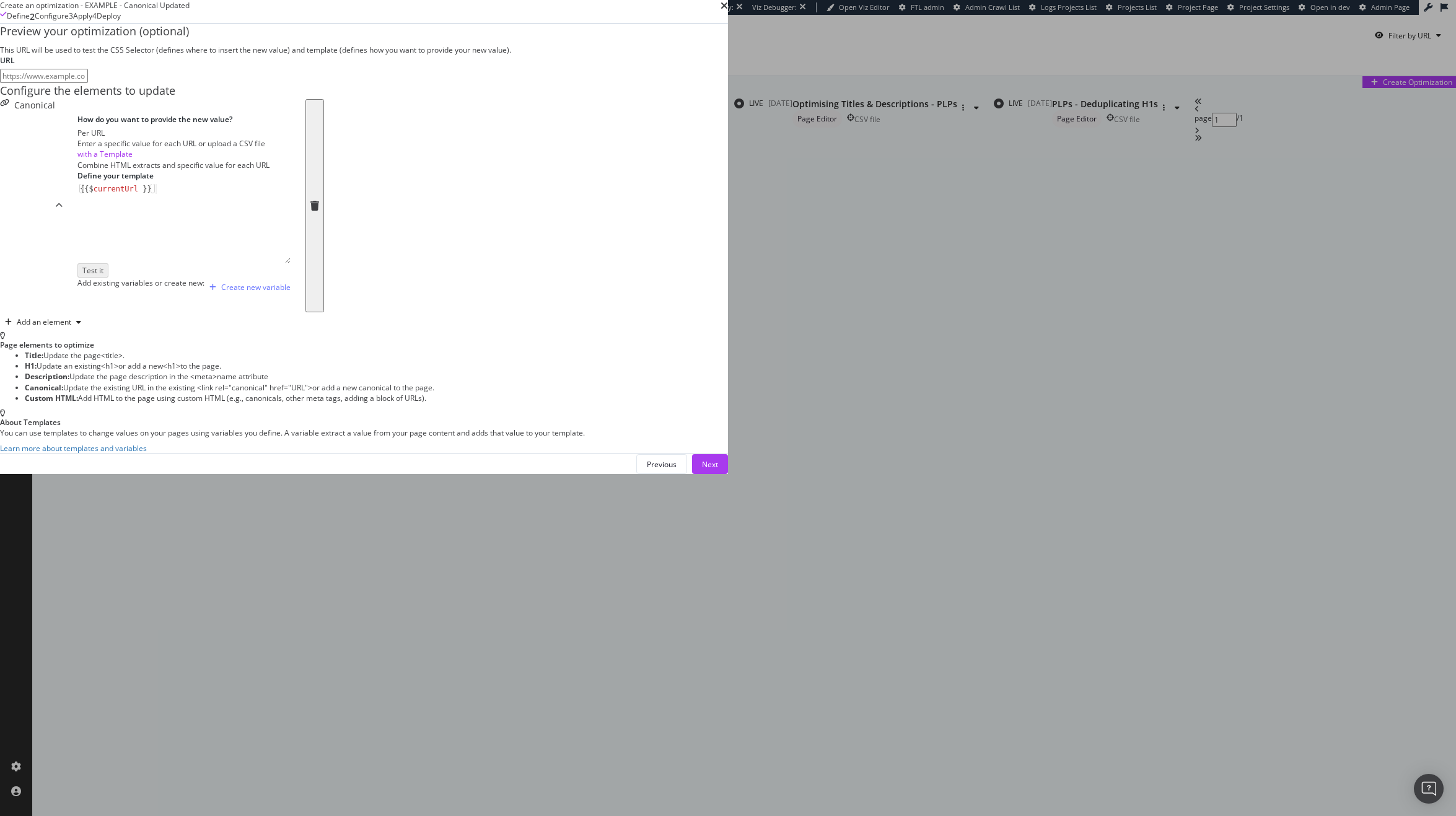
click at [88, 83] on input "modal" at bounding box center [44, 76] width 88 height 14
paste input "https://www.kurtgeiger.us/women/bags/crossbody-bags?colour_group=black"
type input "https://www.kurtgeiger.us/women/bags/crossbody-bags?colour_group=black"
click at [290, 276] on div "{{ $currentUrl }} {{ $ currentUrl }} XXXXXXXXXXXXXXXXXXXXXXXXXXXXXXXXXXXXXXXXXX…" at bounding box center [184, 230] width 213 height 93
click at [103, 275] on div "Test it" at bounding box center [92, 269] width 21 height 10
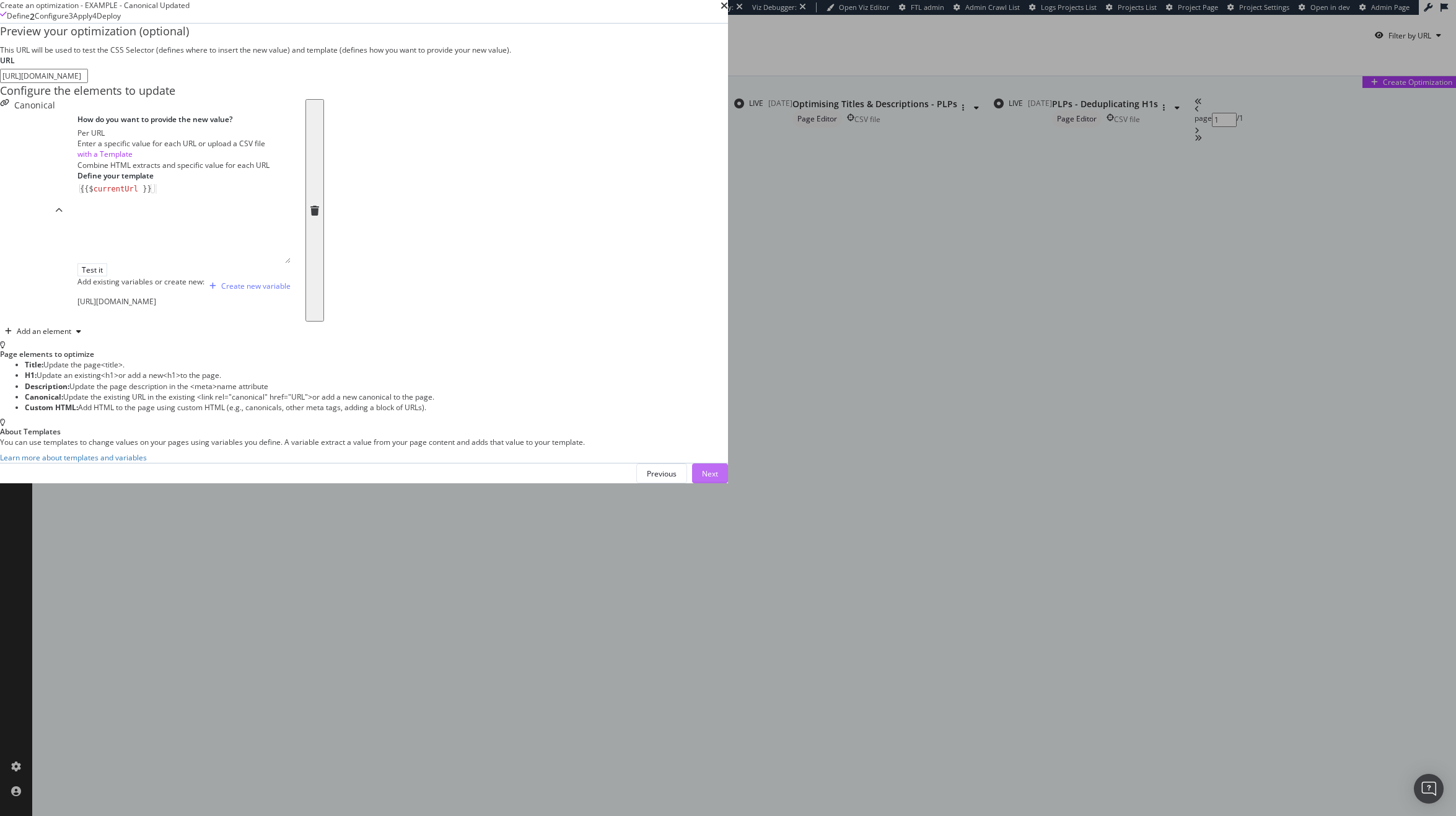
click at [718, 479] on div "Next" at bounding box center [710, 473] width 16 height 10
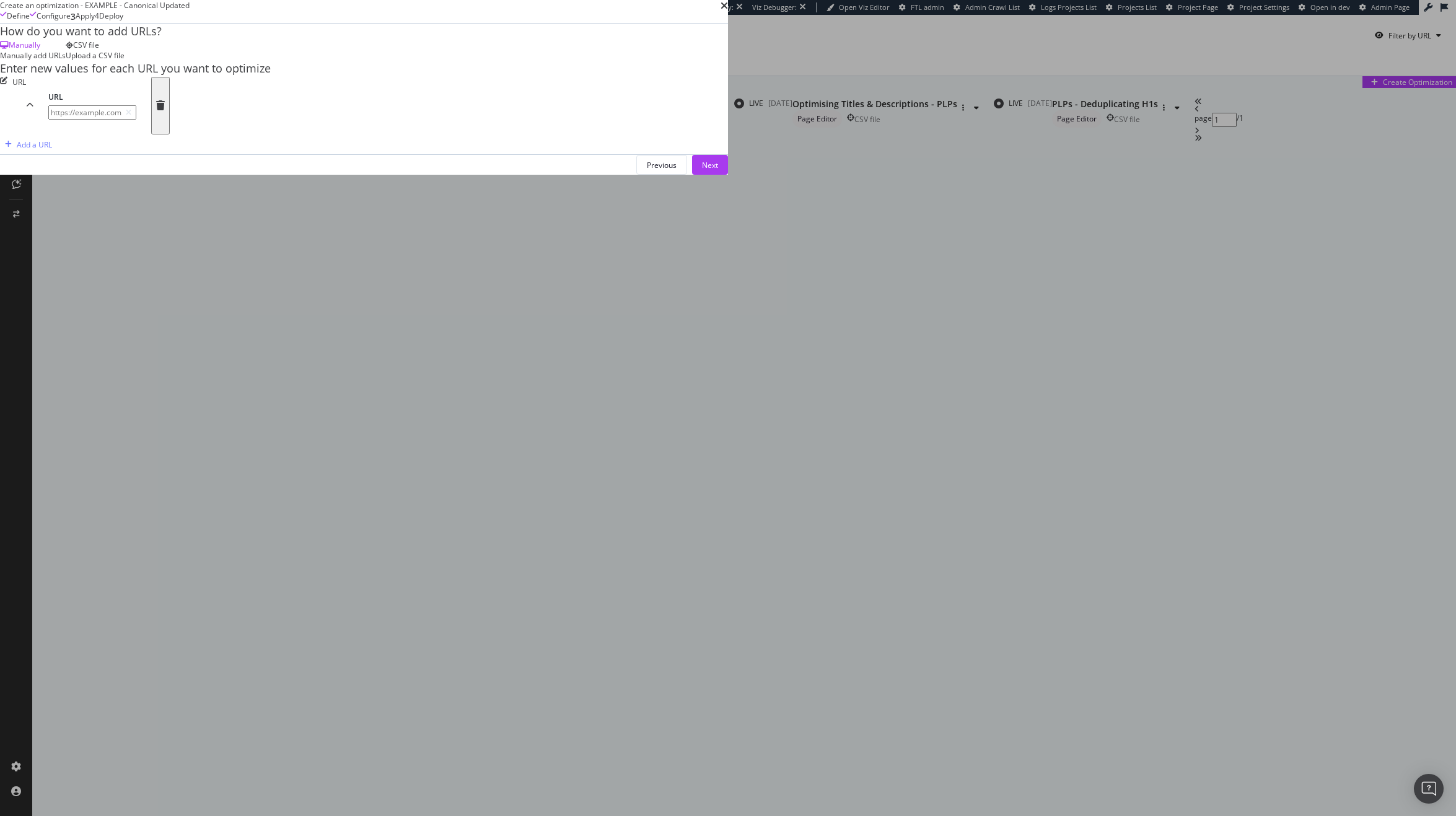
click at [137, 119] on input "modal" at bounding box center [93, 112] width 88 height 14
paste input "https://www.kurtgeiger.us/women/bags/crossbody-bags?colour_group=black"
type input "https://www.kurtgeiger.us/women/bags/crossbody-bags?colour_group=black"
click at [52, 150] on div "Add a URL" at bounding box center [34, 144] width 35 height 10
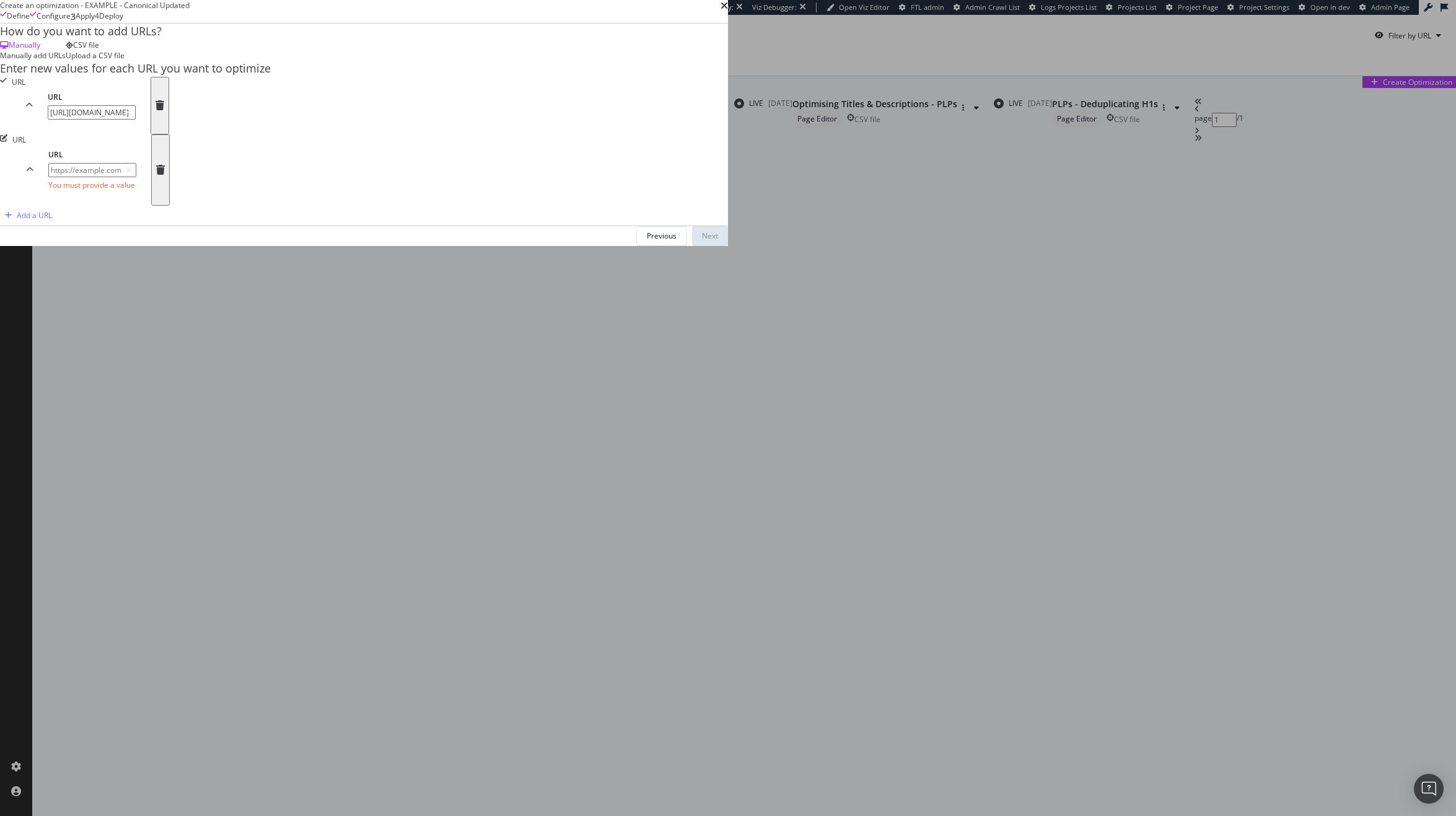
click at [137, 177] on input "modal" at bounding box center [93, 170] width 88 height 14
paste input "https://www.kurtgeiger.us/women/bags/crossbody-bags?colour_group=blue"
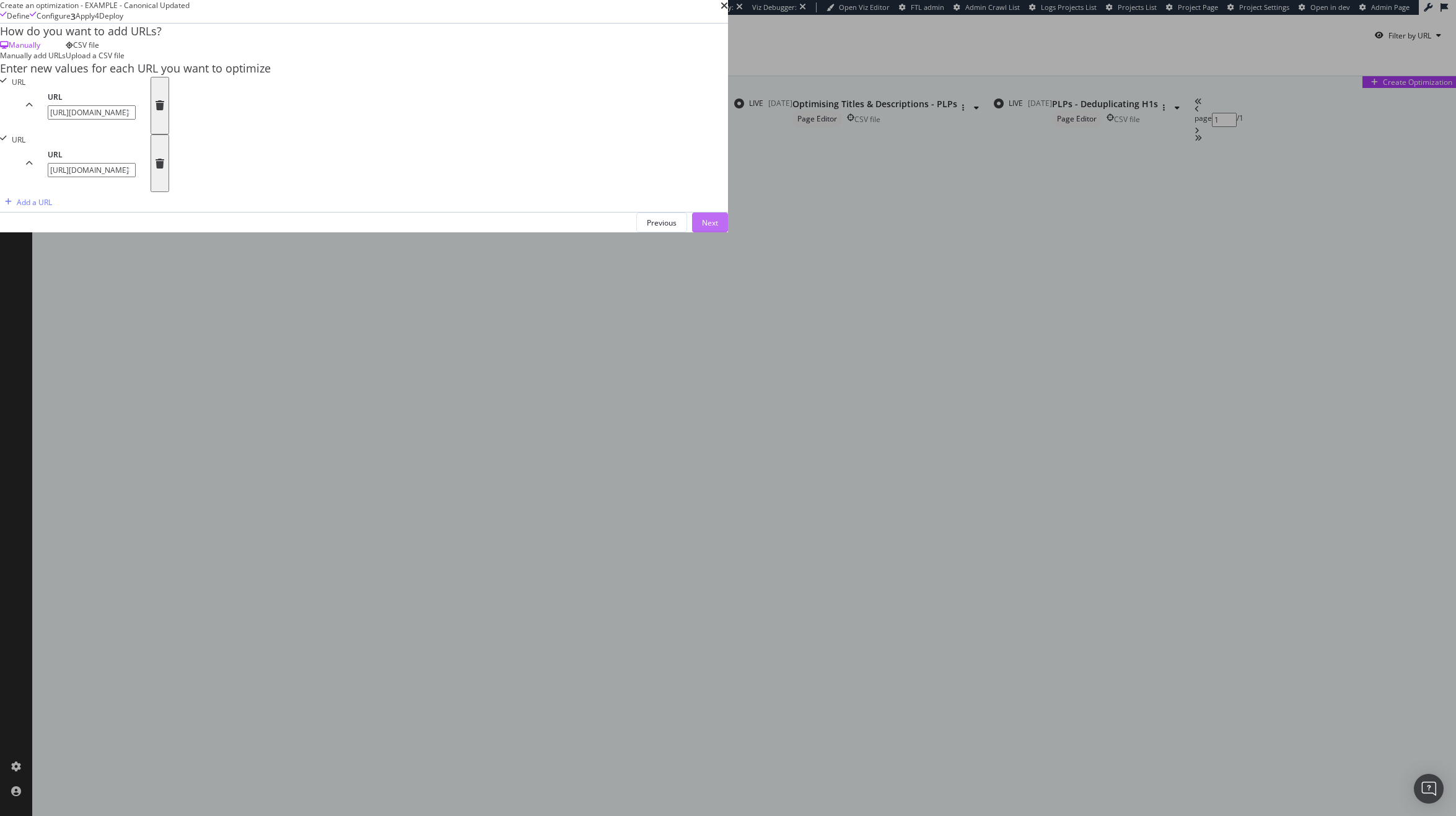
type input "https://www.kurtgeiger.us/women/bags/crossbody-bags?colour_group=blue"
click at [718, 228] on div "Next" at bounding box center [710, 222] width 16 height 10
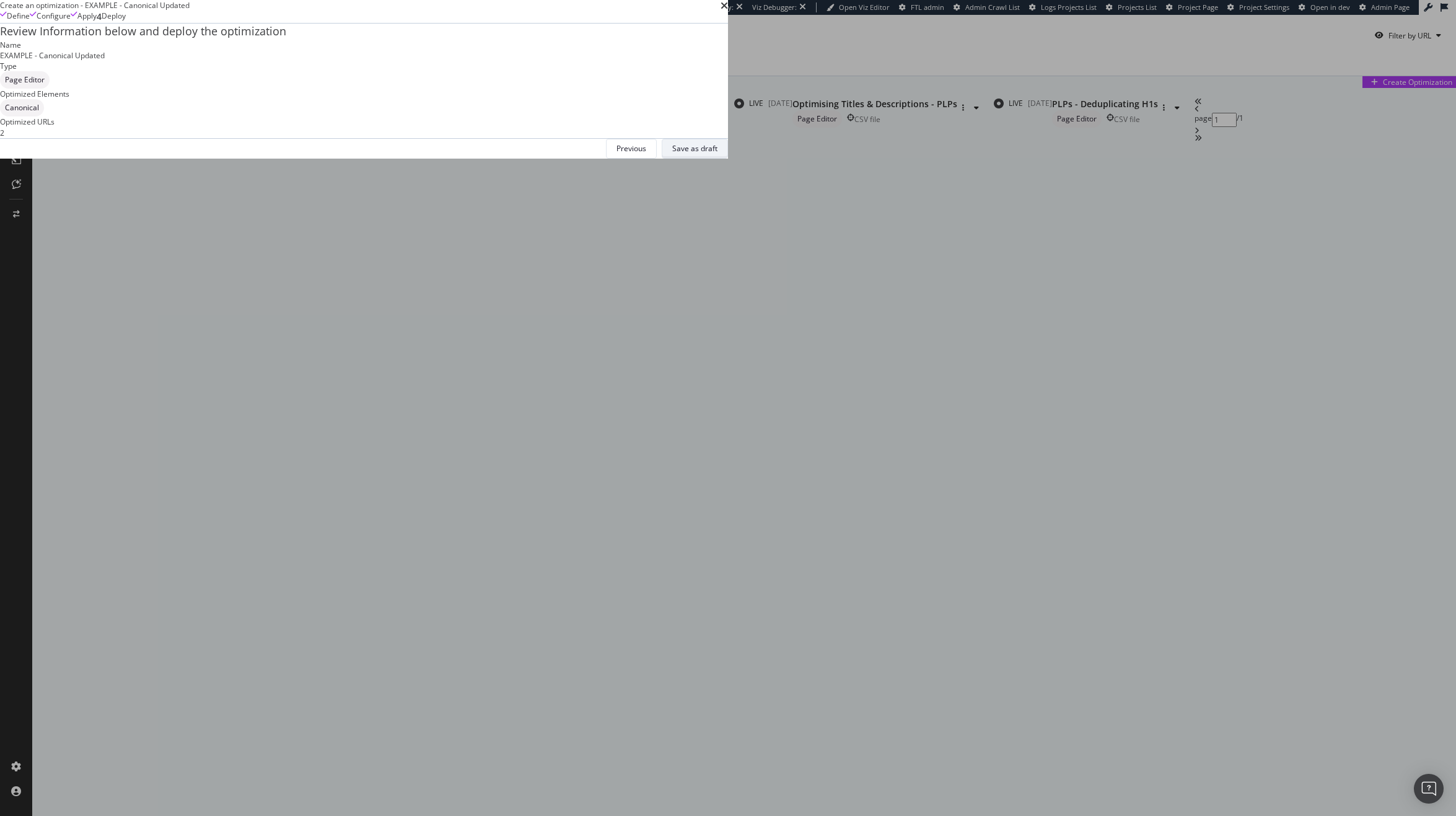
click at [717, 154] on div "Save as draft" at bounding box center [695, 148] width 46 height 10
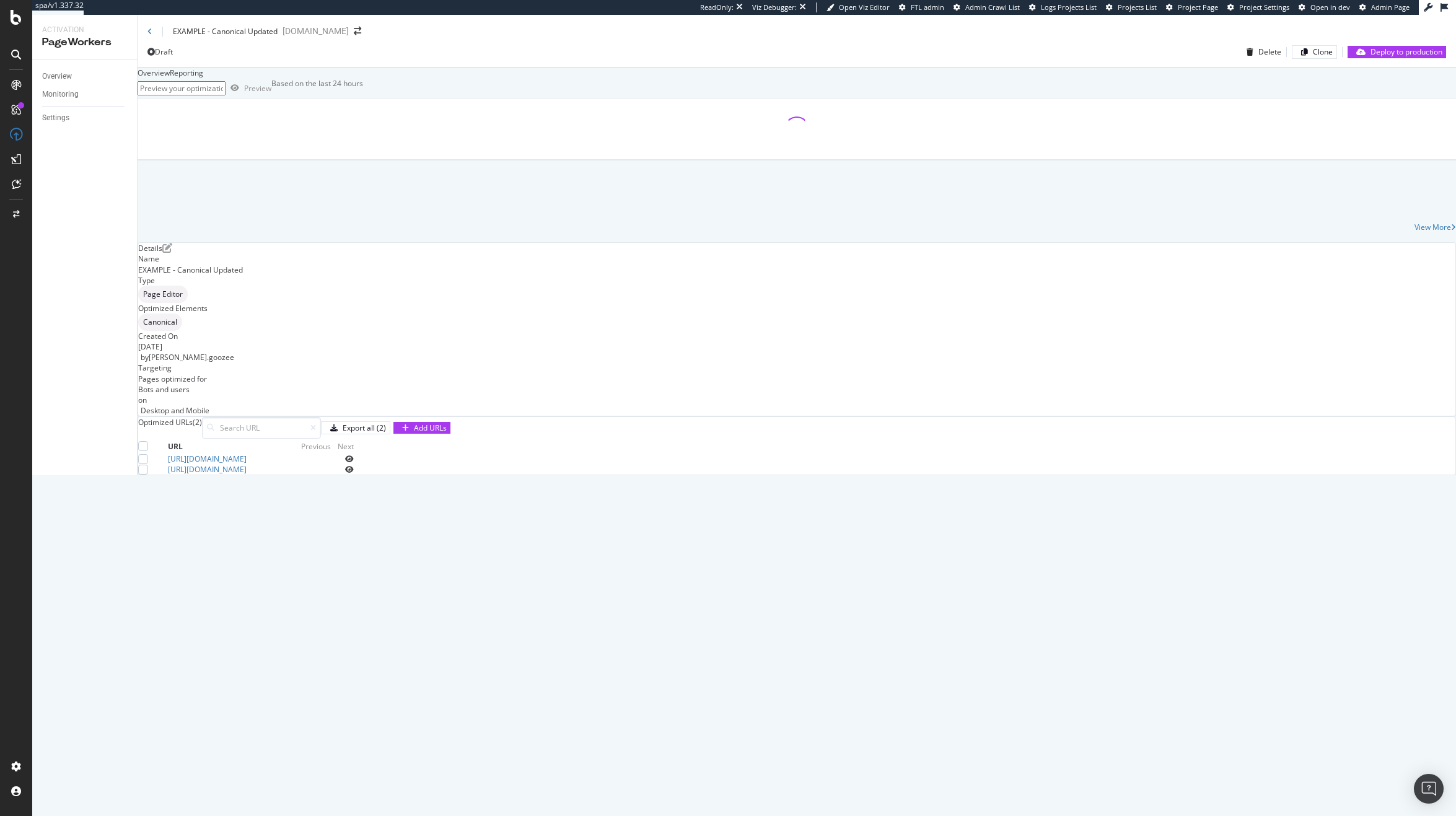
click at [5, 814] on icon "close toast" at bounding box center [2, 821] width 5 height 10
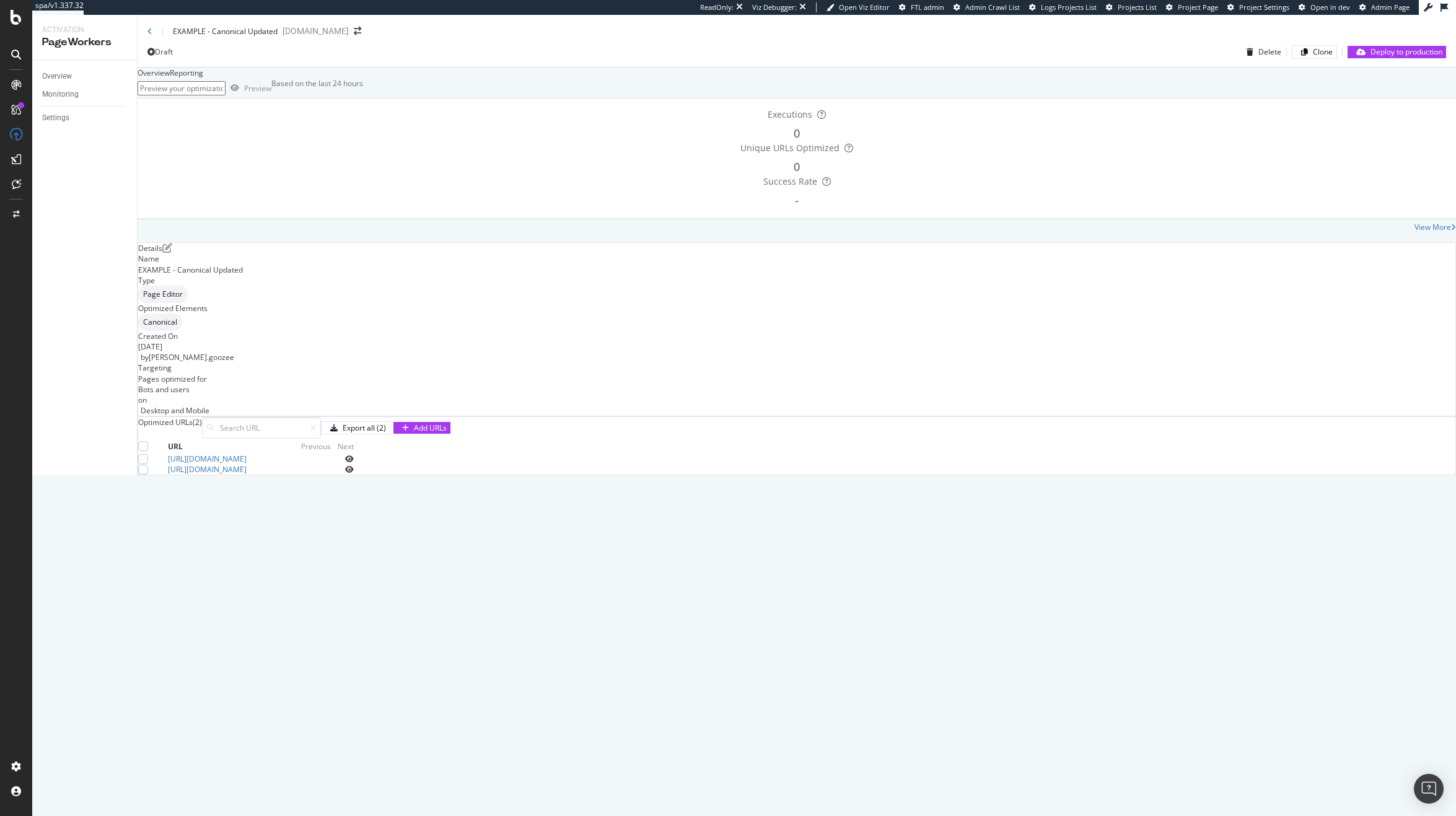
click at [354, 463] on icon "eye" at bounding box center [349, 458] width 9 height 7
click at [354, 473] on icon "eye" at bounding box center [349, 469] width 9 height 7
click at [1094, 475] on div "EXAMPLE - Canonical Updated www.kurtgeiger.us Draft Delete Clone Deploy to prod…" at bounding box center [797, 245] width 1319 height 460
click at [1391, 57] on div "Deploy to production" at bounding box center [1397, 51] width 91 height 10
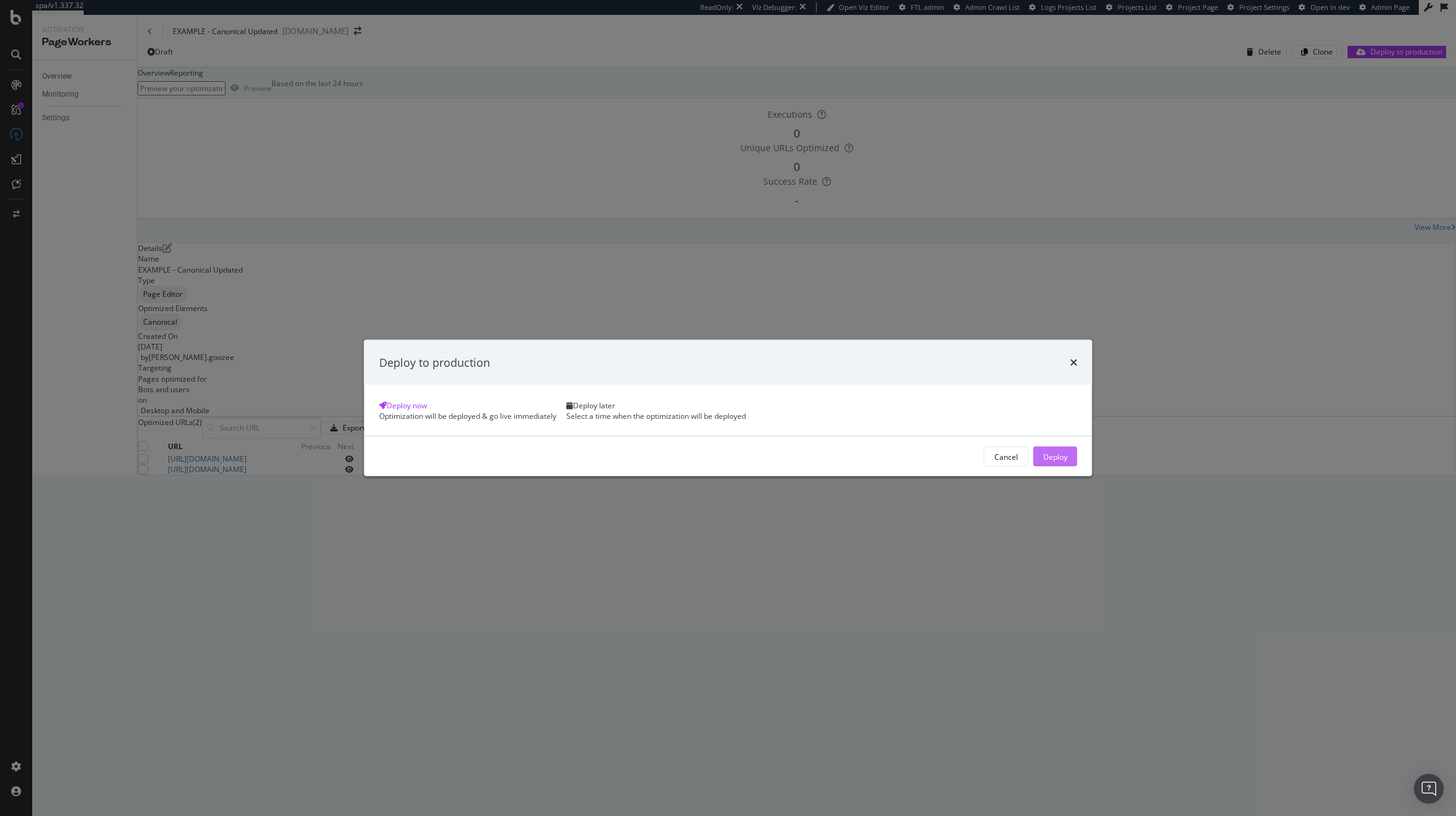
click at [1043, 461] on div "Deploy" at bounding box center [1055, 456] width 24 height 10
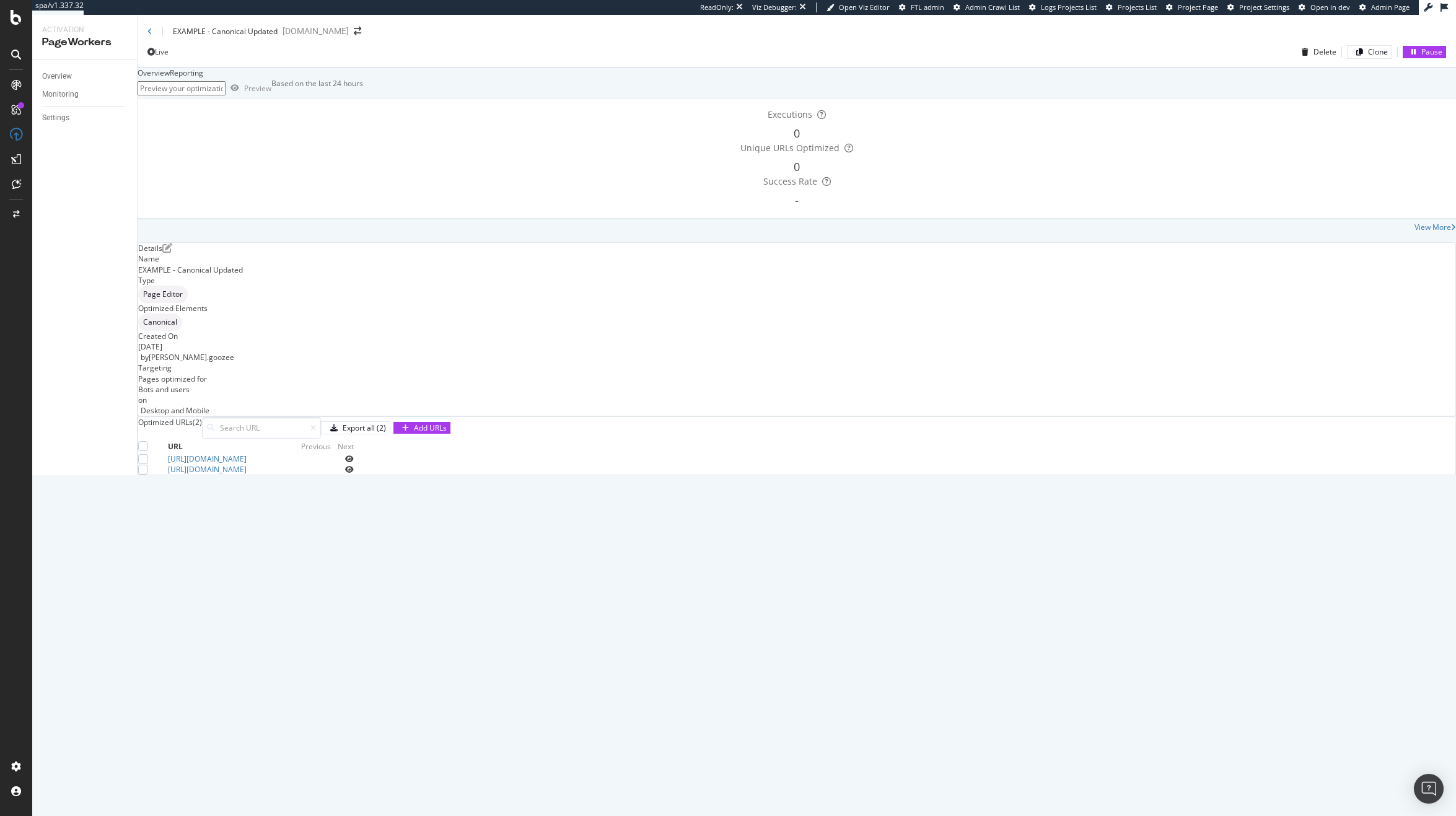
click at [354, 473] on icon "eye" at bounding box center [349, 469] width 9 height 7
click at [1316, 57] on div "Delete" at bounding box center [1324, 51] width 23 height 10
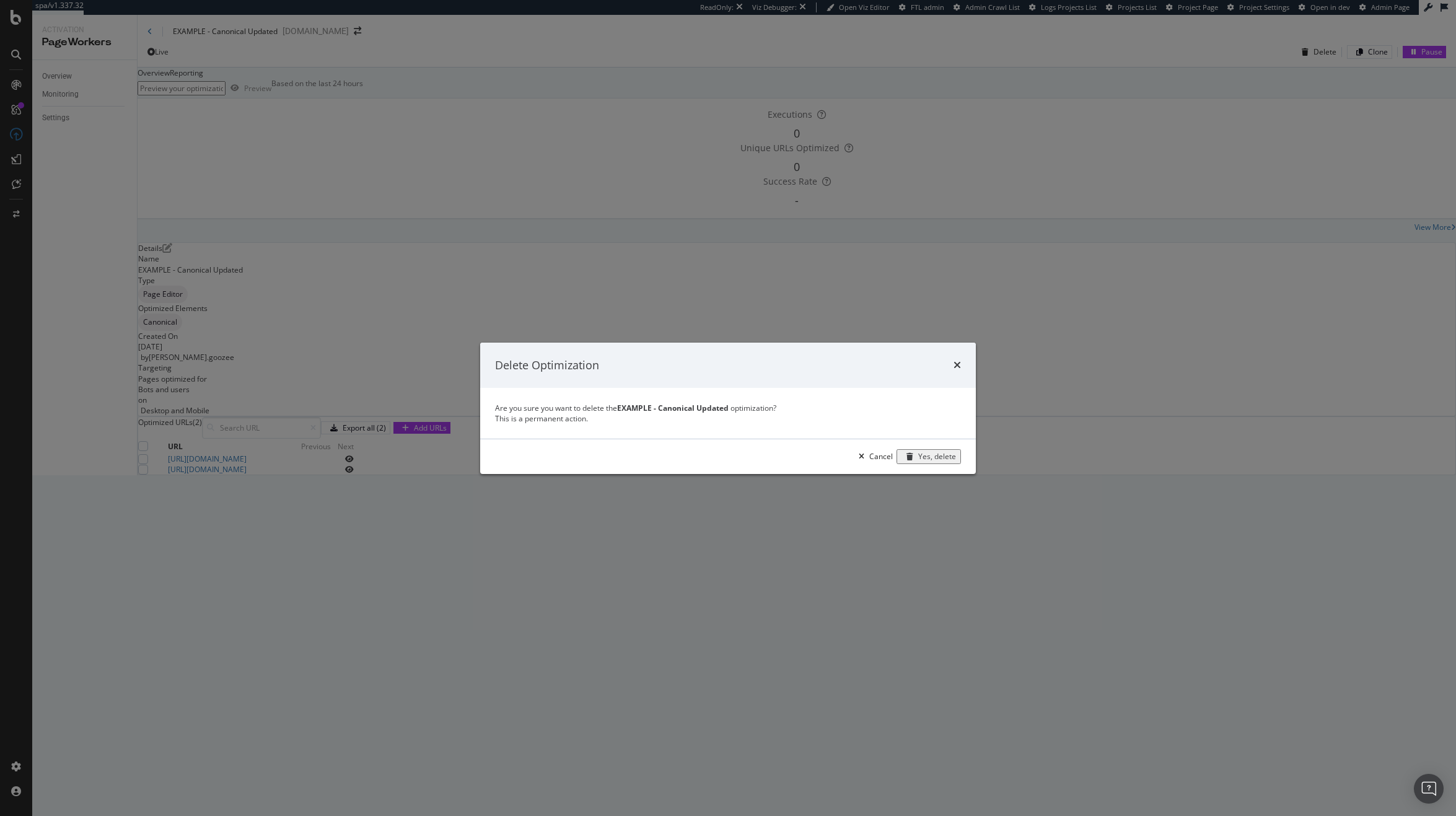
click at [939, 461] on div "Yes, delete" at bounding box center [937, 456] width 38 height 10
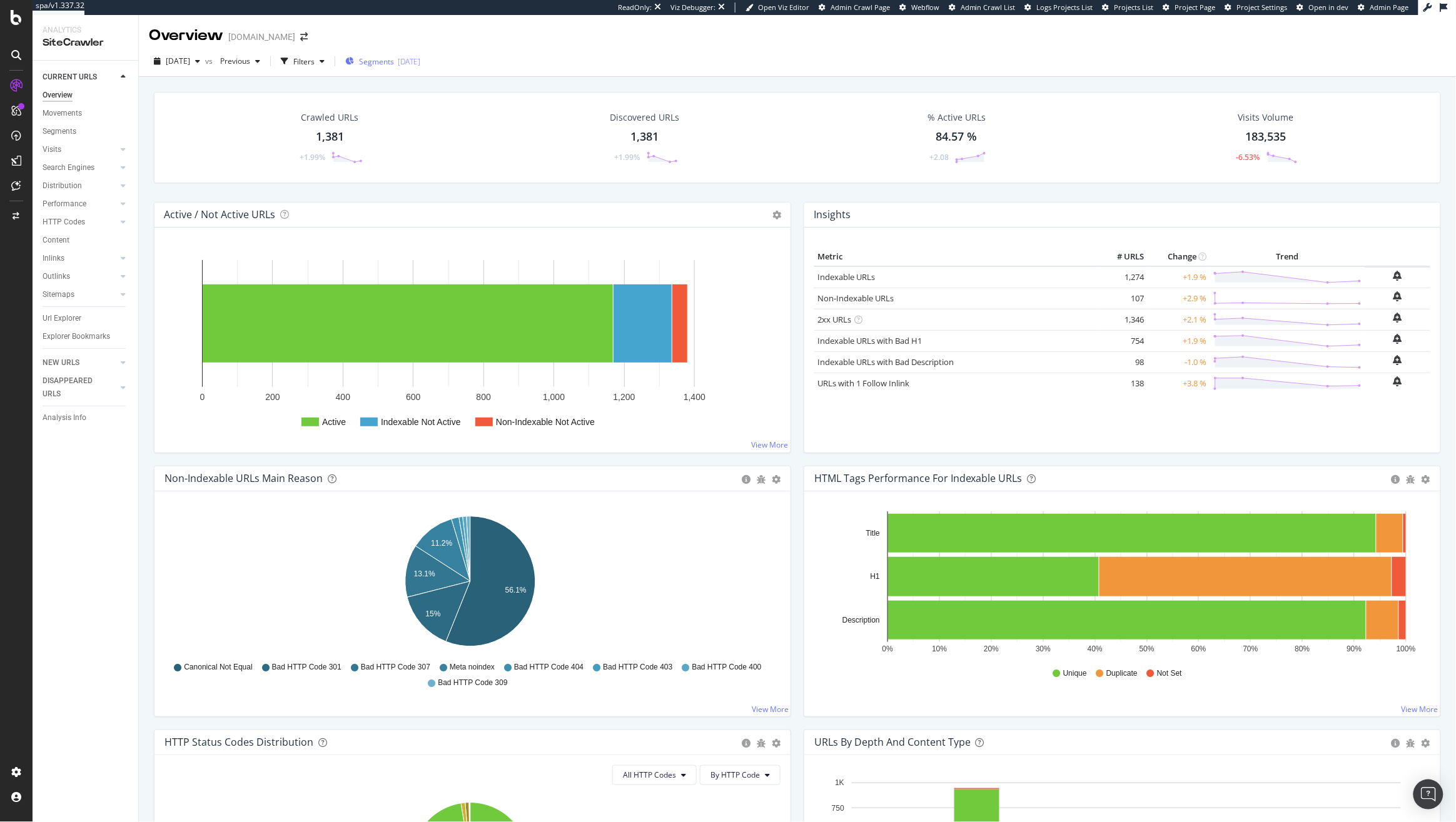
click at [394, 58] on span "Segments" at bounding box center [376, 61] width 35 height 10
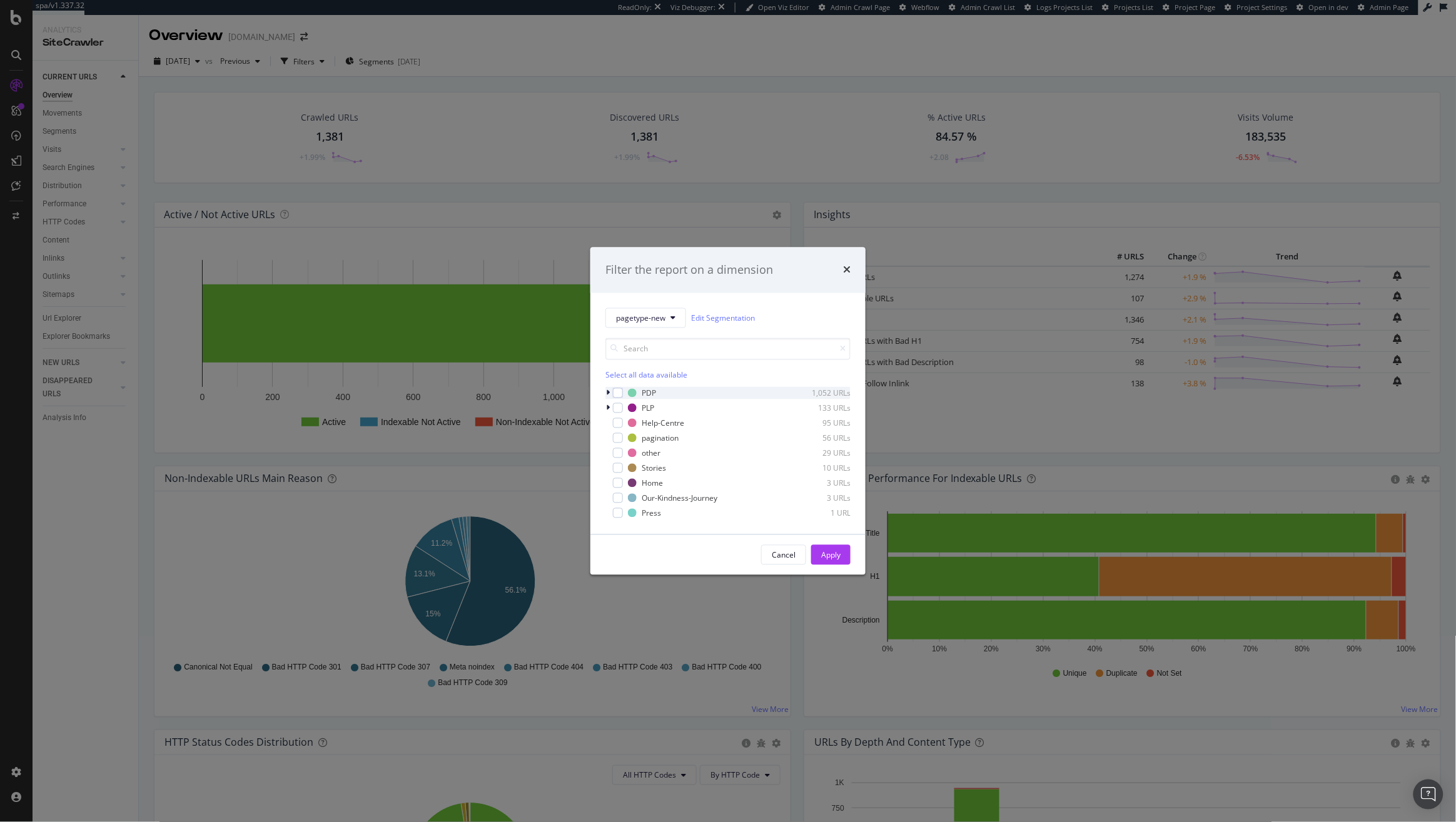
click at [607, 394] on icon "modal" at bounding box center [608, 393] width 4 height 7
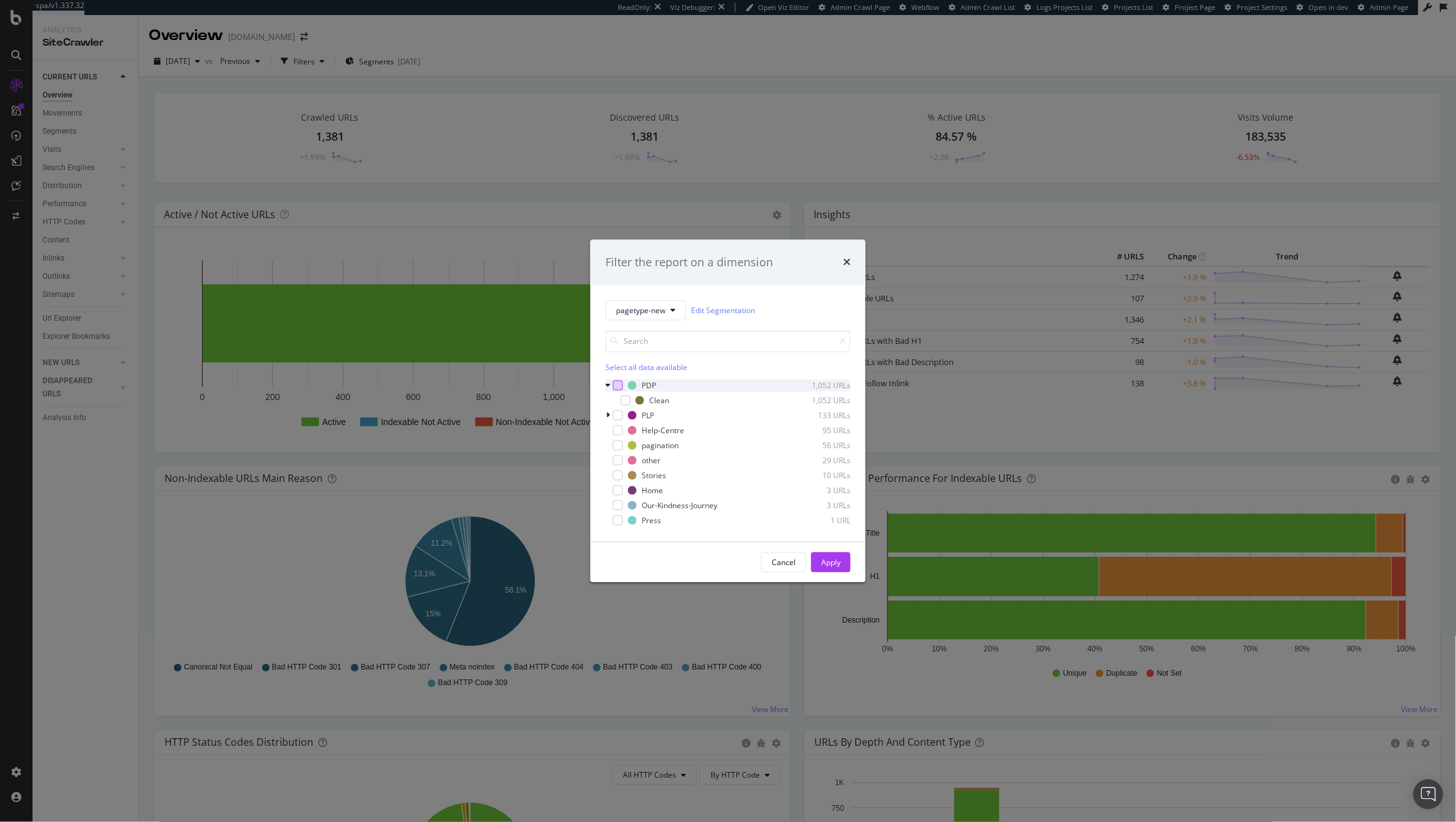
click at [615, 382] on div "modal" at bounding box center [618, 386] width 10 height 10
drag, startPoint x: 806, startPoint y: 543, endPoint x: 816, endPoint y: 558, distance: 18.0
click at [816, 558] on div "Cancel Apply" at bounding box center [727, 562] width 275 height 40
click at [816, 558] on button "Apply" at bounding box center [831, 562] width 40 height 20
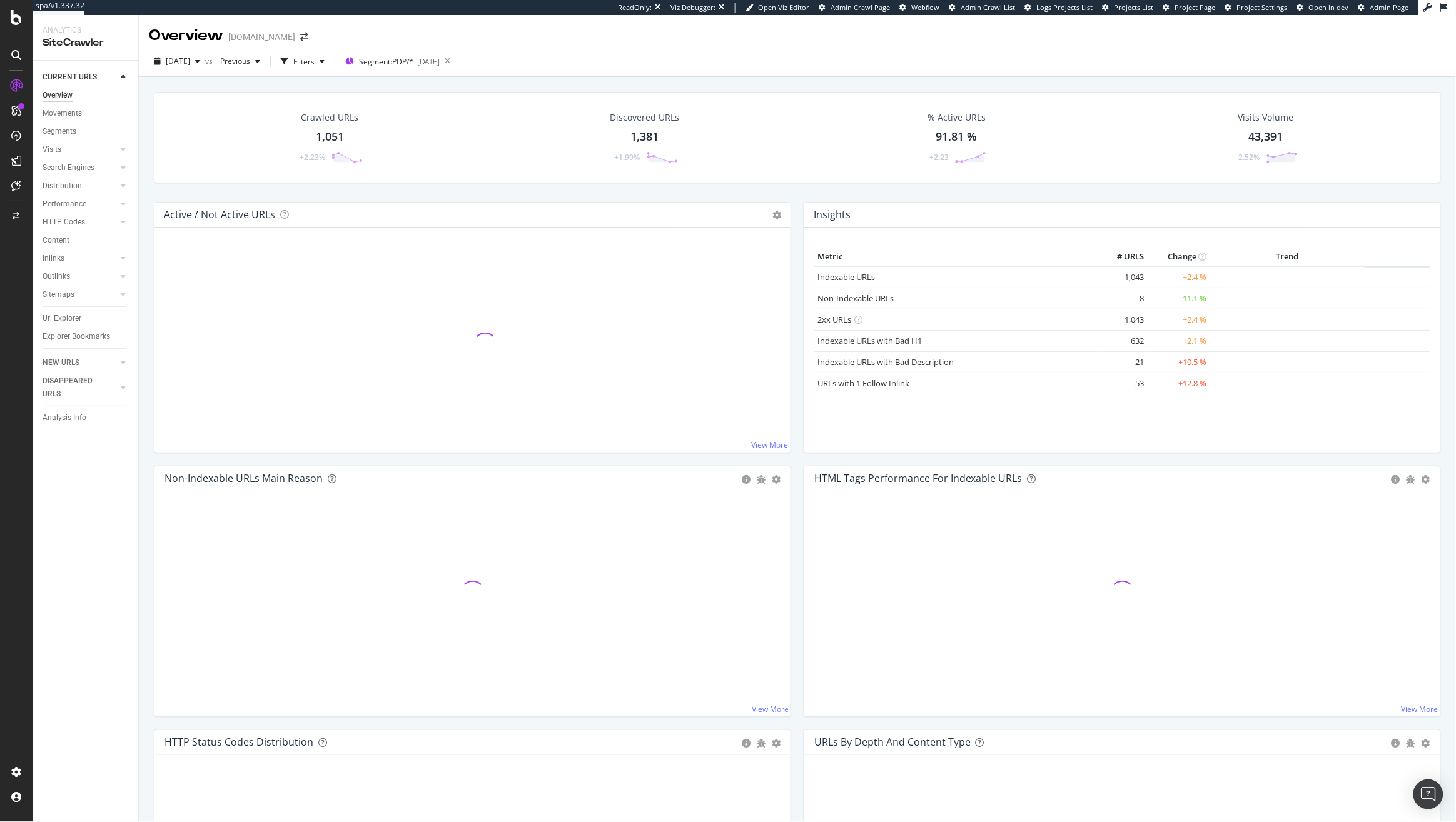
click at [68, 325] on div "Url Explorer" at bounding box center [90, 318] width 96 height 18
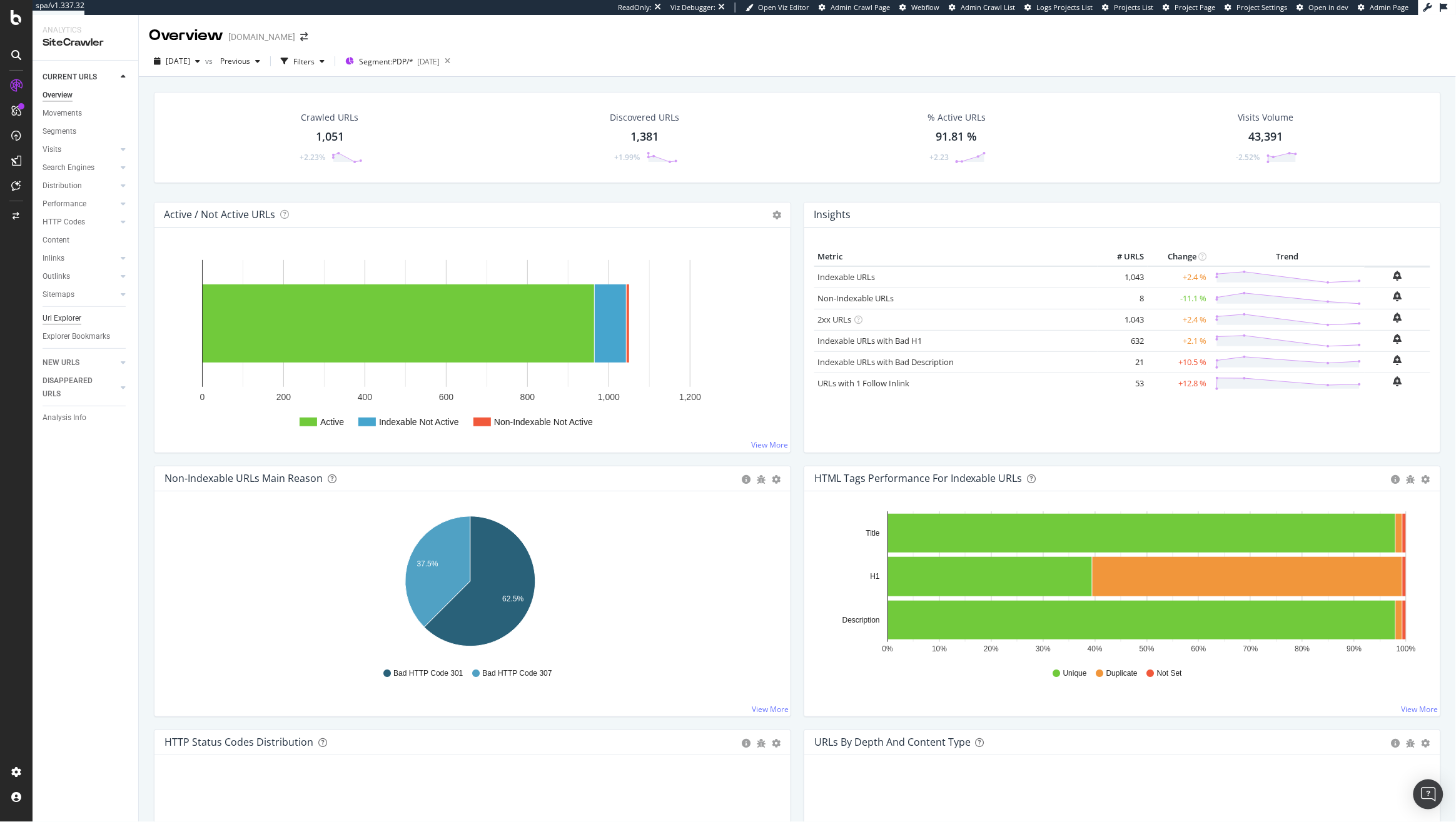
click at [71, 318] on div "Url Explorer" at bounding box center [62, 318] width 39 height 13
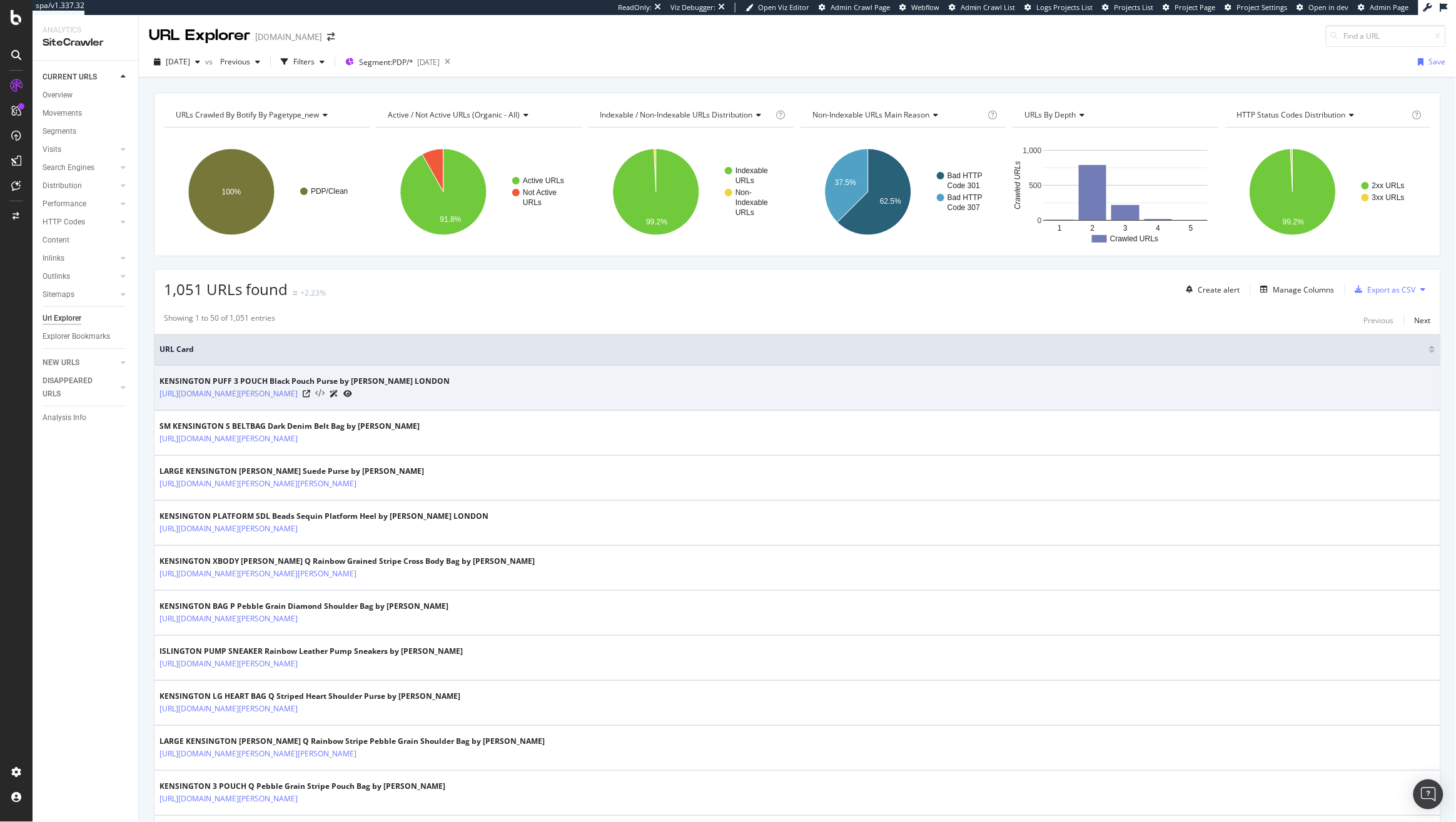
click at [325, 396] on icon at bounding box center [320, 394] width 10 height 9
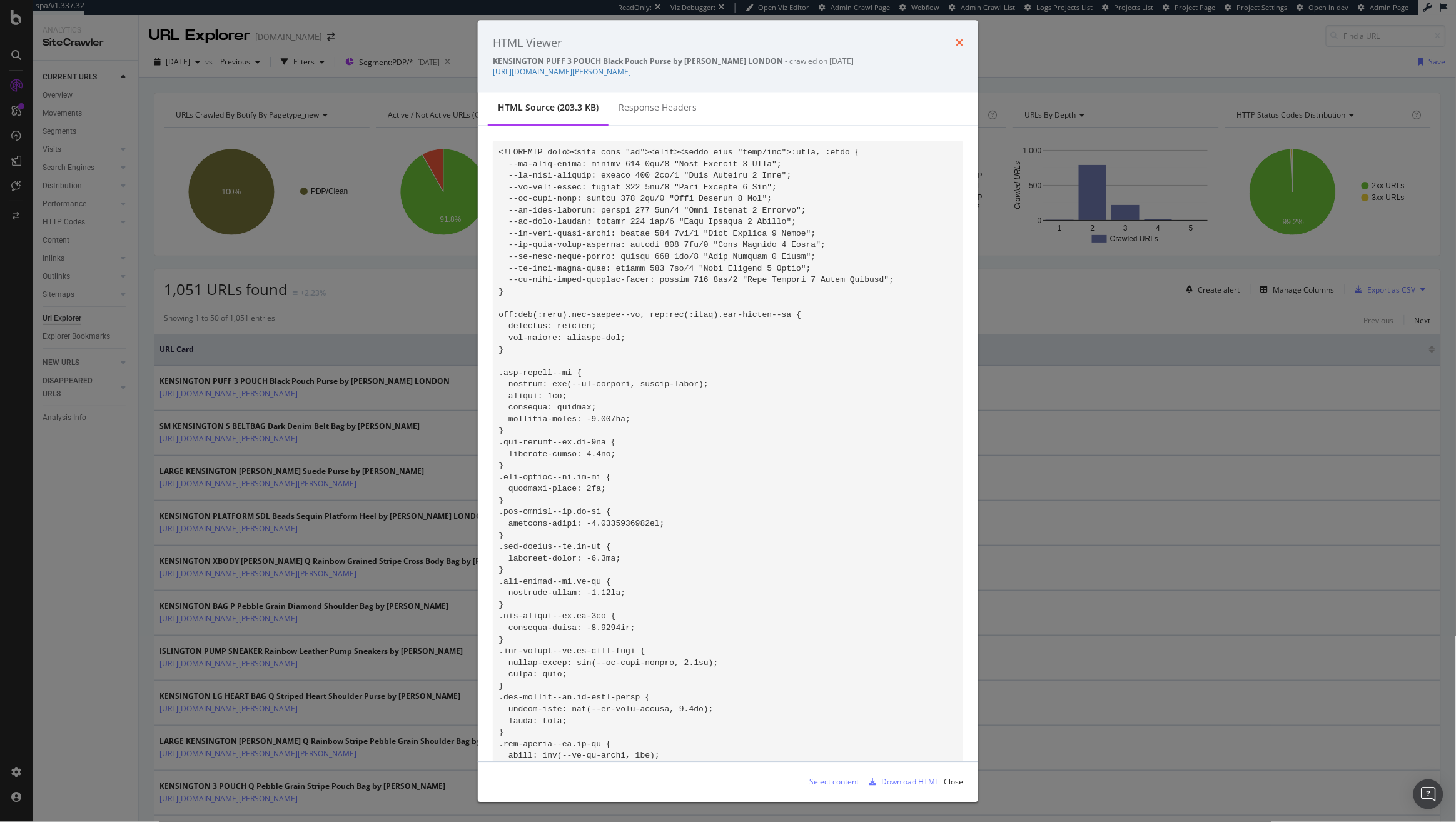
click at [955, 38] on icon "times" at bounding box center [959, 43] width 7 height 10
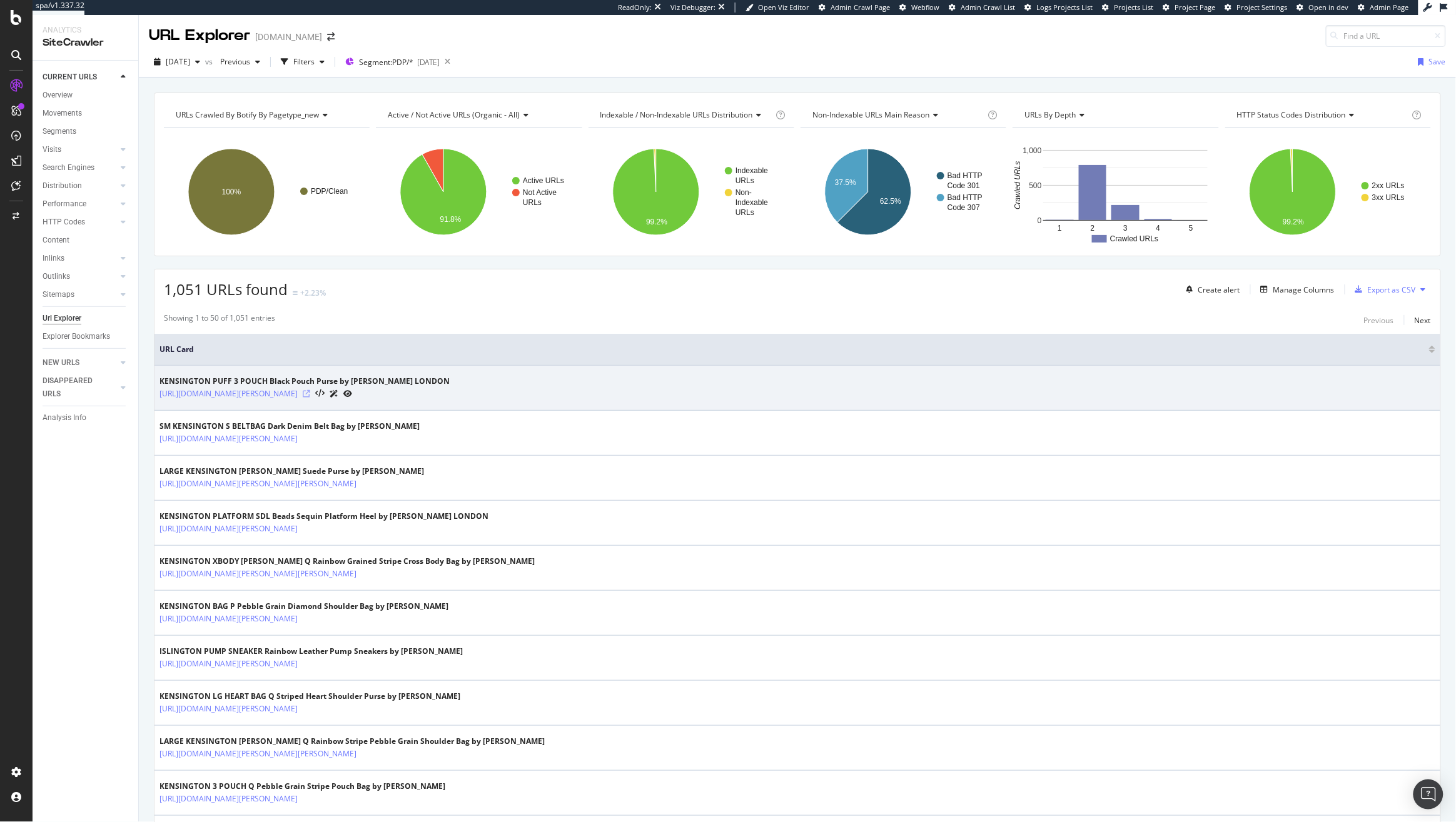
click at [311, 392] on icon at bounding box center [306, 394] width 7 height 7
click at [298, 390] on link "[URL][DOMAIN_NAME][PERSON_NAME]" at bounding box center [228, 394] width 138 height 13
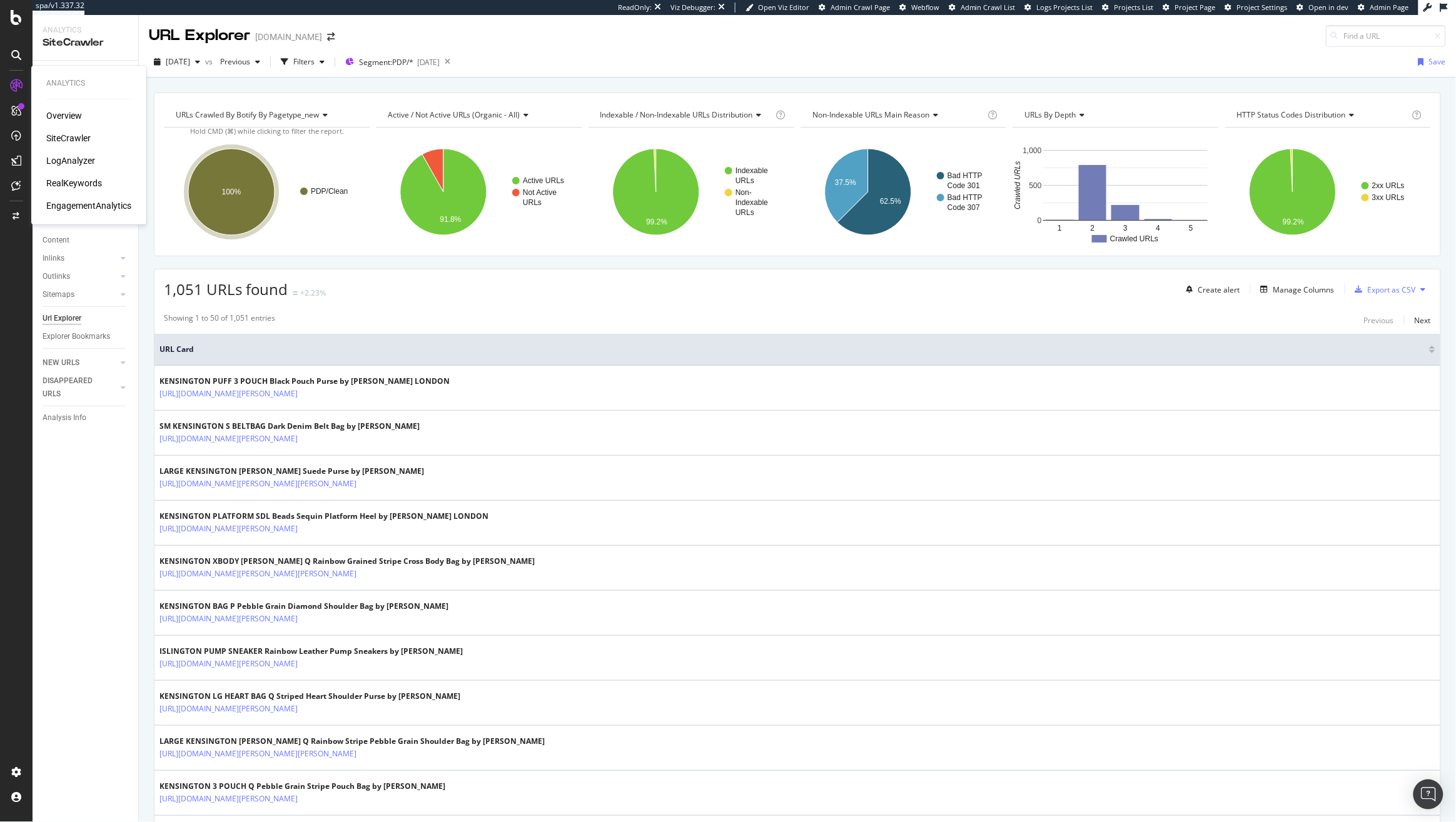
click at [60, 124] on div "Overview SiteCrawler LogAnalyzer RealKeywords EngagementAnalytics" at bounding box center [88, 160] width 85 height 102
click at [67, 116] on div "Overview" at bounding box center [63, 116] width 36 height 13
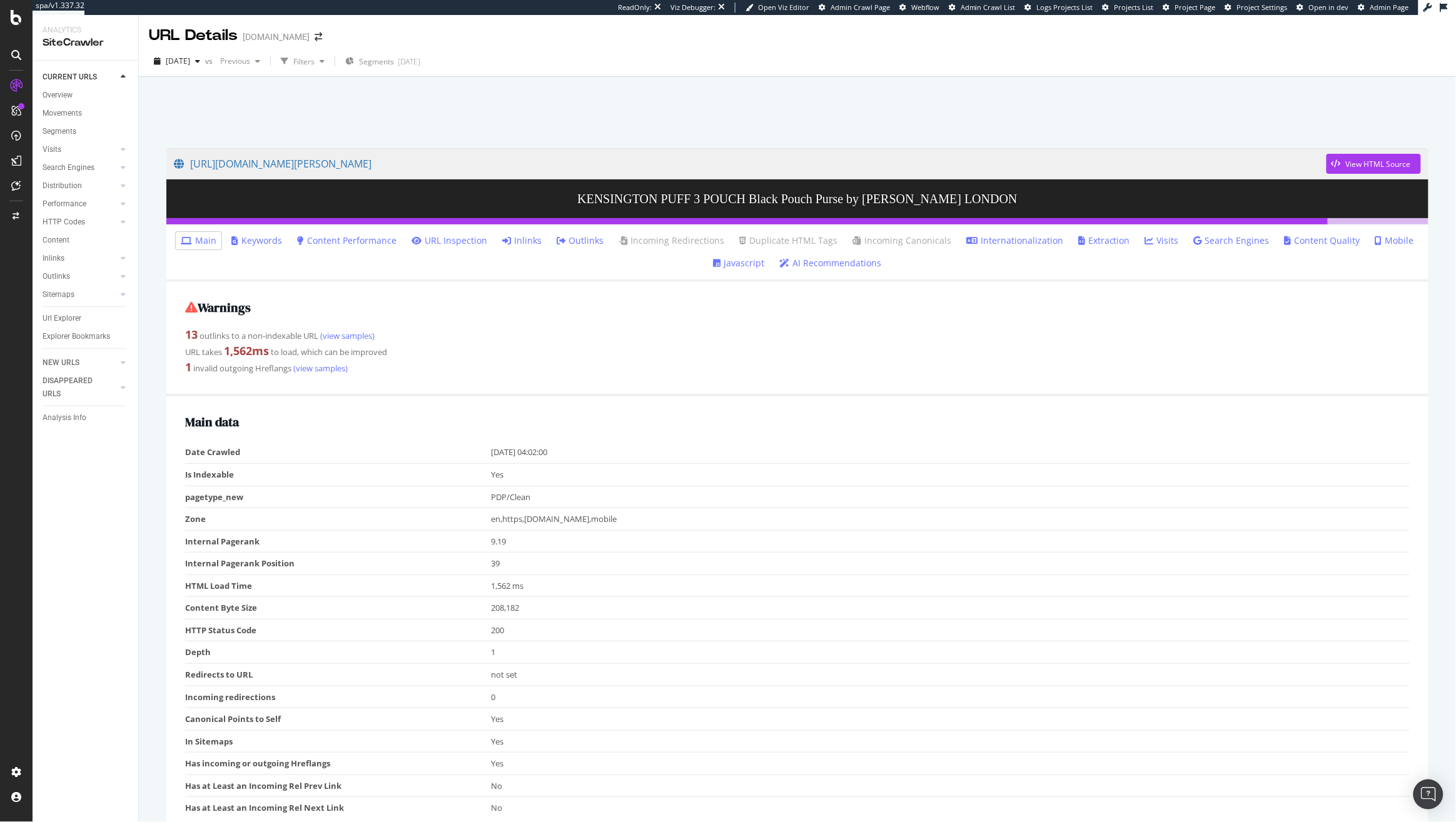
click at [742, 262] on link "Javascript" at bounding box center [739, 263] width 51 height 13
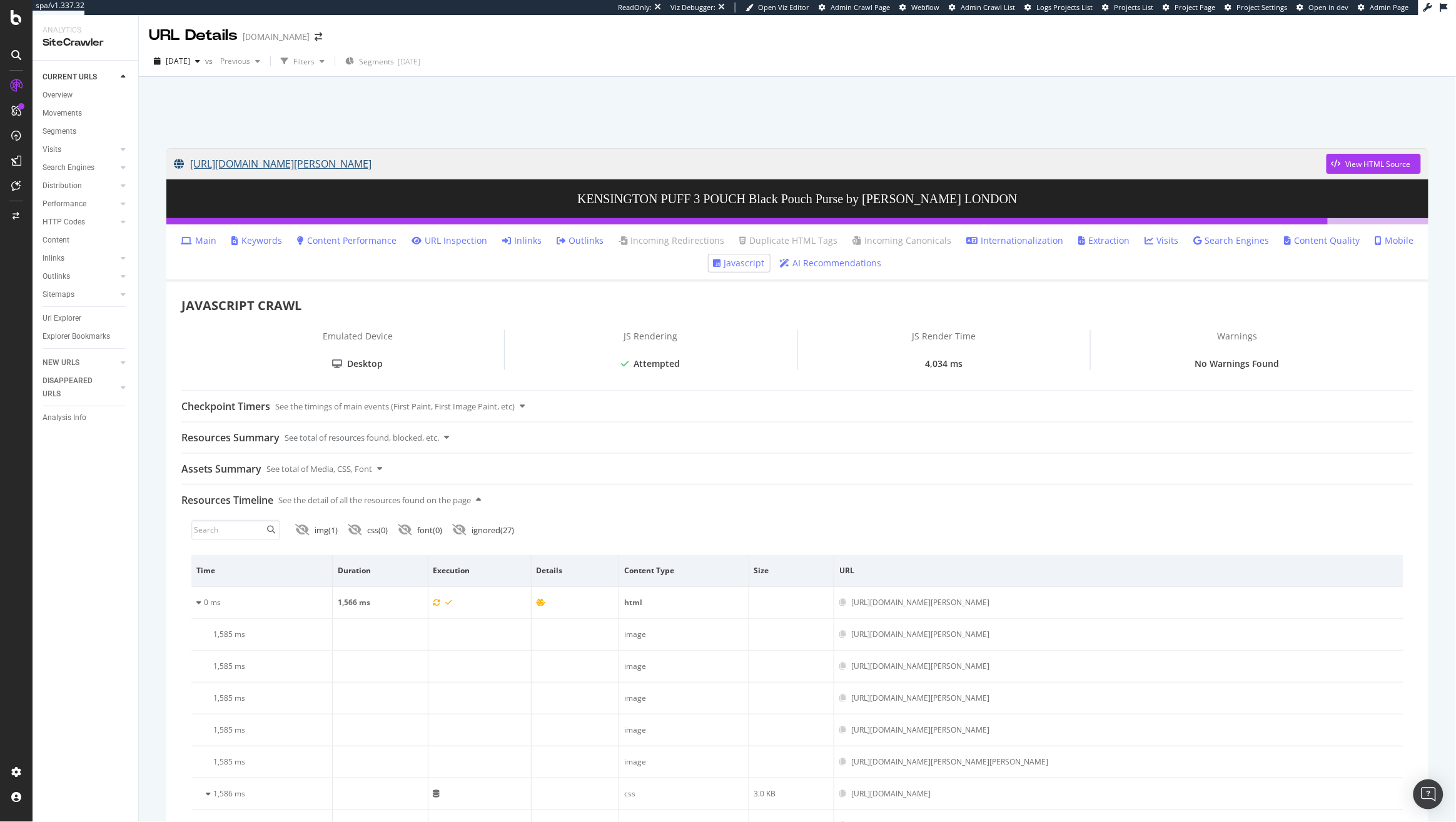
click at [785, 165] on link "[URL][DOMAIN_NAME][PERSON_NAME]" at bounding box center [749, 163] width 1153 height 31
click at [67, 325] on div "Url Explorer" at bounding box center [90, 318] width 96 height 18
click at [67, 322] on div "Url Explorer" at bounding box center [62, 318] width 39 height 13
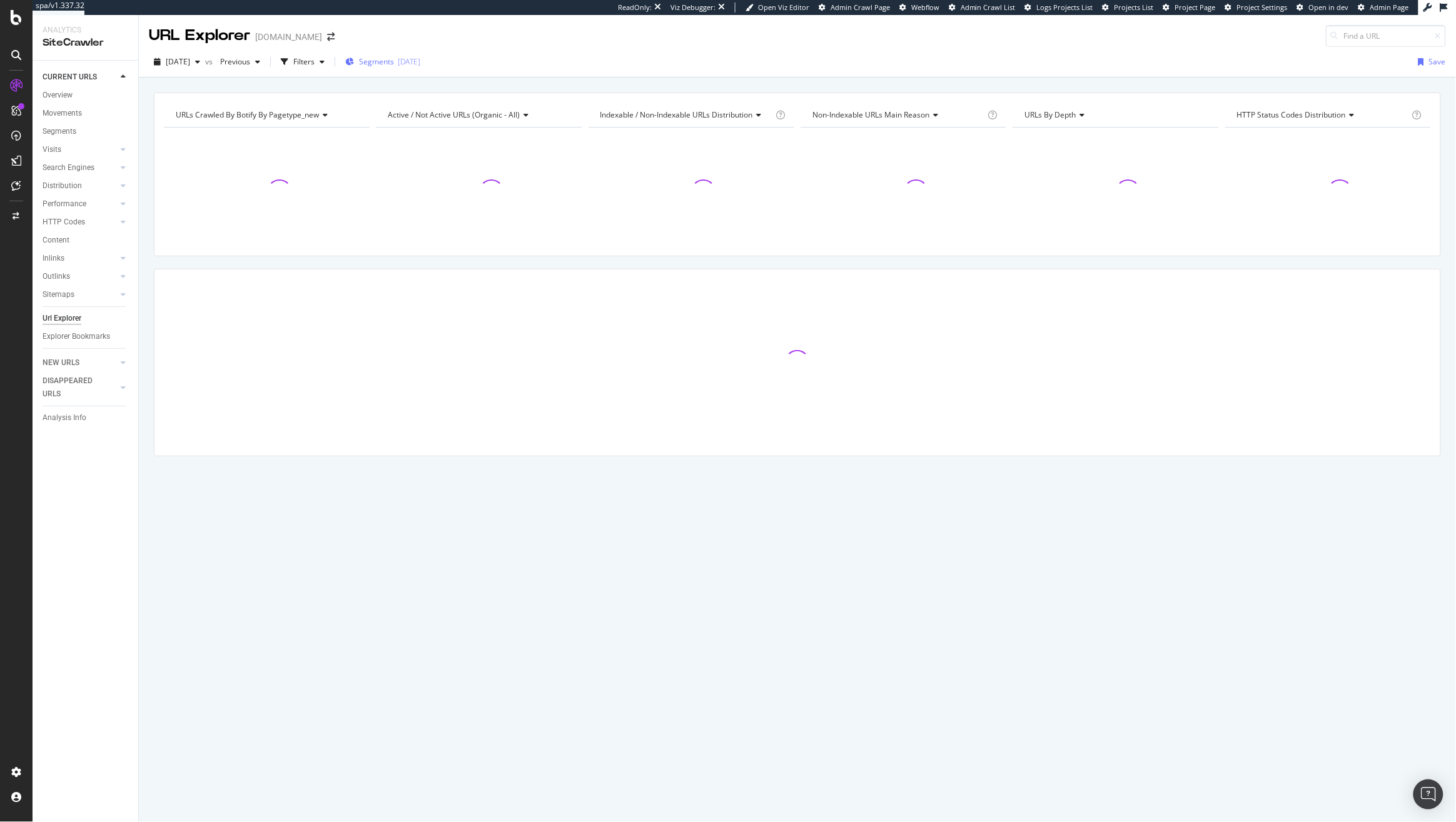
click at [394, 61] on span "Segments" at bounding box center [376, 61] width 35 height 10
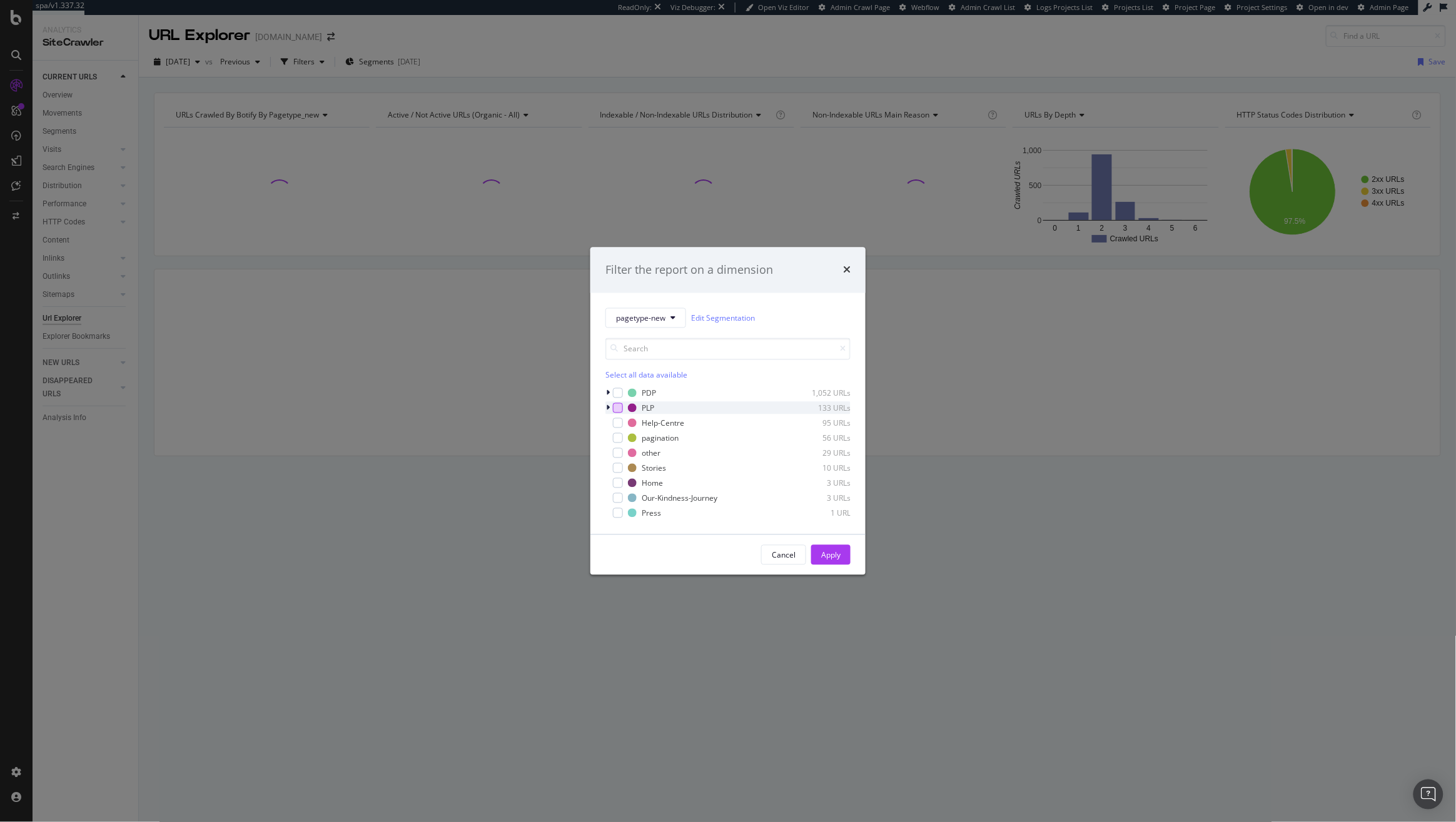
click at [619, 408] on div "modal" at bounding box center [618, 408] width 10 height 10
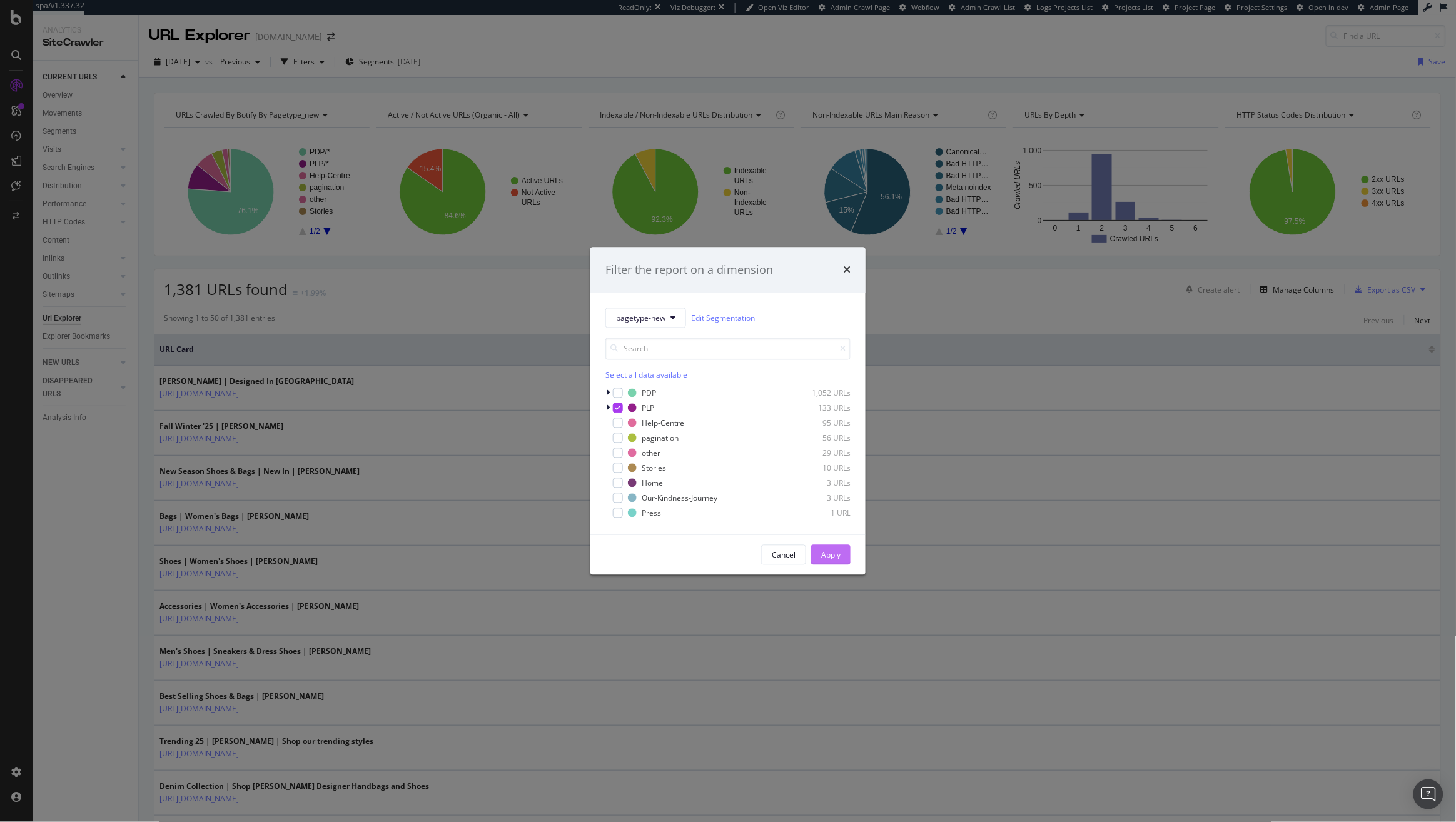
click at [837, 556] on div "Apply" at bounding box center [830, 554] width 19 height 10
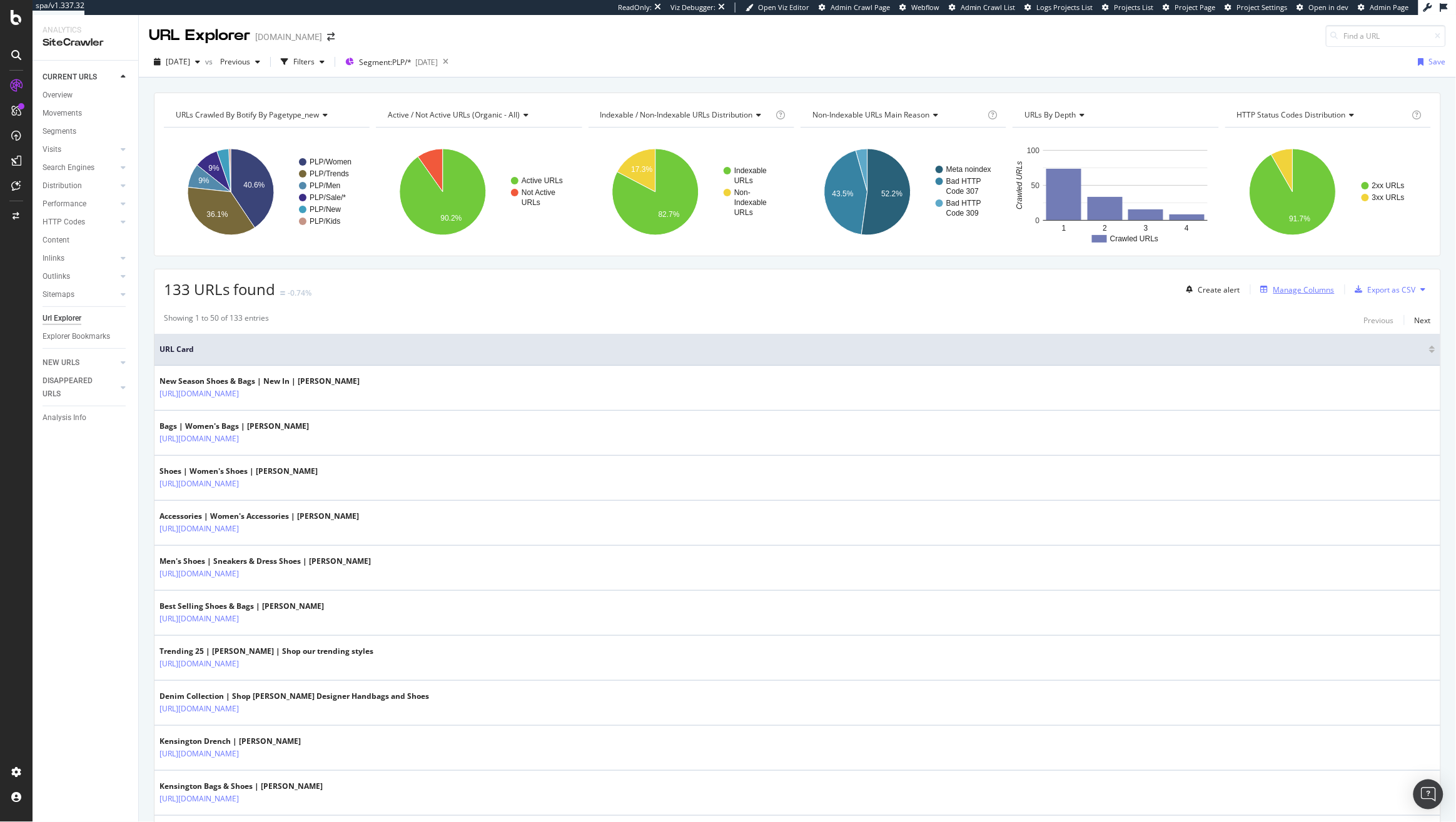
click at [1299, 284] on div "Manage Columns" at bounding box center [1294, 289] width 78 height 13
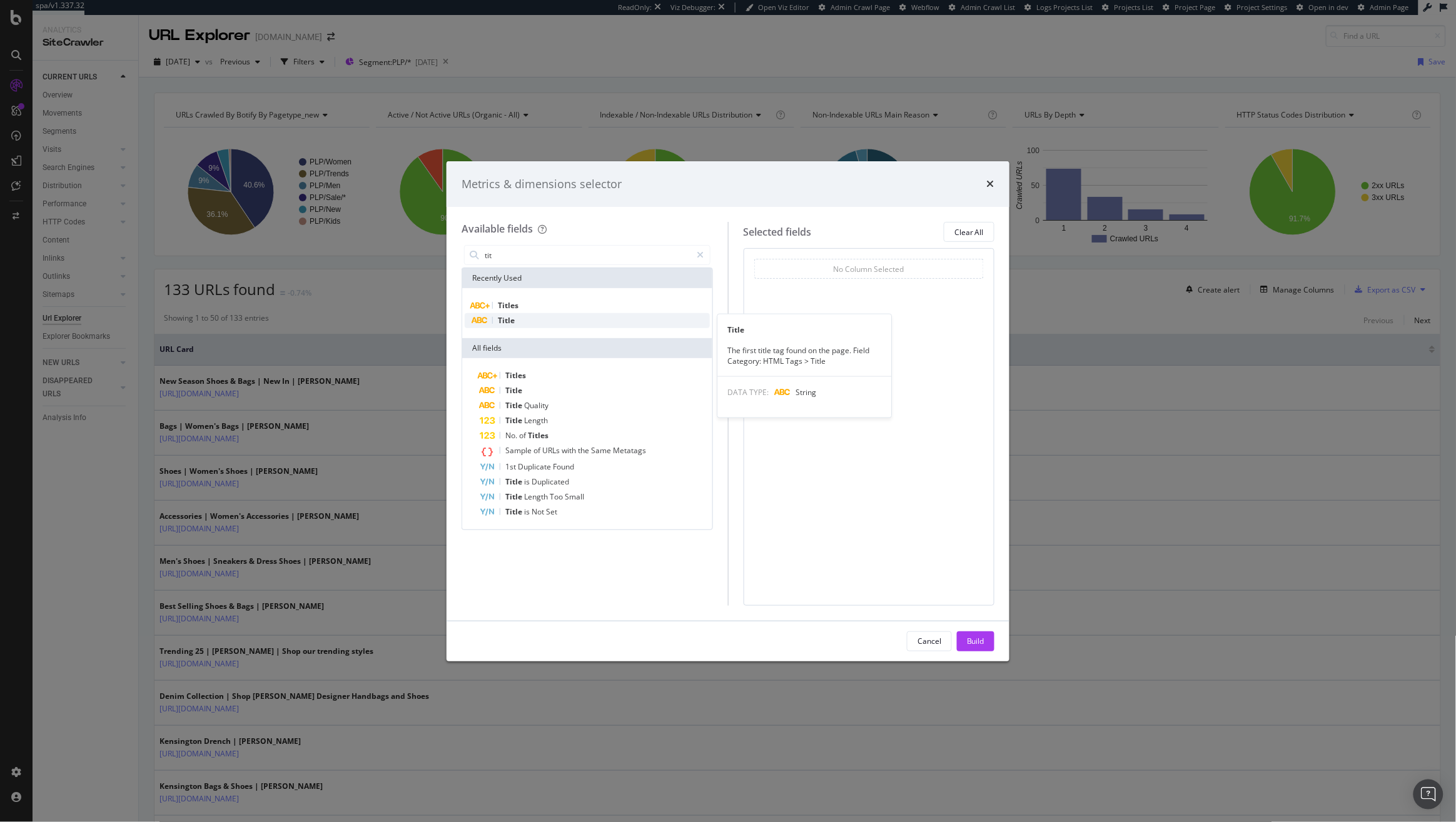
type input "tit"
click at [536, 318] on div "Title" at bounding box center [586, 320] width 245 height 15
click at [515, 251] on input "tit" at bounding box center [587, 255] width 208 height 19
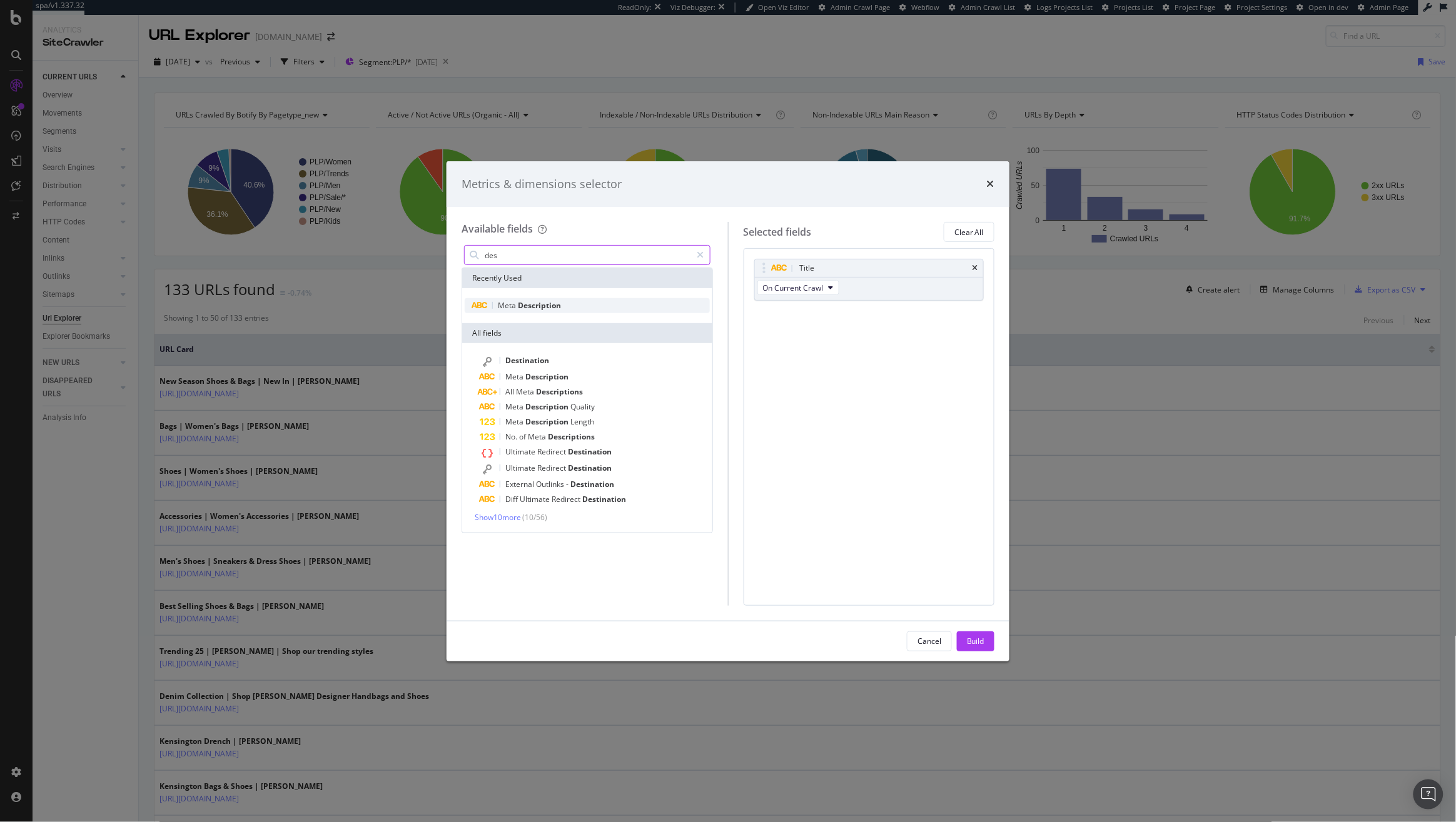
type input "des"
click at [518, 311] on div "Meta Description" at bounding box center [586, 306] width 245 height 15
click at [980, 651] on div "Cancel Build" at bounding box center [728, 641] width 562 height 40
click at [976, 641] on div "Build" at bounding box center [975, 641] width 17 height 10
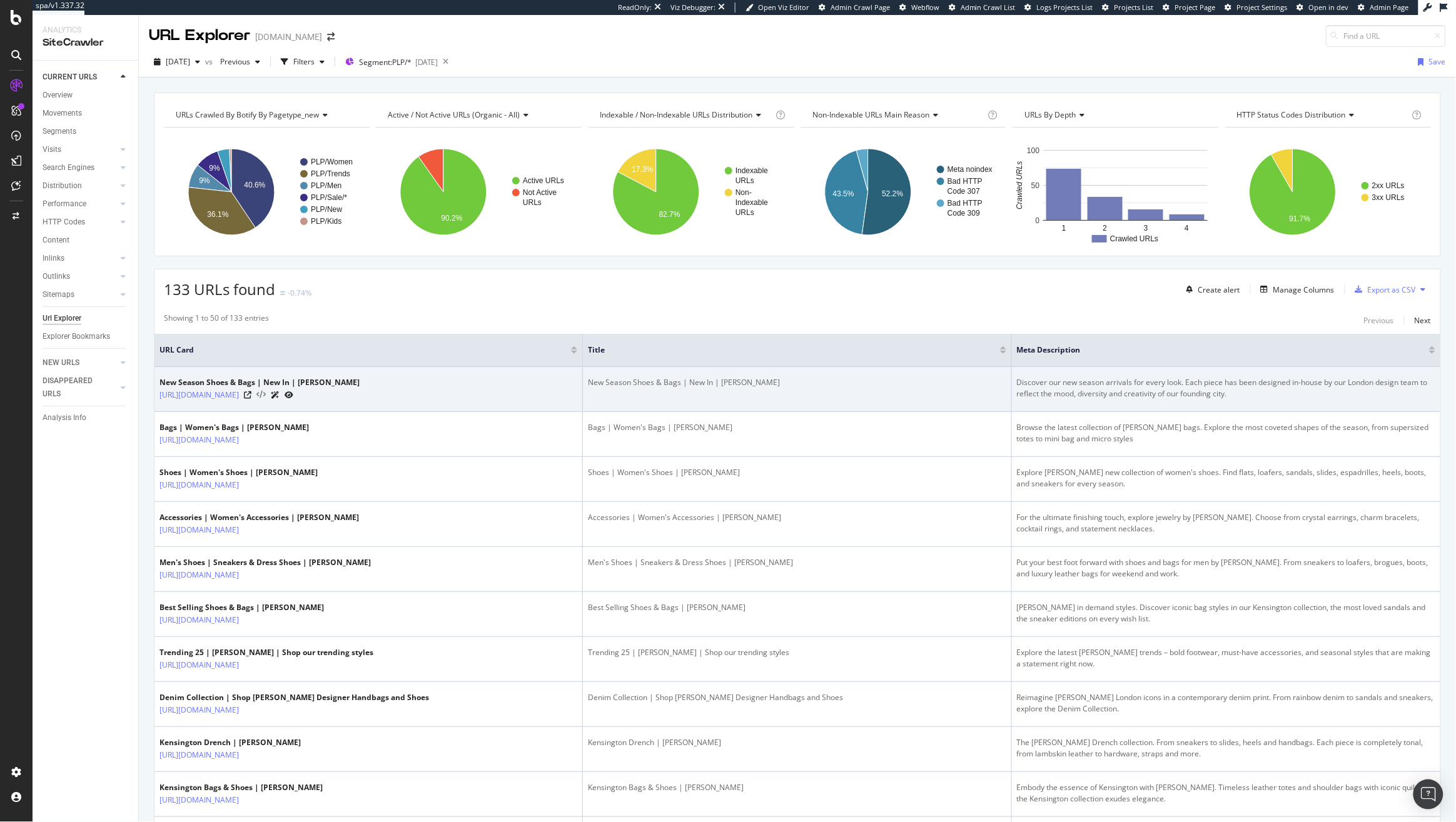
click at [265, 394] on icon at bounding box center [261, 394] width 10 height 9
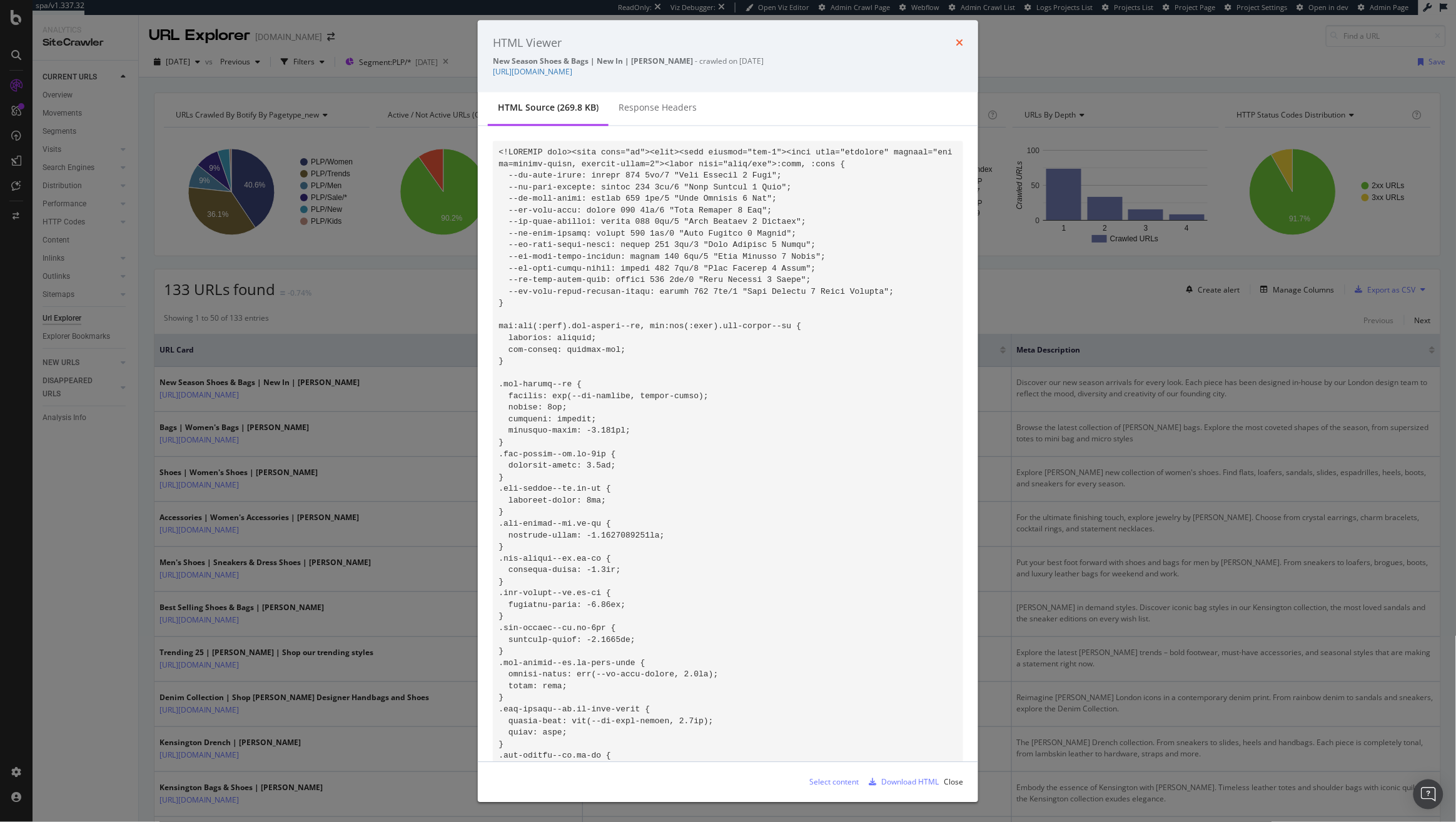
click at [960, 38] on icon "times" at bounding box center [959, 43] width 7 height 10
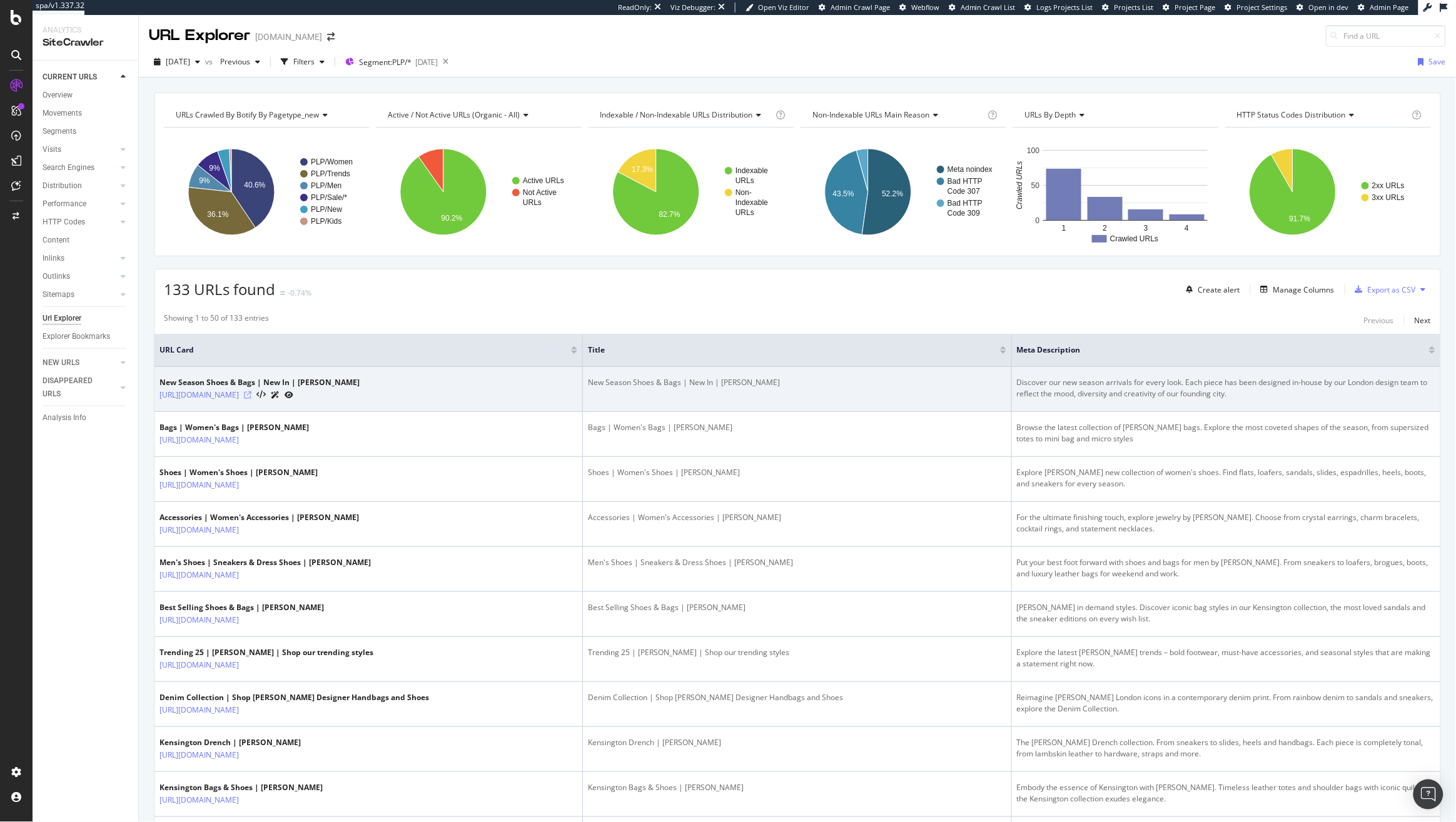
click at [251, 398] on icon at bounding box center [247, 394] width 7 height 7
click at [265, 396] on icon at bounding box center [261, 394] width 10 height 9
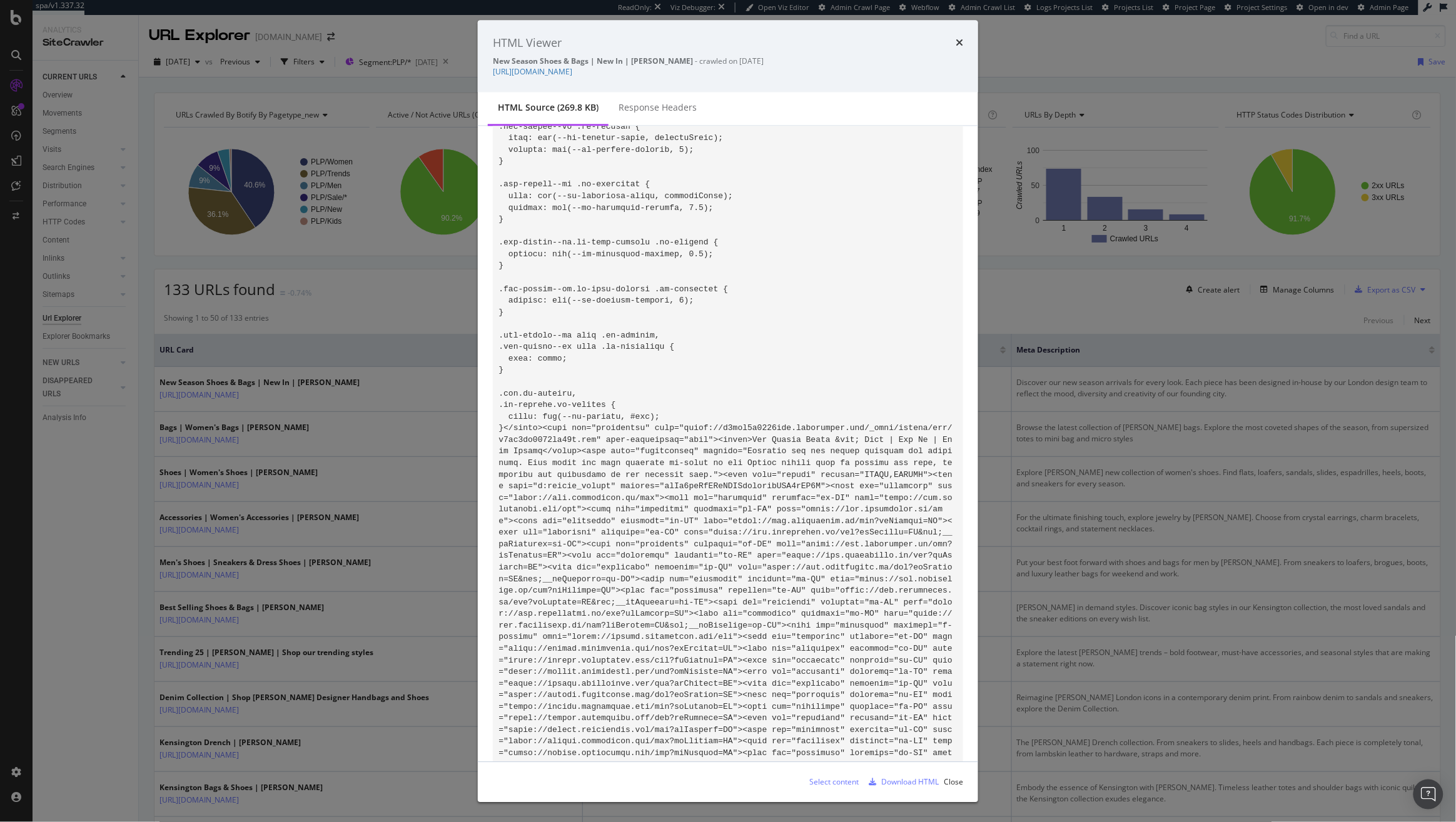
click at [402, 381] on div "HTML Viewer New Season Shoes & Bags | New In | Kurt Geiger - crawled on 2025-09…" at bounding box center [728, 411] width 1456 height 822
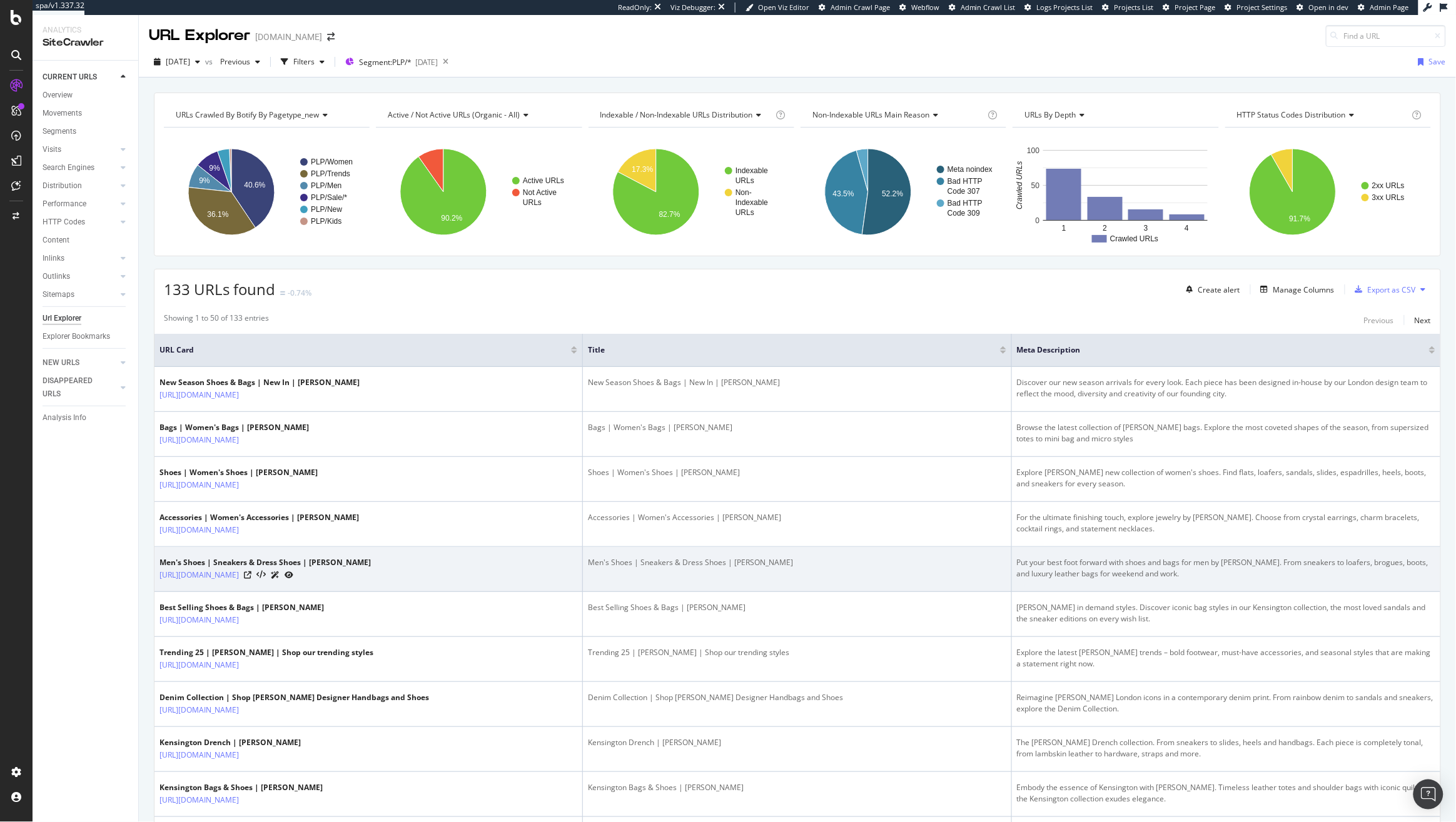
scroll to position [17, 0]
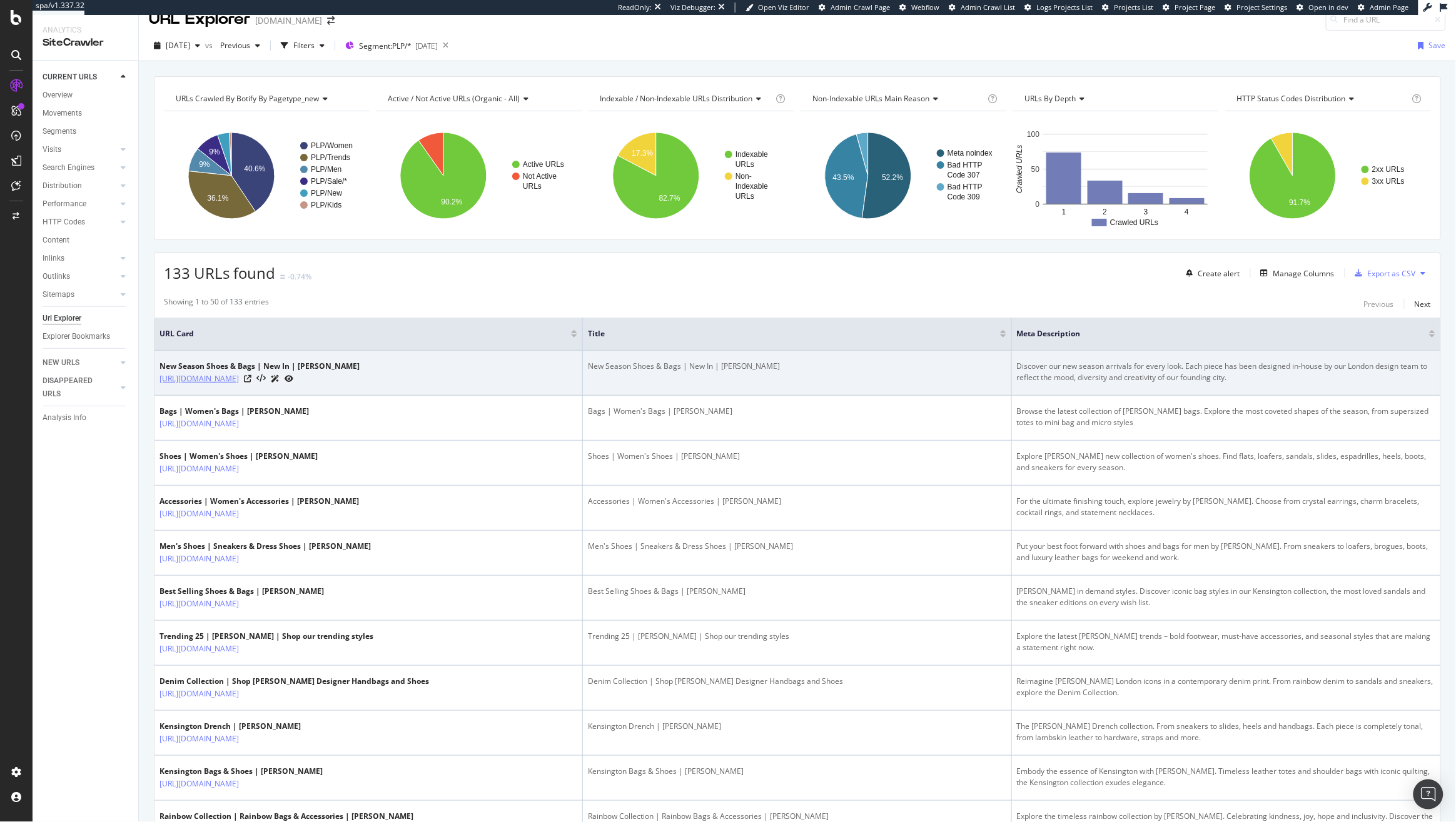
click at [239, 381] on link "https://www.kurtgeiger.us/new" at bounding box center [199, 379] width 79 height 13
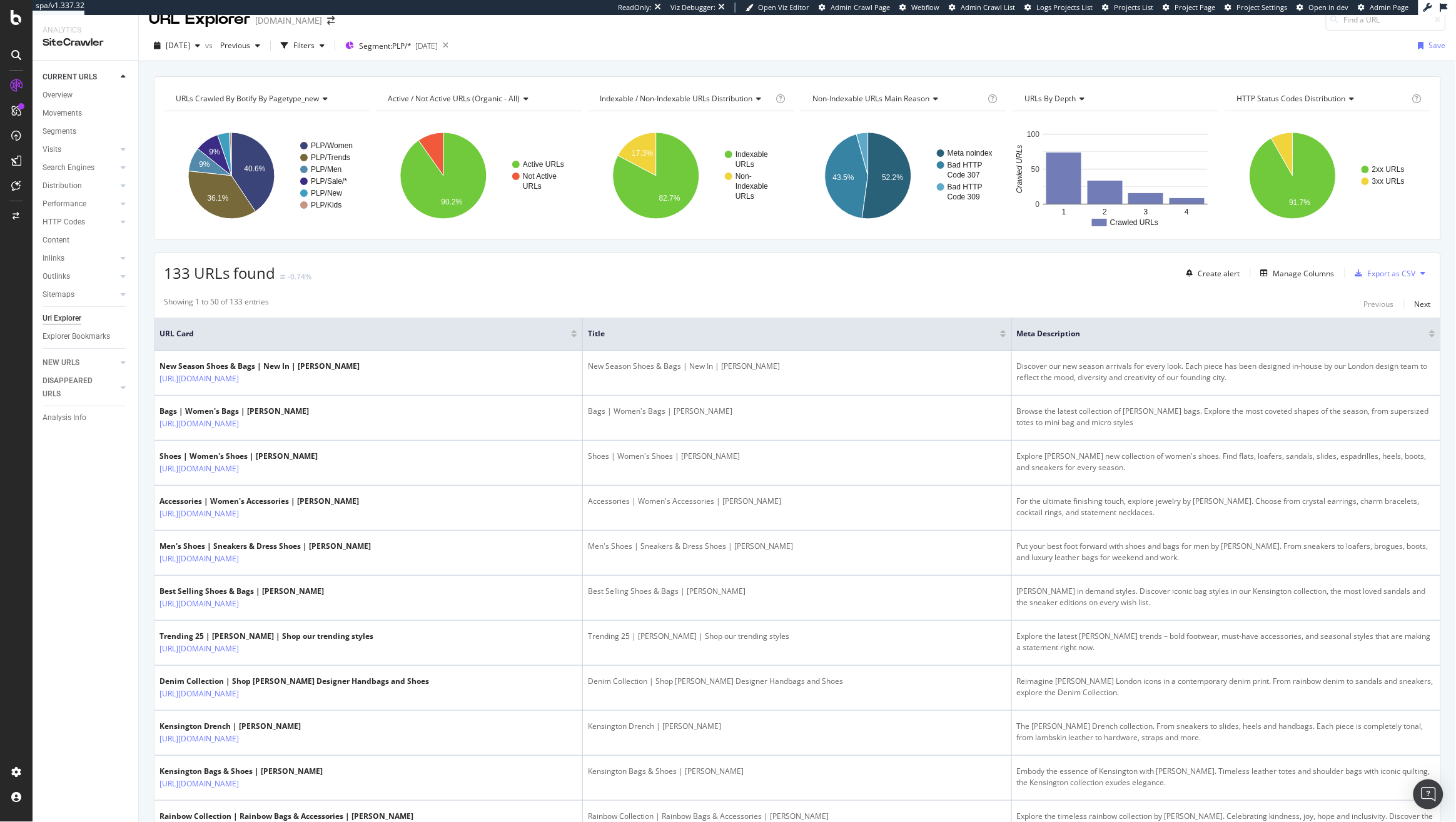
click at [18, 1] on div at bounding box center [16, 411] width 32 height 822
click at [12, 16] on icon at bounding box center [16, 17] width 11 height 15
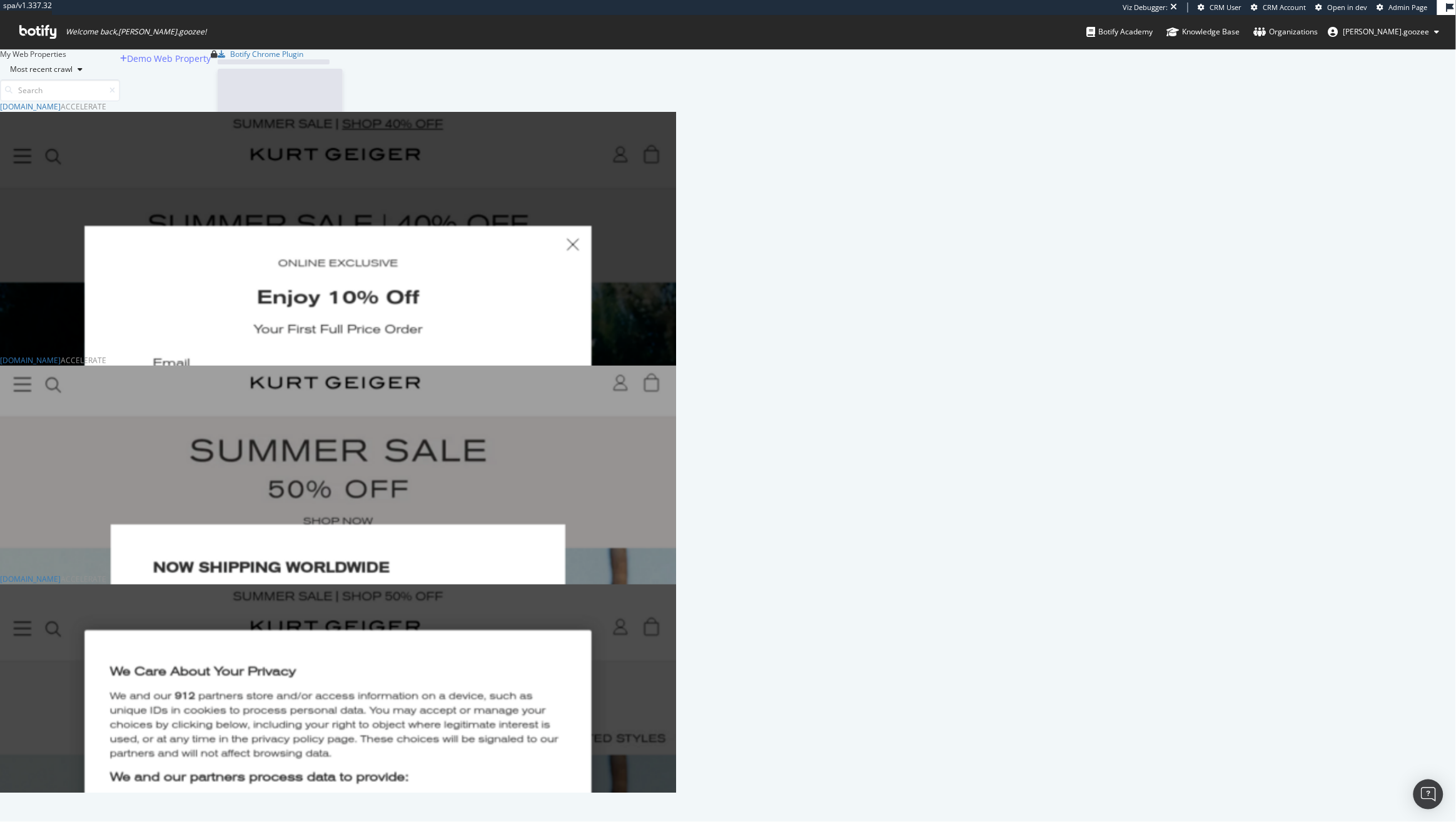
scroll to position [679, 664]
click at [401, 366] on div "kurtgeiger.mx Accelerate" at bounding box center [337, 360] width 676 height 10
click at [61, 366] on div "kurtgeiger.mx" at bounding box center [30, 360] width 61 height 10
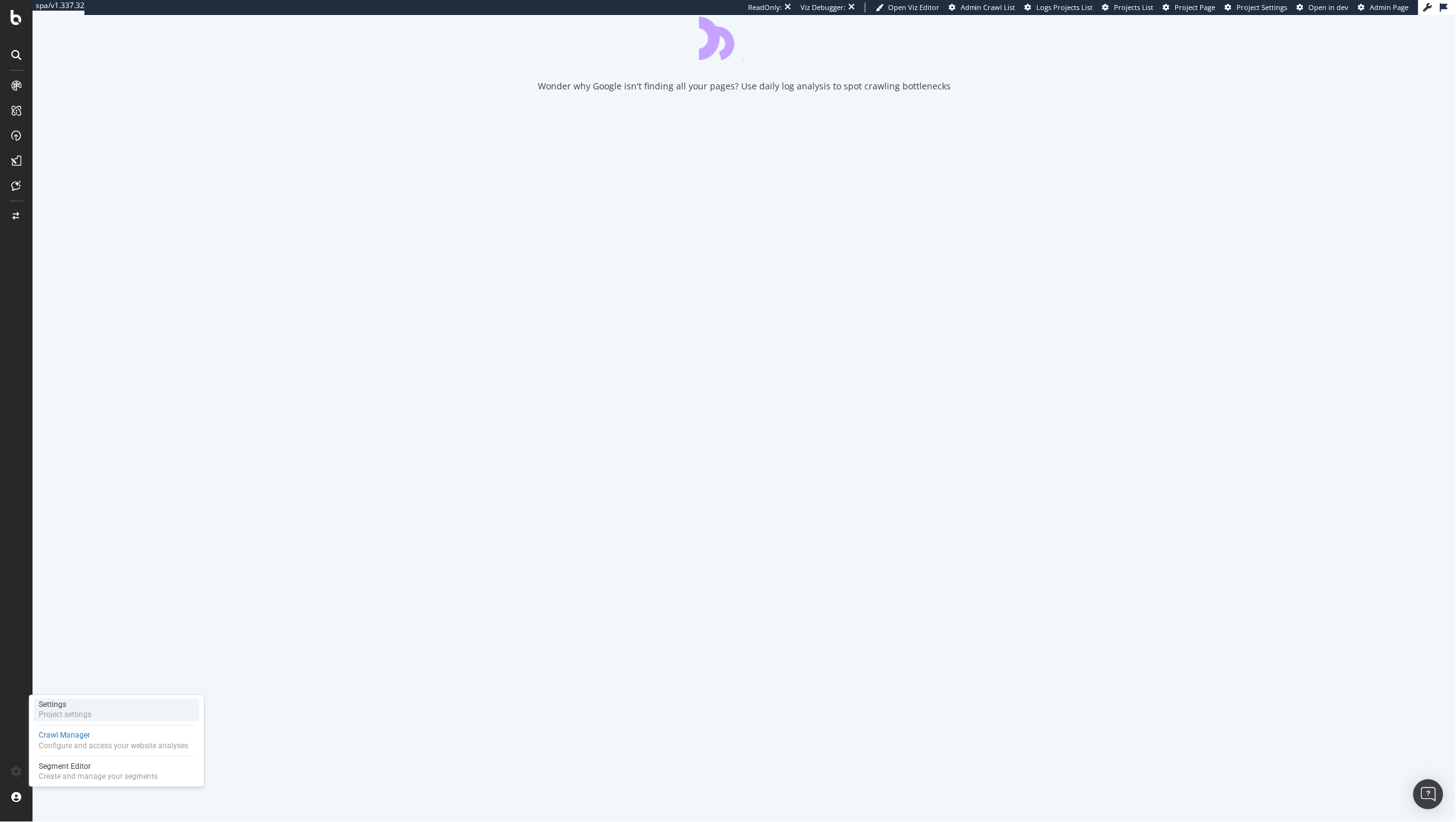
click at [101, 703] on div "Settings Project settings" at bounding box center [116, 710] width 165 height 22
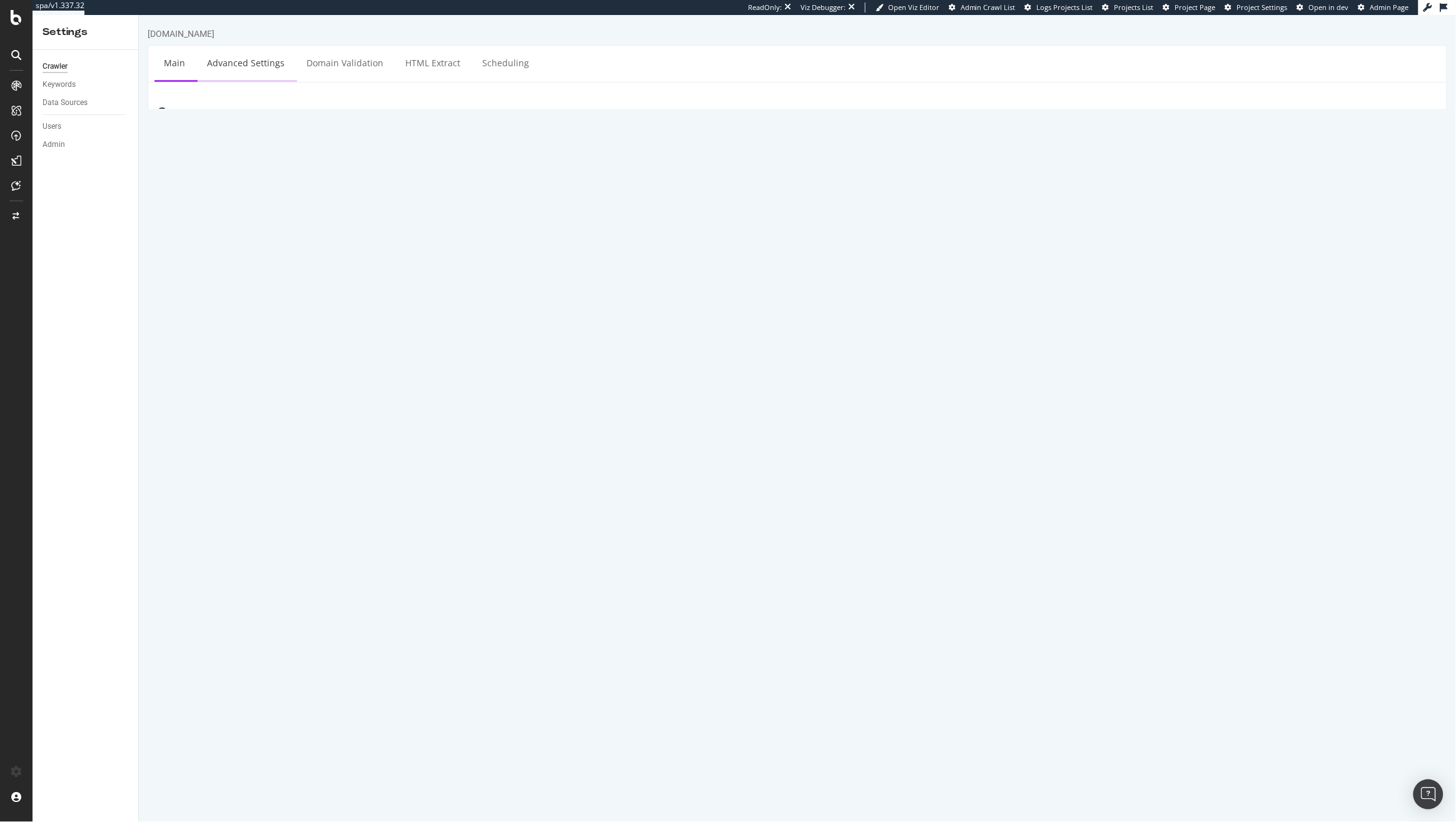
click at [246, 64] on link "Advanced Settings" at bounding box center [246, 63] width 97 height 34
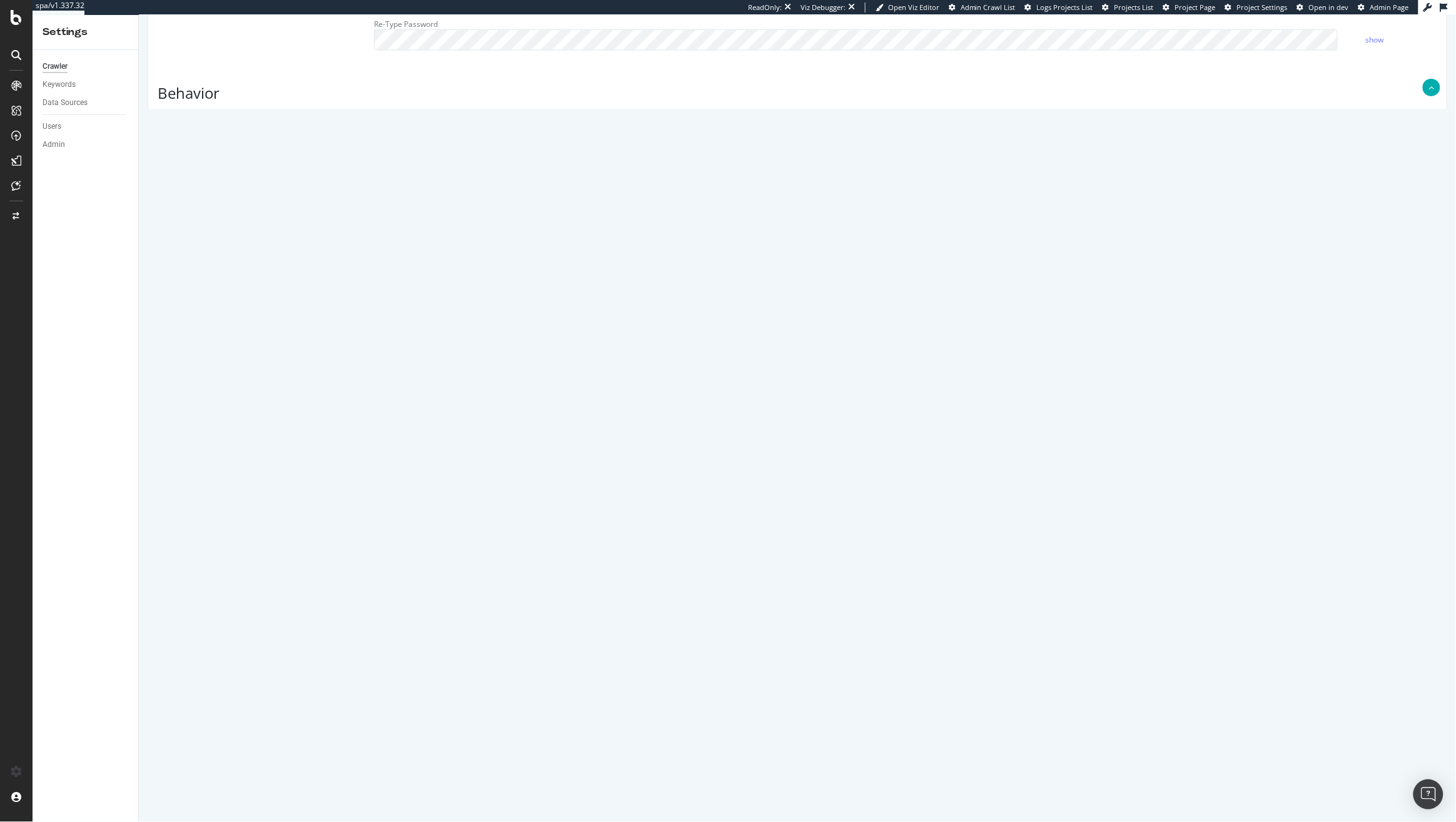
scroll to position [130, 0]
click at [537, 654] on textarea "{ "google_robotstxt": { "what is this": "robots.txt parsers comparison, no beha…" at bounding box center [905, 669] width 1063 height 116
paste textarea "{ "google_robotstxt": { "what is this": "robots.txt parsers comparison, no beha…"
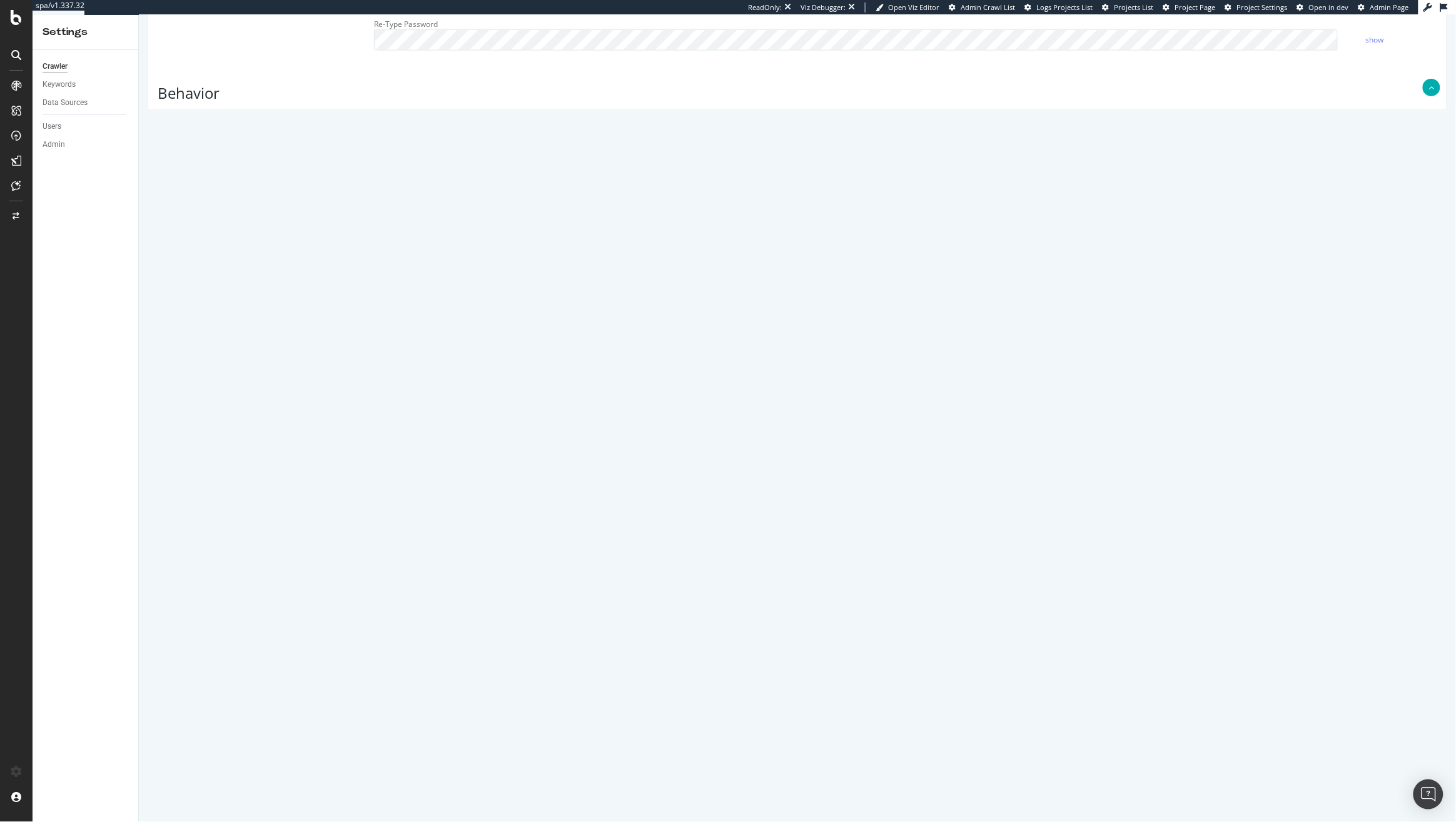
scroll to position [82, 0]
type textarea "{ "google_robotstxt": { "what is this": "robots.txt parsers comparison, no beha…"
click at [744, 784] on button "Save" at bounding box center [749, 782] width 30 height 19
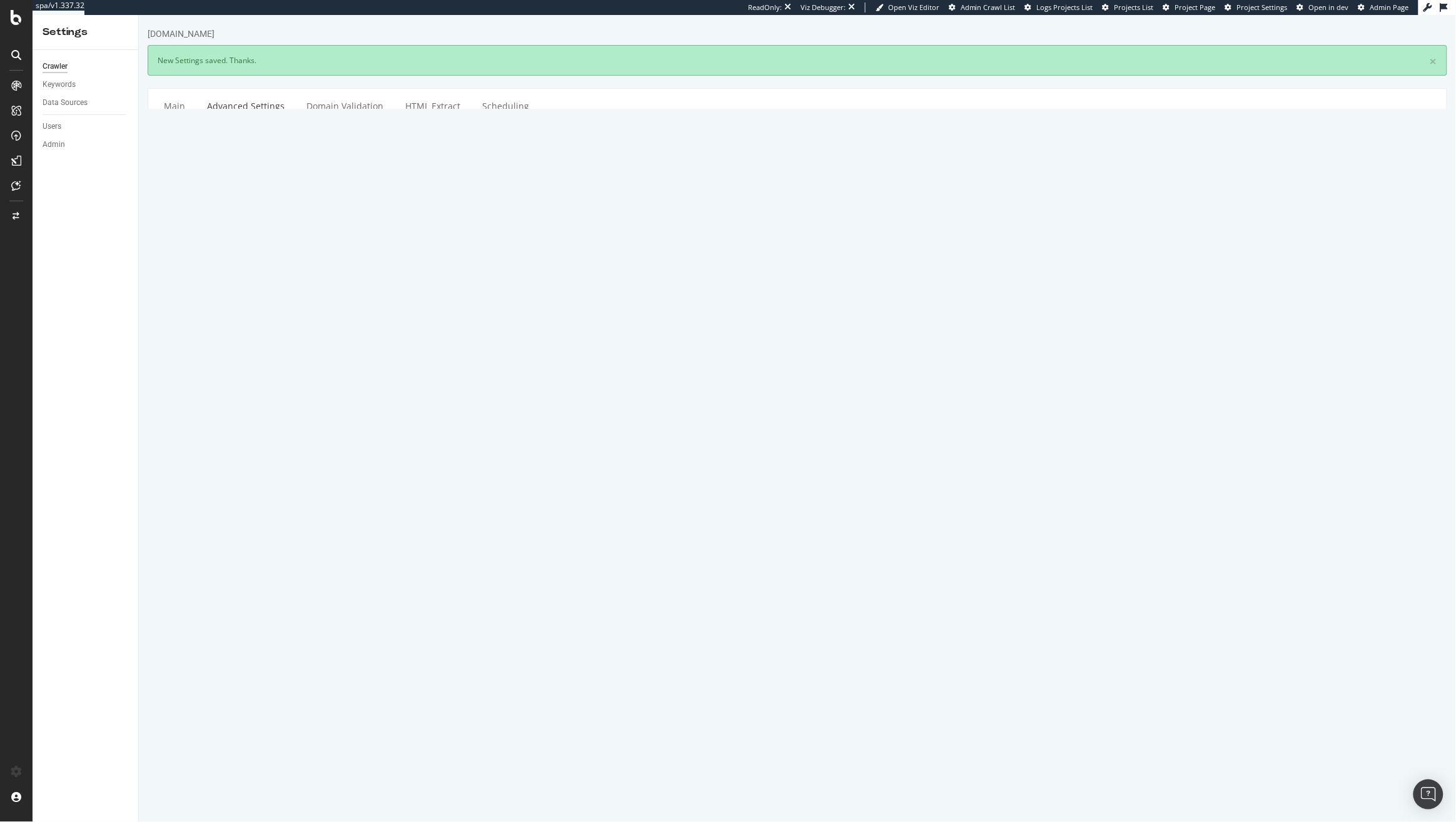
scroll to position [0, 0]
click at [16, 21] on icon at bounding box center [16, 17] width 11 height 15
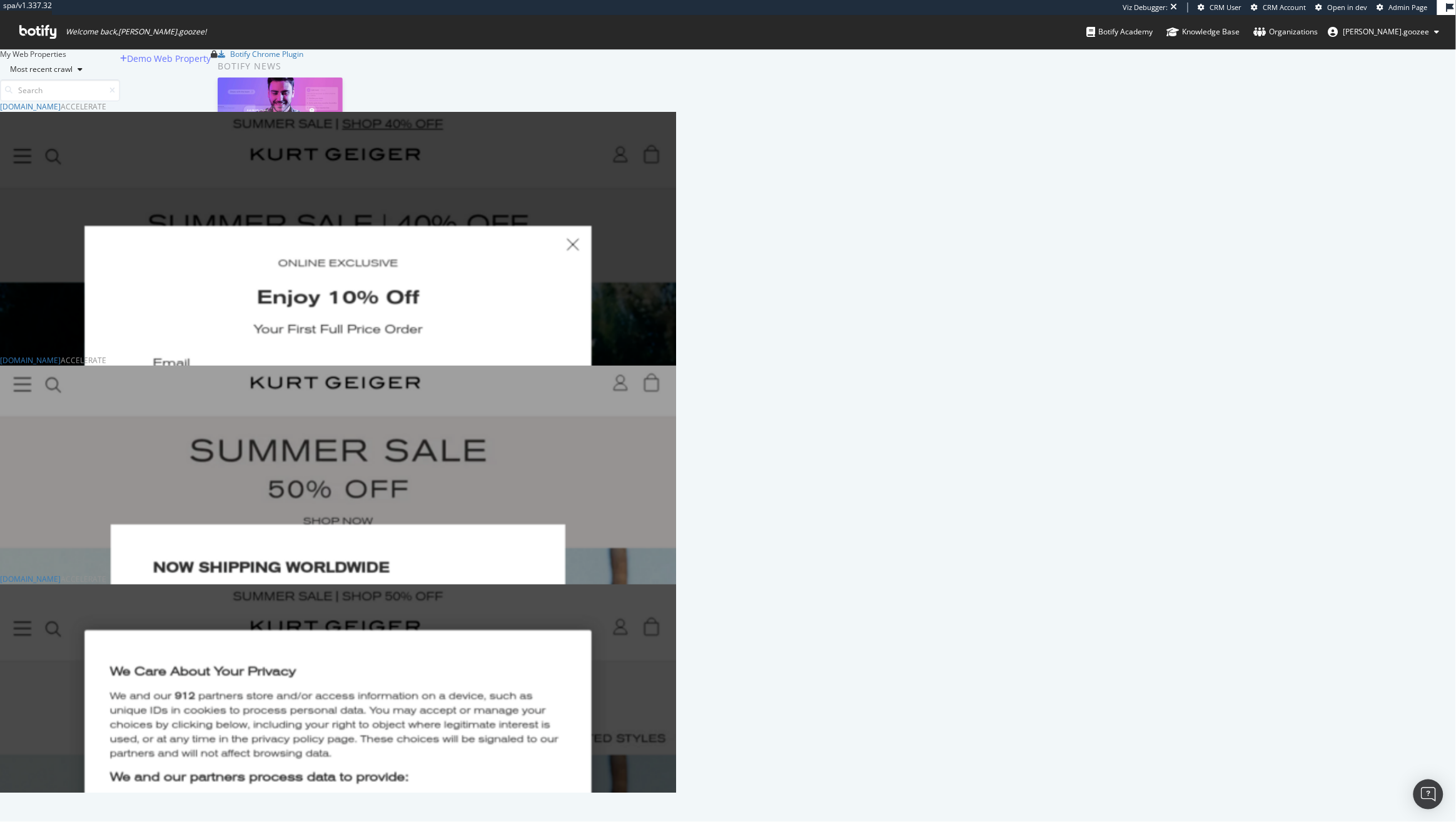
scroll to position [679, 664]
click at [454, 584] on div "www.kurtgeiger.com Accelerate" at bounding box center [337, 579] width 676 height 10
click at [451, 584] on div "www.kurtgeiger.com Accelerate" at bounding box center [337, 579] width 676 height 10
click at [61, 584] on div "www.kurtgeiger.com" at bounding box center [30, 579] width 61 height 10
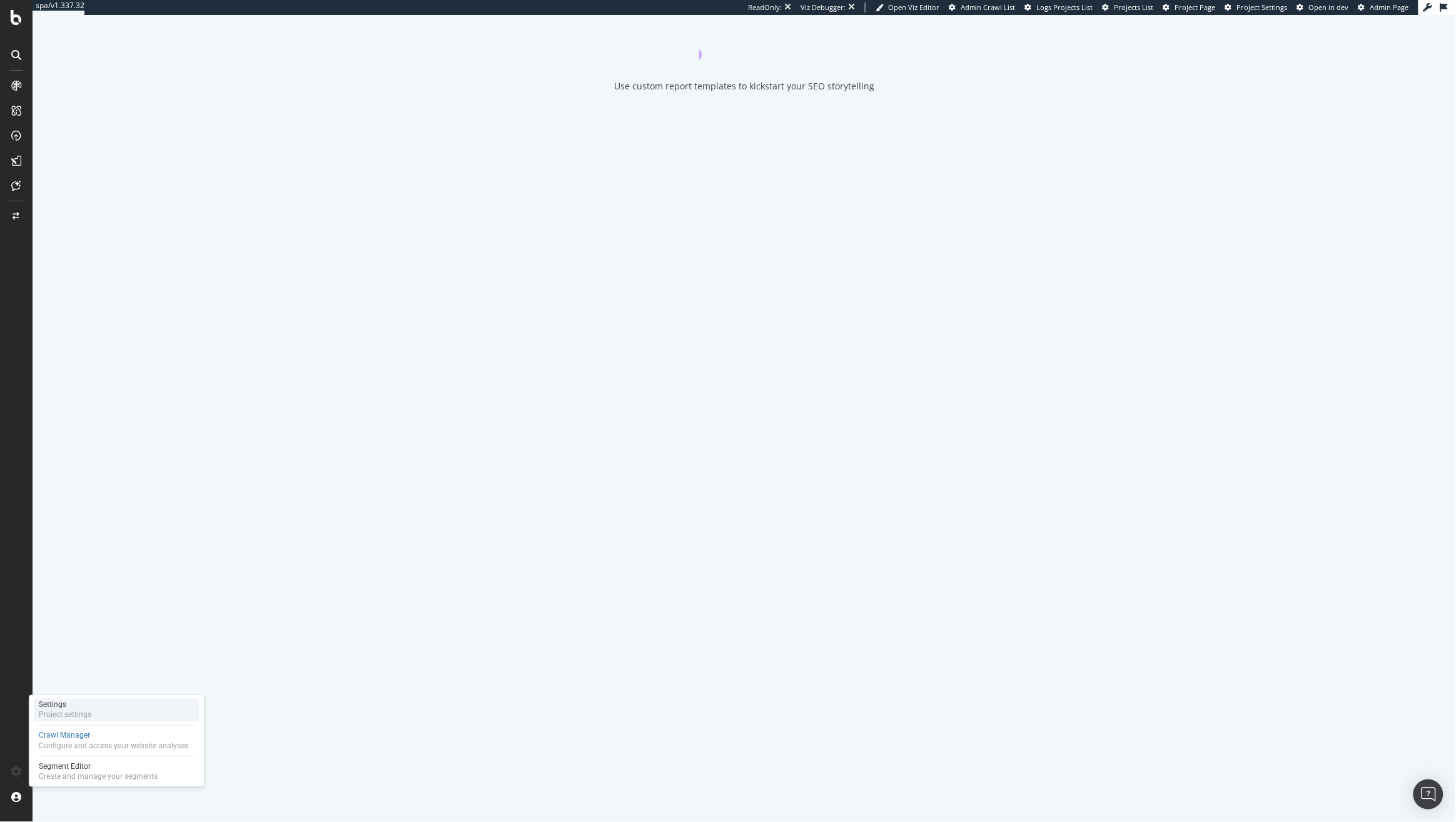
click at [78, 710] on div "Project settings" at bounding box center [65, 715] width 52 height 10
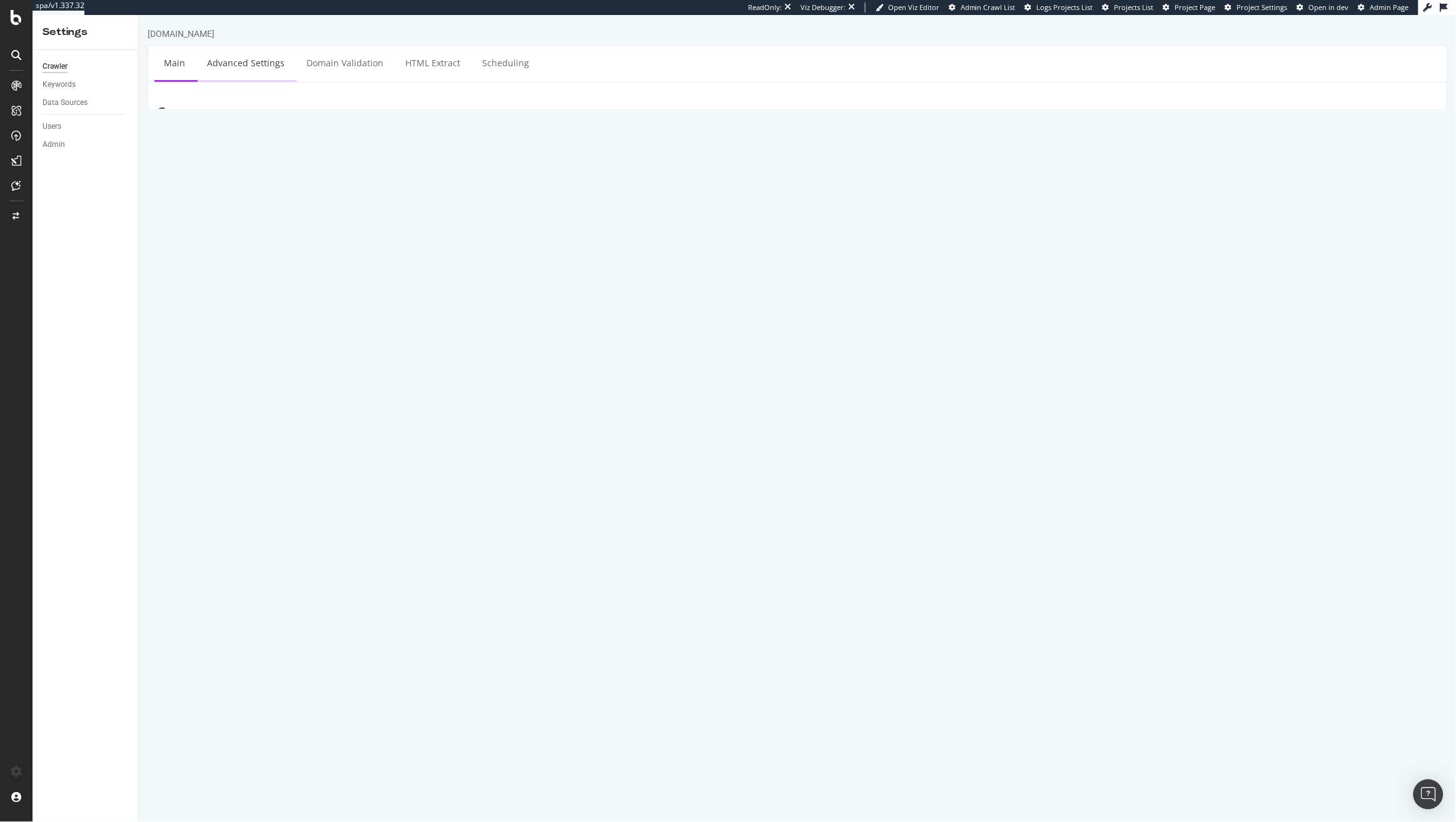
click at [245, 64] on link "Advanced Settings" at bounding box center [246, 63] width 97 height 34
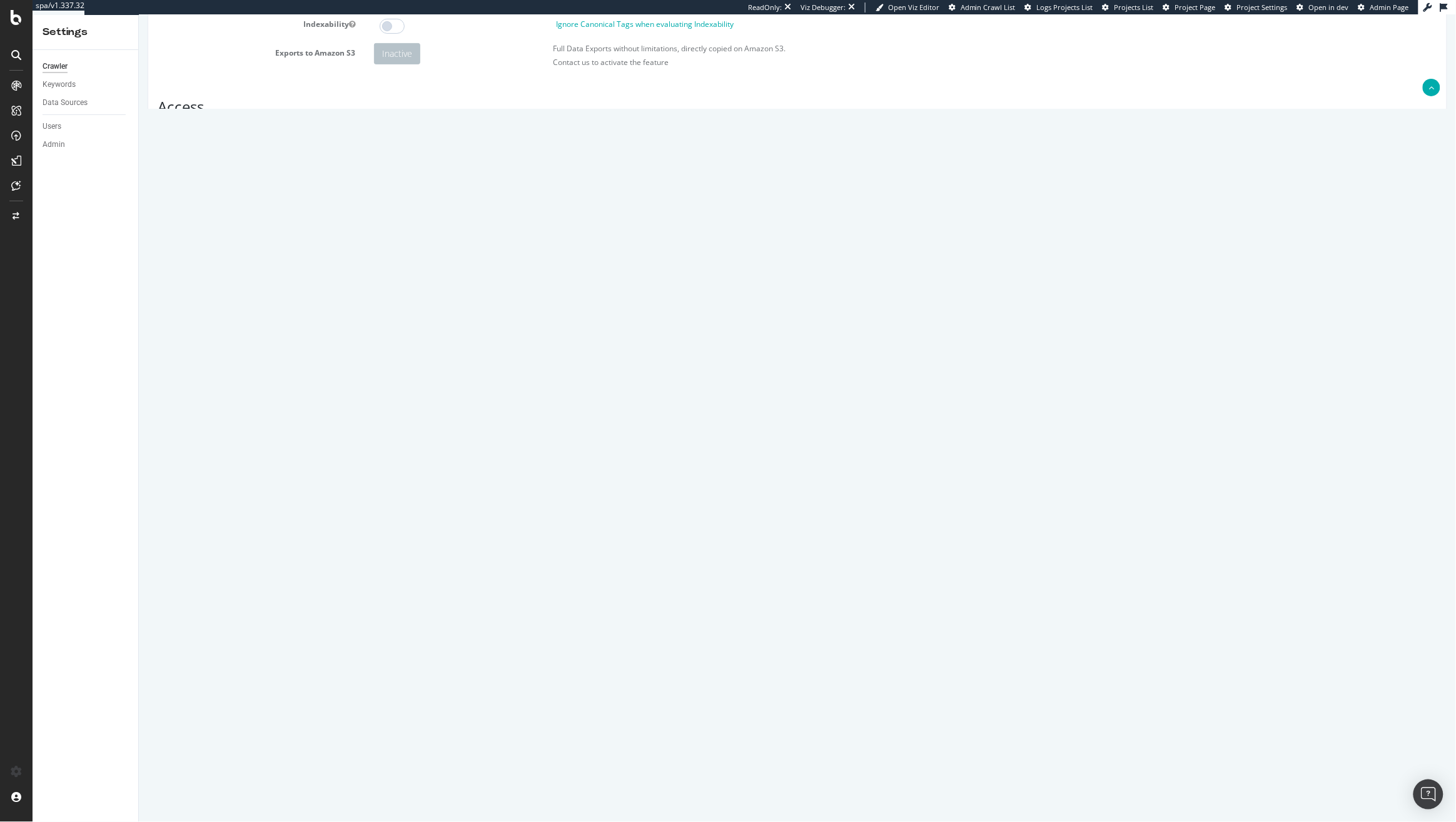
scroll to position [561, 0]
click at [500, 712] on textarea "{ "google_robotstxt": { "what is this": "robots.txt parsers comparison, no beha…" at bounding box center [905, 669] width 1063 height 116
paste textarea "{ "google_robotstxt": { "what is this": "robots.txt parsers comparison, no beha…"
type textarea "{ "google_robotstxt": { "what is this": "robots.txt parsers comparison, no beha…"
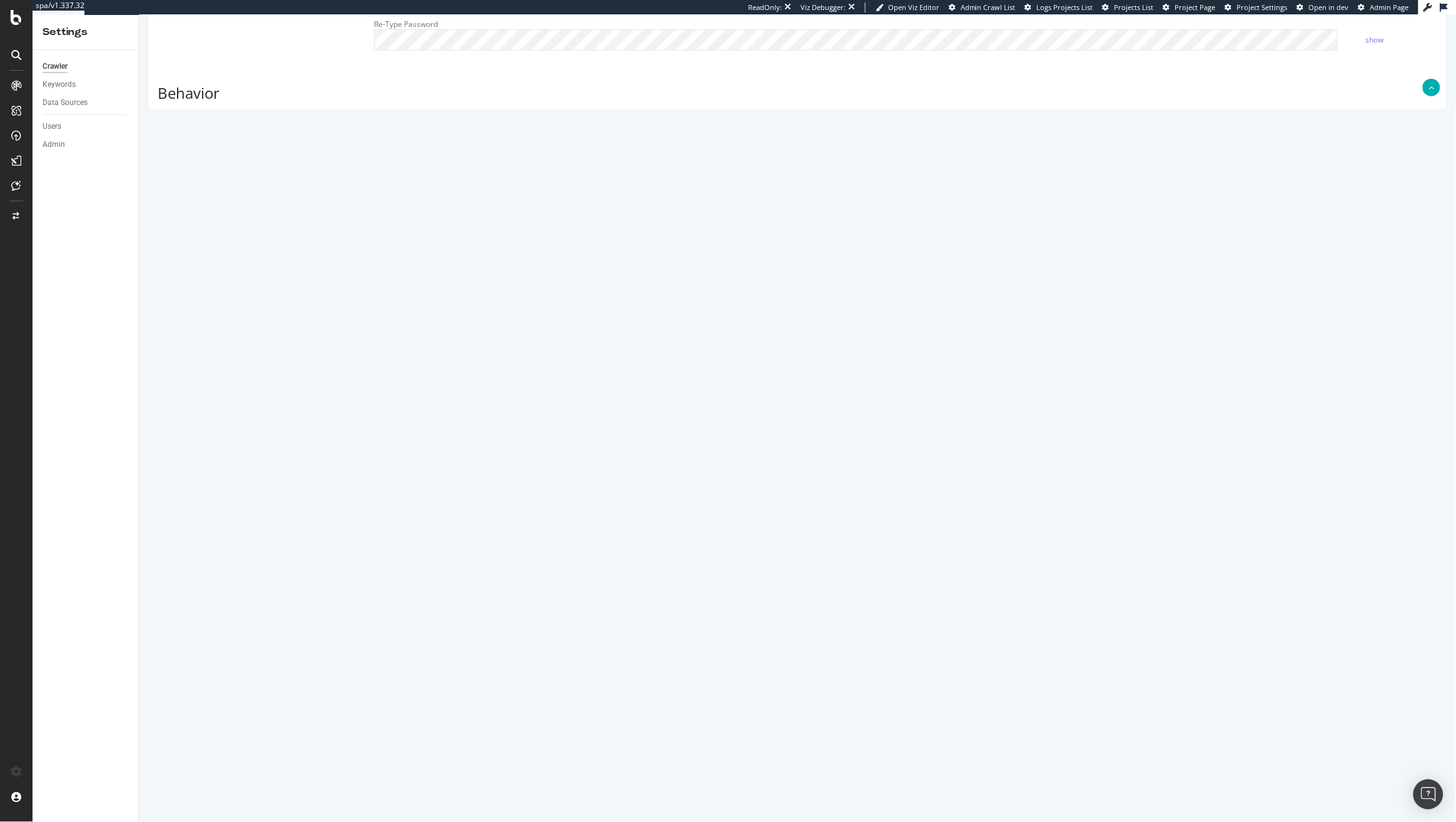
click at [821, 779] on input "Save & Back to Project" at bounding box center [812, 782] width 90 height 19
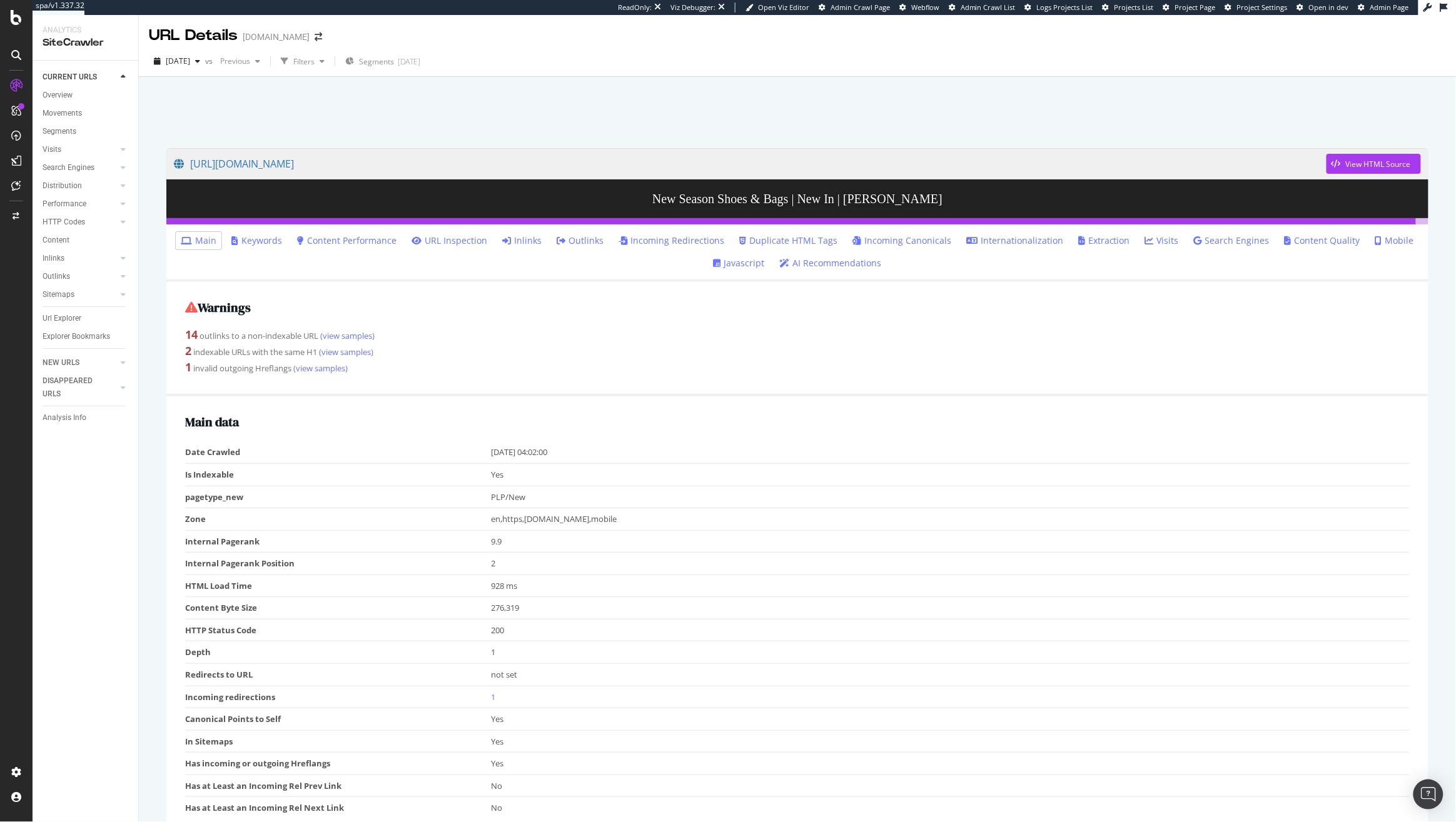
click at [742, 262] on link "Javascript" at bounding box center [739, 263] width 51 height 13
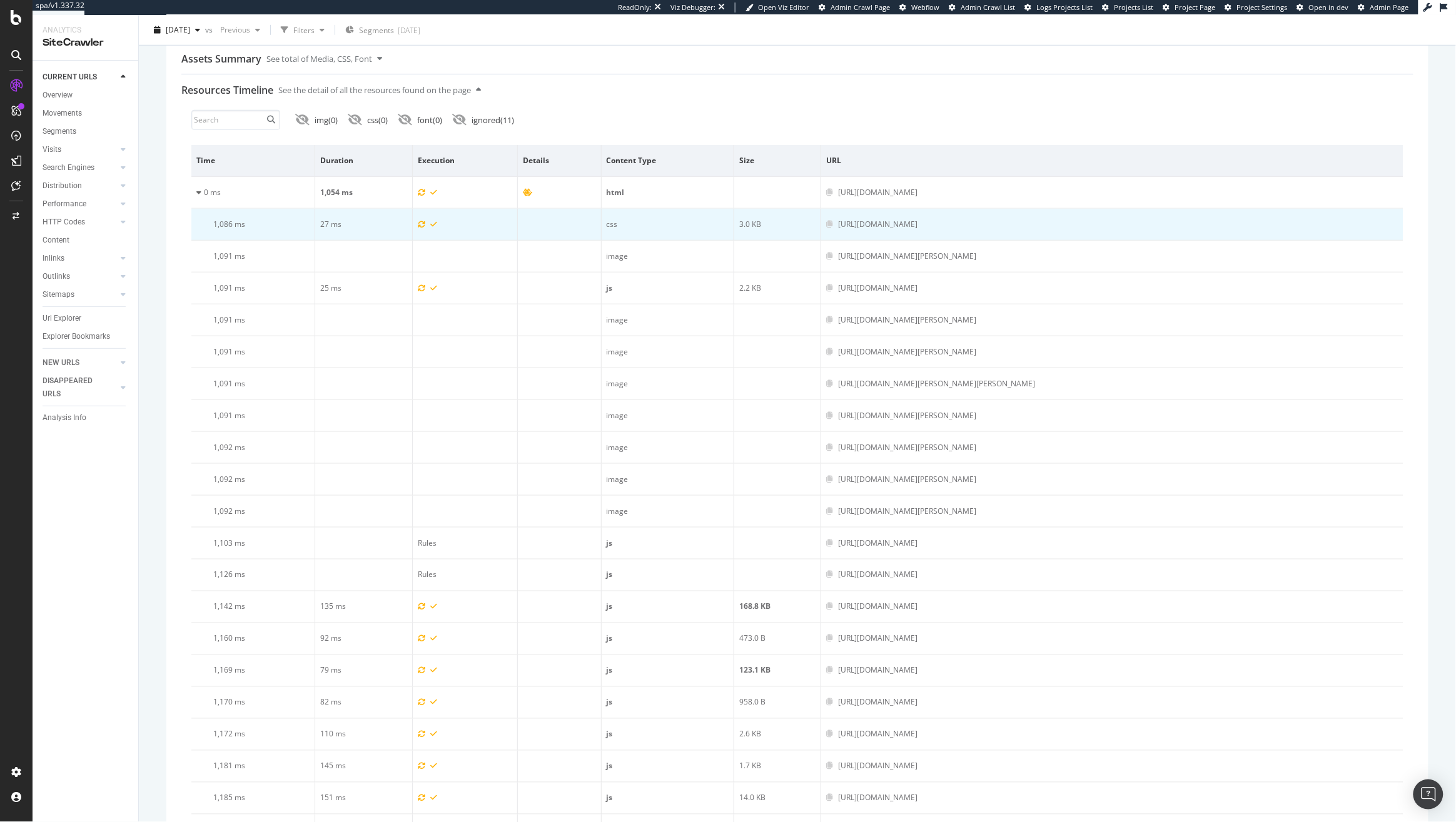
scroll to position [425, 0]
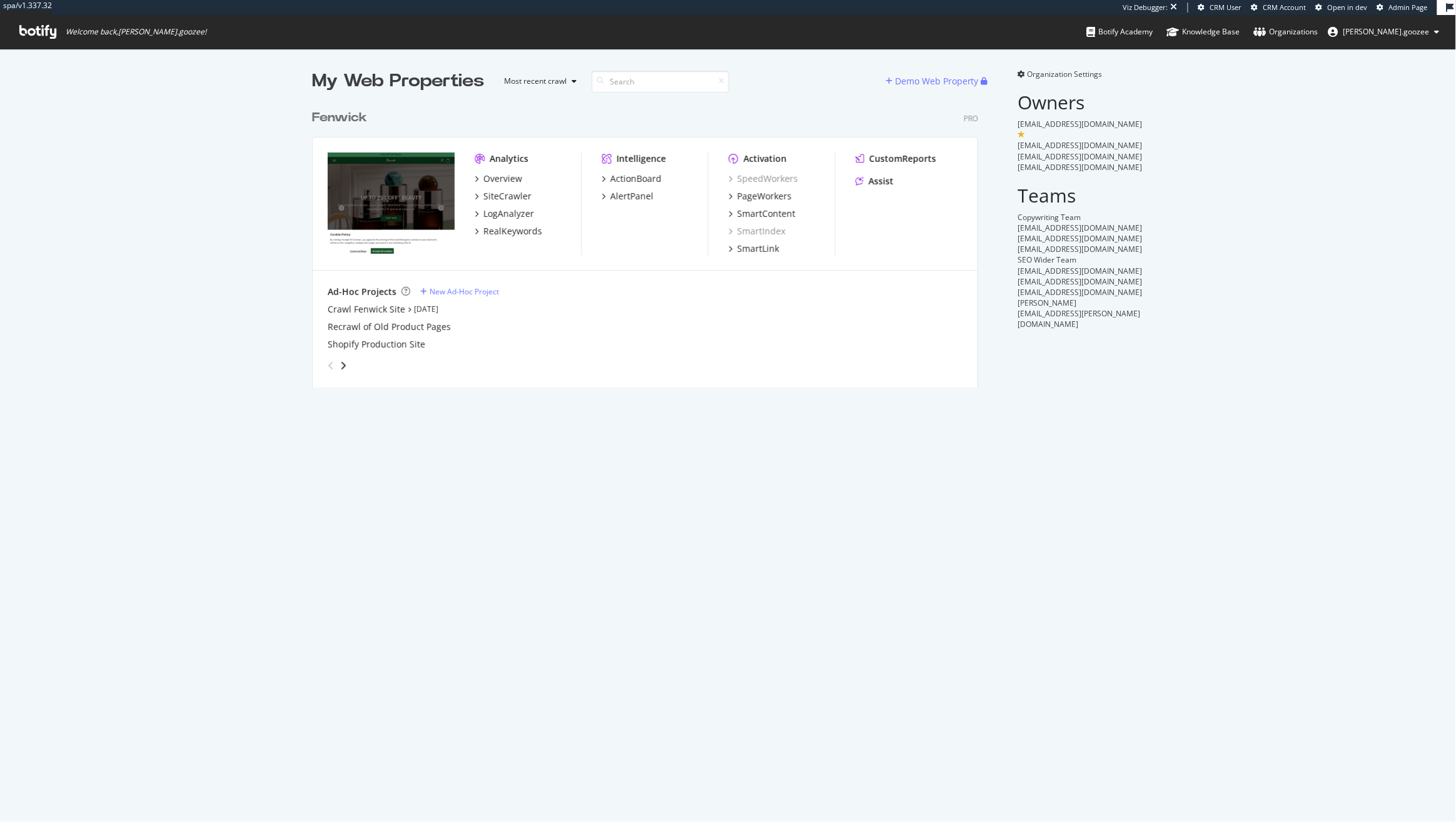
scroll to position [282, 664]
click at [505, 200] on div "SiteCrawler" at bounding box center [507, 196] width 48 height 13
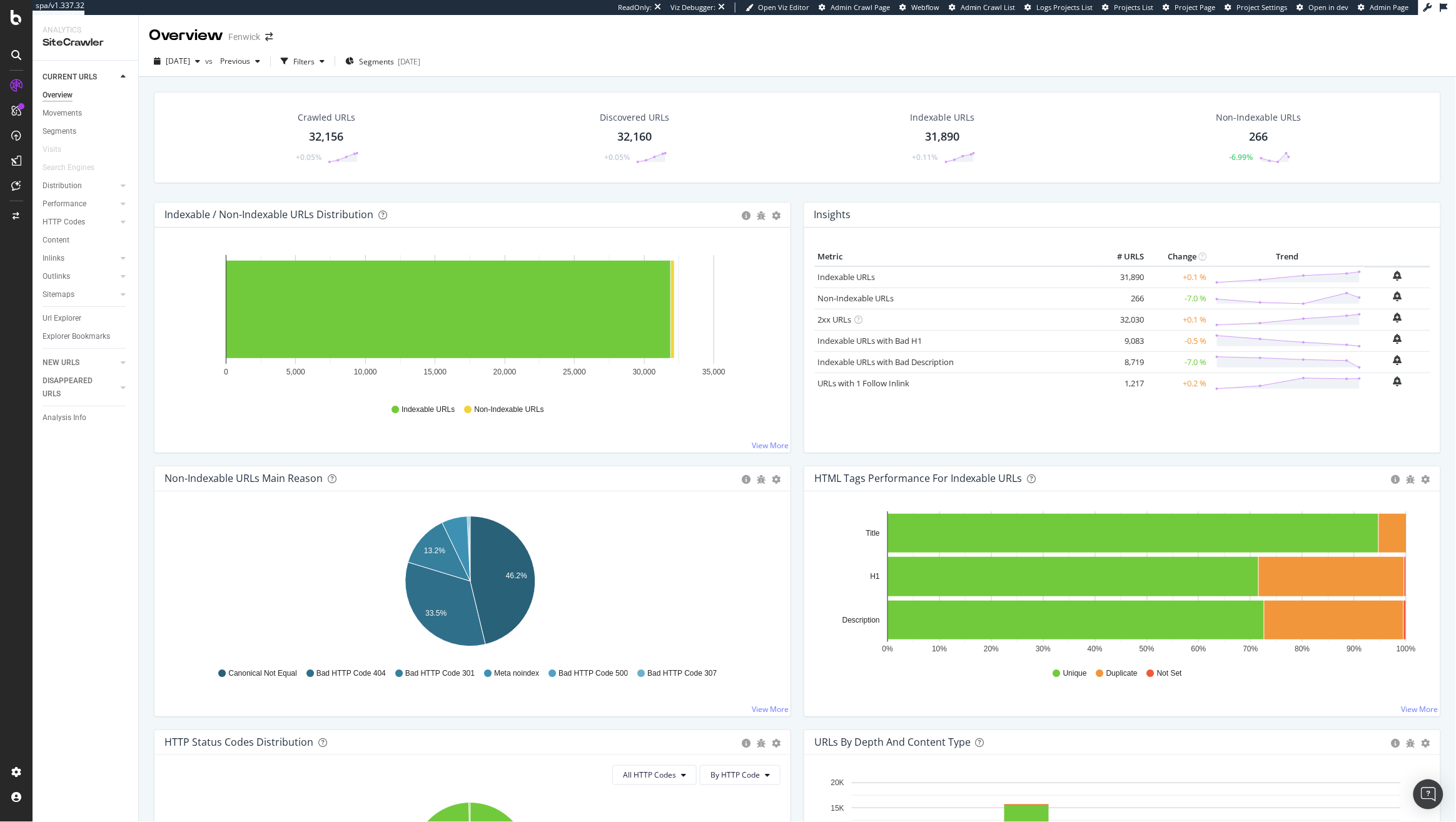
drag, startPoint x: 73, startPoint y: 317, endPoint x: 256, endPoint y: 322, distance: 183.1
click at [73, 317] on div "Url Explorer" at bounding box center [62, 318] width 39 height 13
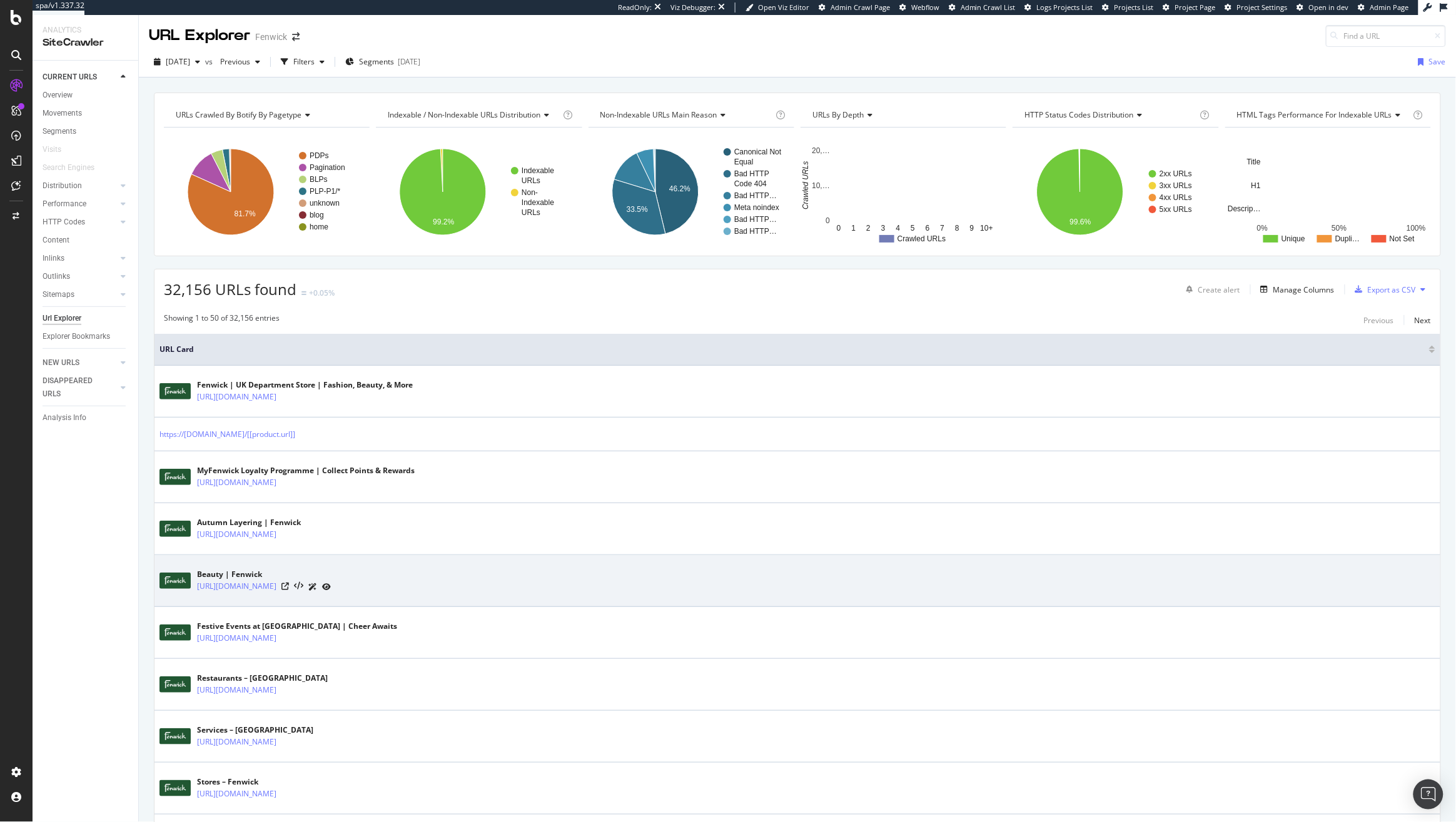
scroll to position [24, 0]
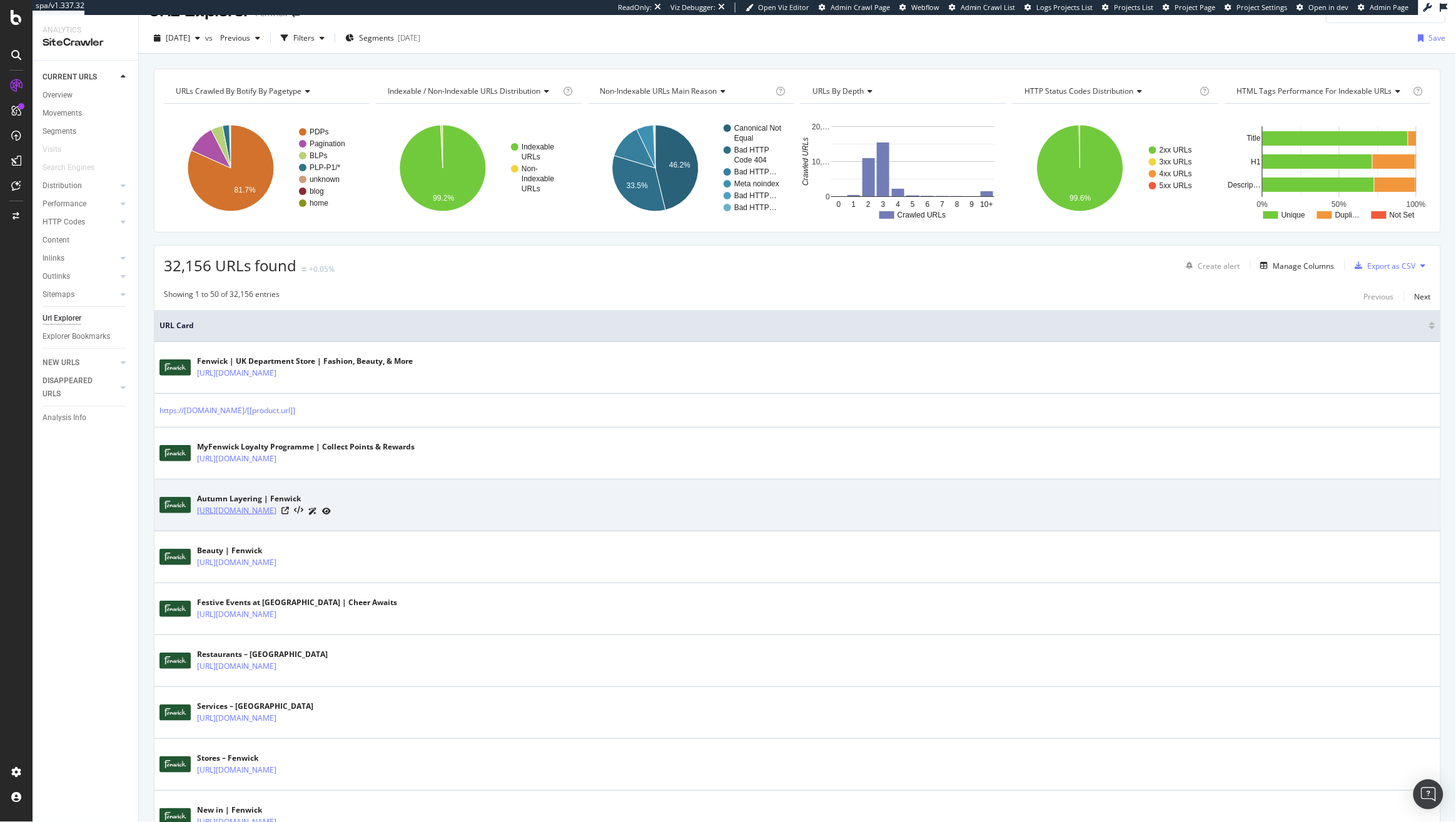
click at [276, 516] on link "[URL][DOMAIN_NAME]" at bounding box center [237, 511] width 79 height 13
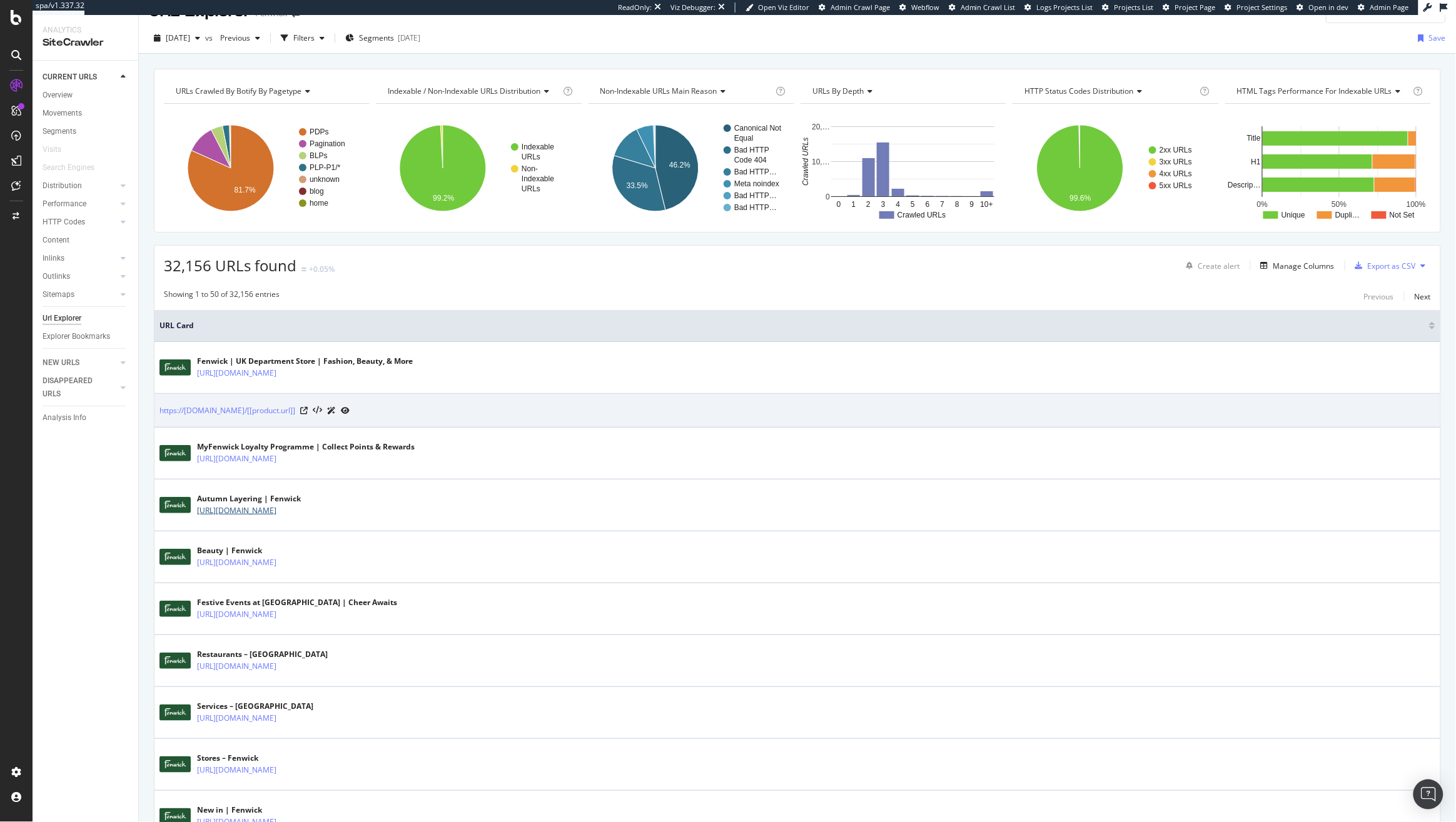
scroll to position [0, 0]
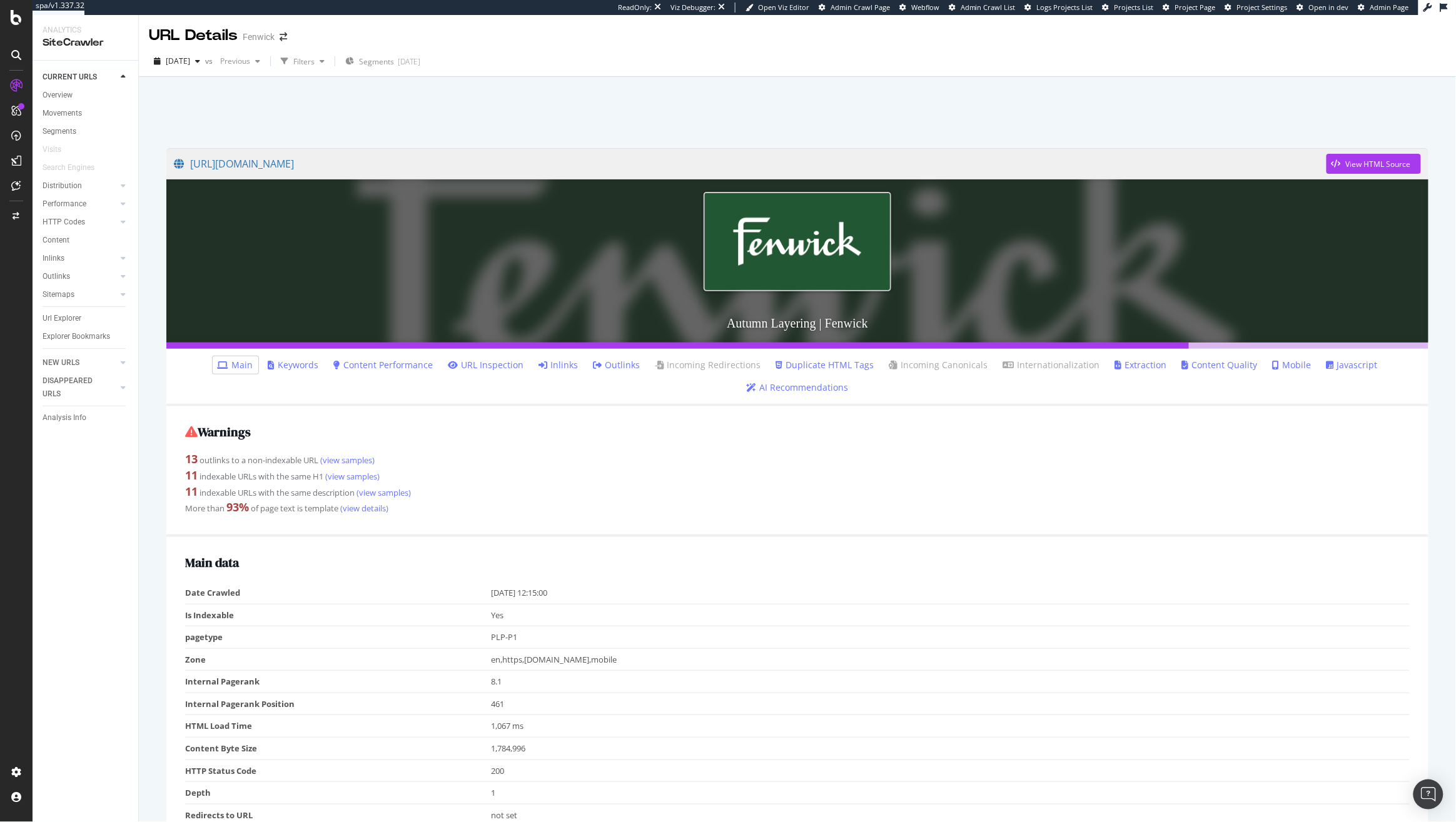
click at [1343, 367] on link "Javascript" at bounding box center [1351, 365] width 51 height 13
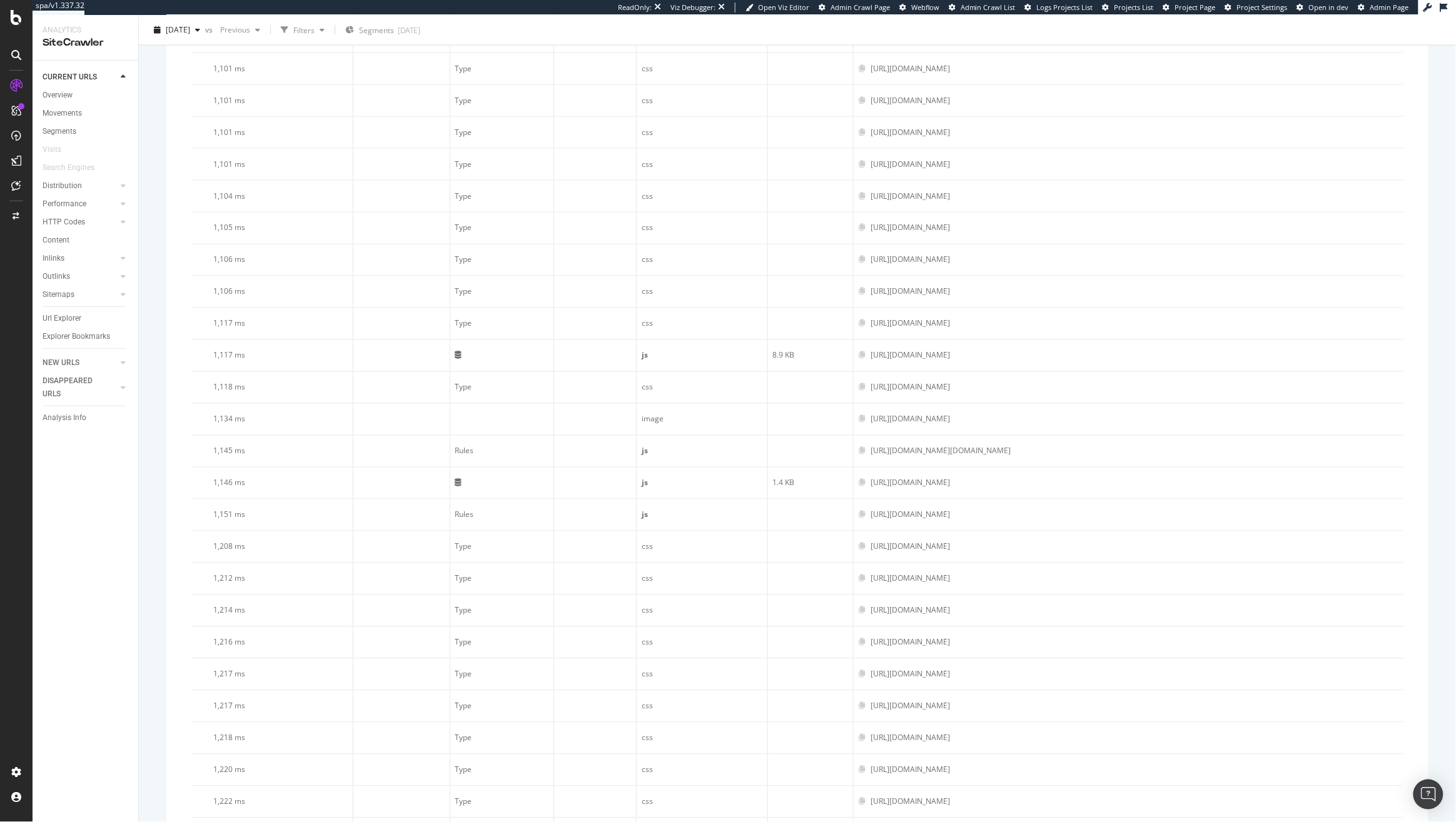
scroll to position [1843, 0]
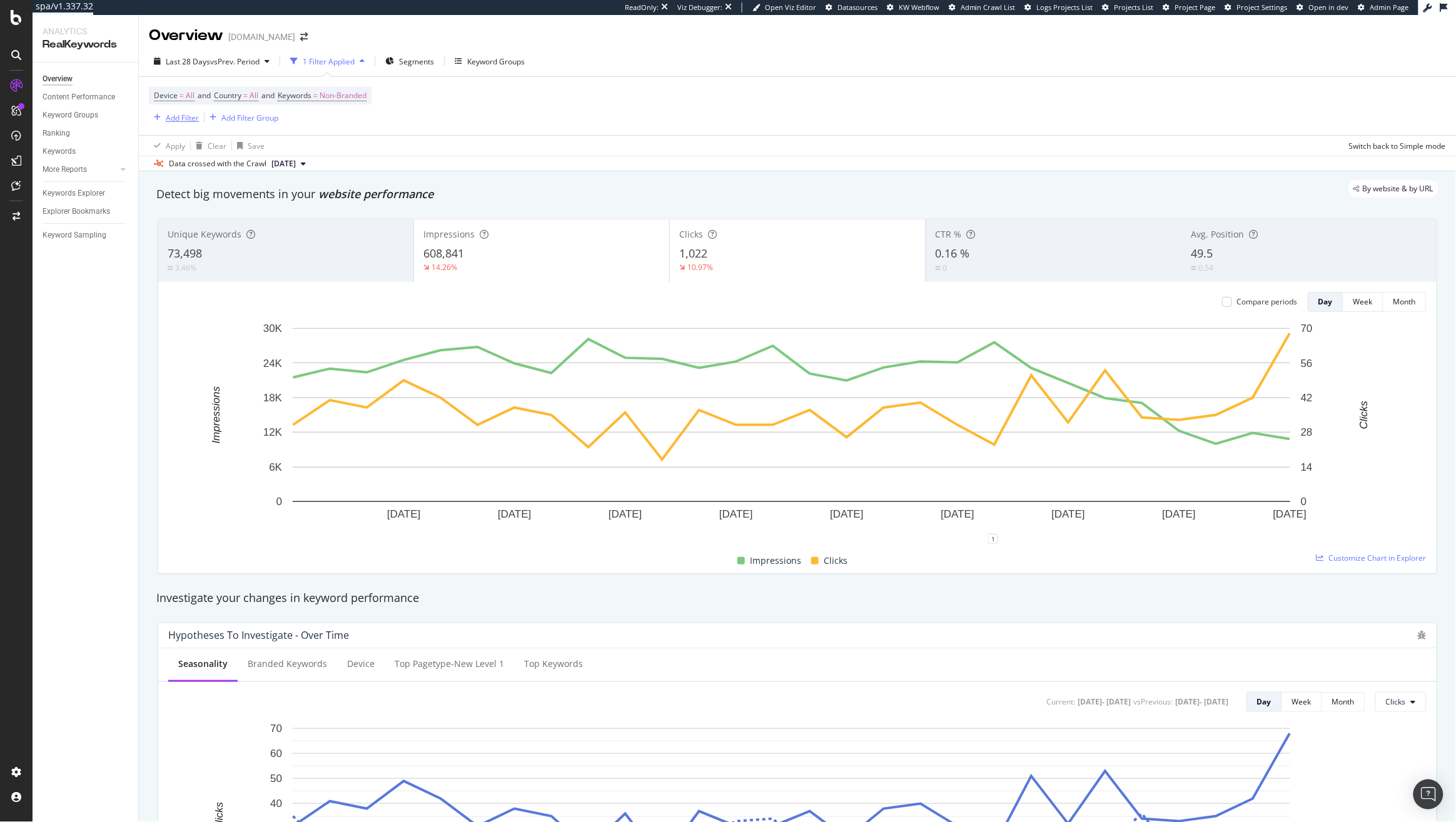
click at [168, 118] on div "Add Filter" at bounding box center [182, 117] width 33 height 10
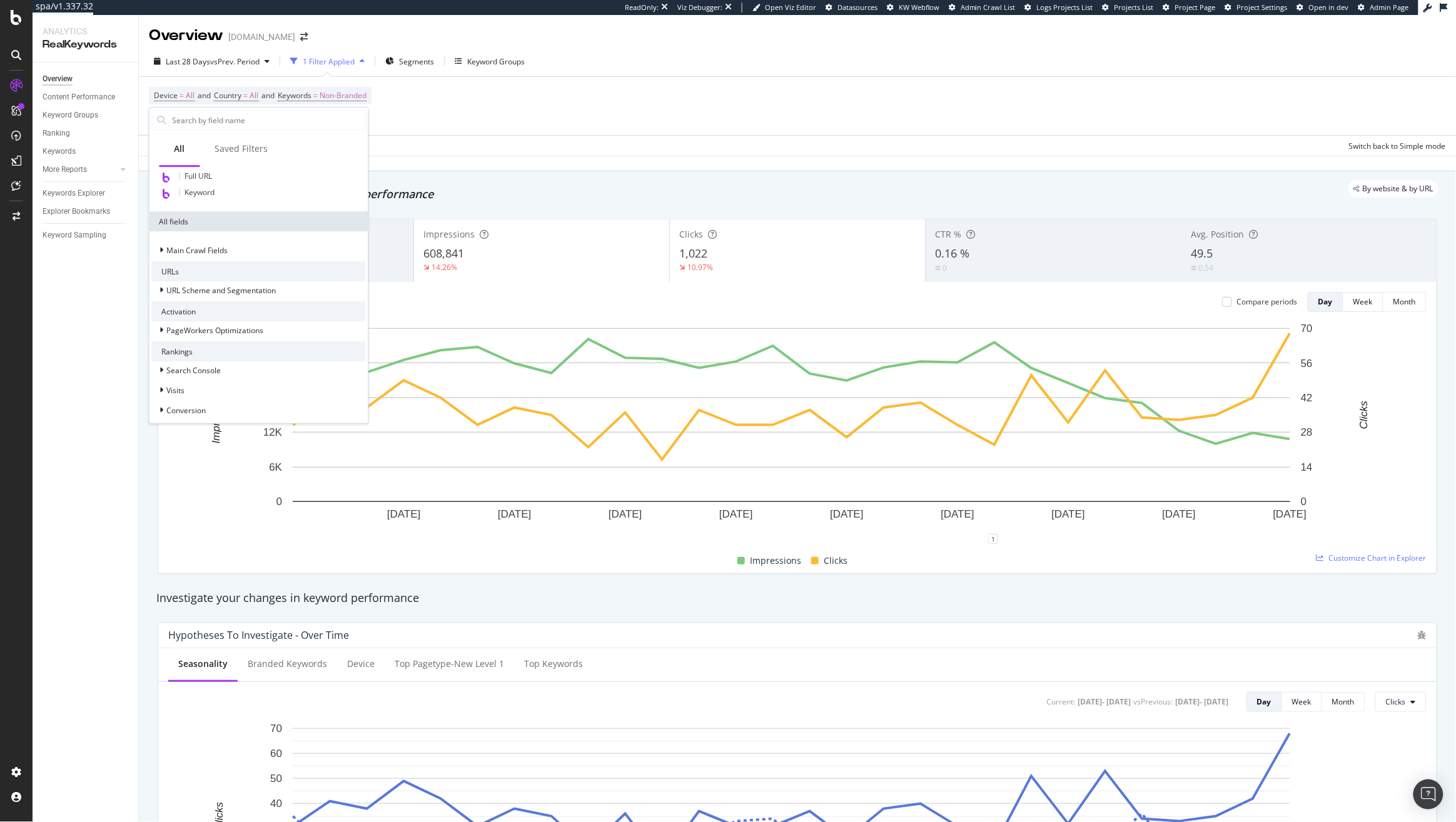
scroll to position [202, 0]
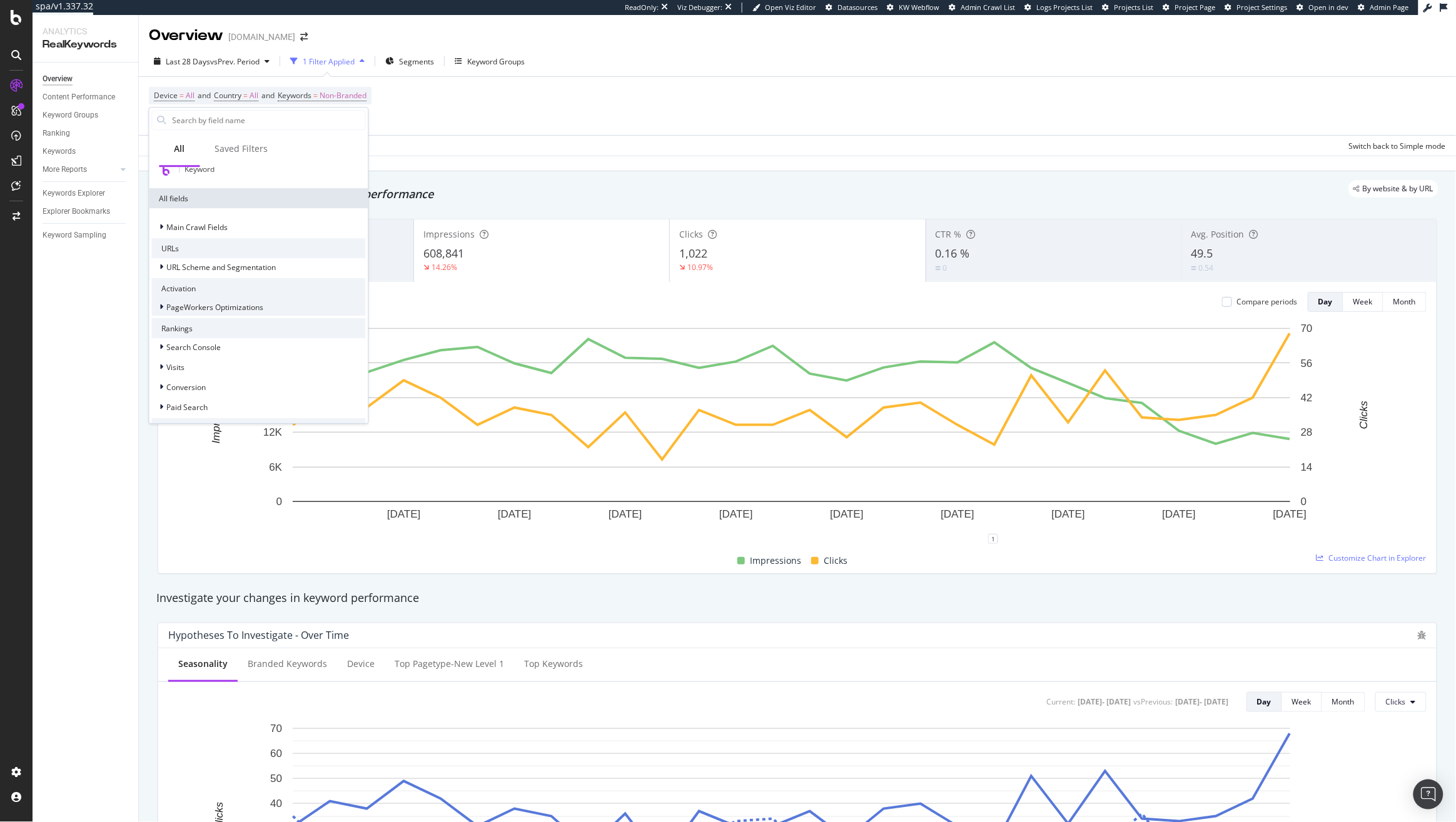
click at [161, 310] on div at bounding box center [162, 307] width 7 height 13
click at [187, 325] on div at bounding box center [187, 322] width 1 height 7
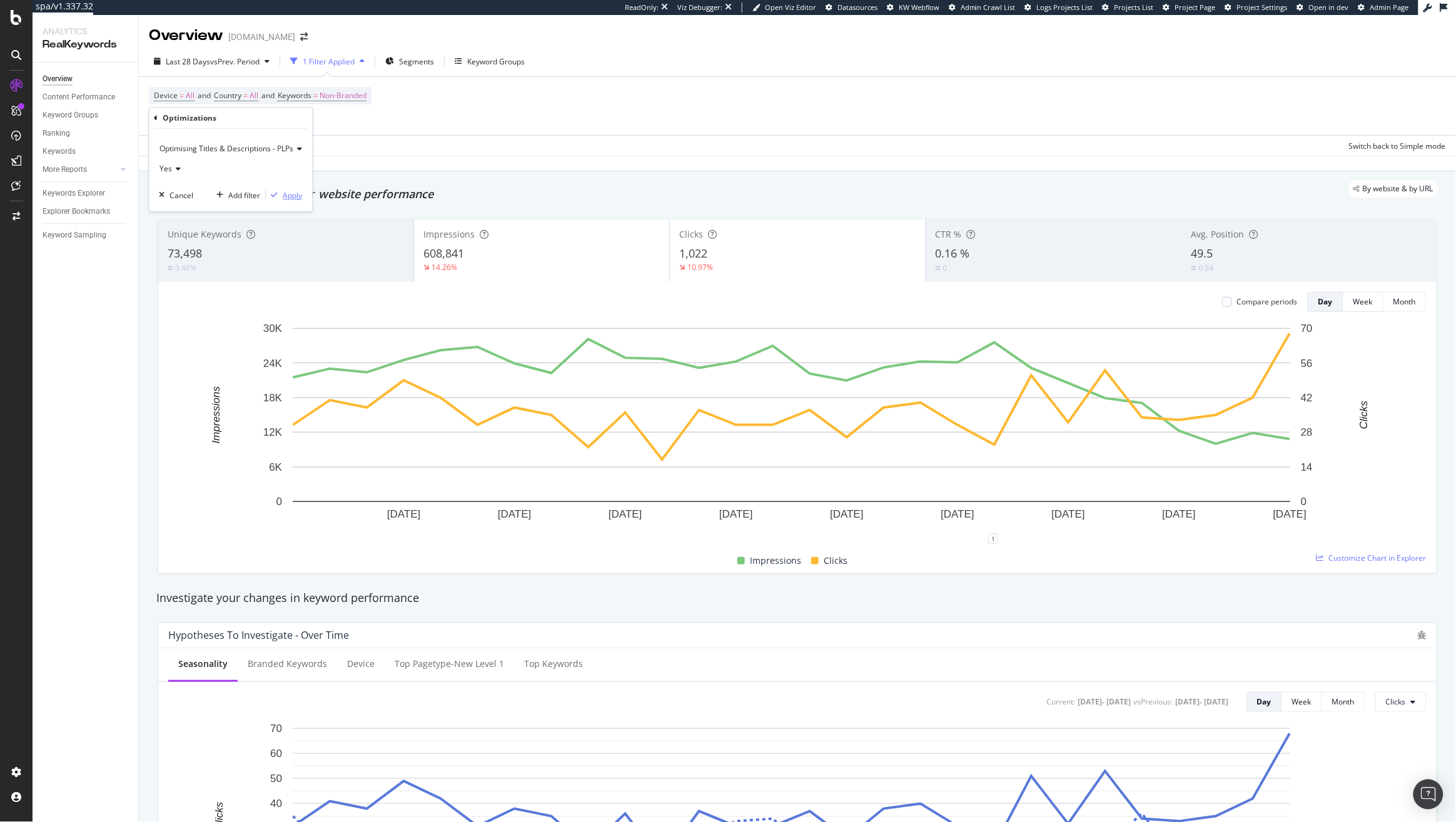
click at [296, 196] on div "Apply" at bounding box center [293, 195] width 19 height 10
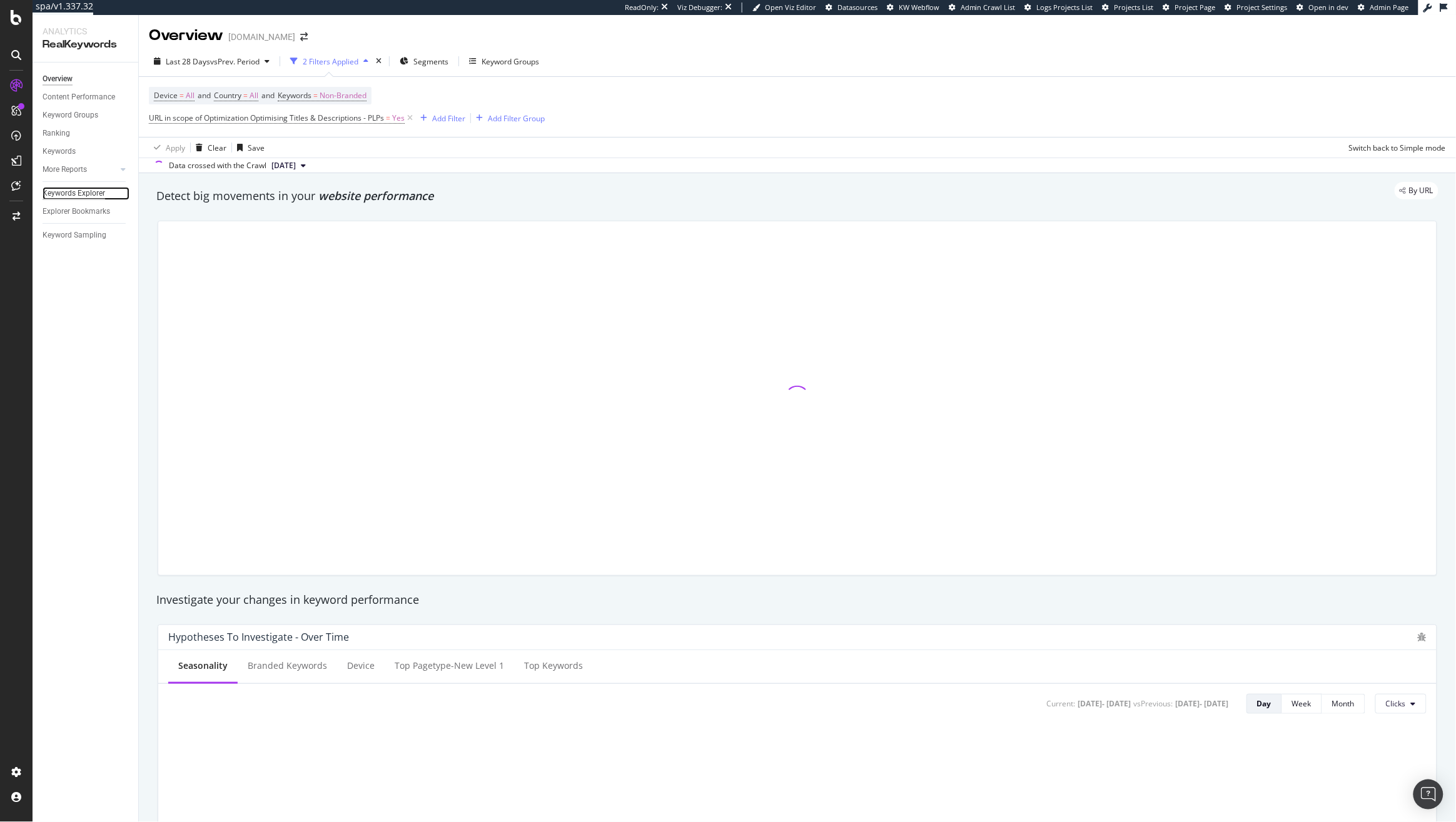
click at [73, 189] on div "Keywords Explorer" at bounding box center [74, 193] width 63 height 13
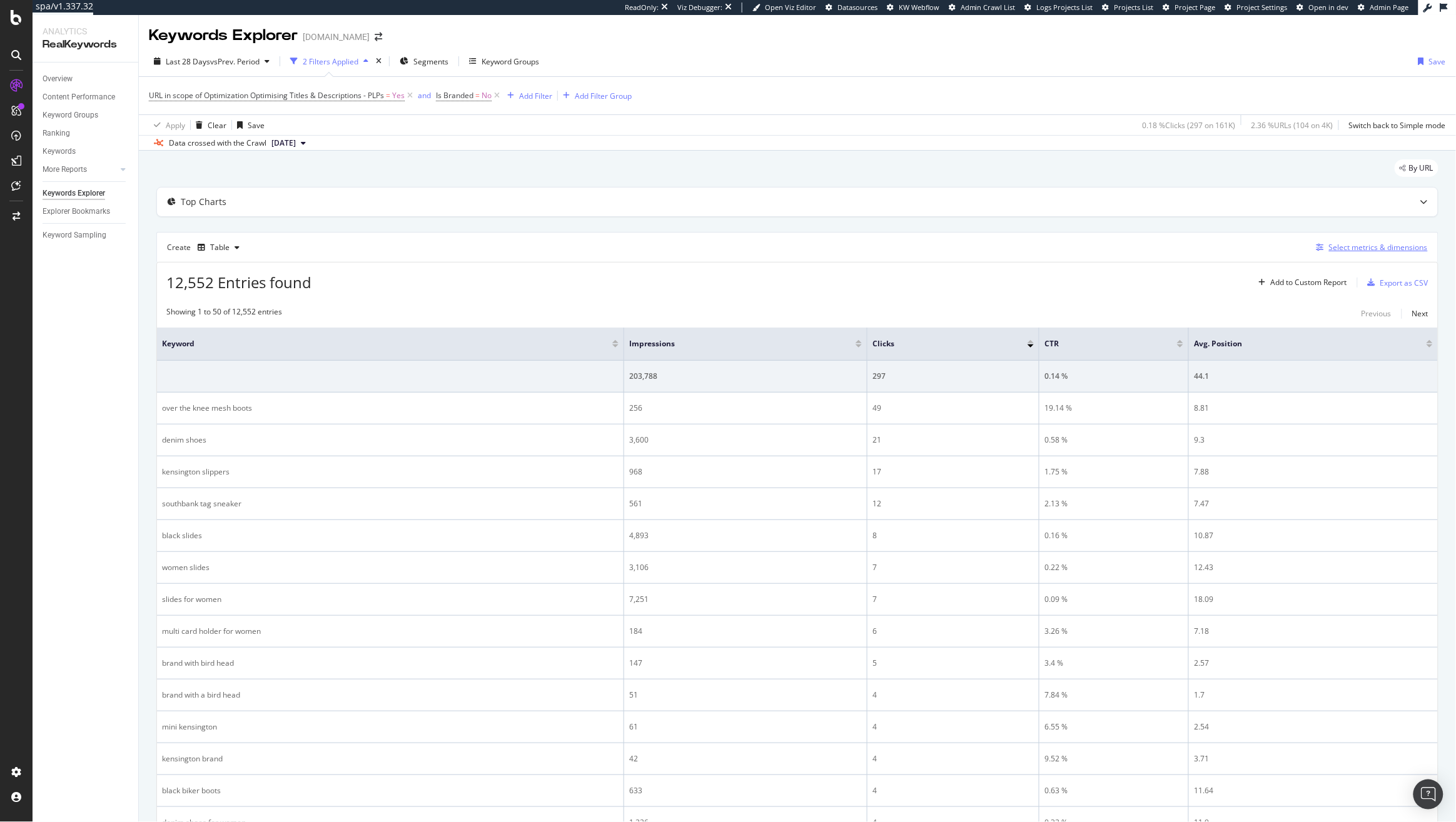
click at [1340, 251] on div "Select metrics & dimensions" at bounding box center [1378, 246] width 99 height 10
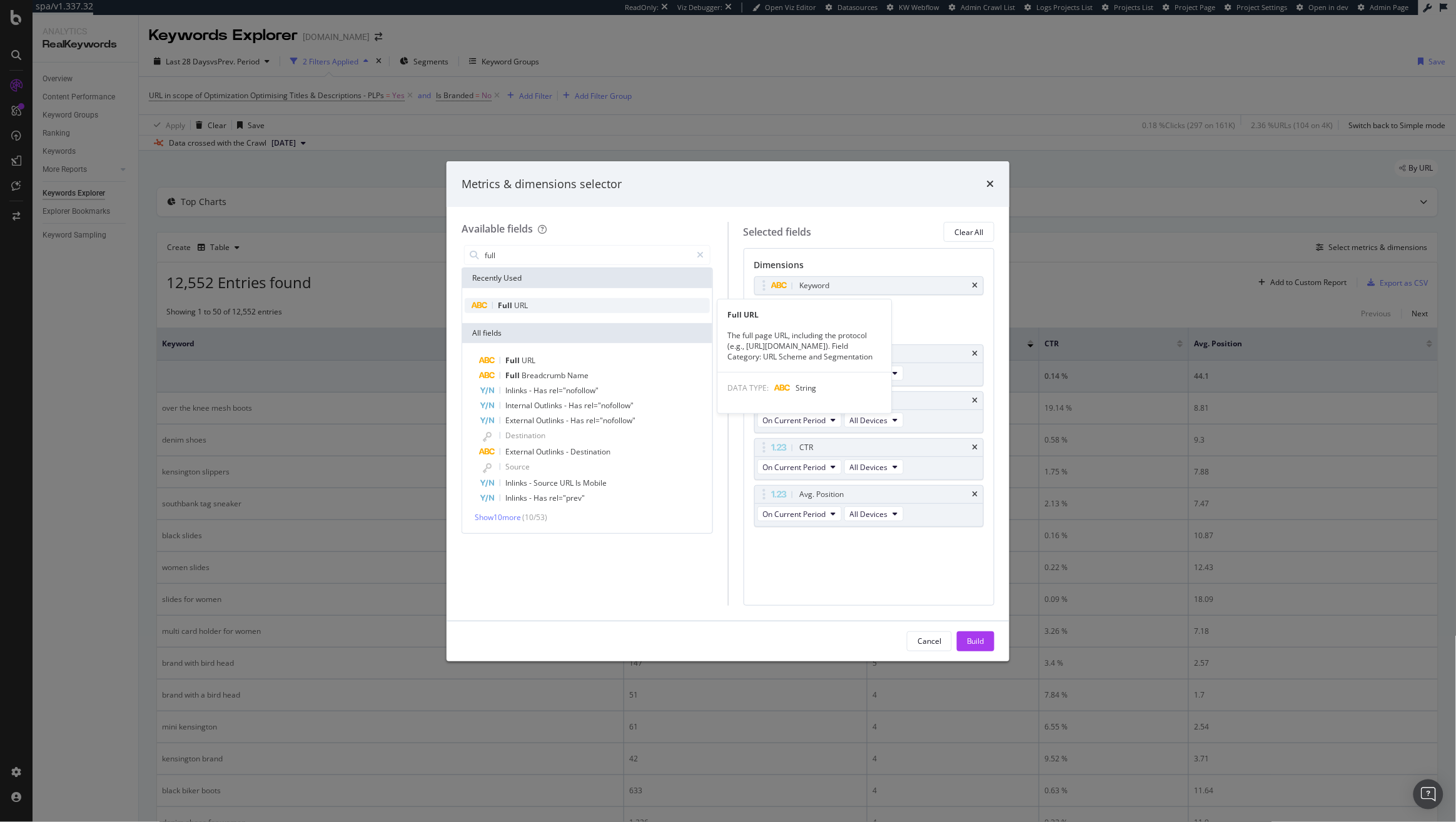
type input "full"
click at [533, 305] on div "Full URL" at bounding box center [586, 306] width 245 height 15
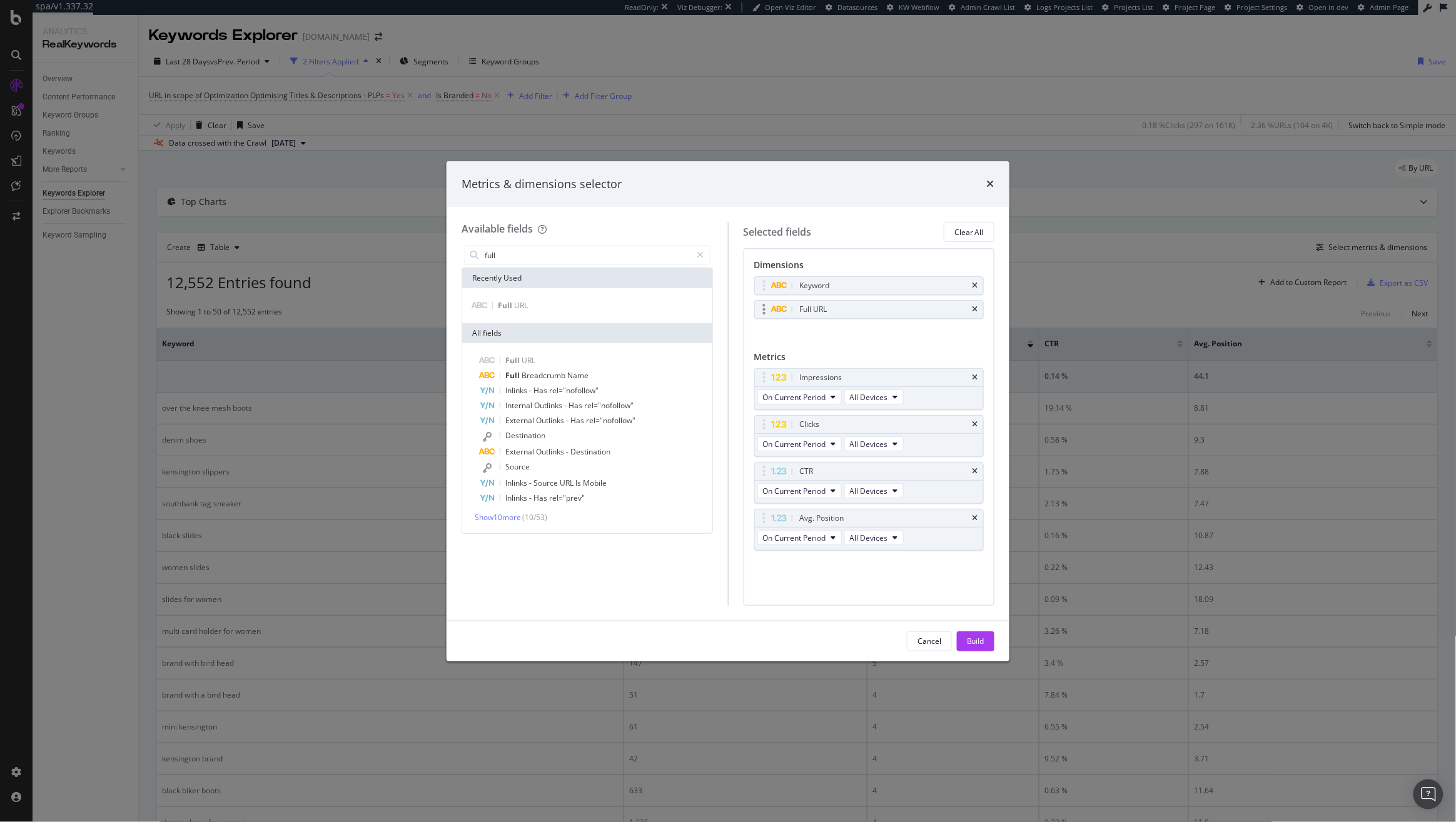
click at [978, 310] on div "Full URL" at bounding box center [869, 310] width 229 height 17
click at [978, 284] on icon "times" at bounding box center [974, 285] width 6 height 7
click at [527, 249] on input "full" at bounding box center [587, 255] width 208 height 19
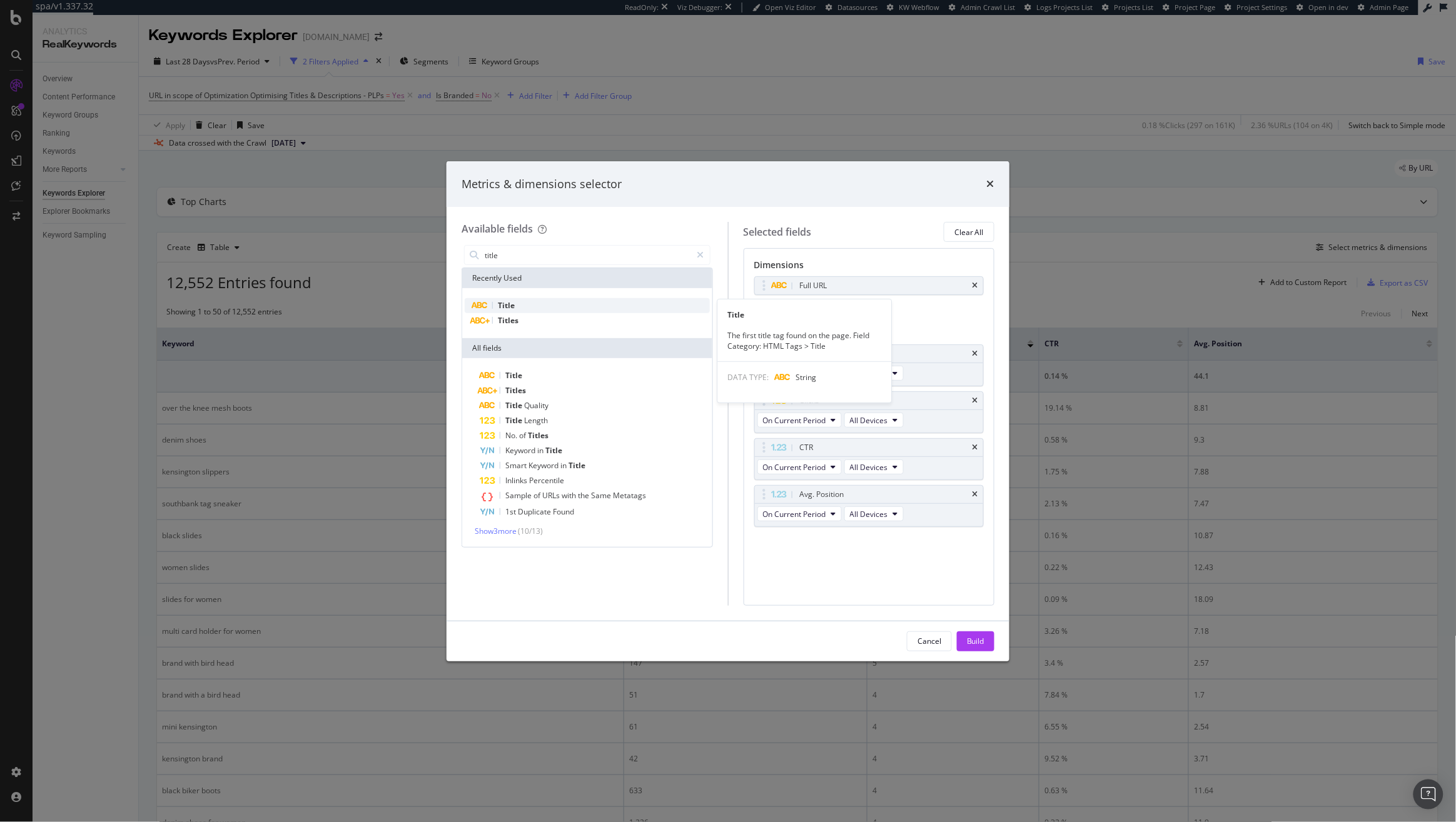
click at [566, 303] on div "Title" at bounding box center [586, 306] width 245 height 15
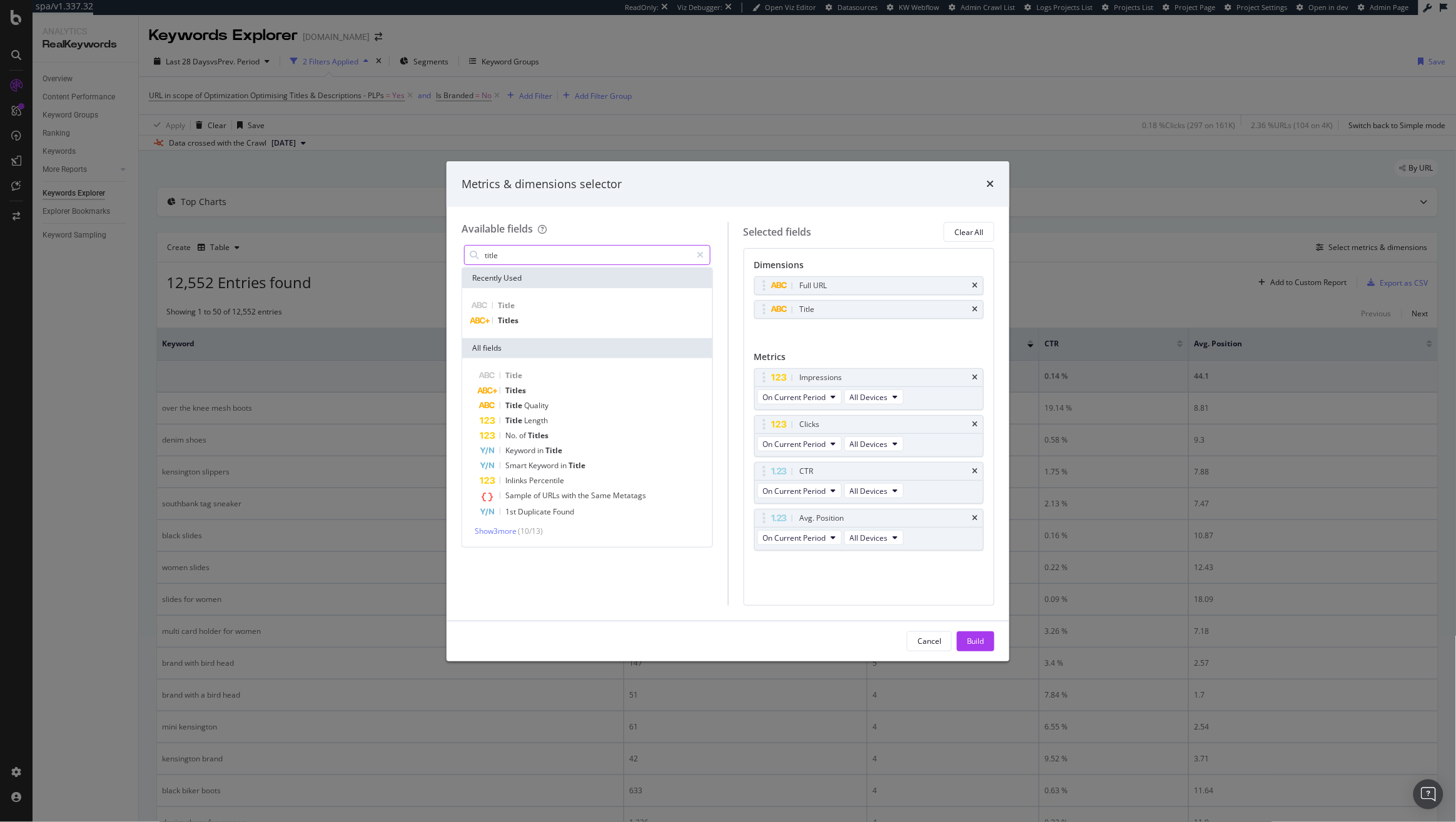
click at [547, 252] on input "title" at bounding box center [587, 255] width 208 height 19
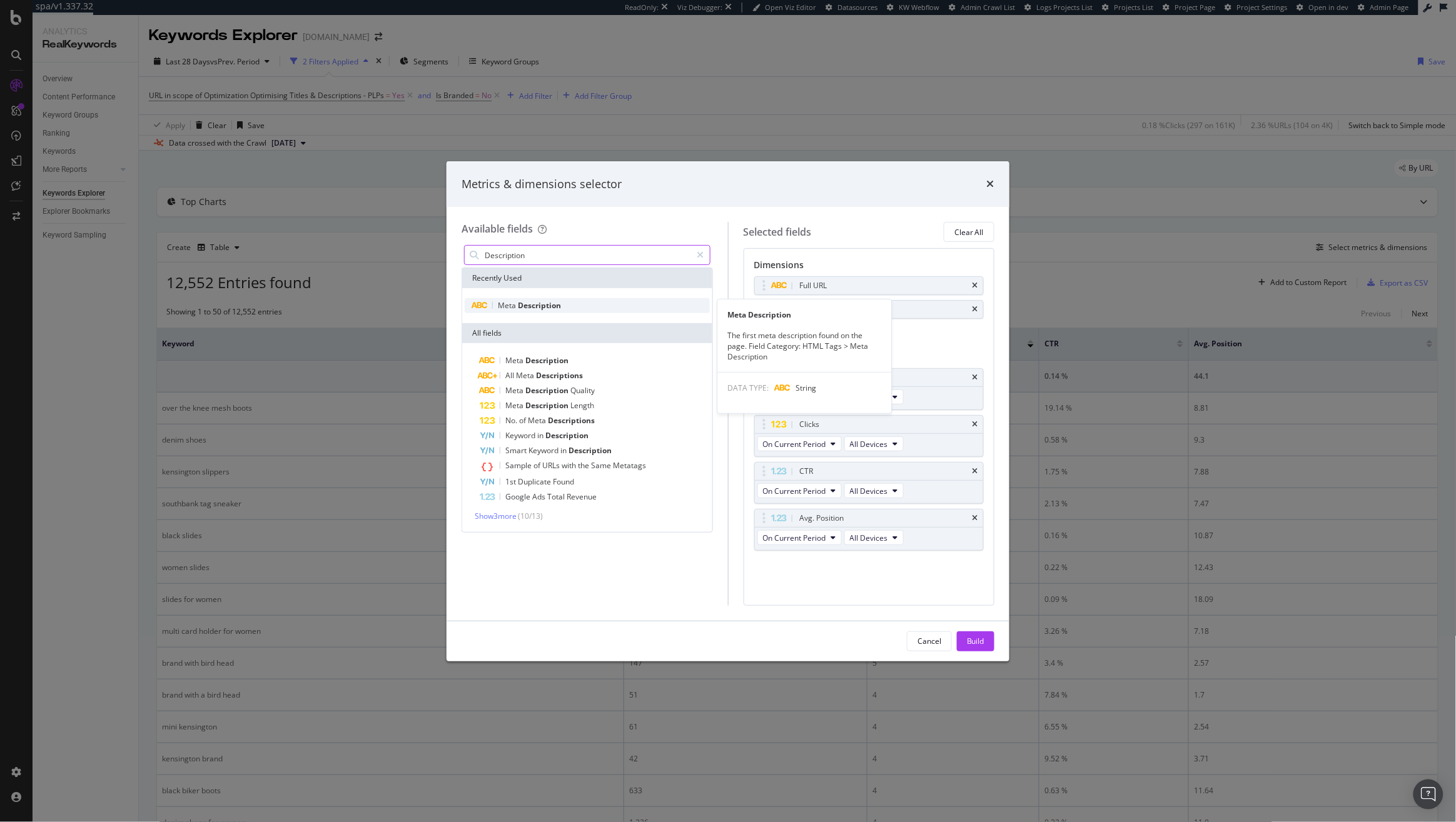
type input "Description"
click at [554, 310] on div "Meta Description" at bounding box center [529, 306] width 63 height 10
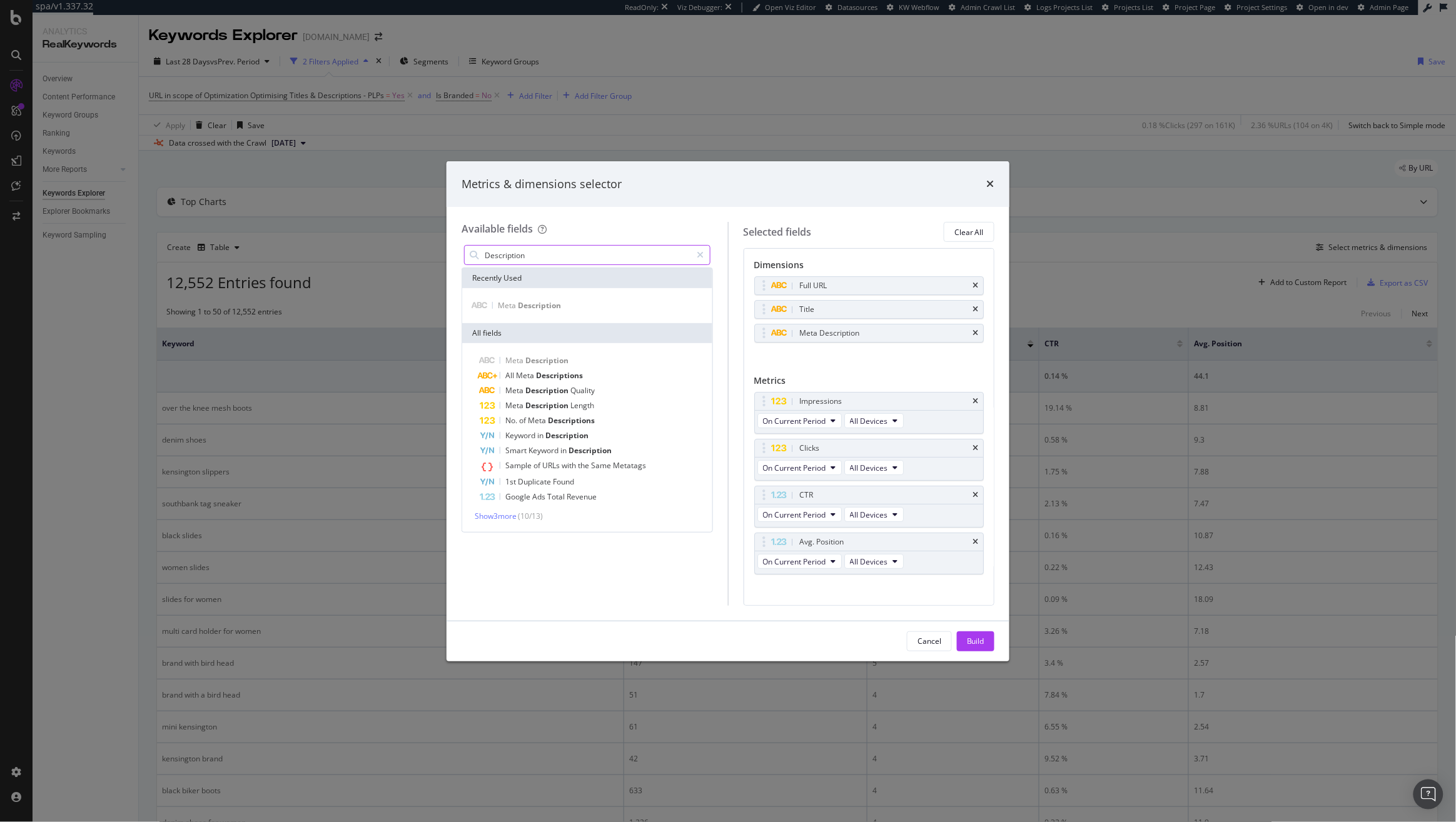
click at [559, 251] on input "Description" at bounding box center [587, 255] width 208 height 19
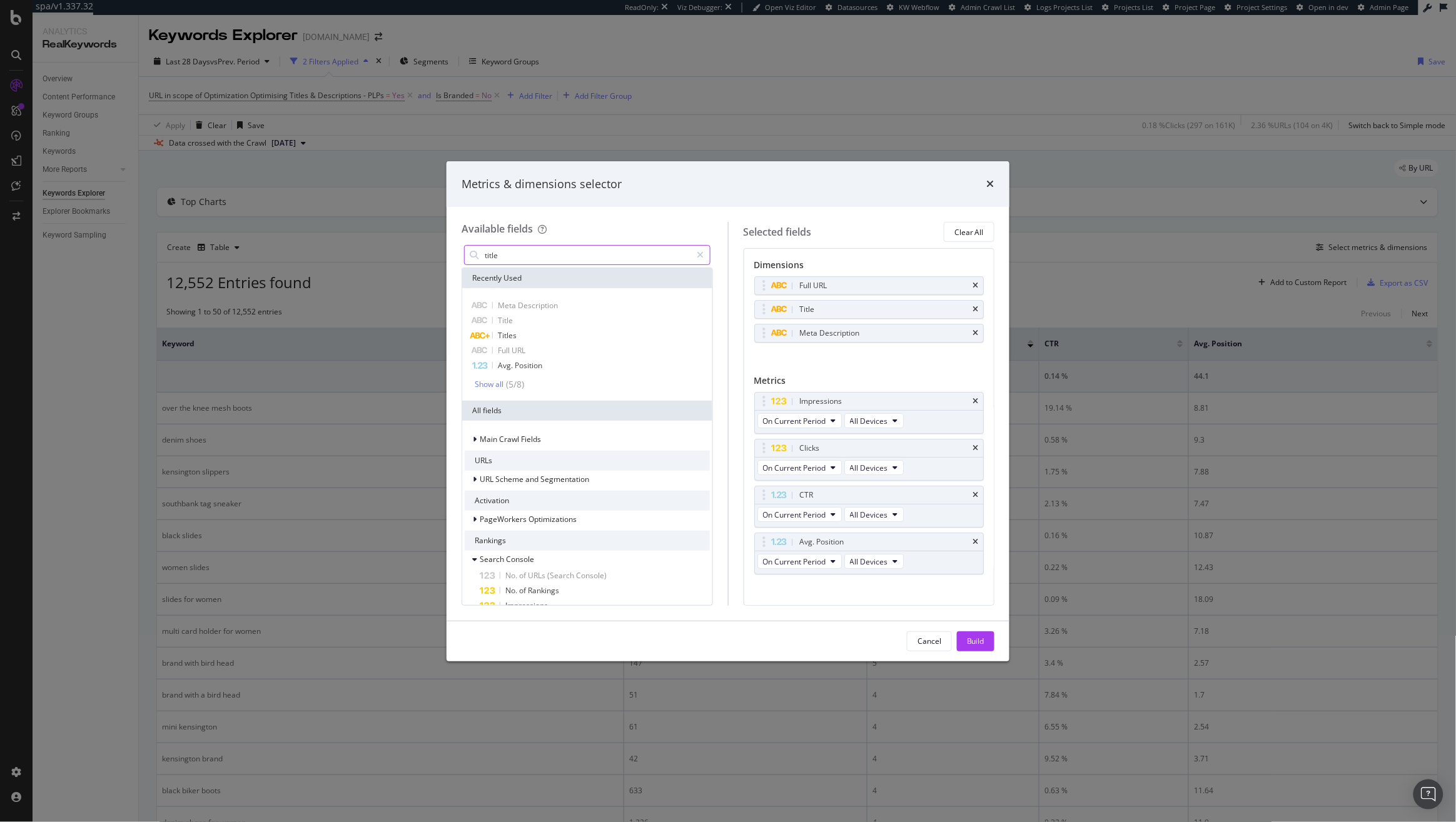
type input "title"
click at [972, 402] on icon "times" at bounding box center [974, 401] width 6 height 7
click at [962, 402] on div "Clicks" at bounding box center [883, 401] width 173 height 13
click at [976, 452] on icon "times" at bounding box center [974, 447] width 6 height 7
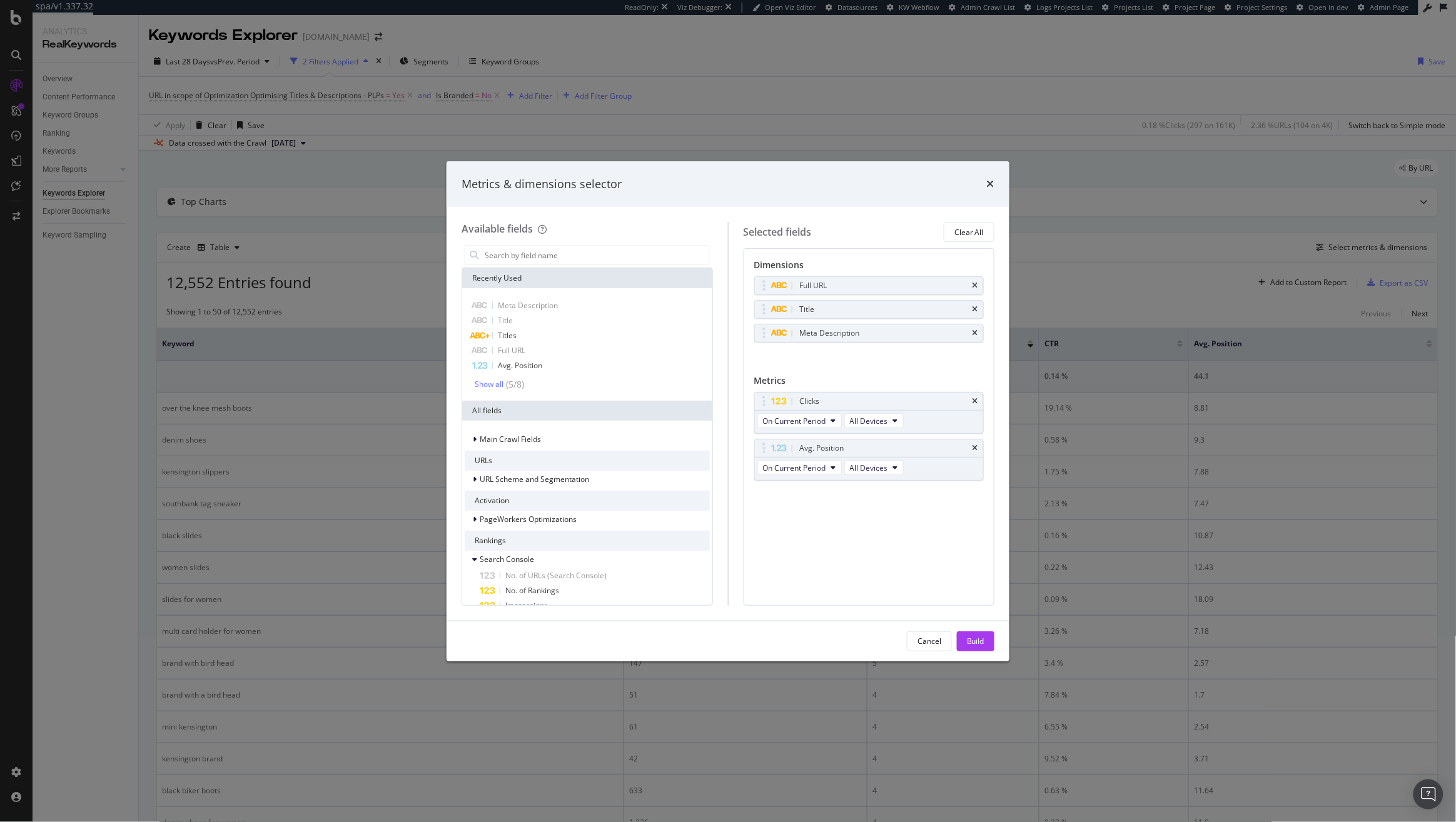
click at [976, 452] on icon "times" at bounding box center [974, 447] width 6 height 7
click at [978, 645] on div "Build" at bounding box center [975, 641] width 17 height 10
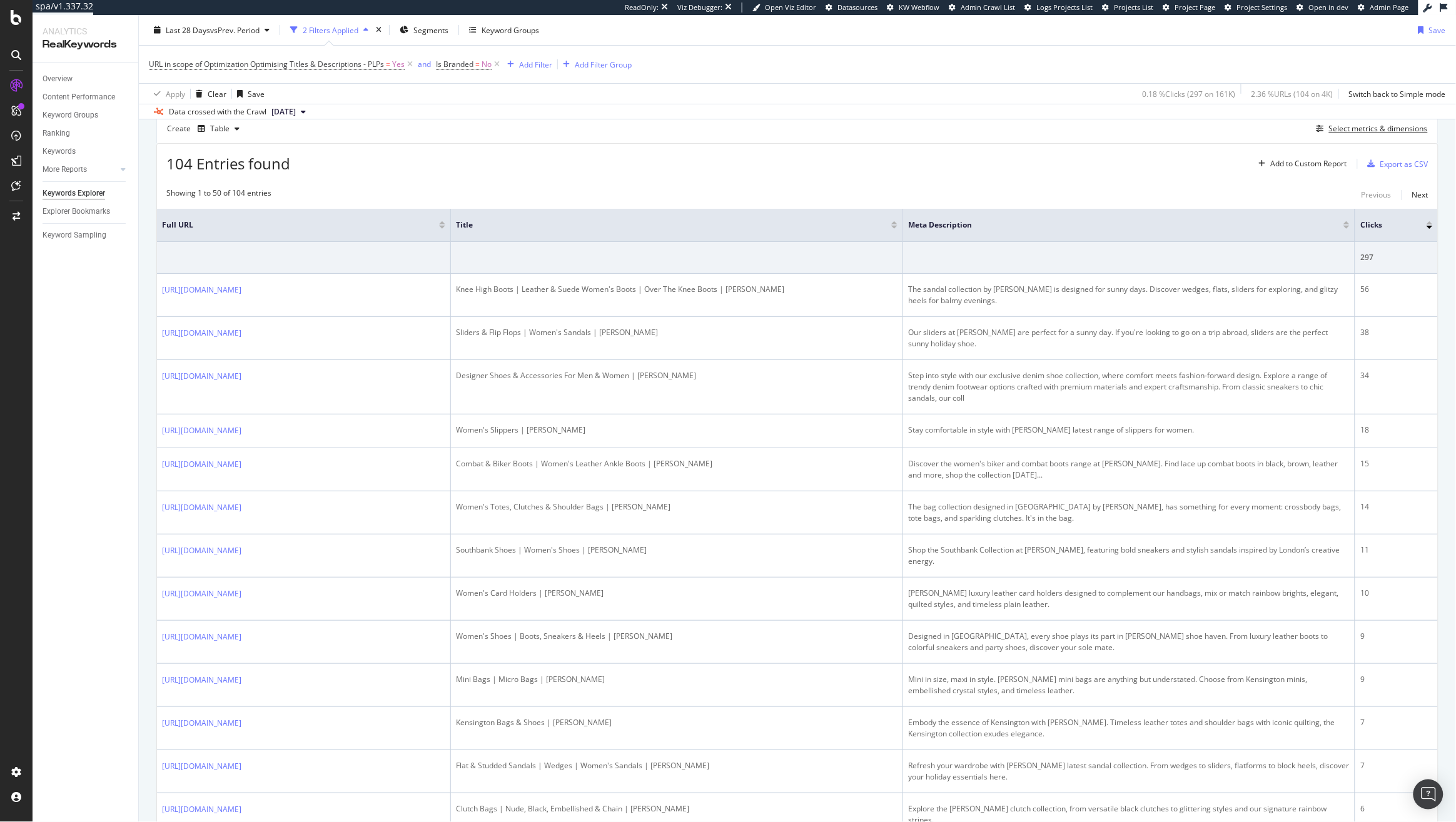
scroll to position [88, 0]
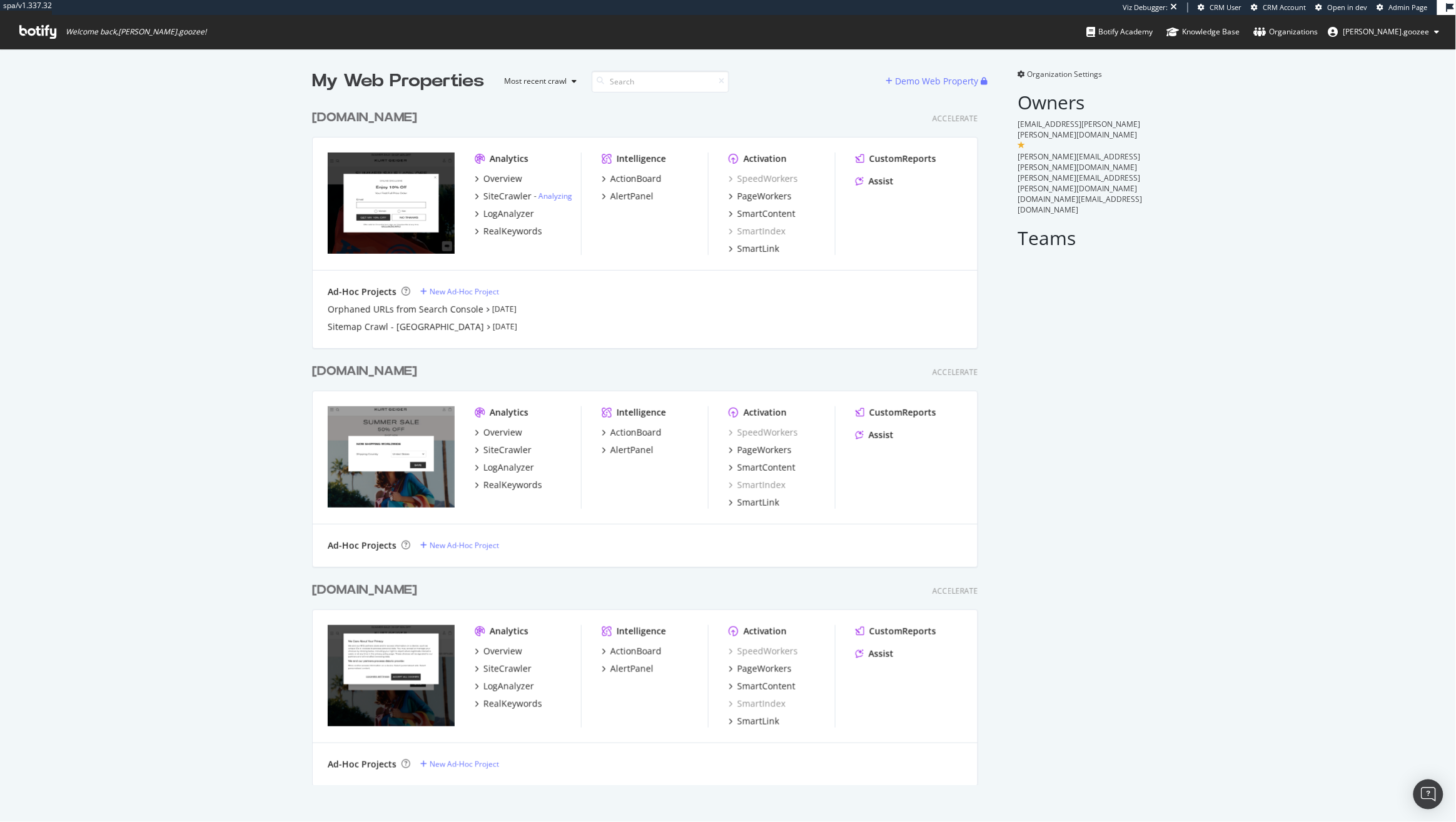
scroll to position [679, 664]
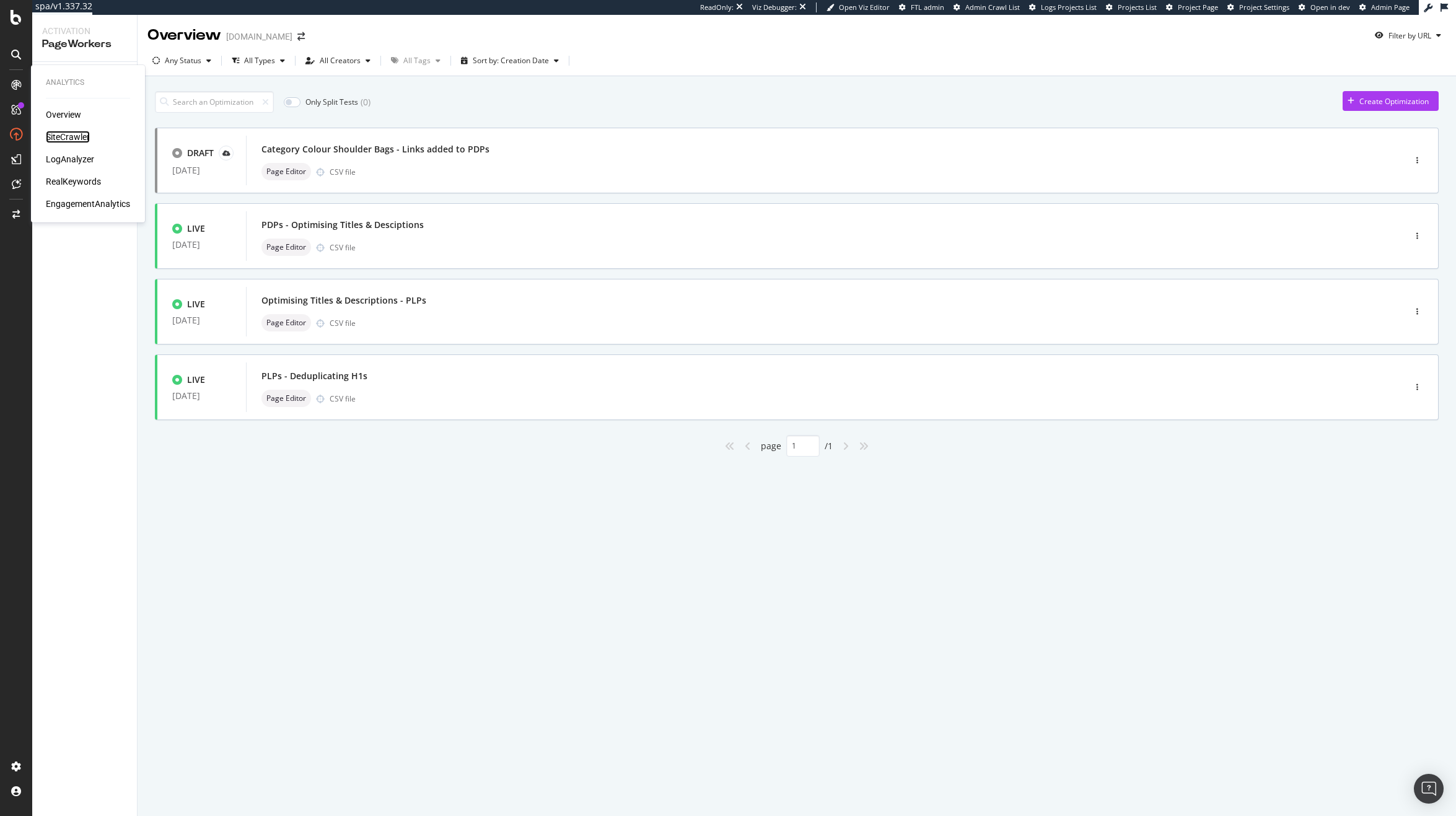
click at [64, 134] on div "SiteCrawler" at bounding box center [68, 137] width 44 height 13
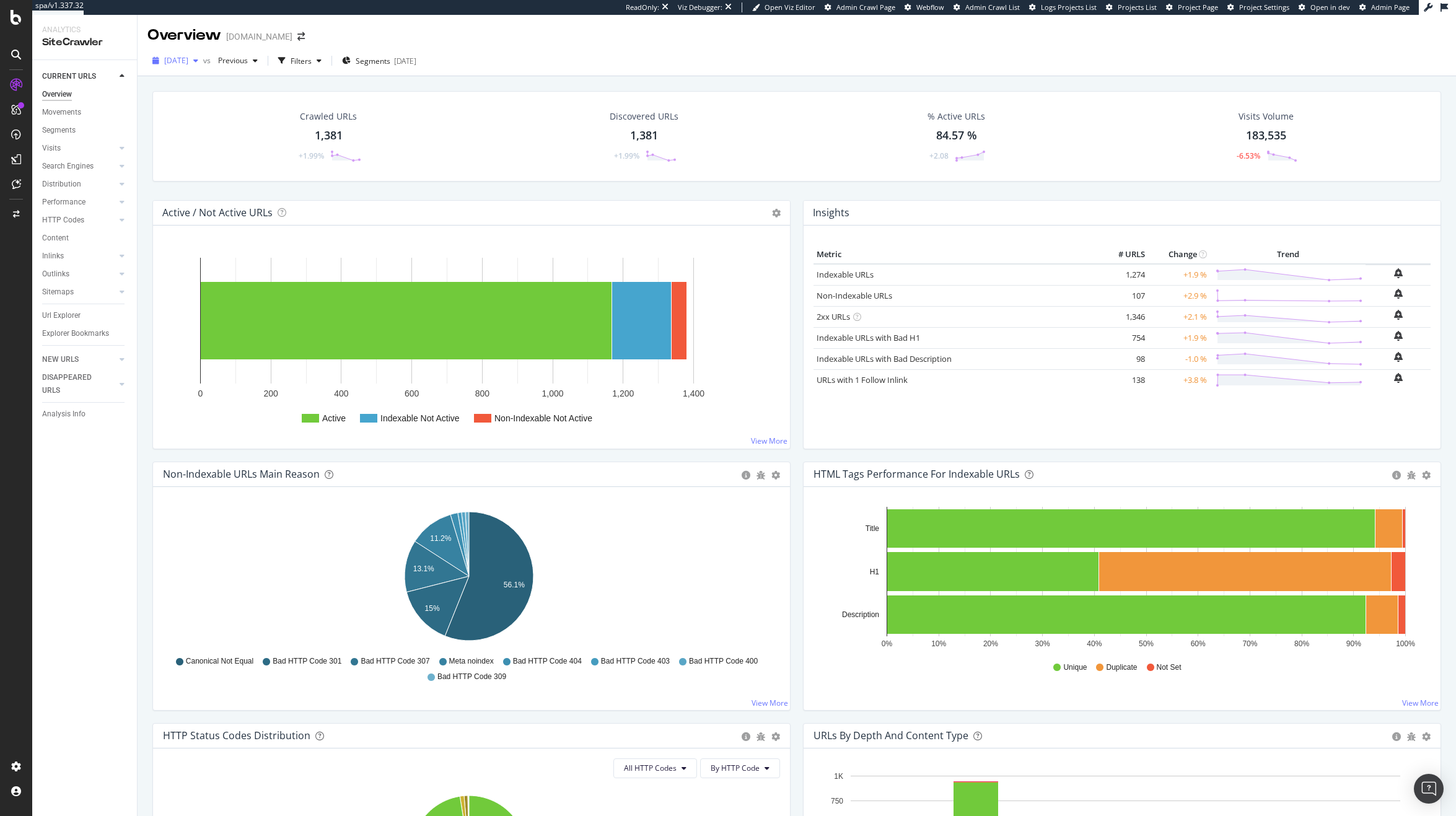
click at [203, 70] on button "2025 Sep. 16th" at bounding box center [175, 60] width 56 height 20
click at [82, 519] on div "CURRENT URLS Overview Movements Segments Visits Analysis Orphan URLs Search Eng…" at bounding box center [84, 438] width 104 height 756
click at [77, 739] on div "Configure and access your website analyses" at bounding box center [112, 741] width 148 height 10
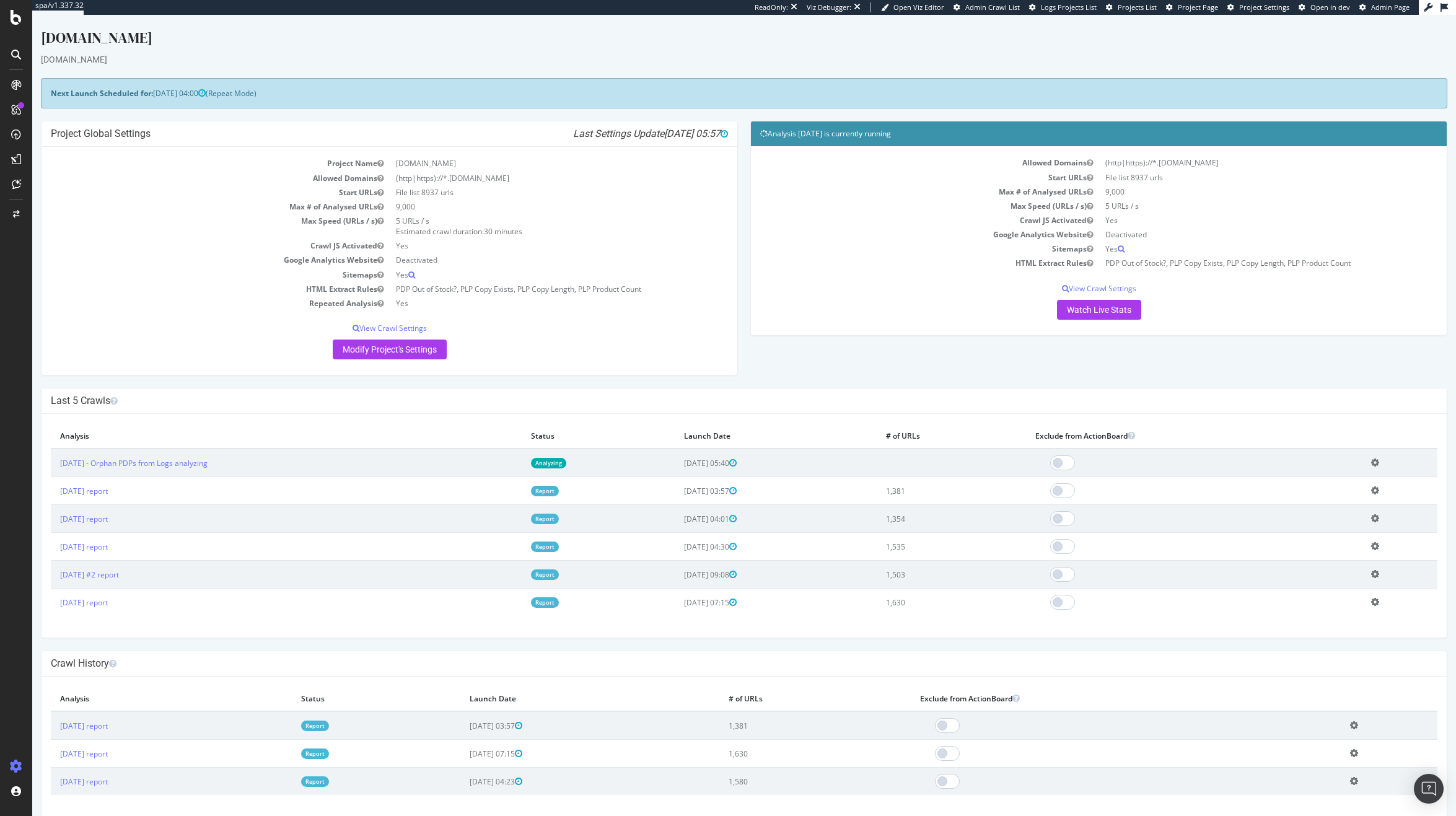
click at [904, 143] on div "Analysis 2025 Sep. 18th is currently running" at bounding box center [1099, 134] width 695 height 25
click at [863, 127] on div "Analysis 2025 Sep. 18th is currently running" at bounding box center [1099, 134] width 695 height 25
click at [1126, 315] on link "Watch Live Stats" at bounding box center [1099, 309] width 84 height 20
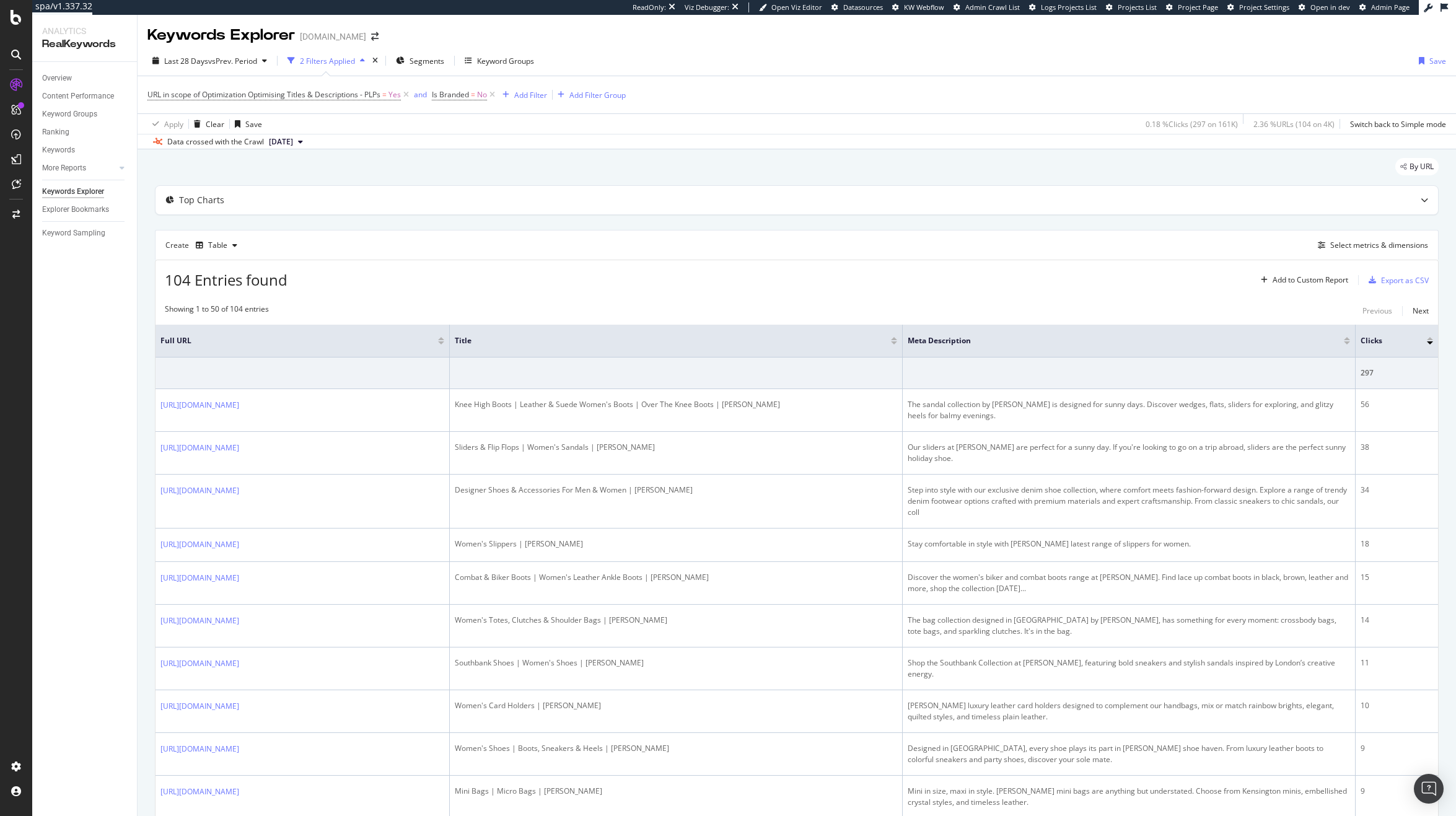
scroll to position [87, 0]
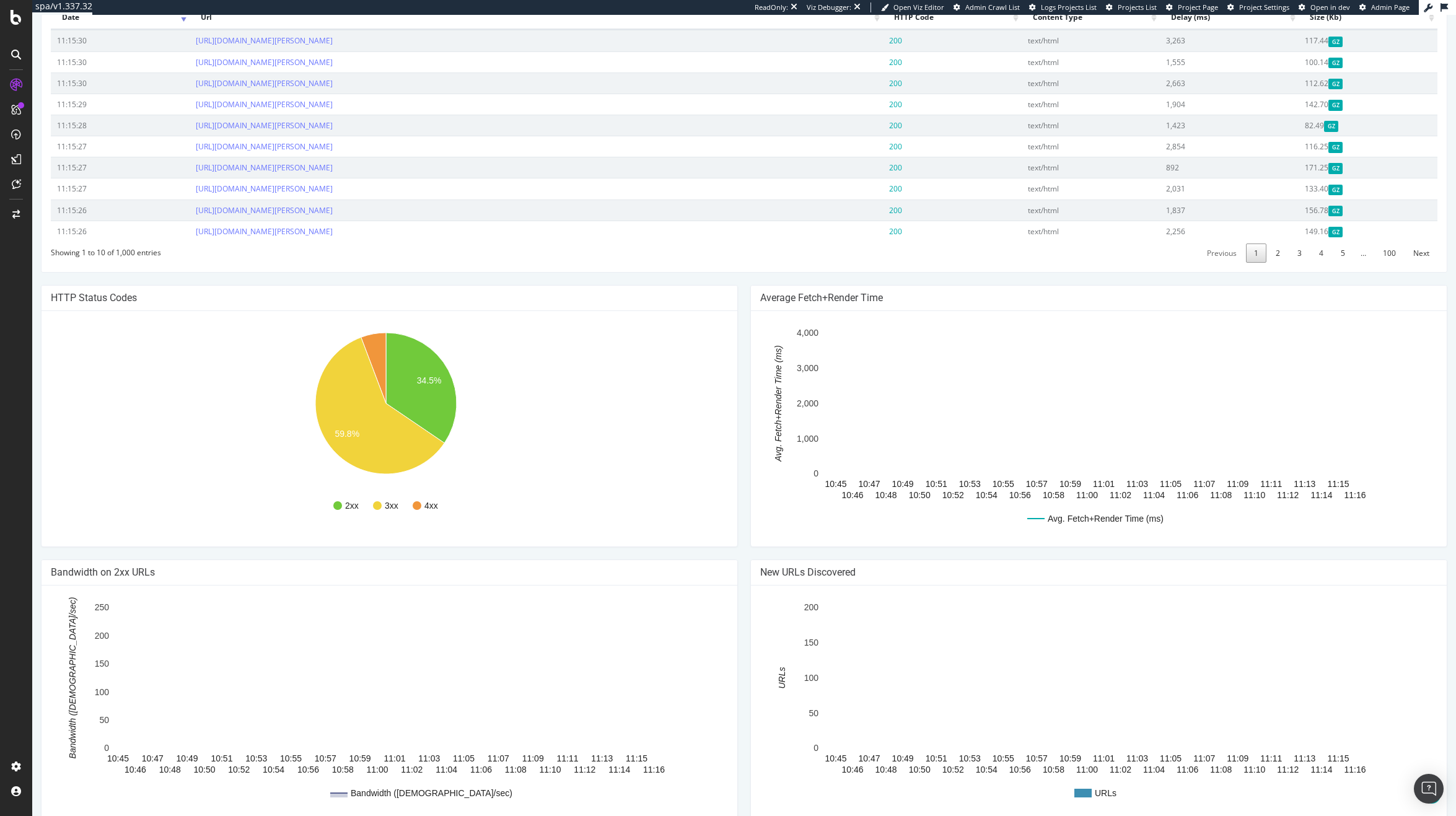
scroll to position [516, 0]
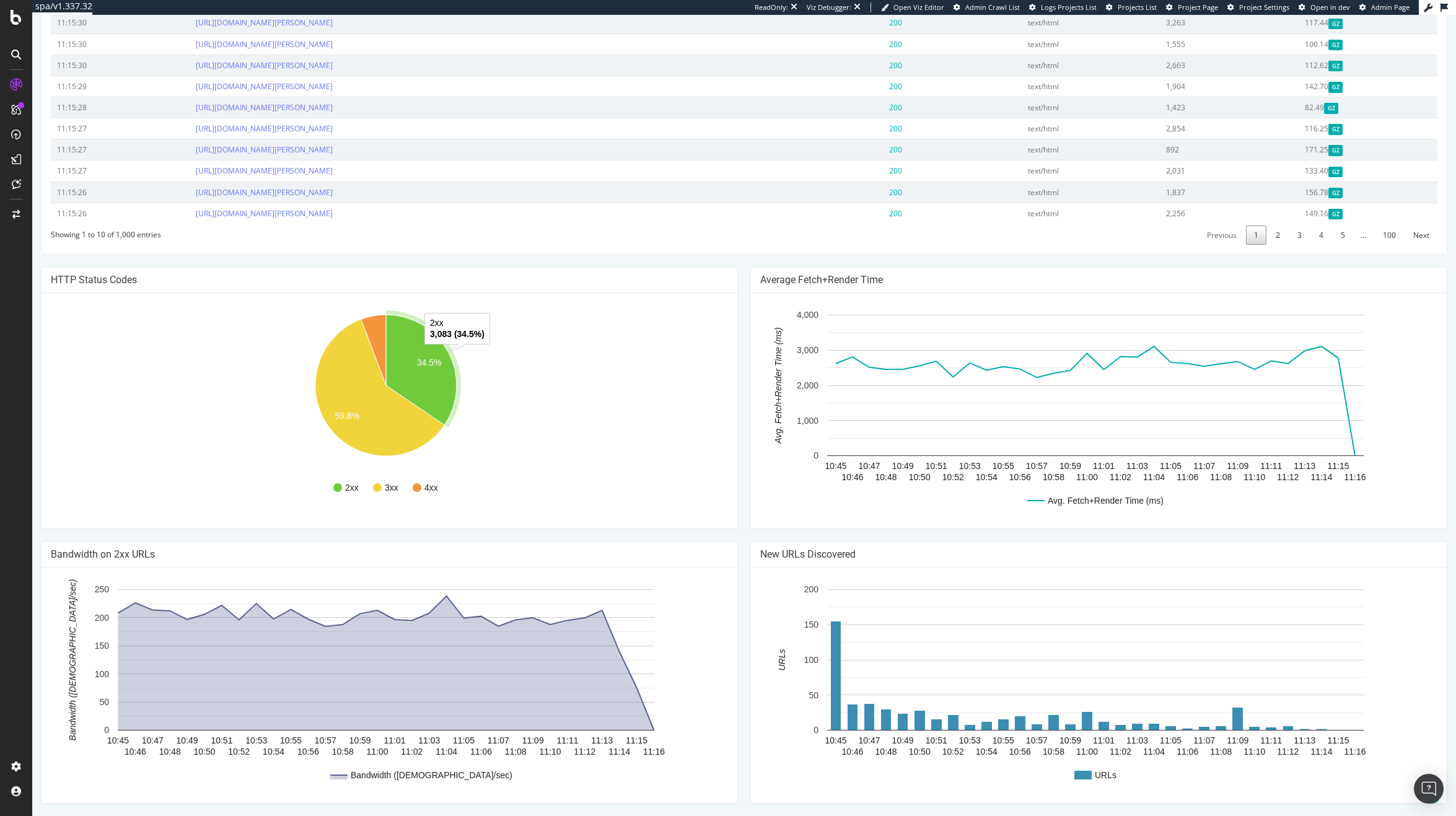
click at [429, 410] on icon "A chart." at bounding box center [421, 370] width 71 height 110
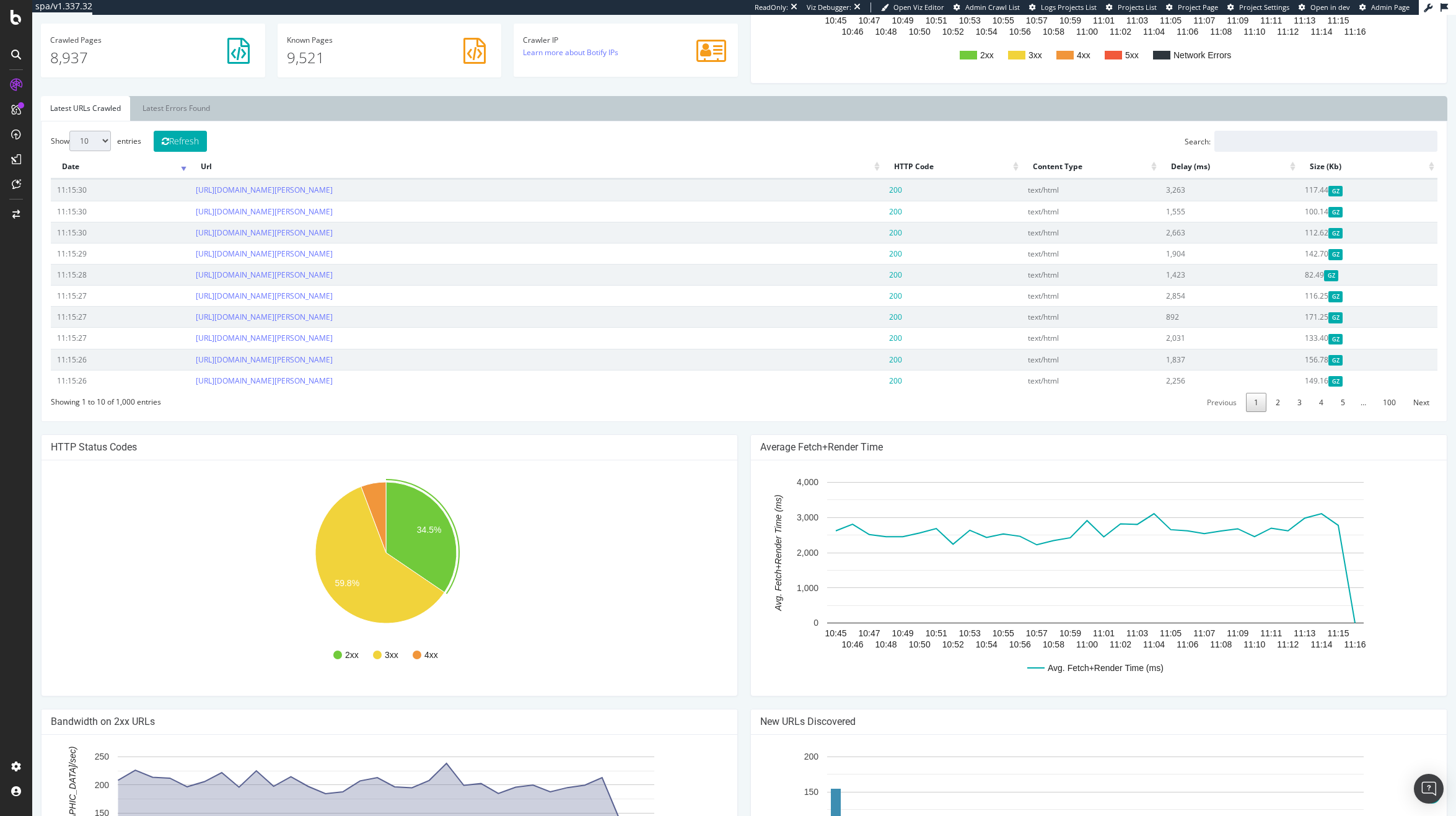
scroll to position [353, 0]
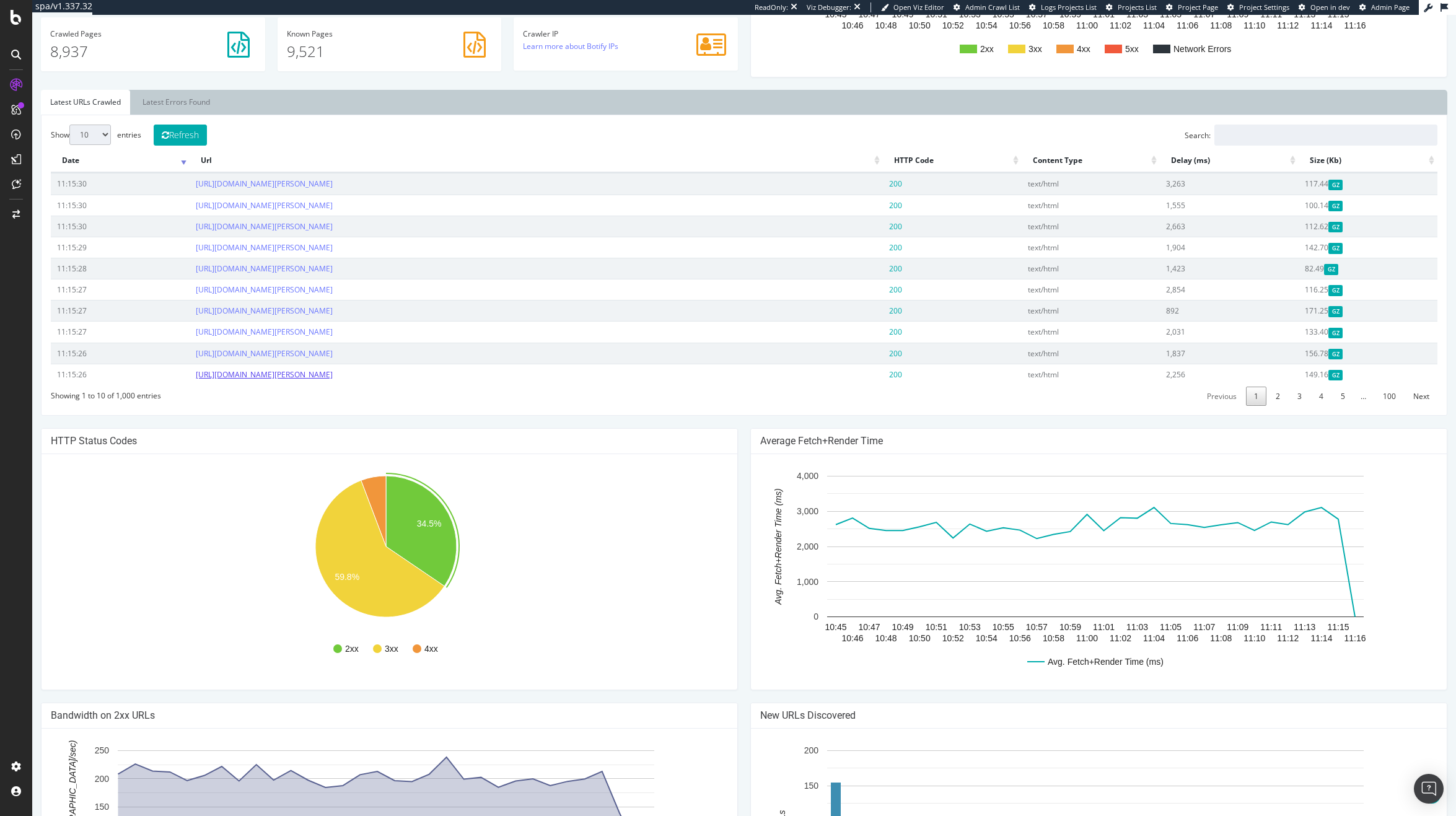
click at [333, 374] on link "[URL][DOMAIN_NAME][PERSON_NAME]" at bounding box center [264, 373] width 137 height 10
click at [1274, 400] on link "2" at bounding box center [1278, 396] width 20 height 19
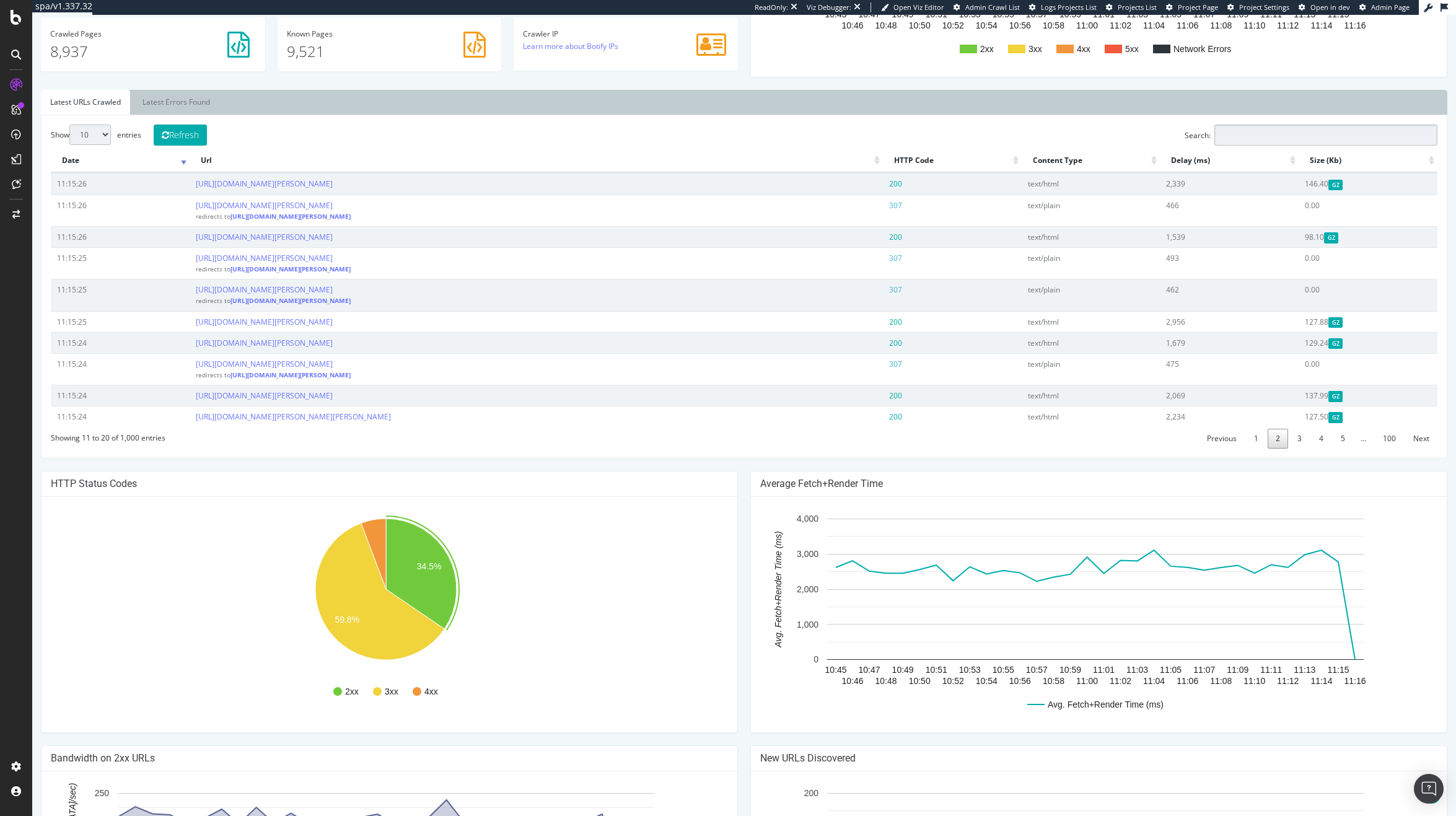
click at [1261, 136] on input "Search:" at bounding box center [1326, 135] width 223 height 21
click at [159, 101] on link "Latest Errors Found" at bounding box center [177, 102] width 86 height 25
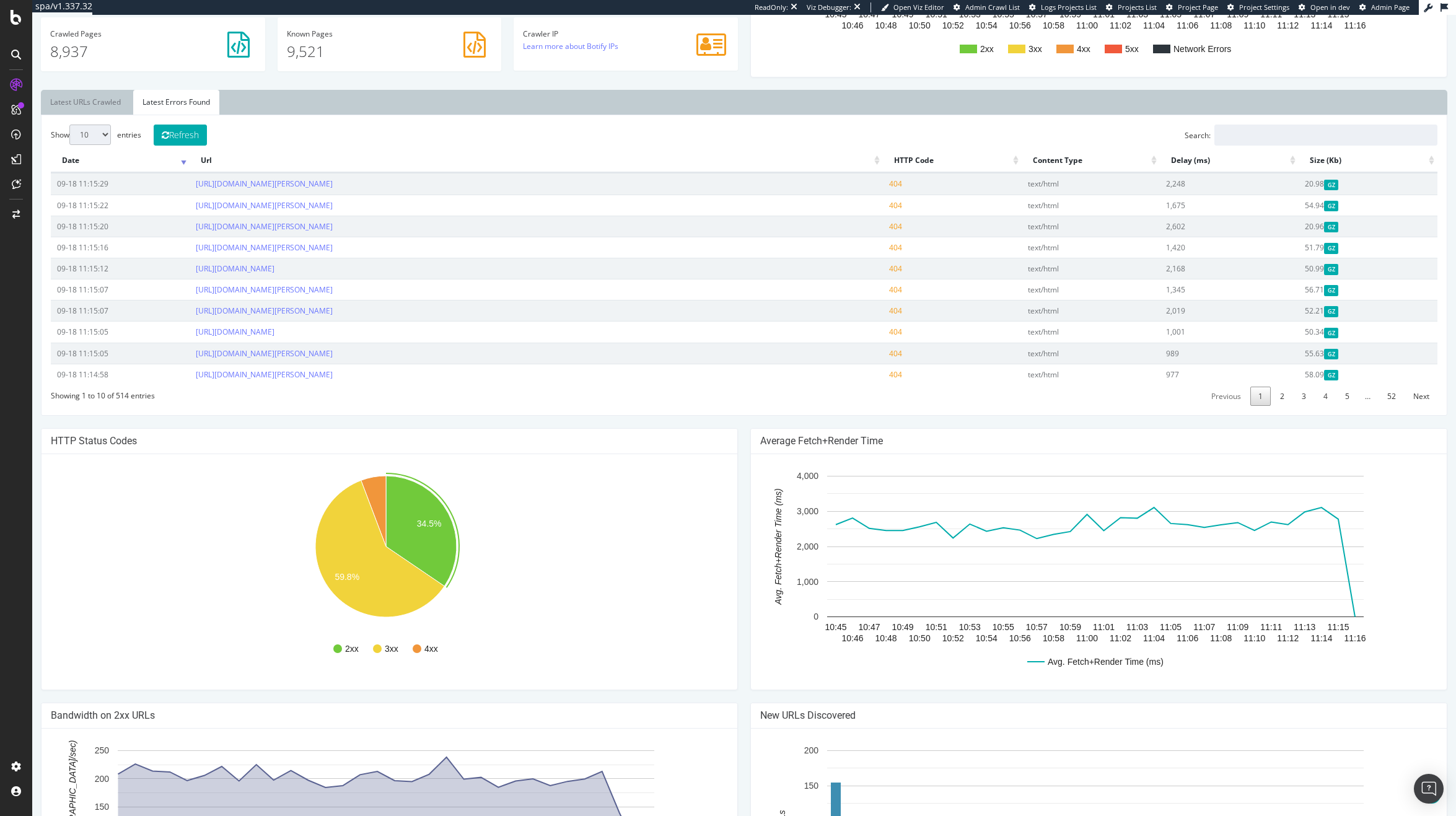
click at [115, 205] on td "09-18 11:15:22" at bounding box center [120, 205] width 139 height 21
click at [64, 107] on link "Latest URLs Crawled" at bounding box center [86, 102] width 89 height 25
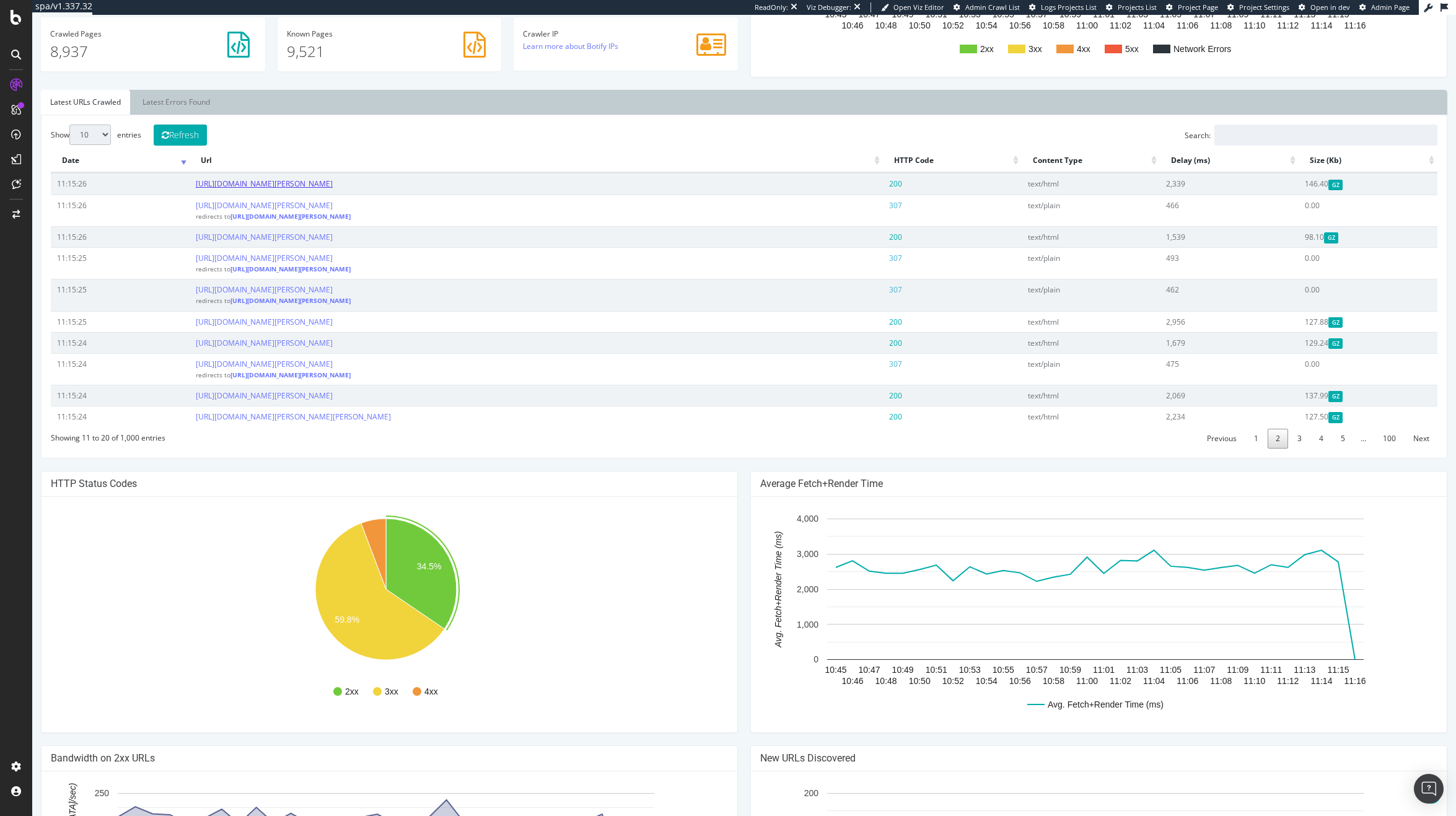
click at [333, 181] on link "https://www.kurtgeiger.us/women/kensington-fingerless-glo-black-leather-kurt-ge…" at bounding box center [264, 183] width 137 height 10
click at [1311, 435] on link "4" at bounding box center [1321, 438] width 20 height 19
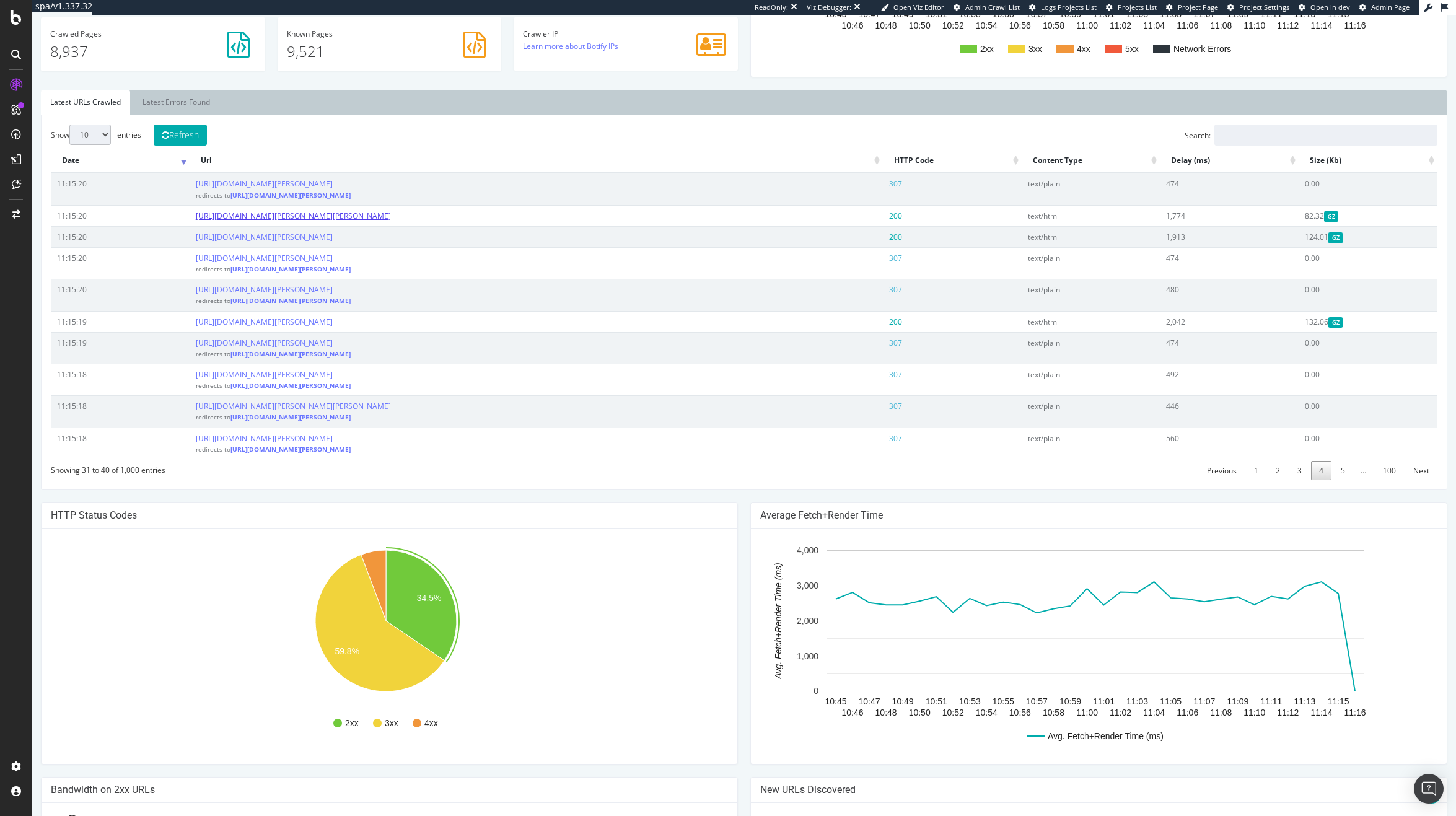
click at [391, 217] on link "https://www.kurtgeiger.us/women/shoes/sandals/slides/orson-slide-beige-fabric-k…" at bounding box center [293, 215] width 195 height 10
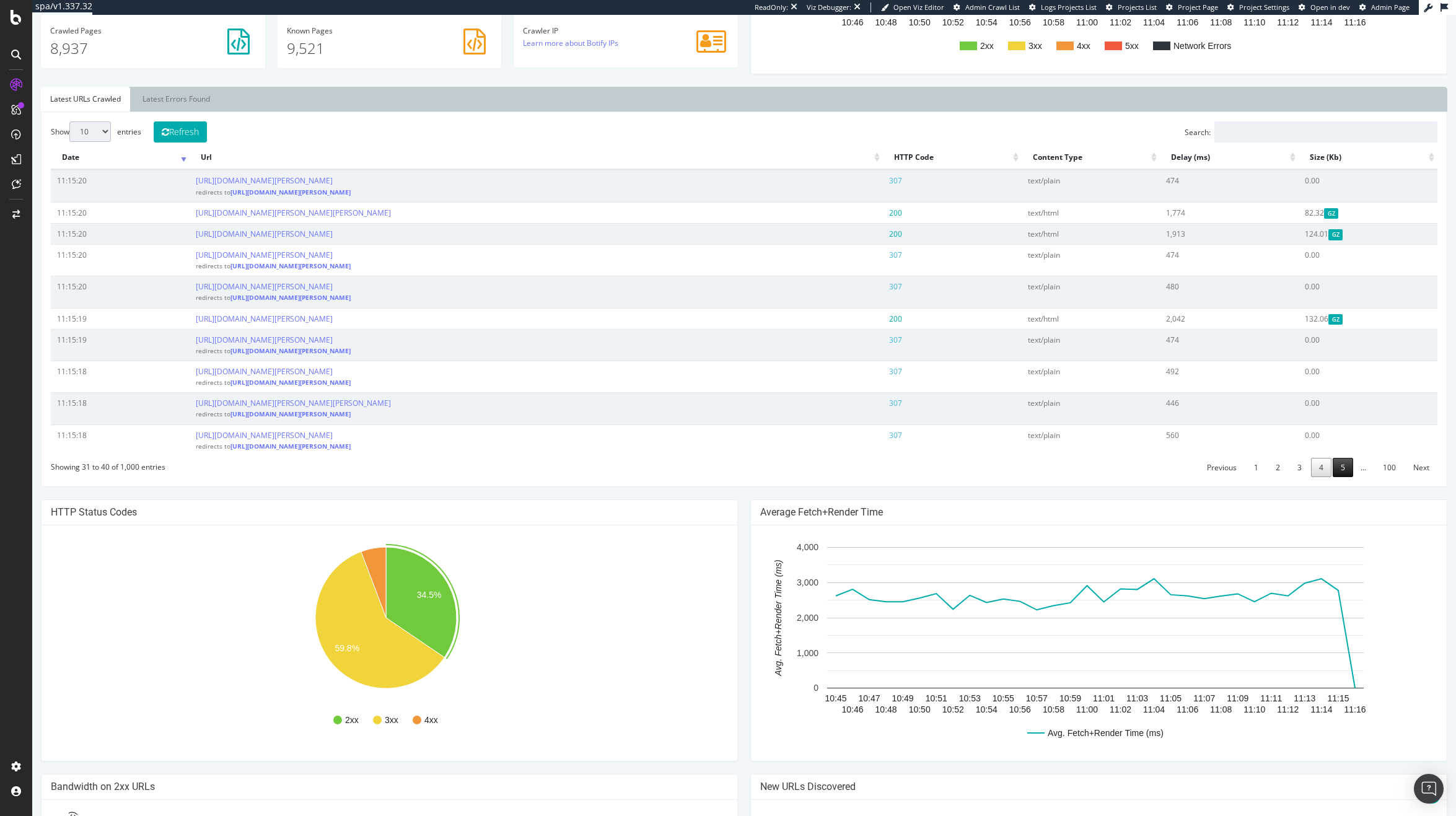
click at [1333, 469] on link "5" at bounding box center [1343, 467] width 20 height 19
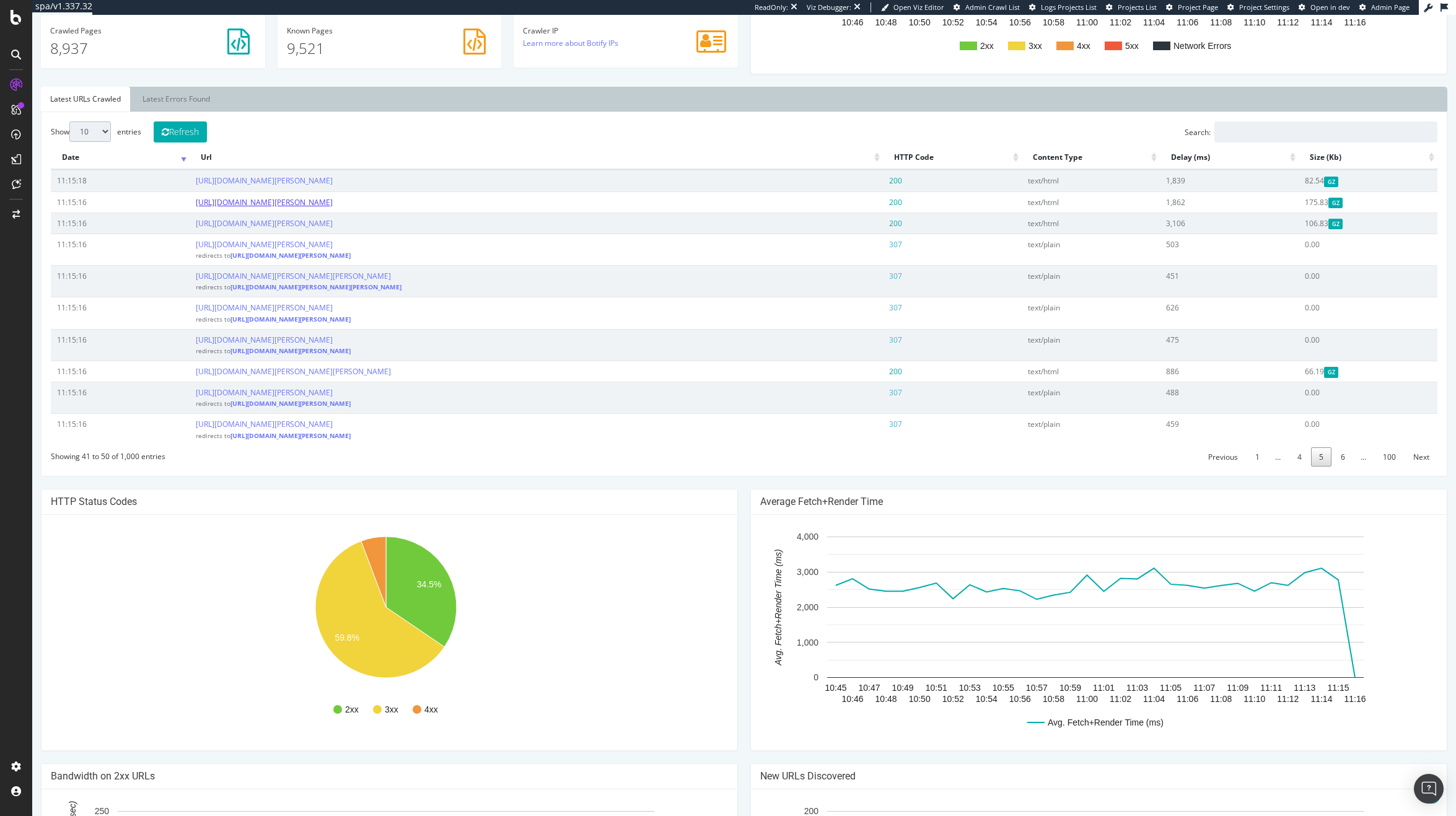
click at [333, 204] on link "https://www.kurtgeiger.us/women/bags/shoulder-bags/kensington-bag-drench-pink-l…" at bounding box center [264, 202] width 137 height 10
click at [1333, 460] on link "6" at bounding box center [1343, 457] width 20 height 19
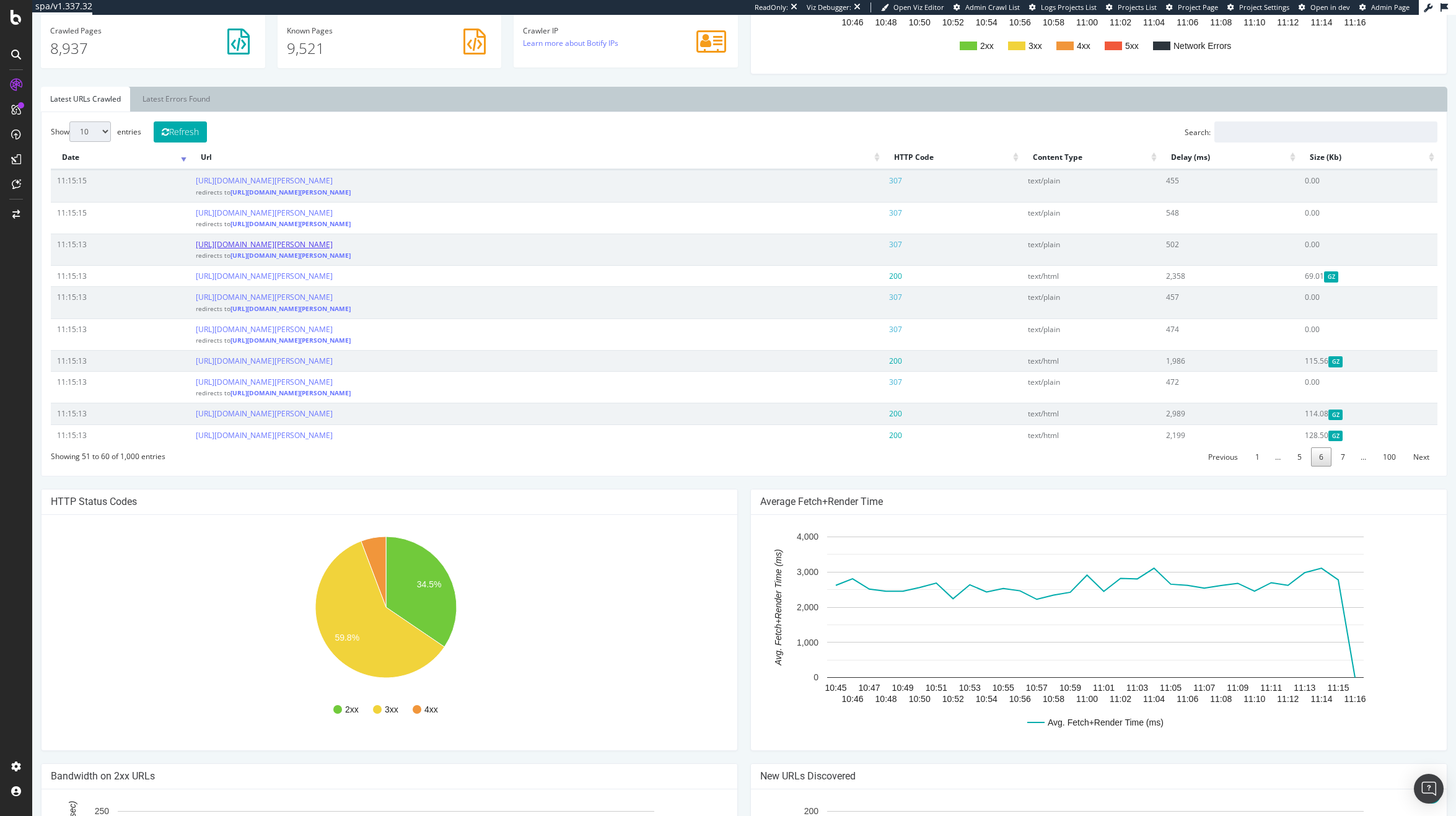
click at [333, 240] on link "https://www.kurtgeiger.us/women/shoes/eagle-crochet-flatform-lilac-fabric-kurt-…" at bounding box center [264, 244] width 137 height 10
click at [1333, 452] on link "7" at bounding box center [1343, 457] width 20 height 19
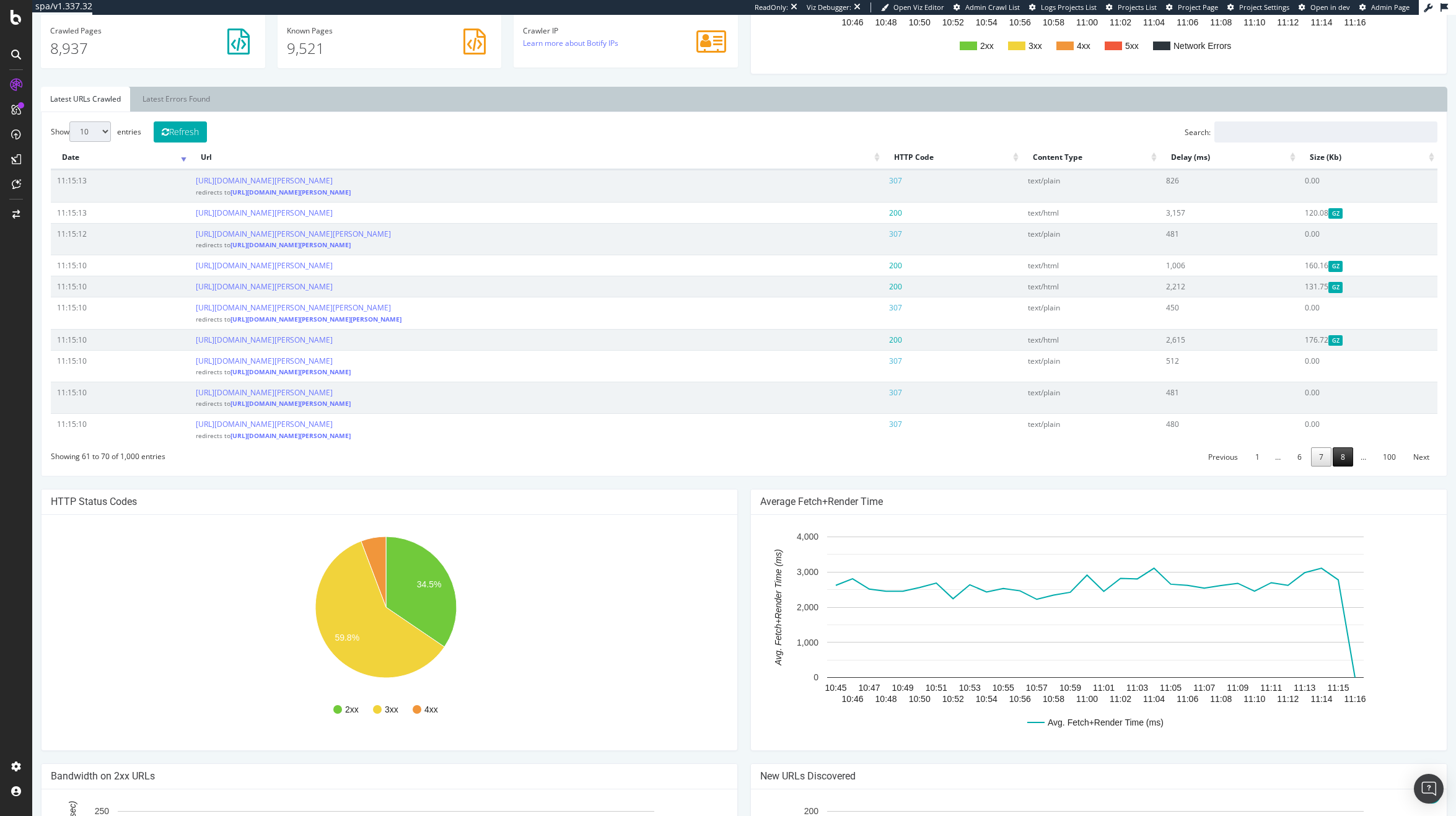
click at [1333, 464] on link "8" at bounding box center [1343, 457] width 20 height 19
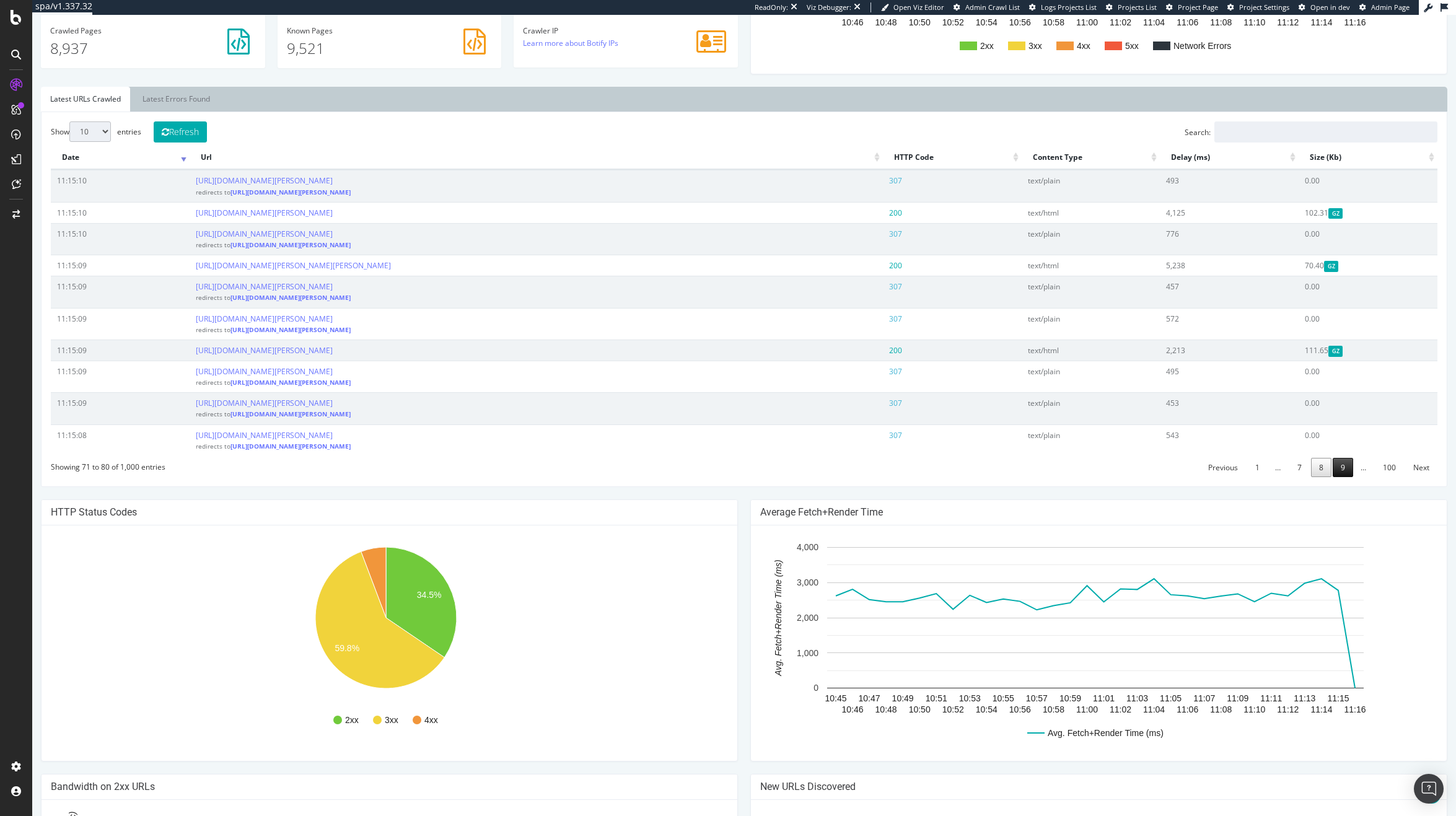
click at [1333, 472] on link "9" at bounding box center [1343, 467] width 20 height 19
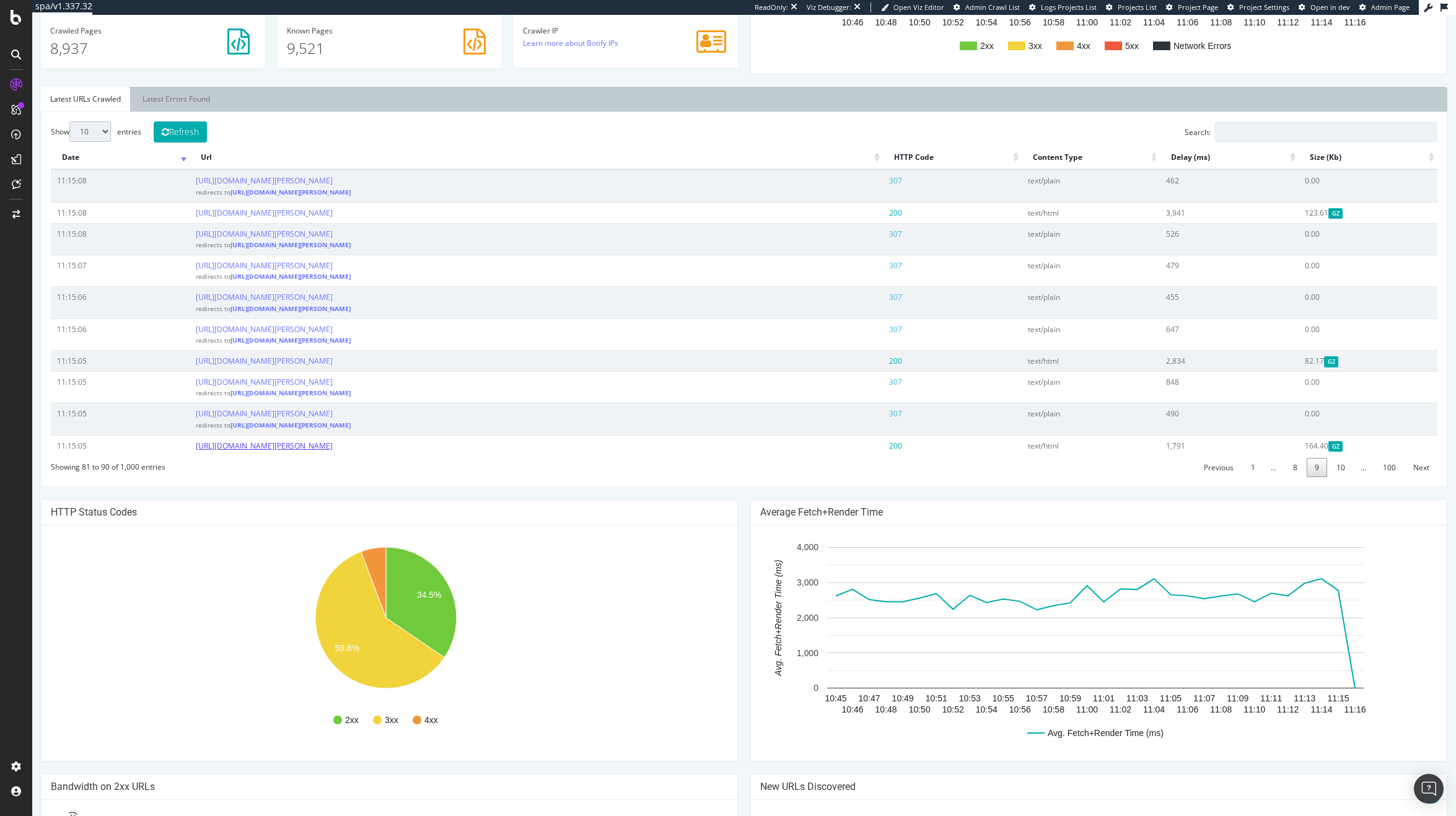
click at [333, 444] on link "https://www.kurtgeiger.us/women/bags/md-kensington-daisy-fushia-combination-fab…" at bounding box center [264, 445] width 137 height 10
click at [1329, 471] on link "10" at bounding box center [1341, 467] width 25 height 19
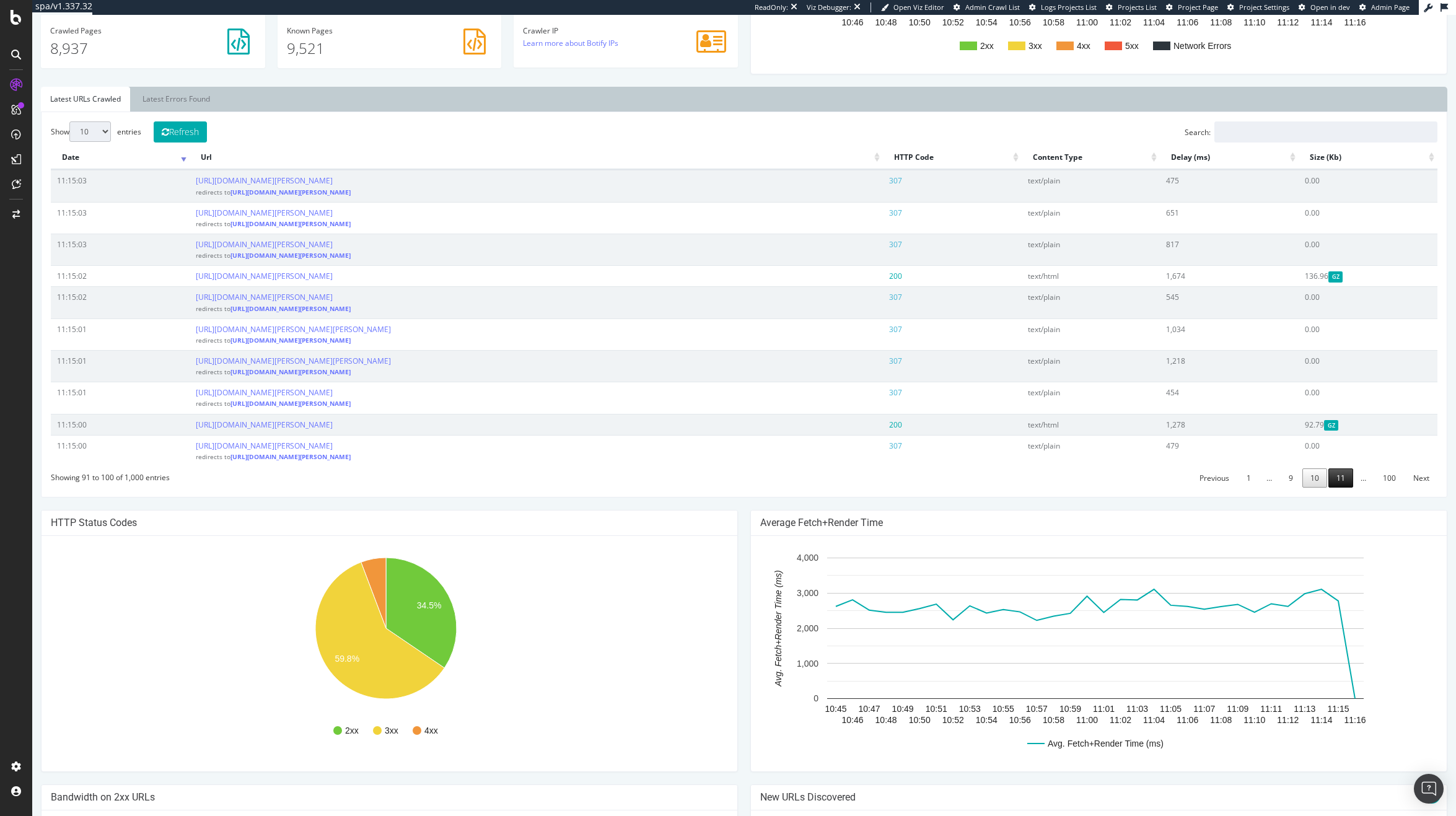
click at [1330, 486] on link "11" at bounding box center [1341, 478] width 25 height 19
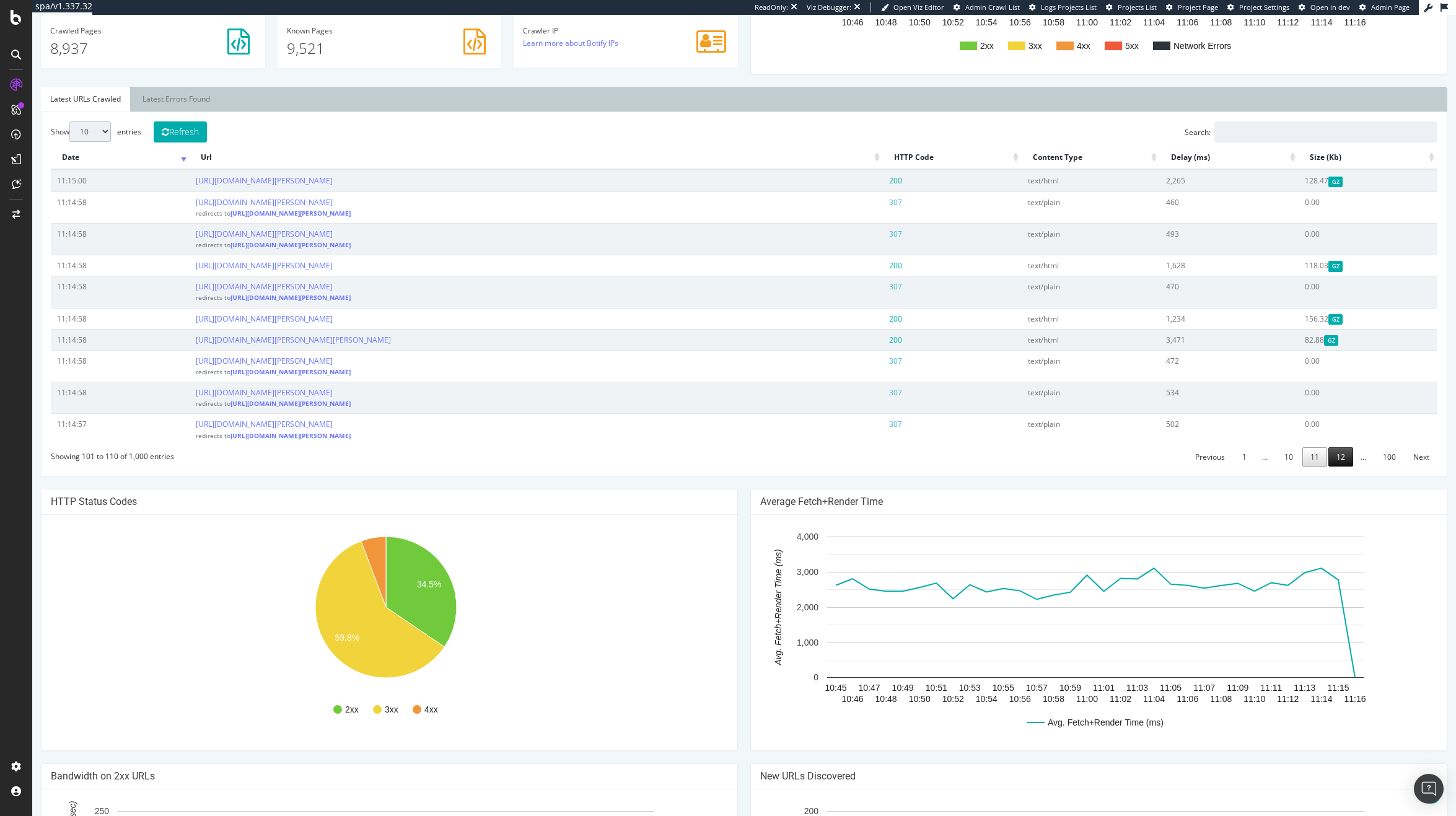
click at [1329, 463] on link "12" at bounding box center [1341, 457] width 25 height 19
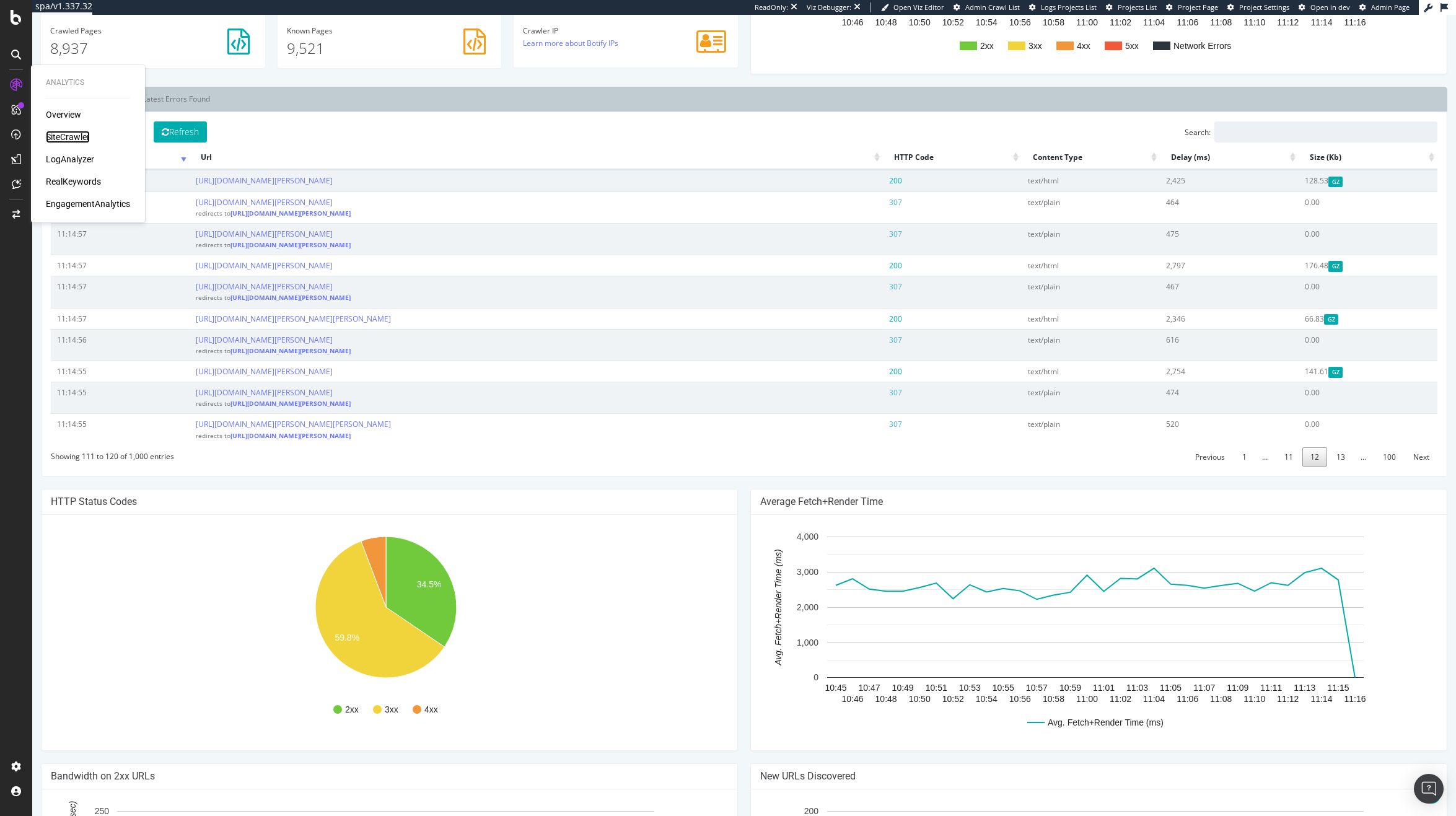
click at [67, 131] on div "SiteCrawler" at bounding box center [68, 137] width 44 height 13
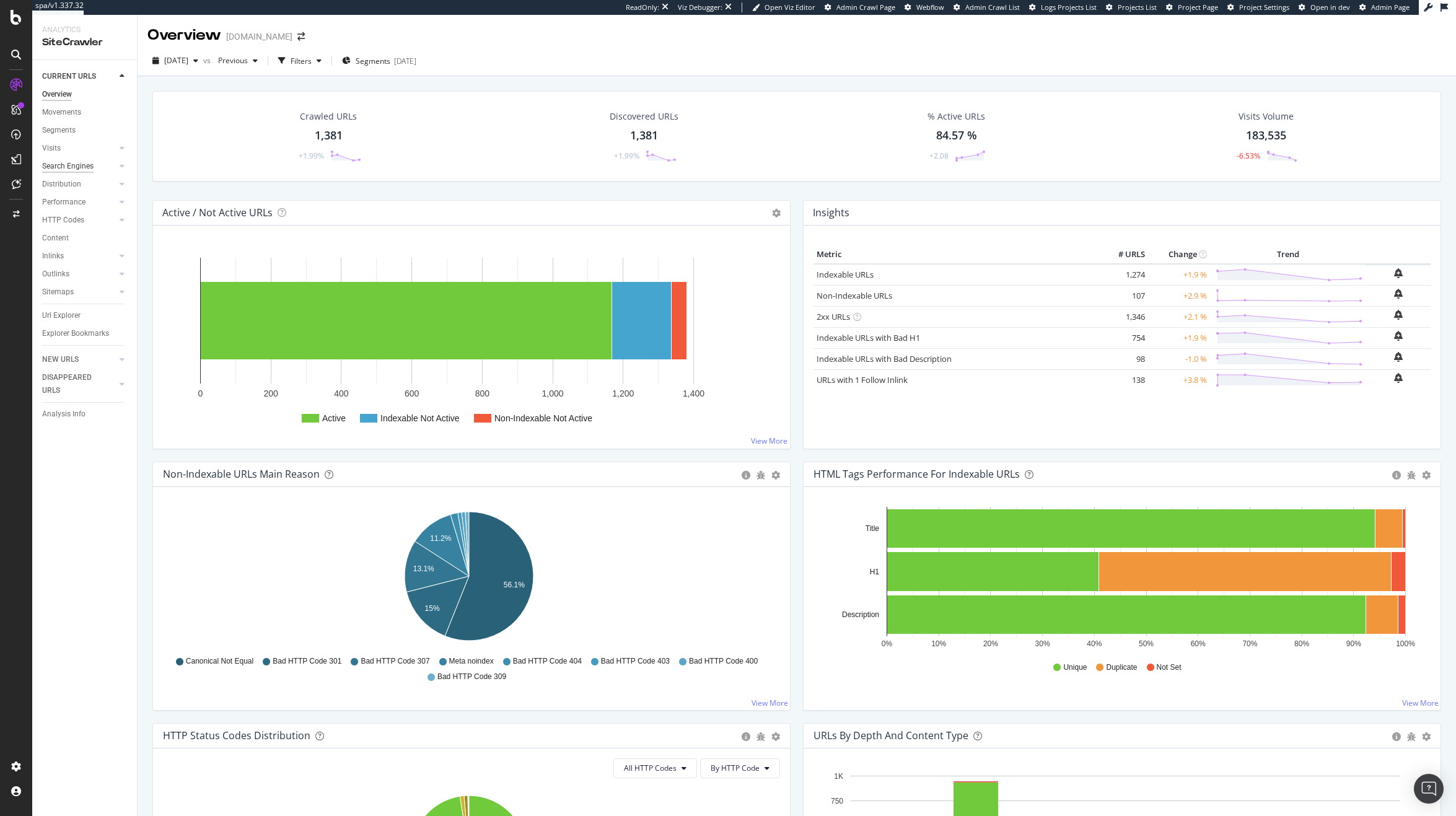
click at [72, 165] on div "Search Engines" at bounding box center [68, 166] width 52 height 13
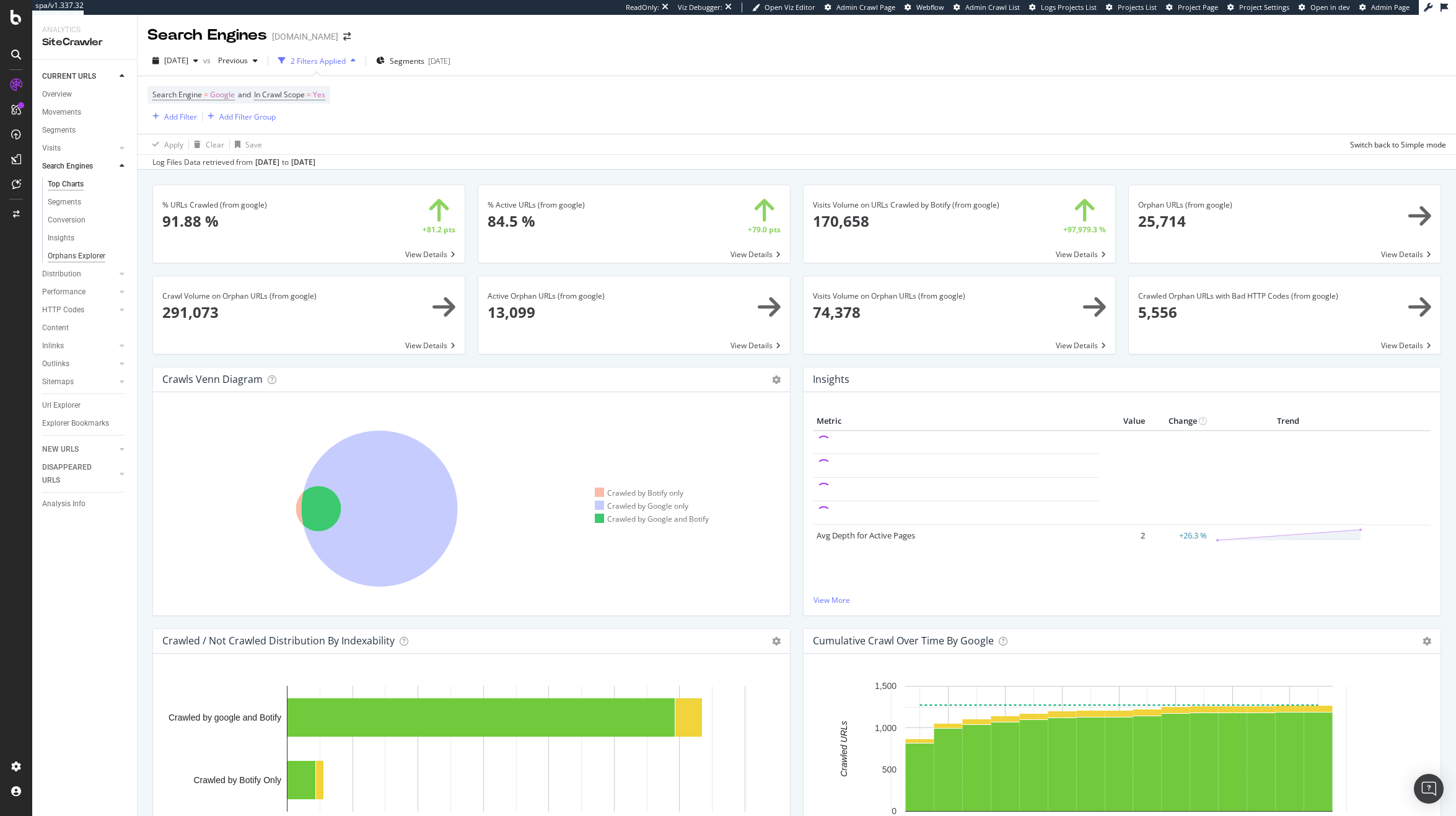
click at [77, 250] on div "Orphans Explorer" at bounding box center [76, 256] width 57 height 13
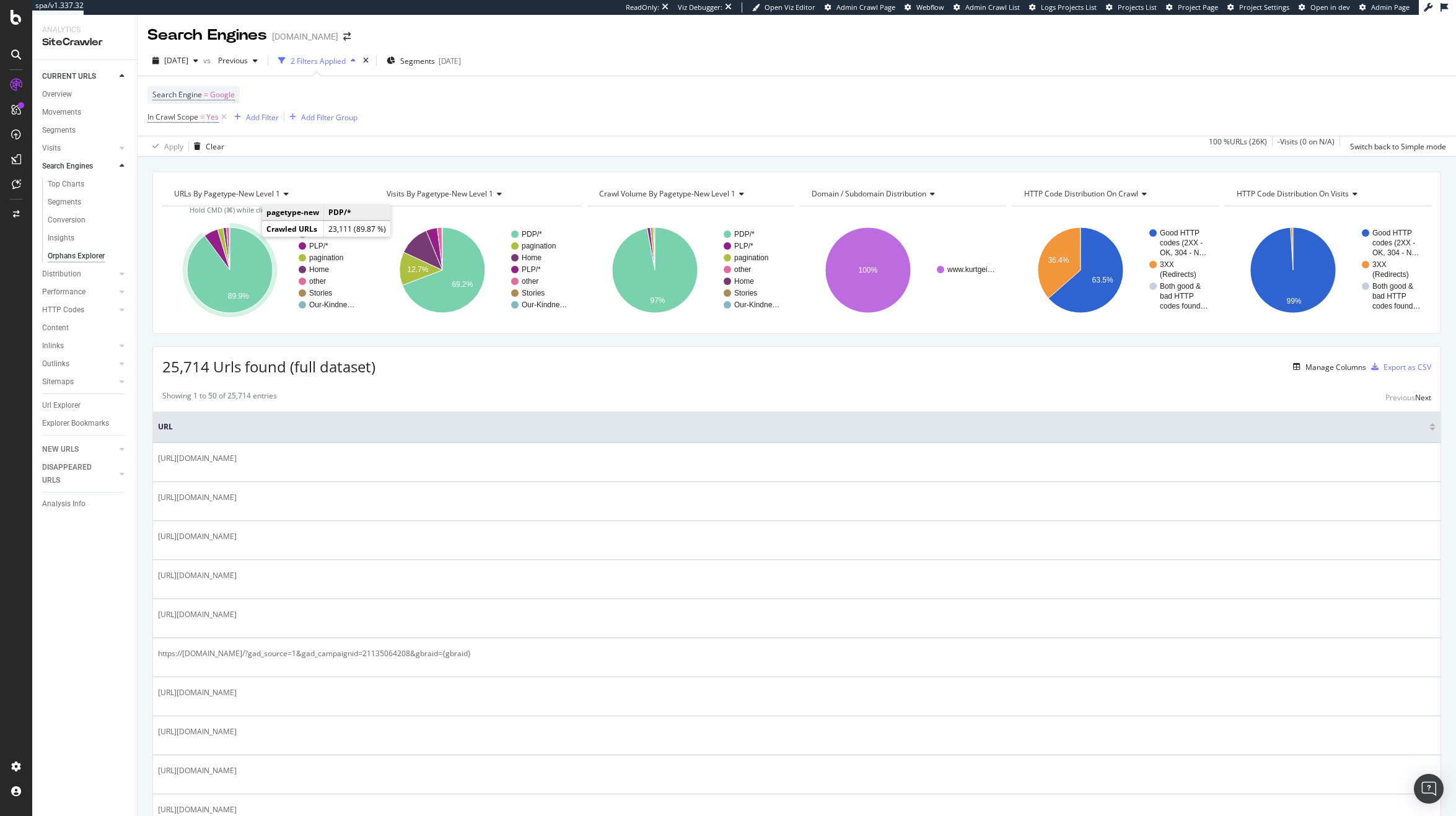
click at [251, 260] on icon "A chart." at bounding box center [229, 270] width 86 height 86
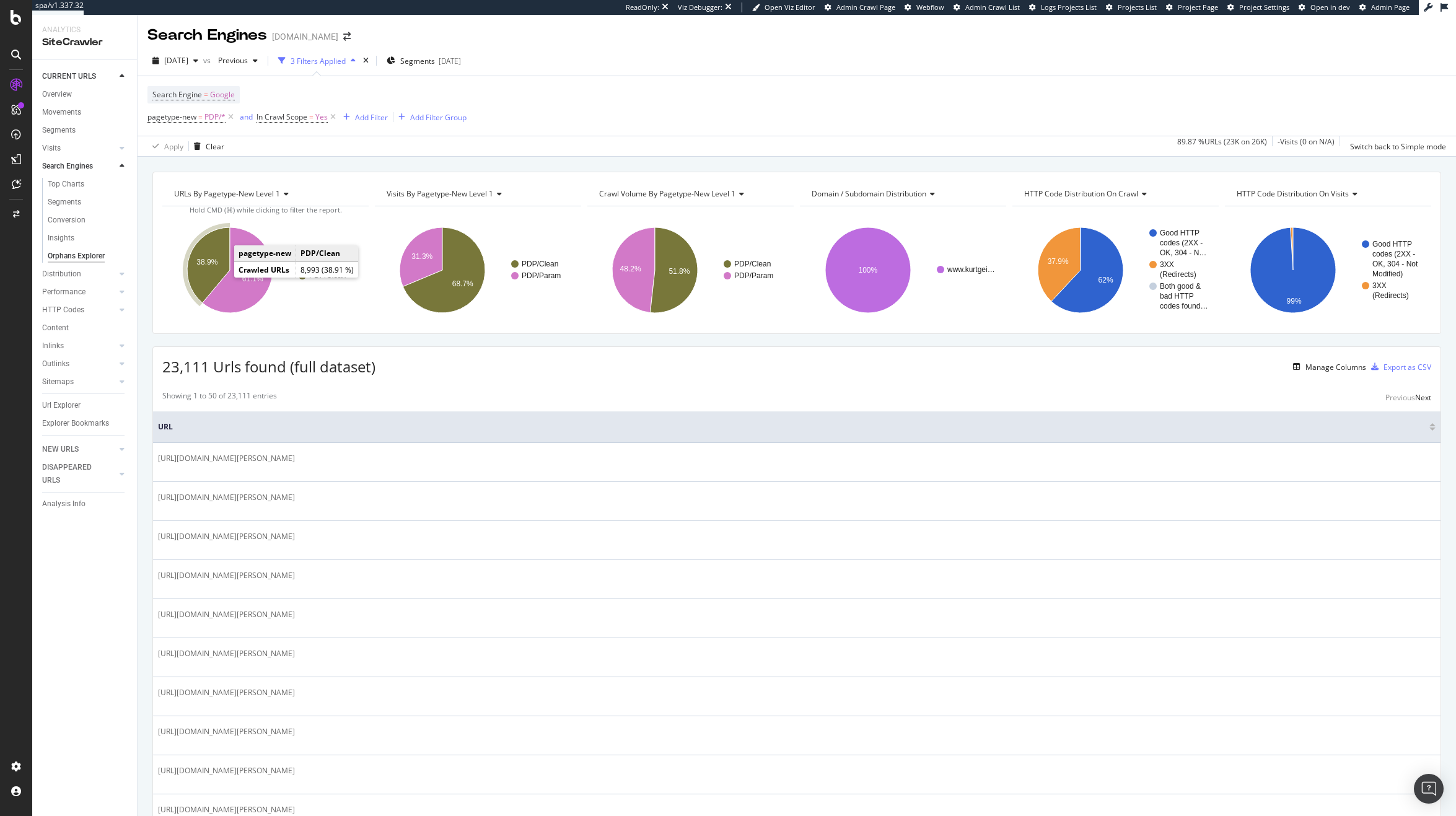
click at [215, 273] on icon "A chart." at bounding box center [208, 265] width 42 height 75
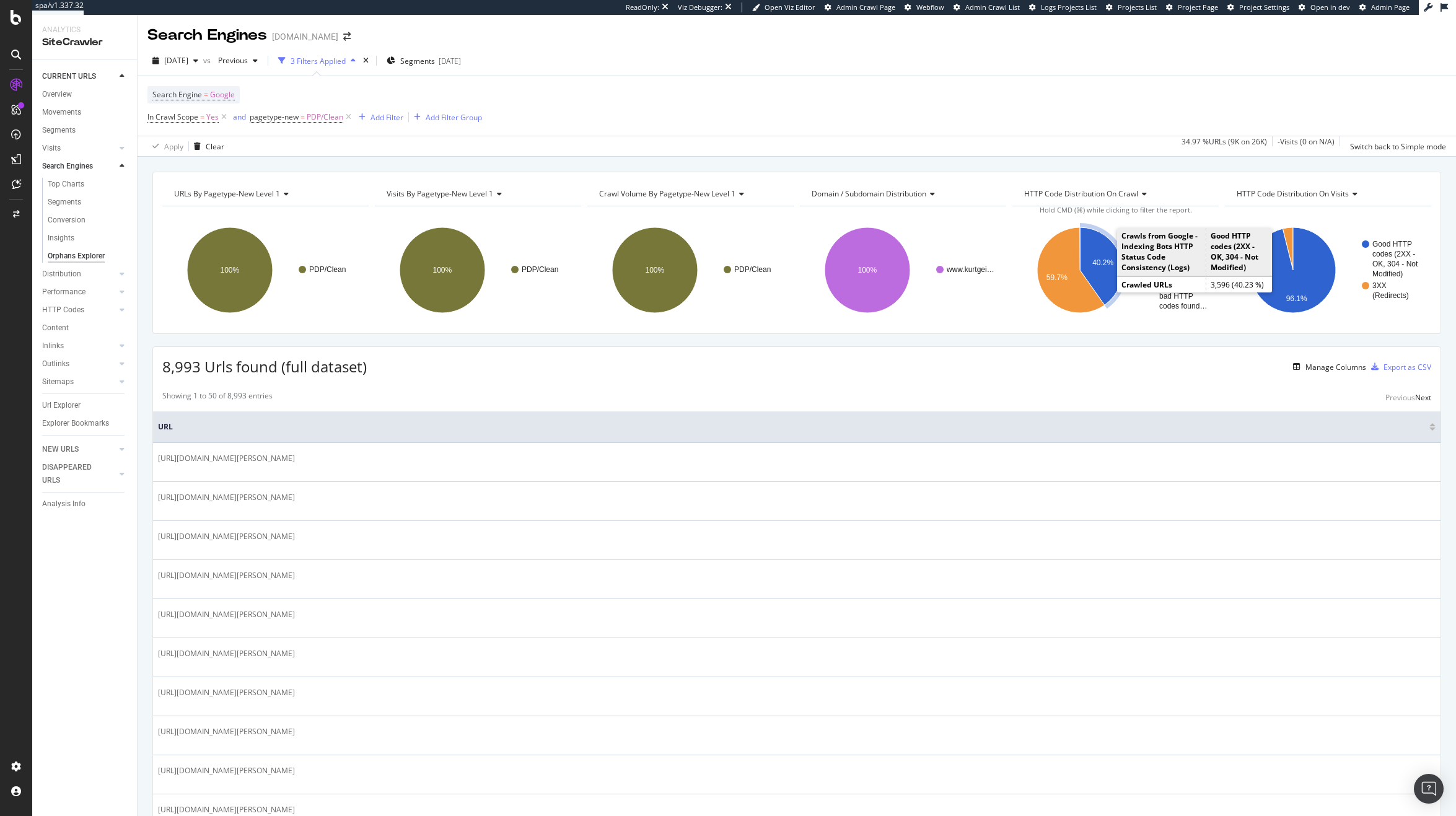
click at [1103, 261] on text "40.2%" at bounding box center [1103, 263] width 21 height 9
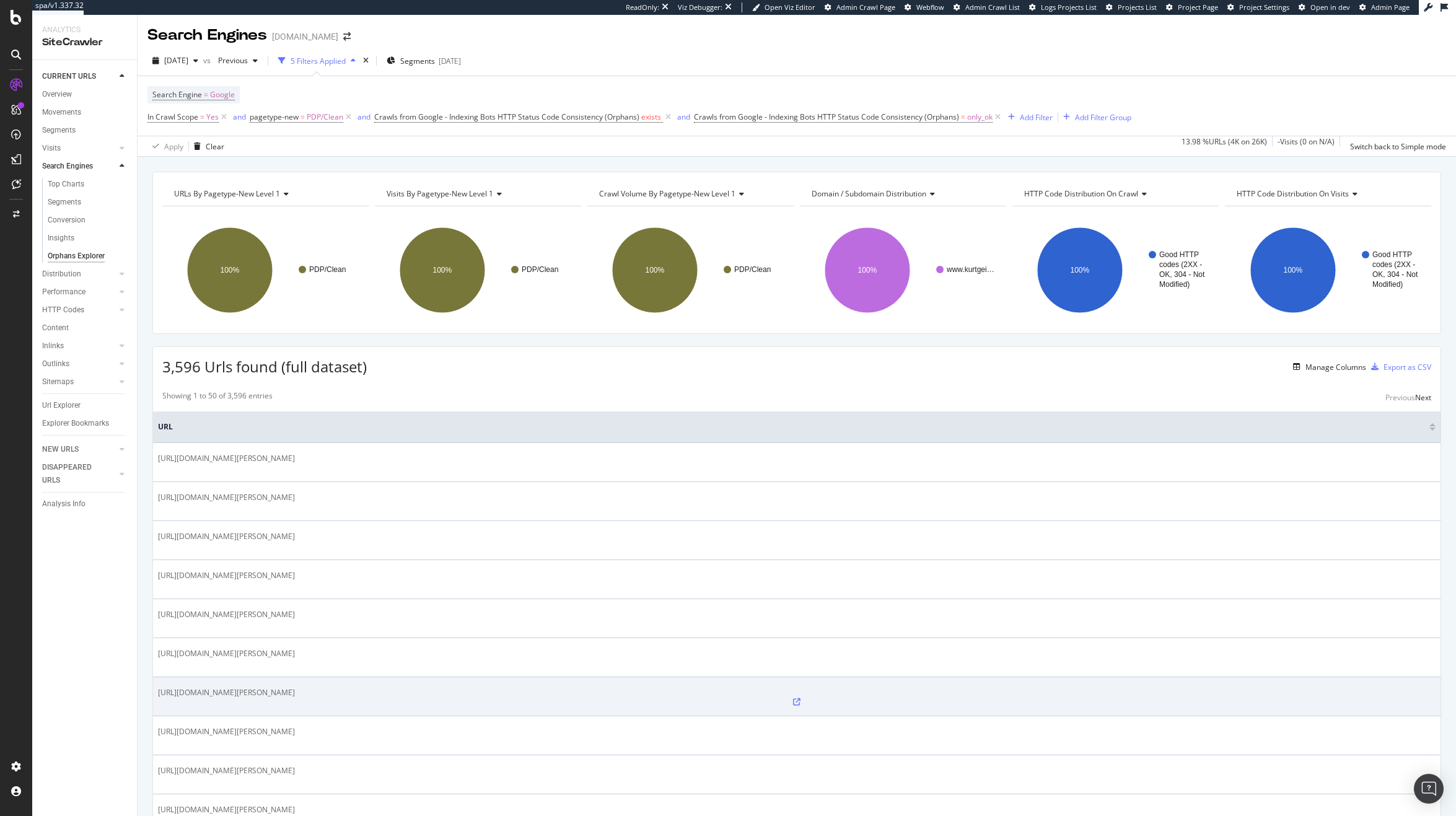
click at [460, 687] on div "https://www.kurtgeiger.us/camilla-dark-green-croc-print-leather-kurt-geiger-lon…" at bounding box center [797, 696] width 1278 height 19
click at [793, 698] on icon at bounding box center [796, 701] width 7 height 7
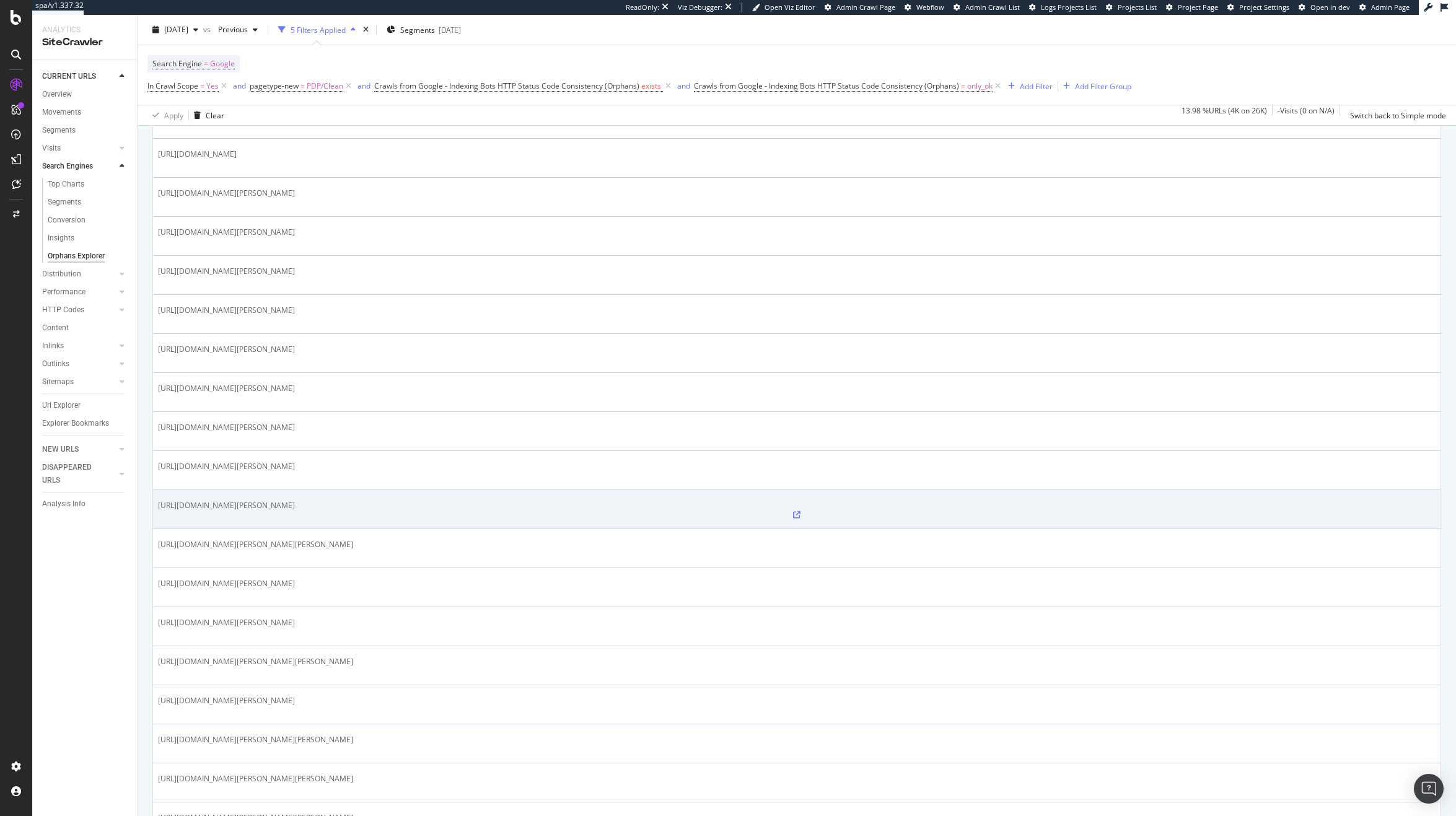
scroll to position [695, 0]
click at [793, 510] on icon at bounding box center [796, 513] width 7 height 7
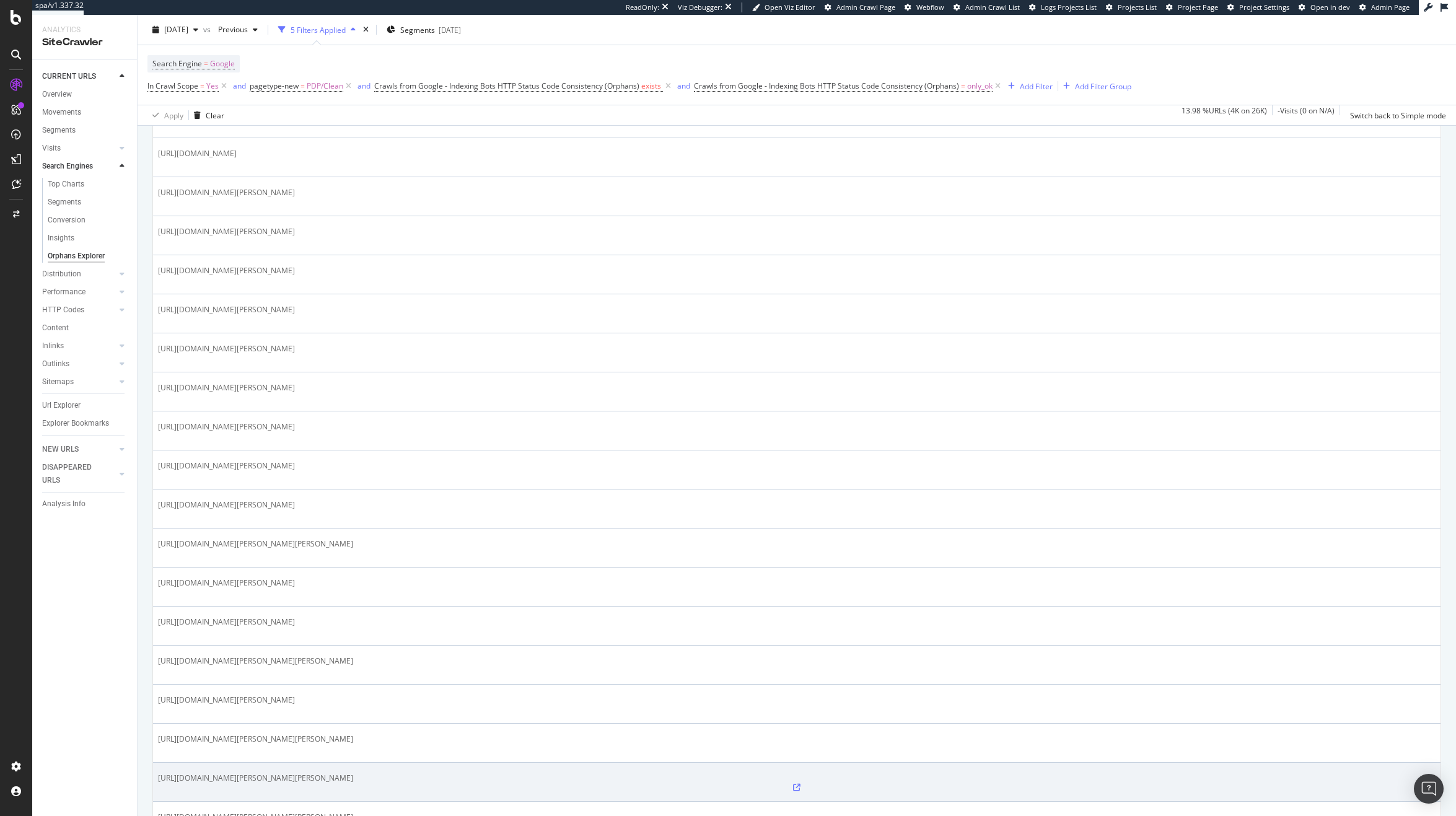
click at [793, 783] on icon at bounding box center [796, 786] width 7 height 7
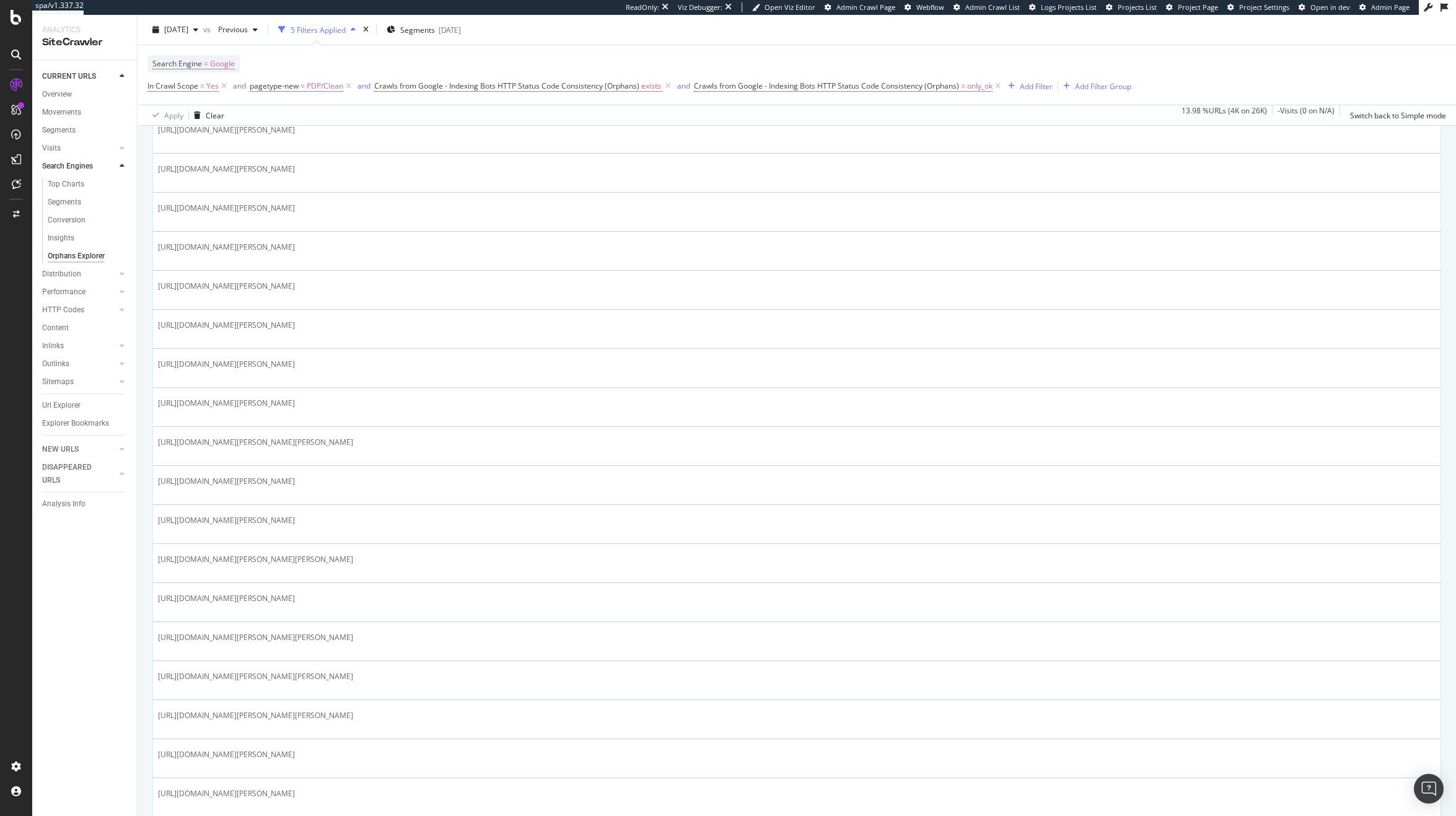
scroll to position [806, 0]
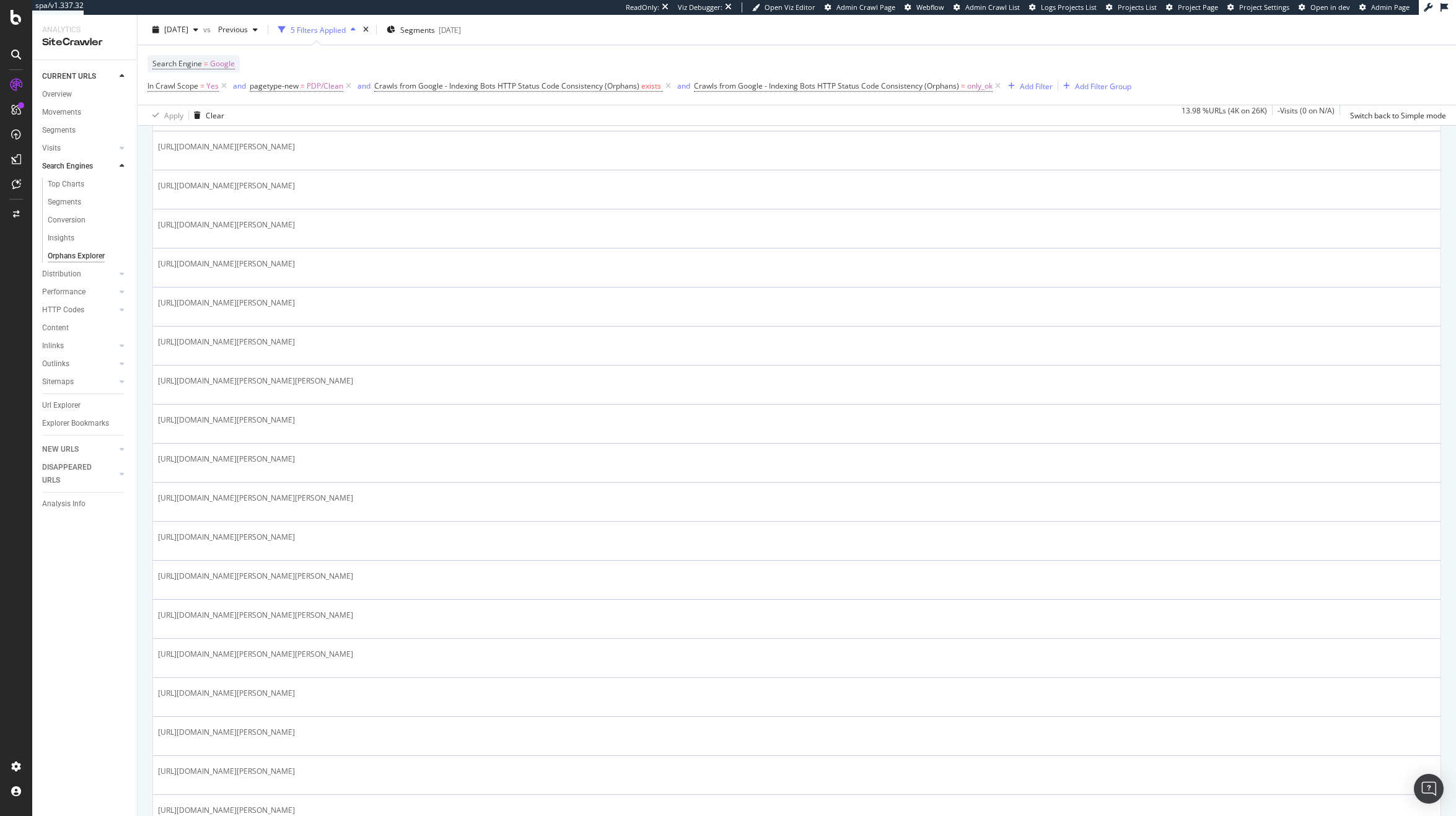
scroll to position [908, 0]
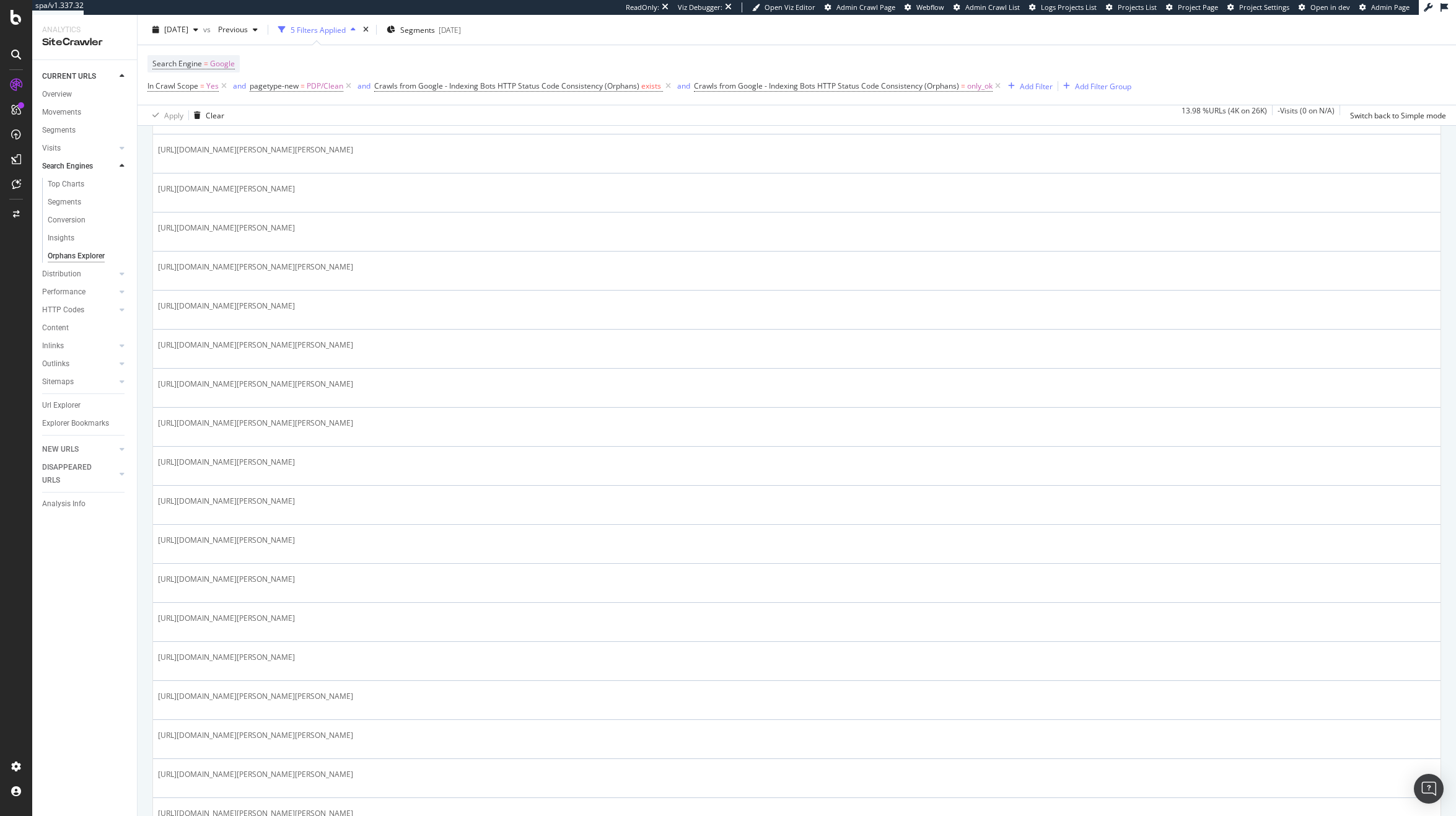
scroll to position [1204, 0]
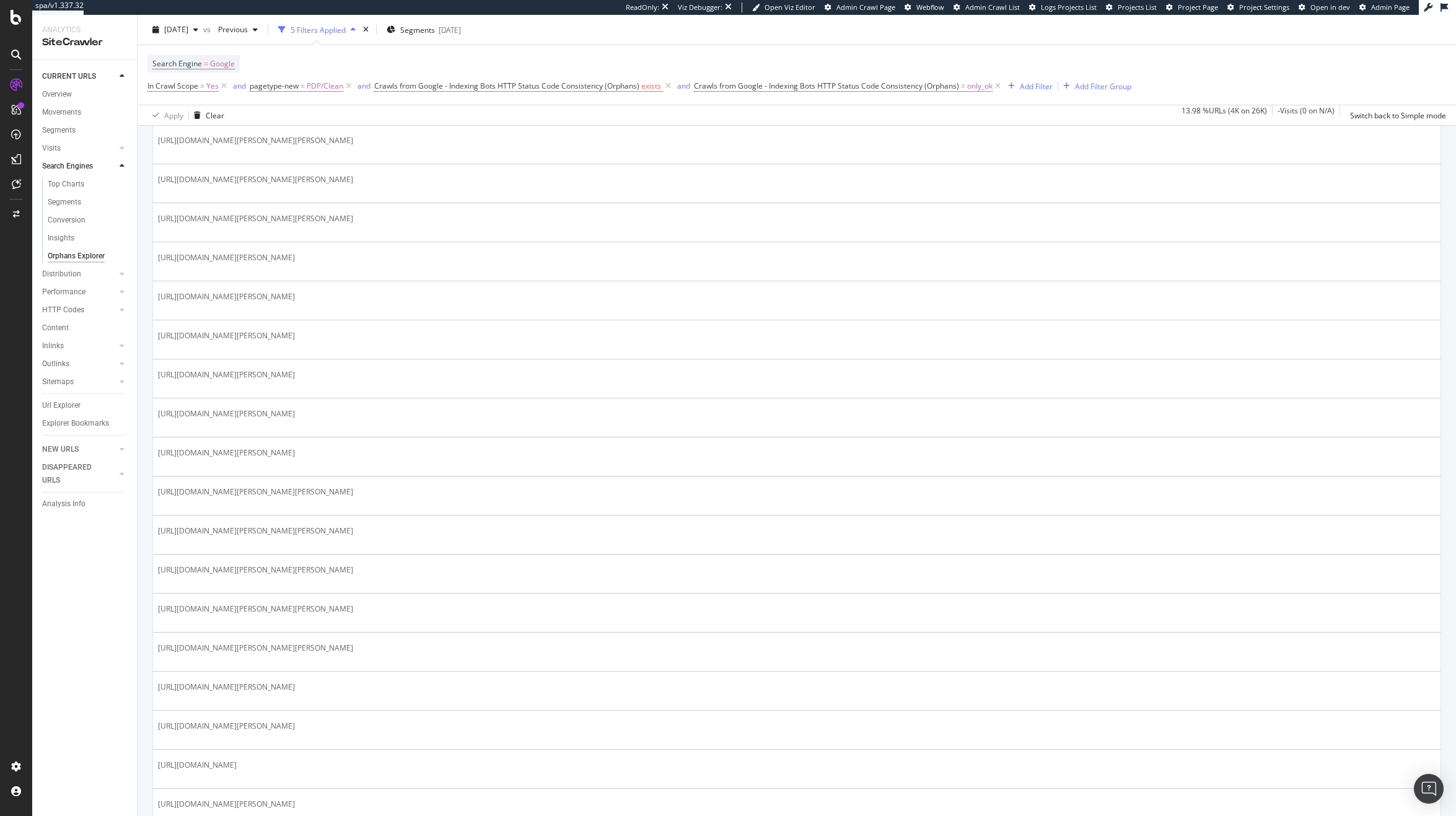
scroll to position [1348, 0]
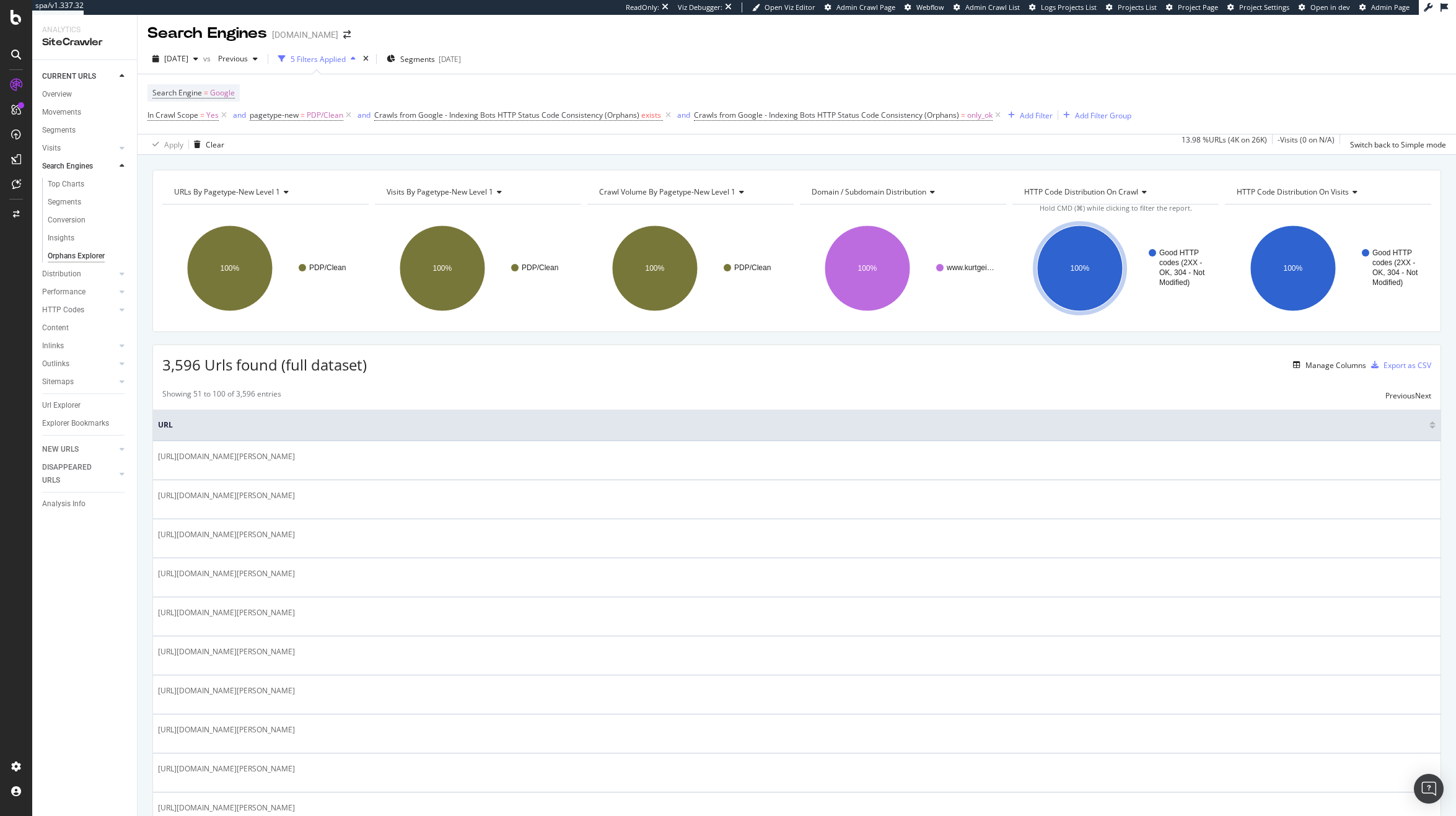
scroll to position [3, 0]
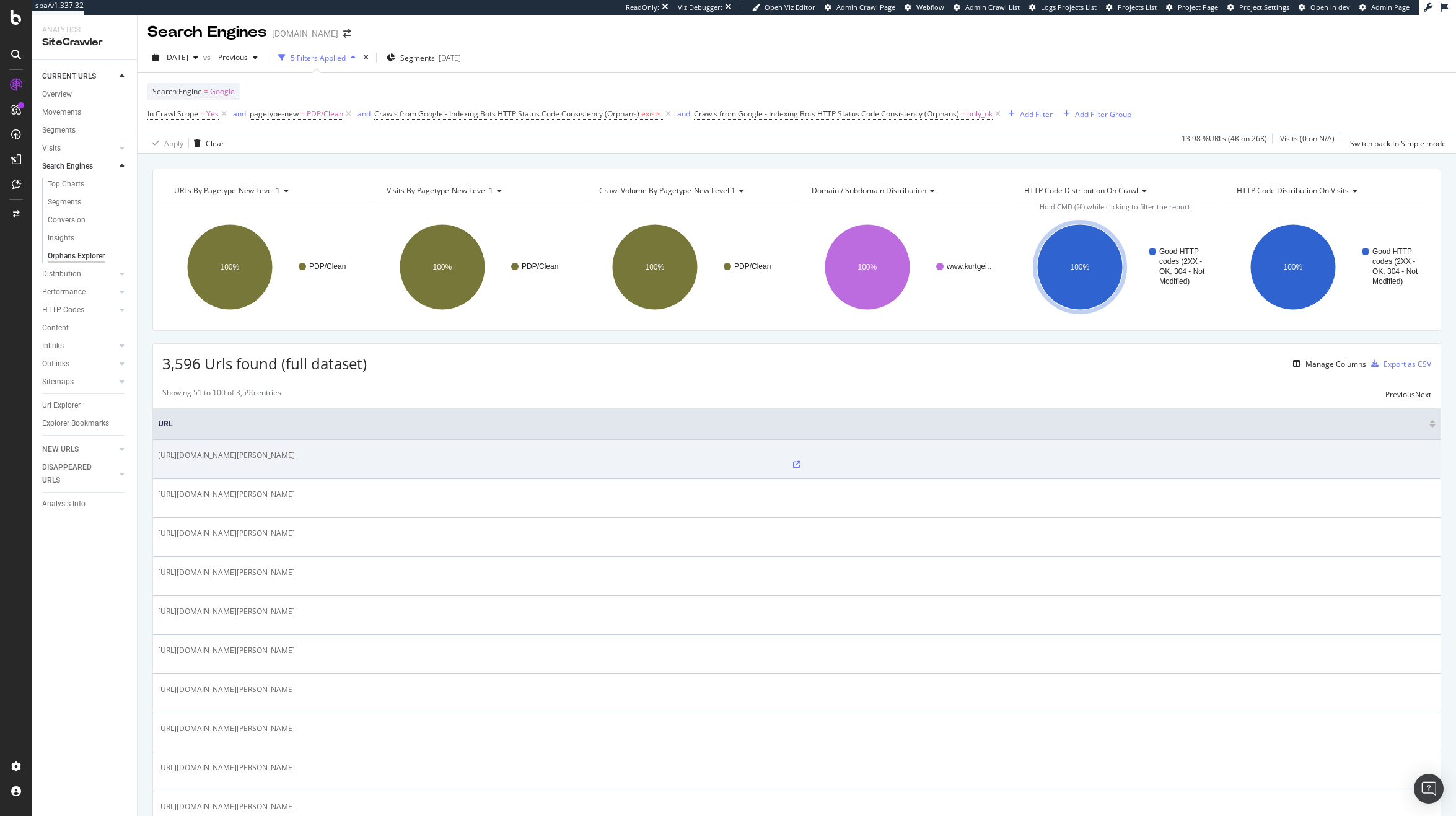
click at [530, 451] on div "https://www.kurtgeiger.us/men/shoes/bear-chelsea-mens-black-leather-kurt-geiger…" at bounding box center [797, 459] width 1278 height 19
click at [793, 461] on icon at bounding box center [796, 464] width 7 height 7
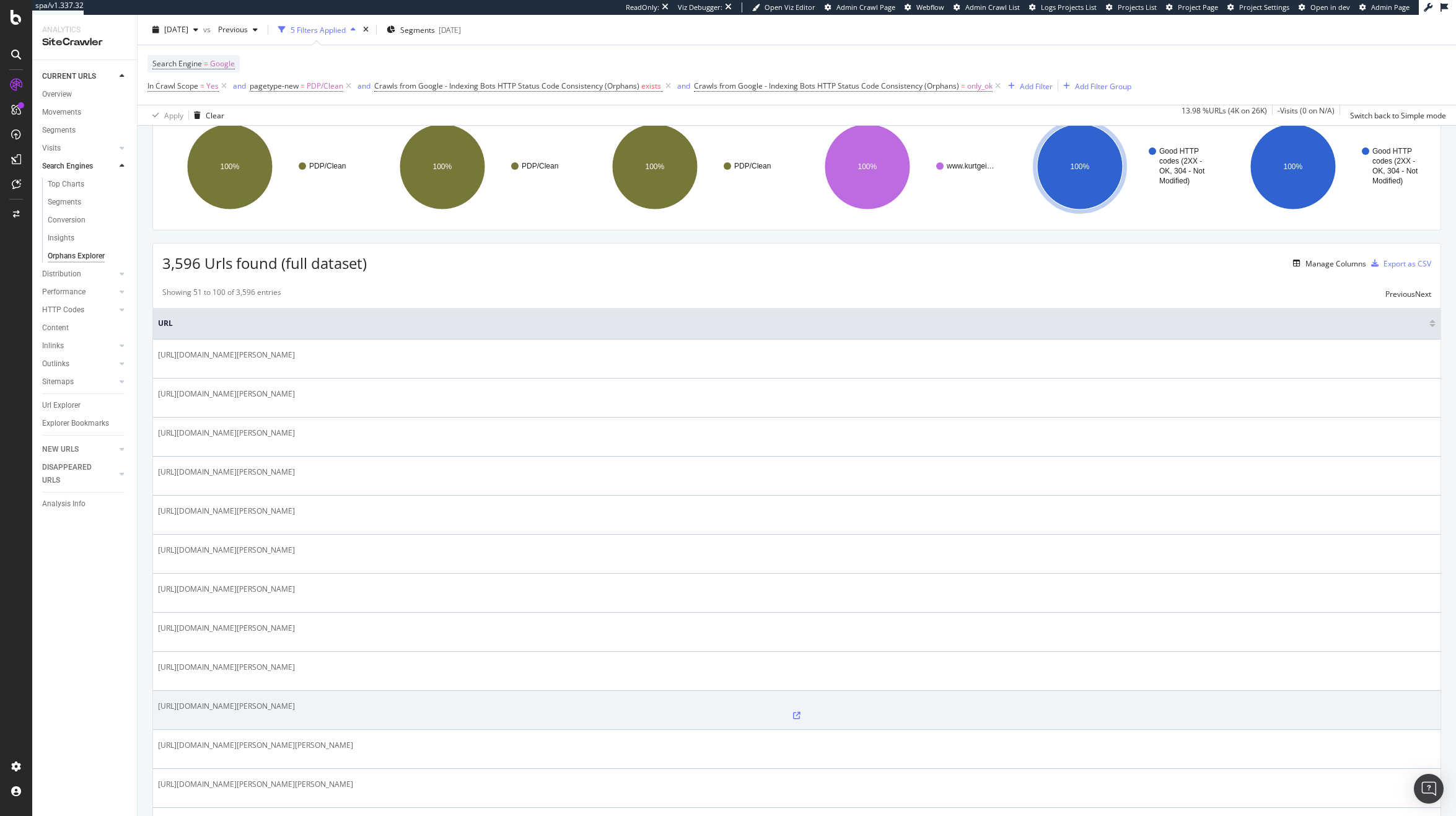
scroll to position [119, 0]
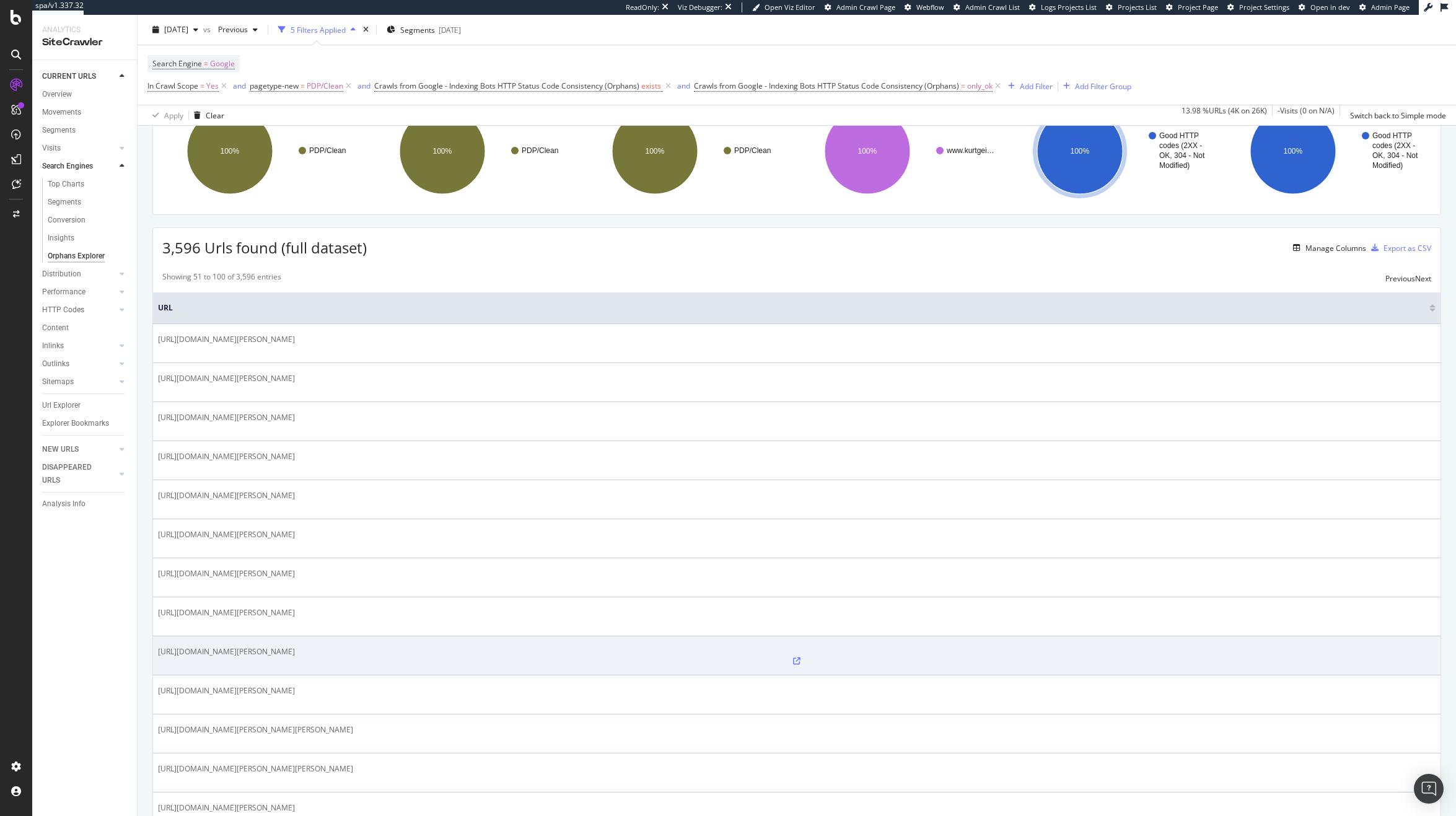
click at [793, 657] on icon at bounding box center [796, 660] width 7 height 7
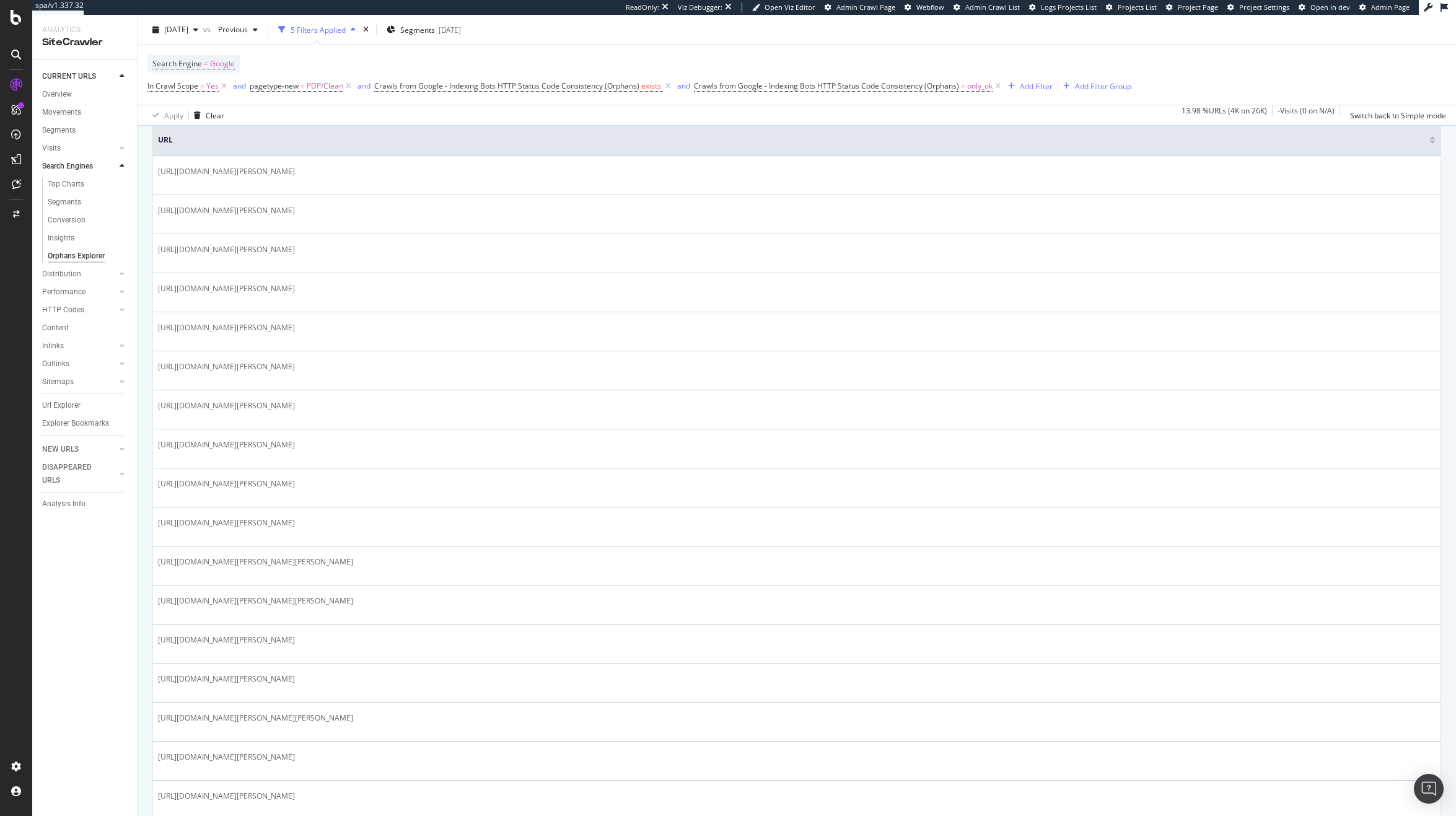
scroll to position [363, 0]
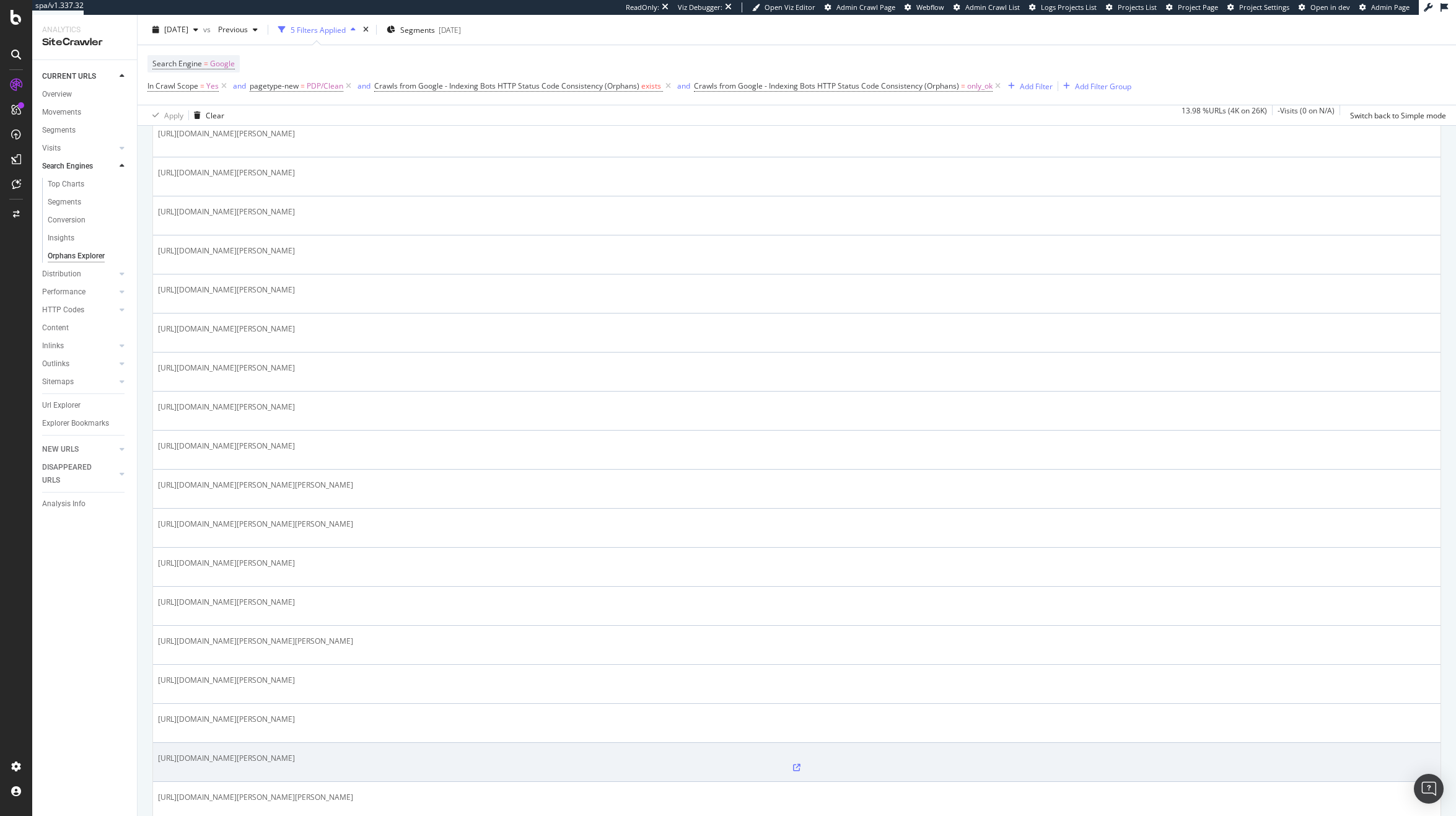
click at [793, 763] on icon at bounding box center [796, 767] width 7 height 7
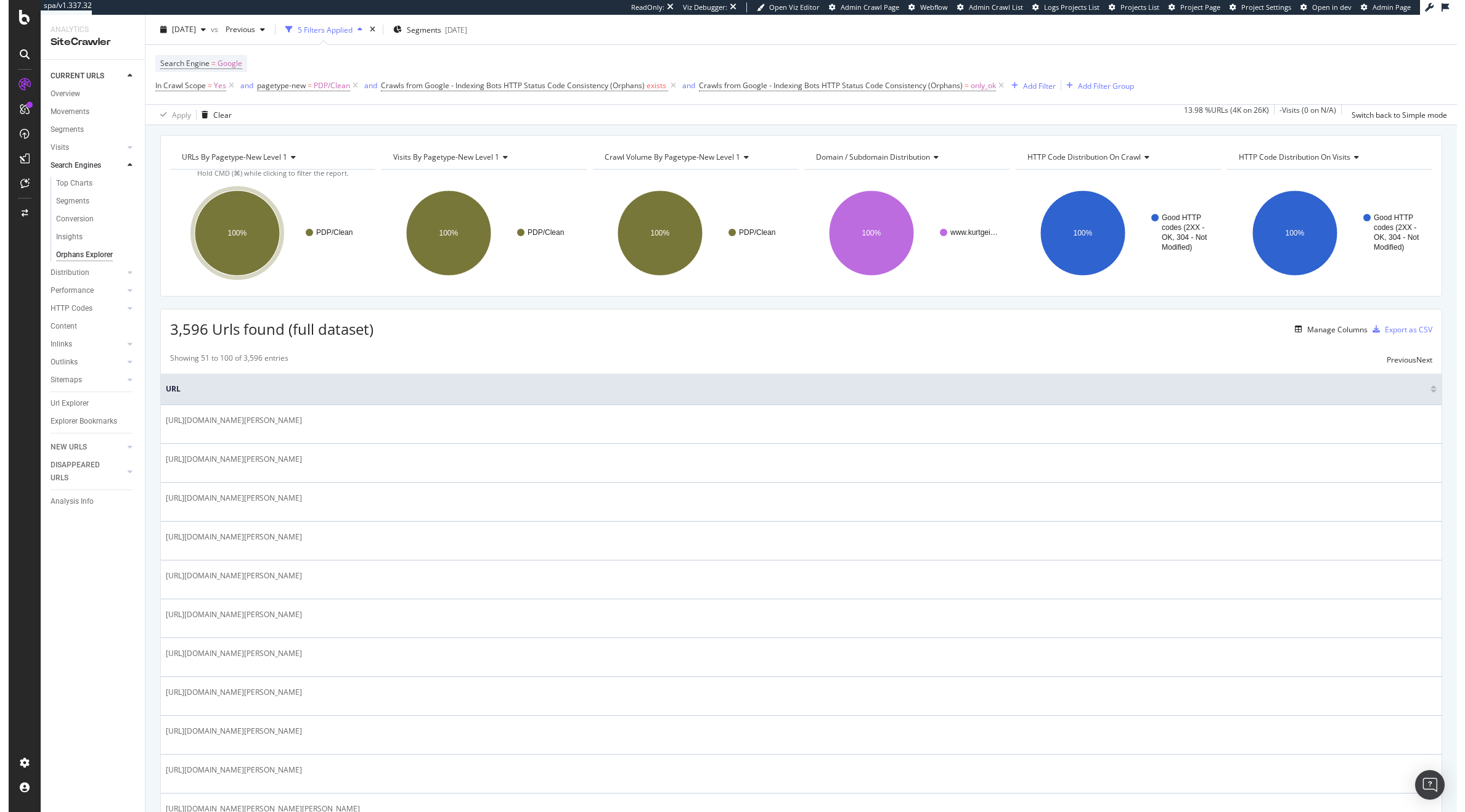
scroll to position [0, 0]
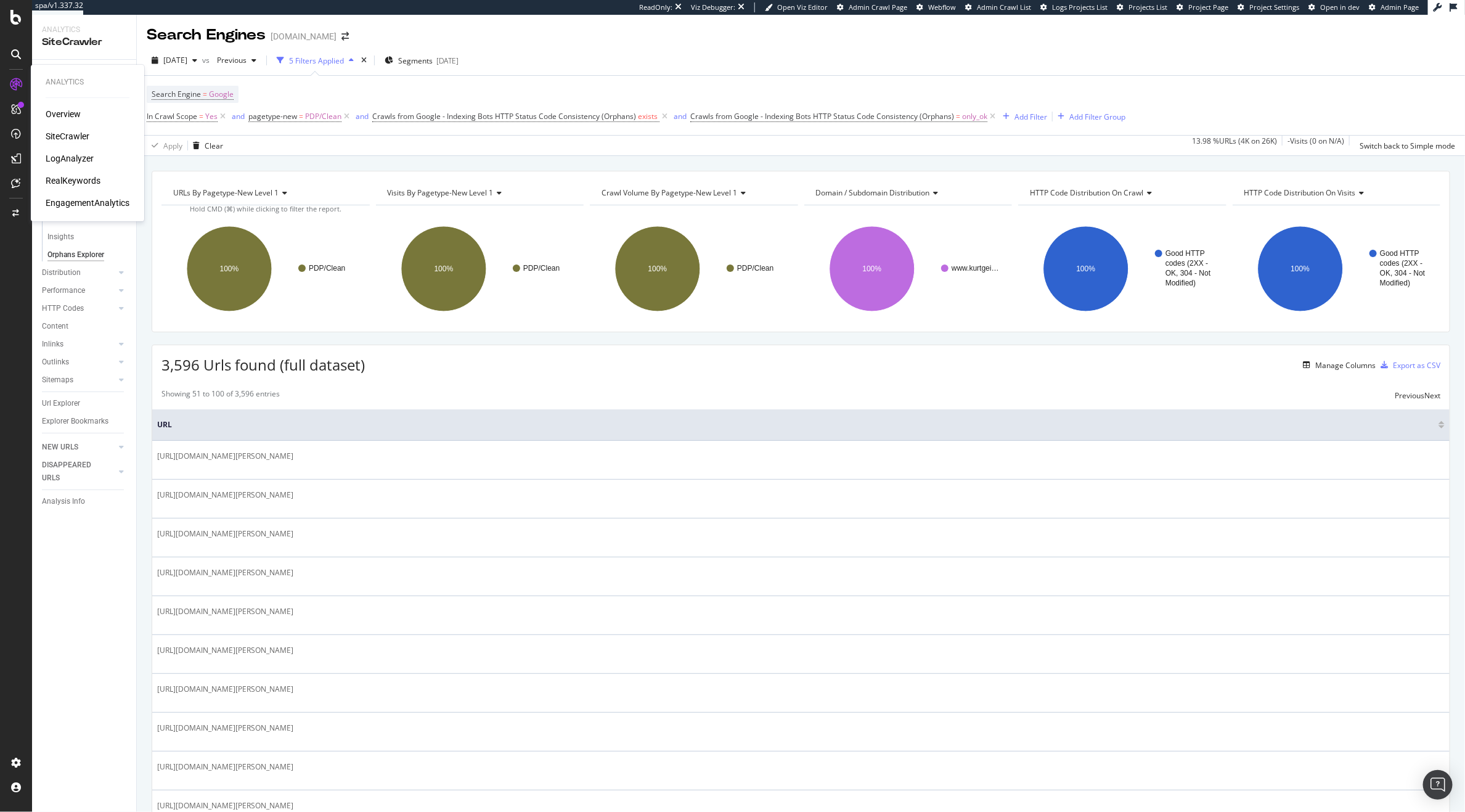
click at [75, 186] on div "RealKeywords" at bounding box center [73, 180] width 55 height 12
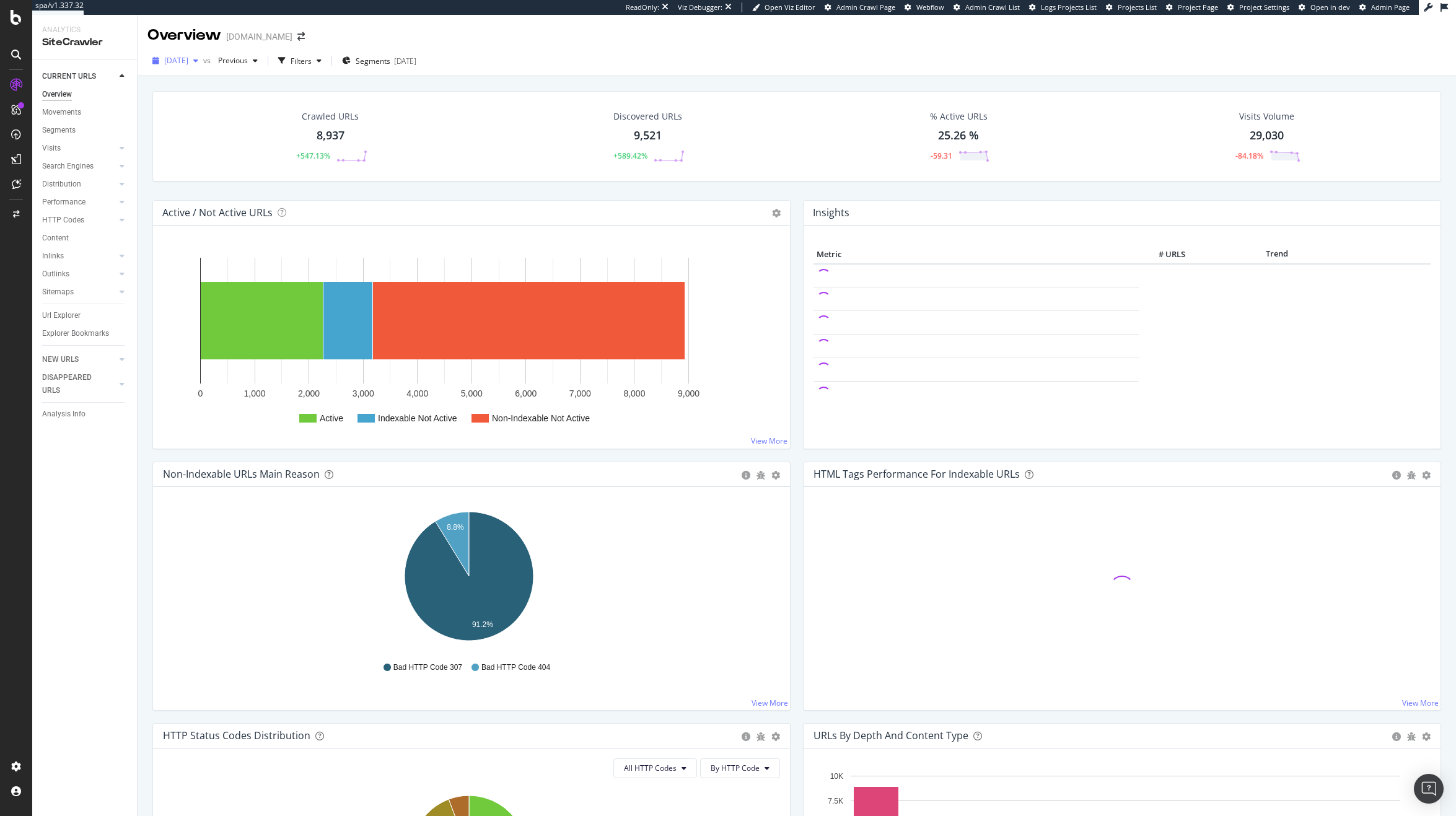
click at [188, 64] on span "[DATE]" at bounding box center [176, 60] width 24 height 10
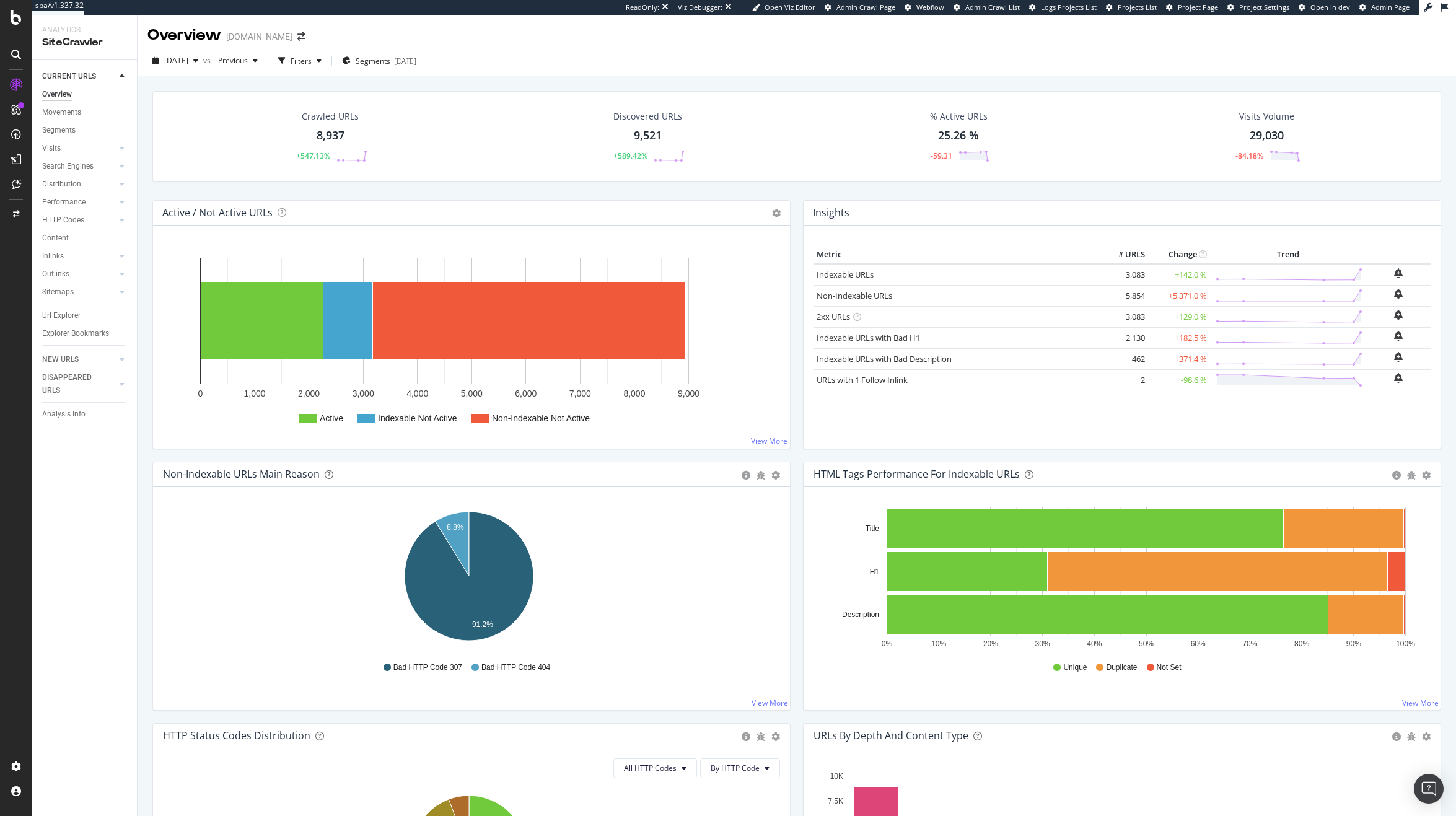
click at [436, 126] on div "Crawled URLs 8,937 +547.13%" at bounding box center [330, 137] width 317 height 64
click at [58, 311] on div "Url Explorer" at bounding box center [61, 315] width 38 height 13
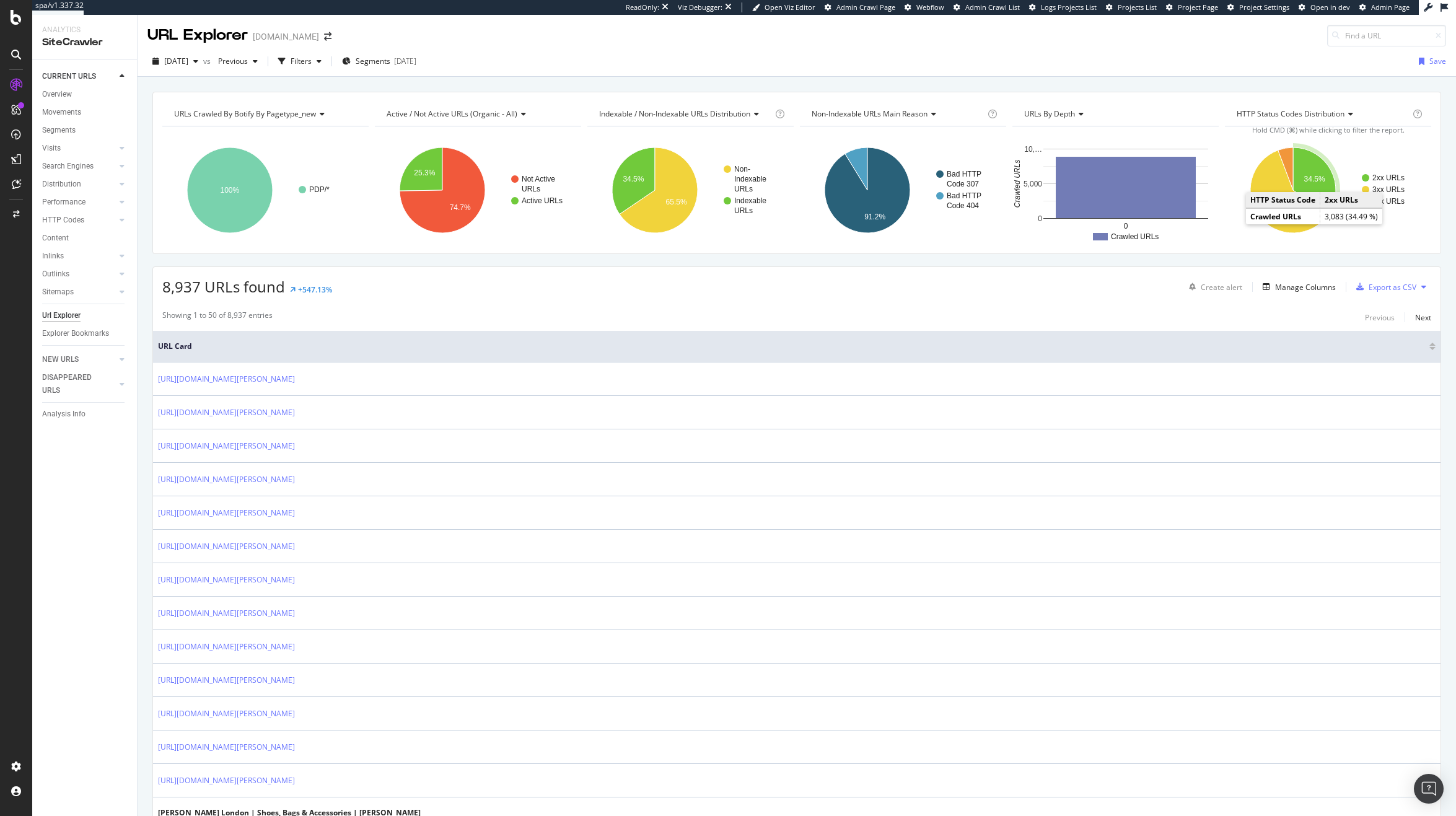
click at [1323, 180] on icon "A chart." at bounding box center [1314, 180] width 42 height 67
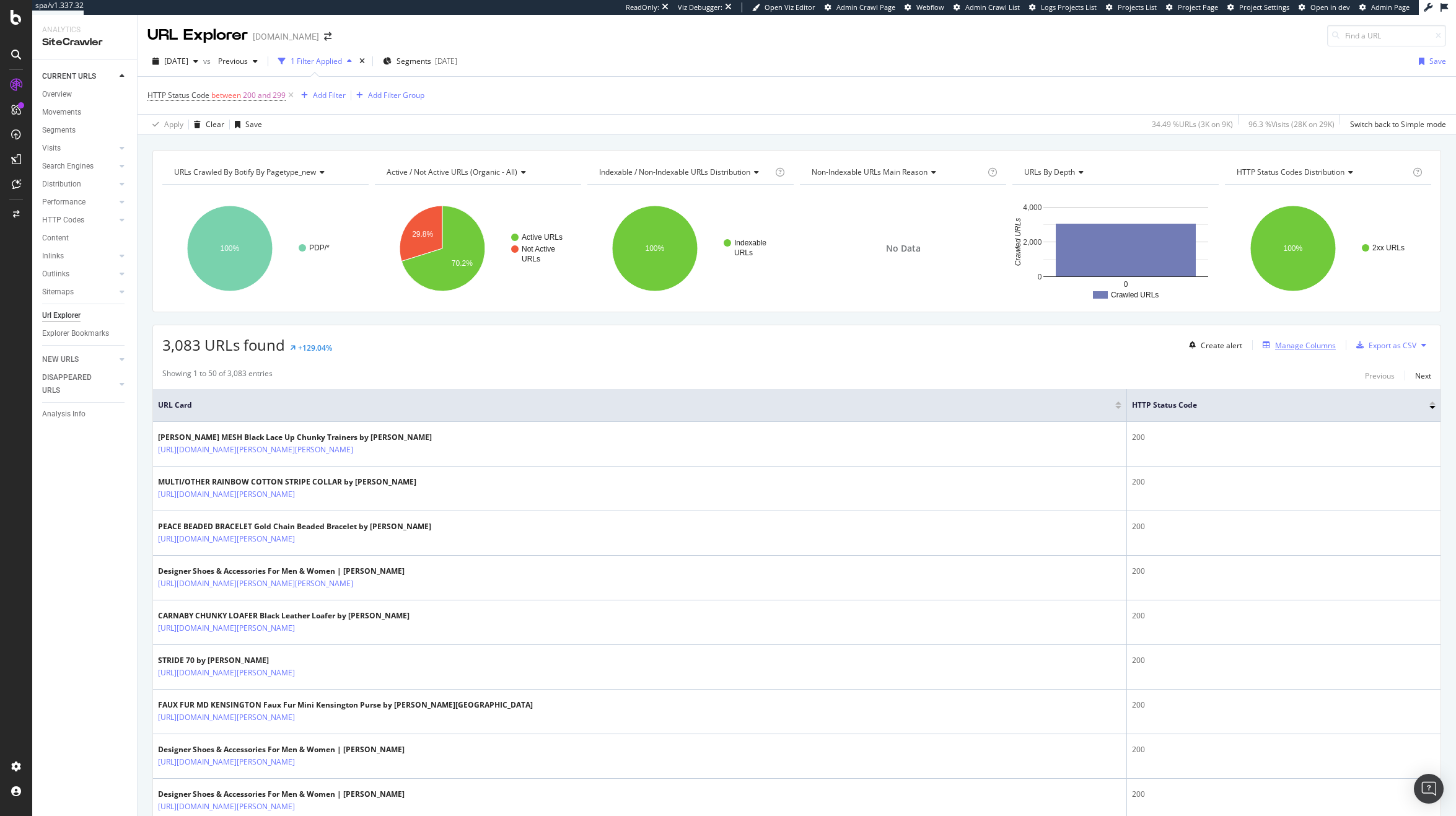
click at [1279, 351] on div "Manage Columns" at bounding box center [1305, 344] width 60 height 10
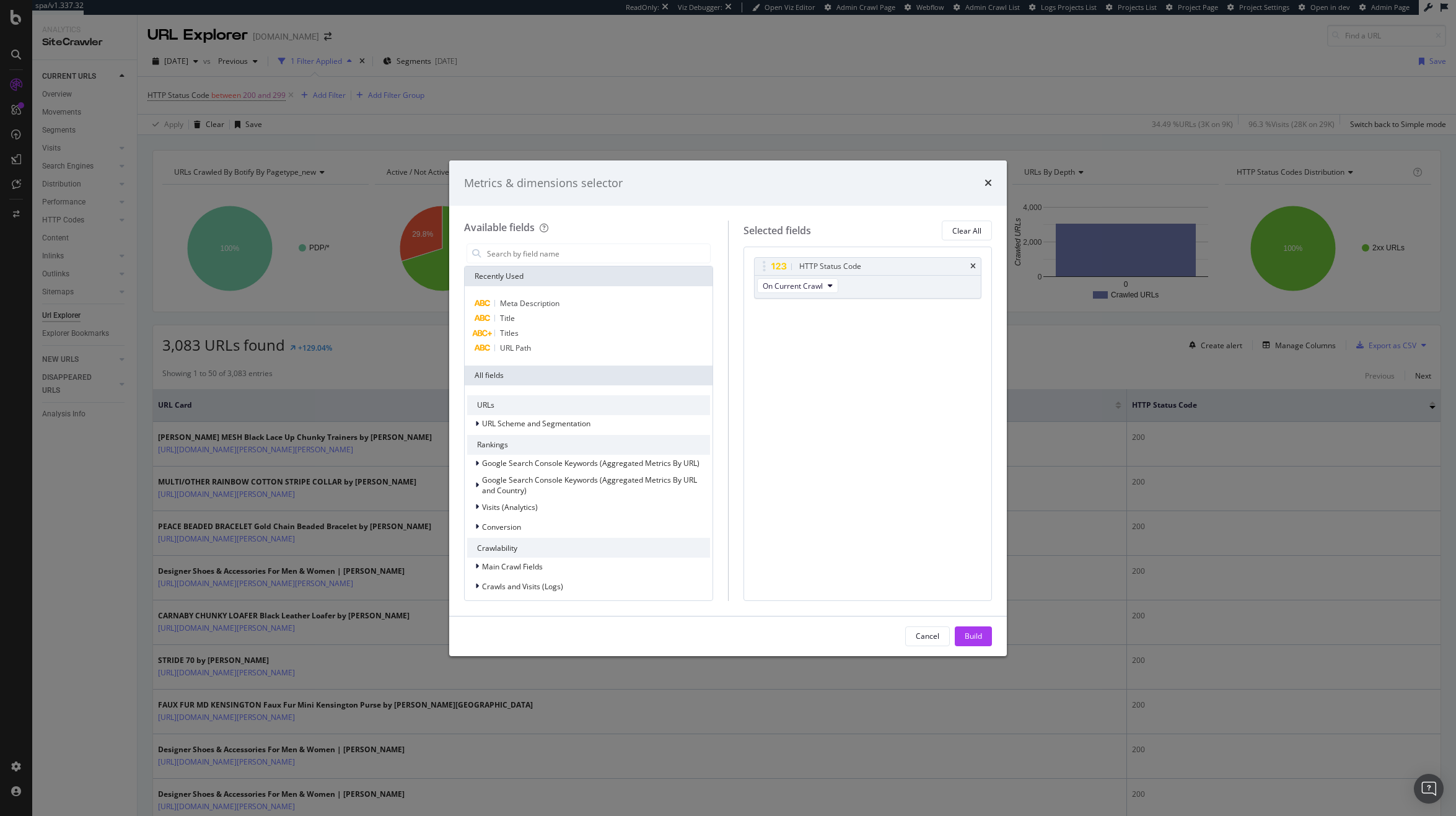
click at [992, 188] on div "Metrics & dimensions selector" at bounding box center [728, 183] width 557 height 46
click at [988, 180] on icon "times" at bounding box center [987, 183] width 7 height 10
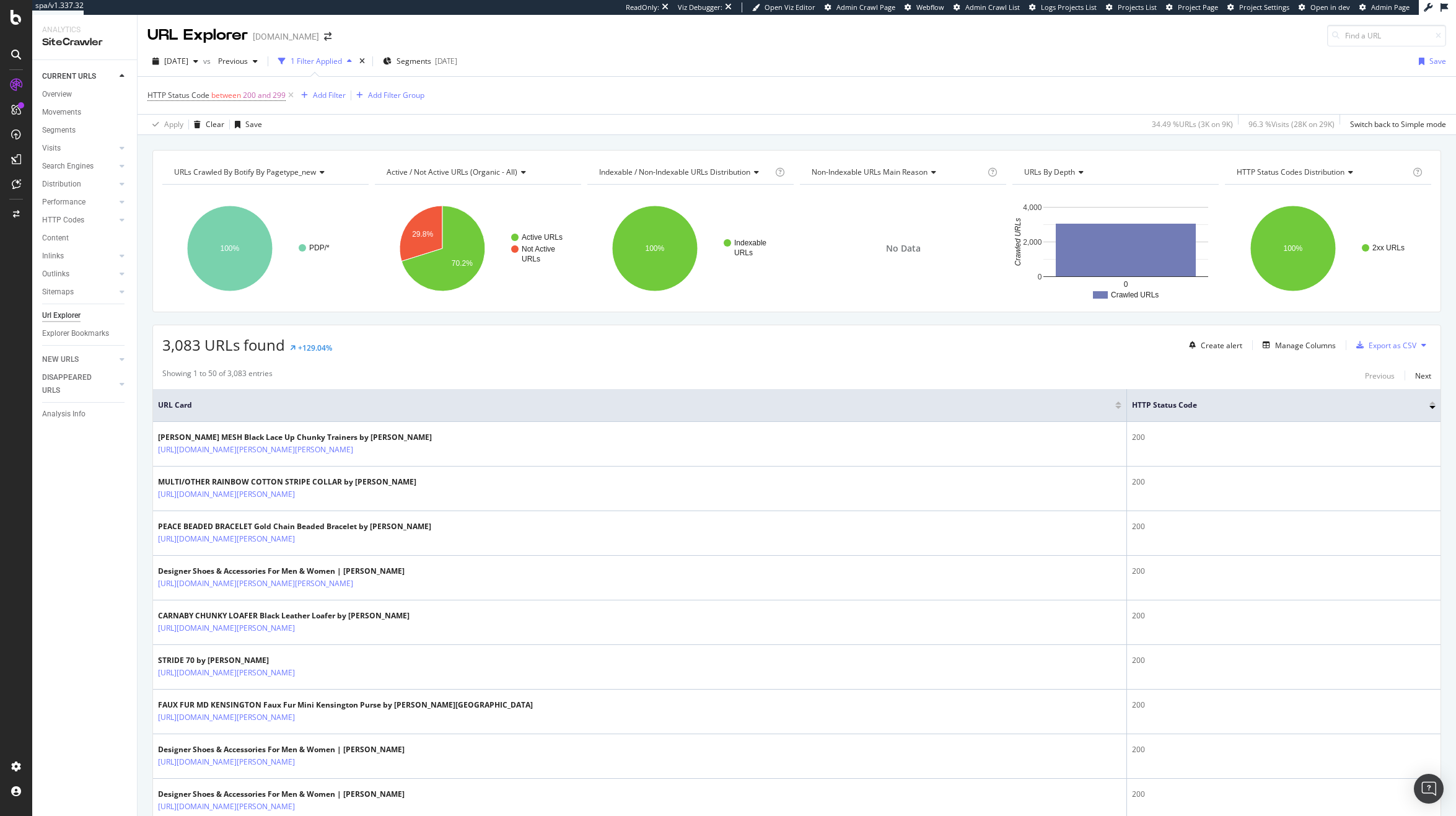
click at [300, 104] on div "HTTP Status Code between 200 and 299 Add Filter Add Filter Group" at bounding box center [797, 95] width 1298 height 37
click at [328, 100] on div "Add Filter" at bounding box center [330, 94] width 33 height 10
type input "pdp"
click at [354, 185] on span "PDP" at bounding box center [348, 181] width 17 height 10
click at [432, 172] on div "Apply" at bounding box center [433, 172] width 19 height 10
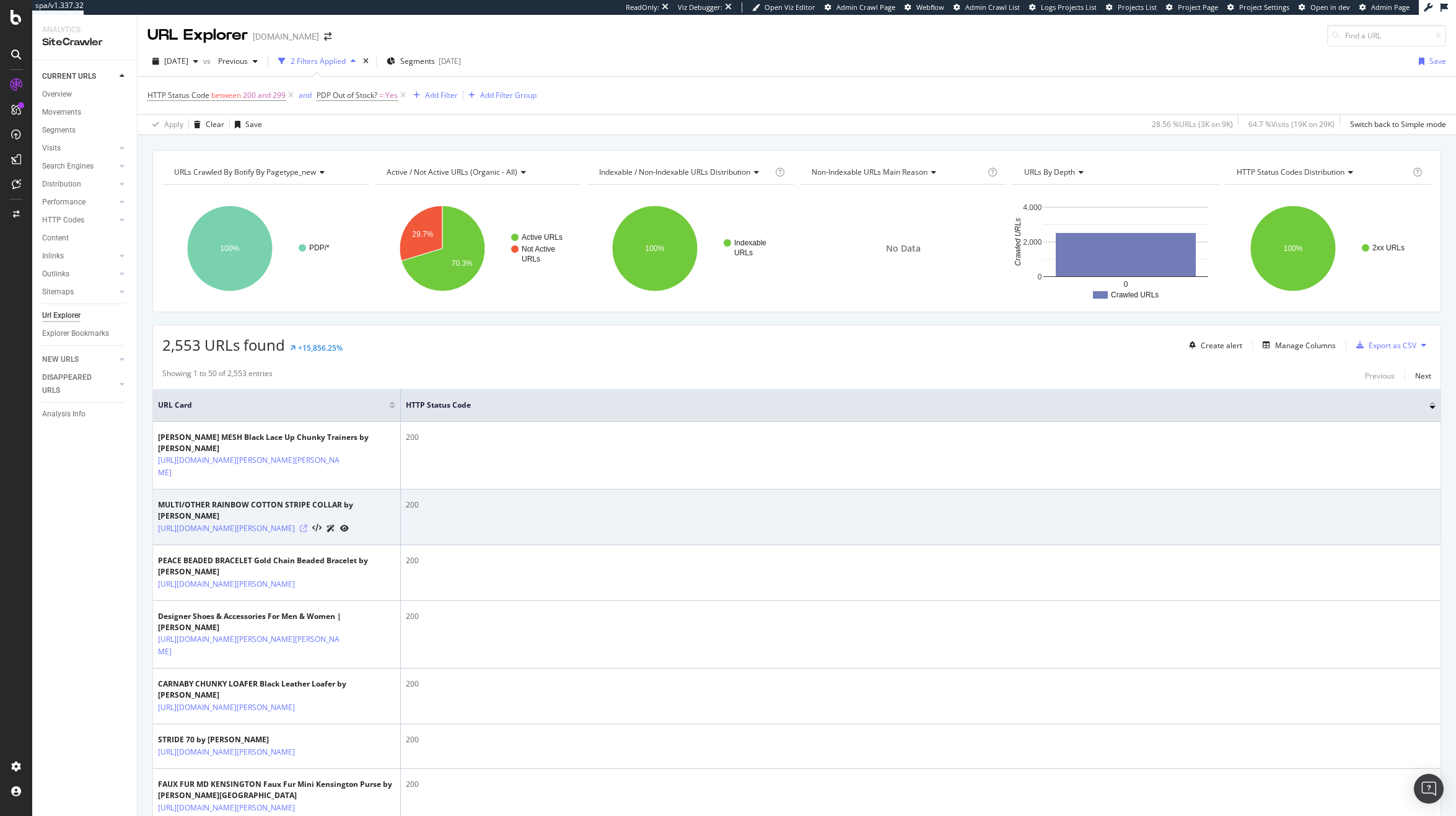
click at [308, 532] on icon at bounding box center [303, 528] width 7 height 7
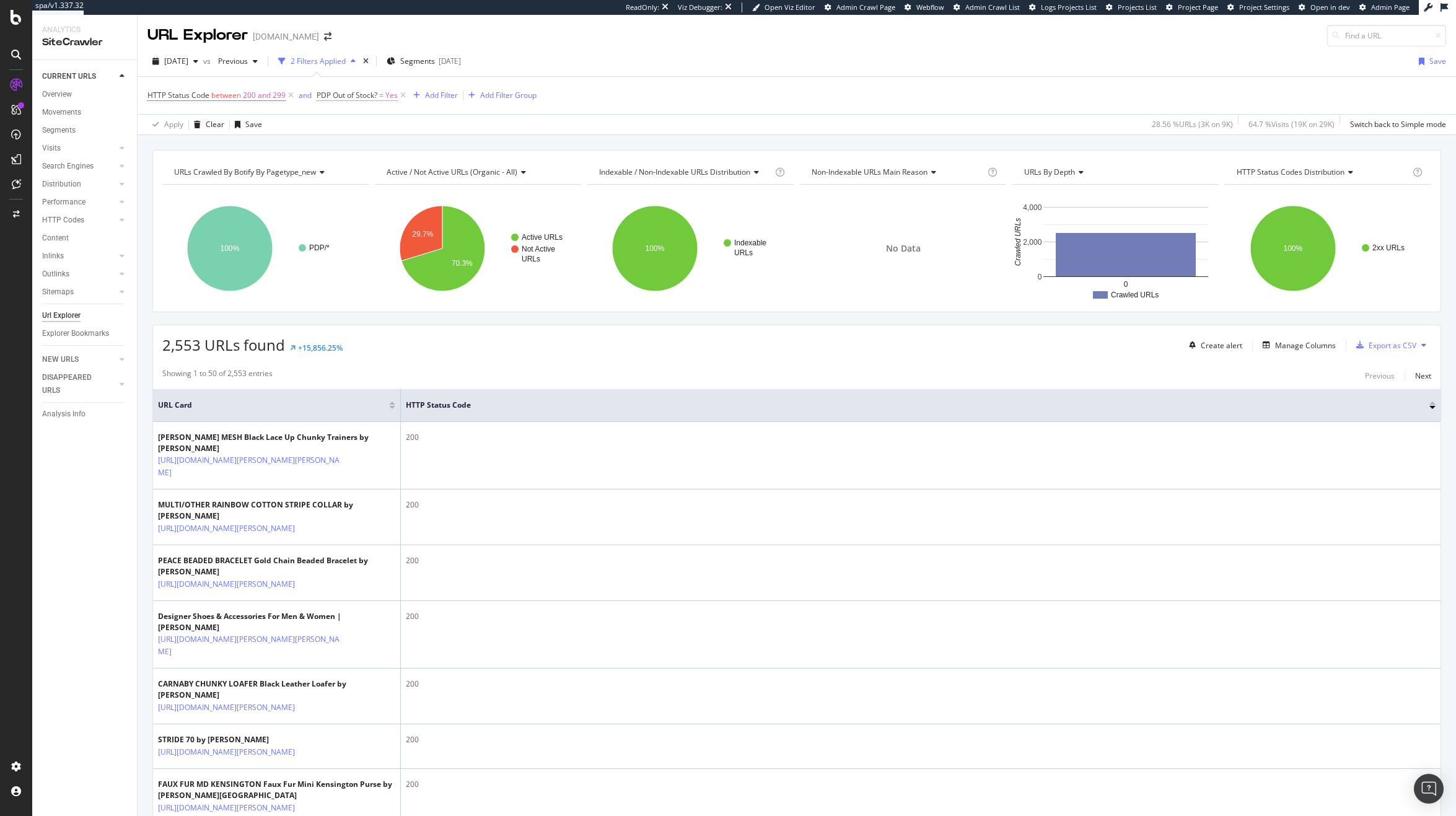
click at [389, 90] on span "Yes" at bounding box center [392, 96] width 13 height 17
click at [344, 144] on icon at bounding box center [344, 144] width 9 height 7
click at [339, 187] on span "No" at bounding box center [338, 185] width 10 height 10
click at [445, 169] on div "Apply" at bounding box center [454, 169] width 19 height 10
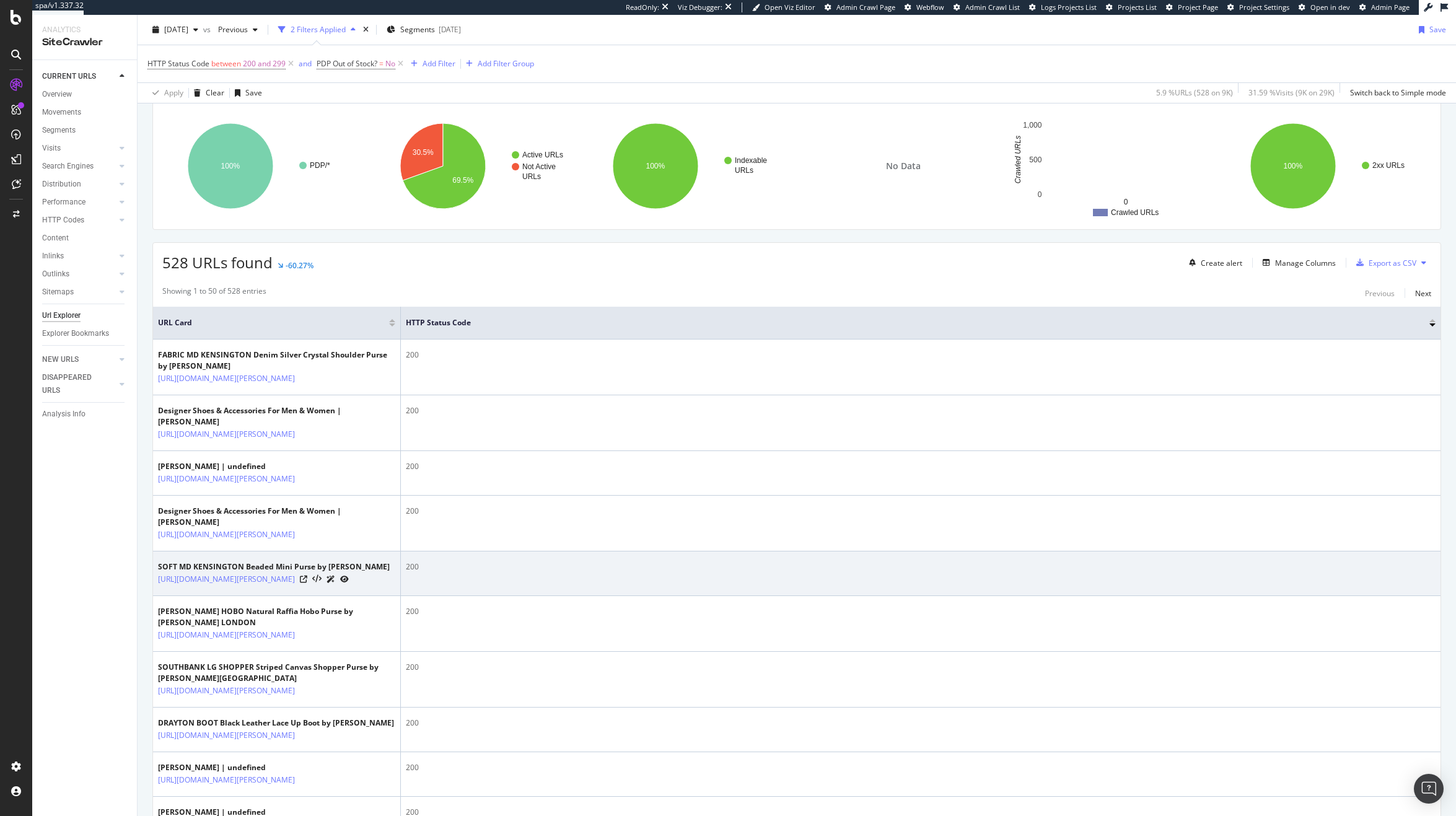
scroll to position [87, 0]
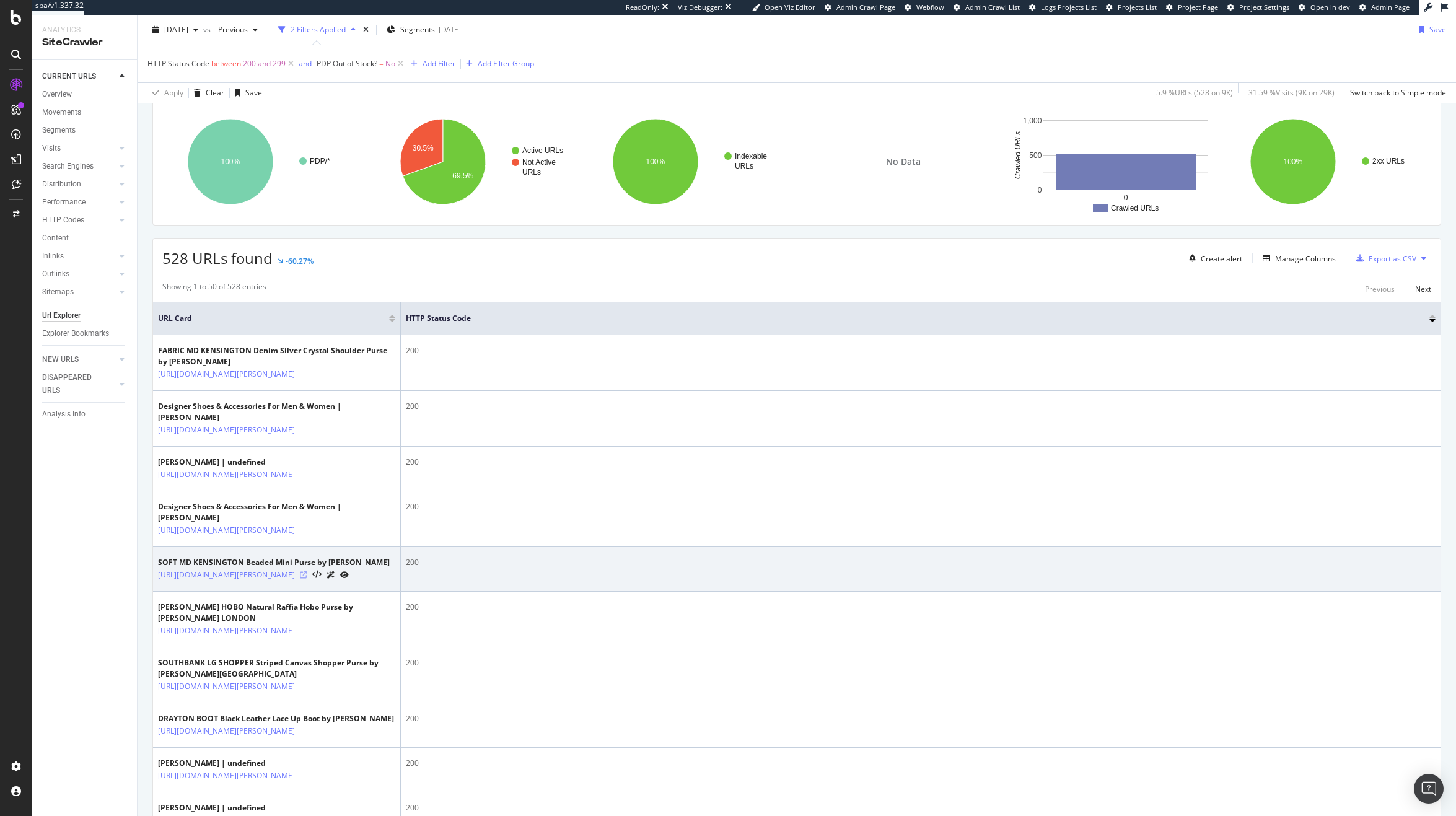
click at [308, 578] on icon at bounding box center [303, 574] width 7 height 7
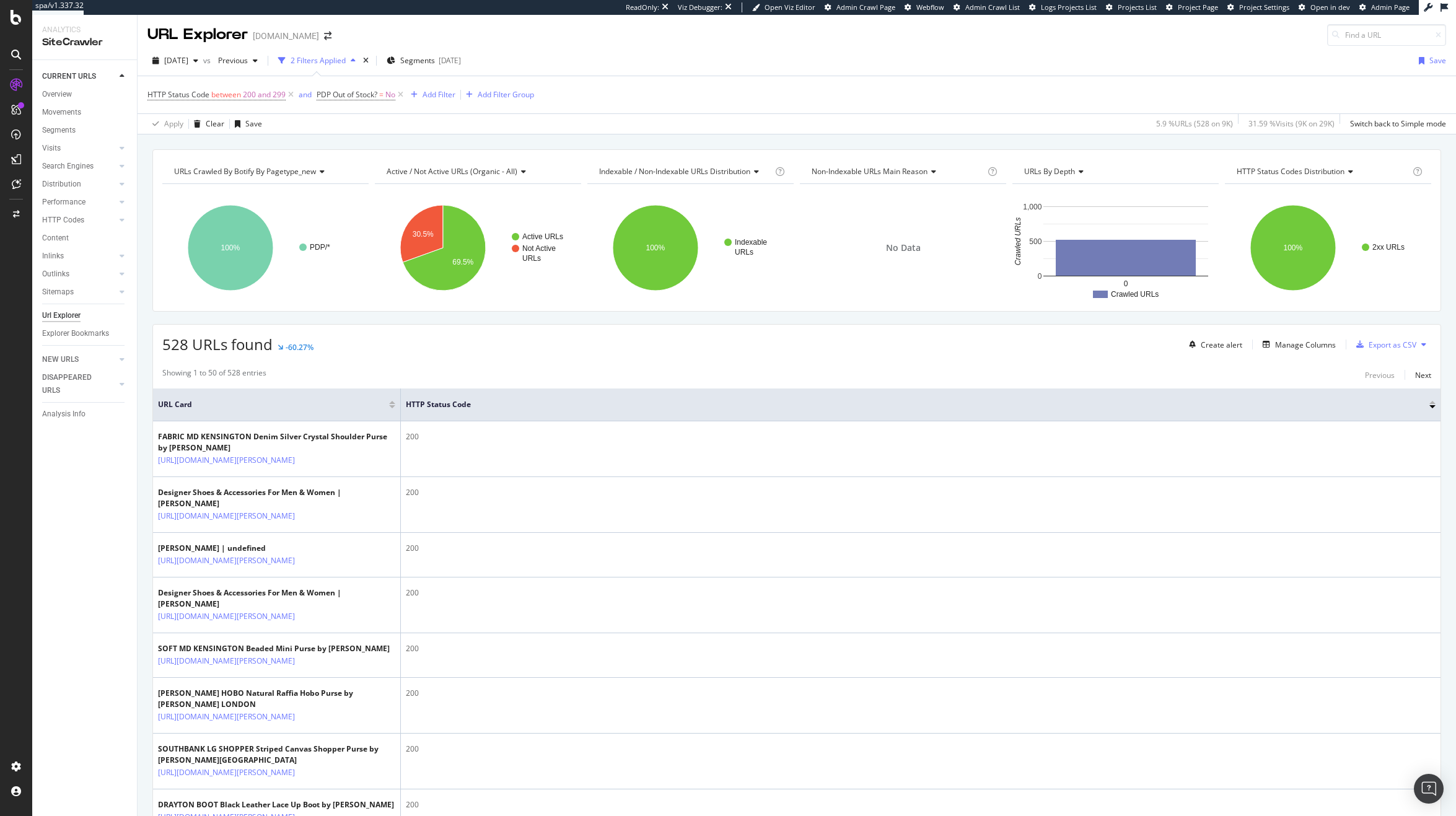
scroll to position [0, 0]
